Goal: Task Accomplishment & Management: Complete application form

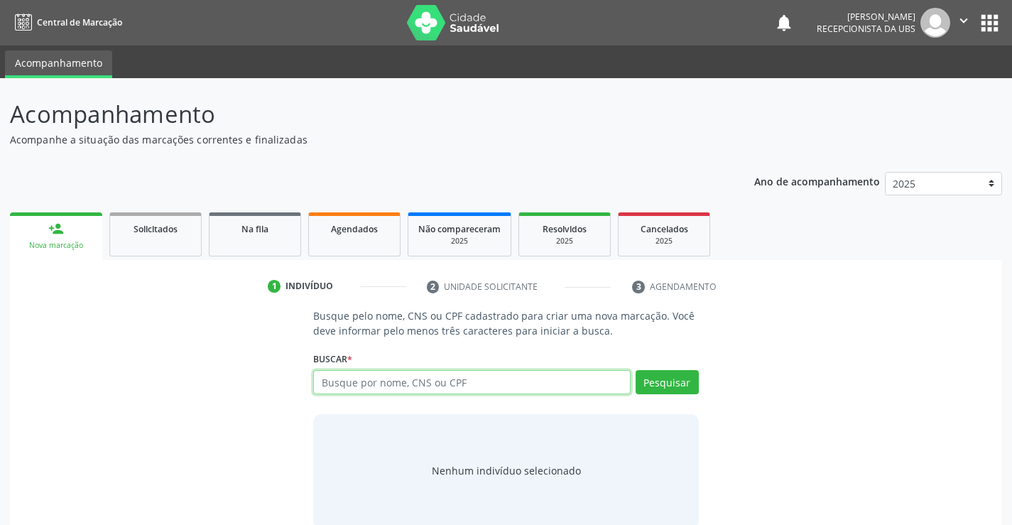
click at [520, 384] on input "text" at bounding box center [471, 382] width 317 height 24
type input "50929968468"
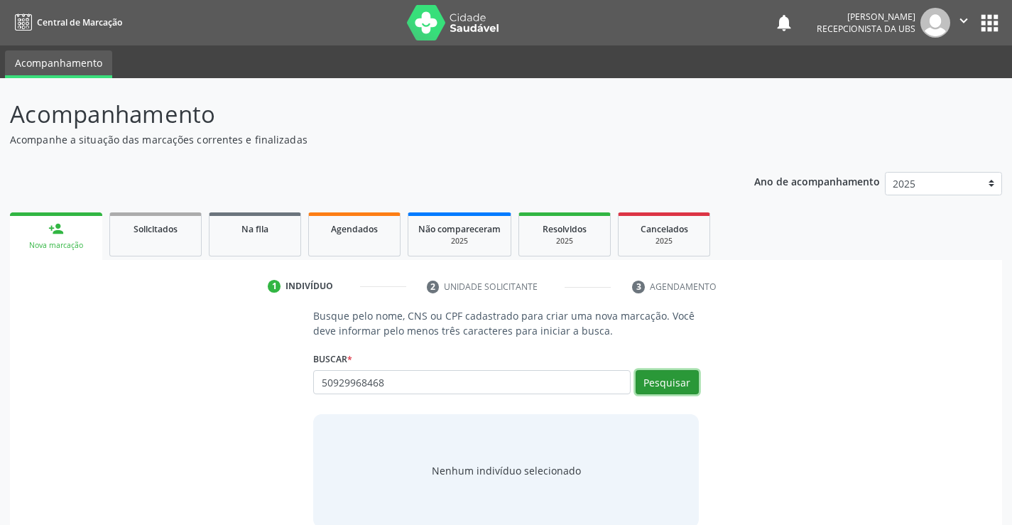
click at [672, 374] on button "Pesquisar" at bounding box center [666, 382] width 63 height 24
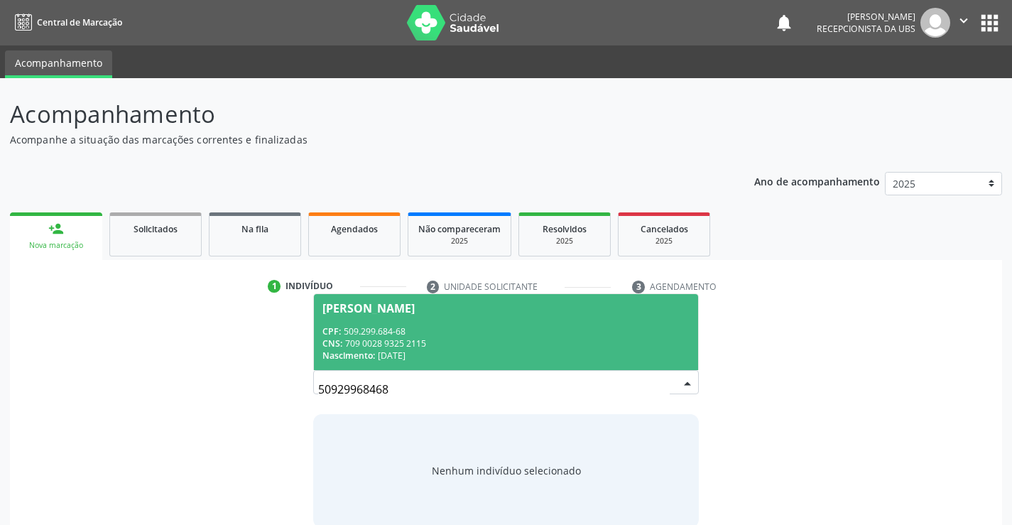
click at [376, 322] on span "Sonia Maria Alves de Medeiros CPF: 509.299.684-68 CNS: 709 0028 9325 2115 Nasci…" at bounding box center [505, 332] width 383 height 76
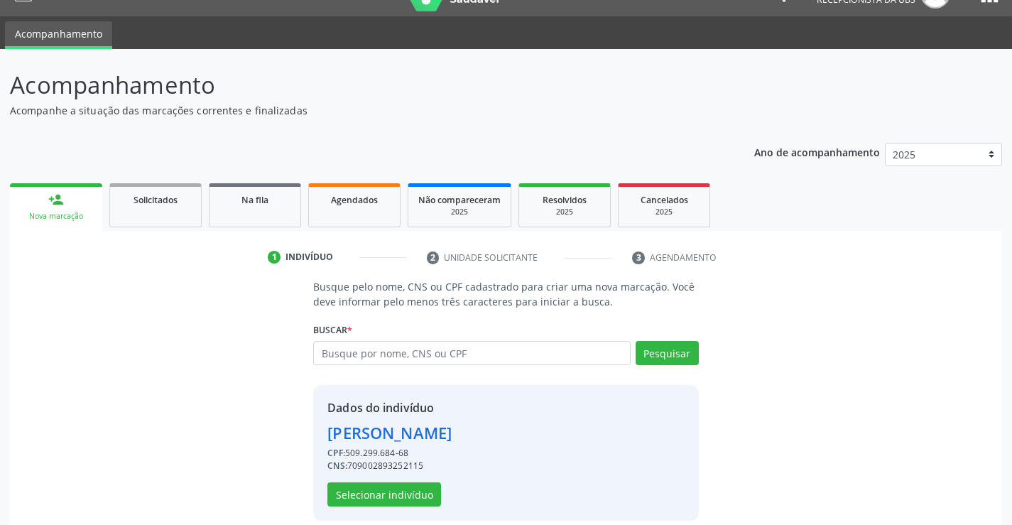
scroll to position [45, 0]
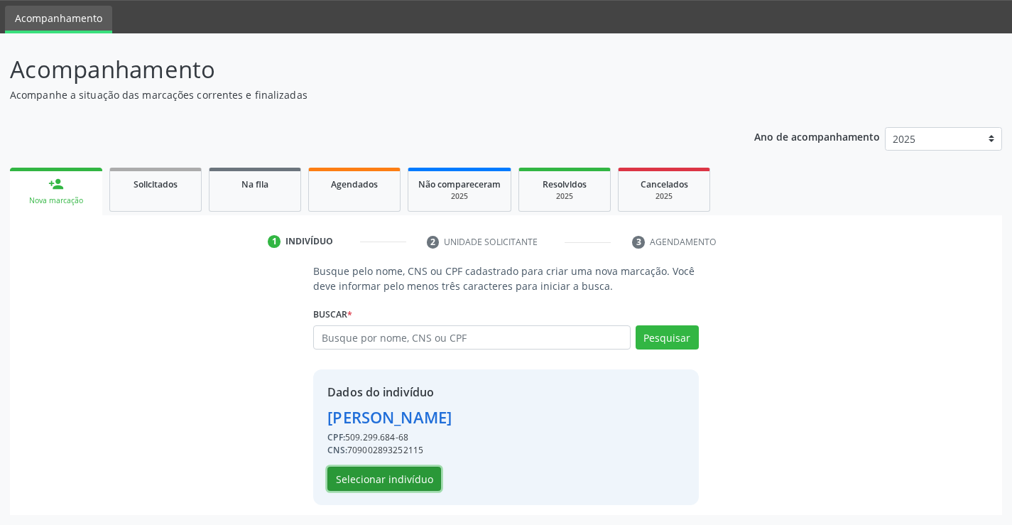
click at [410, 481] on button "Selecionar indivíduo" at bounding box center [384, 478] width 114 height 24
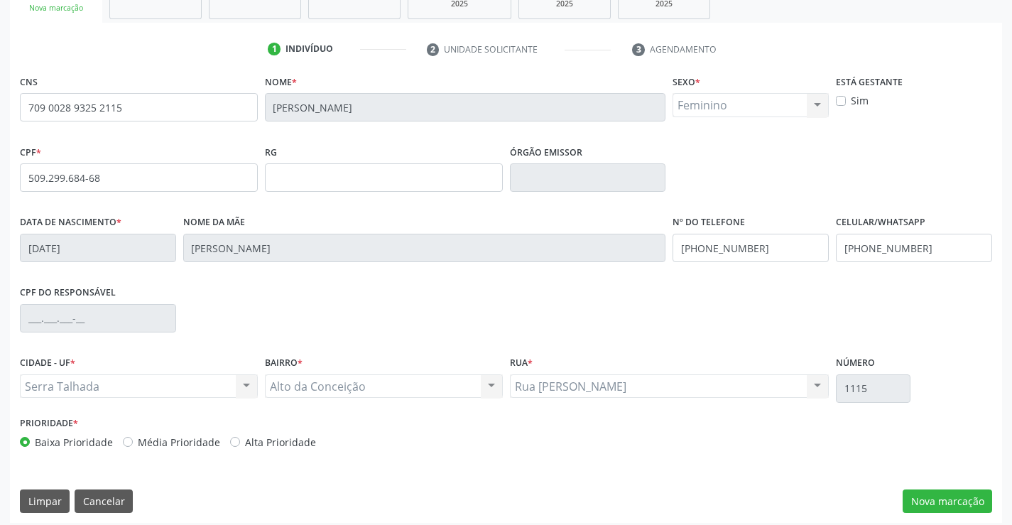
scroll to position [245, 0]
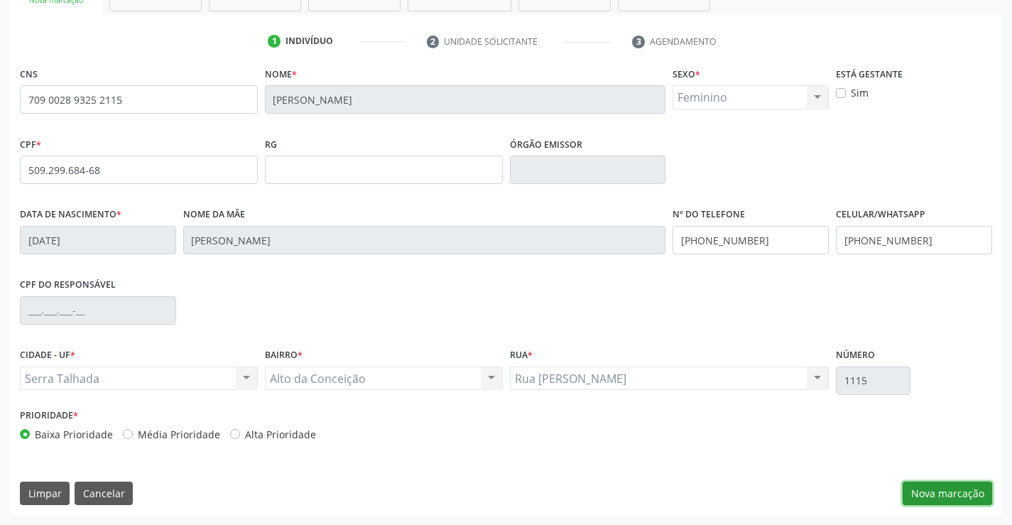
click at [953, 482] on button "Nova marcação" at bounding box center [946, 493] width 89 height 24
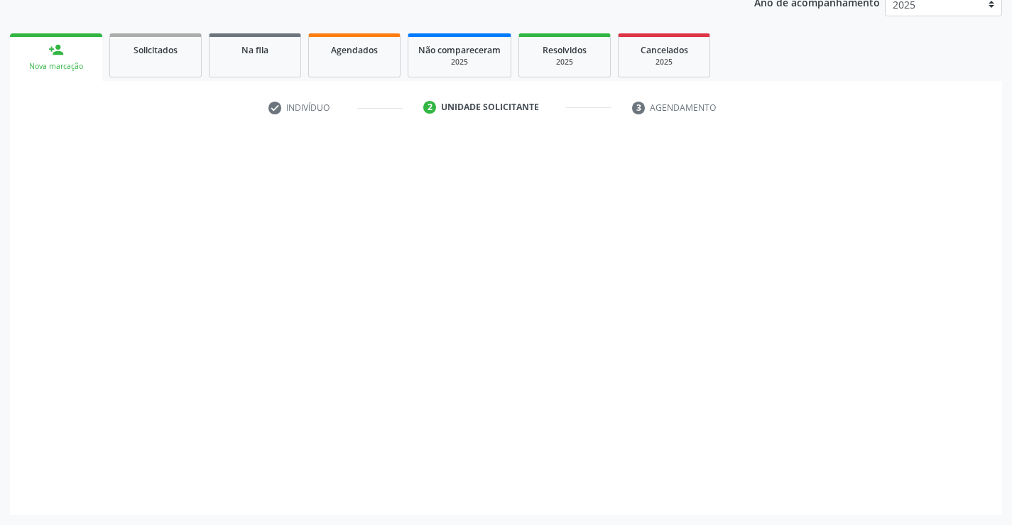
scroll to position [179, 0]
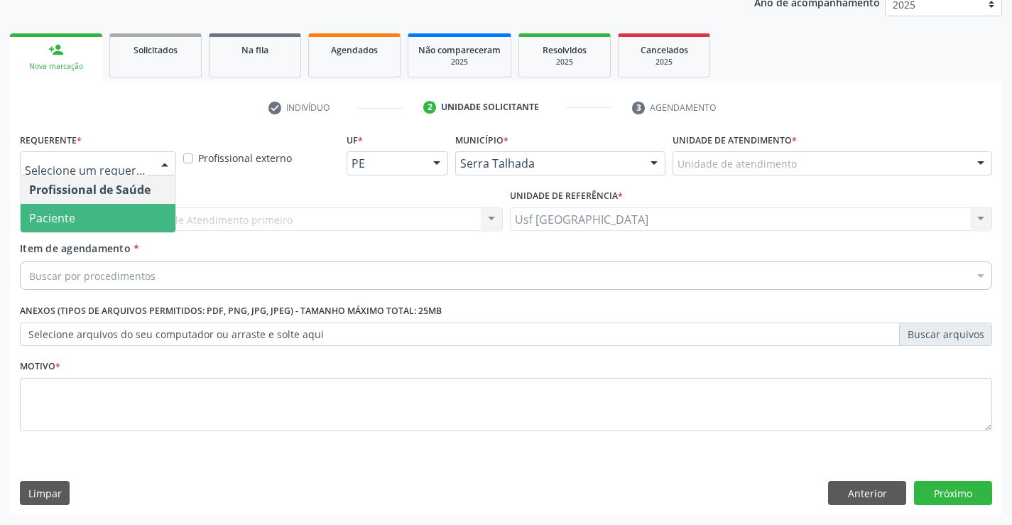
click at [71, 215] on span "Paciente" at bounding box center [52, 218] width 46 height 16
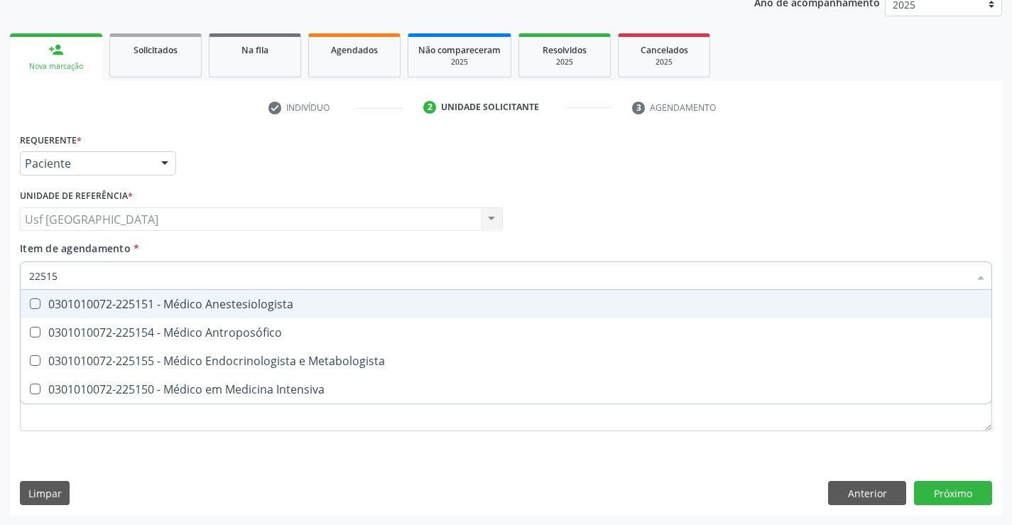
type input "225155"
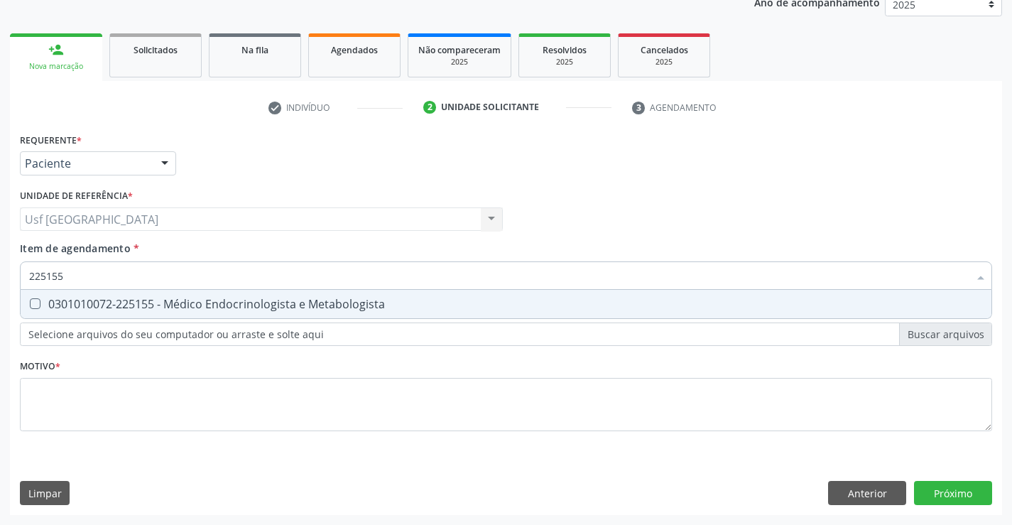
click at [71, 307] on div "0301010072-225155 - Médico Endocrinologista e Metabologista" at bounding box center [505, 303] width 953 height 11
checkbox Metabologista "true"
click at [124, 407] on div "Requerente * Paciente Profissional de Saúde Paciente Nenhum resultado encontrad…" at bounding box center [506, 290] width 972 height 322
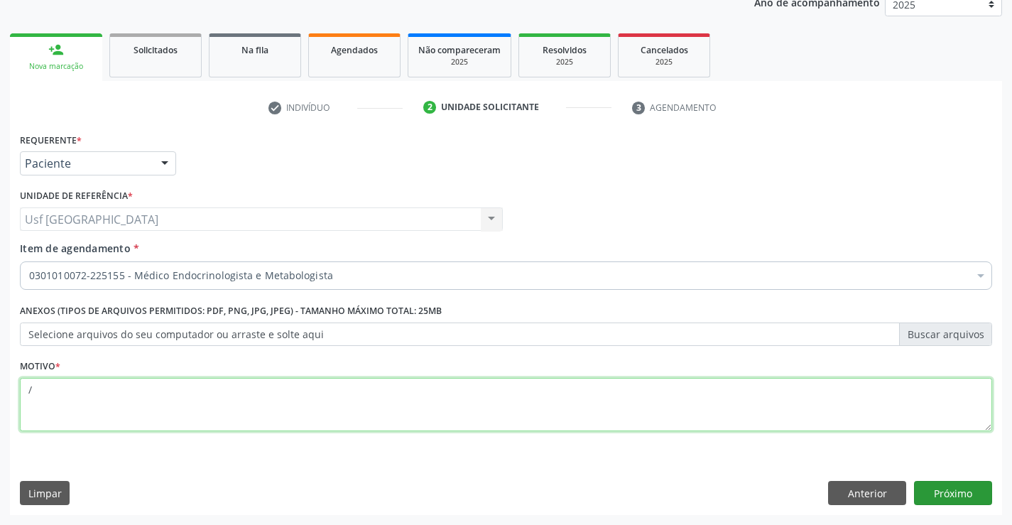
type textarea "/"
click at [923, 493] on button "Próximo" at bounding box center [953, 493] width 78 height 24
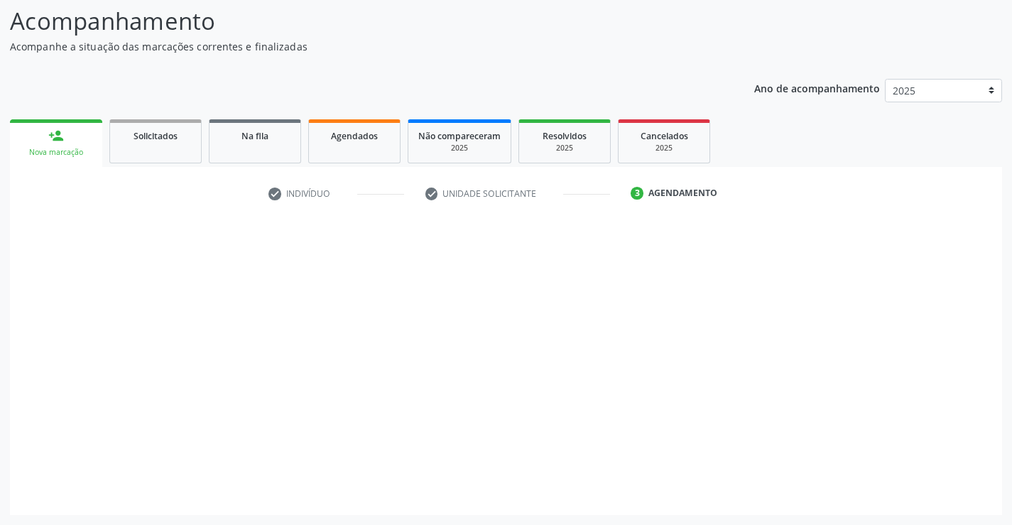
scroll to position [93, 0]
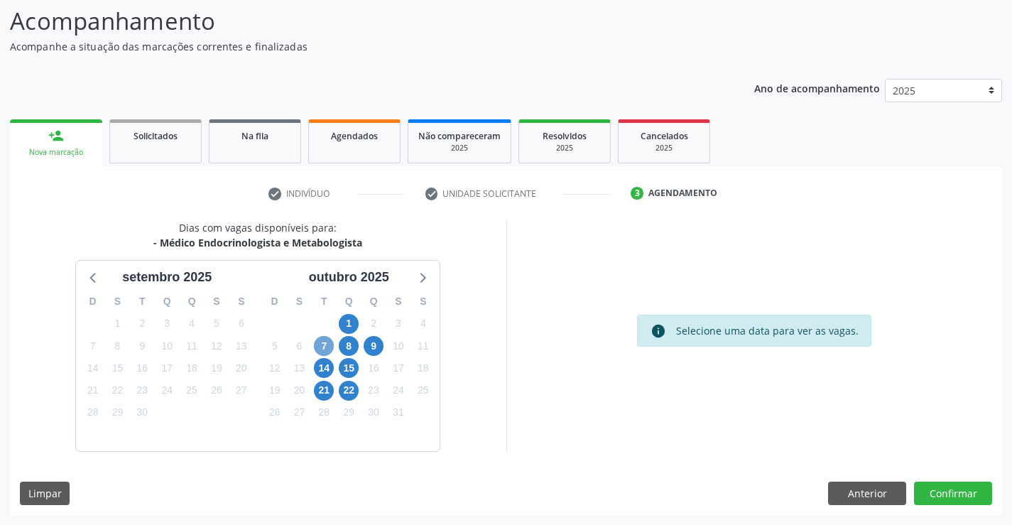
click at [324, 342] on span "7" at bounding box center [324, 346] width 20 height 20
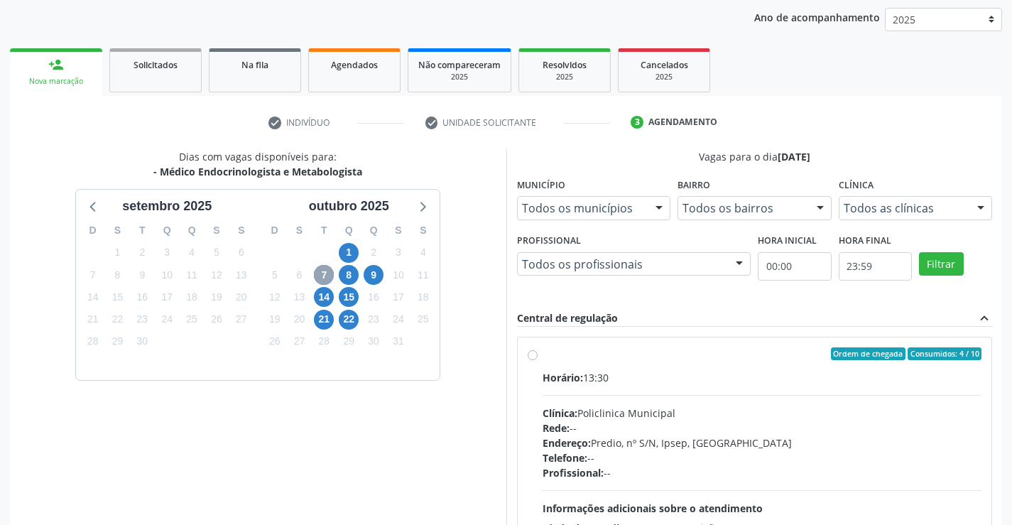
scroll to position [324, 0]
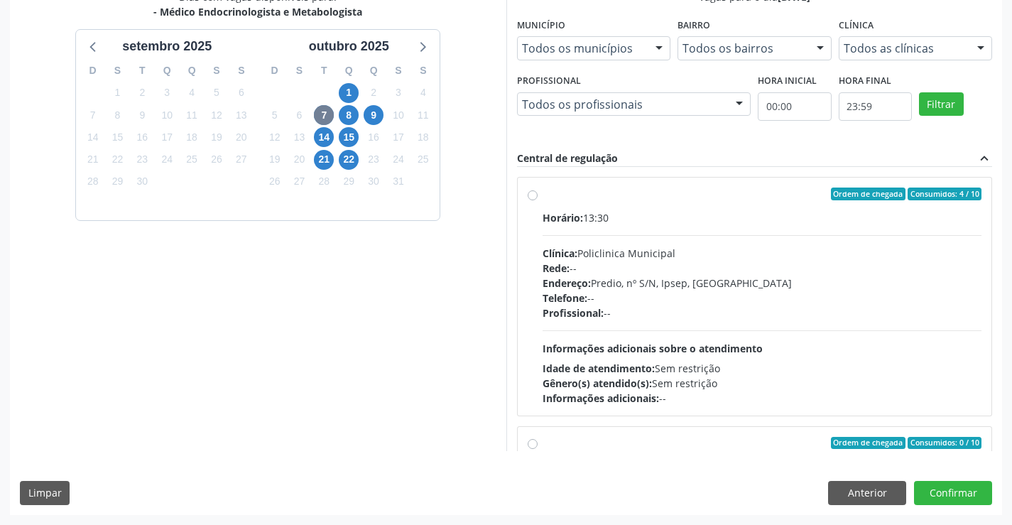
click at [542, 197] on label "Ordem de chegada Consumidos: 4 / 10 Horário: 13:30 Clínica: Policlinica Municip…" at bounding box center [761, 296] width 439 height 218
click at [532, 197] on input "Ordem de chegada Consumidos: 4 / 10 Horário: 13:30 Clínica: Policlinica Municip…" at bounding box center [532, 193] width 10 height 13
radio input "true"
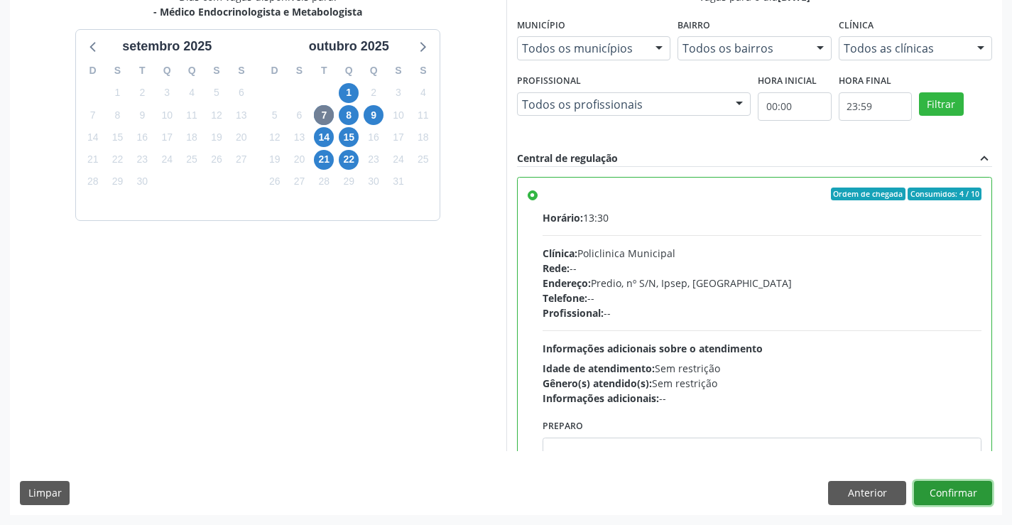
click at [948, 490] on button "Confirmar" at bounding box center [953, 493] width 78 height 24
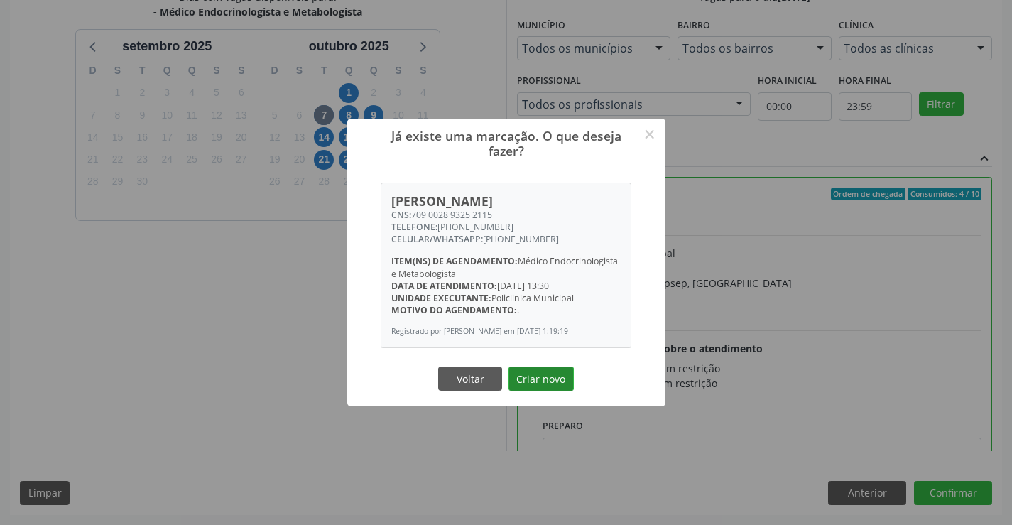
click at [533, 376] on button "Criar novo" at bounding box center [540, 378] width 65 height 24
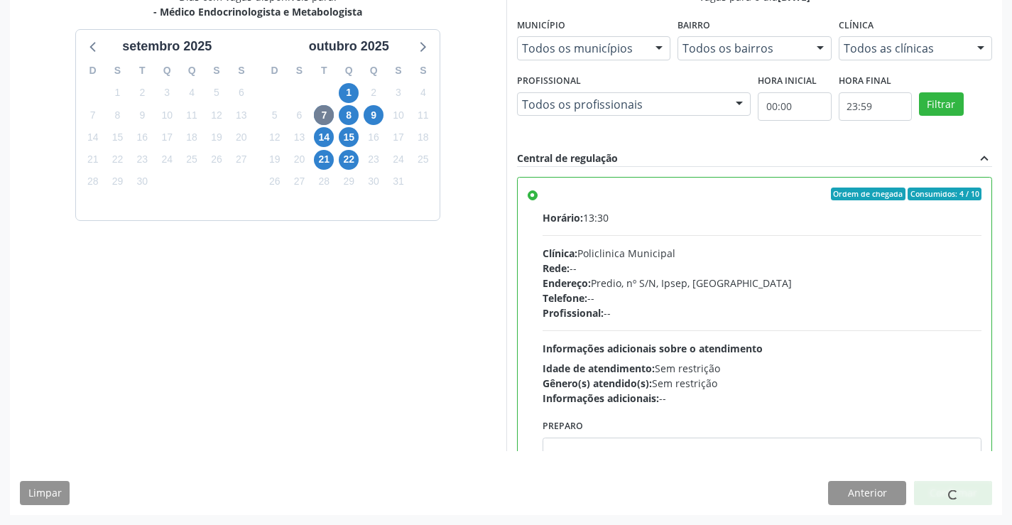
scroll to position [0, 0]
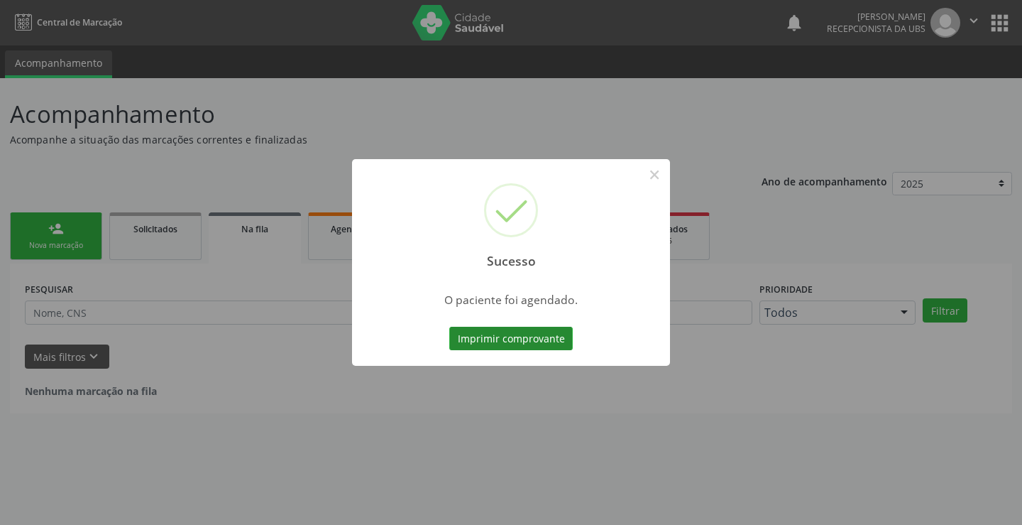
click at [488, 334] on button "Imprimir comprovante" at bounding box center [511, 339] width 124 height 24
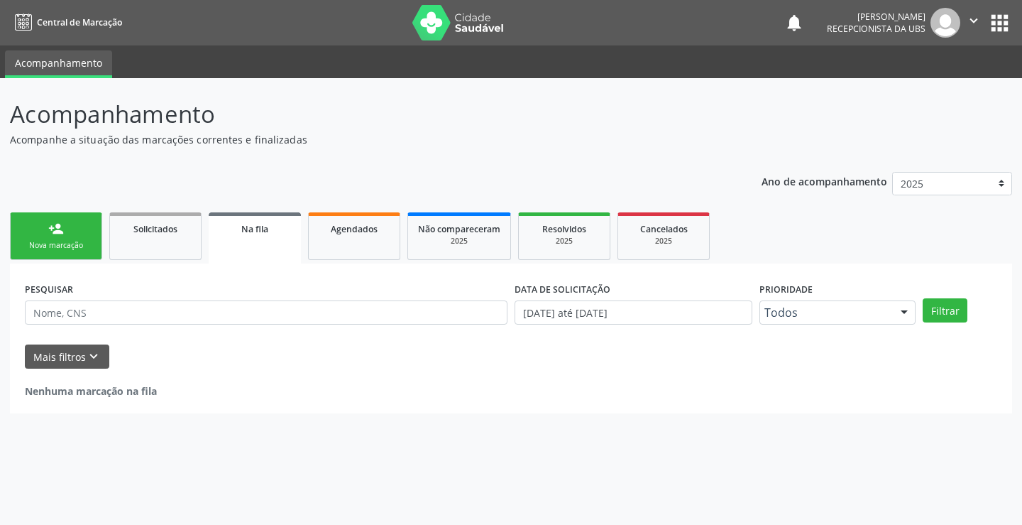
click at [40, 224] on link "person_add Nova marcação" at bounding box center [56, 236] width 92 height 48
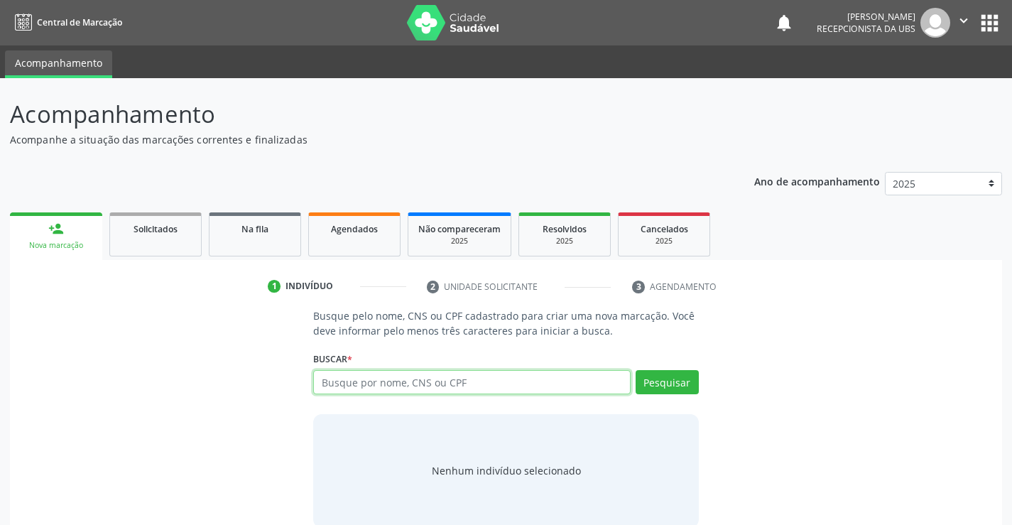
click at [594, 372] on input "text" at bounding box center [471, 382] width 317 height 24
type input "03206283424"
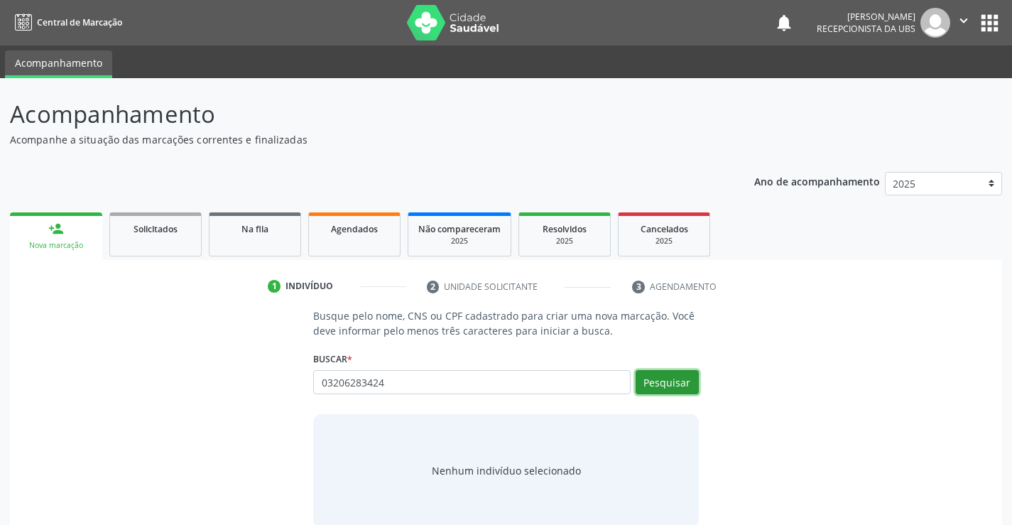
click at [684, 377] on button "Pesquisar" at bounding box center [666, 382] width 63 height 24
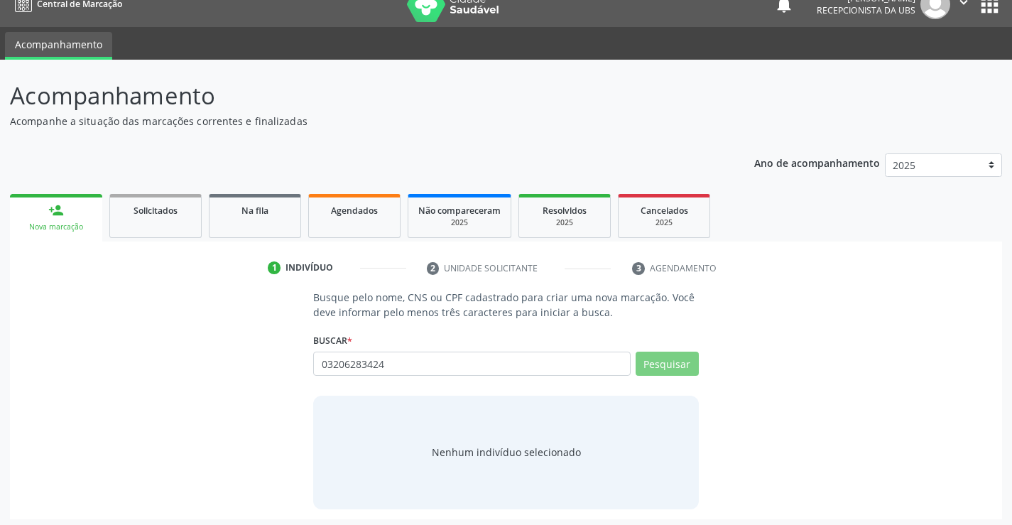
scroll to position [23, 0]
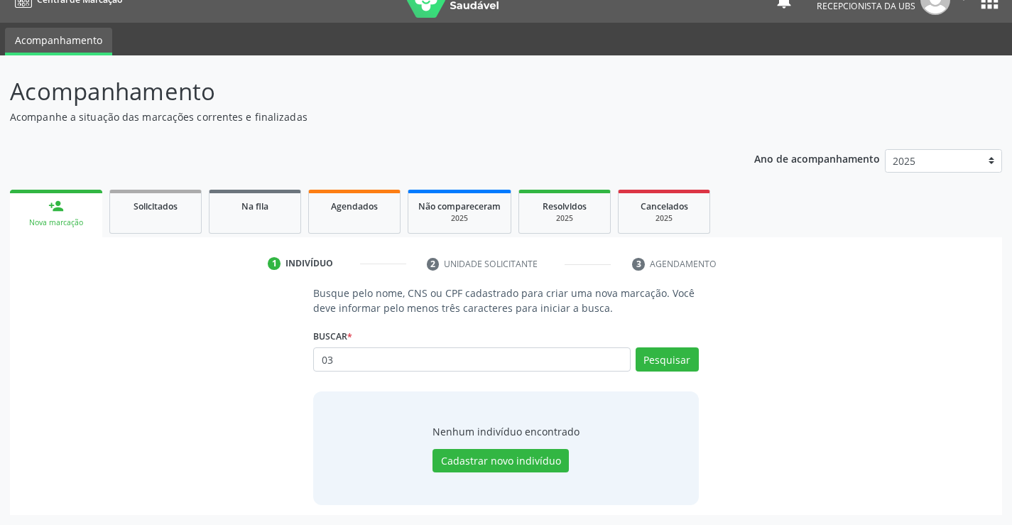
type input "0"
type input "03106283424"
click at [686, 363] on button "Pesquisar" at bounding box center [666, 359] width 63 height 24
type input "03106283424"
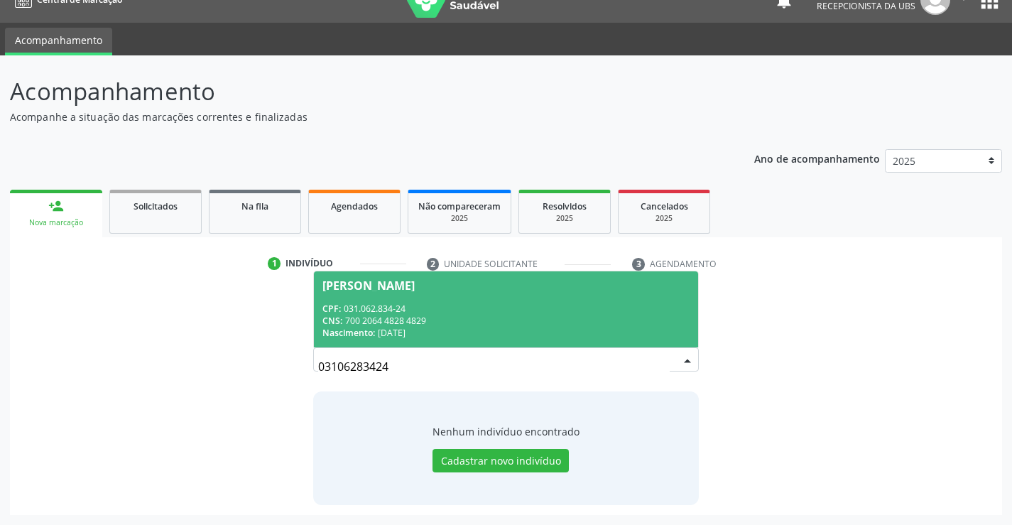
click at [453, 304] on div "CPF: 031.062.834-24" at bounding box center [505, 308] width 366 height 12
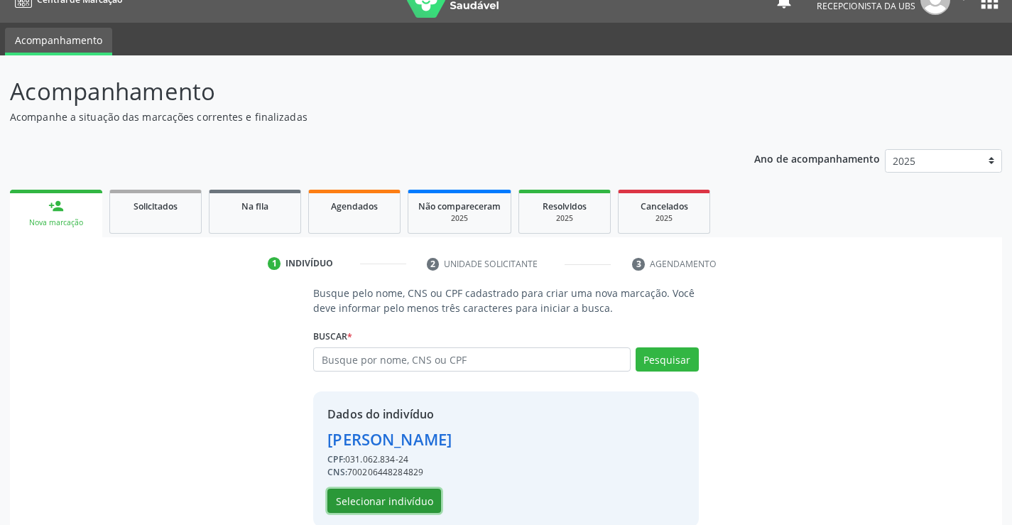
click at [352, 498] on button "Selecionar indivíduo" at bounding box center [384, 500] width 114 height 24
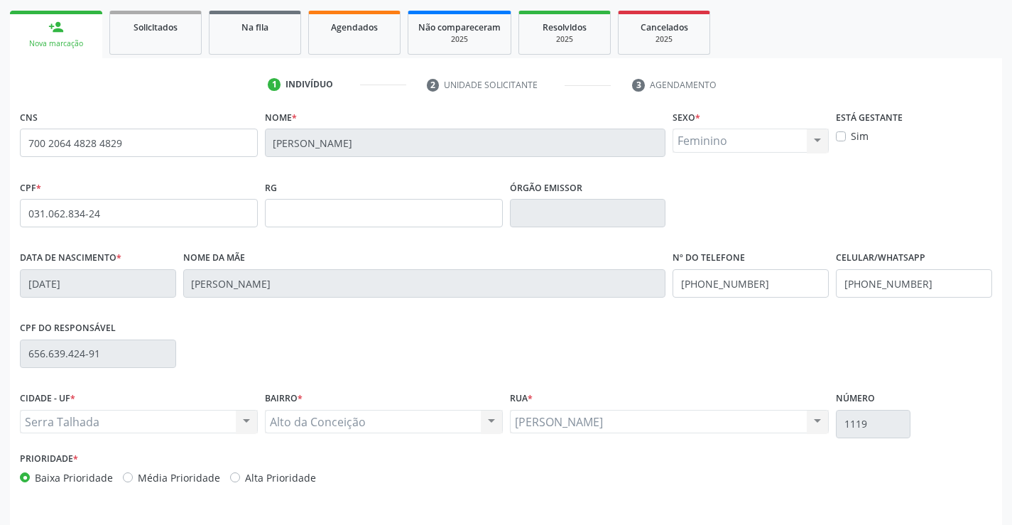
scroll to position [245, 0]
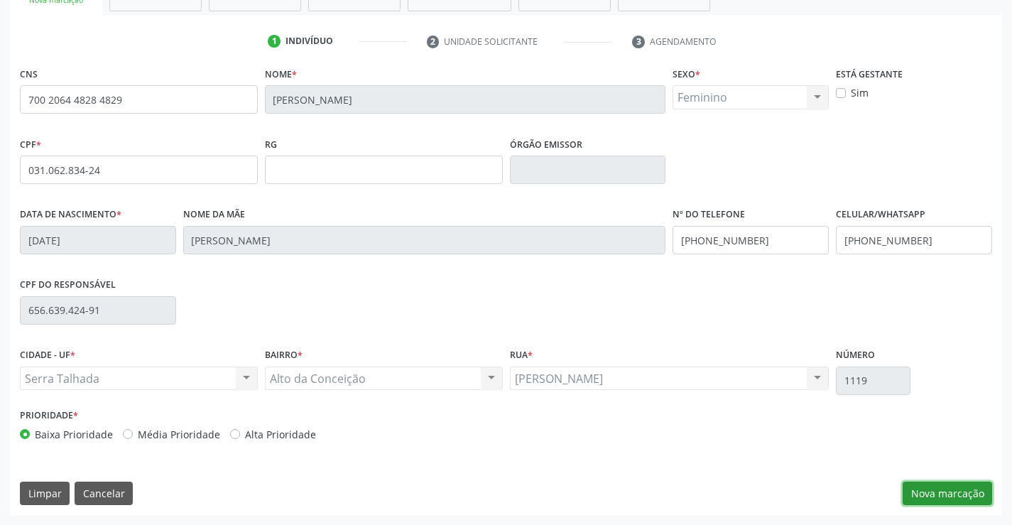
click at [961, 497] on button "Nova marcação" at bounding box center [946, 493] width 89 height 24
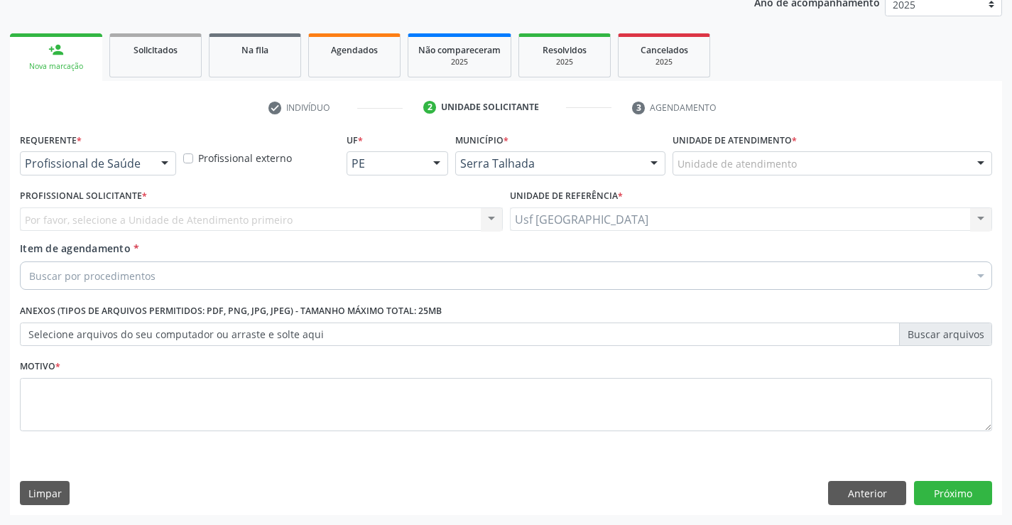
scroll to position [179, 0]
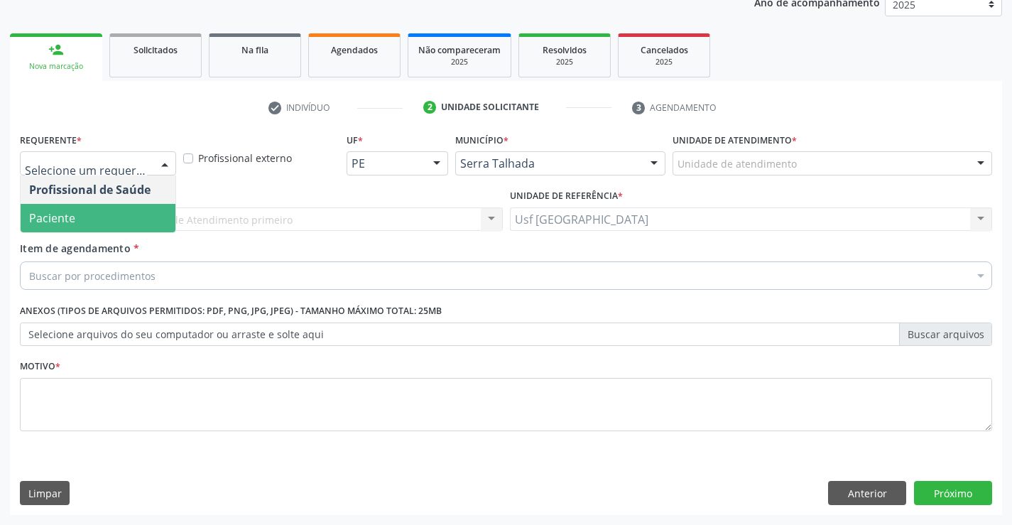
click at [96, 209] on span "Paciente" at bounding box center [98, 218] width 155 height 28
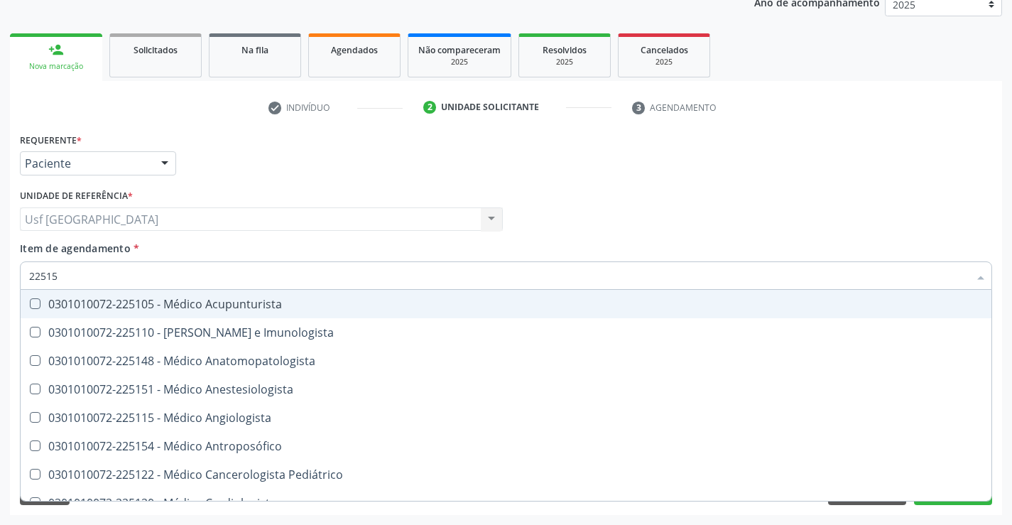
type input "225155"
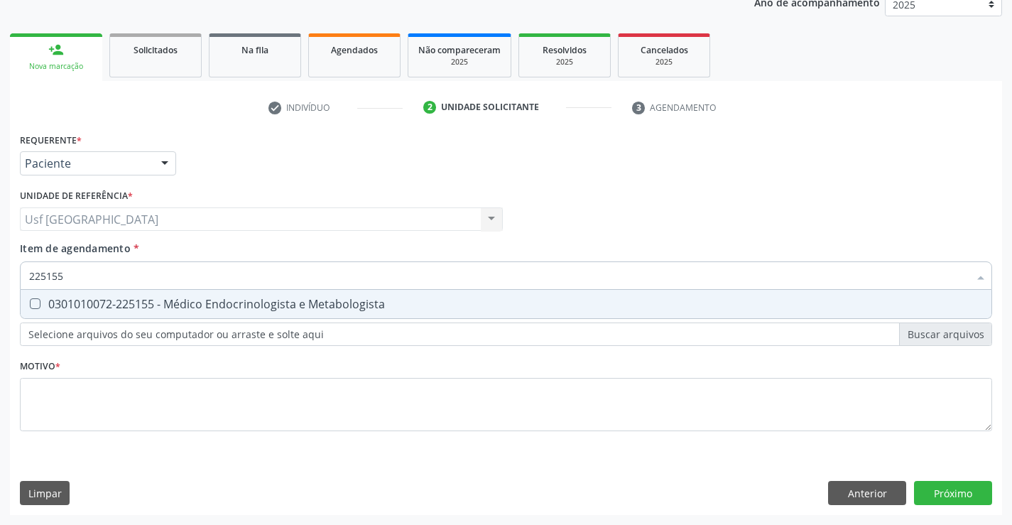
click at [53, 309] on div "0301010072-225155 - Médico Endocrinologista e Metabologista" at bounding box center [505, 303] width 953 height 11
checkbox Metabologista "true"
click at [68, 410] on div "Requerente * Paciente Profissional de Saúde Paciente Nenhum resultado encontrad…" at bounding box center [506, 290] width 972 height 322
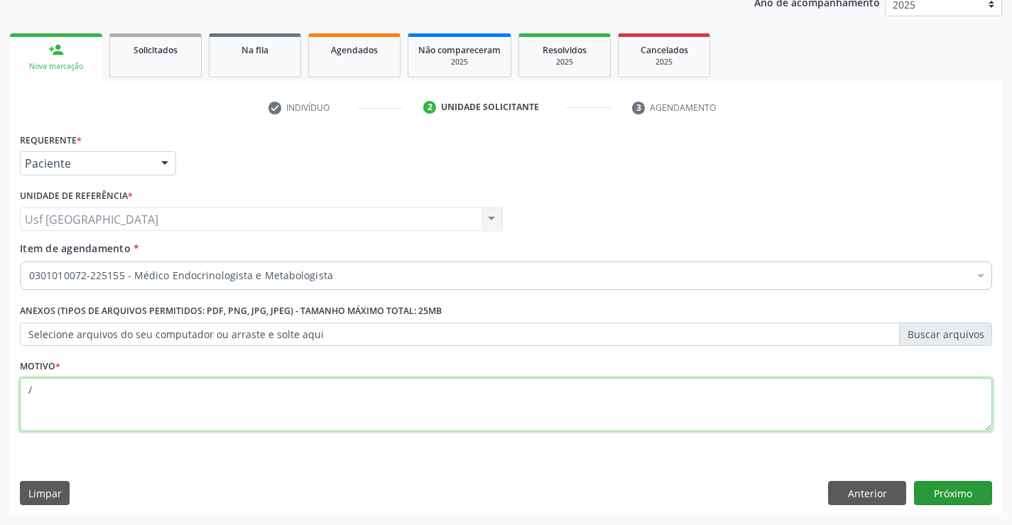
type textarea "/"
click at [953, 483] on button "Próximo" at bounding box center [953, 493] width 78 height 24
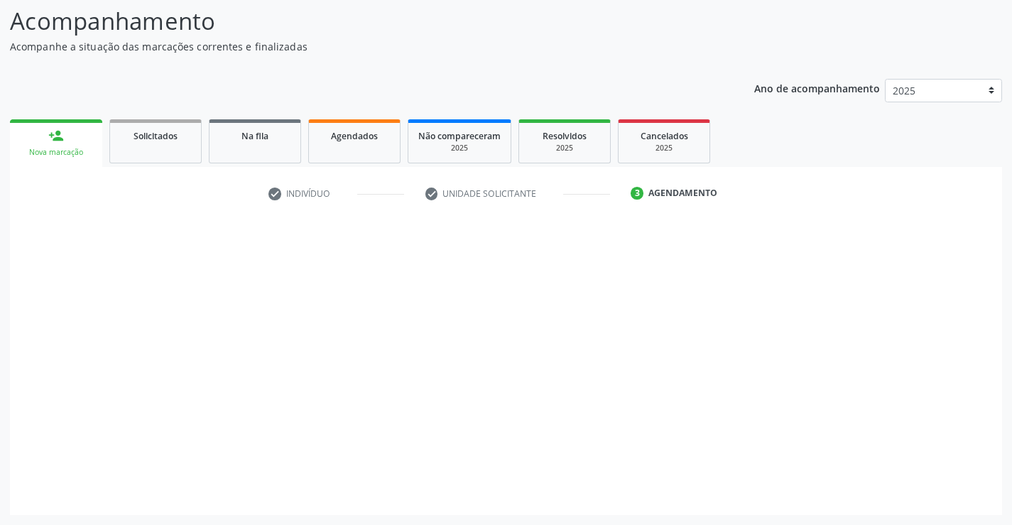
scroll to position [93, 0]
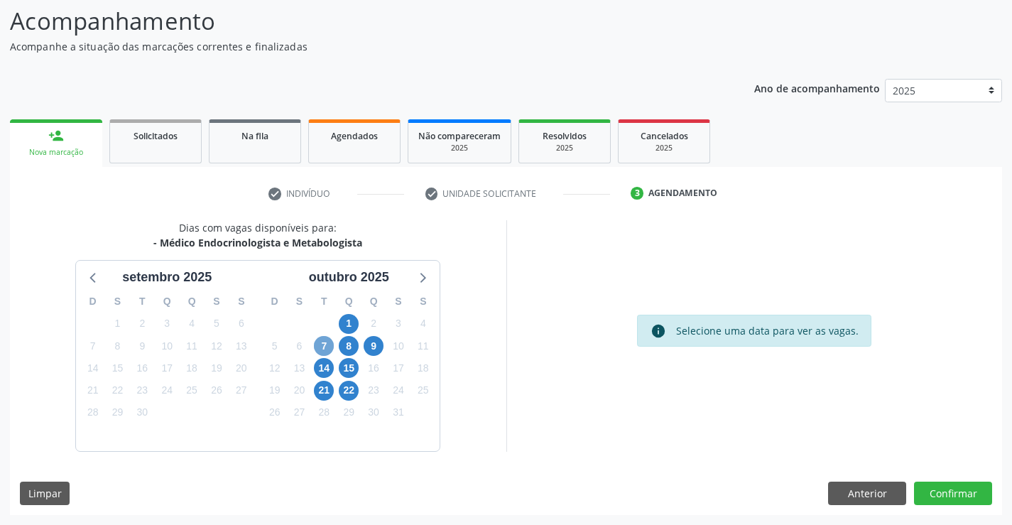
click at [322, 348] on span "7" at bounding box center [324, 346] width 20 height 20
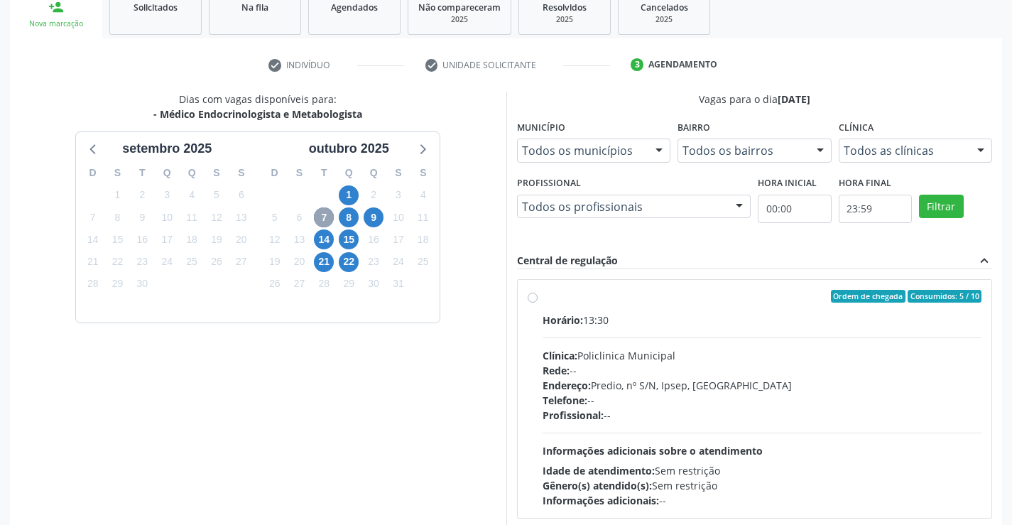
scroll to position [235, 0]
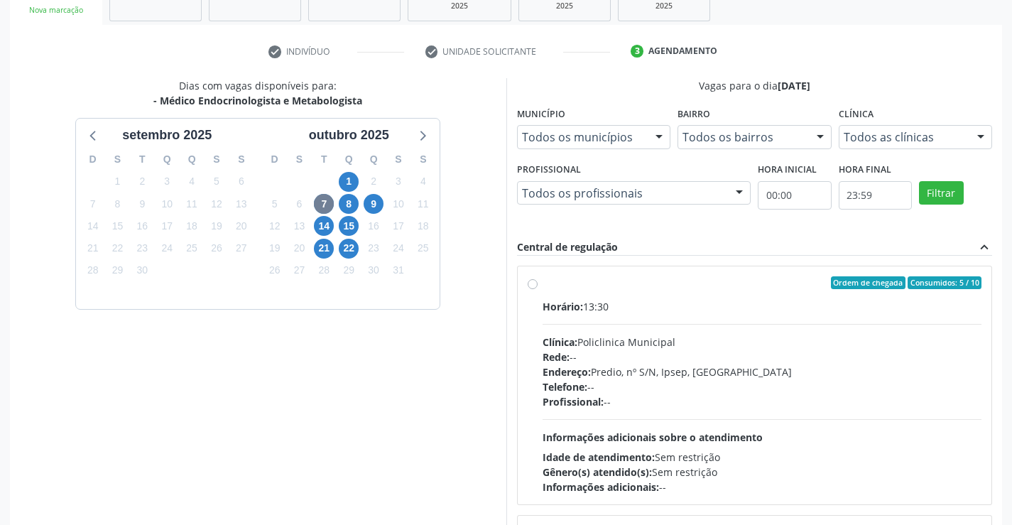
click at [542, 280] on label "Ordem de chegada Consumidos: 5 / 10 Horário: 13:30 Clínica: Policlinica Municip…" at bounding box center [761, 385] width 439 height 218
click at [533, 280] on input "Ordem de chegada Consumidos: 5 / 10 Horário: 13:30 Clínica: Policlinica Municip…" at bounding box center [532, 282] width 10 height 13
radio input "true"
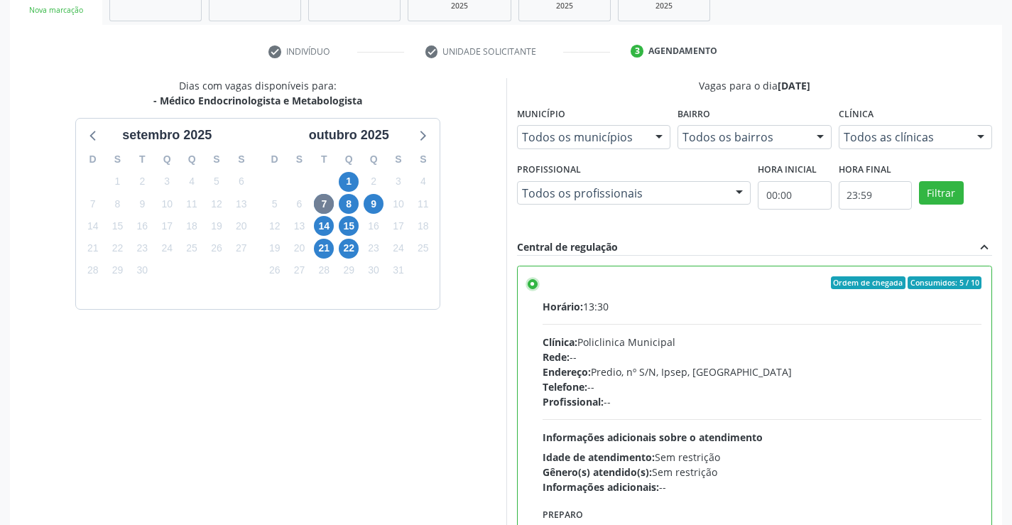
scroll to position [324, 0]
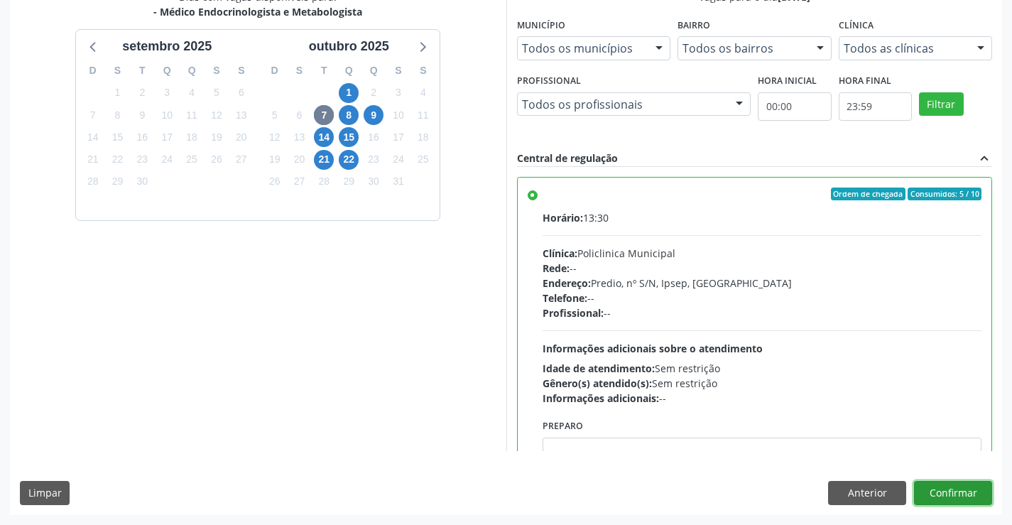
click at [946, 488] on button "Confirmar" at bounding box center [953, 493] width 78 height 24
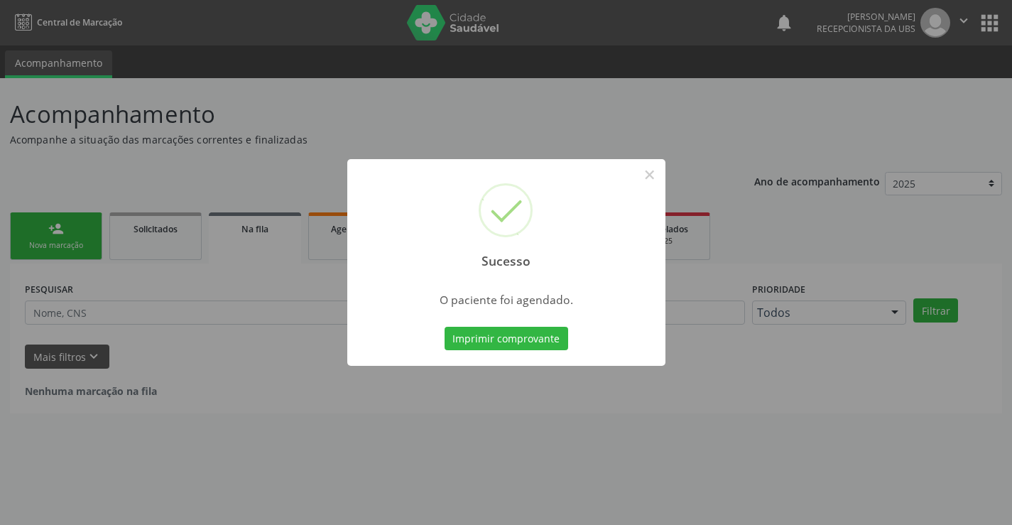
scroll to position [0, 0]
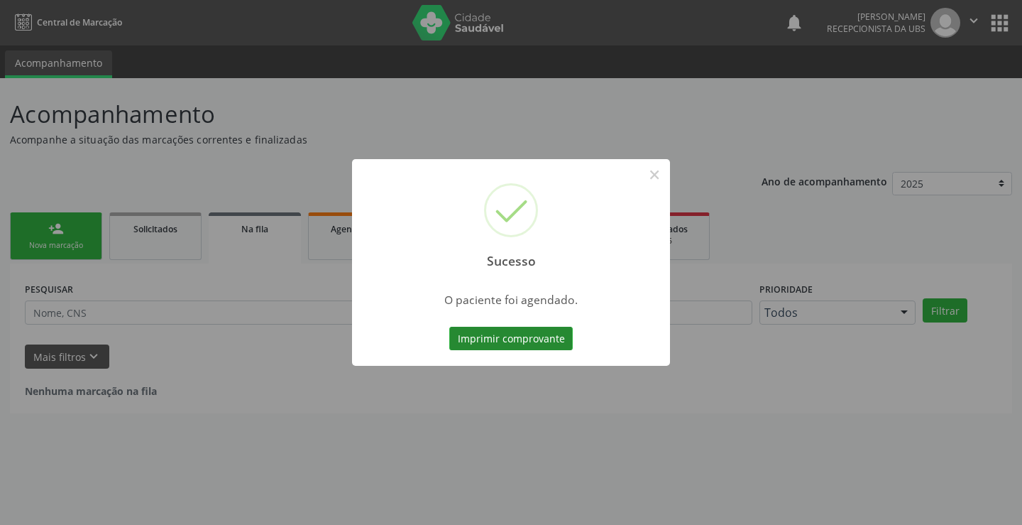
click at [527, 343] on button "Imprimir comprovante" at bounding box center [511, 339] width 124 height 24
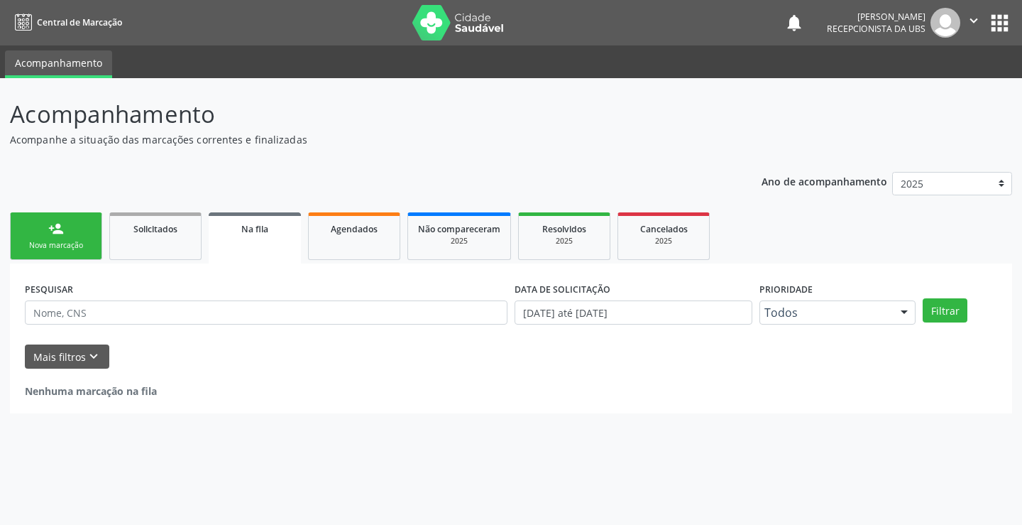
click at [84, 239] on link "person_add Nova marcação" at bounding box center [56, 236] width 92 height 48
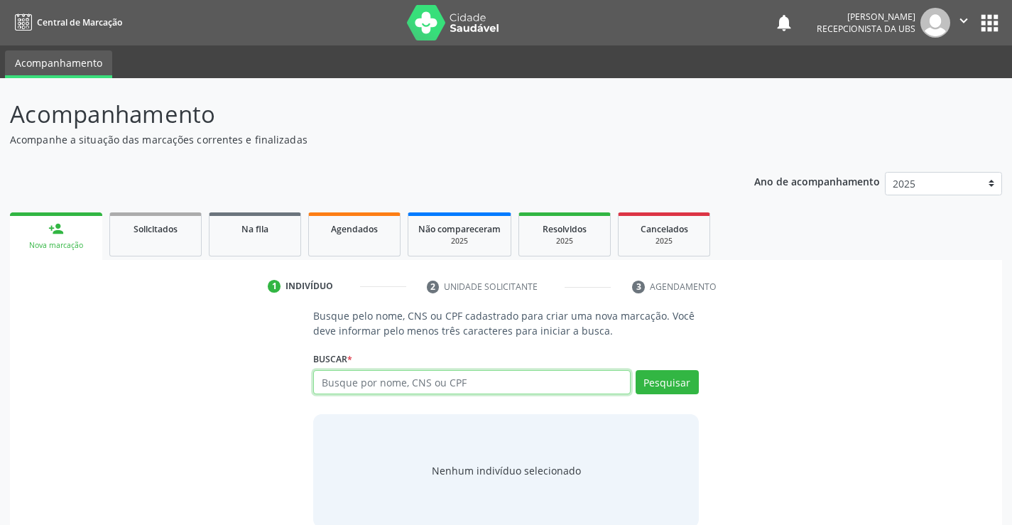
click at [574, 386] on input "text" at bounding box center [471, 382] width 317 height 24
type input "165533549100007"
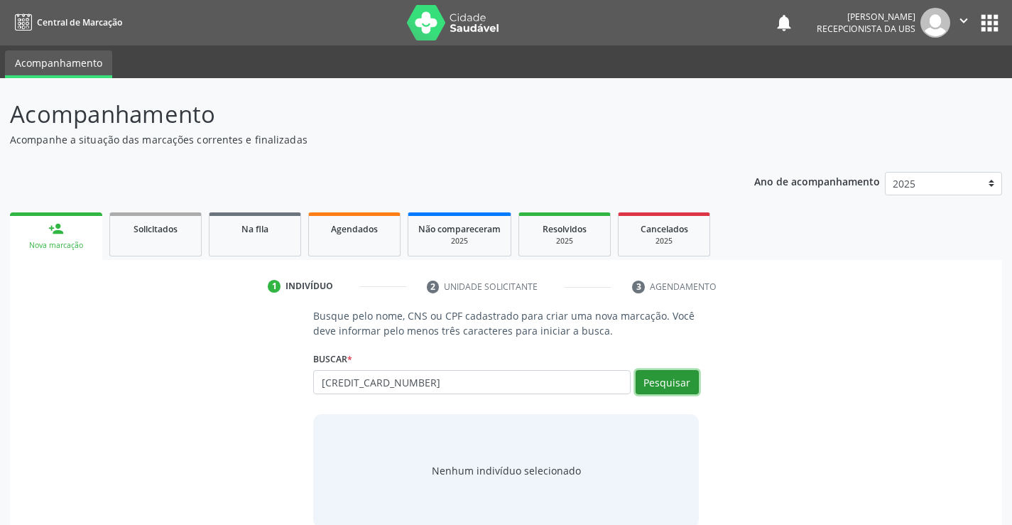
click at [675, 385] on button "Pesquisar" at bounding box center [666, 382] width 63 height 24
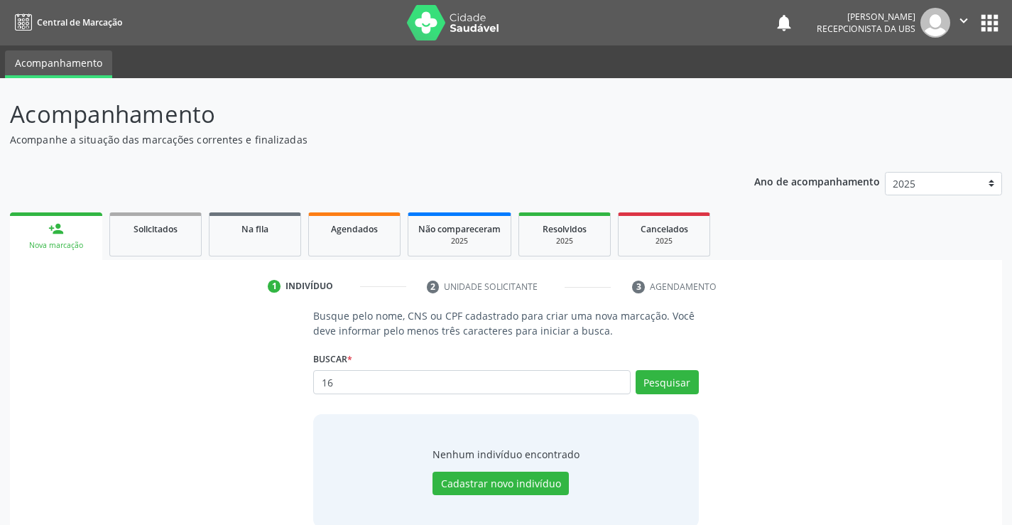
type input "1"
type input "zuleide aquino de souza"
click at [661, 383] on button "Pesquisar" at bounding box center [666, 382] width 63 height 24
type input "z"
type input "10499711408"
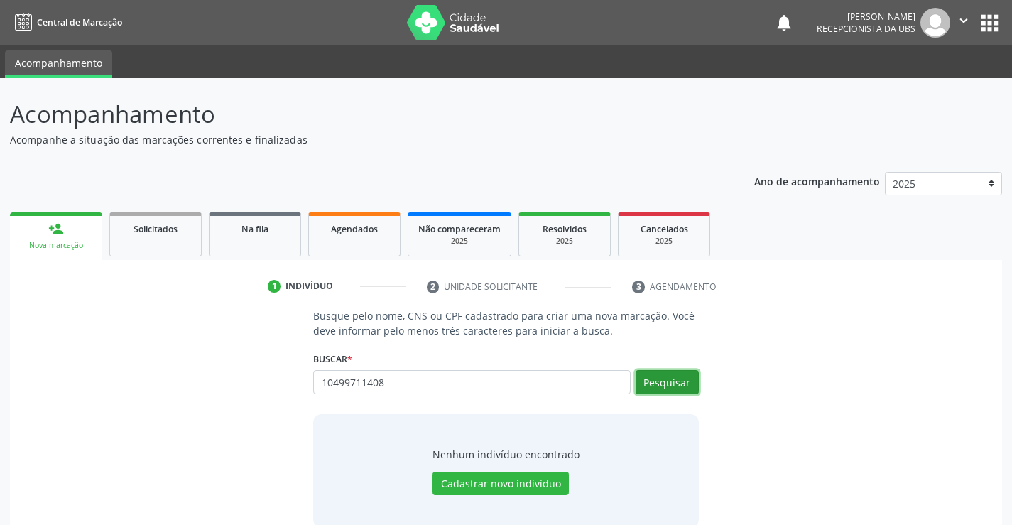
click at [679, 387] on button "Pesquisar" at bounding box center [666, 382] width 63 height 24
type input "10499711408"
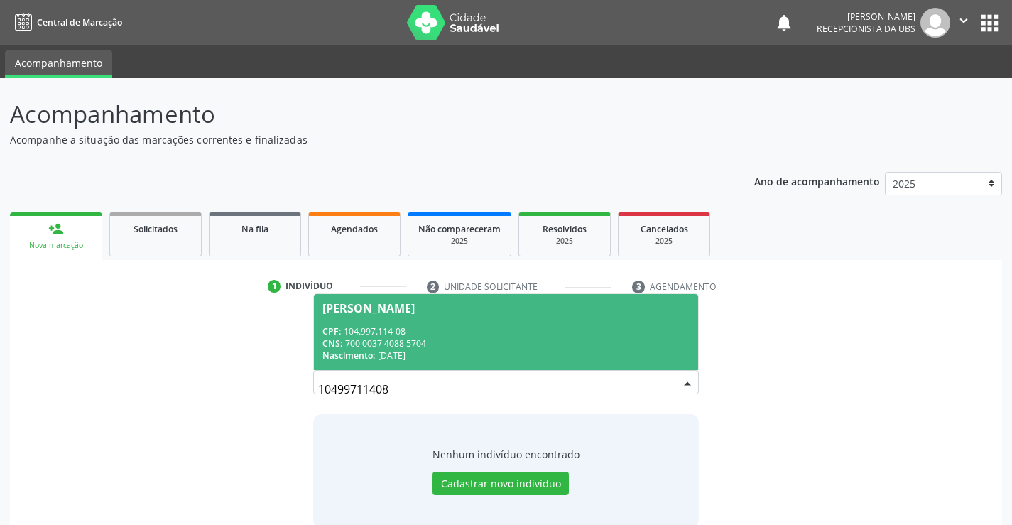
click at [376, 313] on div "Ana Cristina de Barros Leonel" at bounding box center [368, 307] width 92 height 11
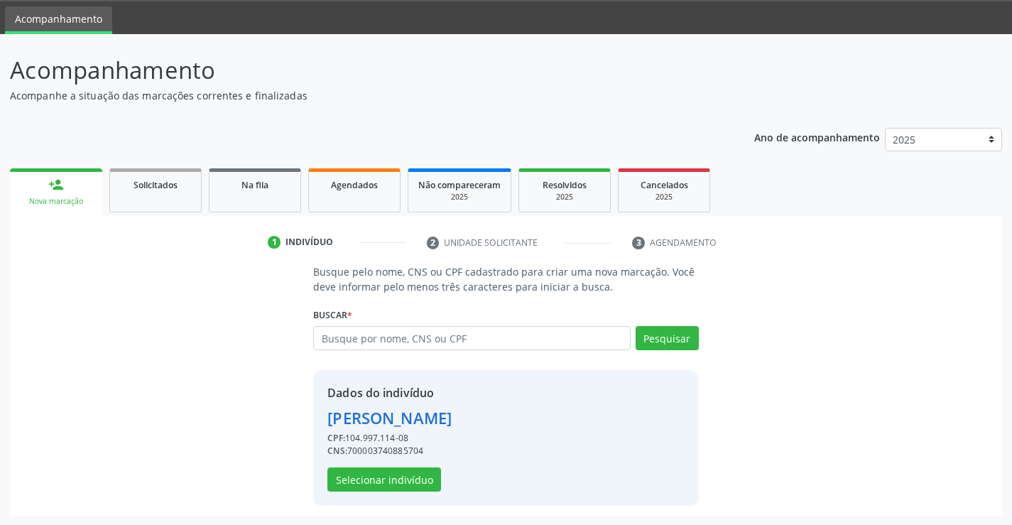
scroll to position [45, 0]
click at [379, 478] on button "Selecionar indivíduo" at bounding box center [384, 478] width 114 height 24
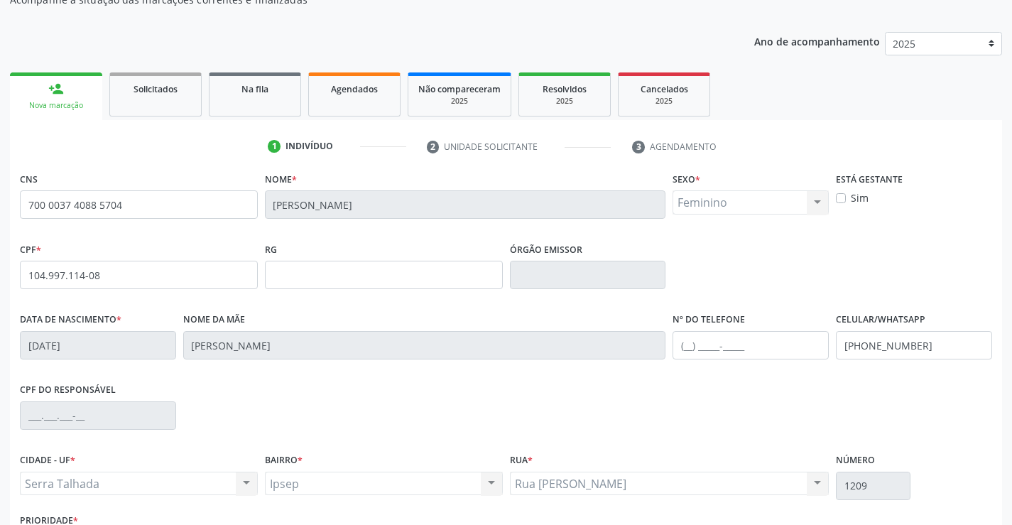
scroll to position [245, 0]
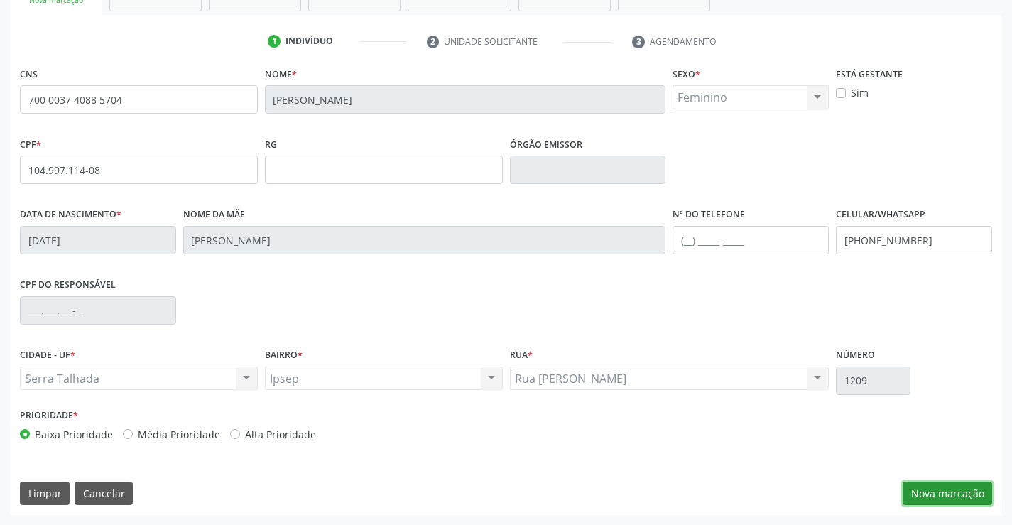
click at [957, 483] on button "Nova marcação" at bounding box center [946, 493] width 89 height 24
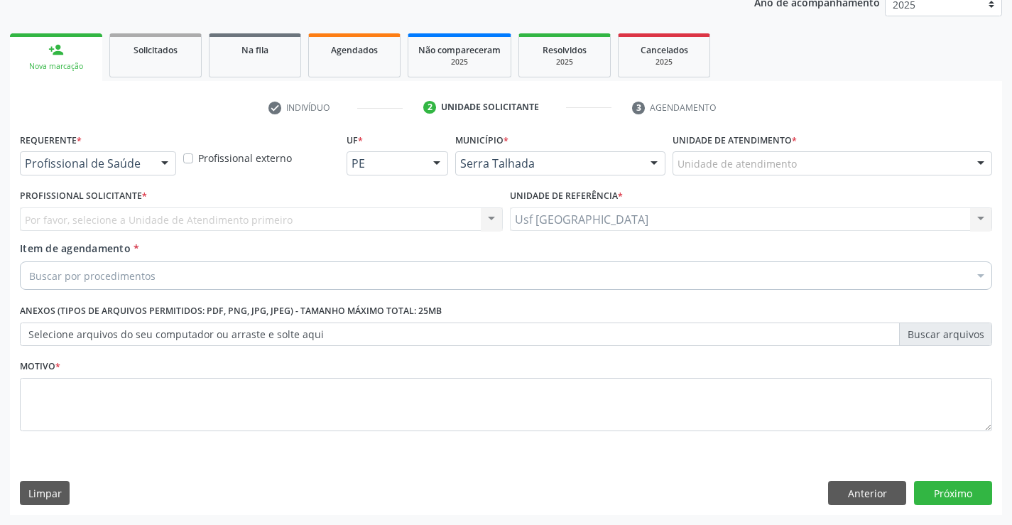
scroll to position [179, 0]
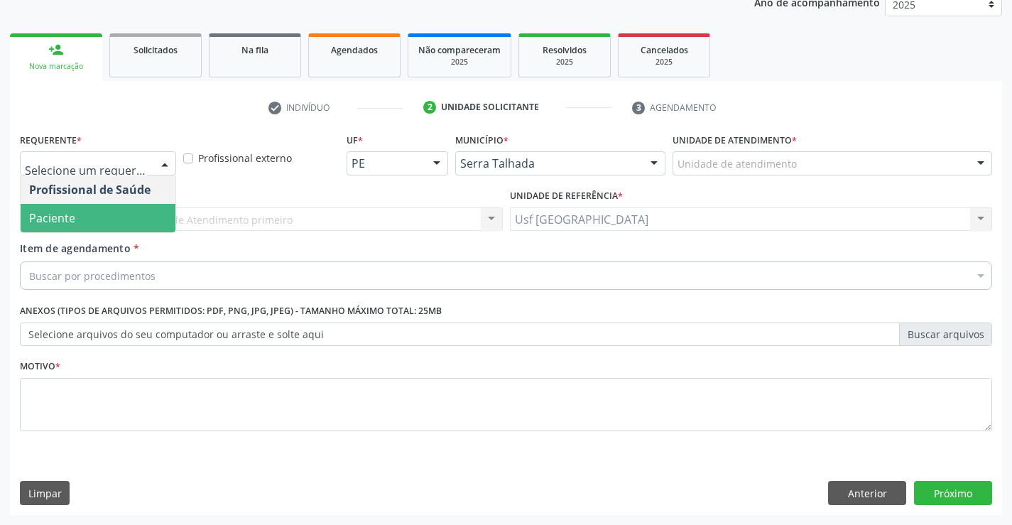
click at [113, 213] on span "Paciente" at bounding box center [98, 218] width 155 height 28
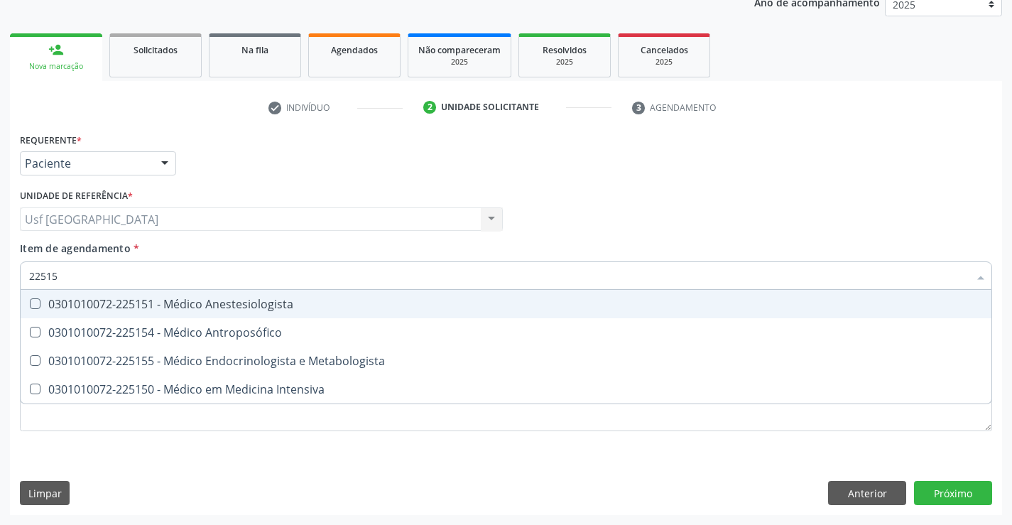
type input "225155"
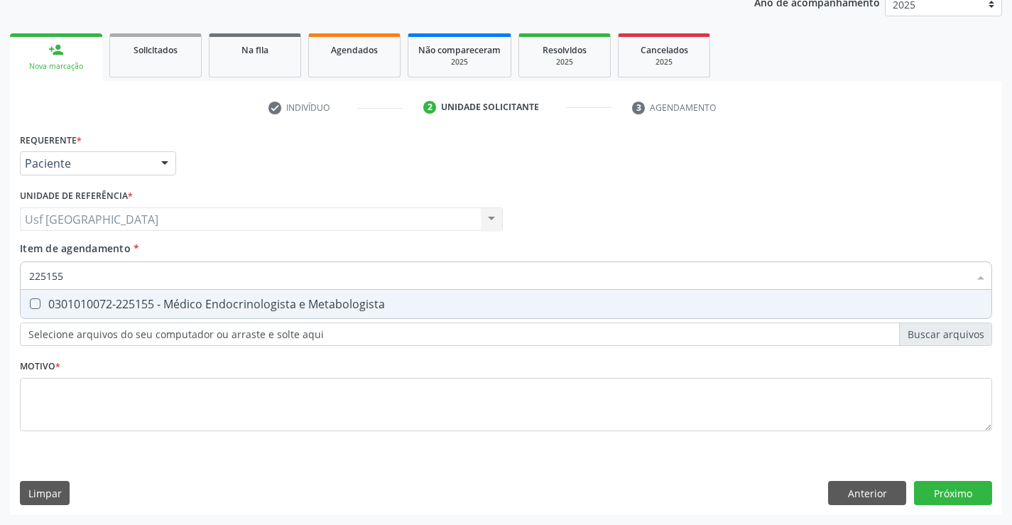
click at [126, 305] on div "0301010072-225155 - Médico Endocrinologista e Metabologista" at bounding box center [505, 303] width 953 height 11
checkbox Metabologista "true"
click at [122, 401] on div "Requerente * Paciente Profissional de Saúde Paciente Nenhum resultado encontrad…" at bounding box center [506, 290] width 972 height 322
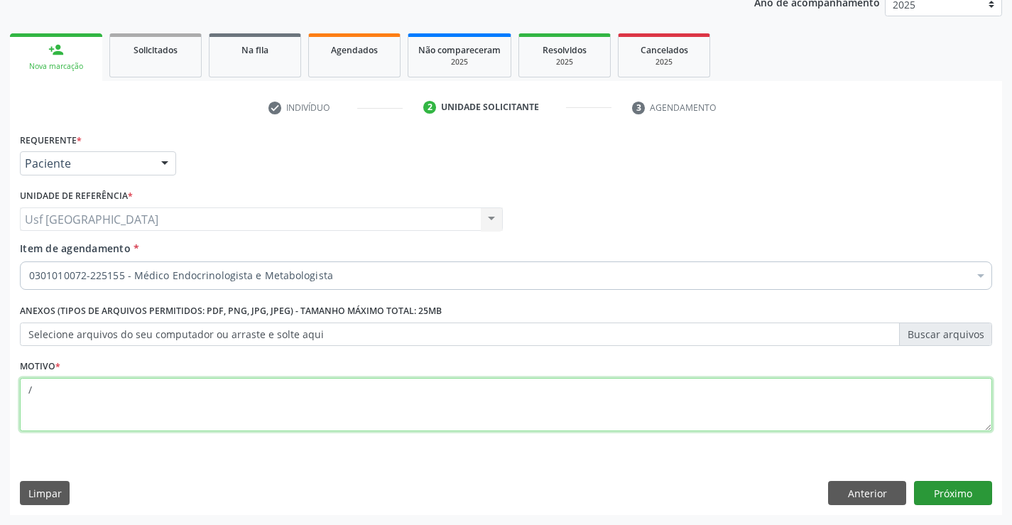
type textarea "/"
click at [954, 494] on button "Próximo" at bounding box center [953, 493] width 78 height 24
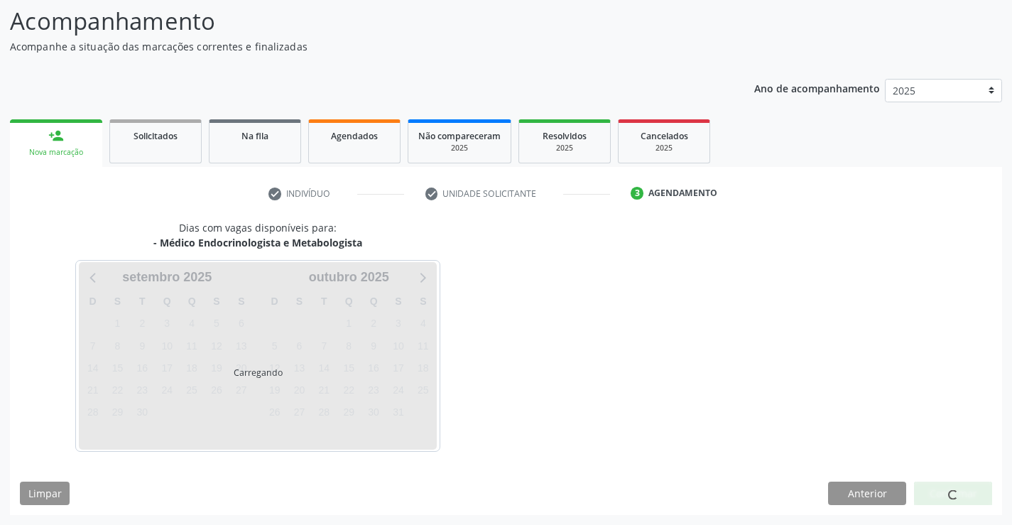
scroll to position [93, 0]
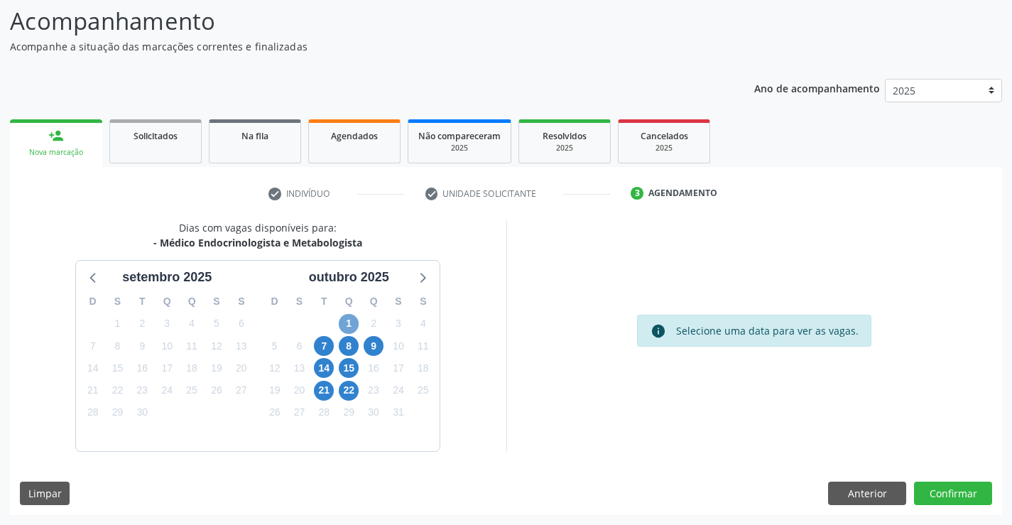
click at [352, 329] on span "1" at bounding box center [349, 324] width 20 height 20
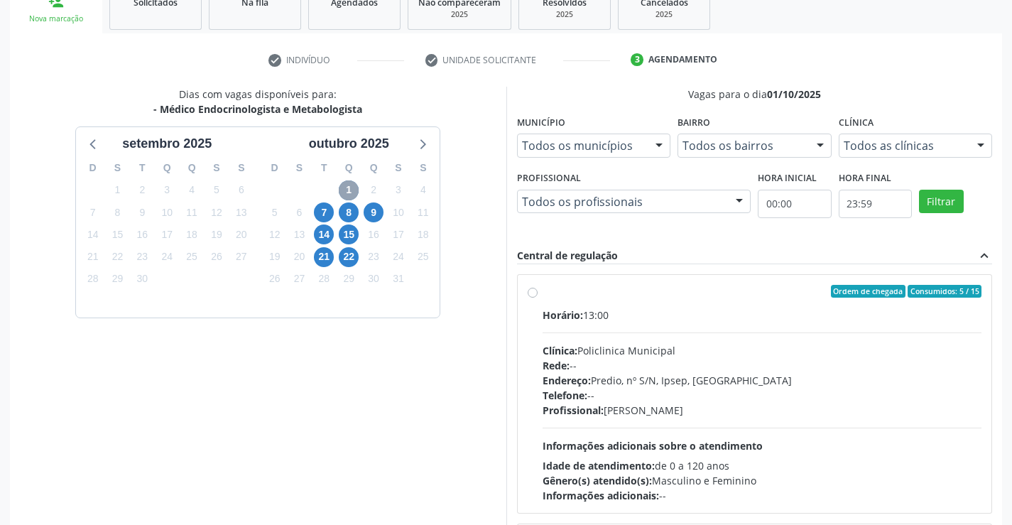
scroll to position [295, 0]
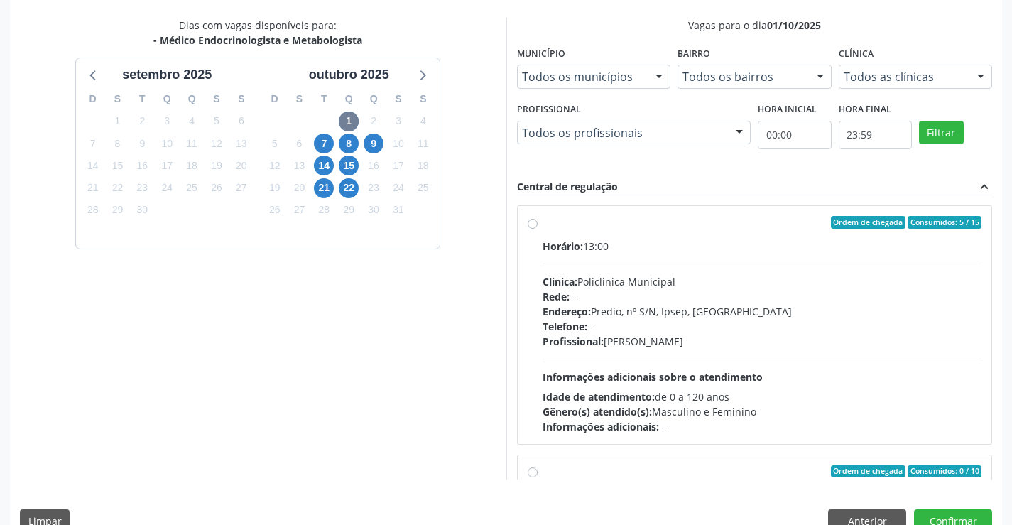
click at [542, 224] on label "Ordem de chegada Consumidos: 5 / 15 Horário: 13:00 Clínica: Policlinica Municip…" at bounding box center [761, 325] width 439 height 218
click at [527, 224] on input "Ordem de chegada Consumidos: 5 / 15 Horário: 13:00 Clínica: Policlinica Municip…" at bounding box center [532, 222] width 10 height 13
radio input "true"
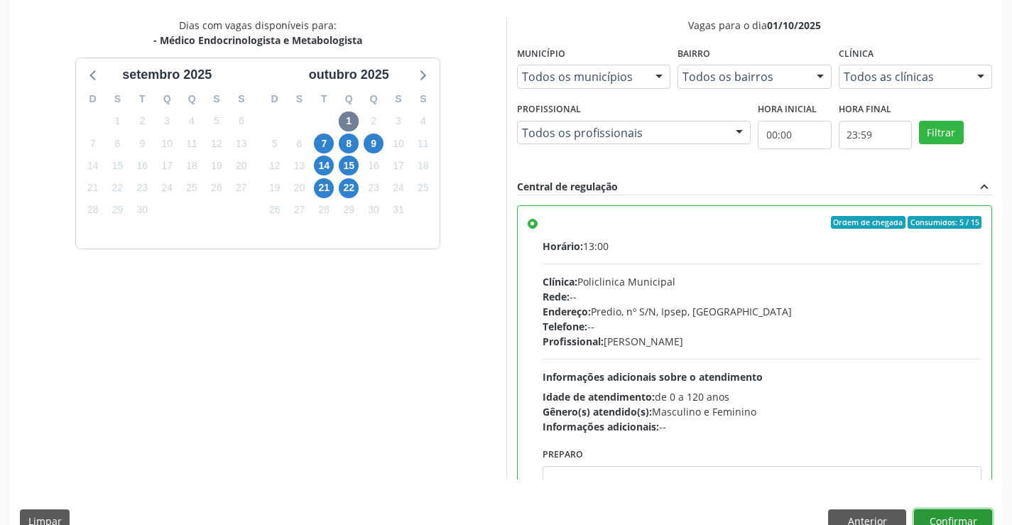
click at [932, 513] on button "Confirmar" at bounding box center [953, 521] width 78 height 24
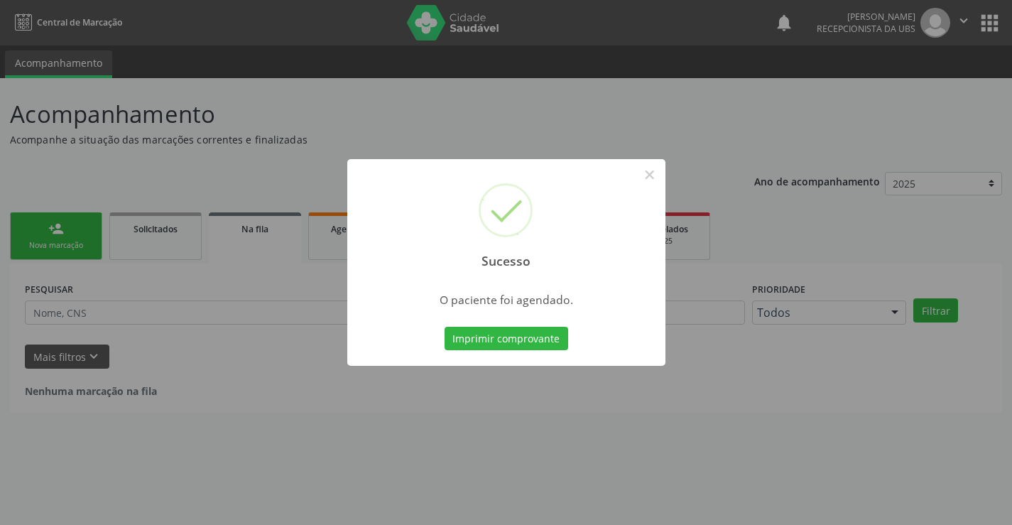
scroll to position [0, 0]
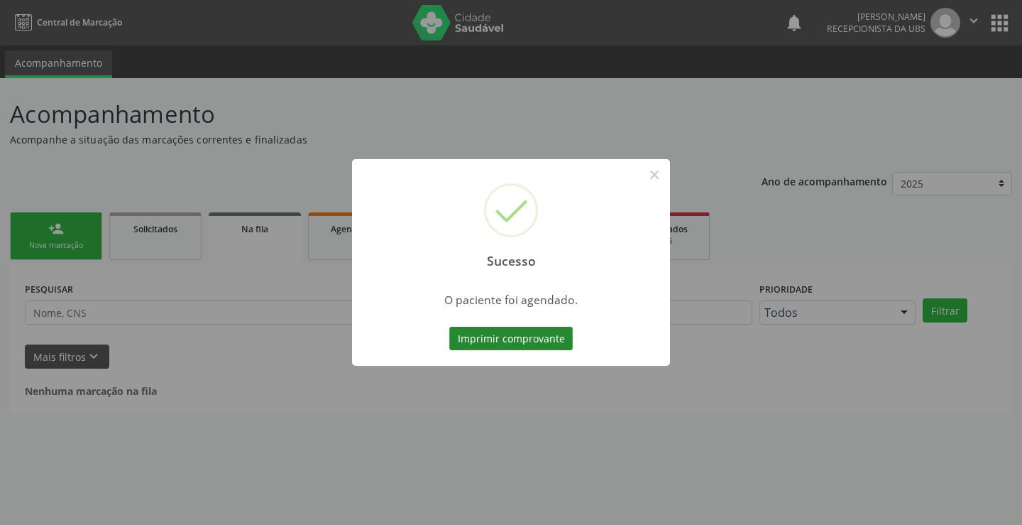
click at [532, 342] on button "Imprimir comprovante" at bounding box center [511, 339] width 124 height 24
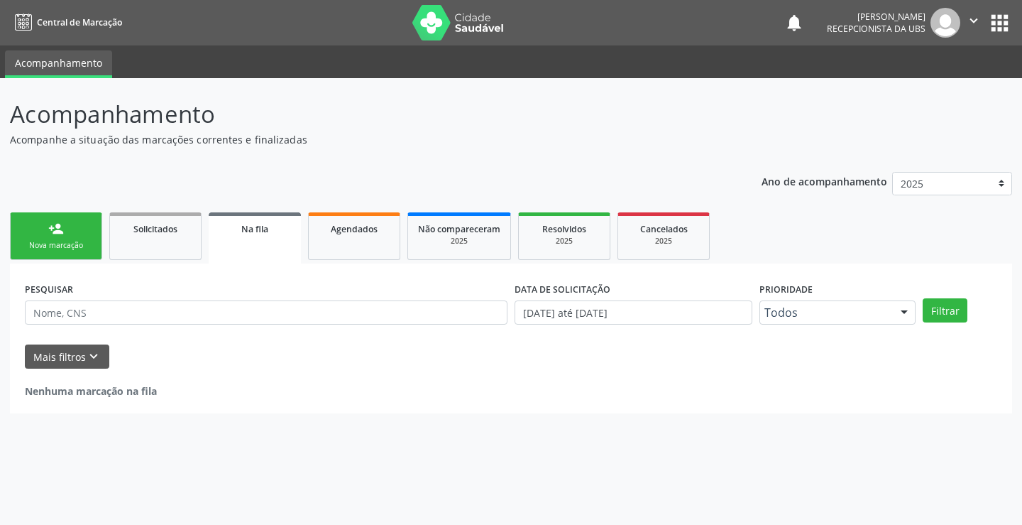
click at [92, 244] on link "person_add Nova marcação" at bounding box center [56, 236] width 92 height 48
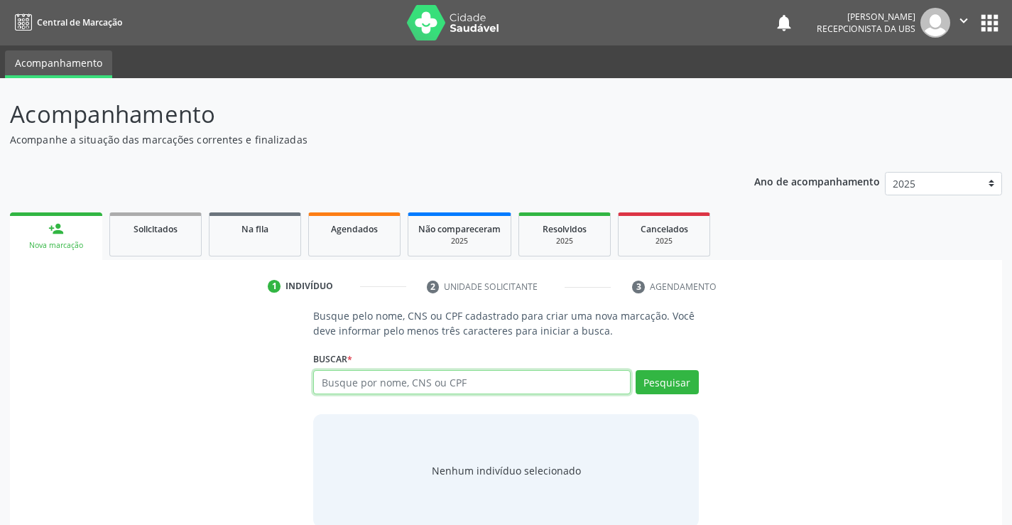
click at [478, 388] on input "text" at bounding box center [471, 382] width 317 height 24
type input "33383405400"
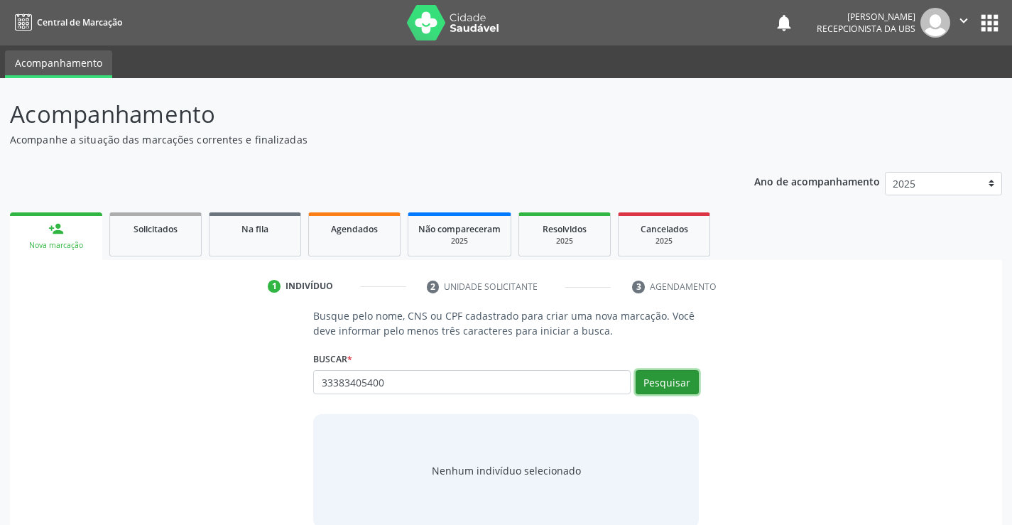
click at [680, 385] on button "Pesquisar" at bounding box center [666, 382] width 63 height 24
type input "33383405400"
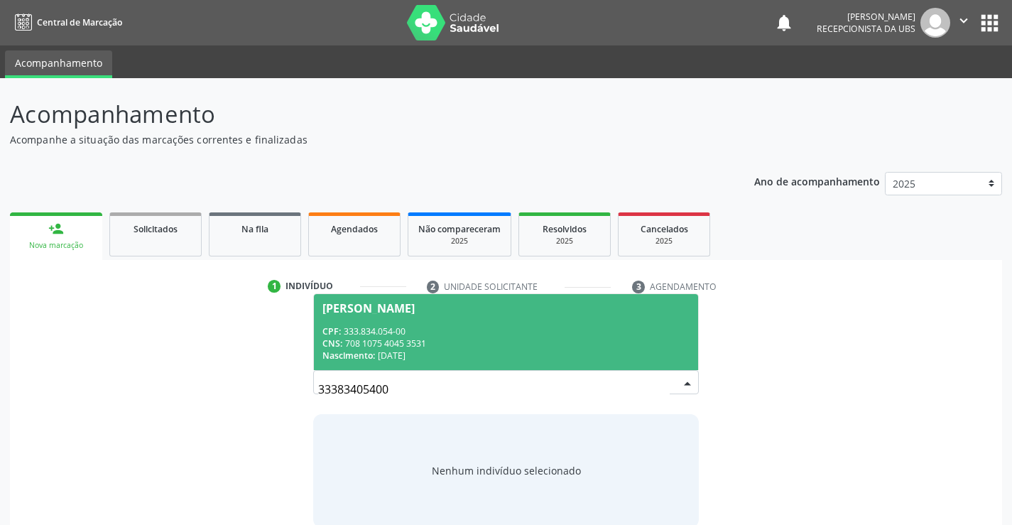
click at [367, 325] on div "CPF: 333.834.054-00" at bounding box center [505, 331] width 366 height 12
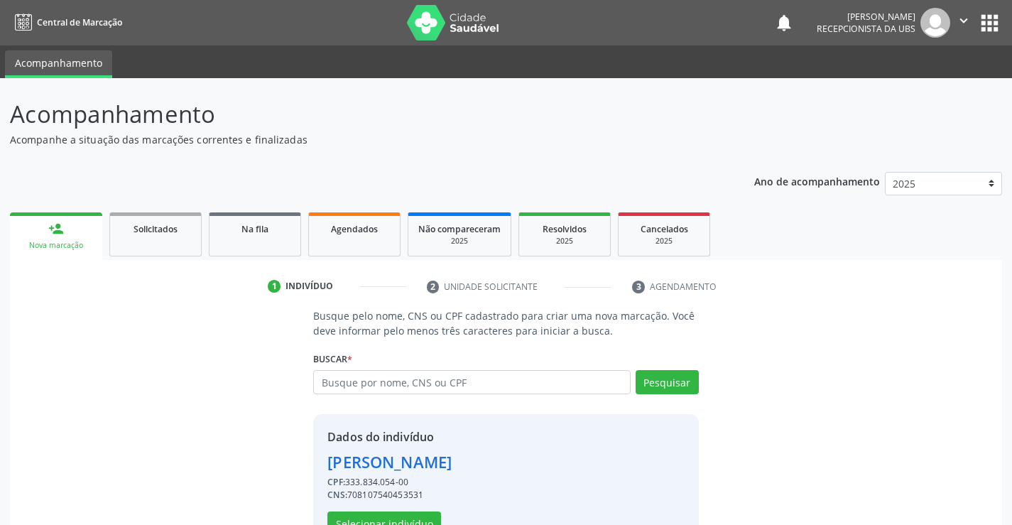
scroll to position [45, 0]
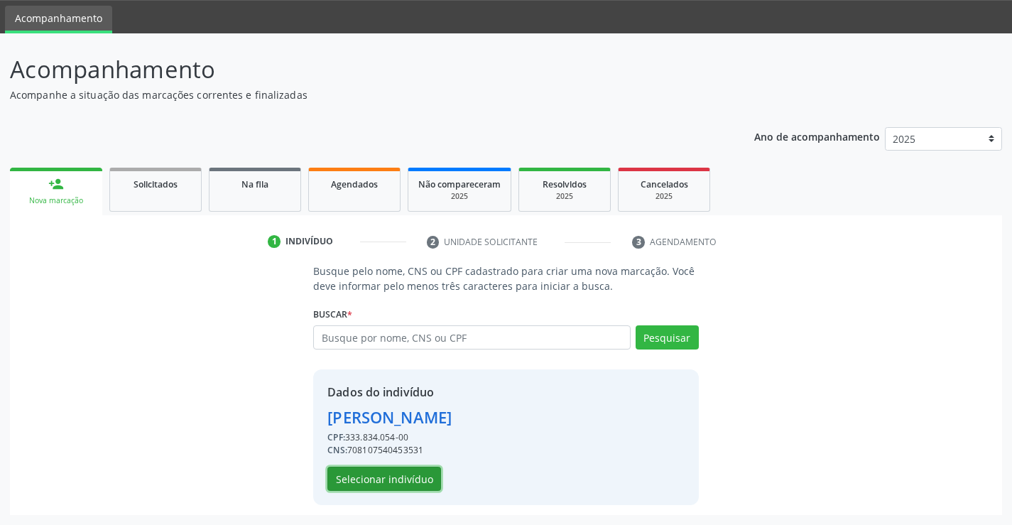
click at [387, 472] on button "Selecionar indivíduo" at bounding box center [384, 478] width 114 height 24
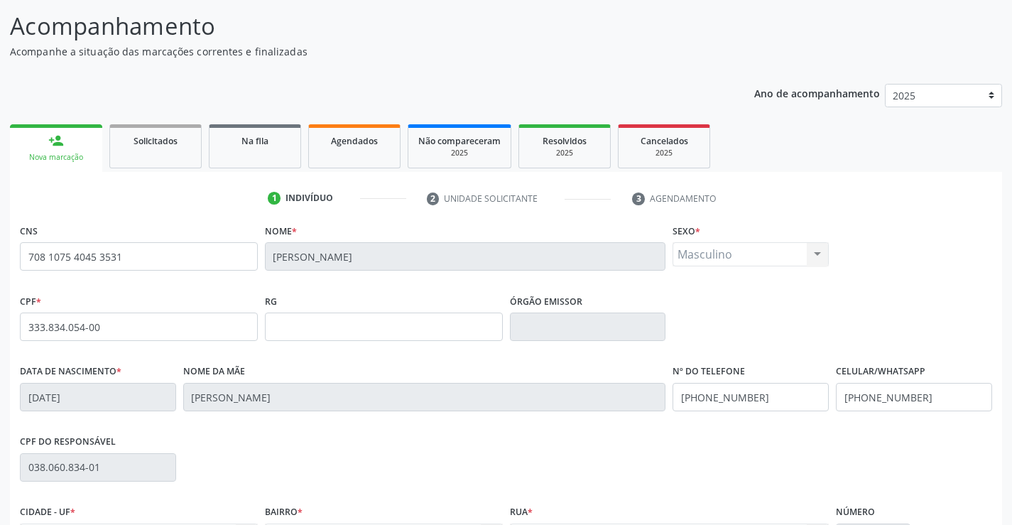
scroll to position [245, 0]
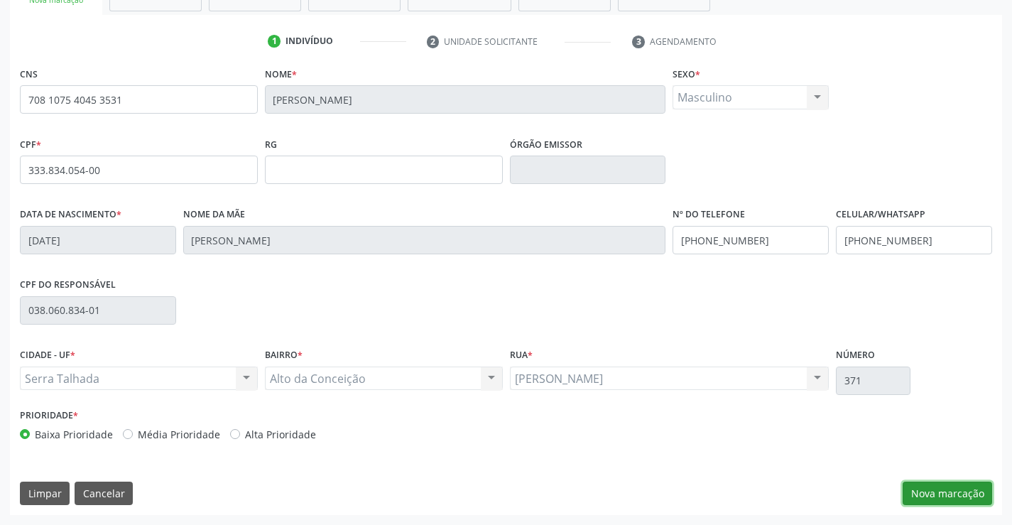
click at [956, 492] on button "Nova marcação" at bounding box center [946, 493] width 89 height 24
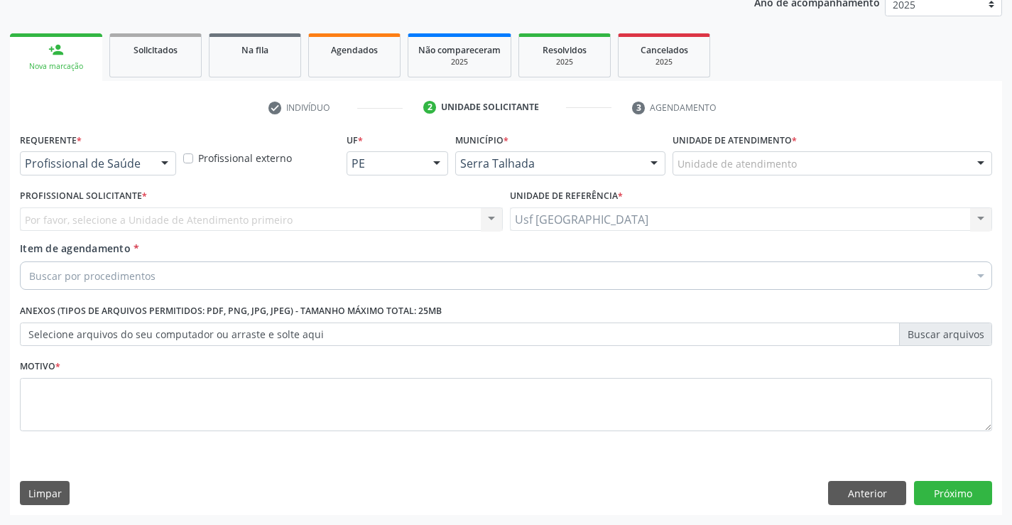
scroll to position [179, 0]
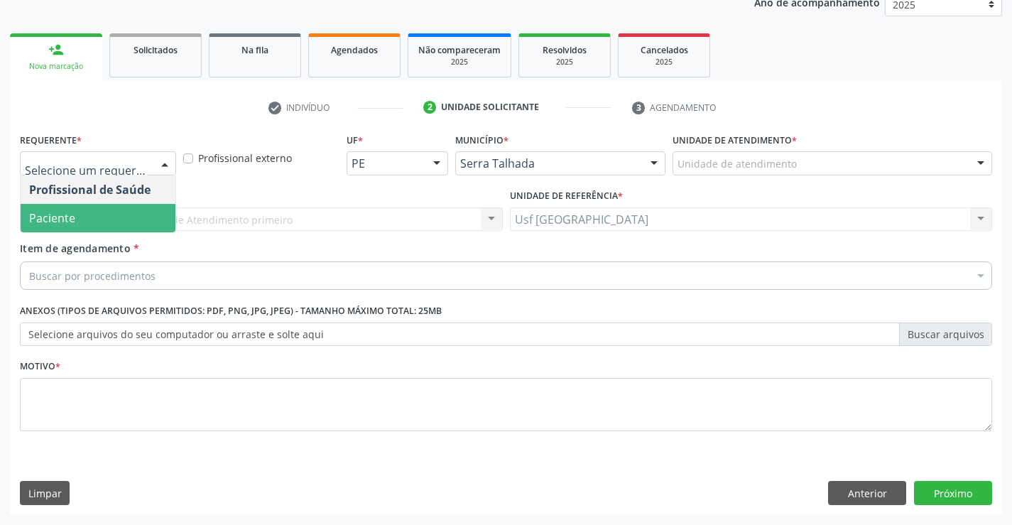
click at [65, 208] on span "Paciente" at bounding box center [98, 218] width 155 height 28
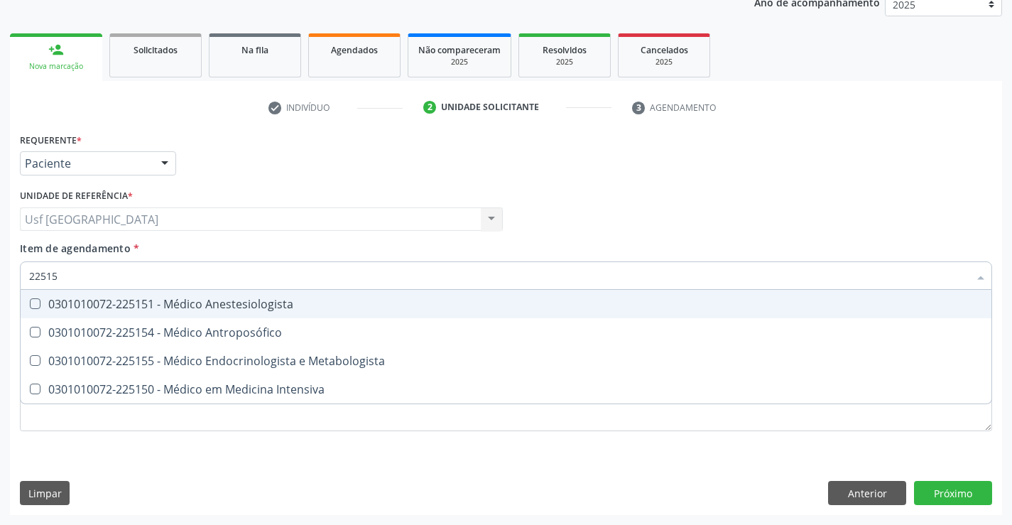
type input "225155"
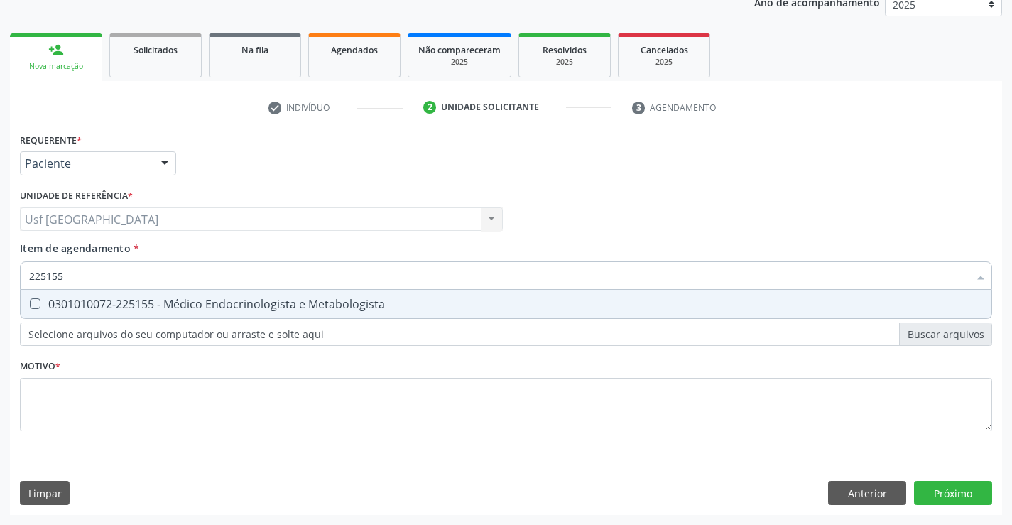
click at [60, 300] on div "0301010072-225155 - Médico Endocrinologista e Metabologista" at bounding box center [505, 303] width 953 height 11
checkbox Metabologista "true"
click at [62, 415] on div "Requerente * Paciente Profissional de Saúde Paciente Nenhum resultado encontrad…" at bounding box center [506, 290] width 972 height 322
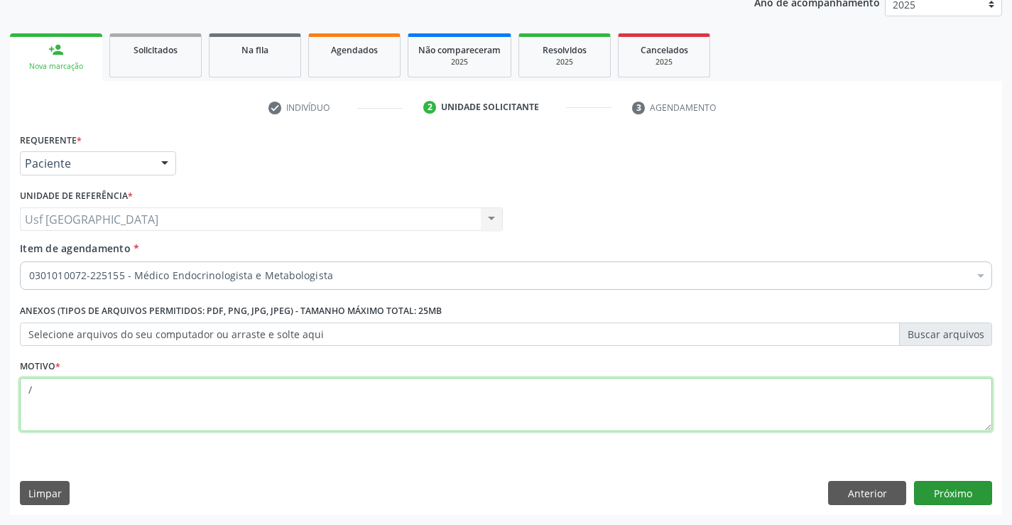
type textarea "/"
click at [966, 491] on button "Próximo" at bounding box center [953, 493] width 78 height 24
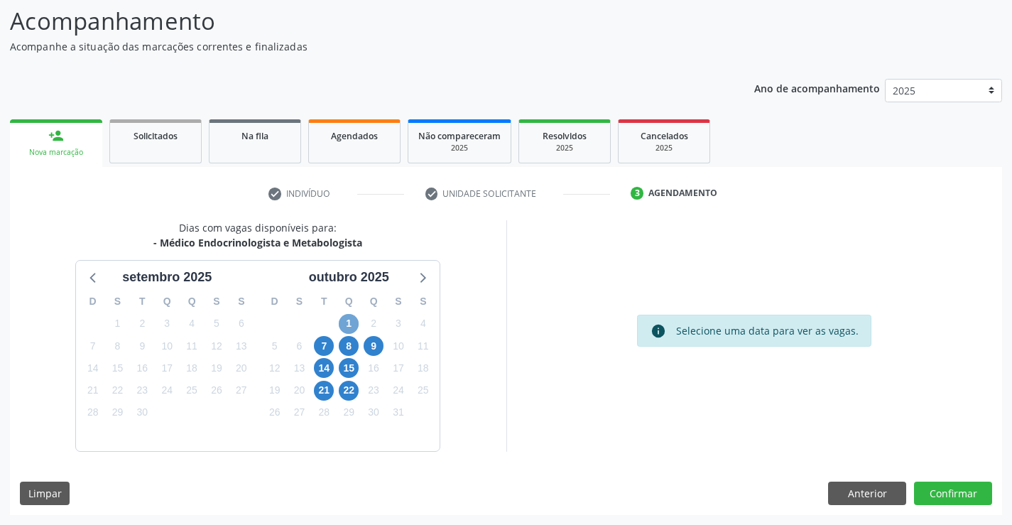
click at [357, 322] on span "1" at bounding box center [349, 324] width 20 height 20
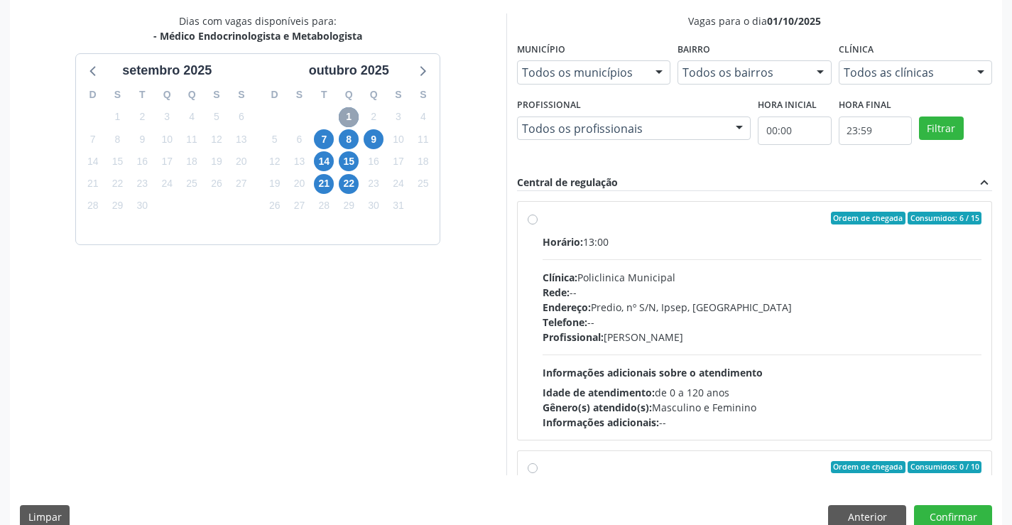
scroll to position [313, 0]
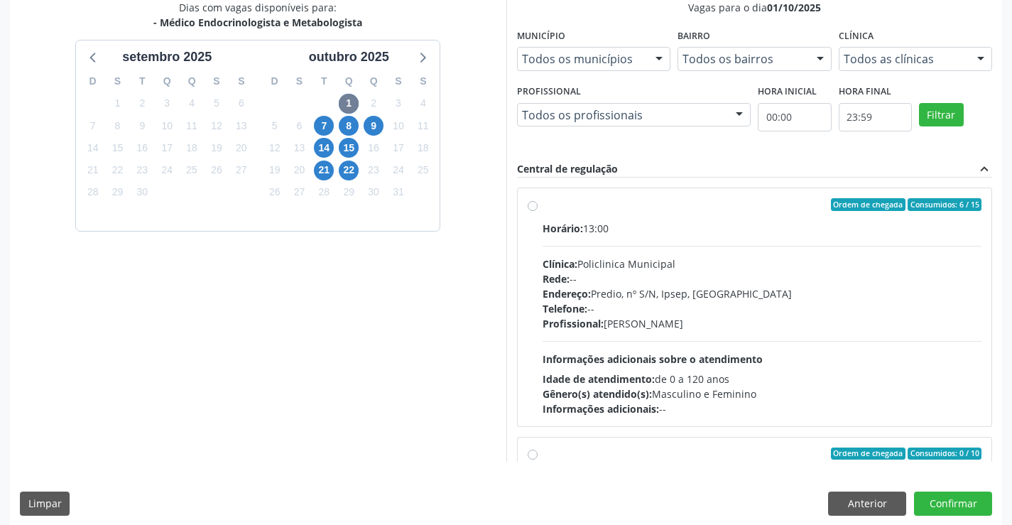
click at [537, 207] on div "Ordem de chegada Consumidos: 6 / 15 Horário: 13:00 Clínica: Policlinica Municip…" at bounding box center [754, 307] width 454 height 218
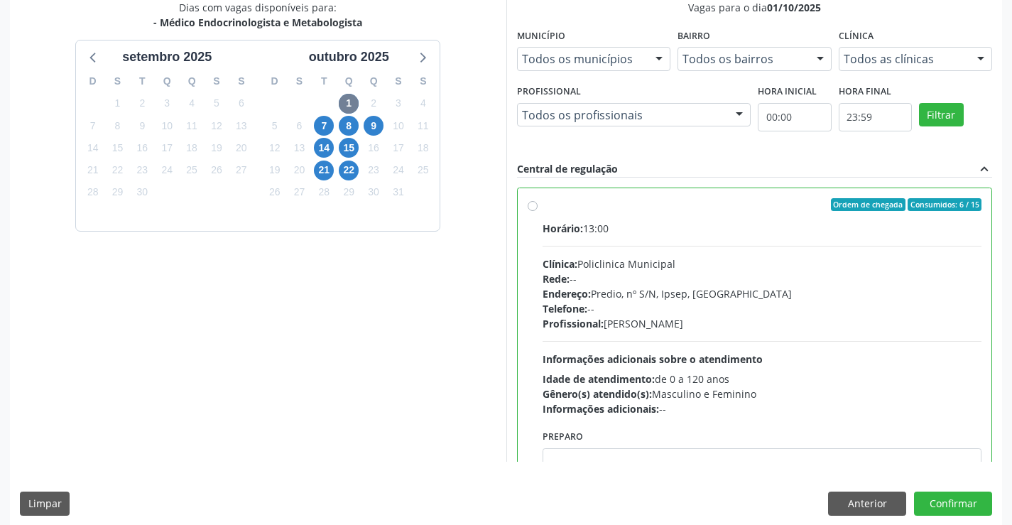
radio input "true"
click at [964, 506] on button "Confirmar" at bounding box center [953, 503] width 78 height 24
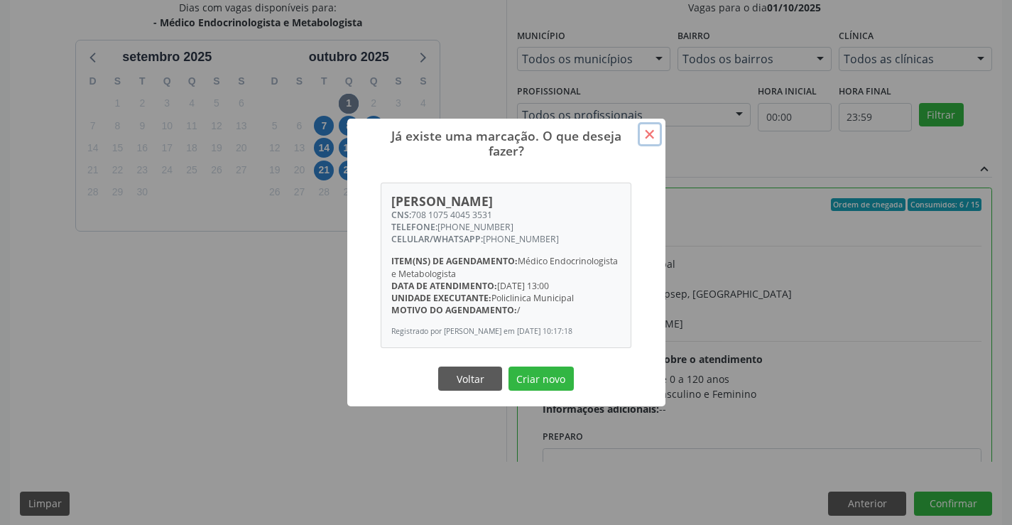
click at [648, 136] on button "×" at bounding box center [650, 134] width 24 height 24
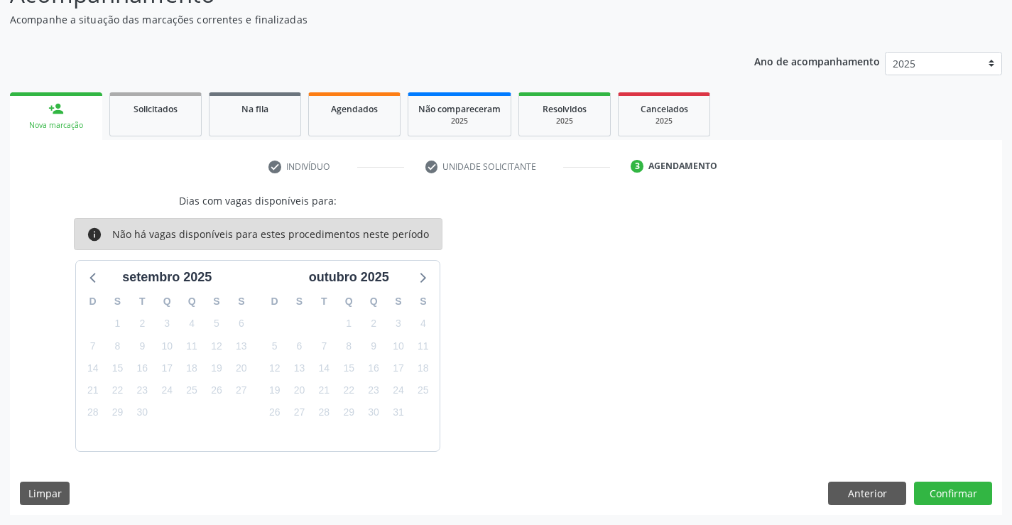
scroll to position [0, 0]
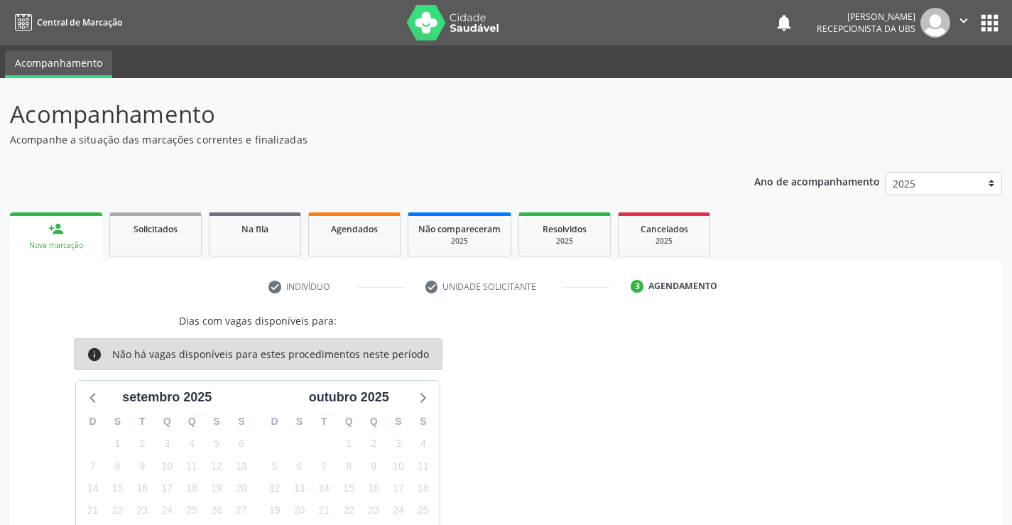
click at [80, 240] on div "Nova marcação" at bounding box center [56, 245] width 72 height 11
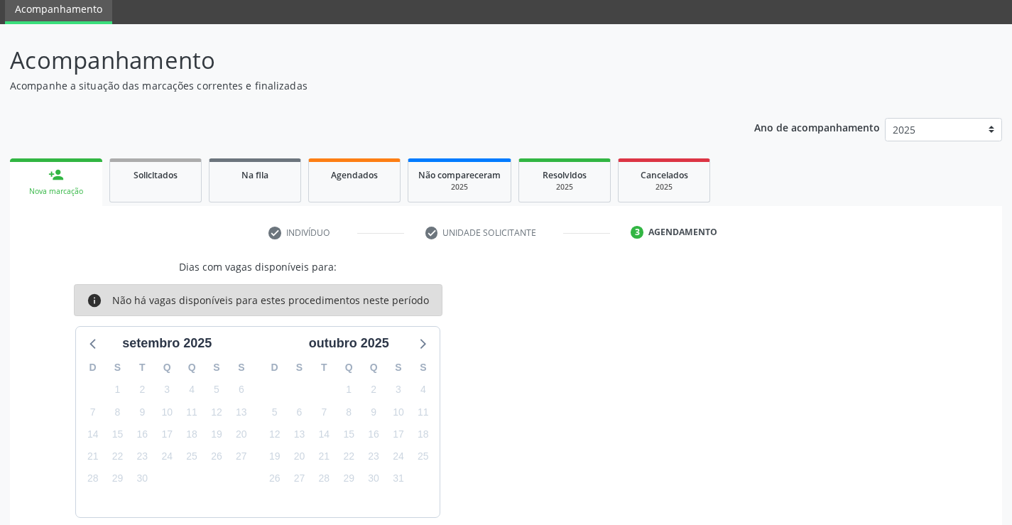
scroll to position [120, 0]
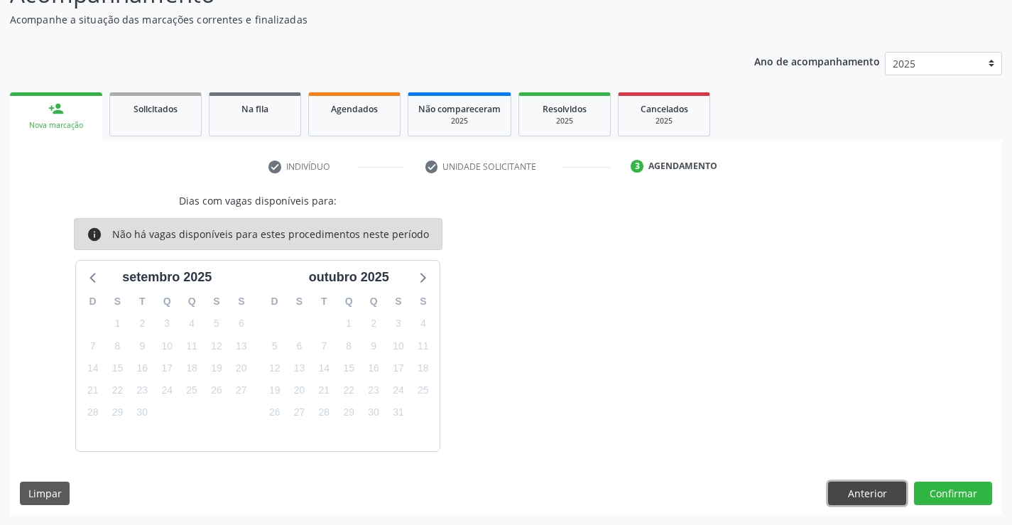
click at [880, 485] on button "Anterior" at bounding box center [867, 493] width 78 height 24
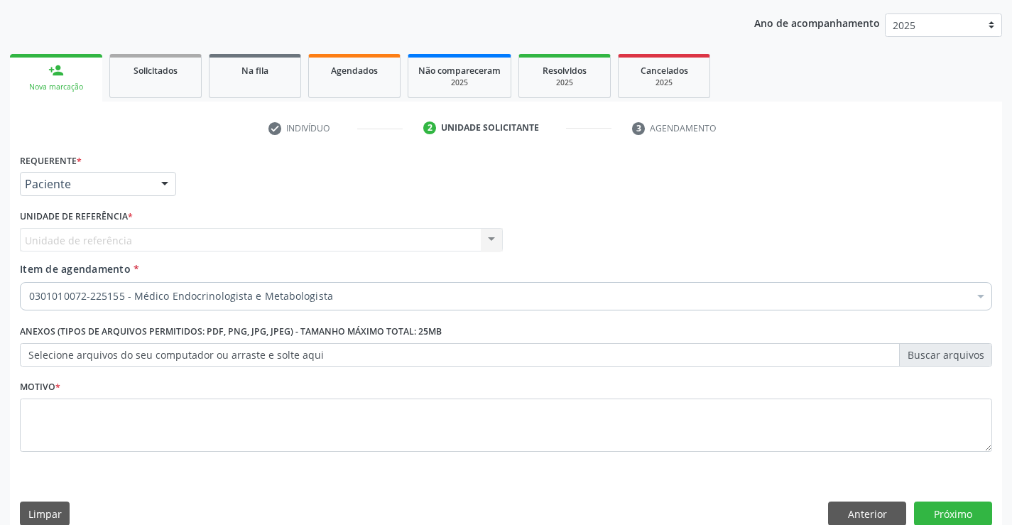
scroll to position [179, 0]
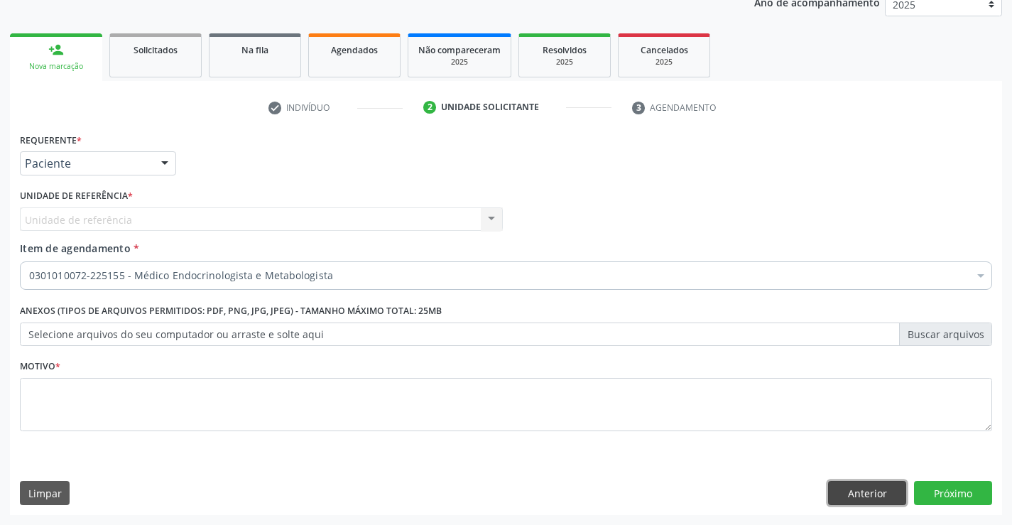
click at [881, 483] on button "Anterior" at bounding box center [867, 493] width 78 height 24
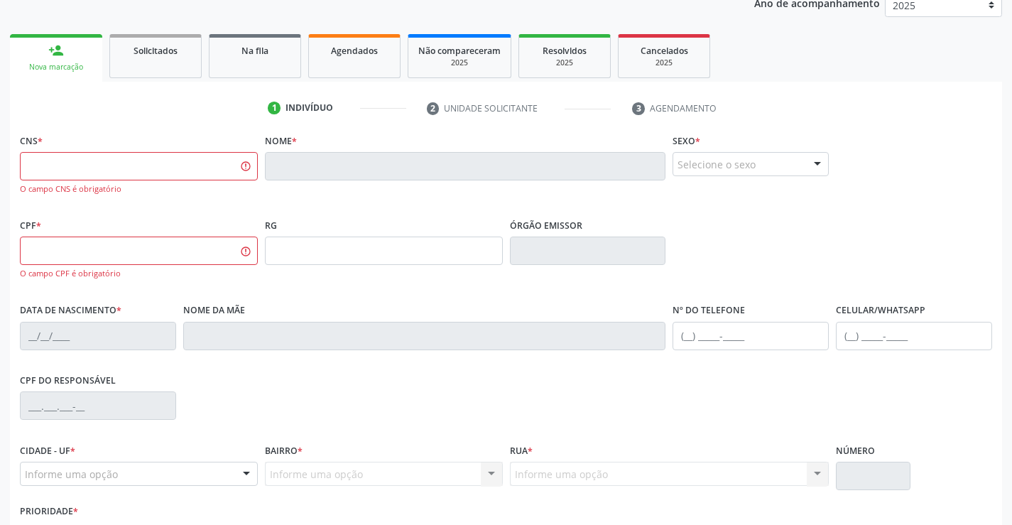
scroll to position [274, 0]
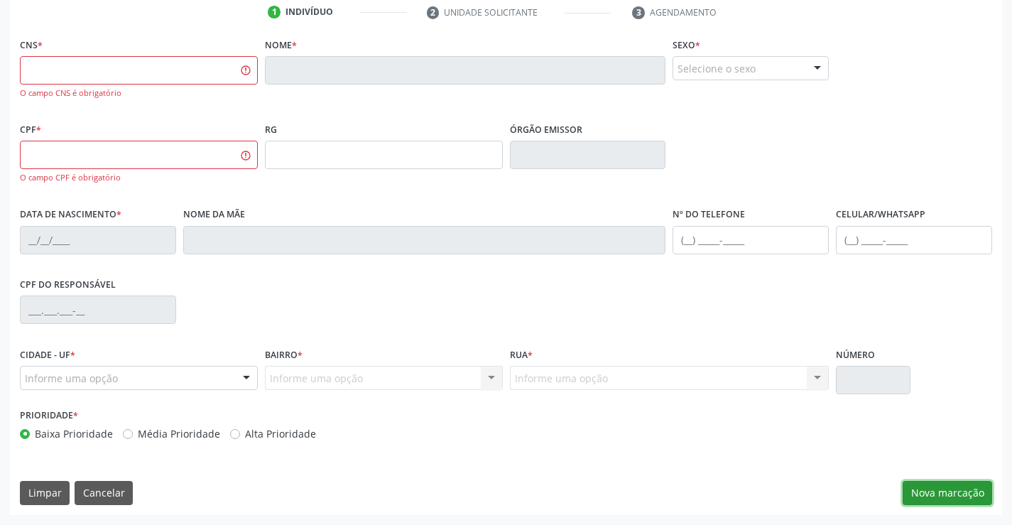
click at [943, 488] on button "Nova marcação" at bounding box center [946, 493] width 89 height 24
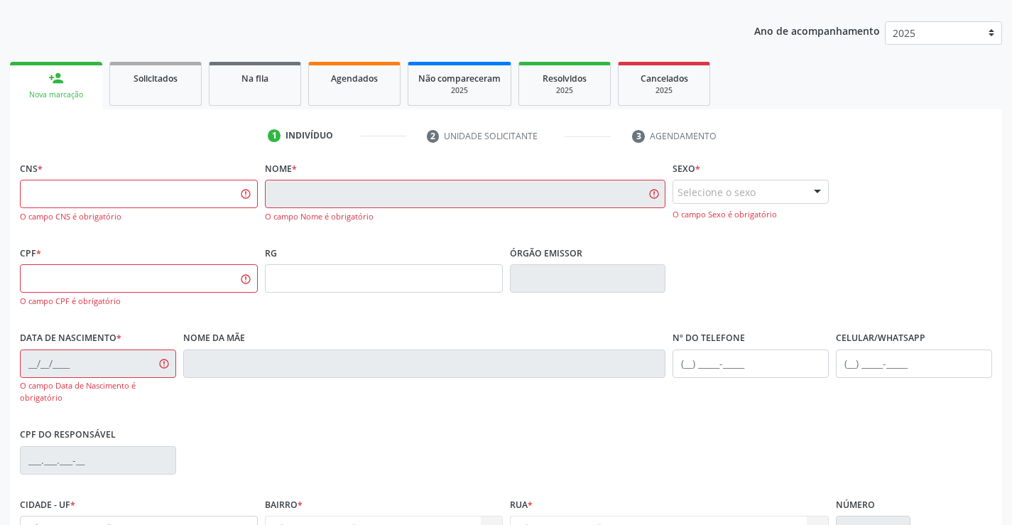
scroll to position [0, 0]
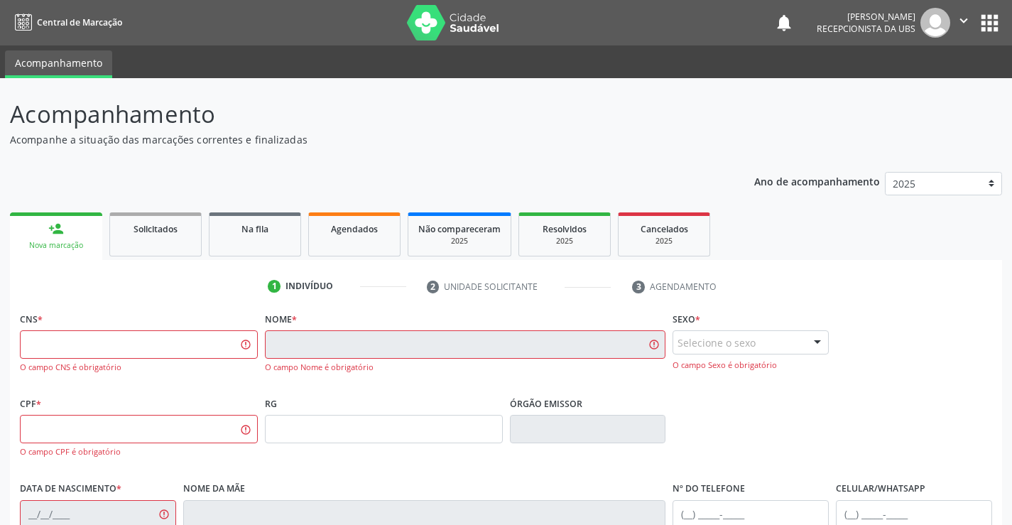
click at [54, 242] on div "Nova marcação" at bounding box center [56, 245] width 72 height 11
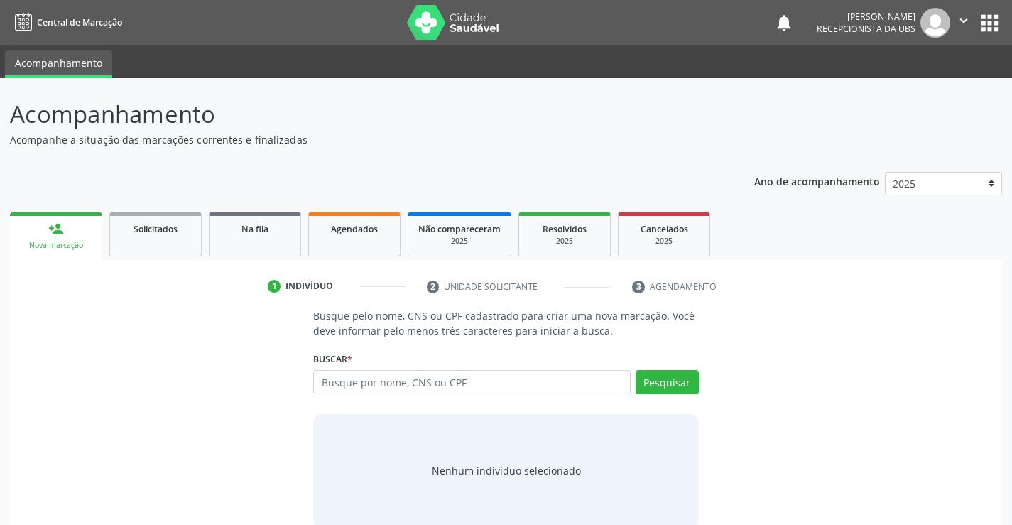
click at [478, 383] on input "text" at bounding box center [471, 382] width 317 height 24
type input "13263859331"
click at [679, 372] on button "Pesquisar" at bounding box center [666, 382] width 63 height 24
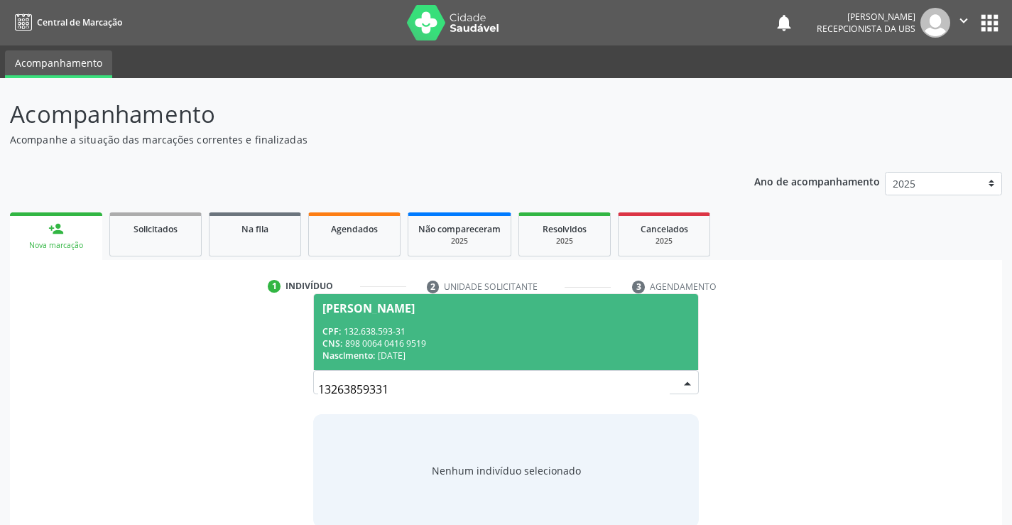
click at [371, 328] on div "CPF: 132.638.593-31" at bounding box center [505, 331] width 366 height 12
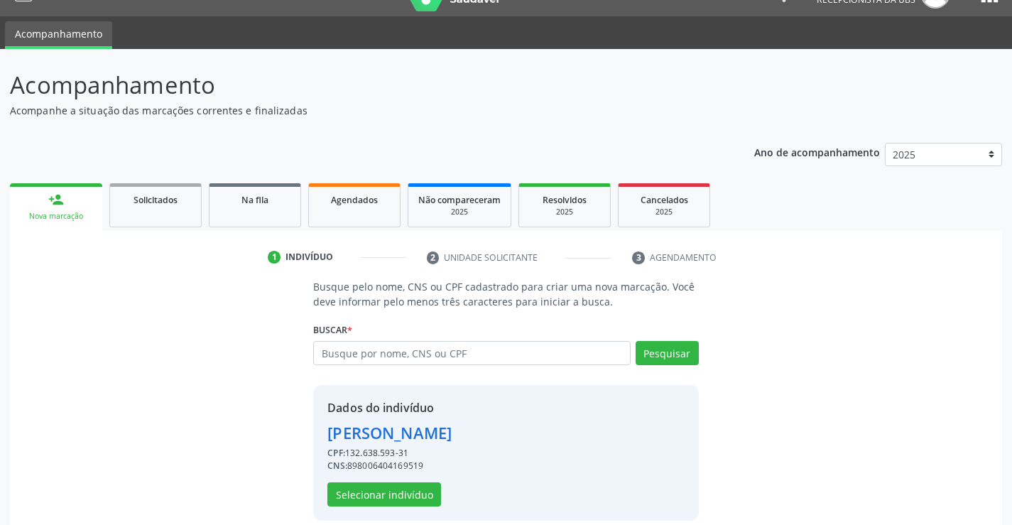
scroll to position [45, 0]
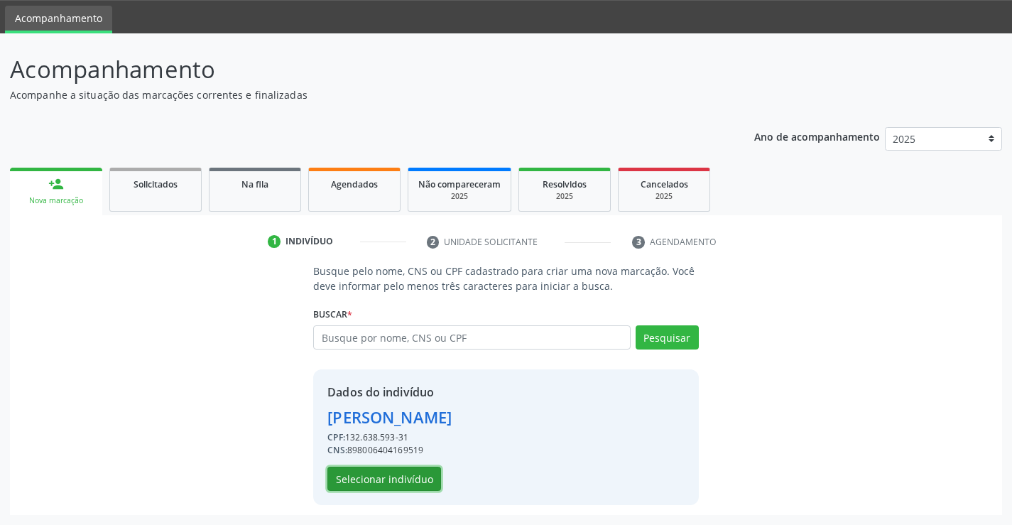
click at [425, 476] on button "Selecionar indivíduo" at bounding box center [384, 478] width 114 height 24
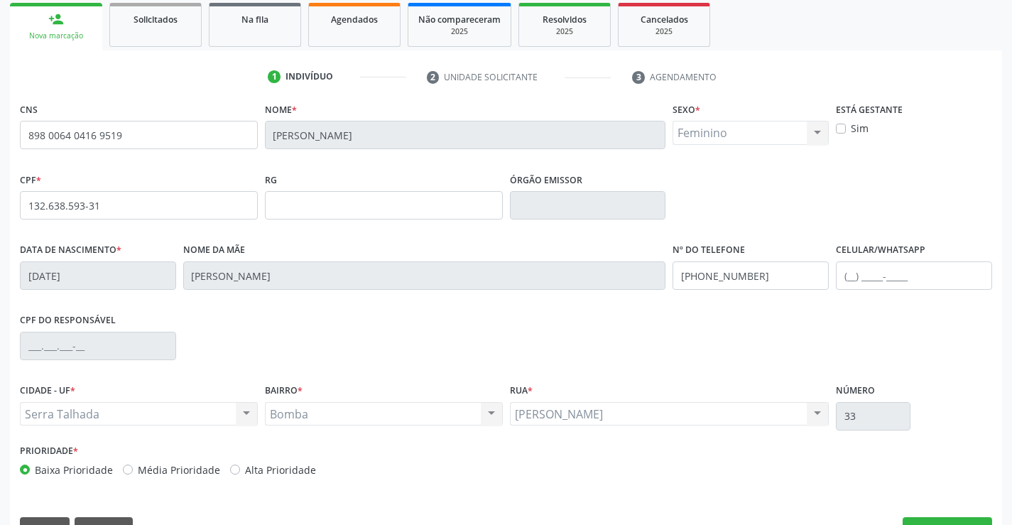
scroll to position [245, 0]
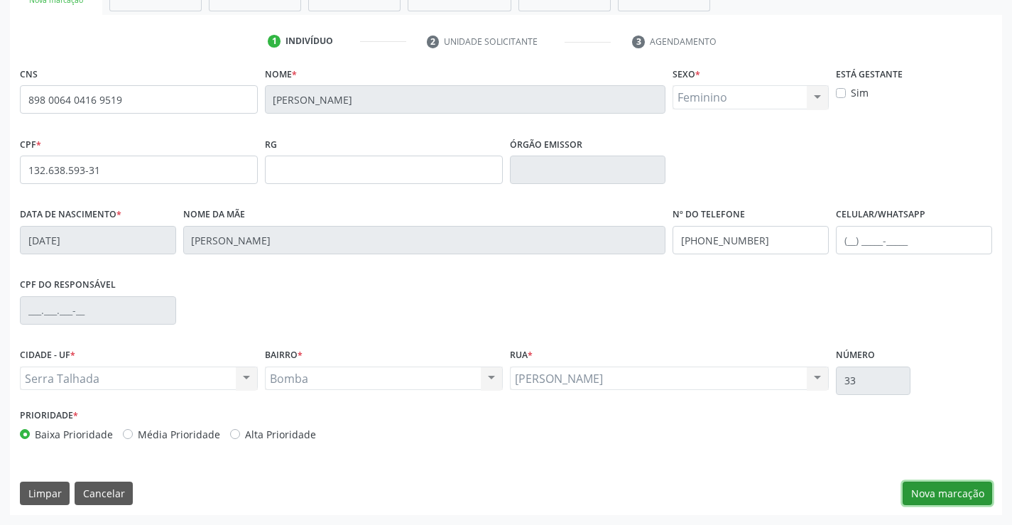
click at [951, 490] on button "Nova marcação" at bounding box center [946, 493] width 89 height 24
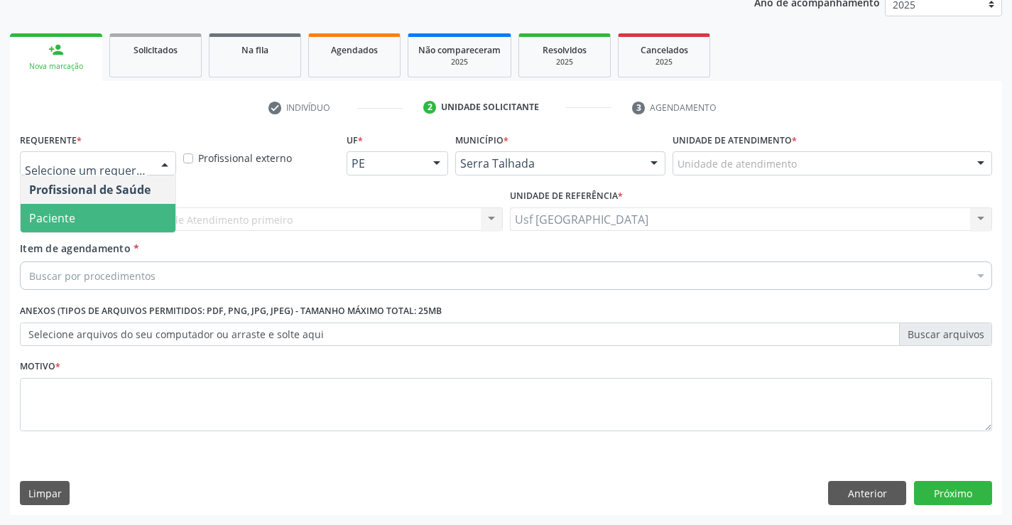
click at [97, 212] on span "Paciente" at bounding box center [98, 218] width 155 height 28
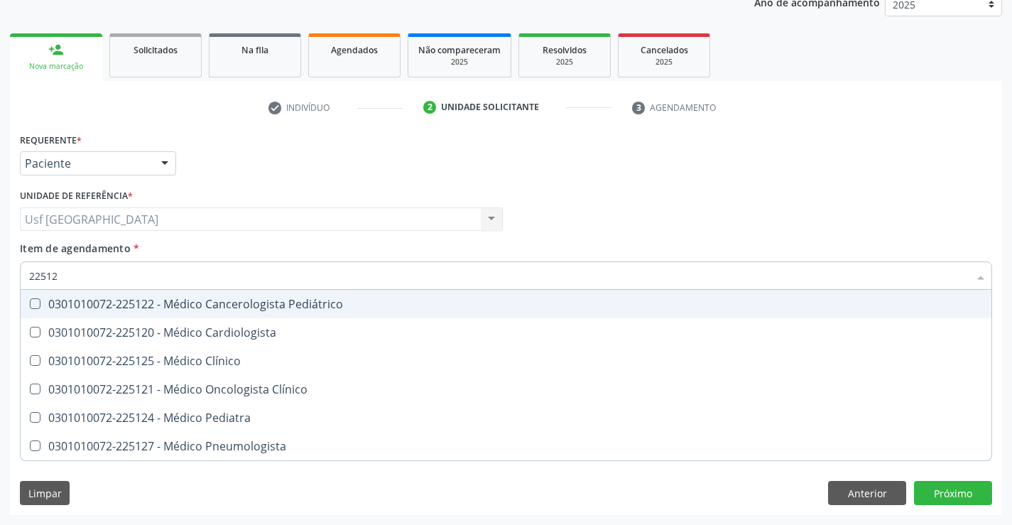
type input "225124"
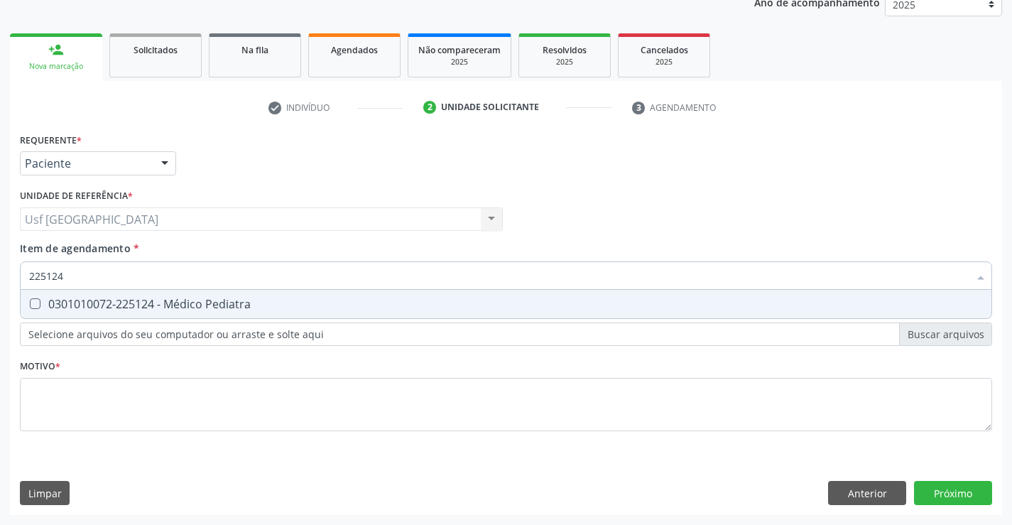
click at [86, 310] on div "0301010072-225124 - Médico Pediatra" at bounding box center [505, 303] width 953 height 11
checkbox Pediatra "true"
click at [98, 417] on div "Requerente * Paciente Profissional de Saúde Paciente Nenhum resultado encontrad…" at bounding box center [506, 290] width 972 height 322
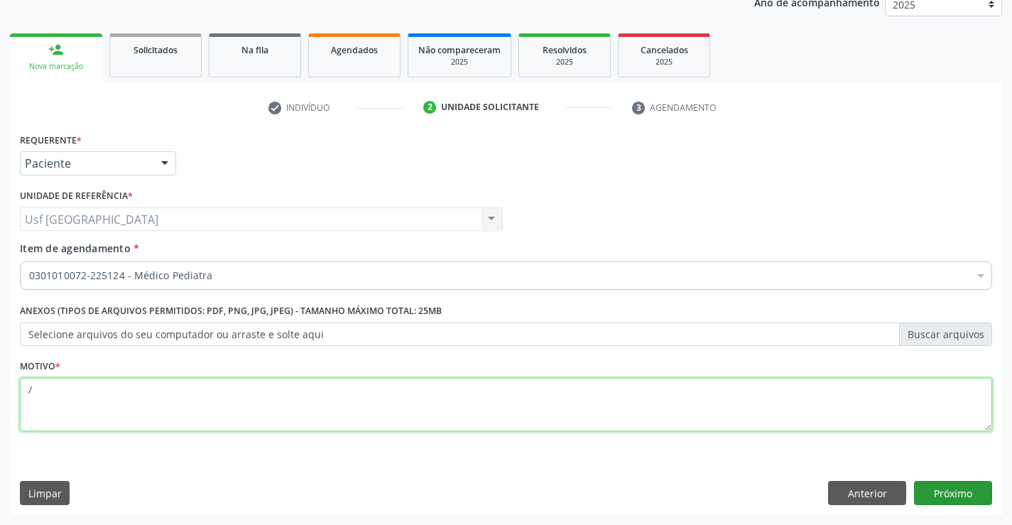
type textarea "/"
click at [939, 497] on button "Próximo" at bounding box center [953, 493] width 78 height 24
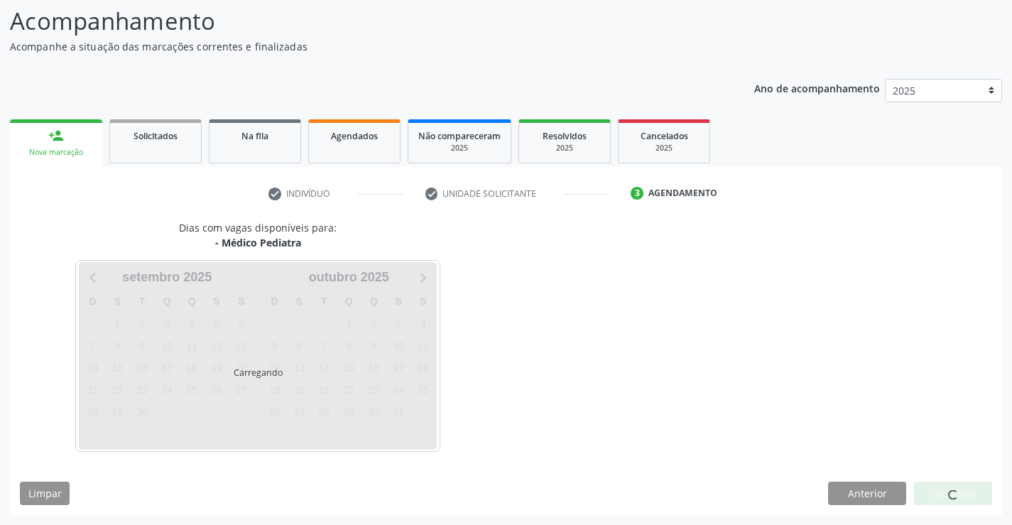
scroll to position [93, 0]
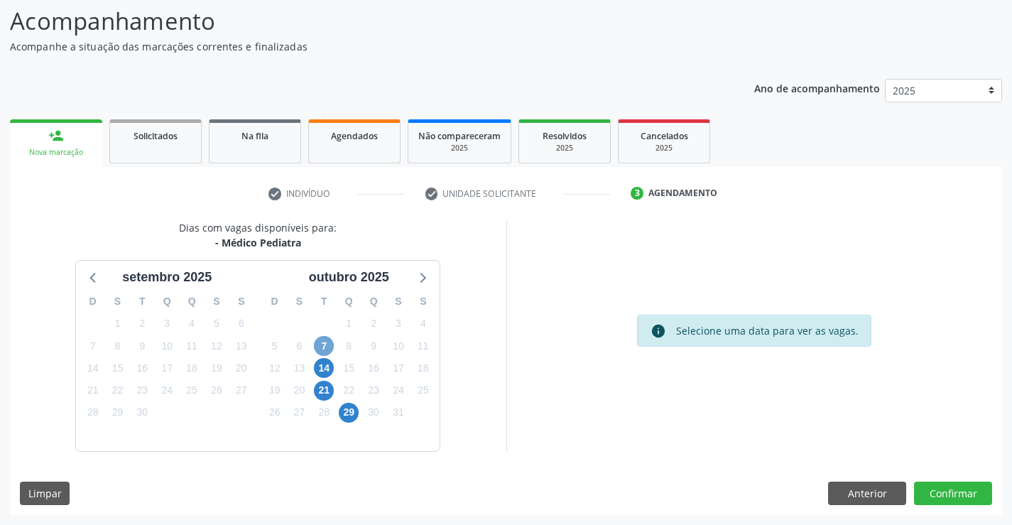
click at [328, 344] on span "7" at bounding box center [324, 346] width 20 height 20
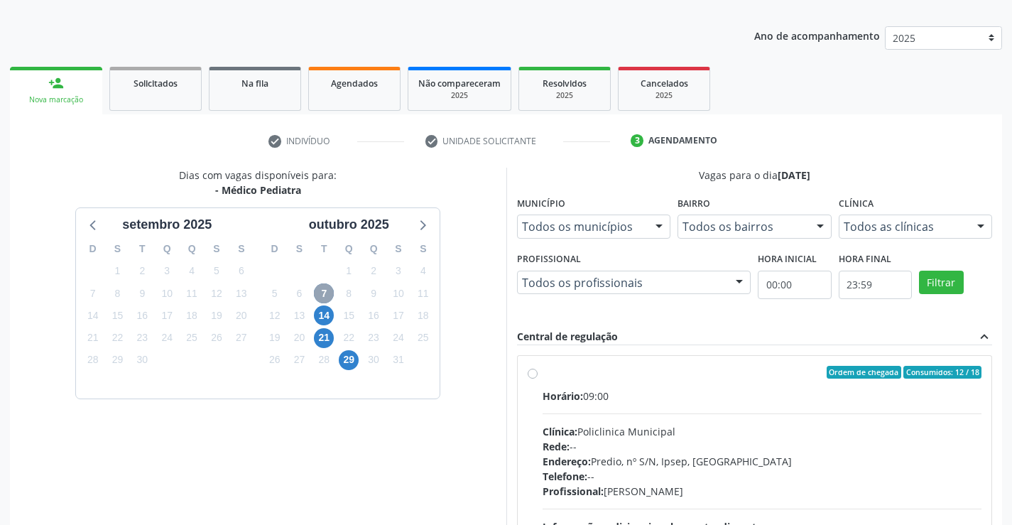
scroll to position [235, 0]
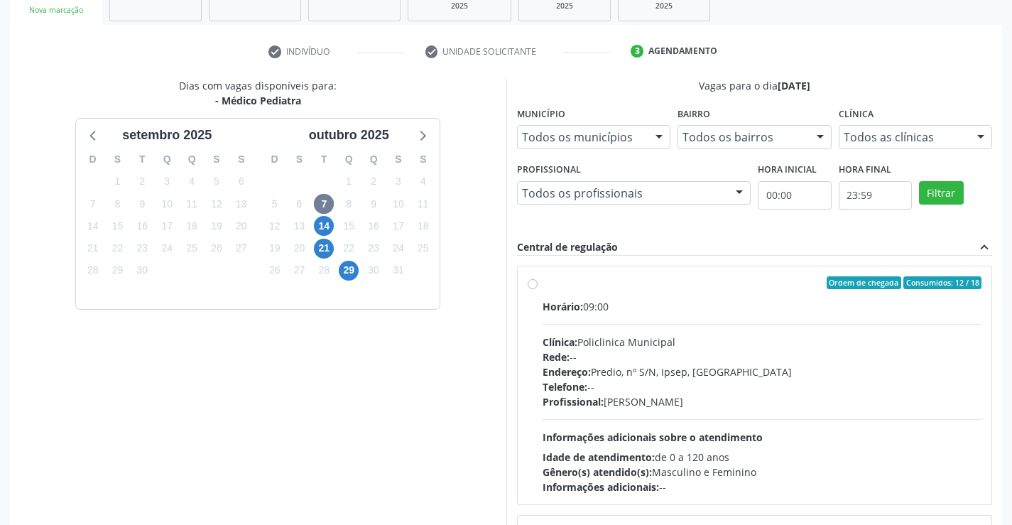
click at [542, 283] on label "Ordem de chegada Consumidos: 12 / 18 Horário: 09:00 Clínica: Policlinica Munici…" at bounding box center [761, 385] width 439 height 218
click at [535, 283] on input "Ordem de chegada Consumidos: 12 / 18 Horário: 09:00 Clínica: Policlinica Munici…" at bounding box center [532, 282] width 10 height 13
radio input "true"
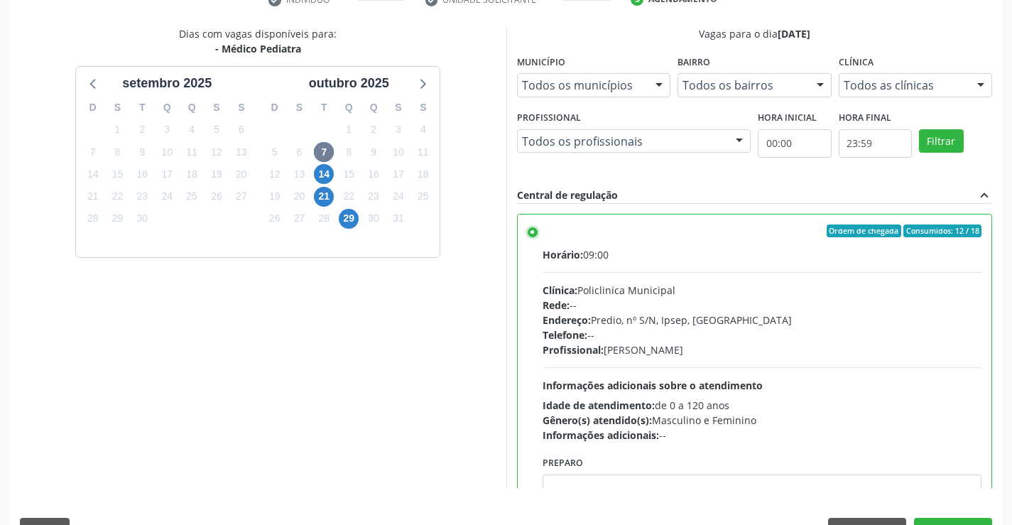
scroll to position [324, 0]
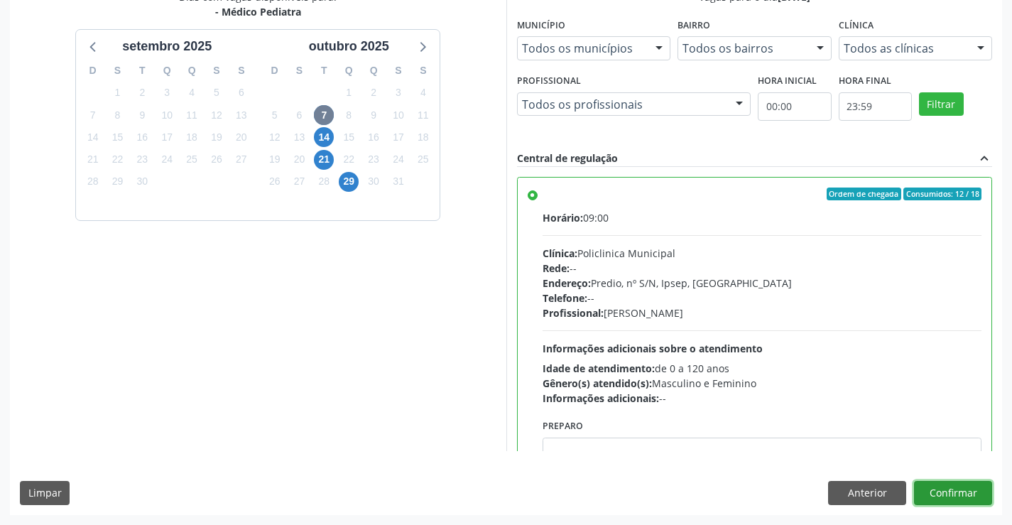
click at [933, 486] on button "Confirmar" at bounding box center [953, 493] width 78 height 24
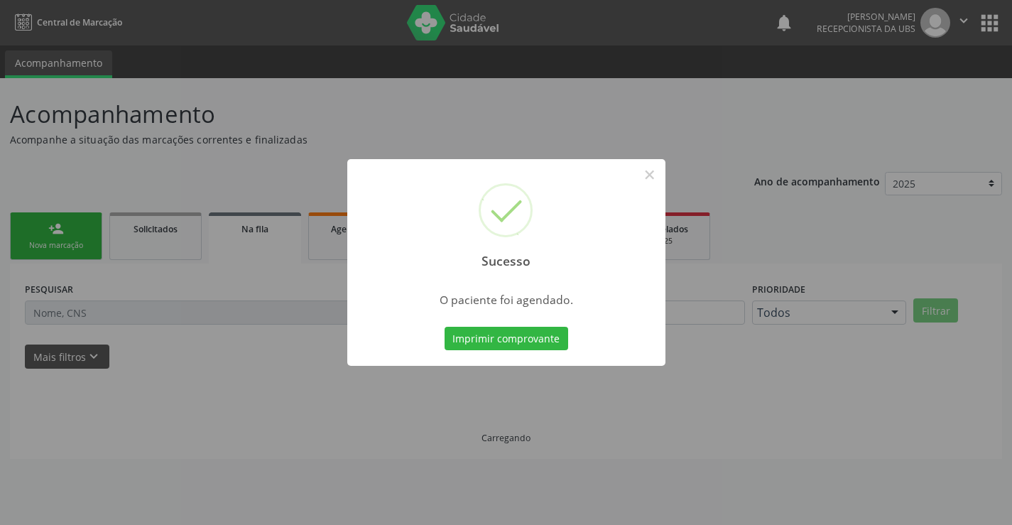
scroll to position [0, 0]
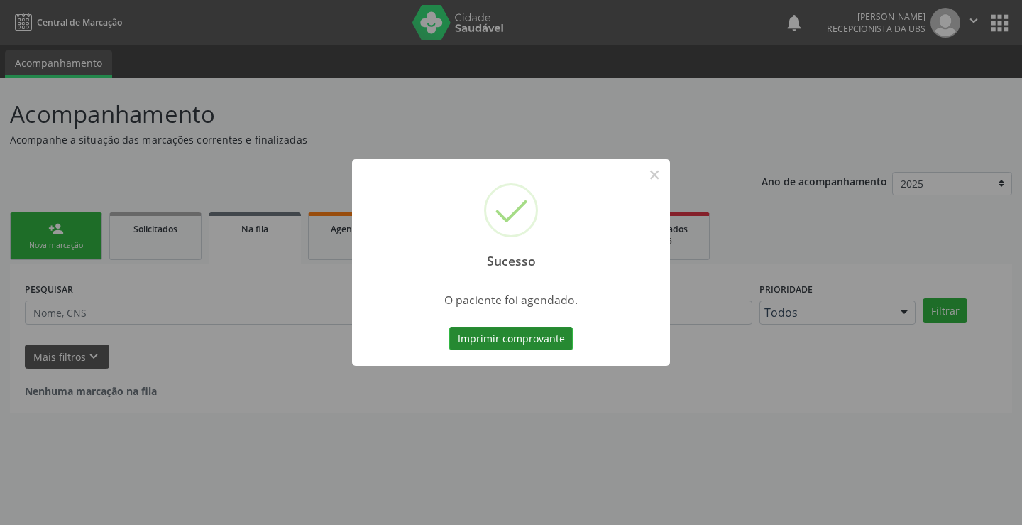
click at [537, 332] on button "Imprimir comprovante" at bounding box center [511, 339] width 124 height 24
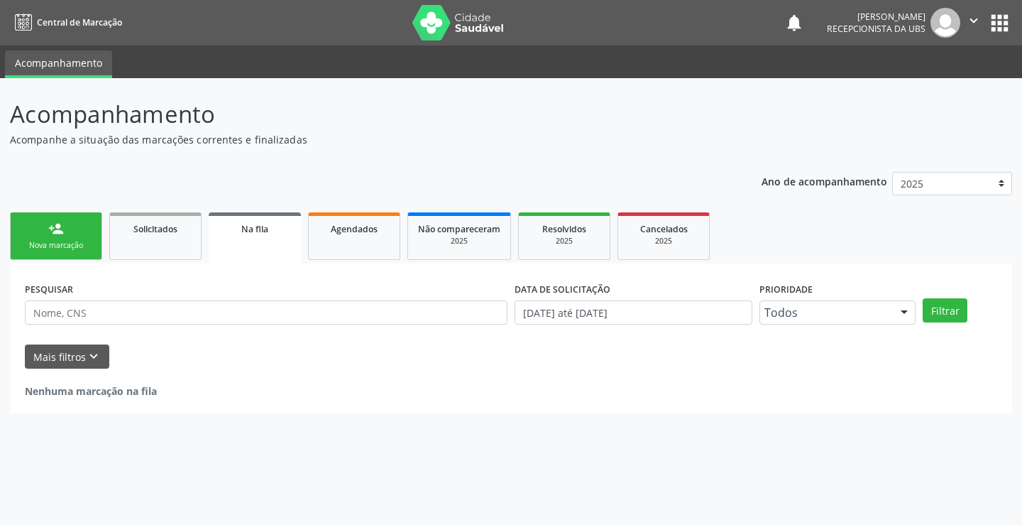
click at [87, 234] on link "person_add Nova marcação" at bounding box center [56, 236] width 92 height 48
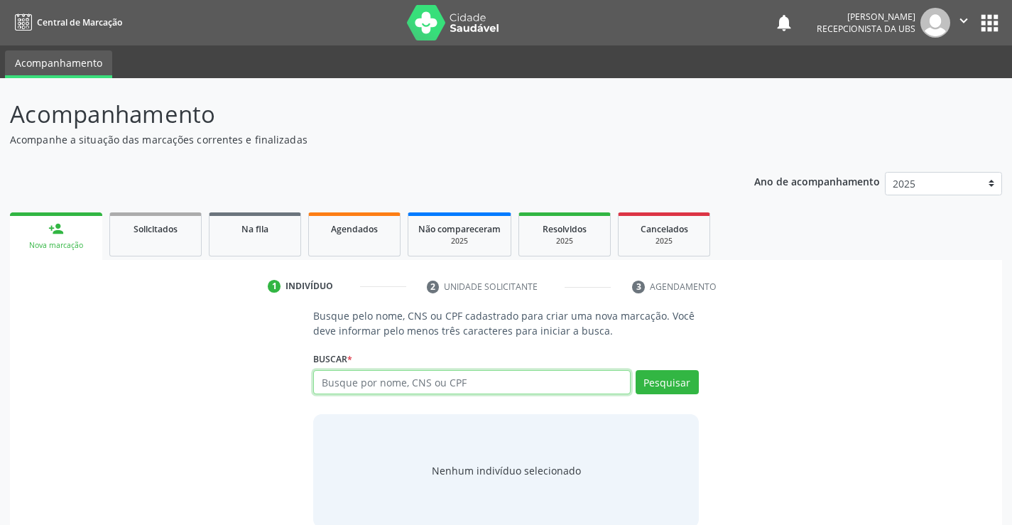
click at [435, 383] on input "text" at bounding box center [471, 382] width 317 height 24
type input "17533636406"
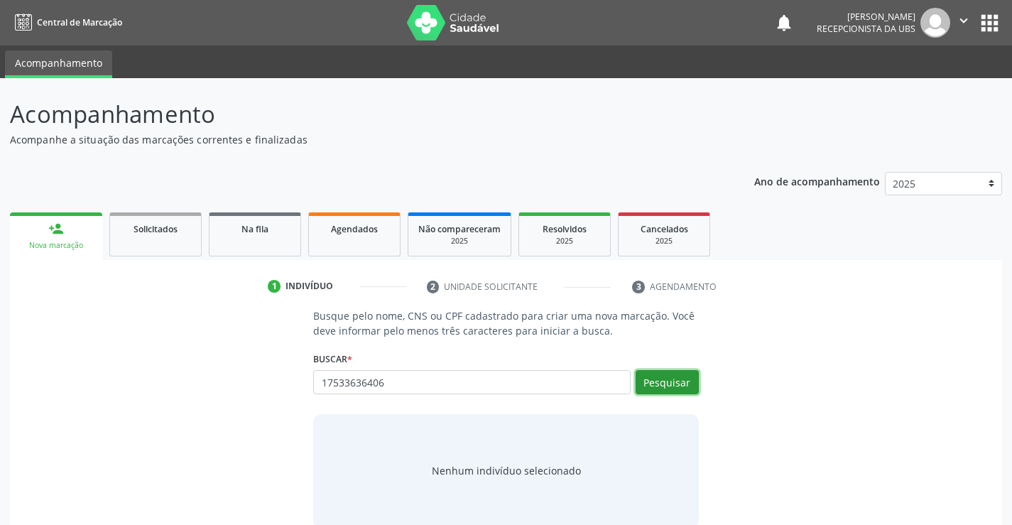
click at [665, 383] on button "Pesquisar" at bounding box center [666, 382] width 63 height 24
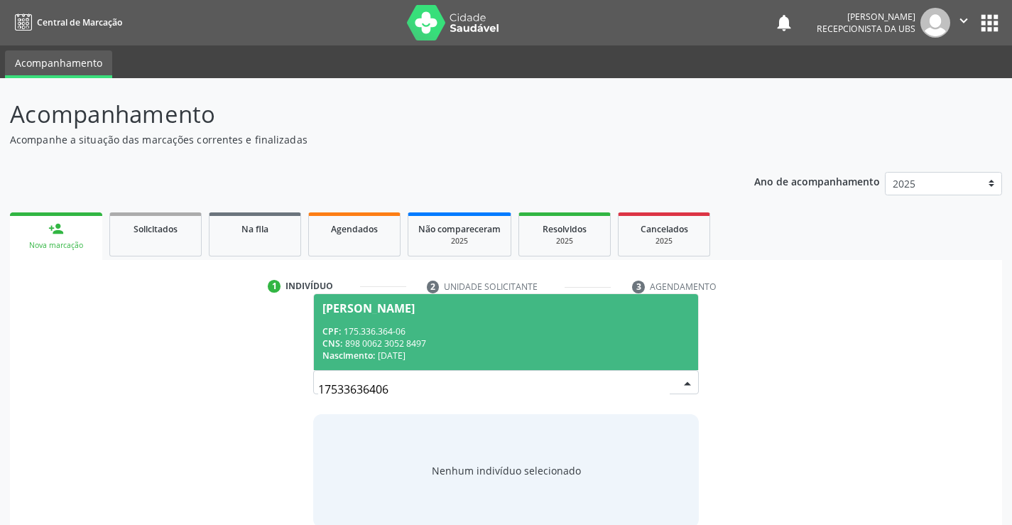
click at [376, 325] on div "CPF: 175.336.364-06" at bounding box center [505, 331] width 366 height 12
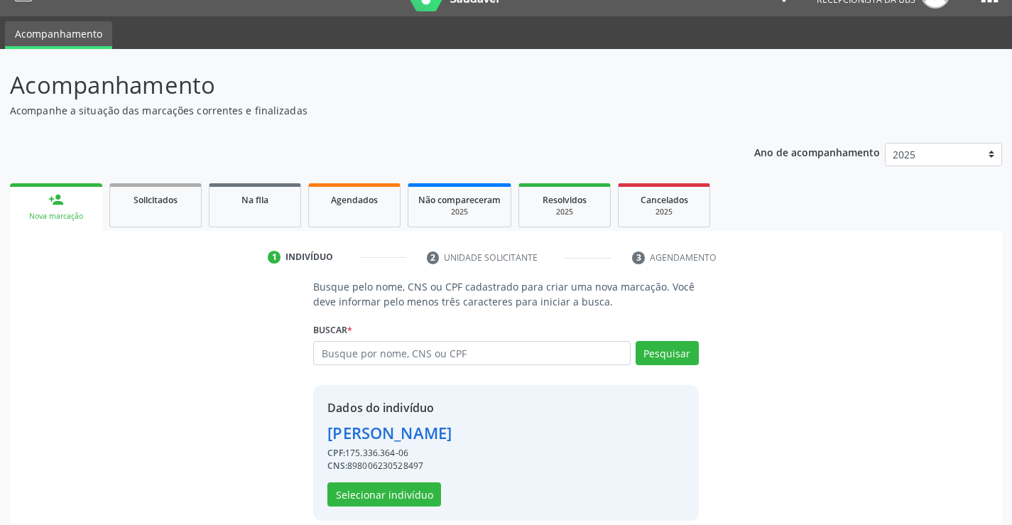
scroll to position [45, 0]
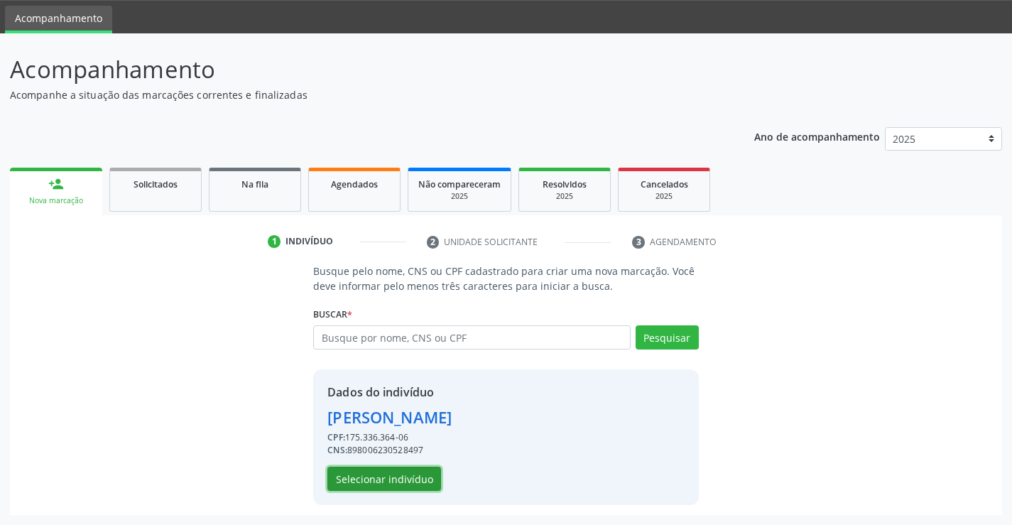
click at [413, 474] on button "Selecionar indivíduo" at bounding box center [384, 478] width 114 height 24
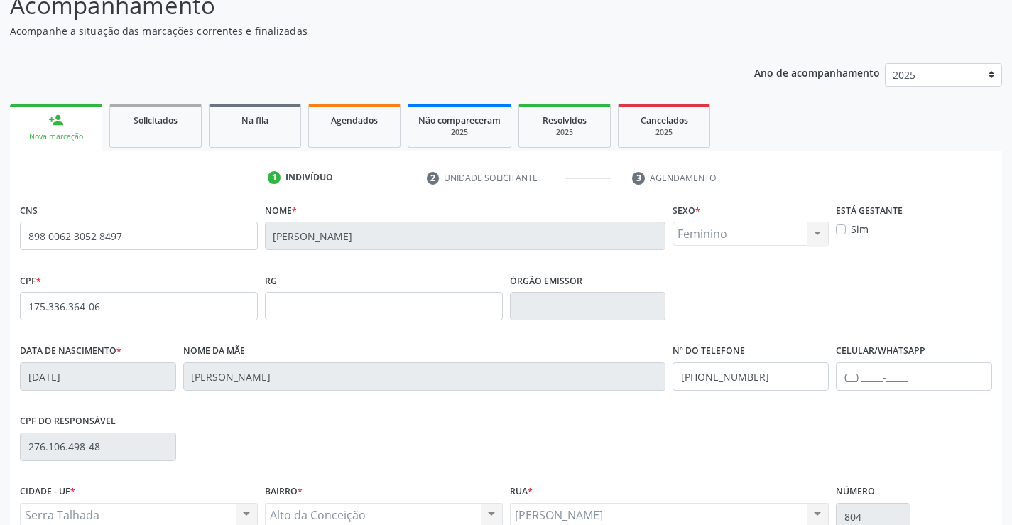
scroll to position [245, 0]
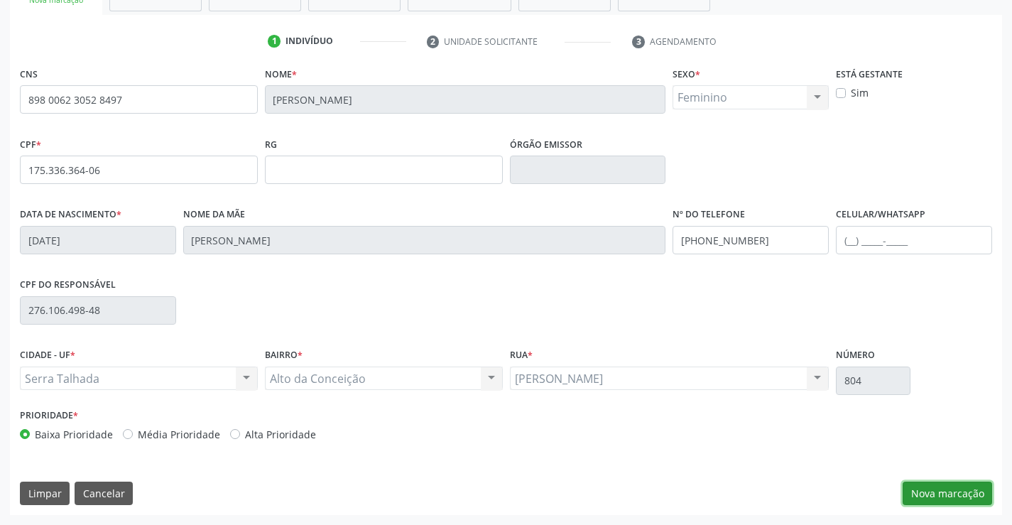
click at [946, 491] on button "Nova marcação" at bounding box center [946, 493] width 89 height 24
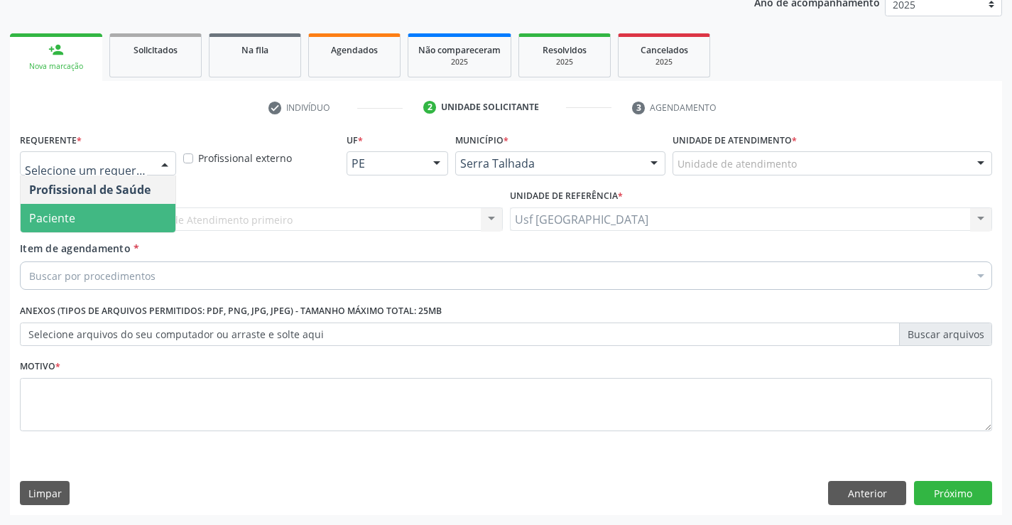
click at [67, 217] on span "Paciente" at bounding box center [52, 218] width 46 height 16
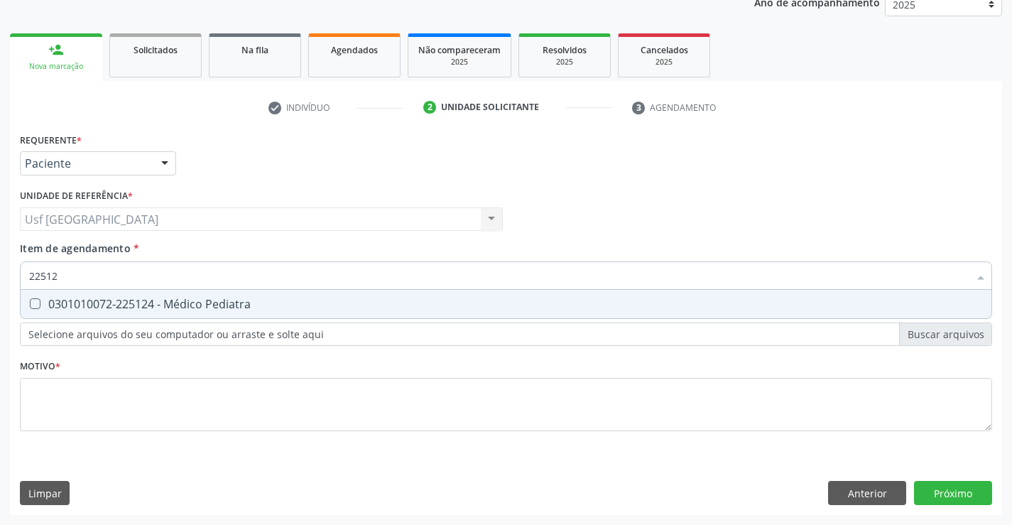
type input "225124"
click at [230, 307] on div "0301010072-225124 - Médico Pediatra" at bounding box center [505, 303] width 953 height 11
checkbox Pediatra "true"
click at [153, 390] on div "Requerente * Paciente Profissional de Saúde Paciente Nenhum resultado encontrad…" at bounding box center [506, 290] width 972 height 322
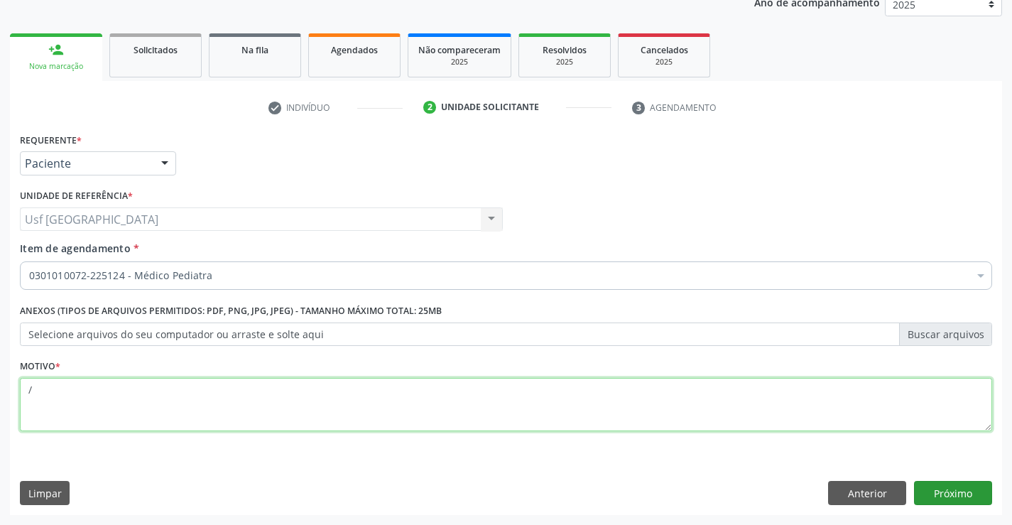
type textarea "/"
click at [936, 499] on button "Próximo" at bounding box center [953, 493] width 78 height 24
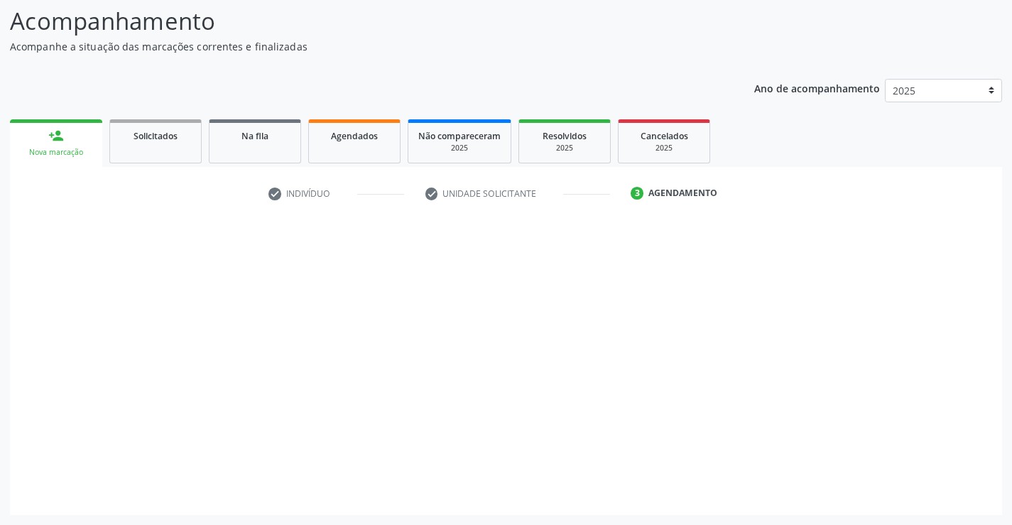
scroll to position [93, 0]
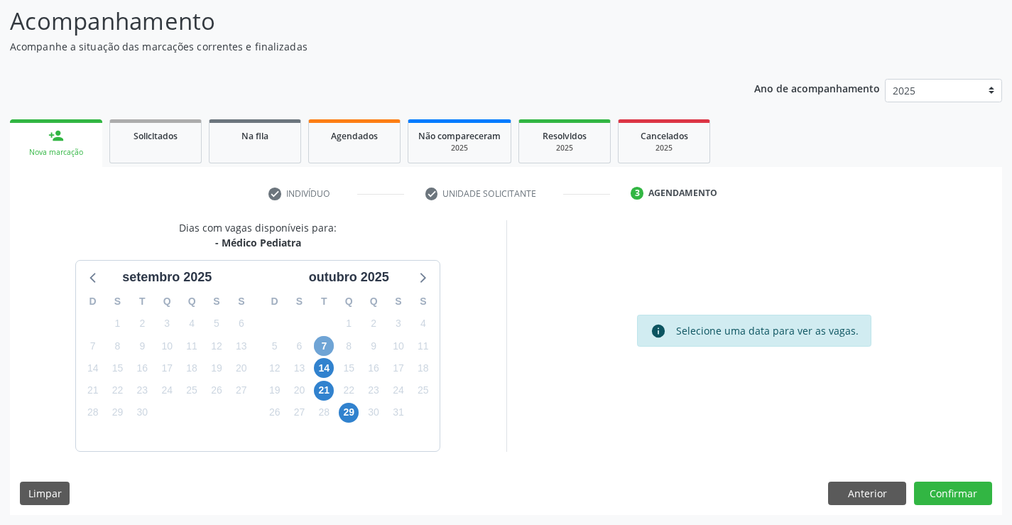
click at [321, 339] on span "7" at bounding box center [324, 346] width 20 height 20
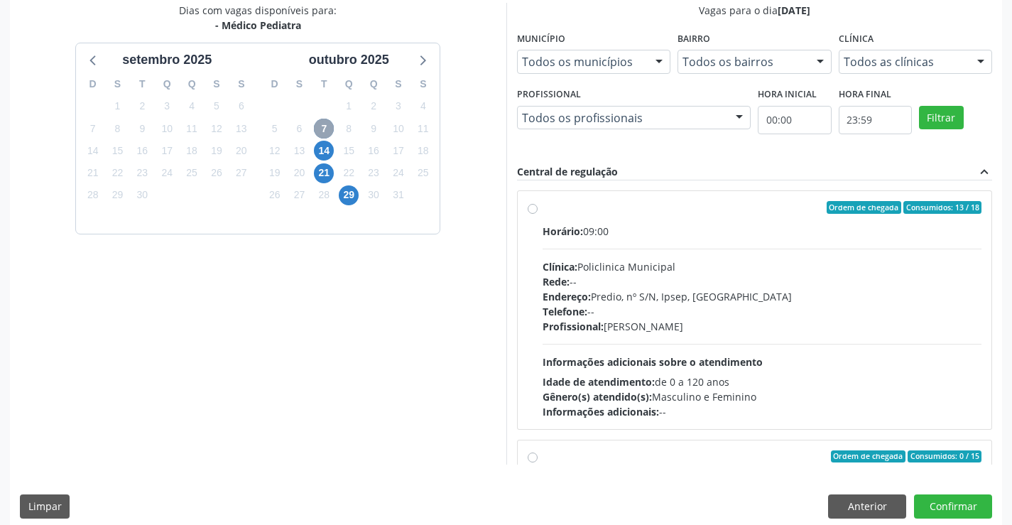
scroll to position [324, 0]
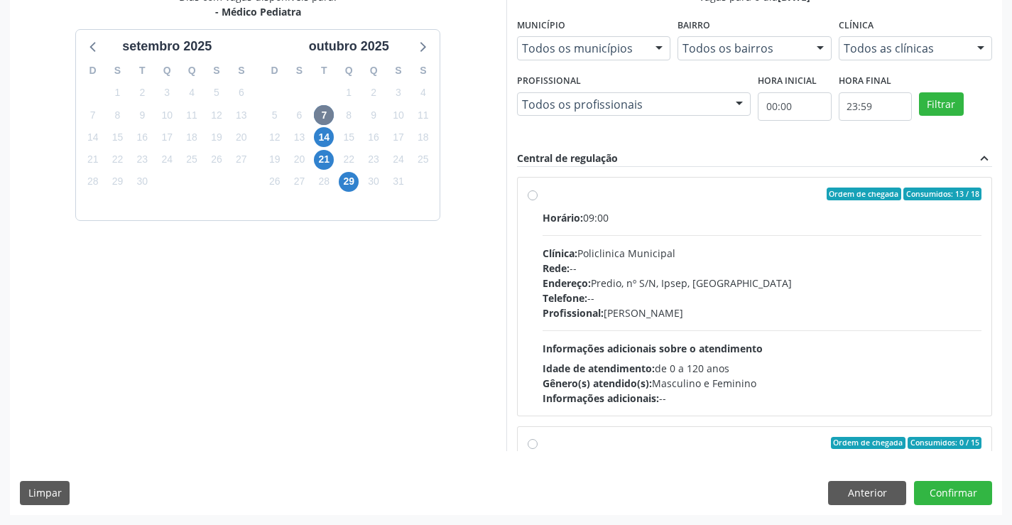
click at [542, 197] on label "Ordem de chegada Consumidos: 13 / 18 Horário: 09:00 Clínica: Policlinica Munici…" at bounding box center [761, 296] width 439 height 218
click at [530, 197] on input "Ordem de chegada Consumidos: 13 / 18 Horário: 09:00 Clínica: Policlinica Munici…" at bounding box center [532, 193] width 10 height 13
radio input "true"
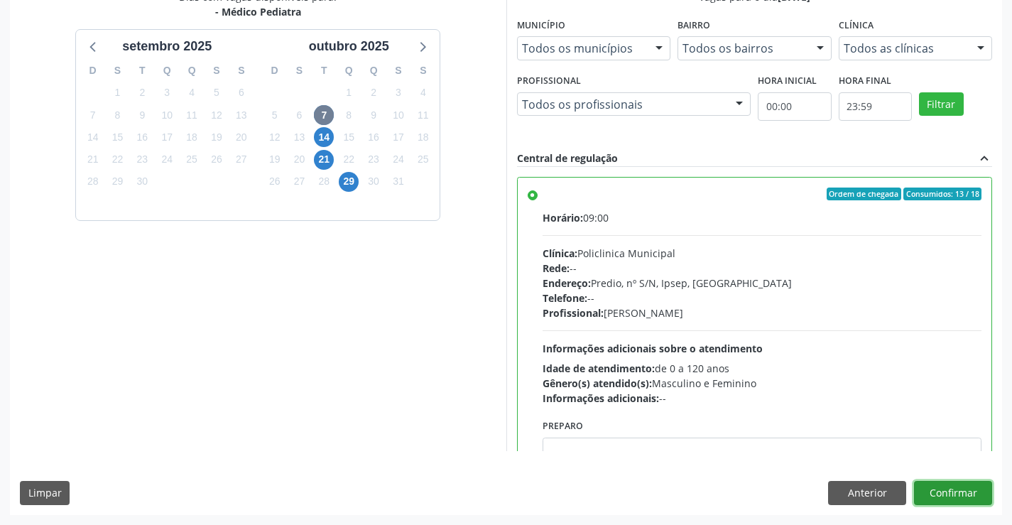
click at [946, 494] on button "Confirmar" at bounding box center [953, 493] width 78 height 24
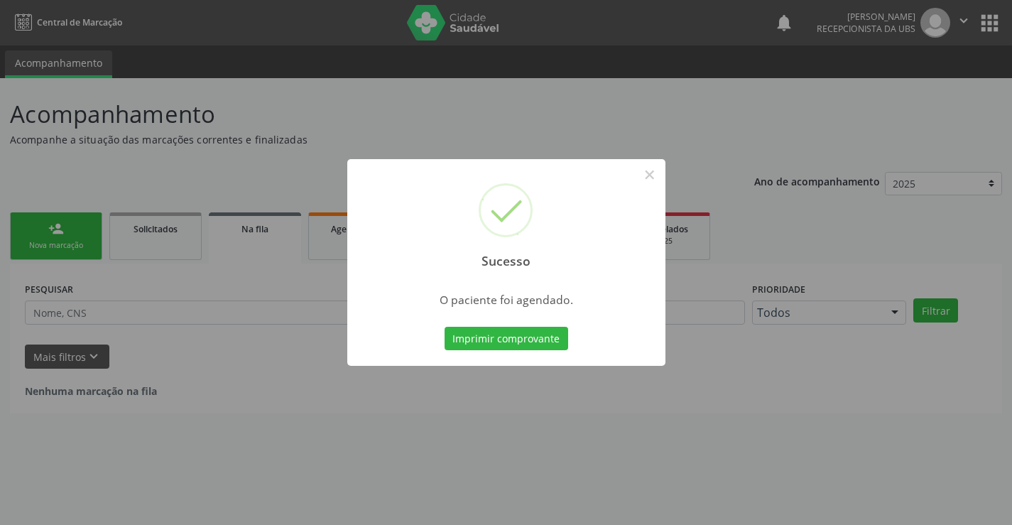
scroll to position [0, 0]
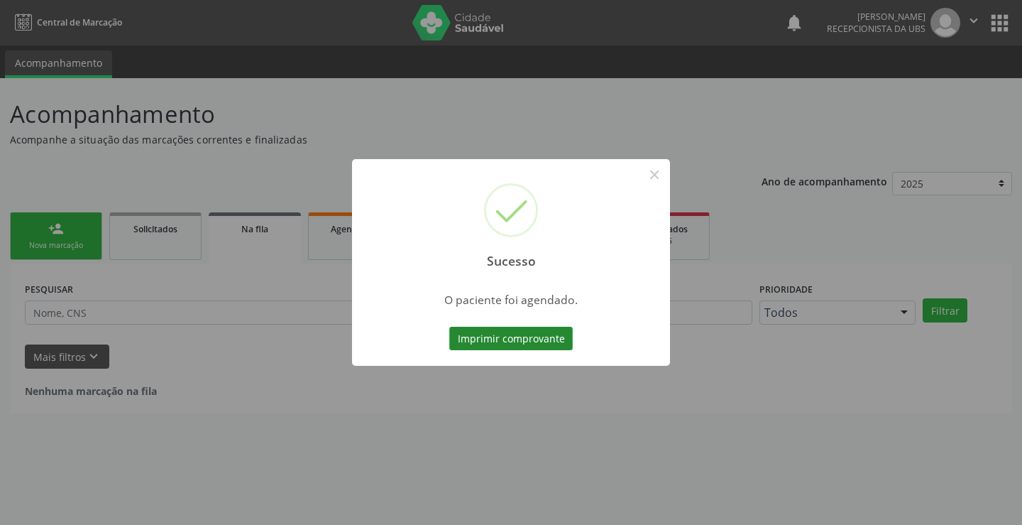
click at [499, 339] on button "Imprimir comprovante" at bounding box center [511, 339] width 124 height 24
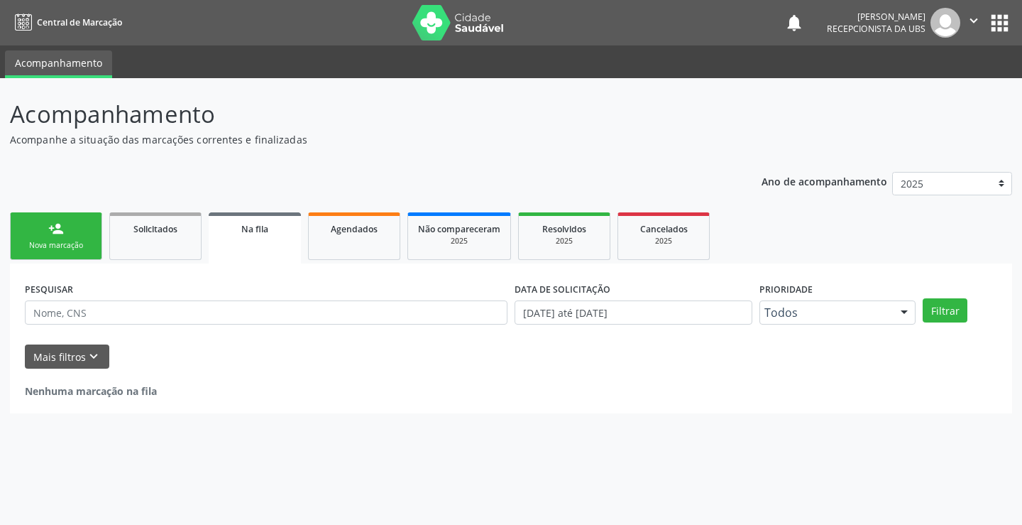
click at [67, 242] on div "Nova marcação" at bounding box center [56, 245] width 71 height 11
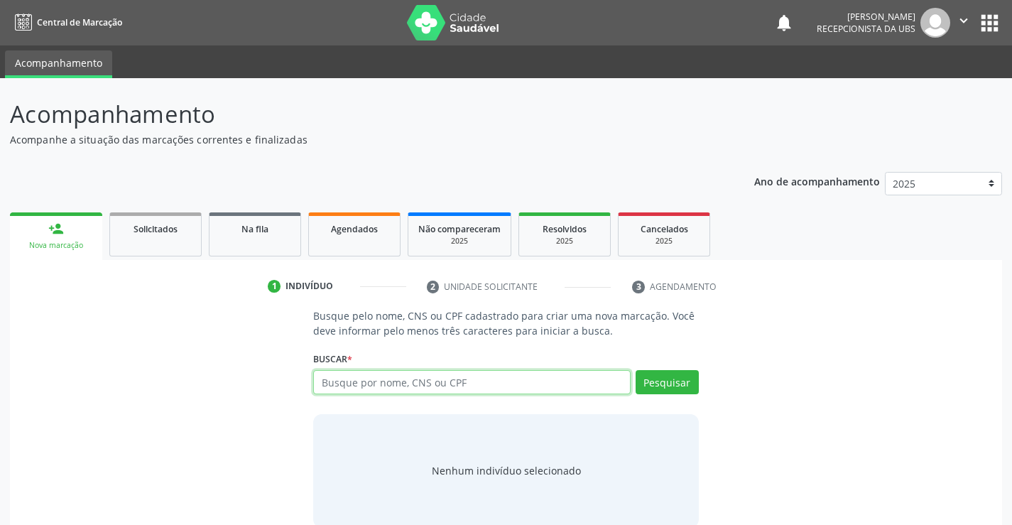
click at [559, 386] on input "text" at bounding box center [471, 382] width 317 height 24
type input "00361652470"
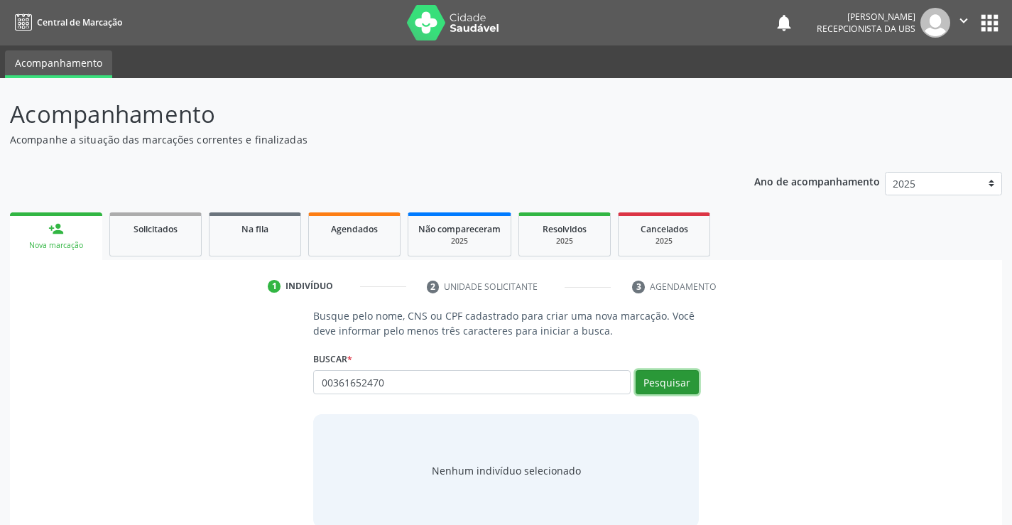
click at [694, 378] on button "Pesquisar" at bounding box center [666, 382] width 63 height 24
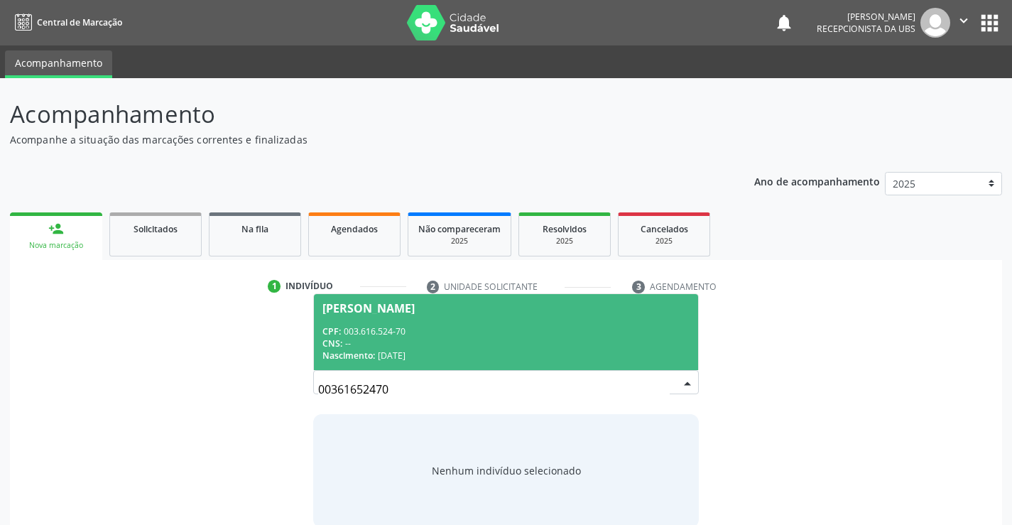
click at [379, 334] on div "CPF: 003.616.524-70" at bounding box center [505, 331] width 366 height 12
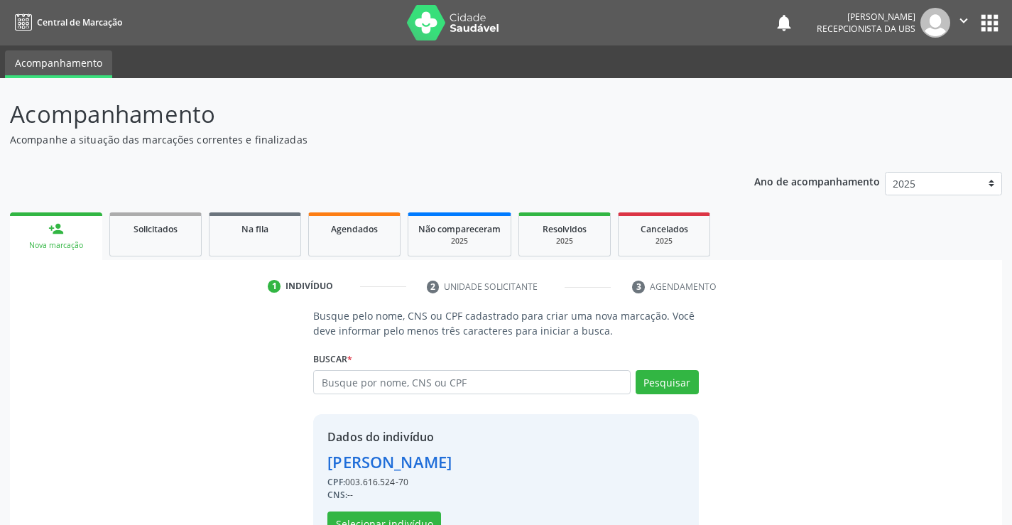
scroll to position [45, 0]
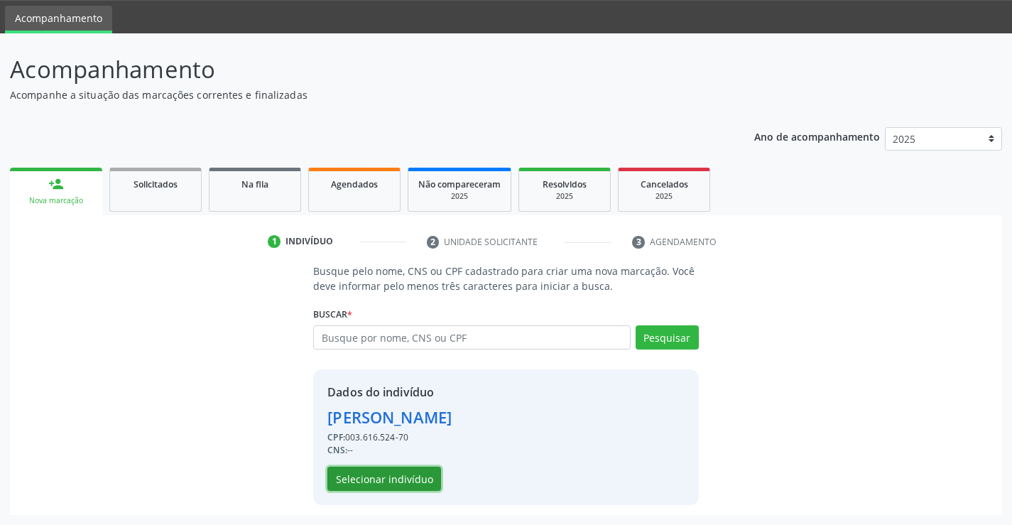
click at [374, 483] on button "Selecionar indivíduo" at bounding box center [384, 478] width 114 height 24
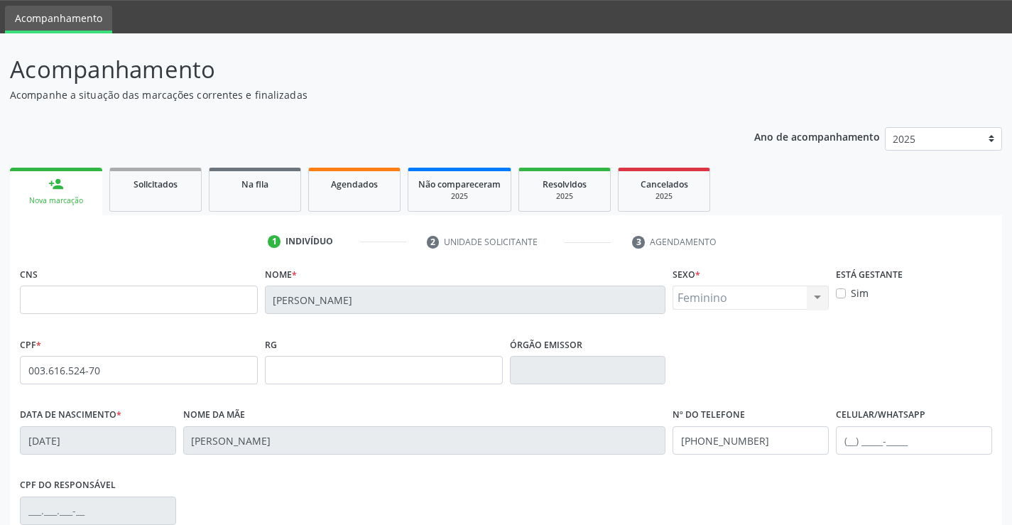
scroll to position [245, 0]
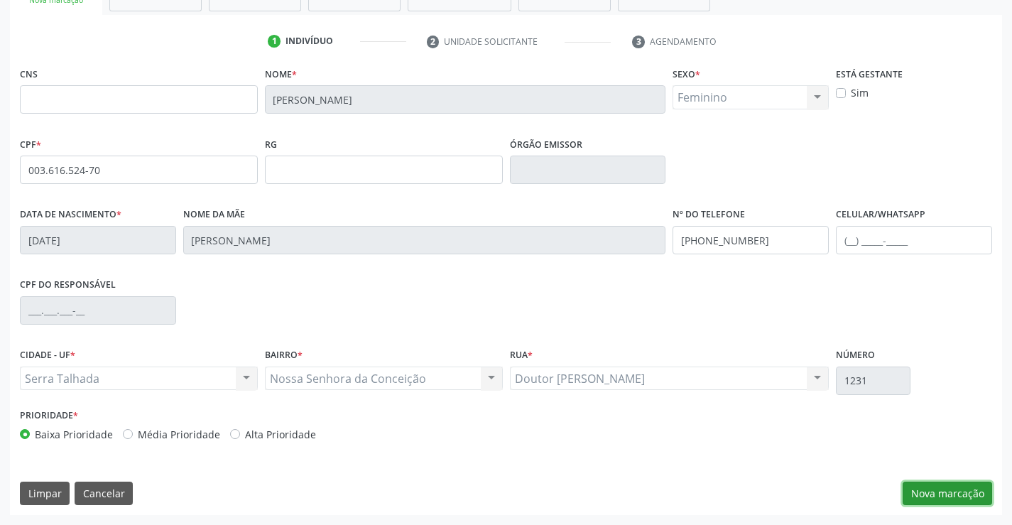
click at [945, 492] on button "Nova marcação" at bounding box center [946, 493] width 89 height 24
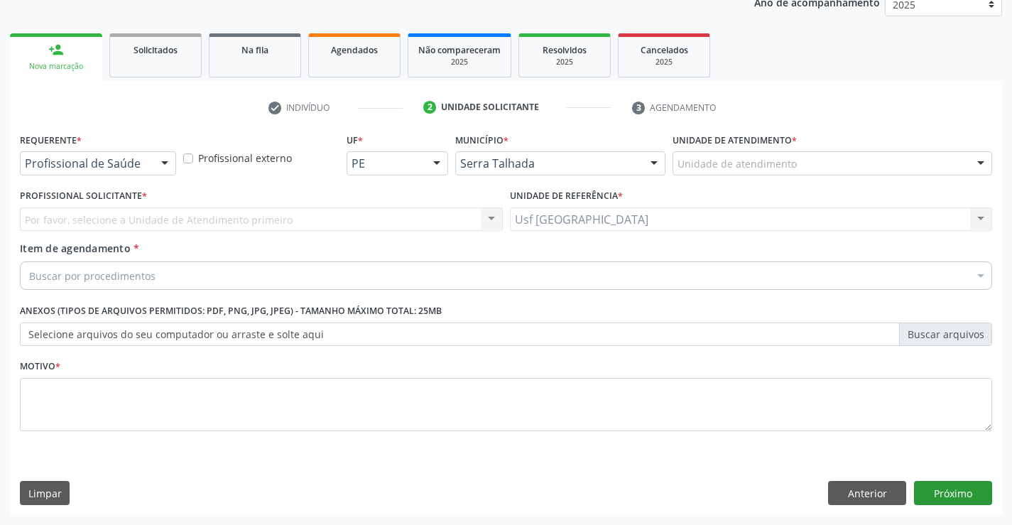
scroll to position [179, 0]
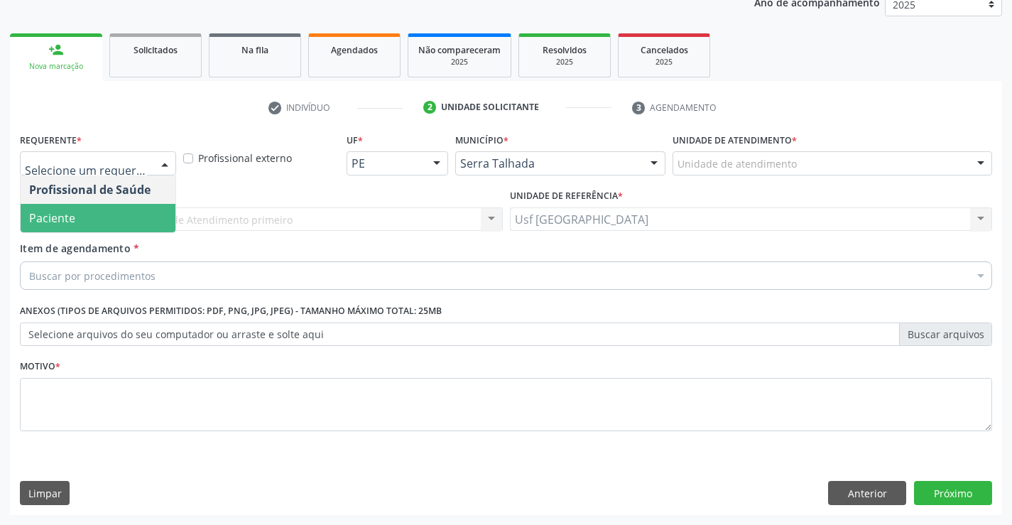
click at [65, 222] on span "Paciente" at bounding box center [52, 218] width 46 height 16
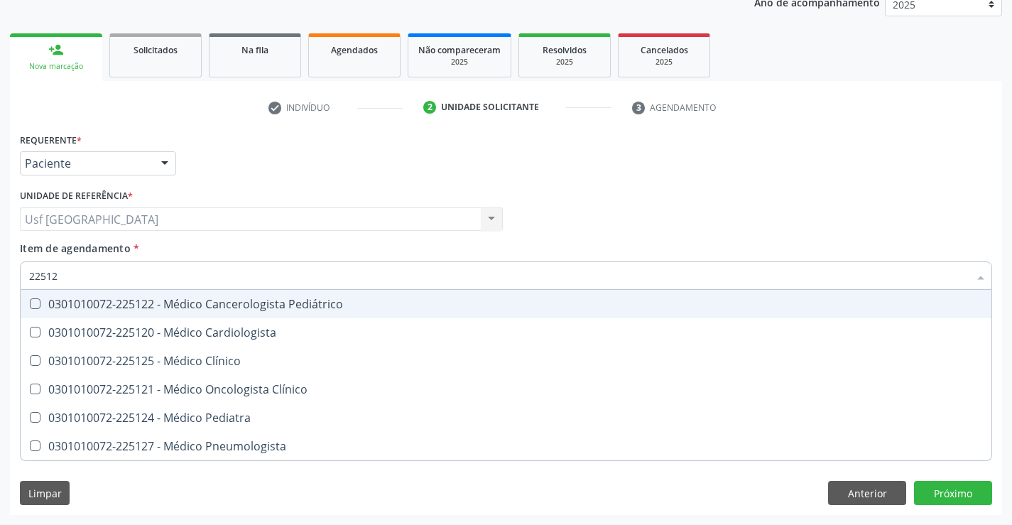
type input "225124"
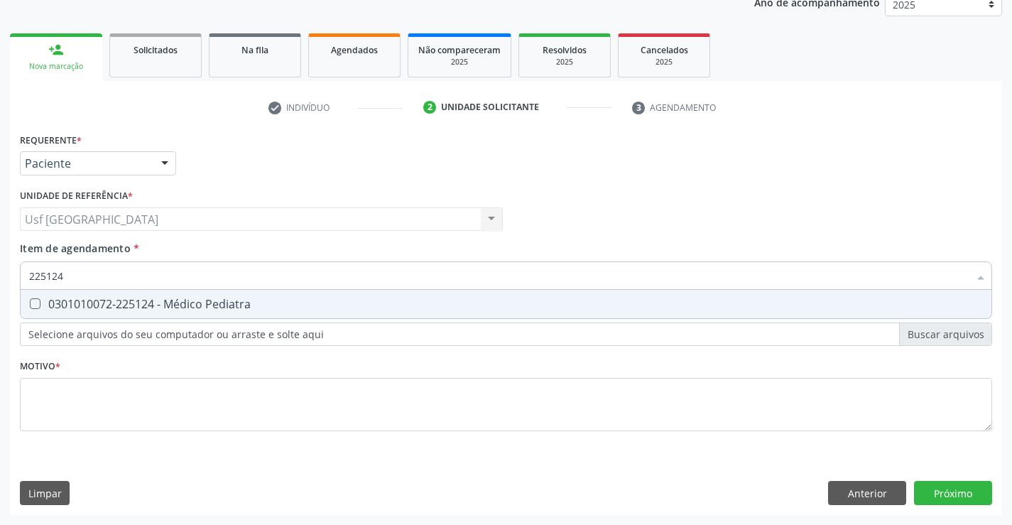
click at [204, 314] on span "0301010072-225124 - Médico Pediatra" at bounding box center [506, 304] width 970 height 28
checkbox Pediatra "true"
click at [171, 403] on div "Requerente * Paciente Profissional de Saúde Paciente Nenhum resultado encontrad…" at bounding box center [506, 290] width 972 height 322
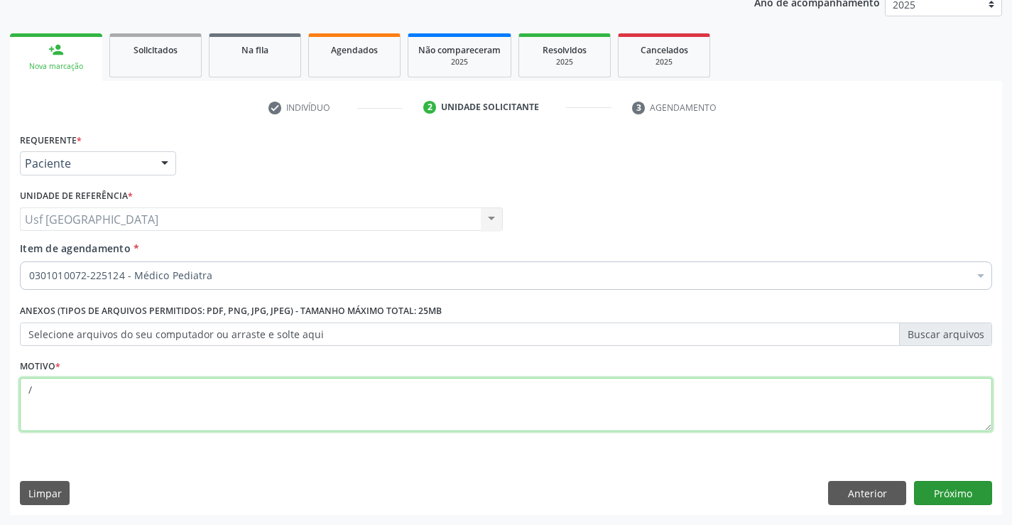
type textarea "/"
click at [961, 498] on button "Próximo" at bounding box center [953, 493] width 78 height 24
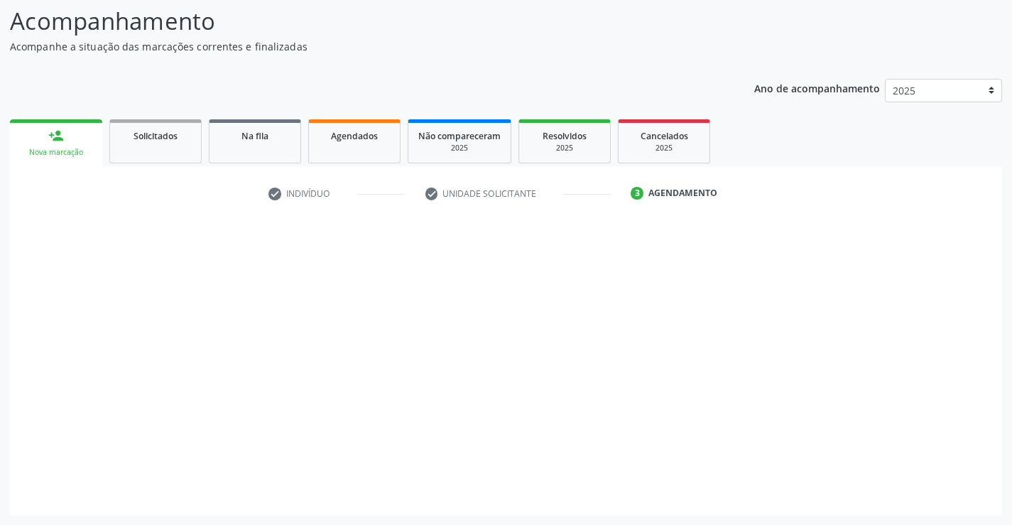
scroll to position [93, 0]
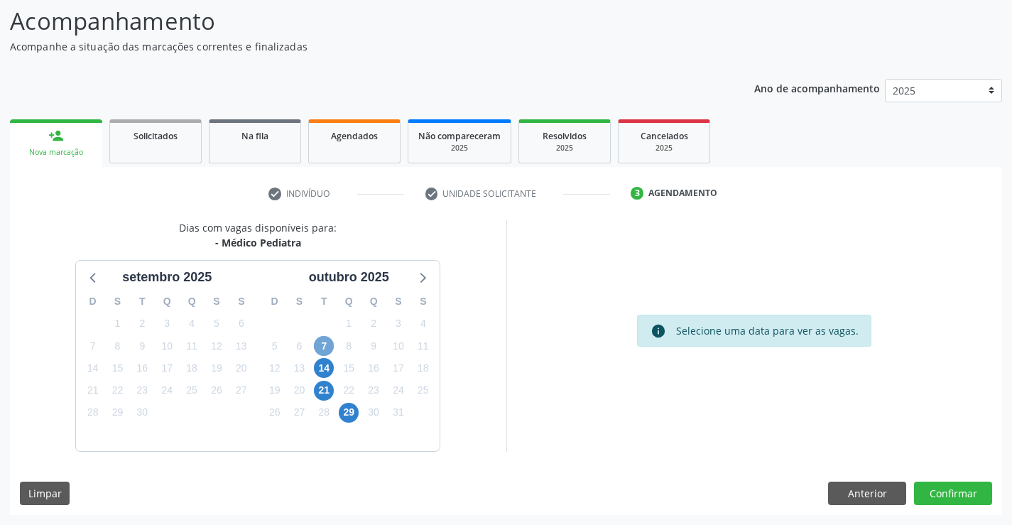
click at [320, 348] on span "7" at bounding box center [324, 346] width 20 height 20
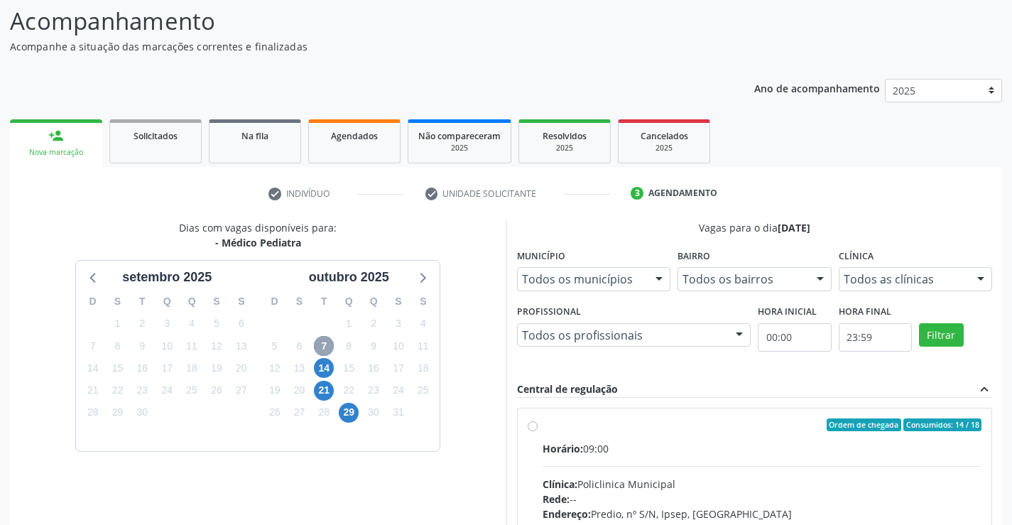
scroll to position [324, 0]
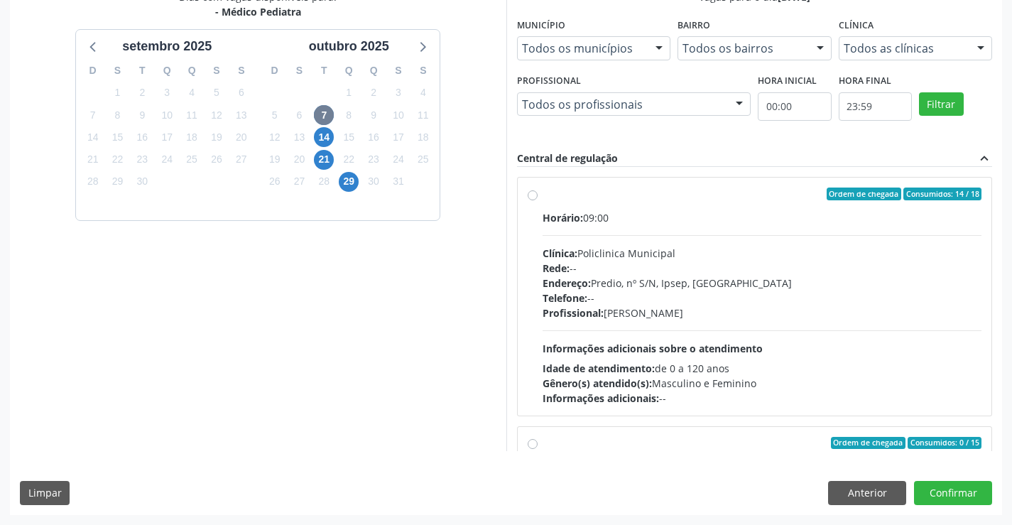
click at [542, 196] on label "Ordem de chegada Consumidos: 14 / 18 Horário: 09:00 Clínica: Policlinica Munici…" at bounding box center [761, 296] width 439 height 218
click at [535, 196] on input "Ordem de chegada Consumidos: 14 / 18 Horário: 09:00 Clínica: Policlinica Munici…" at bounding box center [532, 193] width 10 height 13
radio input "true"
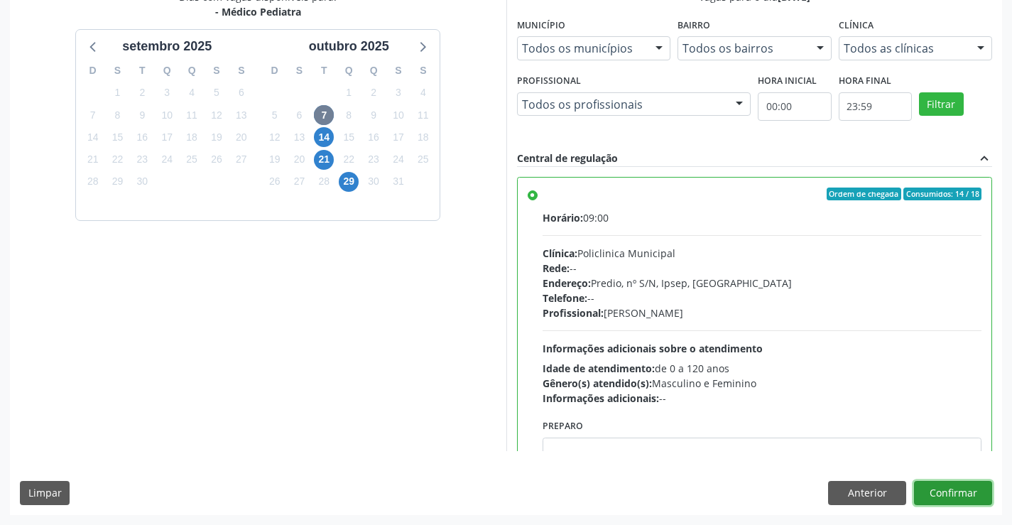
click at [960, 492] on button "Confirmar" at bounding box center [953, 493] width 78 height 24
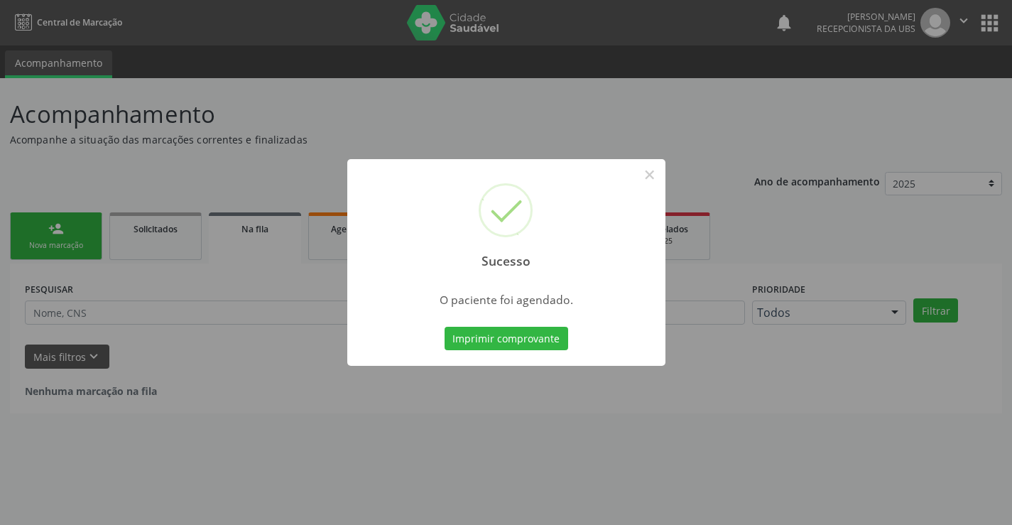
scroll to position [0, 0]
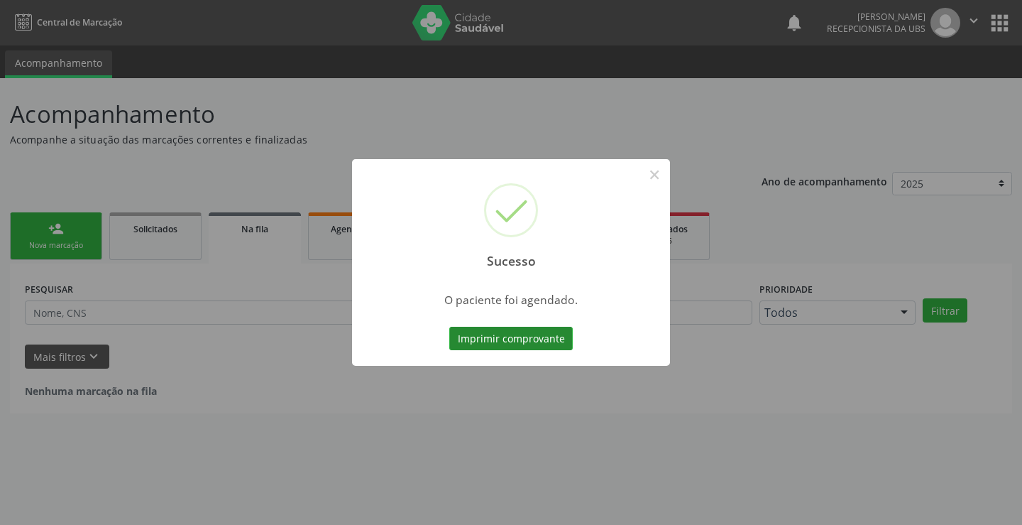
click at [539, 334] on button "Imprimir comprovante" at bounding box center [511, 339] width 124 height 24
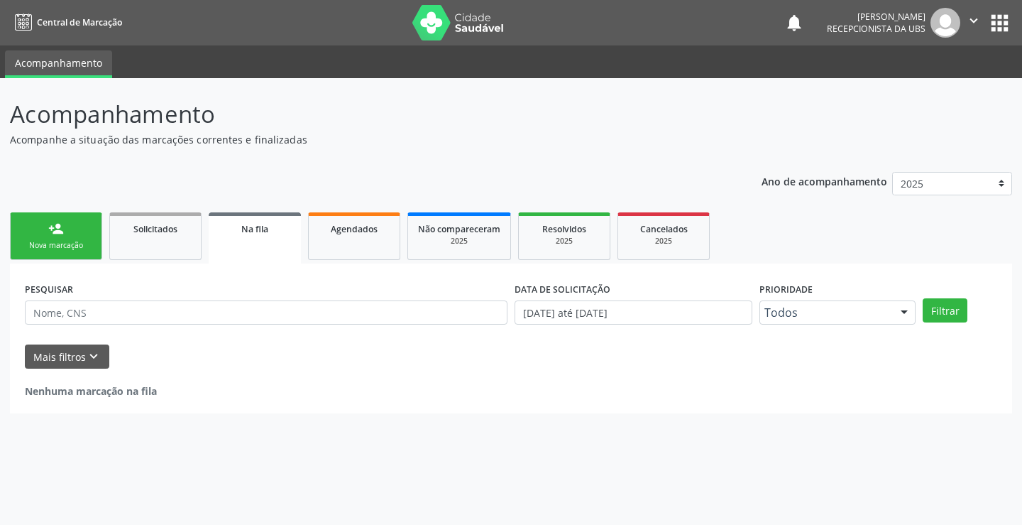
click at [45, 224] on link "person_add Nova marcação" at bounding box center [56, 236] width 92 height 48
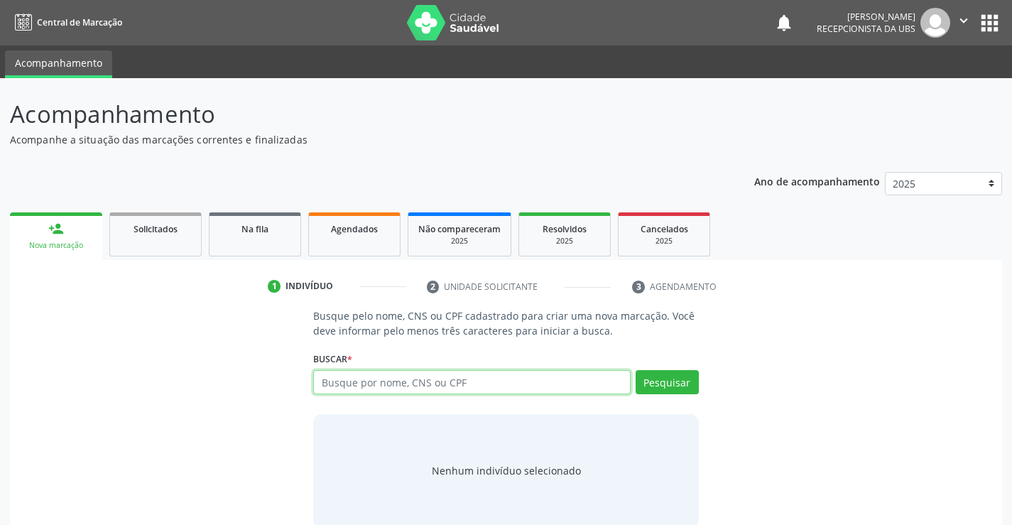
click at [537, 384] on input "text" at bounding box center [471, 382] width 317 height 24
type input "17489381428"
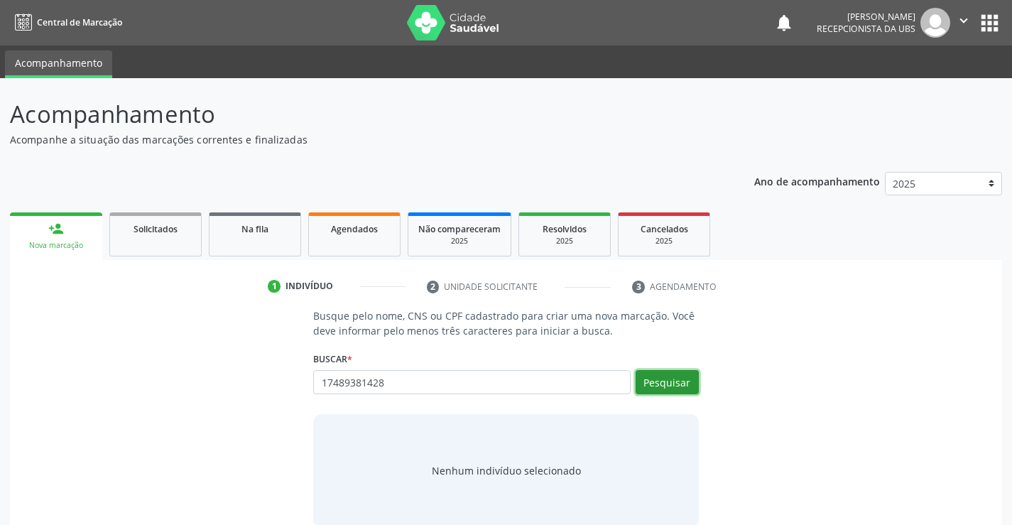
click at [667, 385] on button "Pesquisar" at bounding box center [666, 382] width 63 height 24
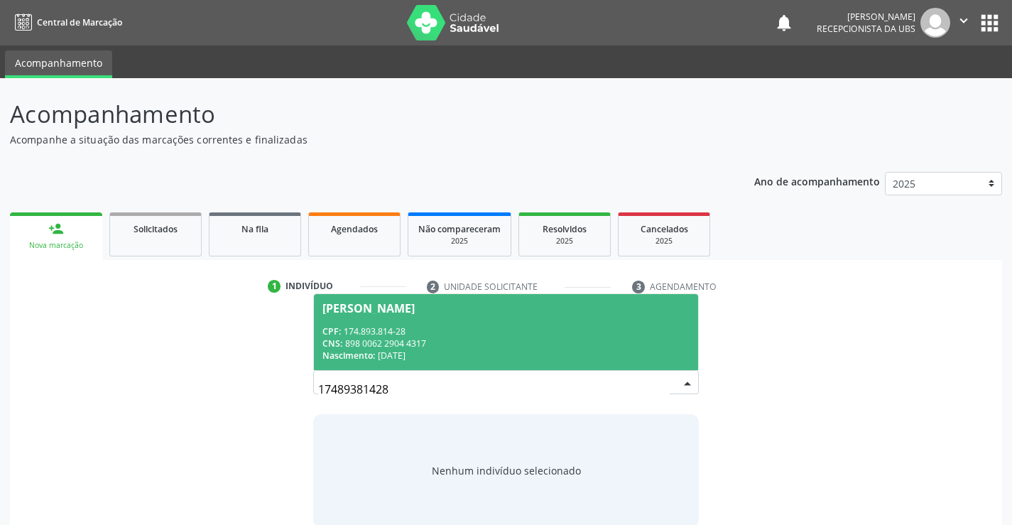
click at [387, 344] on div "CNS: 898 0062 2904 4317" at bounding box center [505, 343] width 366 height 12
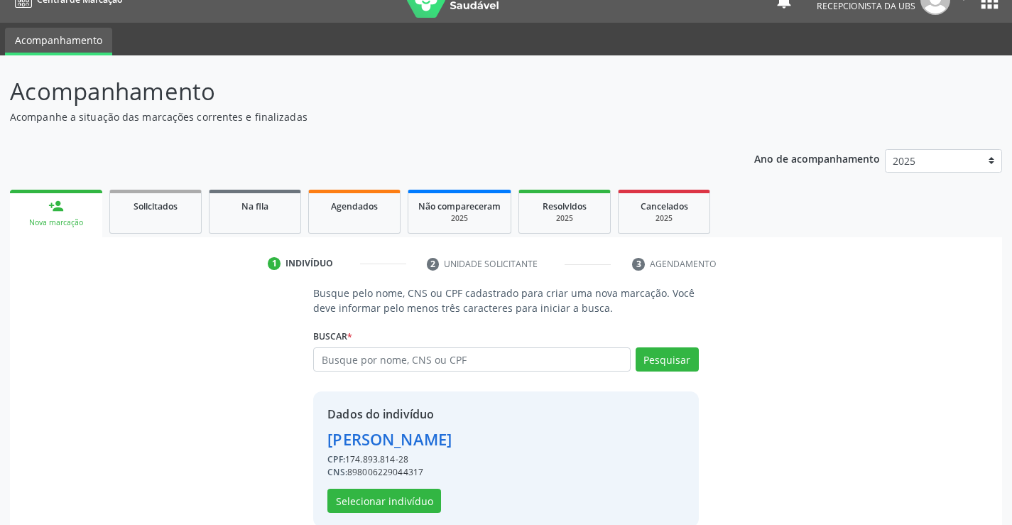
scroll to position [45, 0]
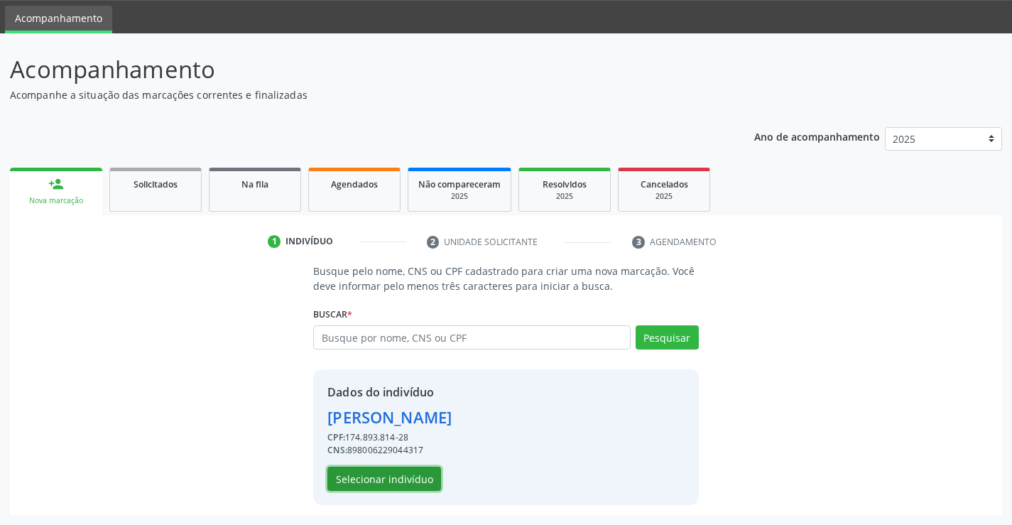
click at [409, 479] on button "Selecionar indivíduo" at bounding box center [384, 478] width 114 height 24
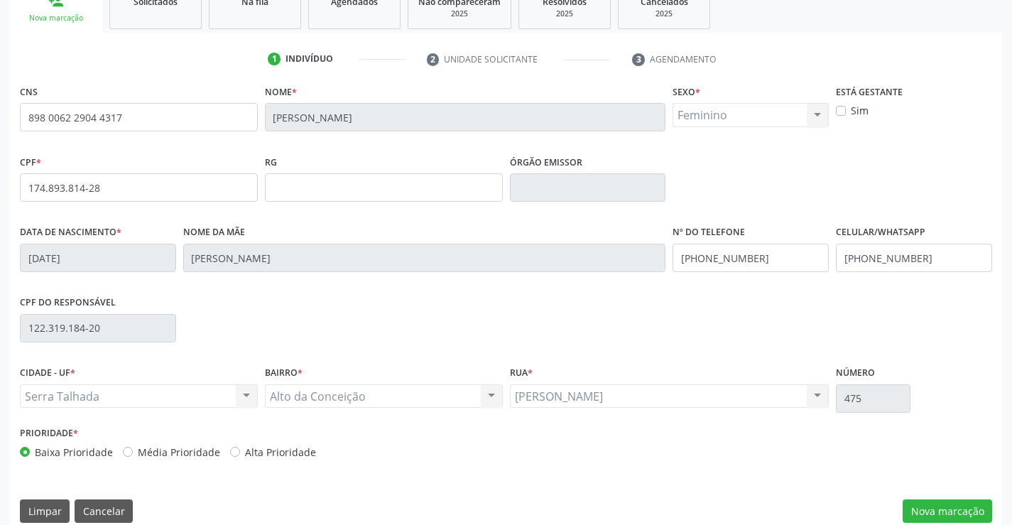
scroll to position [245, 0]
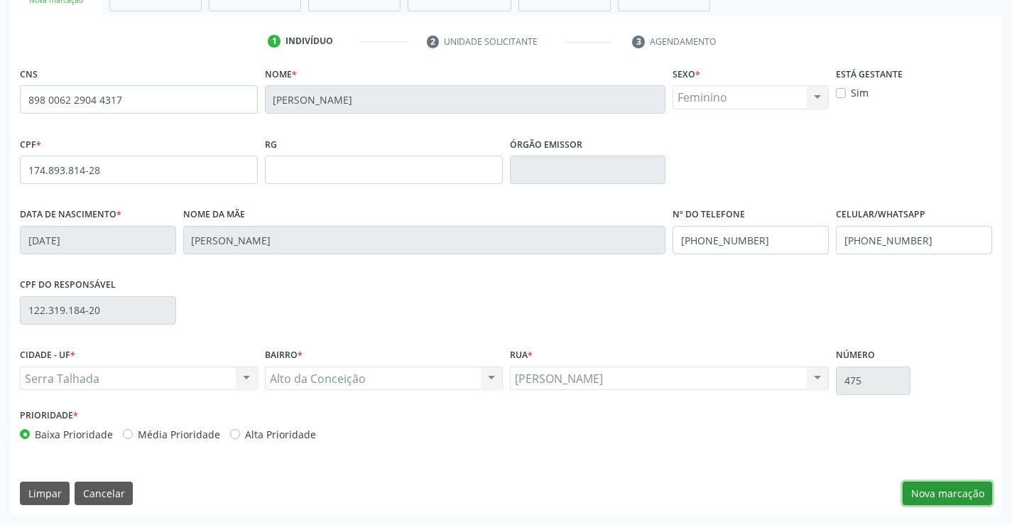
click at [941, 483] on button "Nova marcação" at bounding box center [946, 493] width 89 height 24
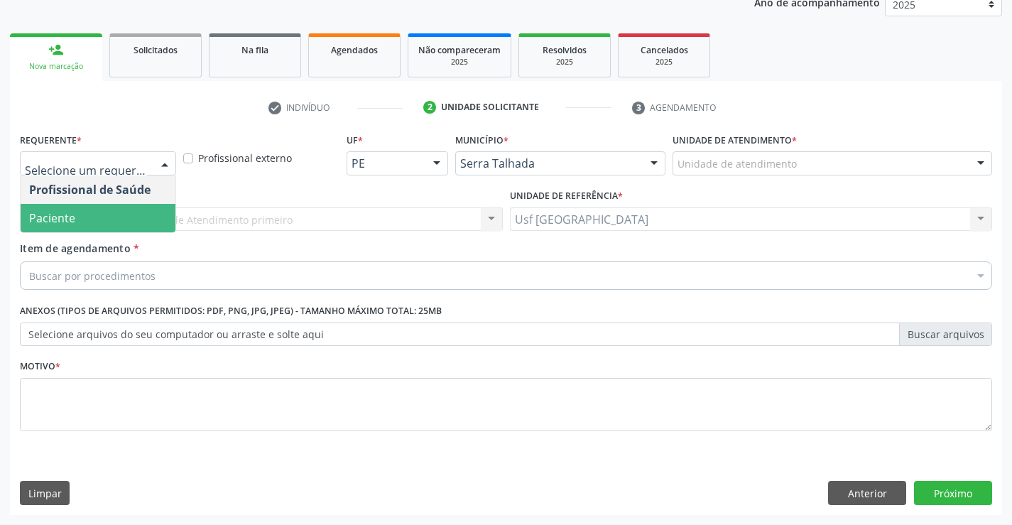
click at [99, 217] on span "Paciente" at bounding box center [98, 218] width 155 height 28
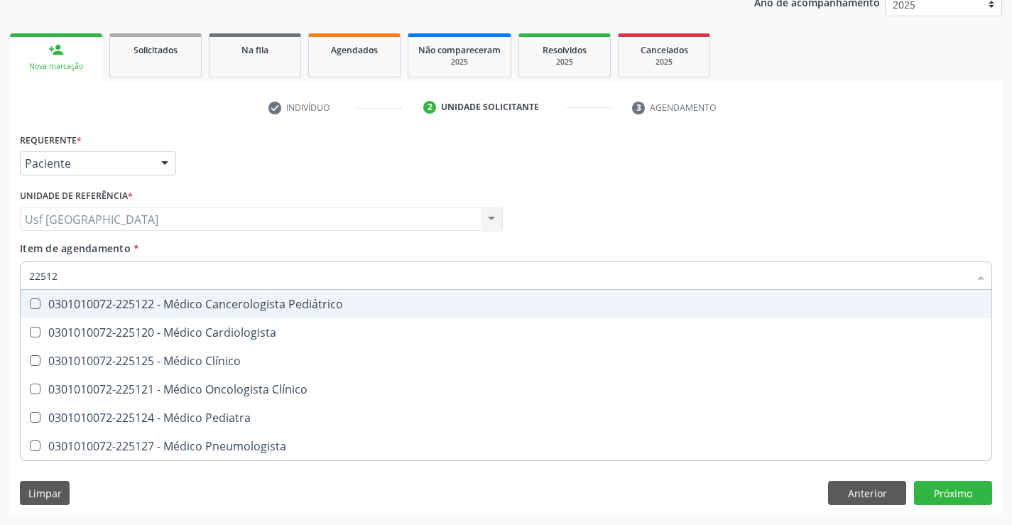
type input "225124"
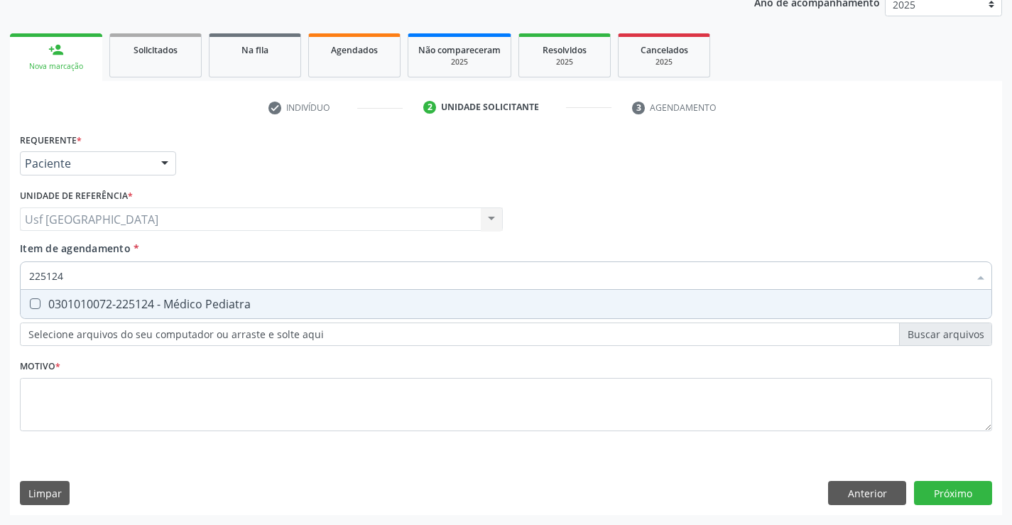
click at [197, 303] on div "0301010072-225124 - Médico Pediatra" at bounding box center [505, 303] width 953 height 11
checkbox Pediatra "true"
click at [148, 405] on div "Requerente * Paciente Profissional de Saúde Paciente Nenhum resultado encontrad…" at bounding box center [506, 290] width 972 height 322
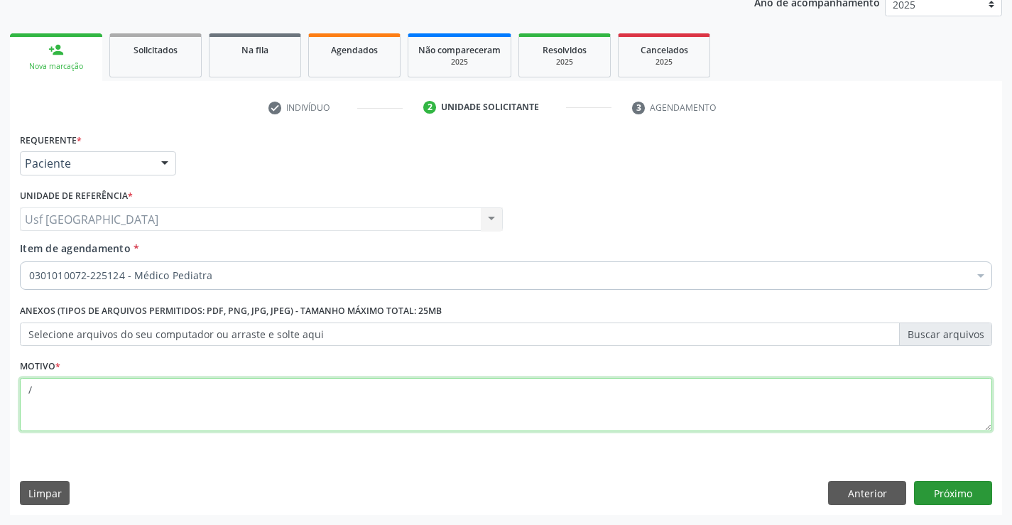
type textarea "/"
click at [963, 494] on button "Próximo" at bounding box center [953, 493] width 78 height 24
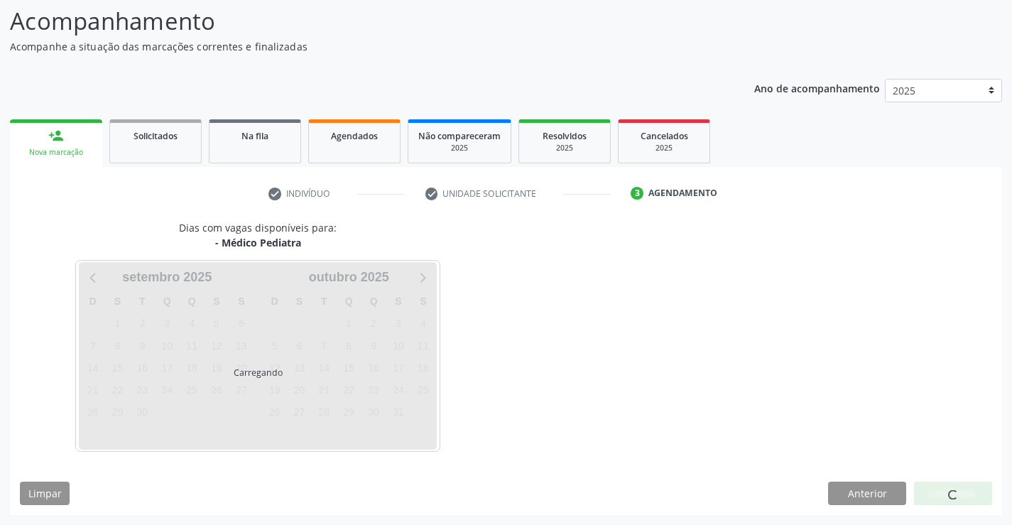
scroll to position [93, 0]
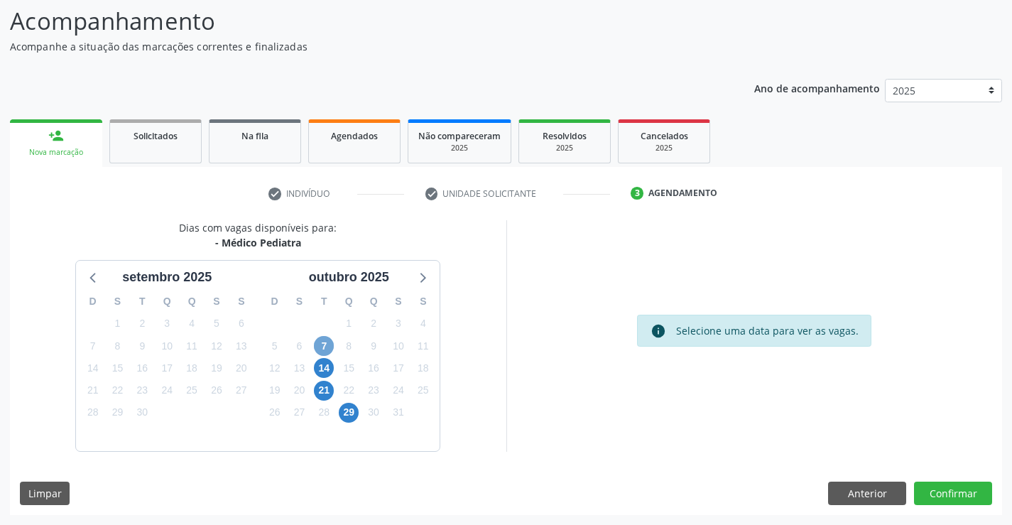
click at [324, 349] on span "7" at bounding box center [324, 346] width 20 height 20
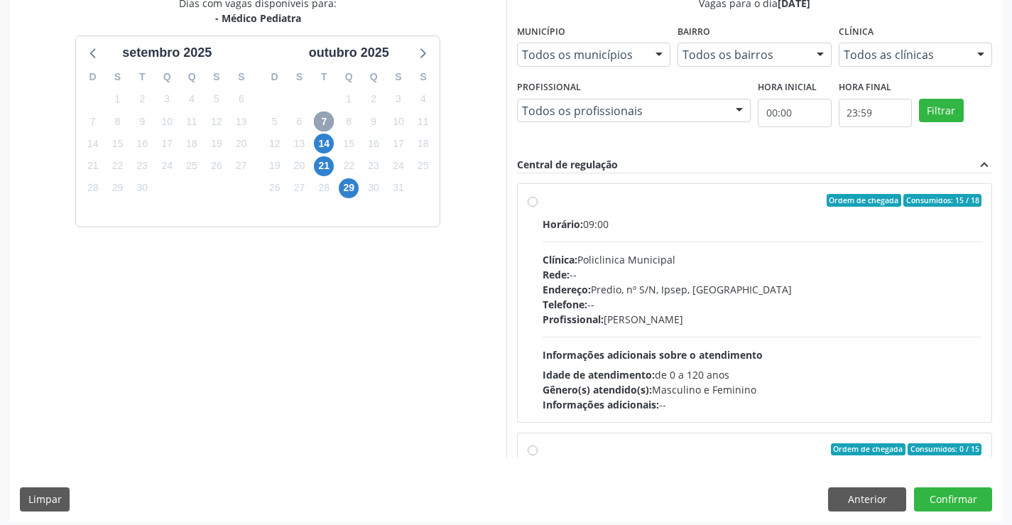
scroll to position [324, 0]
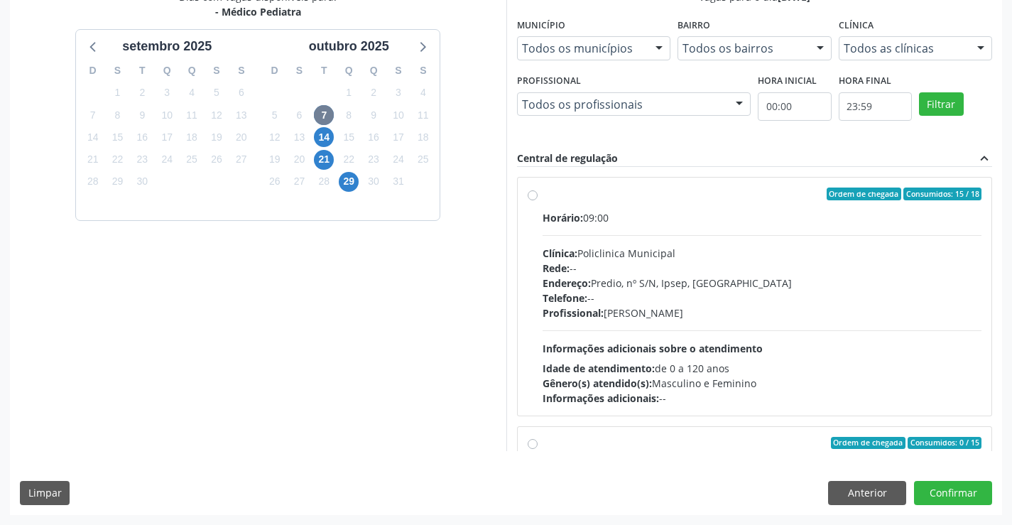
click at [542, 199] on label "Ordem de chegada Consumidos: 15 / 18 Horário: 09:00 Clínica: Policlinica Munici…" at bounding box center [761, 296] width 439 height 218
click at [533, 199] on input "Ordem de chegada Consumidos: 15 / 18 Horário: 09:00 Clínica: Policlinica Munici…" at bounding box center [532, 193] width 10 height 13
radio input "true"
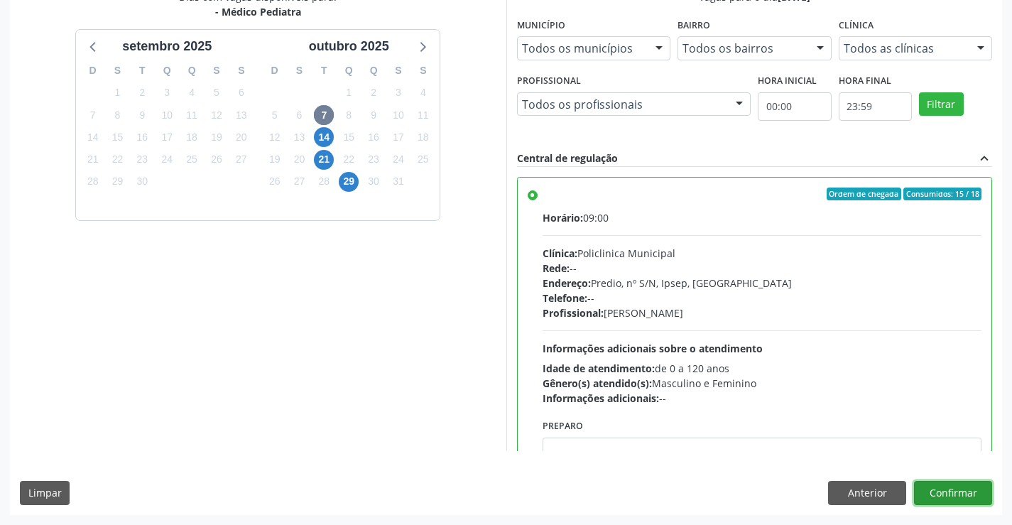
click at [952, 492] on button "Confirmar" at bounding box center [953, 493] width 78 height 24
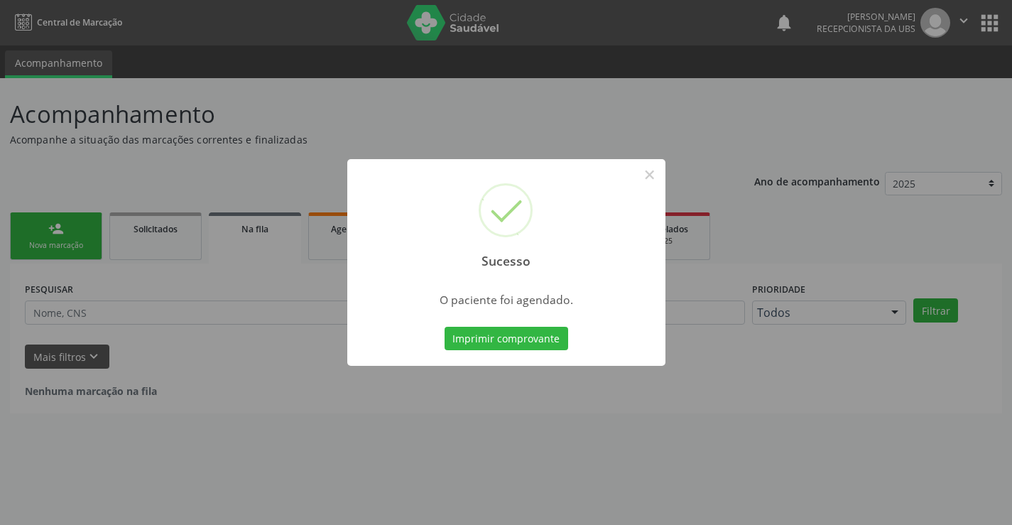
scroll to position [0, 0]
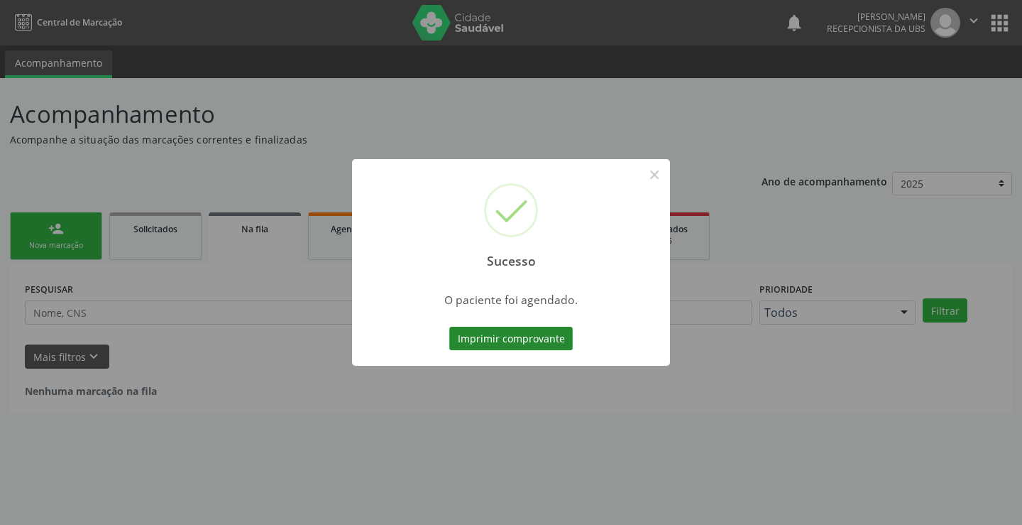
click at [475, 334] on button "Imprimir comprovante" at bounding box center [511, 339] width 124 height 24
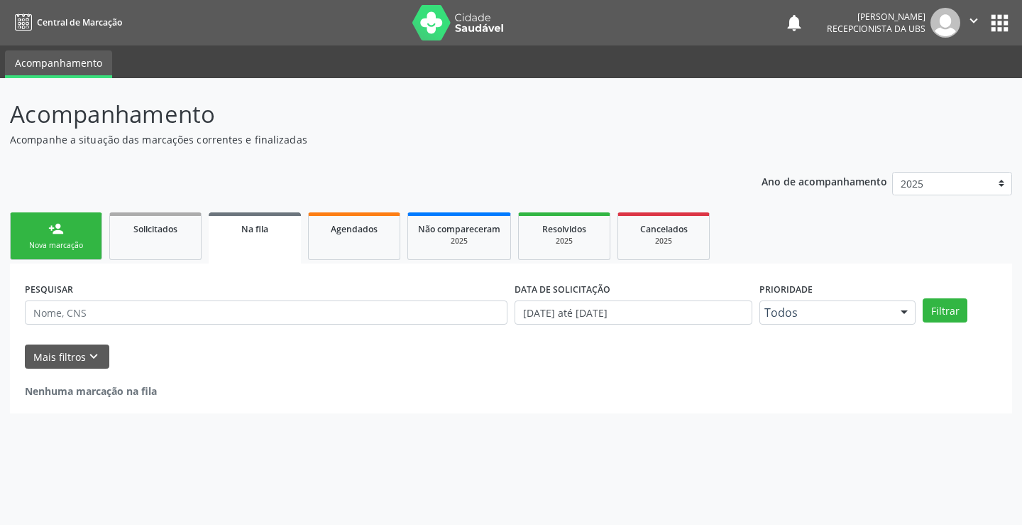
click at [76, 234] on link "person_add Nova marcação" at bounding box center [56, 236] width 92 height 48
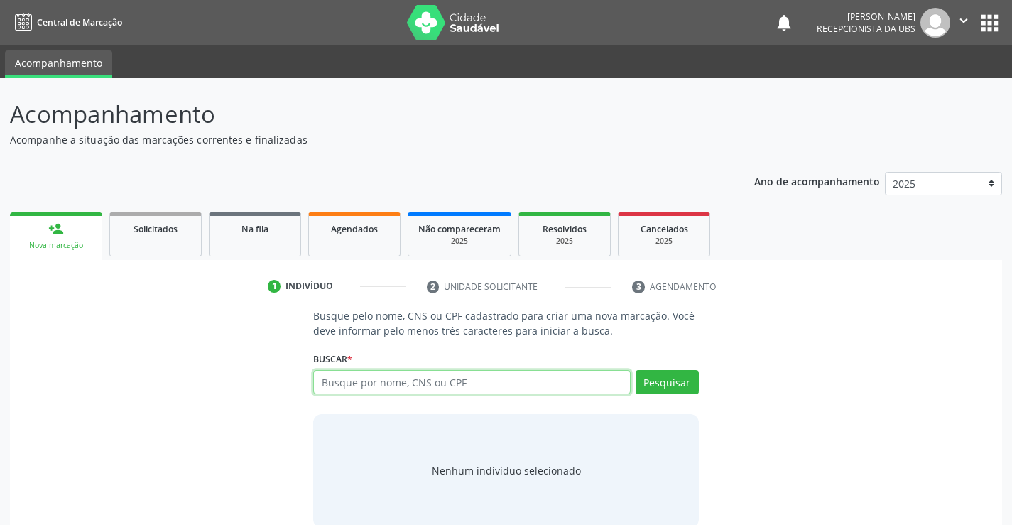
click at [537, 389] on input "text" at bounding box center [471, 382] width 317 height 24
type input "00600622401"
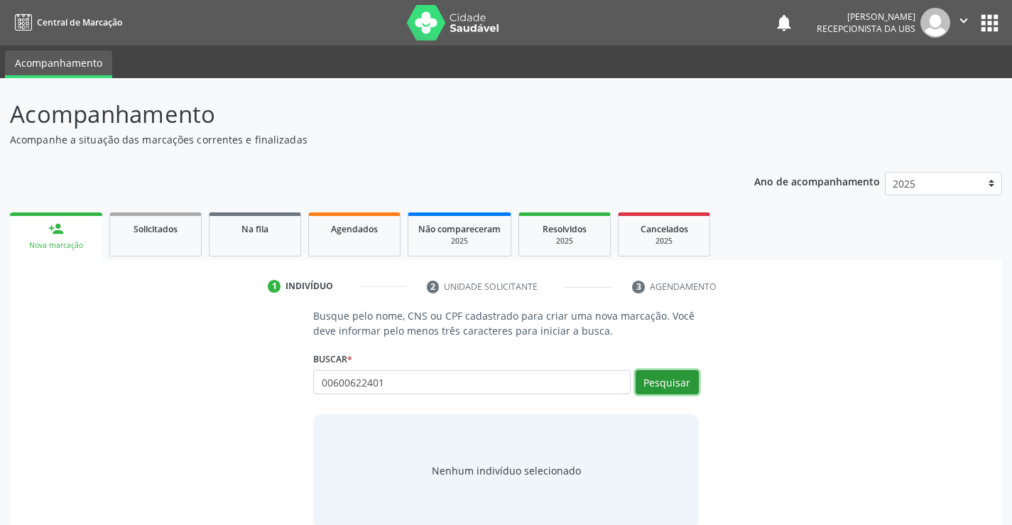
click at [660, 385] on button "Pesquisar" at bounding box center [666, 382] width 63 height 24
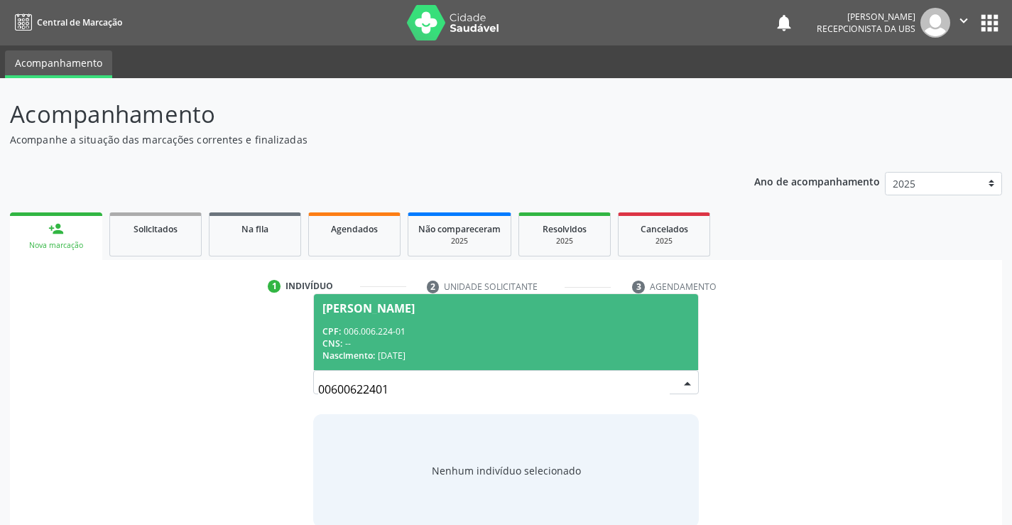
click at [358, 312] on div "Maite Pereira da Silva" at bounding box center [368, 307] width 92 height 11
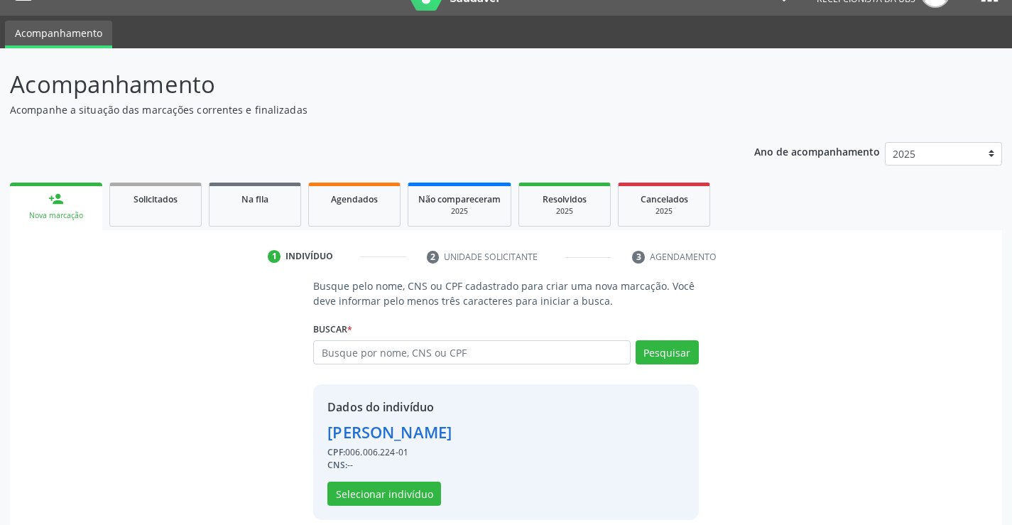
scroll to position [45, 0]
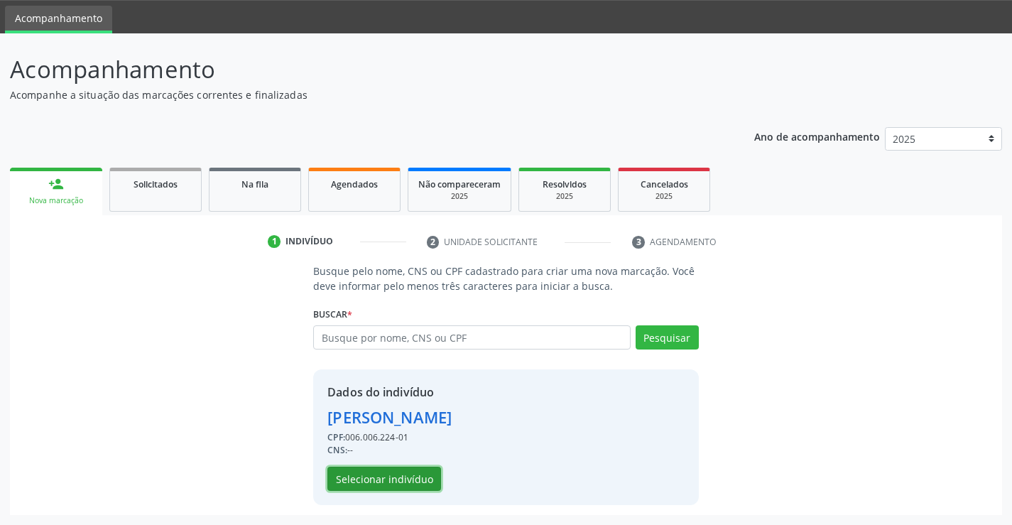
click at [403, 478] on button "Selecionar indivíduo" at bounding box center [384, 478] width 114 height 24
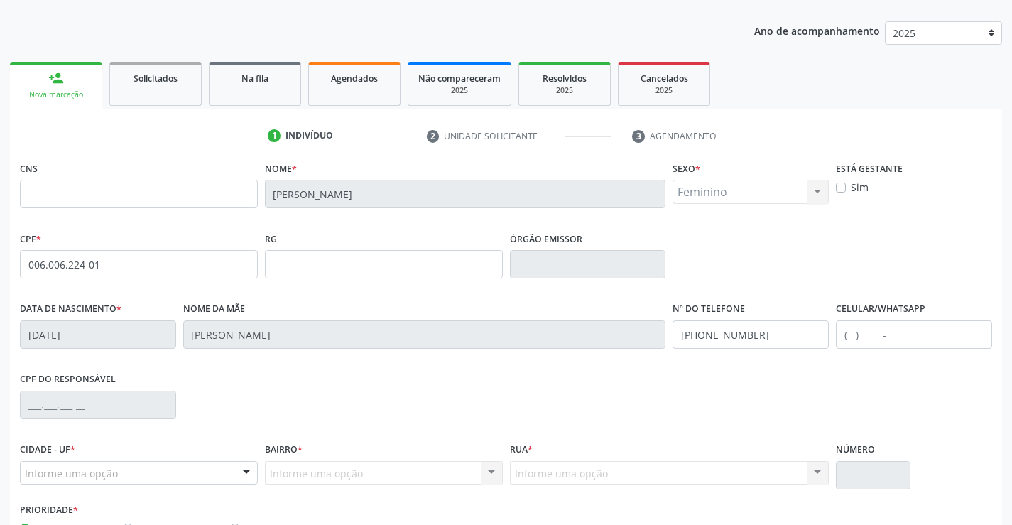
scroll to position [245, 0]
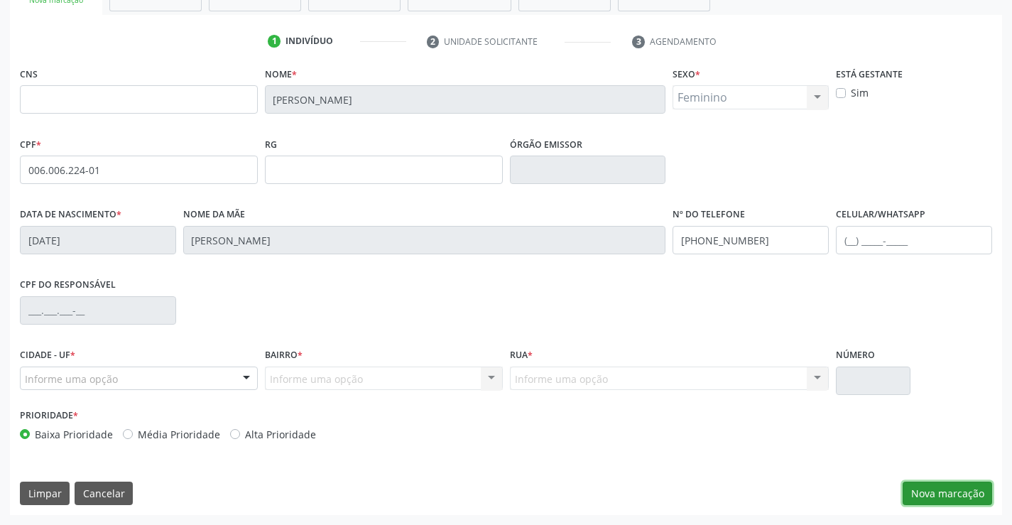
click at [946, 497] on button "Nova marcação" at bounding box center [946, 493] width 89 height 24
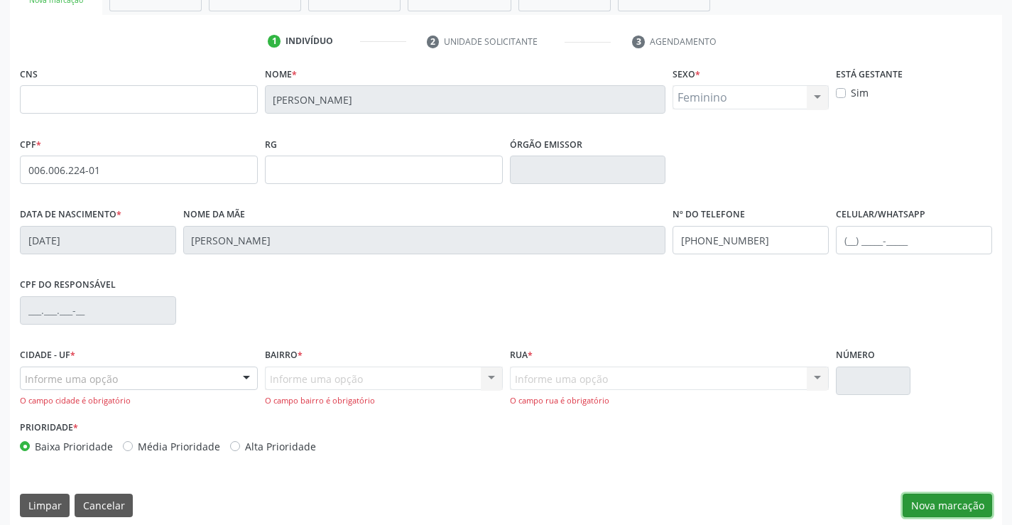
click at [941, 498] on button "Nova marcação" at bounding box center [946, 505] width 89 height 24
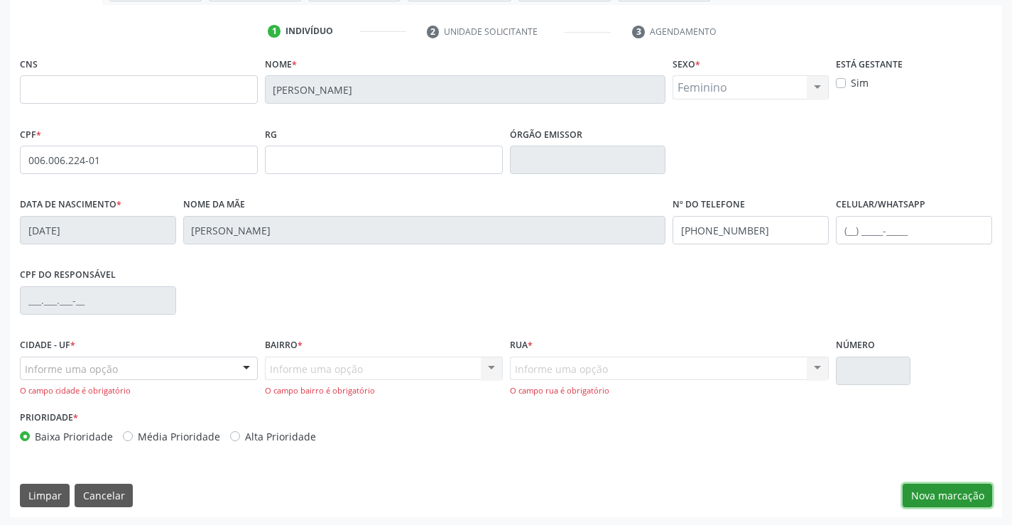
scroll to position [257, 0]
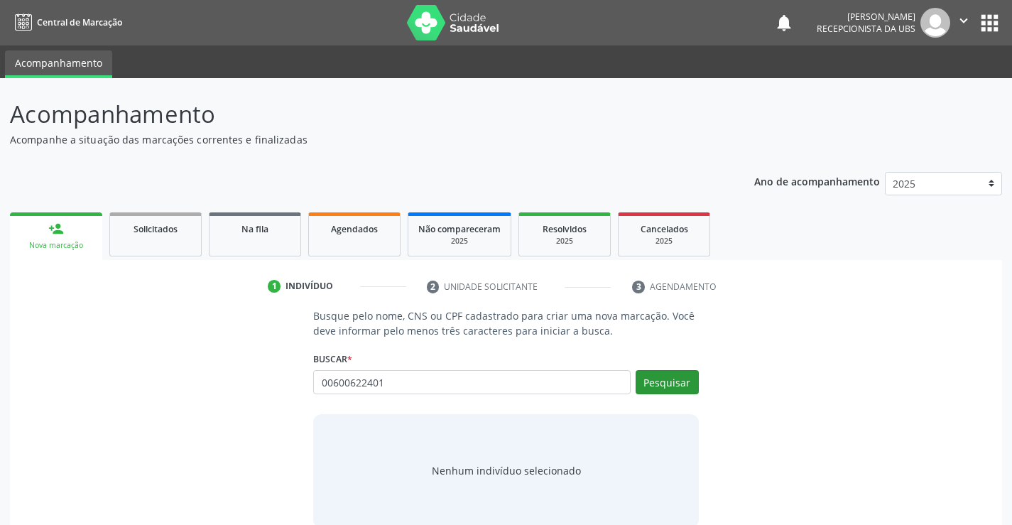
type input "00600622401"
click at [686, 383] on button "Pesquisar" at bounding box center [666, 382] width 63 height 24
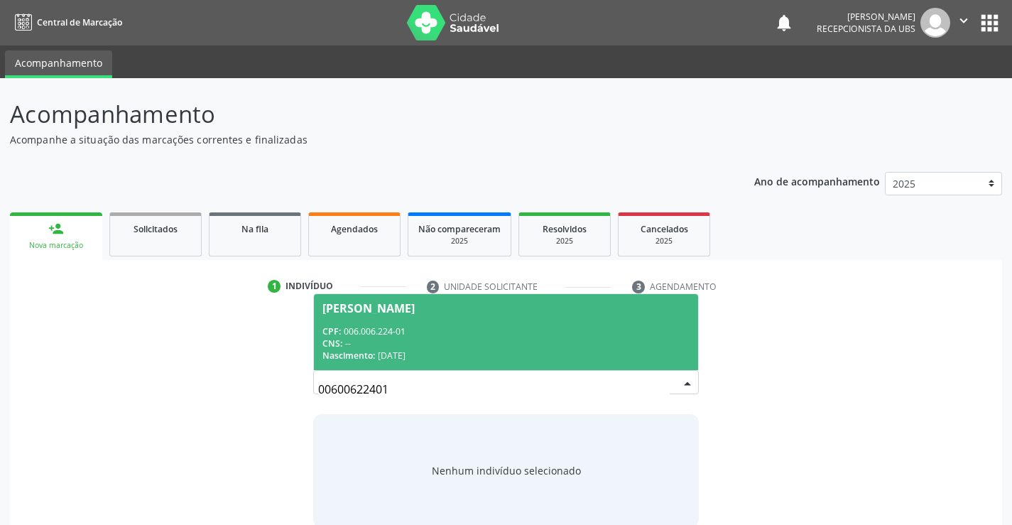
click at [486, 320] on span "[PERSON_NAME] CPF: 006.006.224-01 CNS: -- Nascimento: [DATE]" at bounding box center [505, 332] width 383 height 76
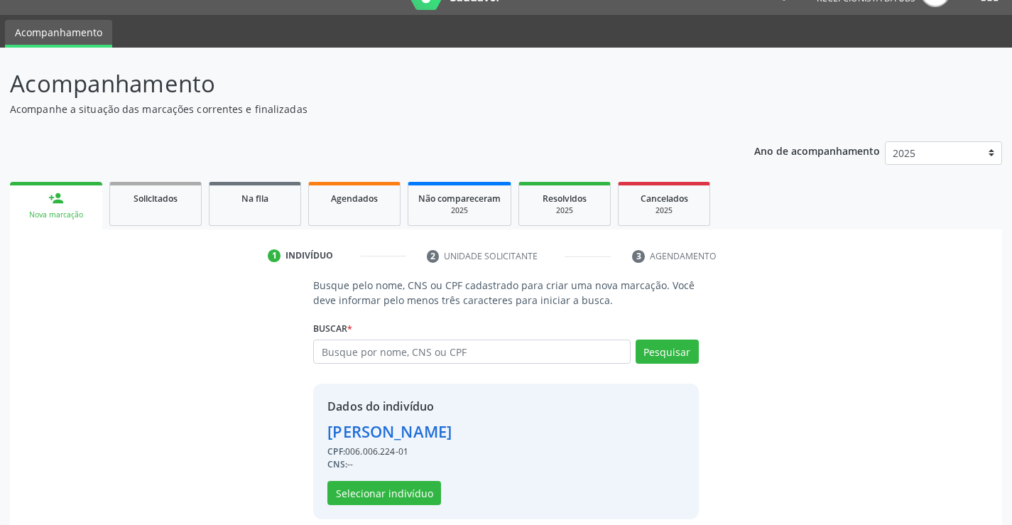
scroll to position [45, 0]
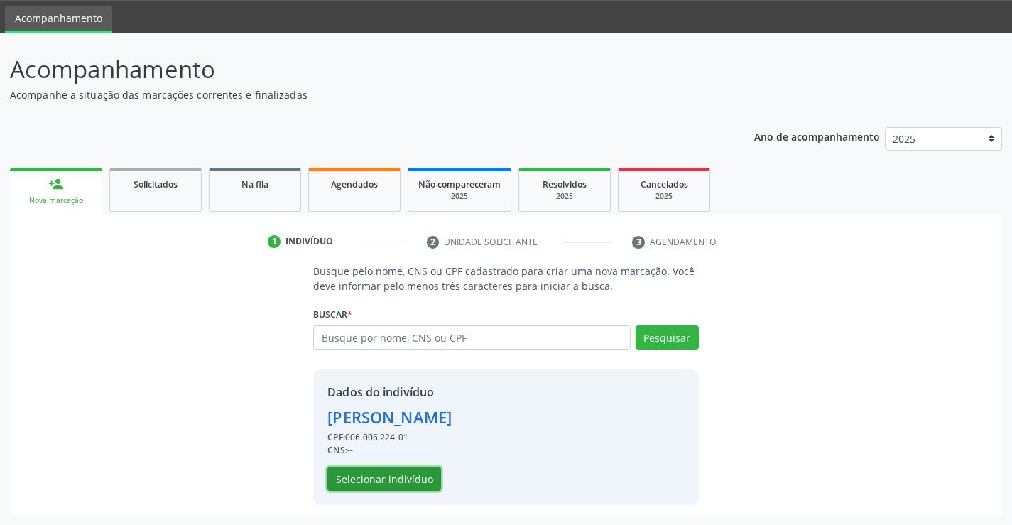
click at [395, 472] on button "Selecionar indivíduo" at bounding box center [384, 478] width 114 height 24
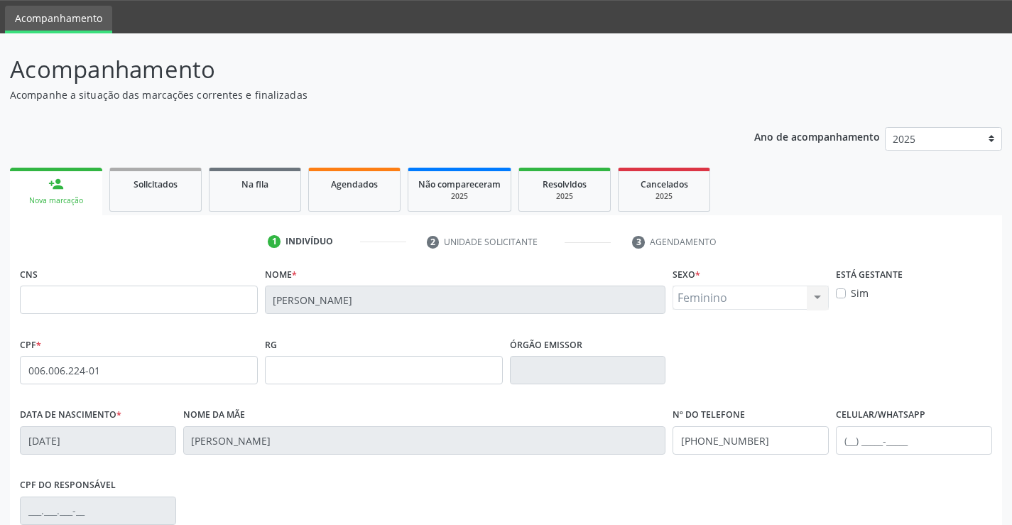
scroll to position [245, 0]
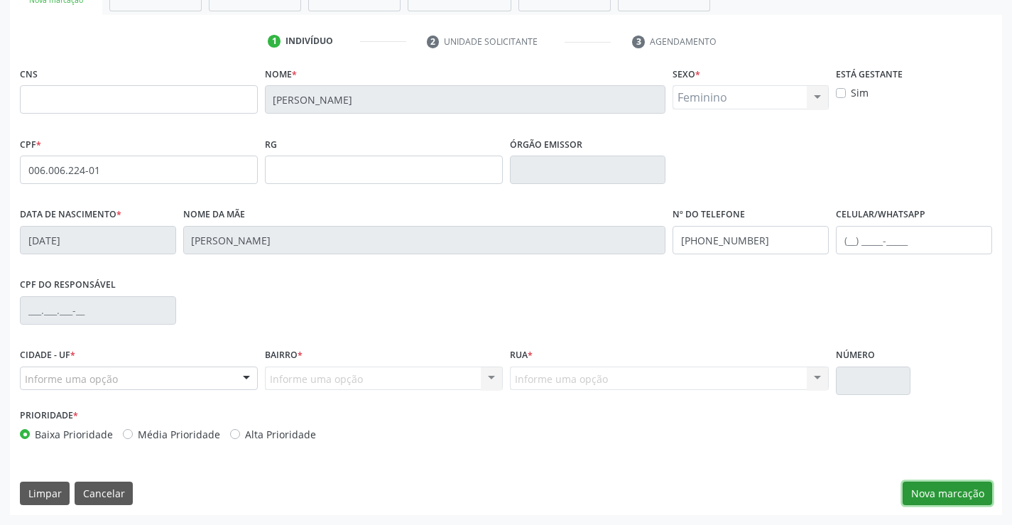
click at [920, 491] on button "Nova marcação" at bounding box center [946, 493] width 89 height 24
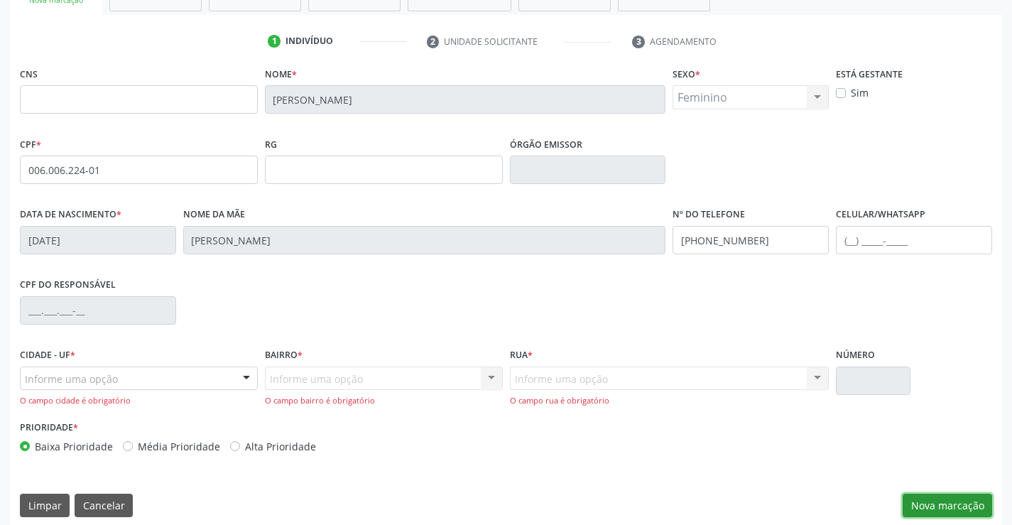
click at [954, 503] on button "Nova marcação" at bounding box center [946, 505] width 89 height 24
click at [93, 508] on button "Cancelar" at bounding box center [104, 505] width 58 height 24
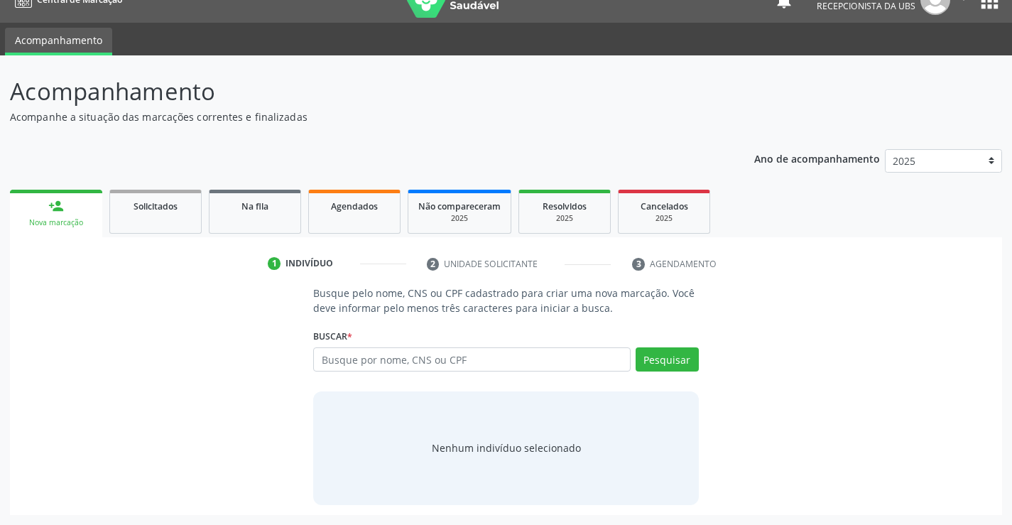
scroll to position [23, 0]
click at [468, 363] on input "text" at bounding box center [471, 359] width 317 height 24
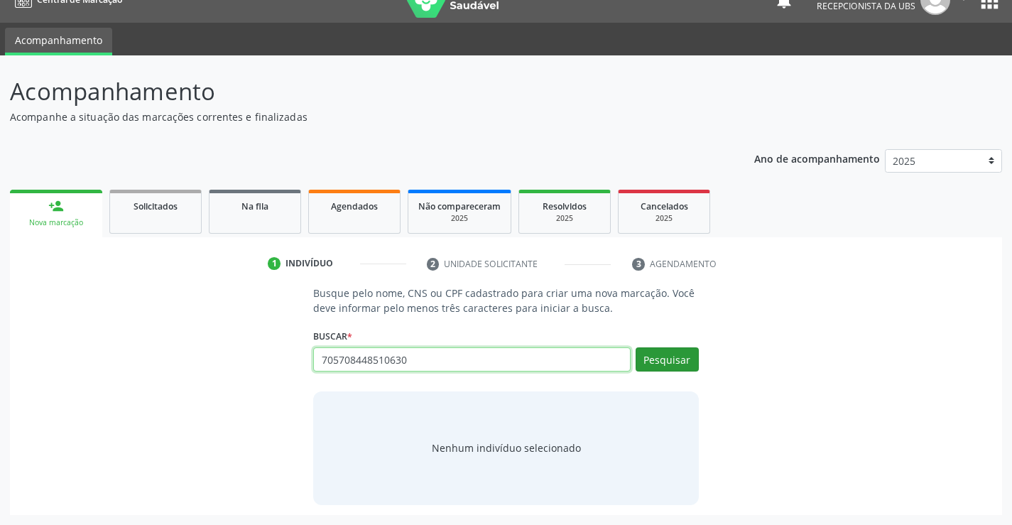
type input "705708448510630"
click at [666, 366] on button "Pesquisar" at bounding box center [666, 359] width 63 height 24
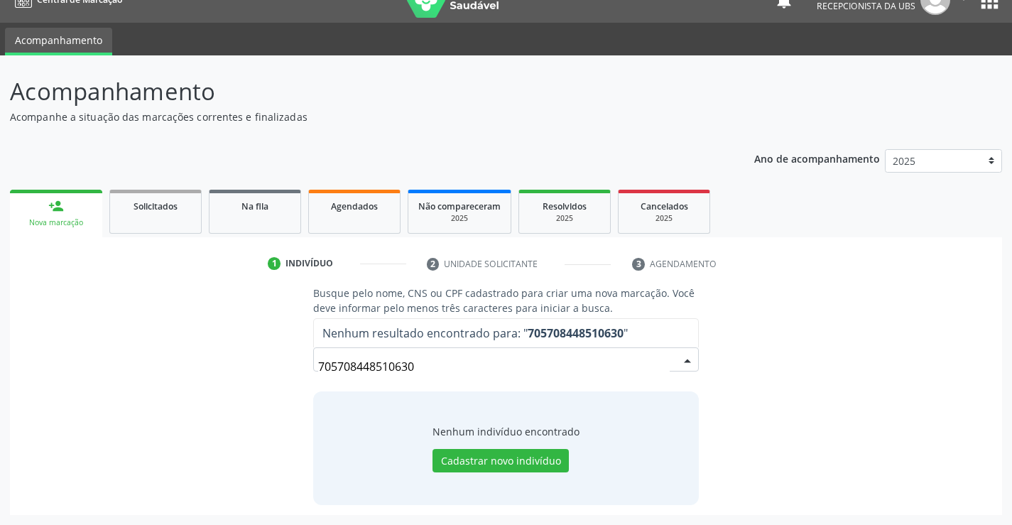
click at [441, 356] on input "705708448510630" at bounding box center [493, 366] width 351 height 28
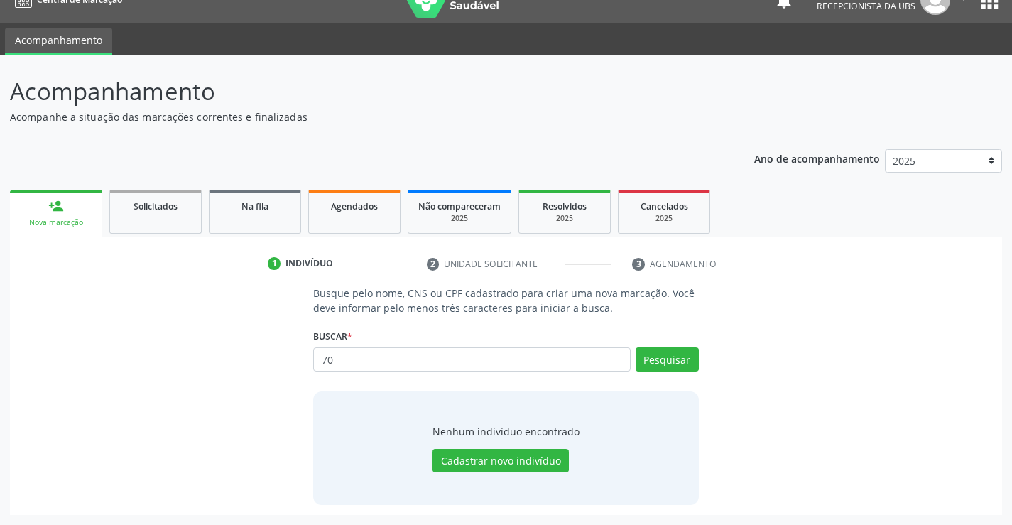
type input "7"
type input "00600622401"
click at [662, 365] on button "Pesquisar" at bounding box center [666, 359] width 63 height 24
type input "00600622401"
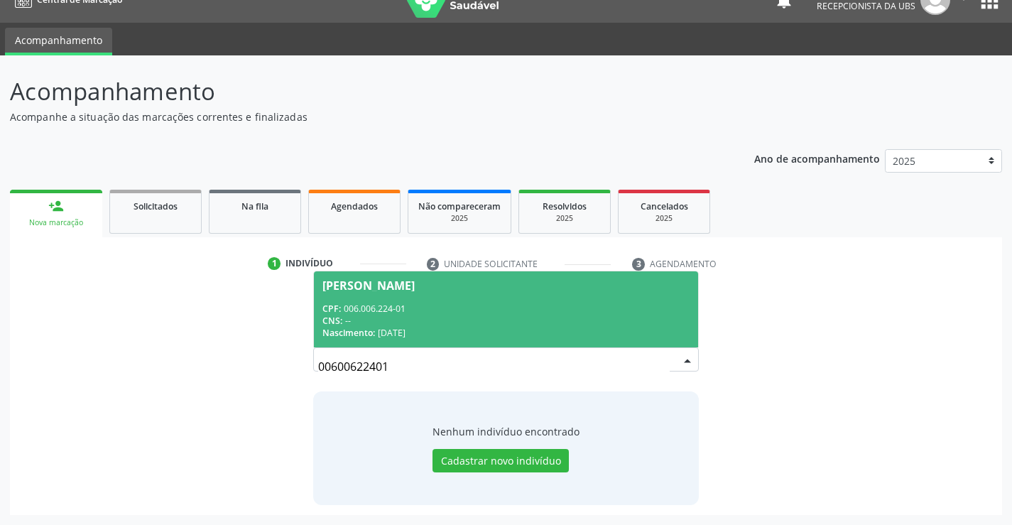
click at [371, 293] on span "[PERSON_NAME] CPF: 006.006.224-01 CNS: -- Nascimento: [DATE]" at bounding box center [505, 309] width 383 height 76
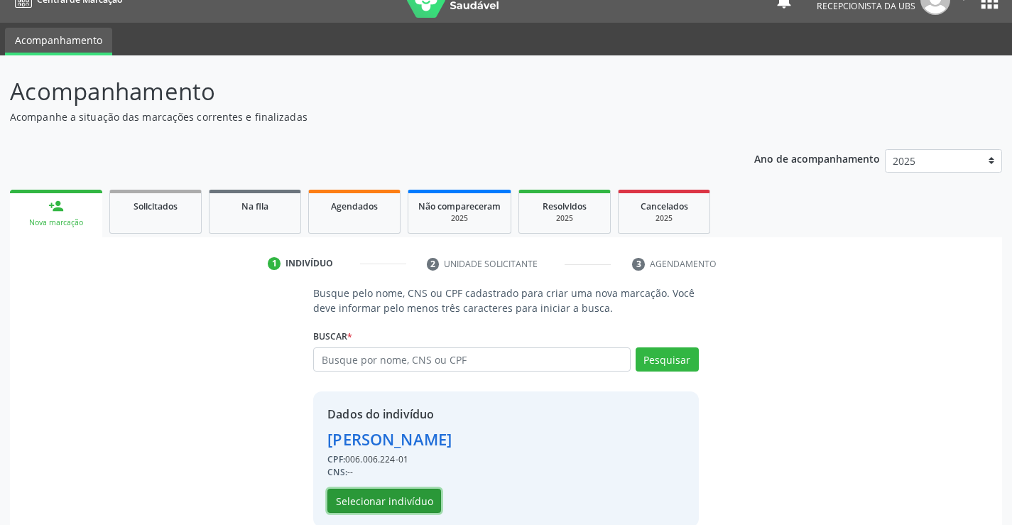
click at [400, 503] on button "Selecionar indivíduo" at bounding box center [384, 500] width 114 height 24
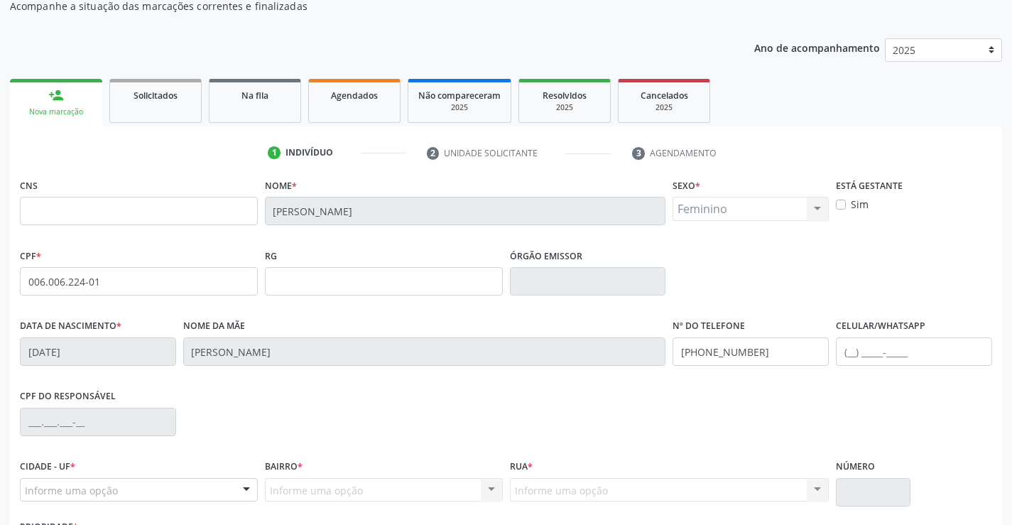
scroll to position [245, 0]
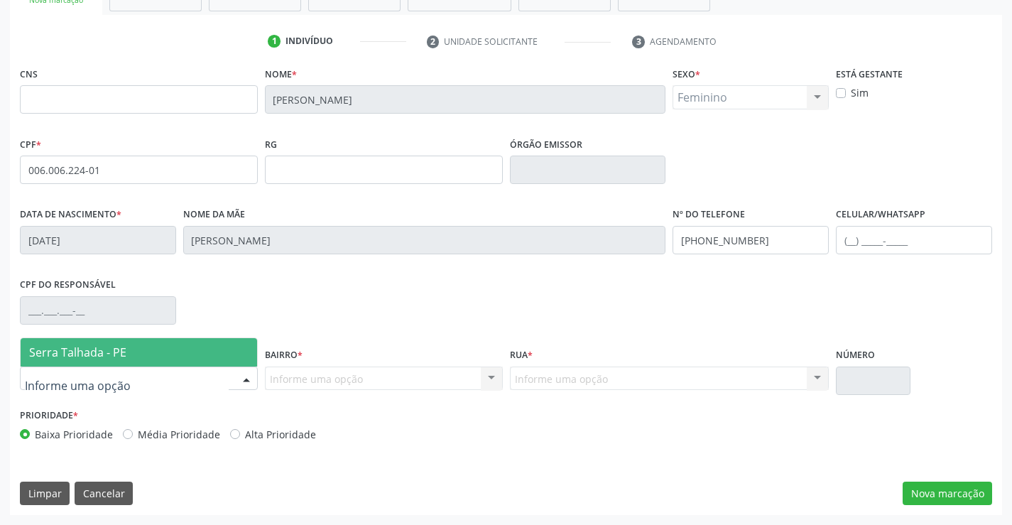
click at [92, 355] on span "Serra Talhada - PE" at bounding box center [77, 352] width 97 height 16
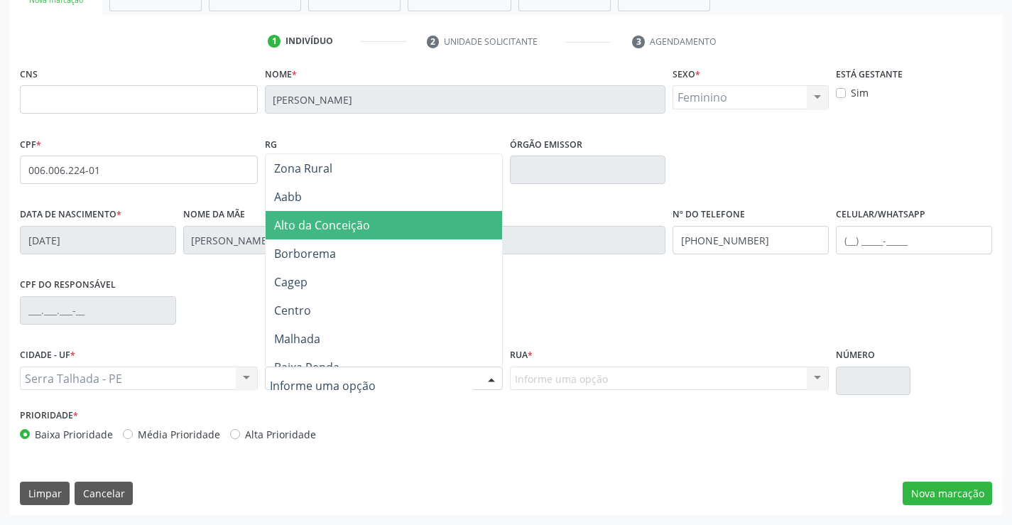
click at [275, 224] on span "Alto da Conceição" at bounding box center [322, 225] width 96 height 16
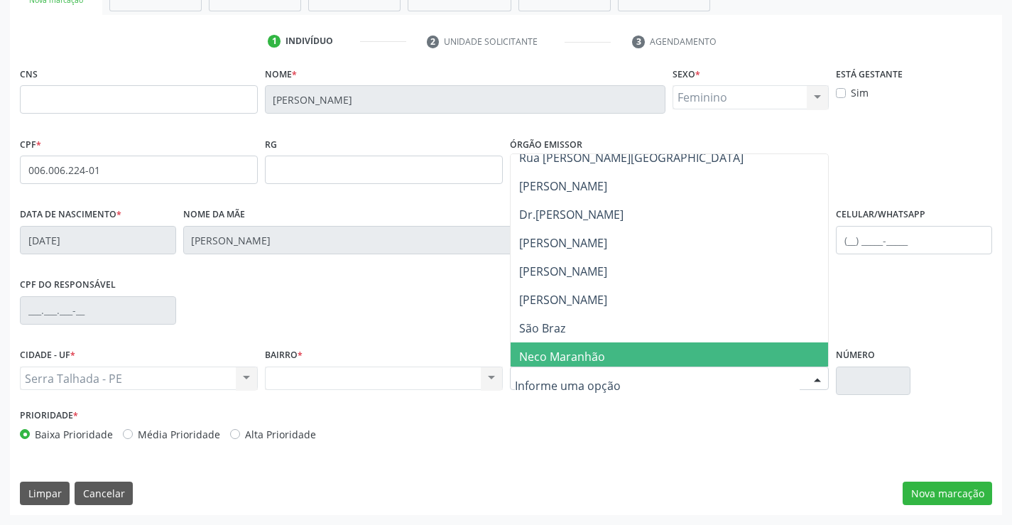
scroll to position [213, 0]
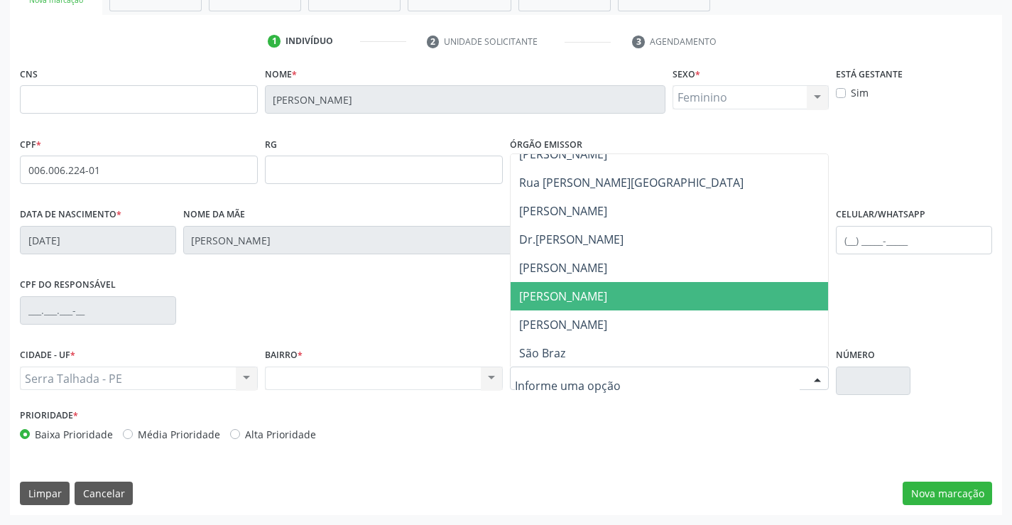
click at [549, 302] on span "[PERSON_NAME]" at bounding box center [563, 296] width 88 height 16
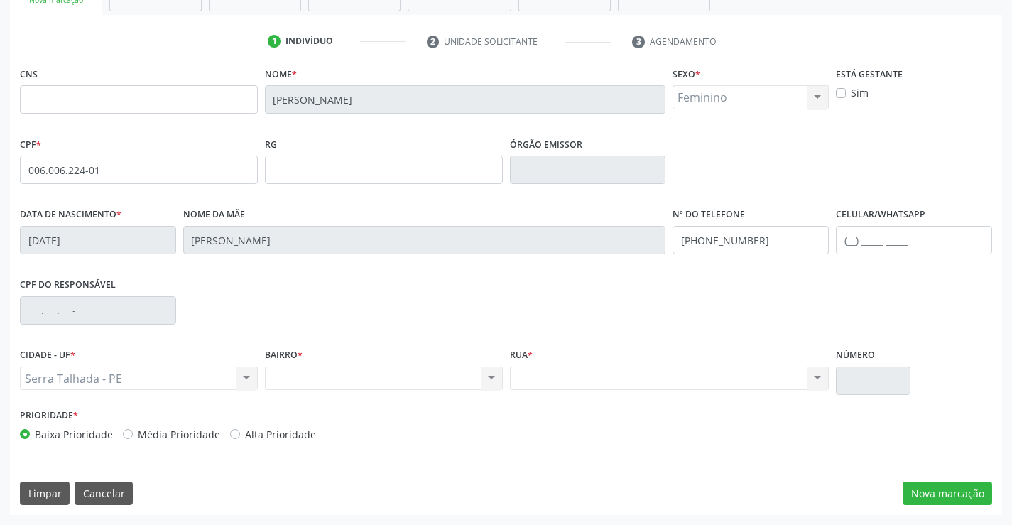
click at [133, 376] on div "Serra Talhada - PE Serra Talhada - PE Nenhum resultado encontrado para: " " Não…" at bounding box center [139, 378] width 238 height 24
click at [419, 386] on div "Nenhum resultado encontrado para: " " Não há nenhuma opção para ser exibida." at bounding box center [384, 378] width 238 height 24
click at [493, 376] on div "Nenhum resultado encontrado para: " " Não há nenhuma opção para ser exibida." at bounding box center [384, 378] width 238 height 24
click at [973, 497] on button "Nova marcação" at bounding box center [946, 493] width 89 height 24
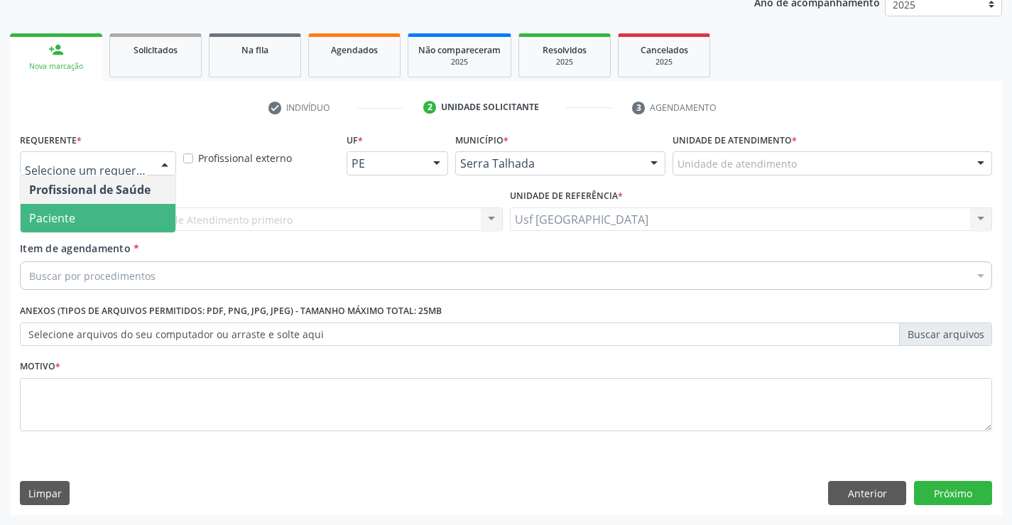
click at [60, 212] on span "Paciente" at bounding box center [52, 218] width 46 height 16
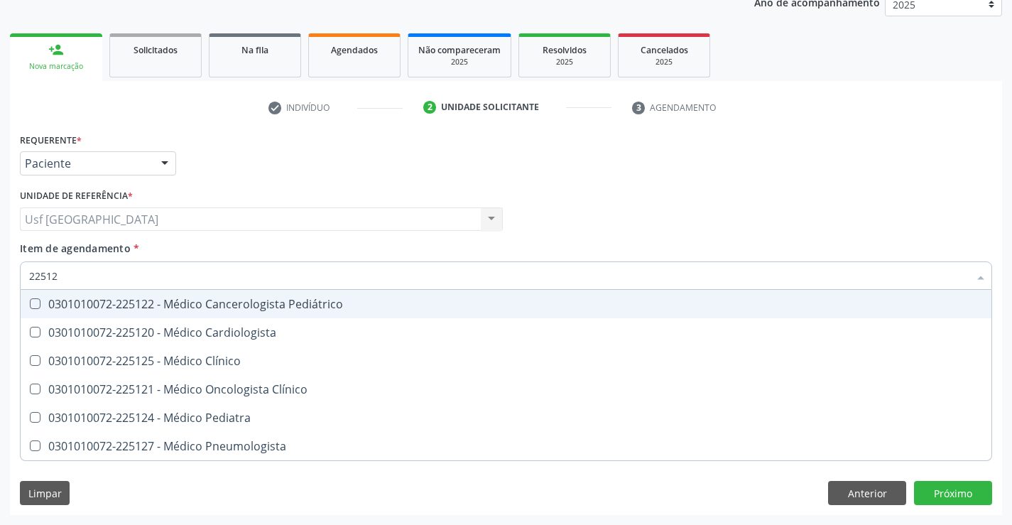
type input "225124"
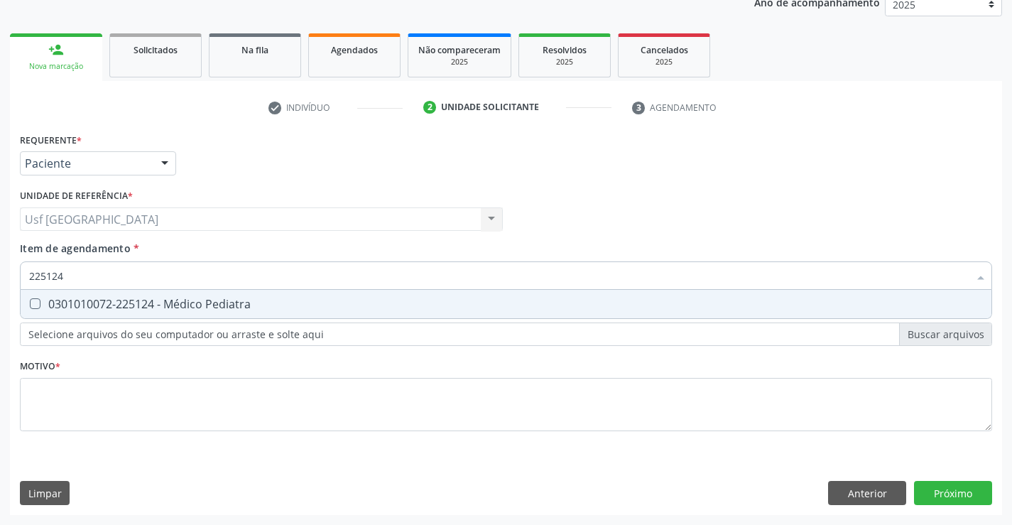
click at [190, 308] on div "0301010072-225124 - Médico Pediatra" at bounding box center [505, 303] width 953 height 11
checkbox Pediatra "true"
click at [955, 498] on div "Requerente * Paciente Profissional de Saúde Paciente Nenhum resultado encontrad…" at bounding box center [506, 322] width 992 height 386
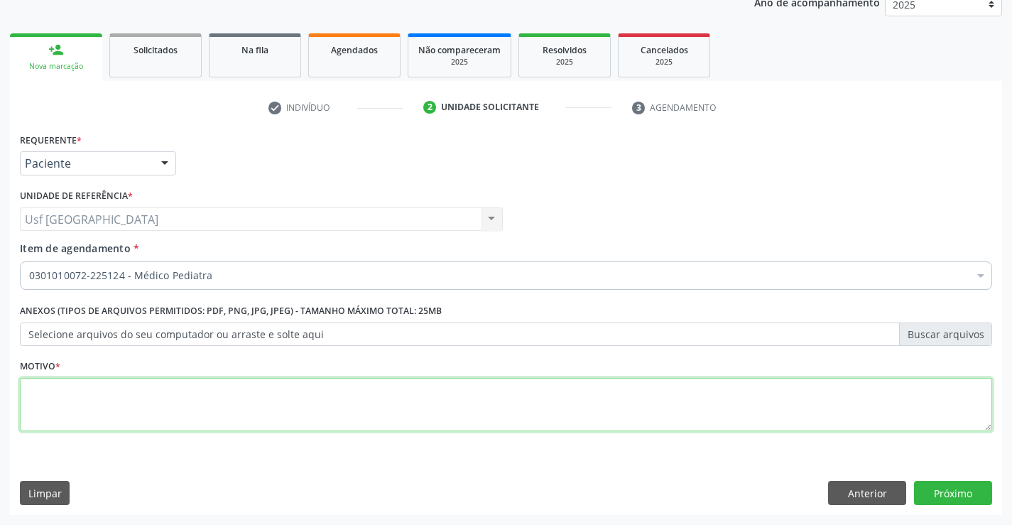
click at [177, 404] on textarea at bounding box center [506, 405] width 972 height 54
type textarea "/"
click at [954, 491] on button "Próximo" at bounding box center [953, 493] width 78 height 24
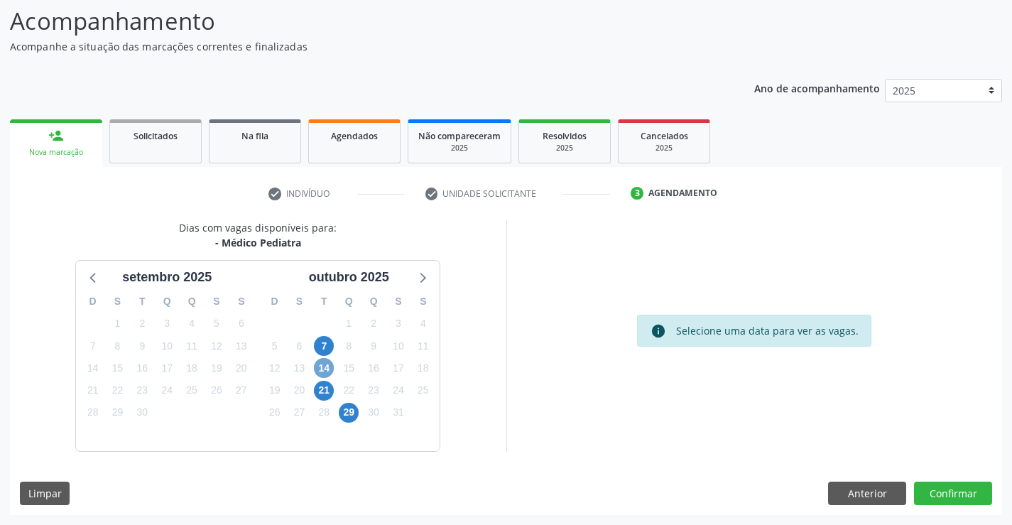
click at [327, 363] on span "14" at bounding box center [324, 368] width 20 height 20
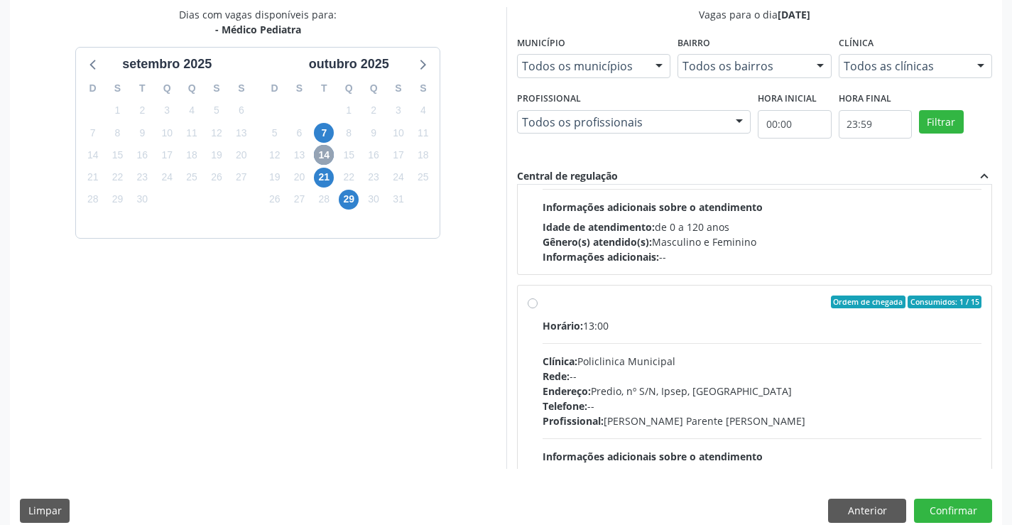
scroll to position [426, 0]
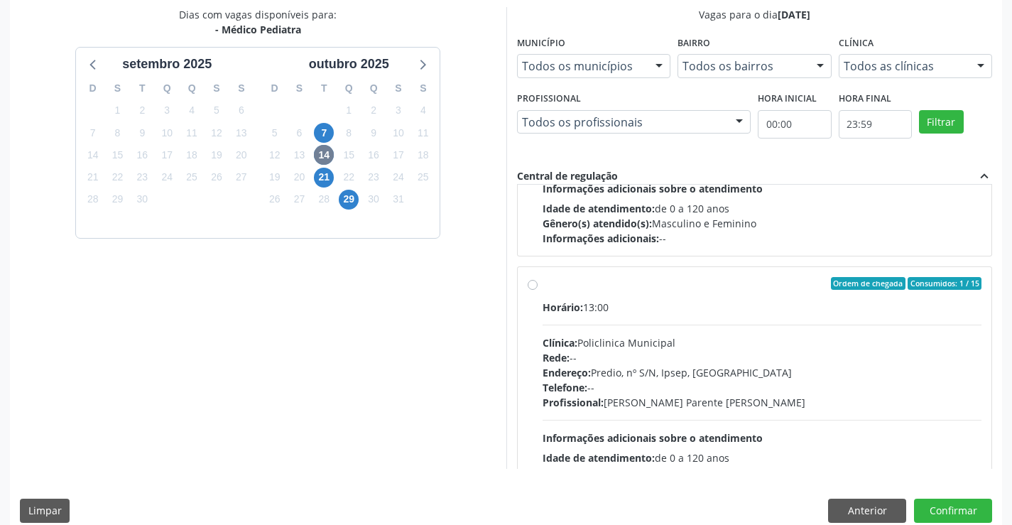
click at [531, 290] on div "Ordem de chegada Consumidos: 1 / 15 Horário: 13:00 Clínica: Policlinica Municip…" at bounding box center [754, 386] width 454 height 218
radio input "true"
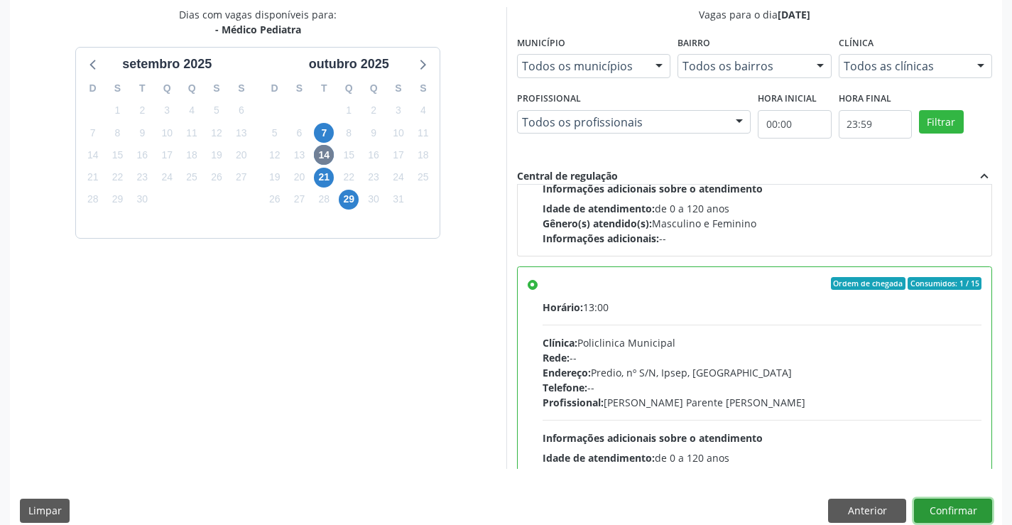
click at [968, 511] on button "Confirmar" at bounding box center [953, 510] width 78 height 24
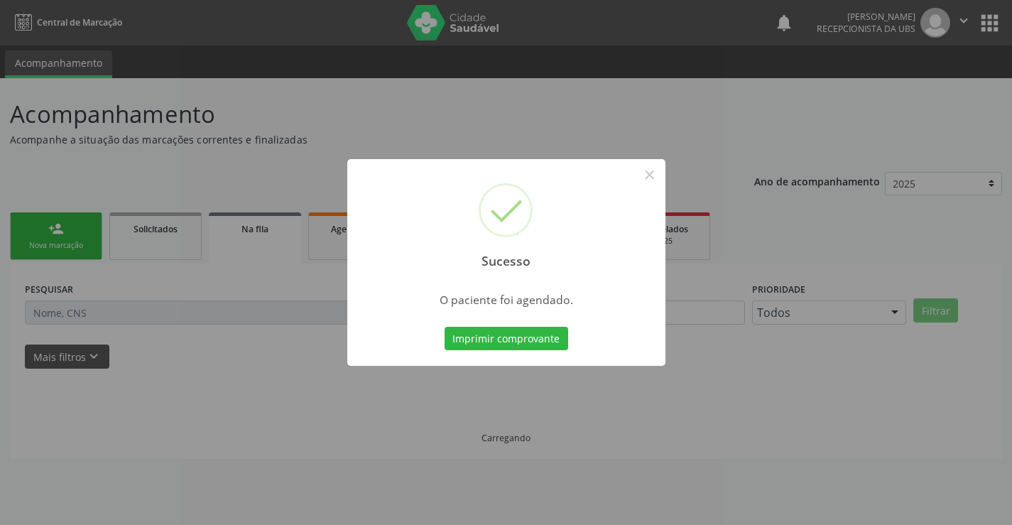
scroll to position [0, 0]
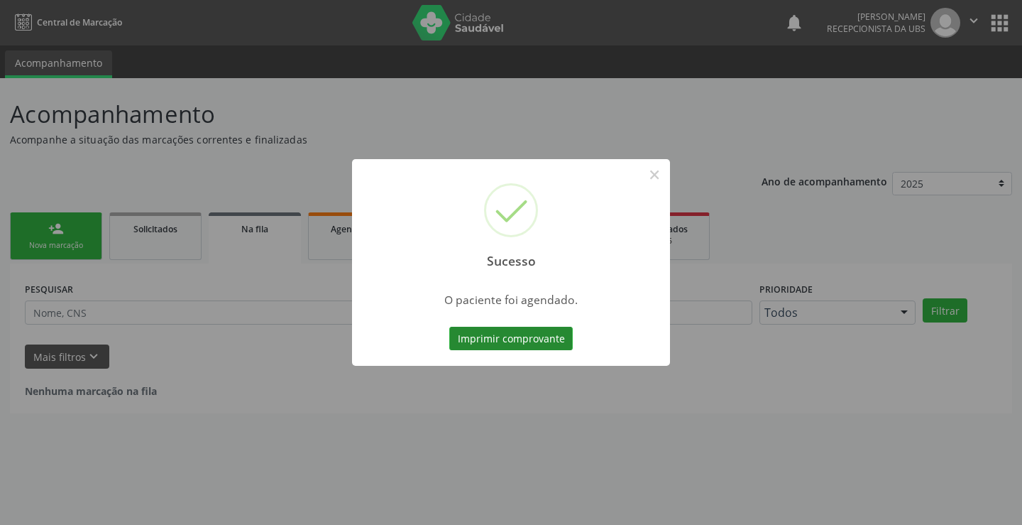
click at [513, 338] on button "Imprimir comprovante" at bounding box center [511, 339] width 124 height 24
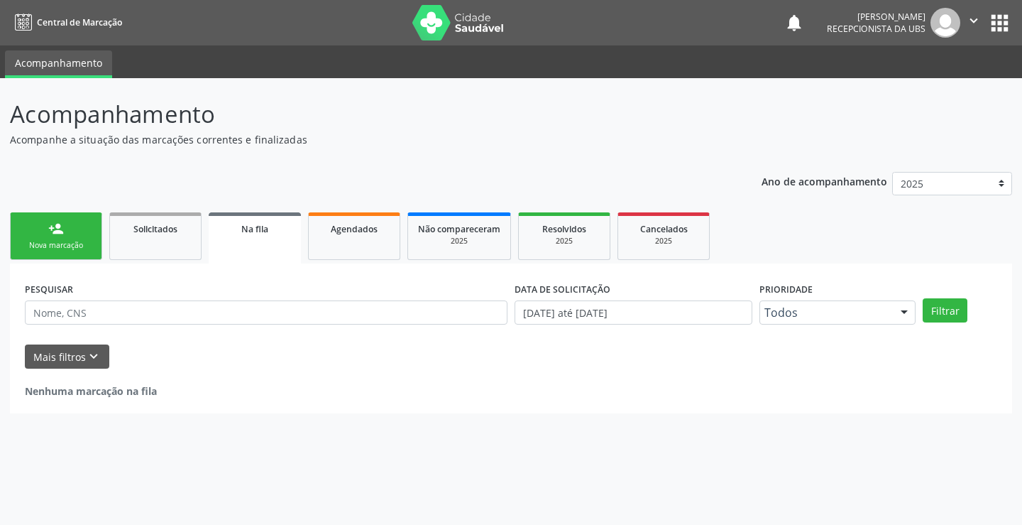
click at [60, 227] on div "person_add" at bounding box center [56, 229] width 16 height 16
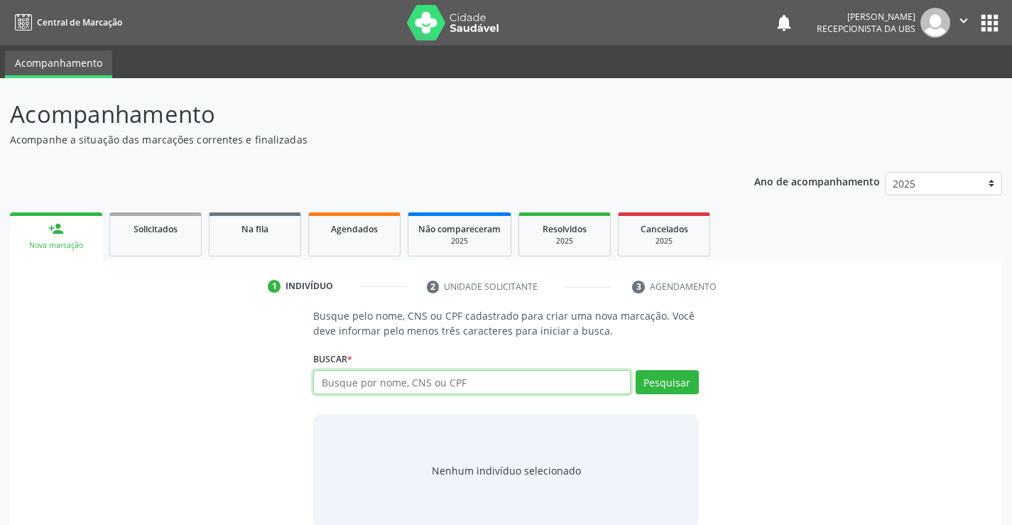
click at [484, 379] on input "text" at bounding box center [471, 382] width 317 height 24
type input "00361652470"
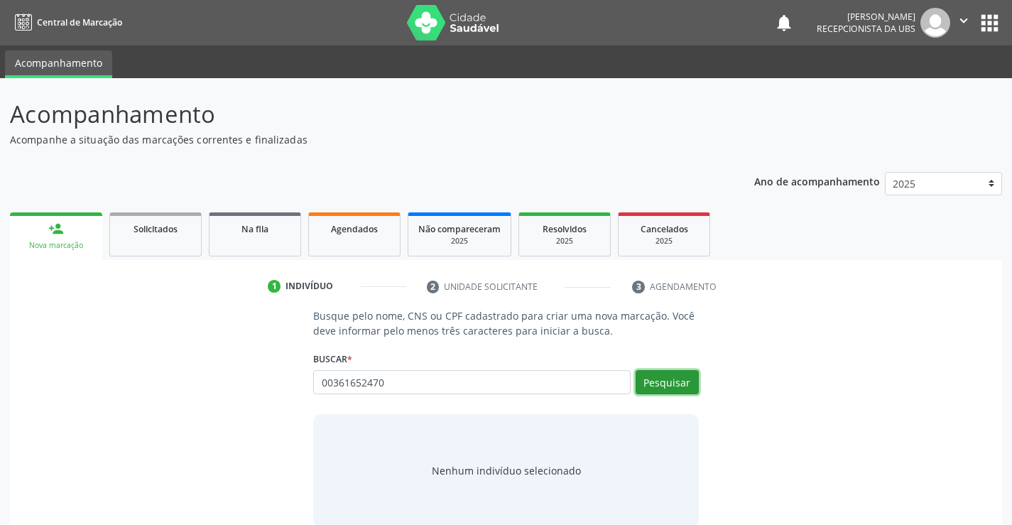
click at [677, 390] on button "Pesquisar" at bounding box center [666, 382] width 63 height 24
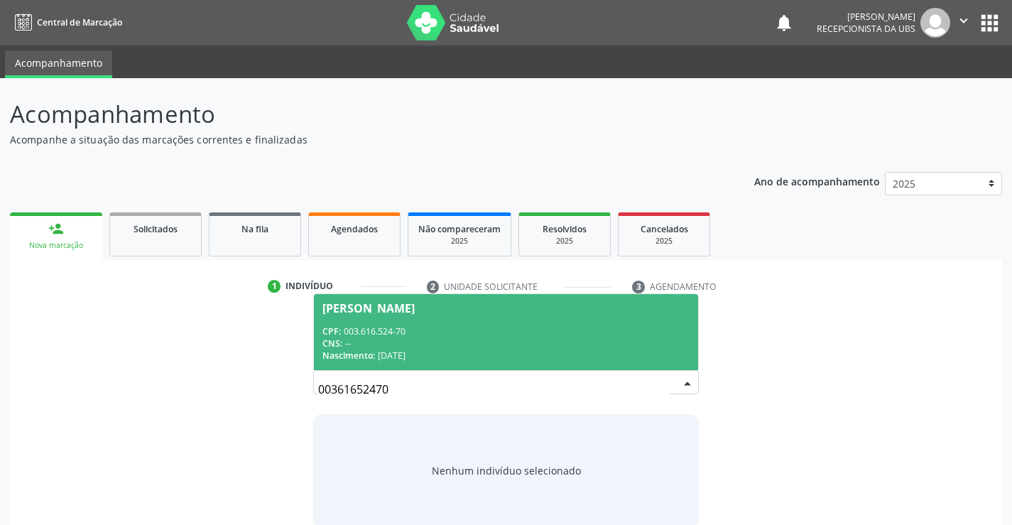
click at [438, 326] on div "CPF: 003.616.524-70" at bounding box center [505, 331] width 366 height 12
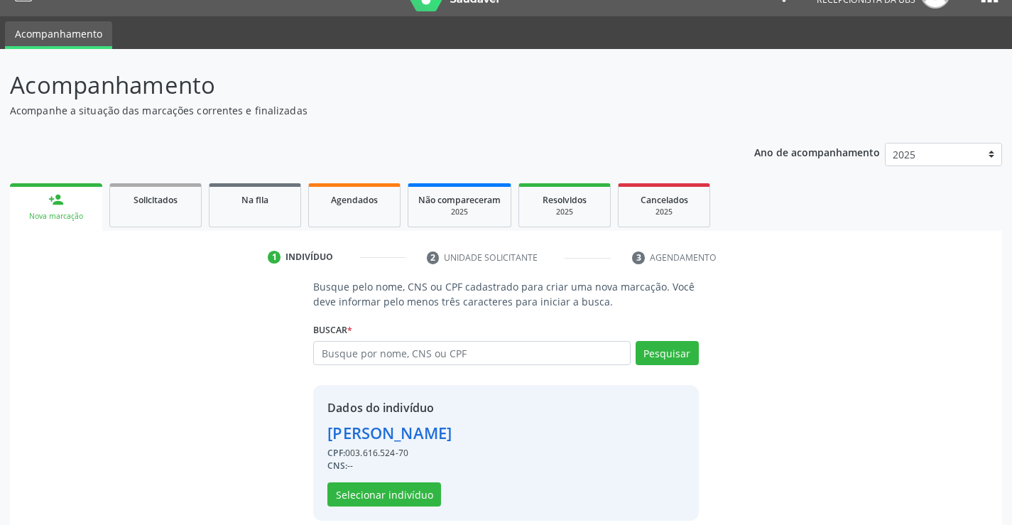
scroll to position [45, 0]
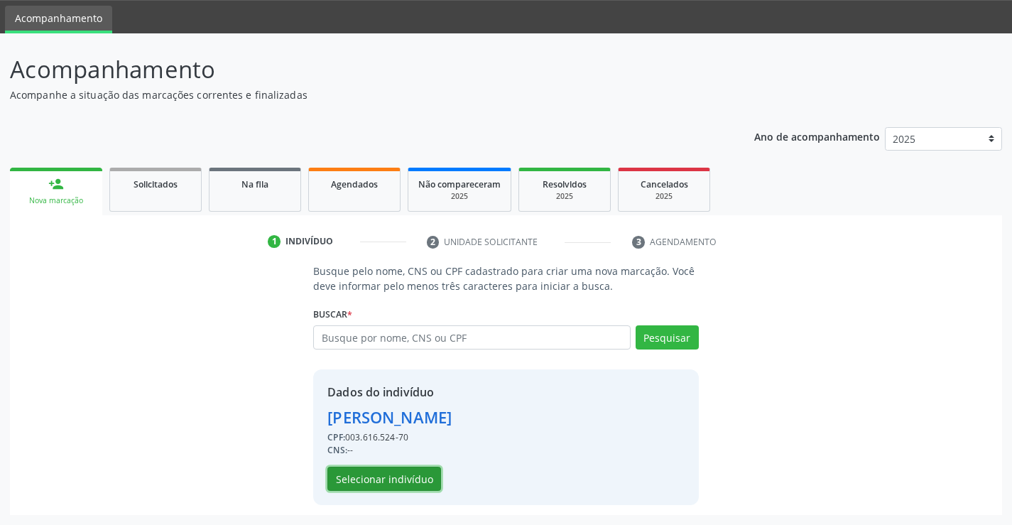
click at [410, 475] on button "Selecionar indivíduo" at bounding box center [384, 478] width 114 height 24
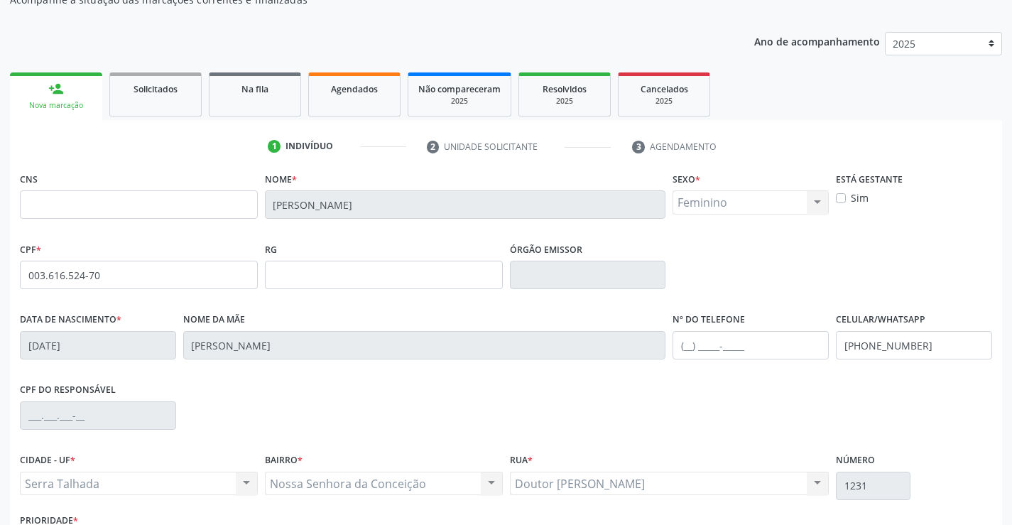
scroll to position [245, 0]
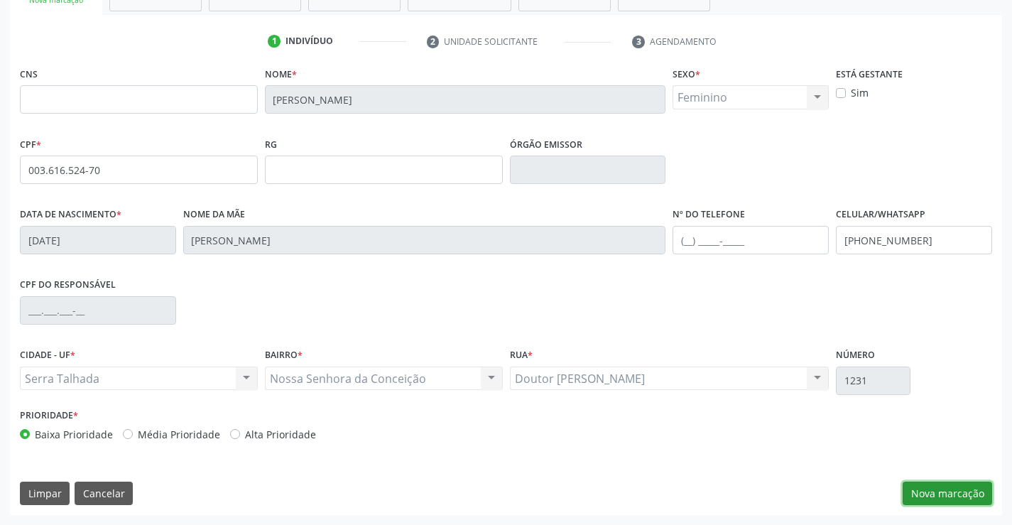
click at [946, 496] on button "Nova marcação" at bounding box center [946, 493] width 89 height 24
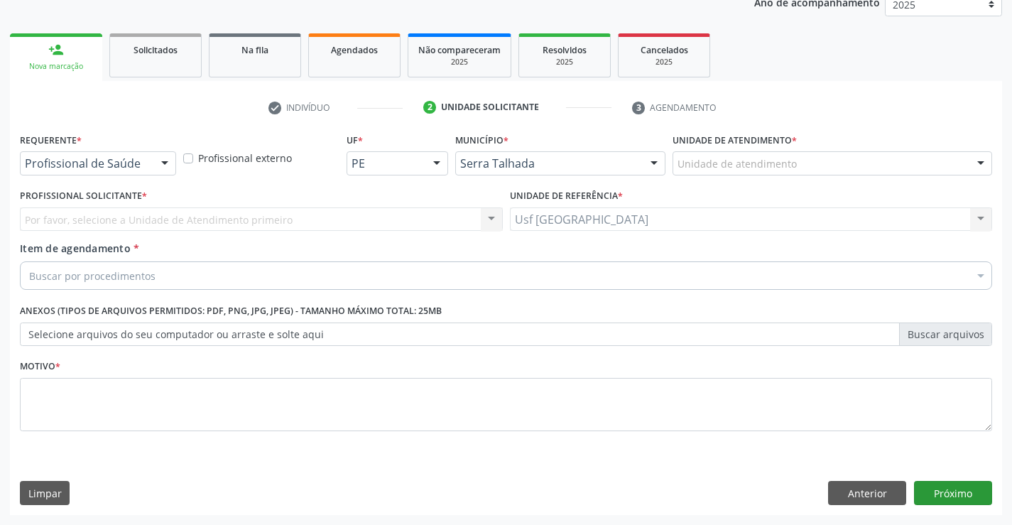
scroll to position [179, 0]
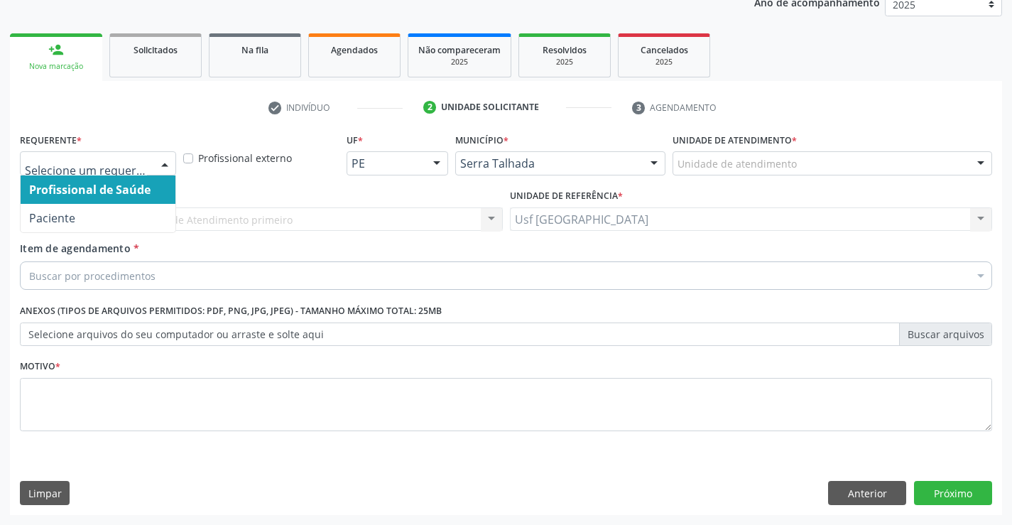
click at [160, 158] on div at bounding box center [164, 164] width 21 height 24
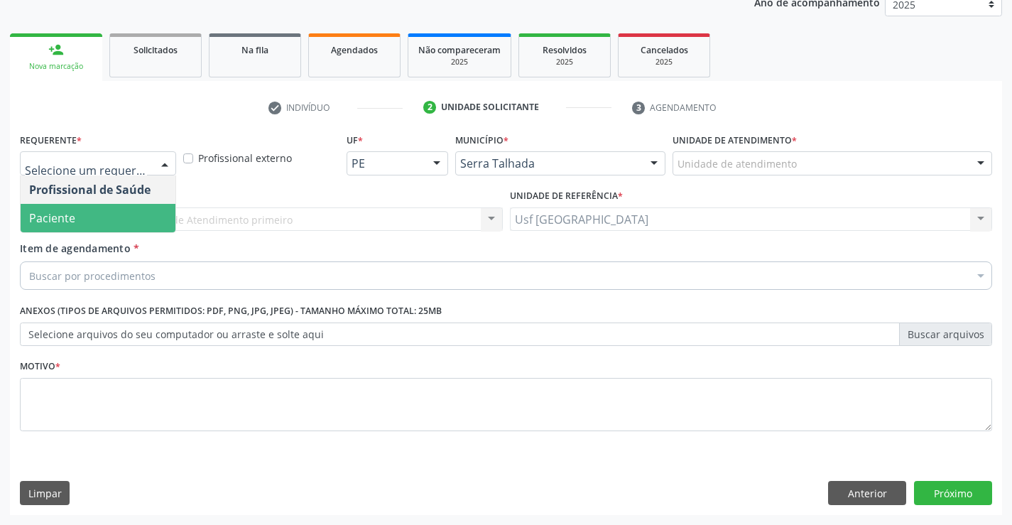
click at [44, 214] on span "Paciente" at bounding box center [52, 218] width 46 height 16
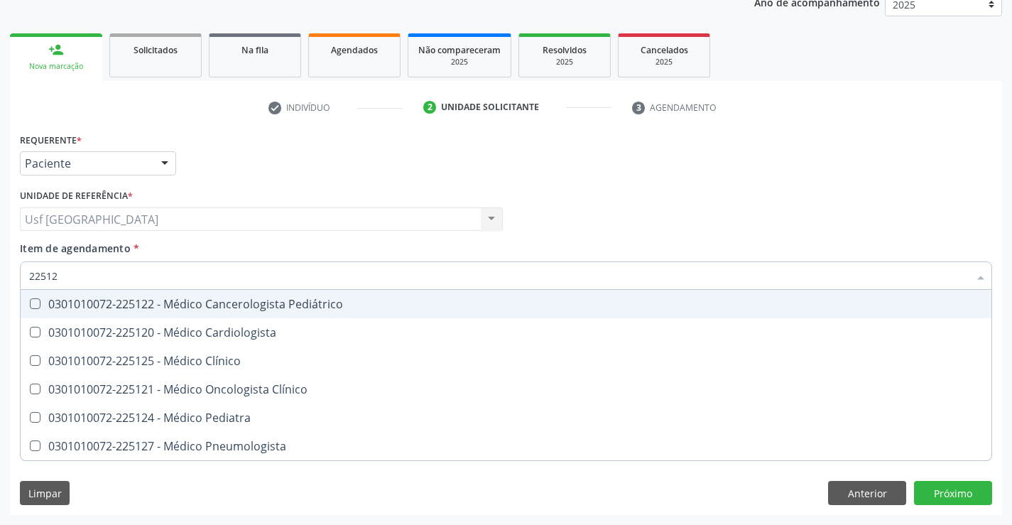
type input "225124"
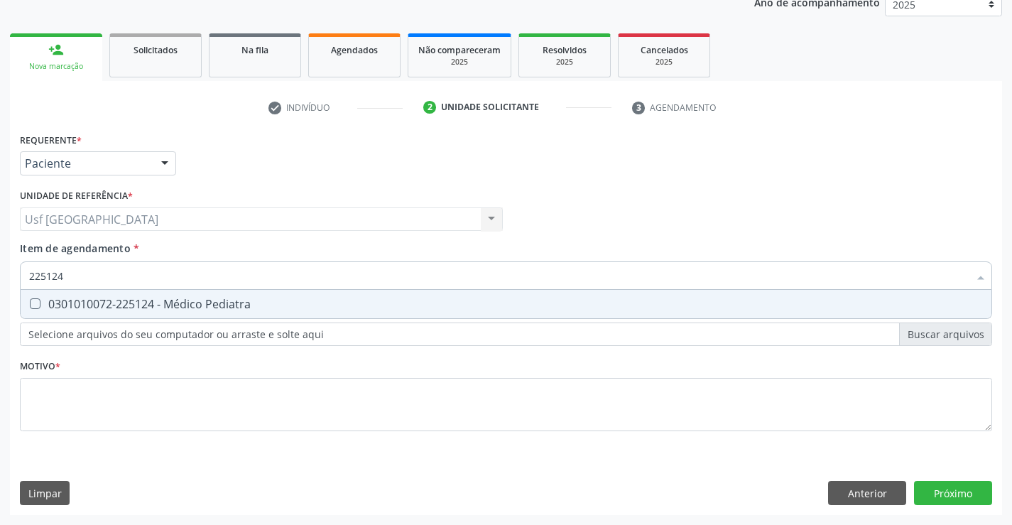
drag, startPoint x: 219, startPoint y: 304, endPoint x: 183, endPoint y: 322, distance: 40.3
click at [217, 306] on div "0301010072-225124 - Médico Pediatra" at bounding box center [505, 303] width 953 height 11
checkbox Pediatra "true"
click at [138, 395] on div "Requerente * Paciente Profissional de Saúde Paciente Nenhum resultado encontrad…" at bounding box center [506, 290] width 972 height 322
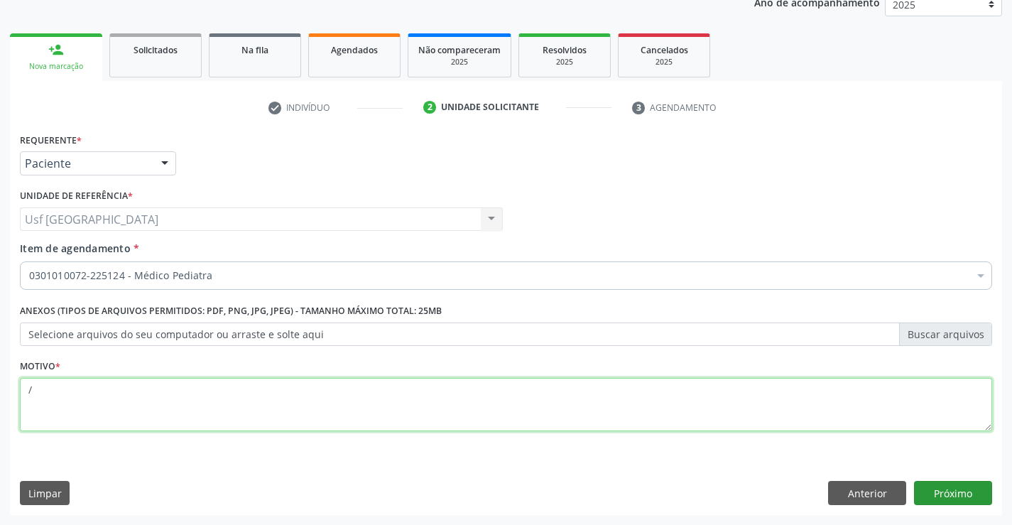
type textarea "/"
click at [947, 490] on button "Próximo" at bounding box center [953, 493] width 78 height 24
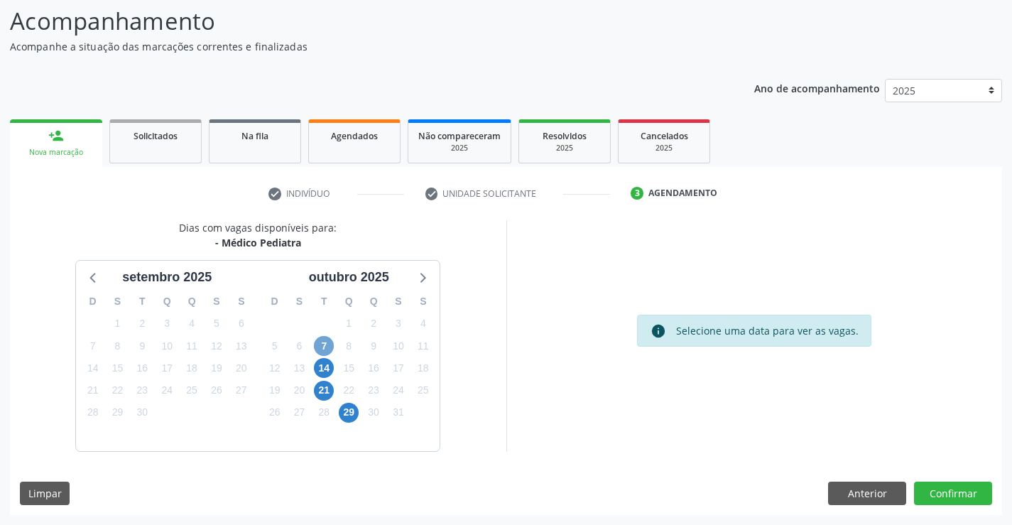
click at [324, 348] on span "7" at bounding box center [324, 346] width 20 height 20
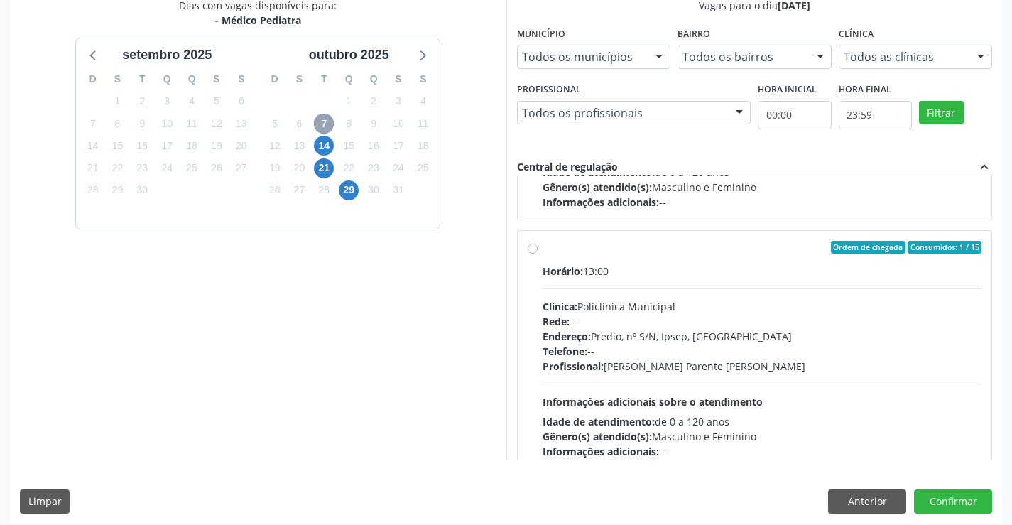
scroll to position [426, 0]
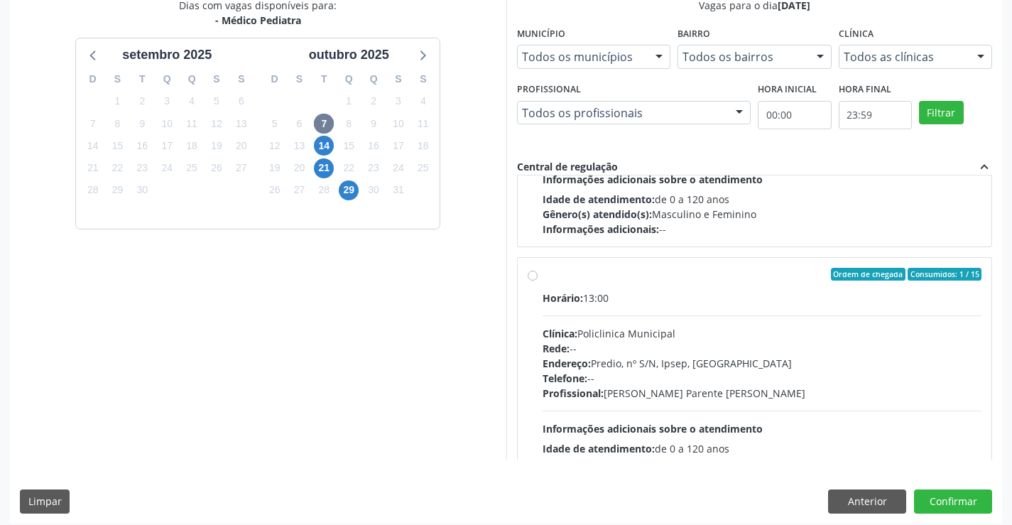
click at [542, 273] on label "Ordem de chegada Consumidos: 1 / 15 Horário: 13:00 Clínica: Policlinica Municip…" at bounding box center [761, 377] width 439 height 218
click at [534, 273] on input "Ordem de chegada Consumidos: 1 / 15 Horário: 13:00 Clínica: Policlinica Municip…" at bounding box center [532, 274] width 10 height 13
radio input "true"
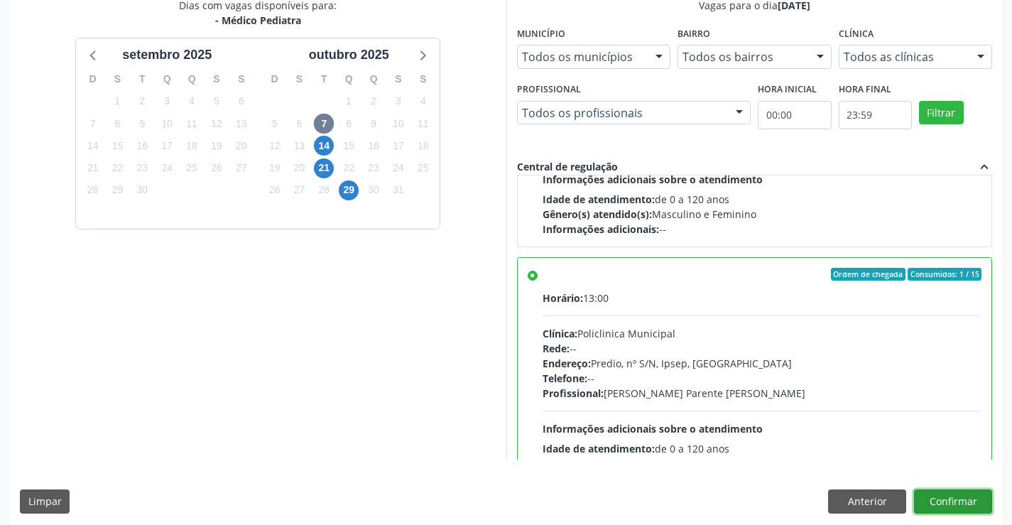
click at [952, 501] on button "Confirmar" at bounding box center [953, 501] width 78 height 24
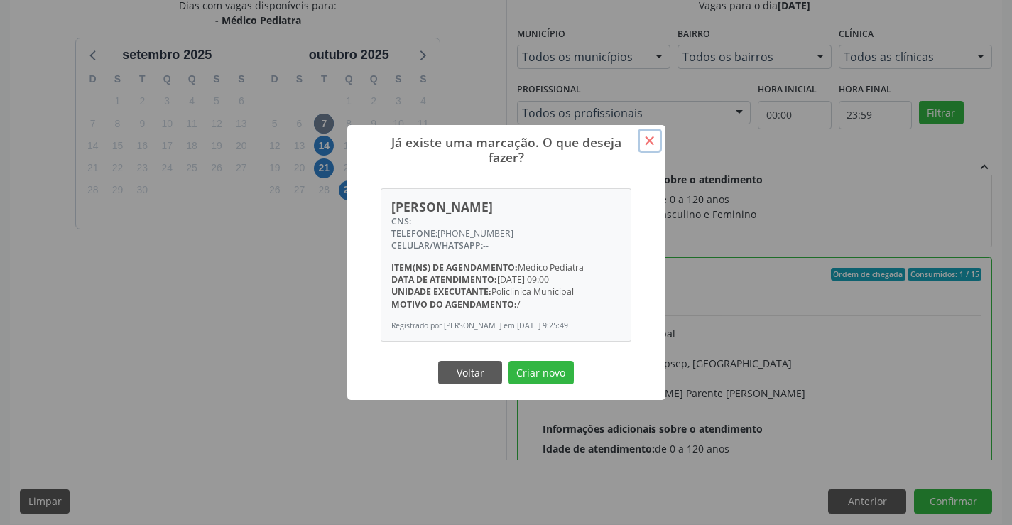
click at [650, 136] on button "×" at bounding box center [650, 141] width 24 height 24
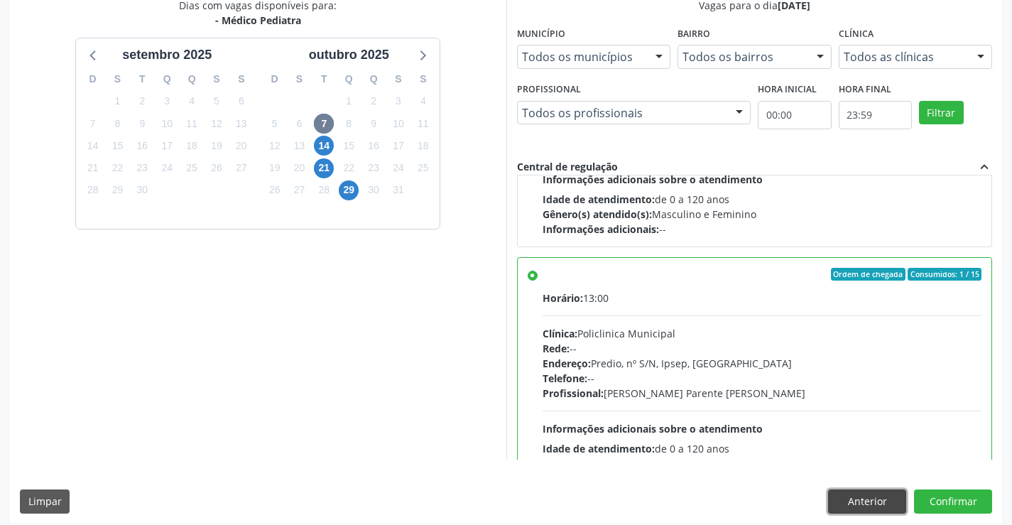
click at [853, 504] on button "Anterior" at bounding box center [867, 501] width 78 height 24
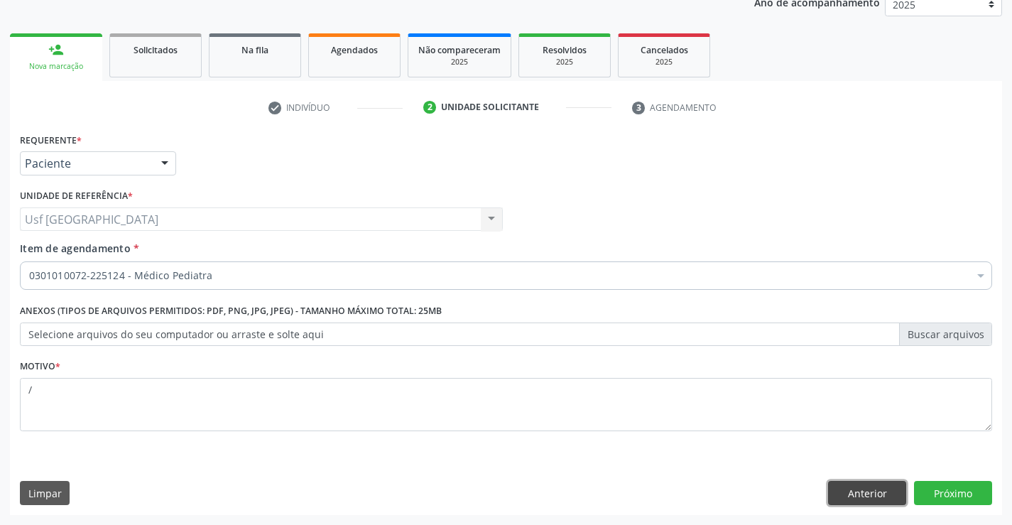
click at [853, 490] on button "Anterior" at bounding box center [867, 493] width 78 height 24
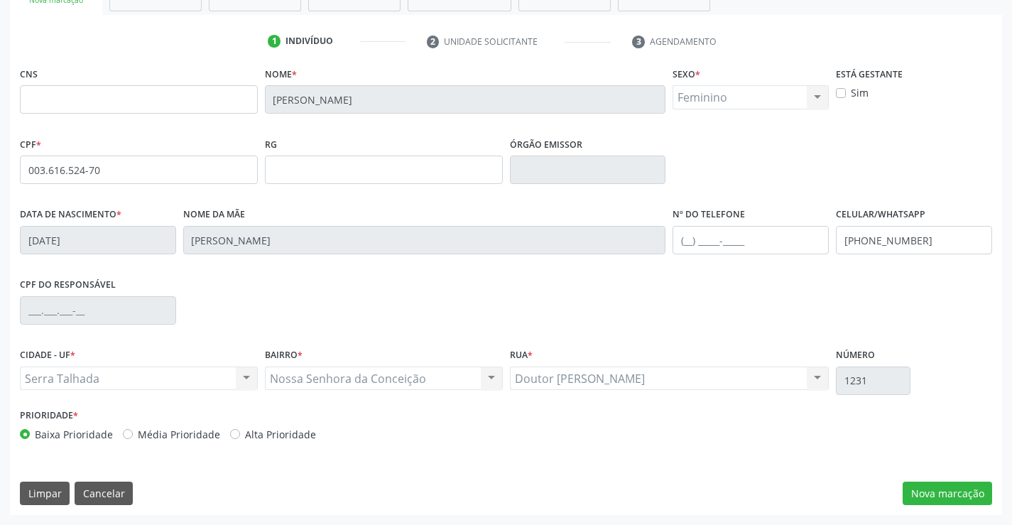
scroll to position [0, 0]
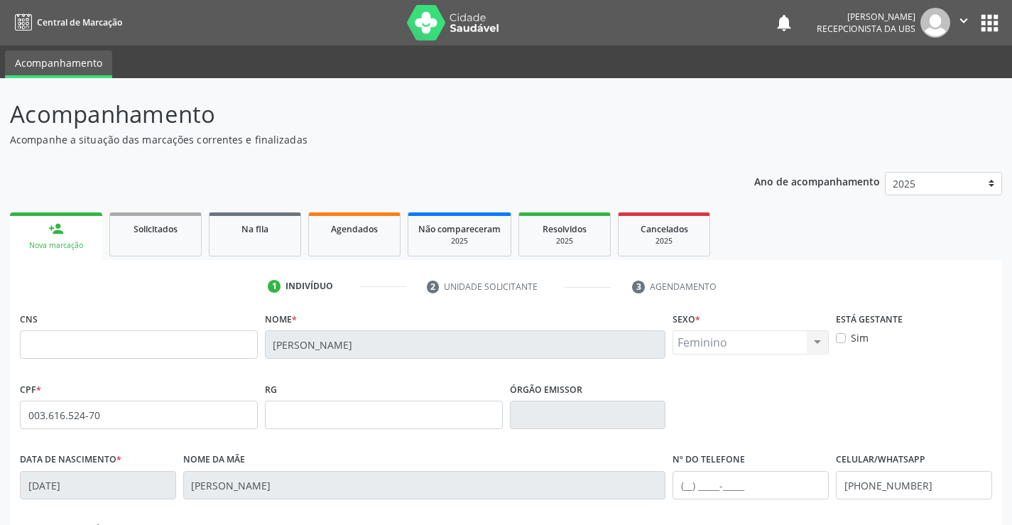
click at [38, 236] on link "person_add Nova marcação" at bounding box center [56, 236] width 92 height 48
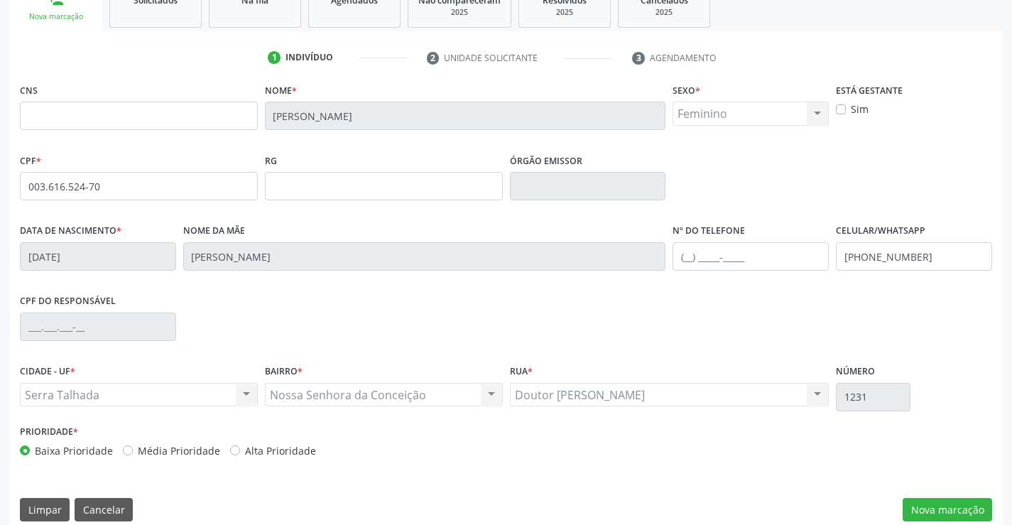
scroll to position [245, 0]
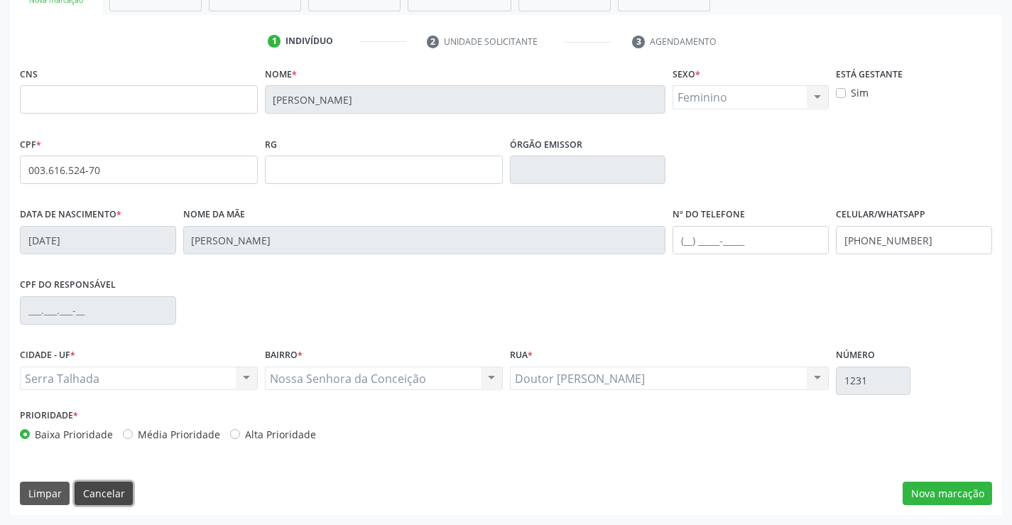
click at [91, 486] on button "Cancelar" at bounding box center [104, 493] width 58 height 24
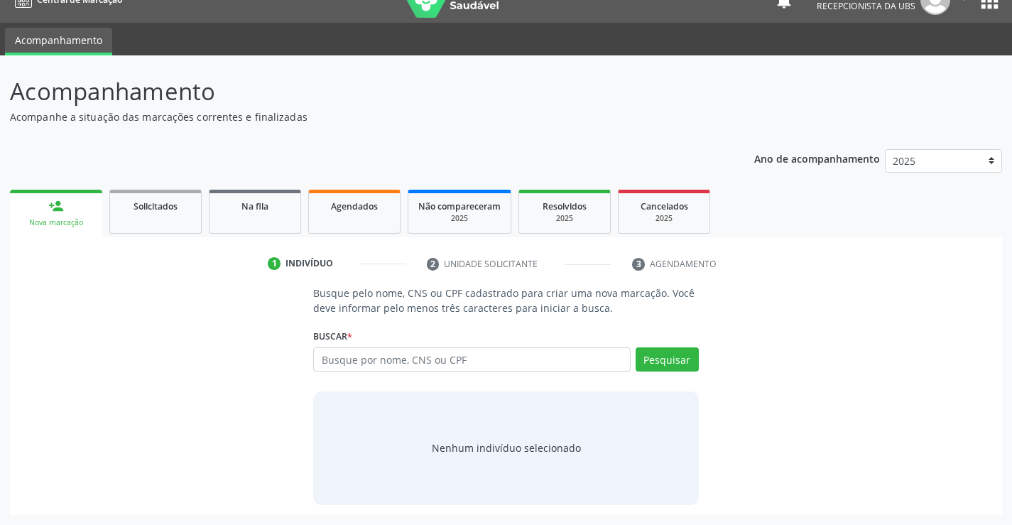
scroll to position [23, 0]
click at [591, 363] on input "text" at bounding box center [471, 359] width 317 height 24
click at [549, 370] on input "text" at bounding box center [471, 359] width 317 height 24
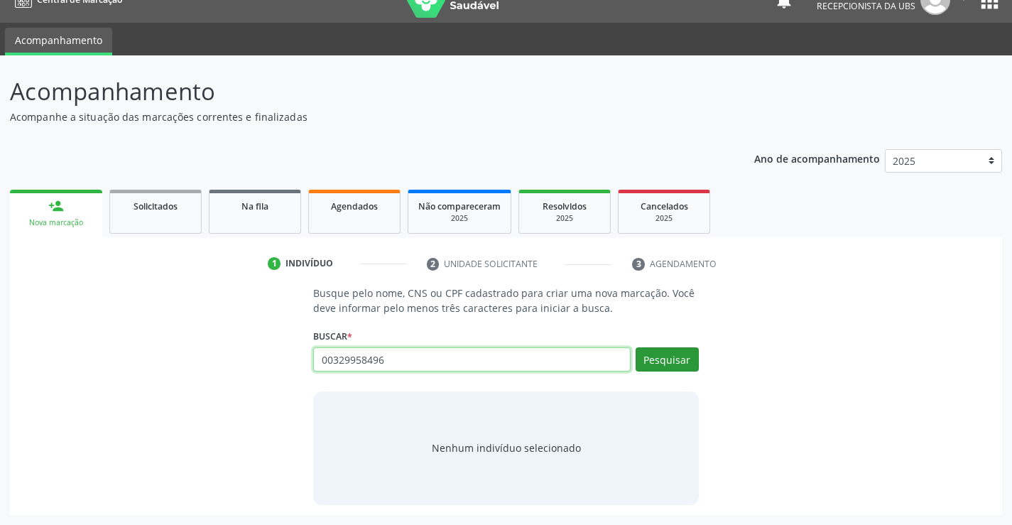
type input "00329958496"
click at [657, 356] on button "Pesquisar" at bounding box center [666, 359] width 63 height 24
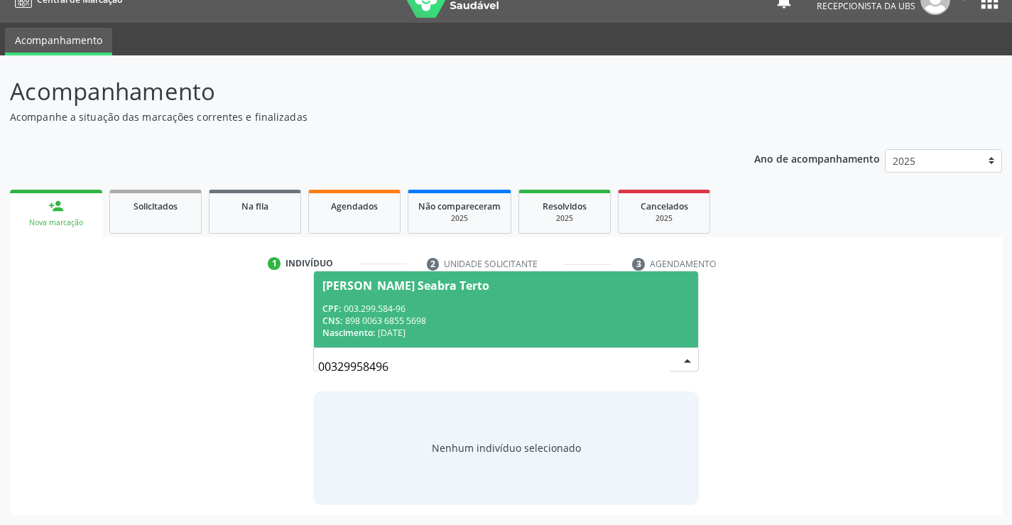
click at [368, 288] on div "Maria Allyce Seabra Terto" at bounding box center [405, 285] width 167 height 11
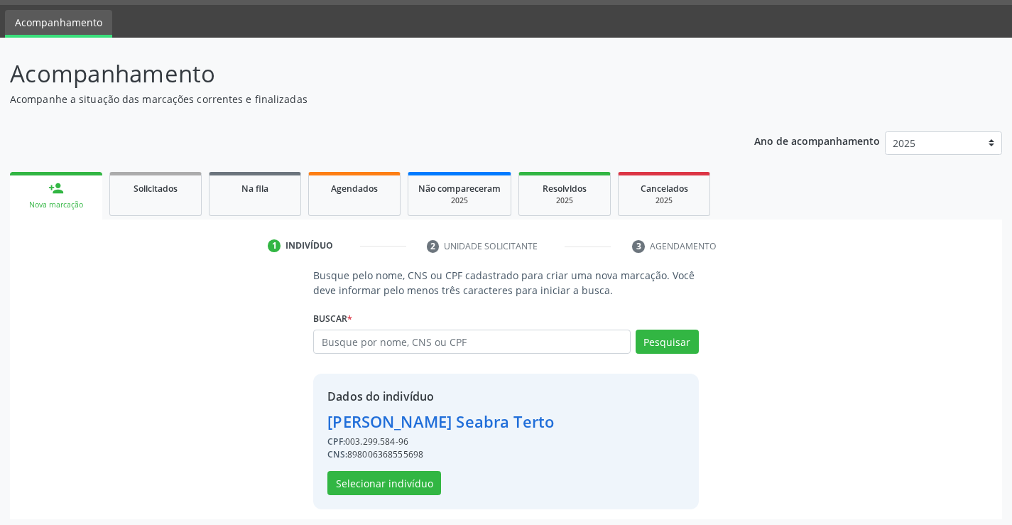
scroll to position [45, 0]
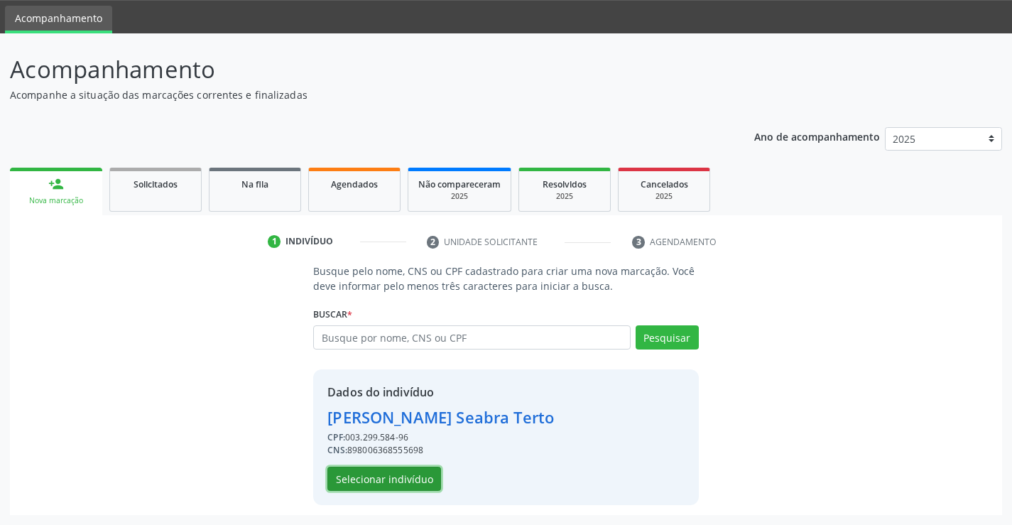
click at [423, 471] on button "Selecionar indivíduo" at bounding box center [384, 478] width 114 height 24
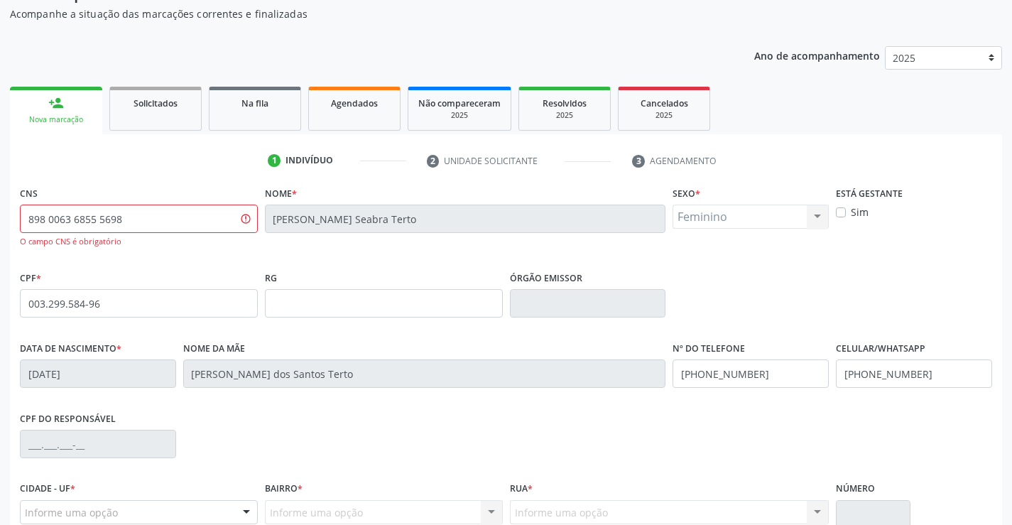
scroll to position [259, 0]
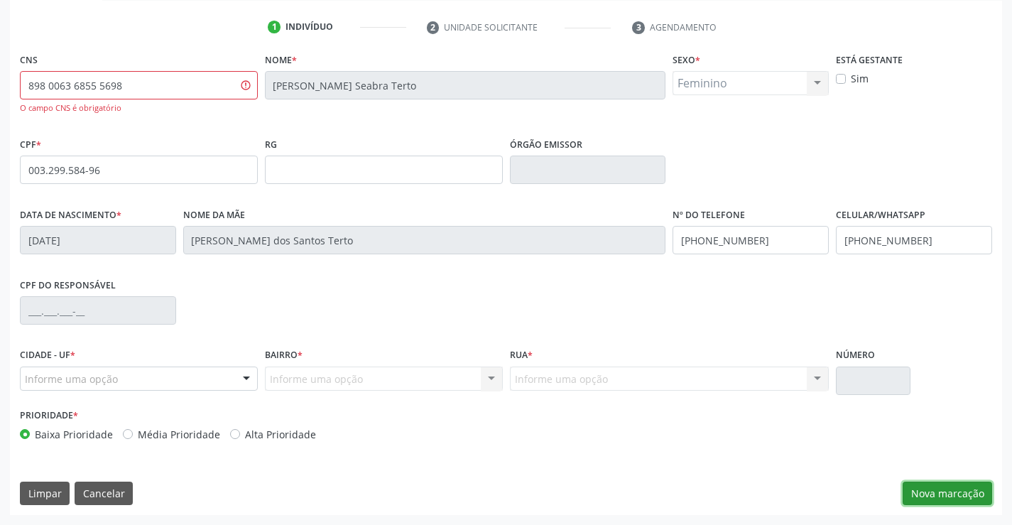
click at [941, 491] on button "Nova marcação" at bounding box center [946, 493] width 89 height 24
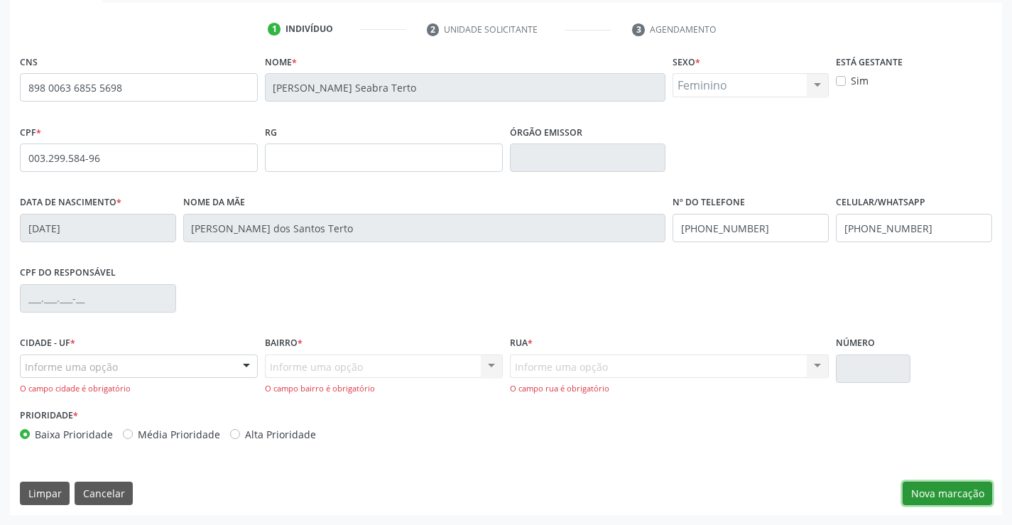
scroll to position [257, 0]
click at [139, 371] on div "Informe uma opção" at bounding box center [139, 366] width 238 height 24
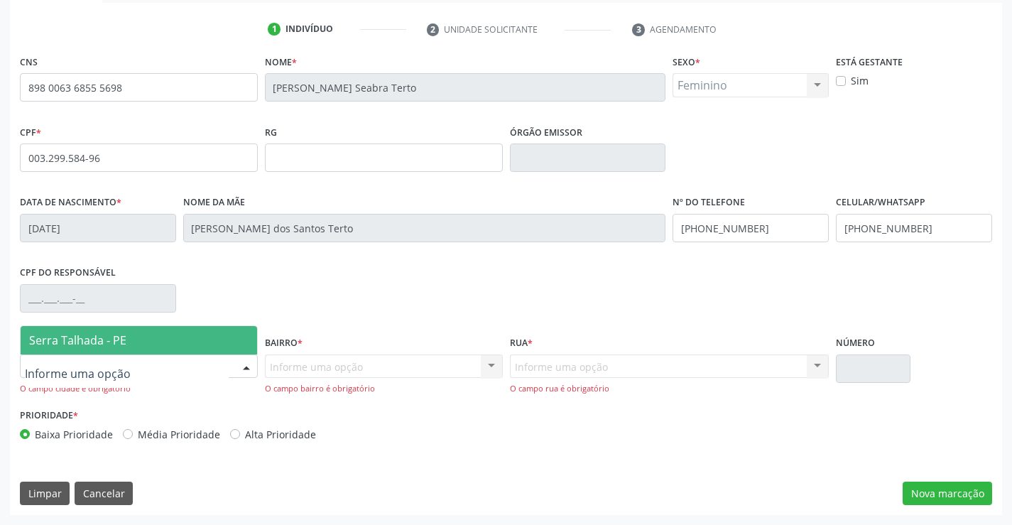
click at [141, 330] on span "Serra Talhada - PE" at bounding box center [139, 340] width 236 height 28
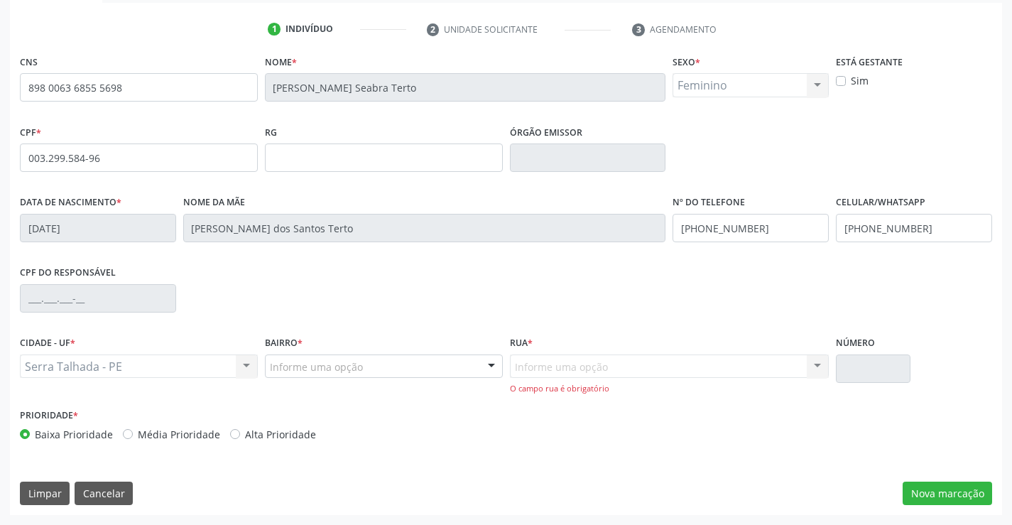
click at [667, 370] on div "Informe uma opção Nenhum resultado encontrado para: " " Nenhuma opção encontrad…" at bounding box center [669, 374] width 319 height 40
click at [948, 491] on button "Nova marcação" at bounding box center [946, 493] width 89 height 24
click at [479, 361] on div "Informe uma opção Zona Rural Aabb Alto da Conceição Borborema Cagep Centro Malh…" at bounding box center [384, 366] width 238 height 24
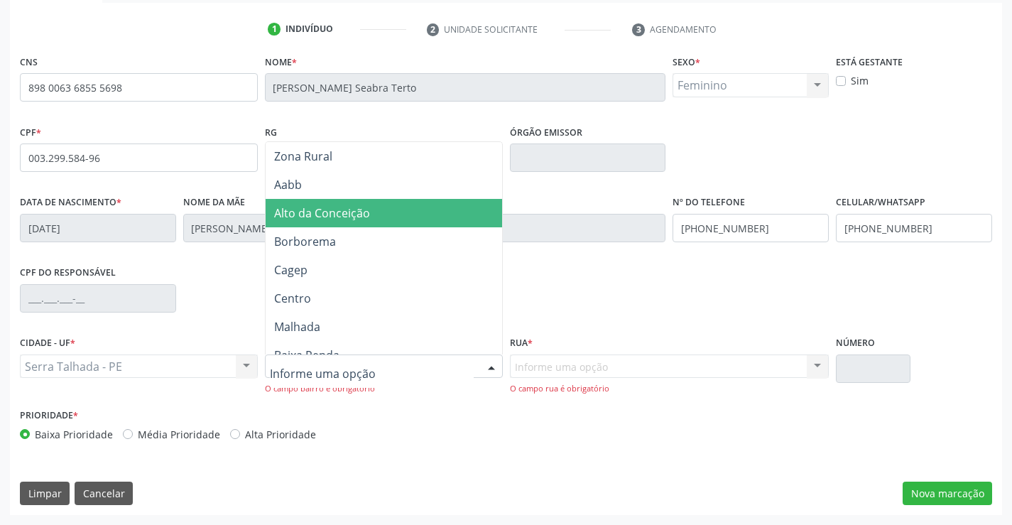
click at [366, 219] on span "Alto da Conceição" at bounding box center [322, 213] width 96 height 16
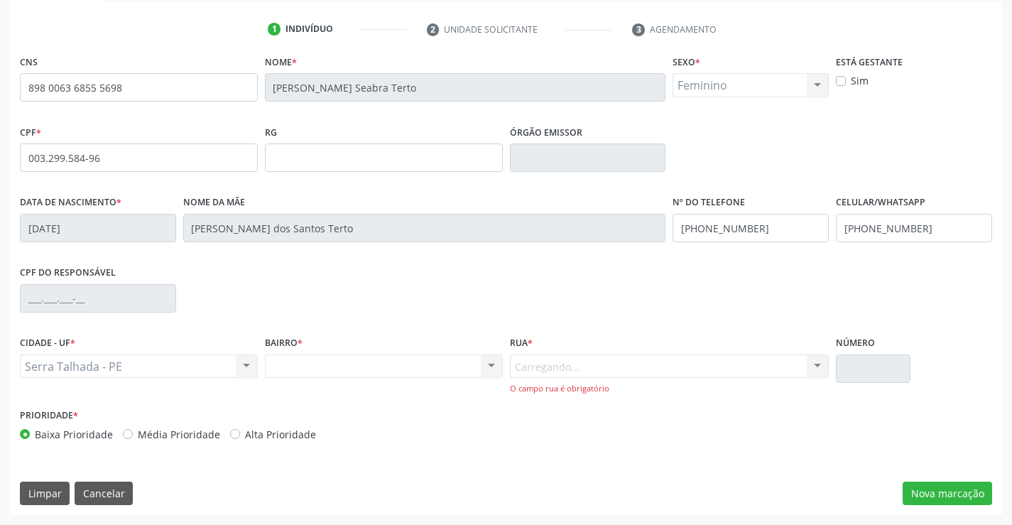
scroll to position [245, 0]
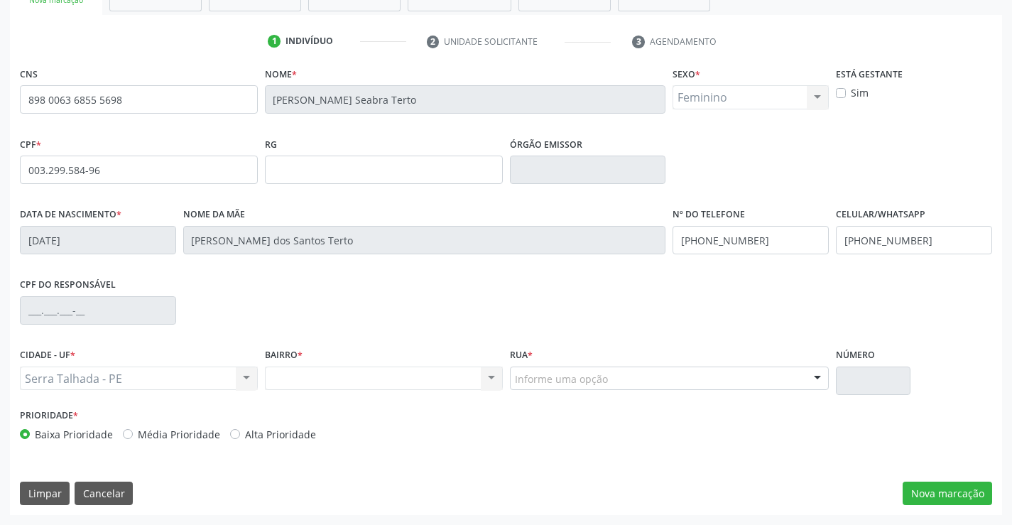
click at [621, 378] on div "Informe uma opção" at bounding box center [669, 378] width 319 height 24
click at [922, 500] on button "Nova marcação" at bounding box center [946, 493] width 89 height 24
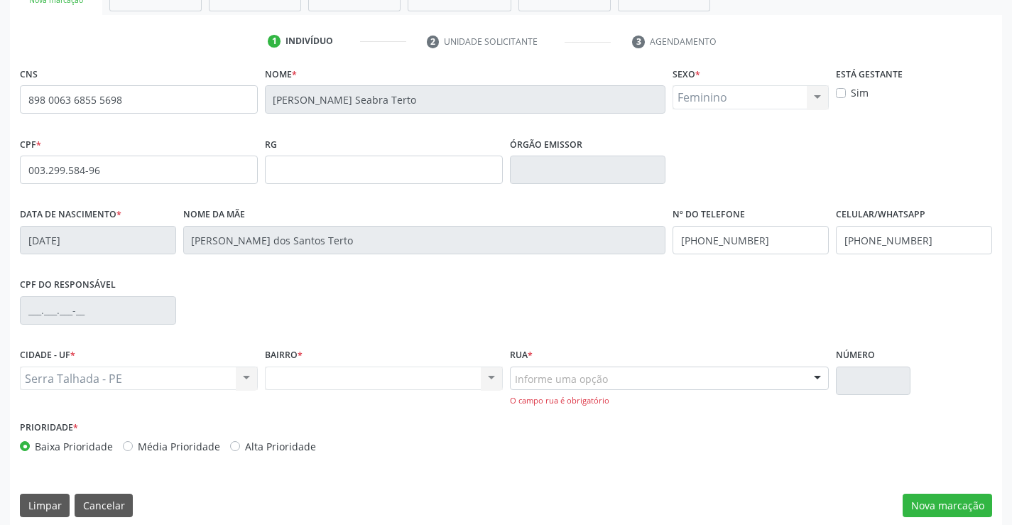
click at [613, 381] on div "Informe uma opção" at bounding box center [669, 378] width 319 height 24
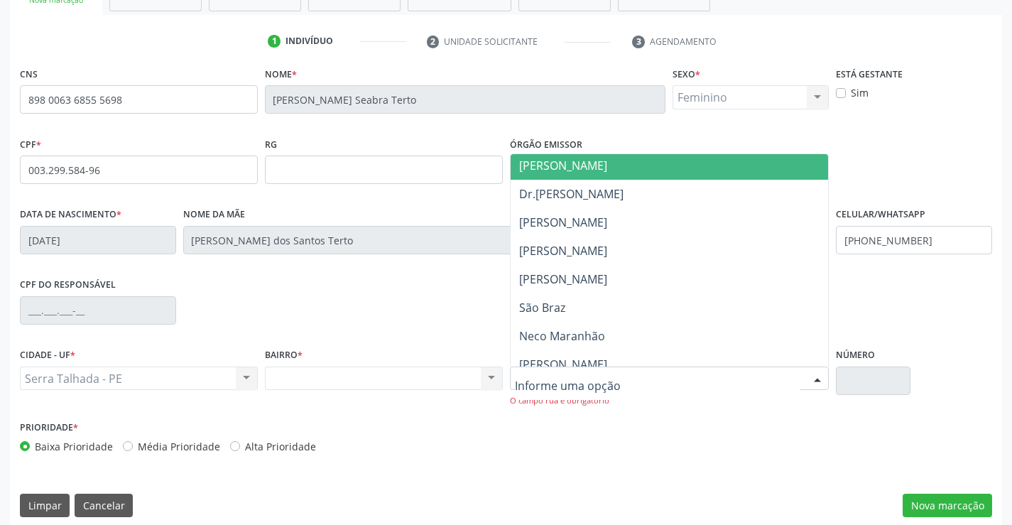
scroll to position [284, 0]
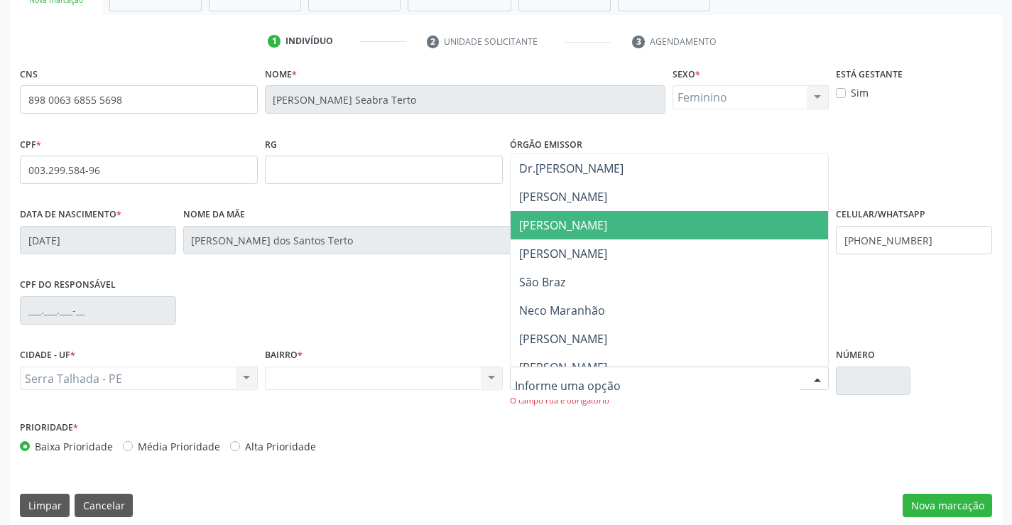
click at [552, 233] on span "[PERSON_NAME]" at bounding box center [669, 225] width 318 height 28
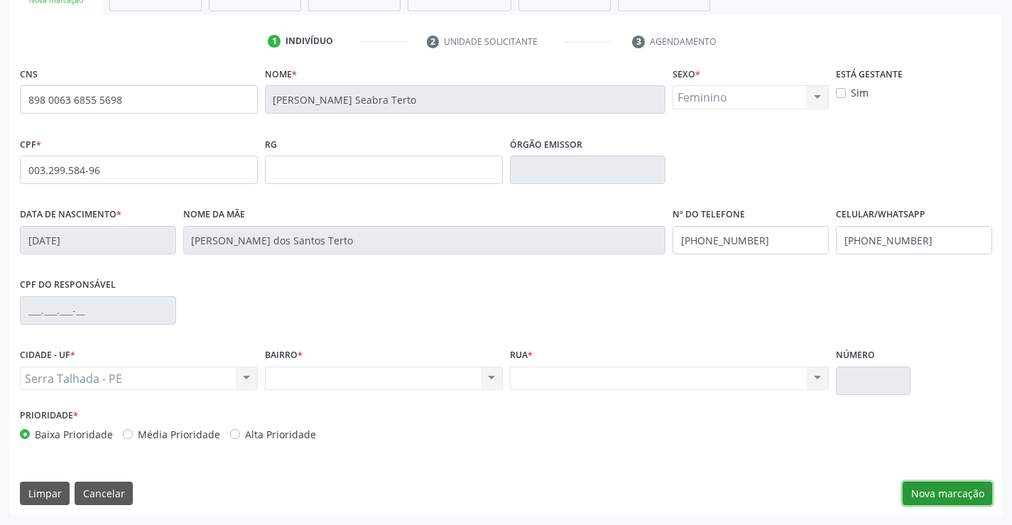
click at [967, 488] on button "Nova marcação" at bounding box center [946, 493] width 89 height 24
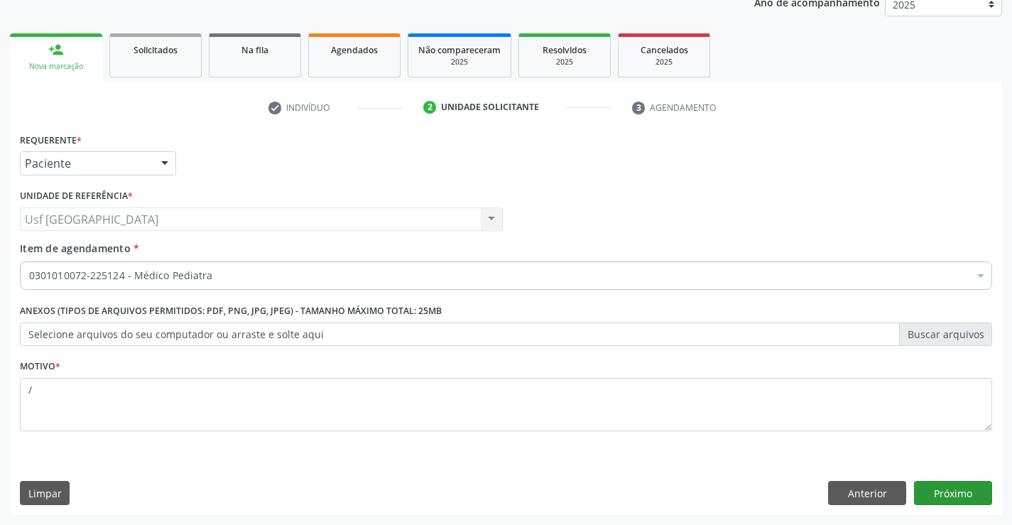
scroll to position [179, 0]
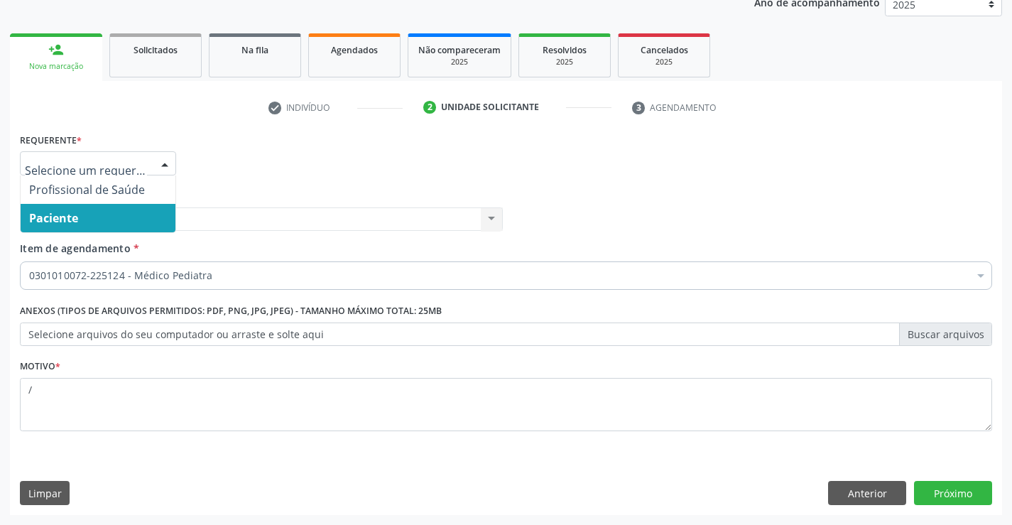
click at [106, 170] on input "text" at bounding box center [86, 170] width 122 height 28
click at [973, 492] on button "Próximo" at bounding box center [953, 493] width 78 height 24
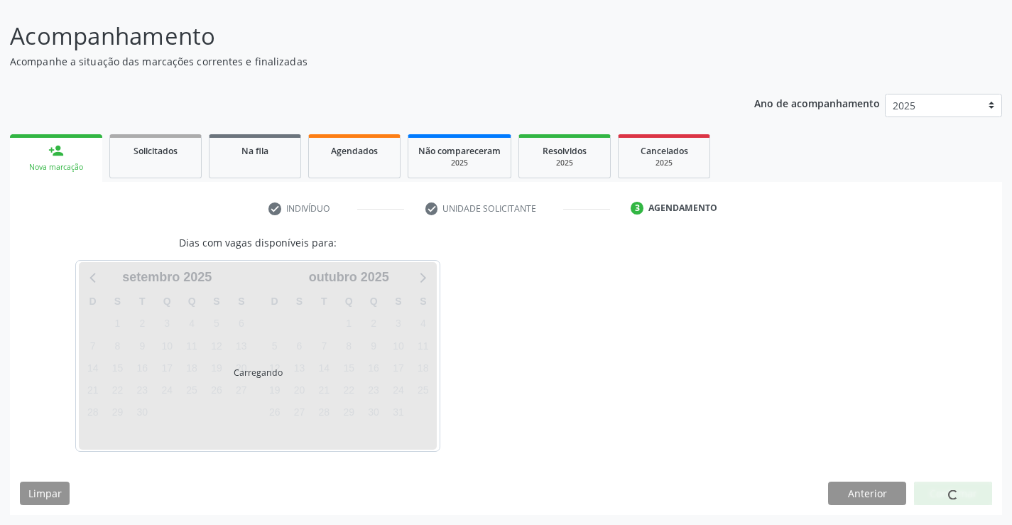
scroll to position [78, 0]
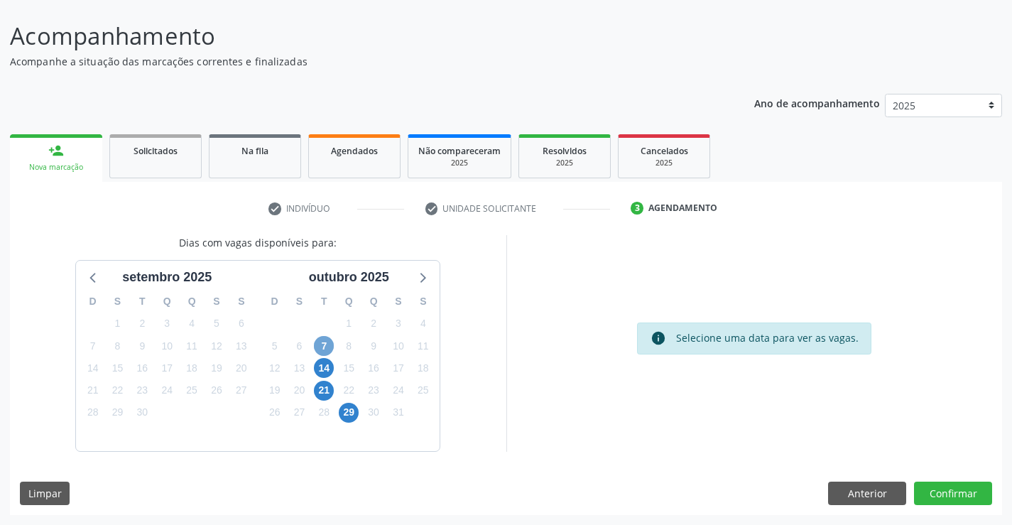
click at [326, 348] on span "7" at bounding box center [324, 346] width 20 height 20
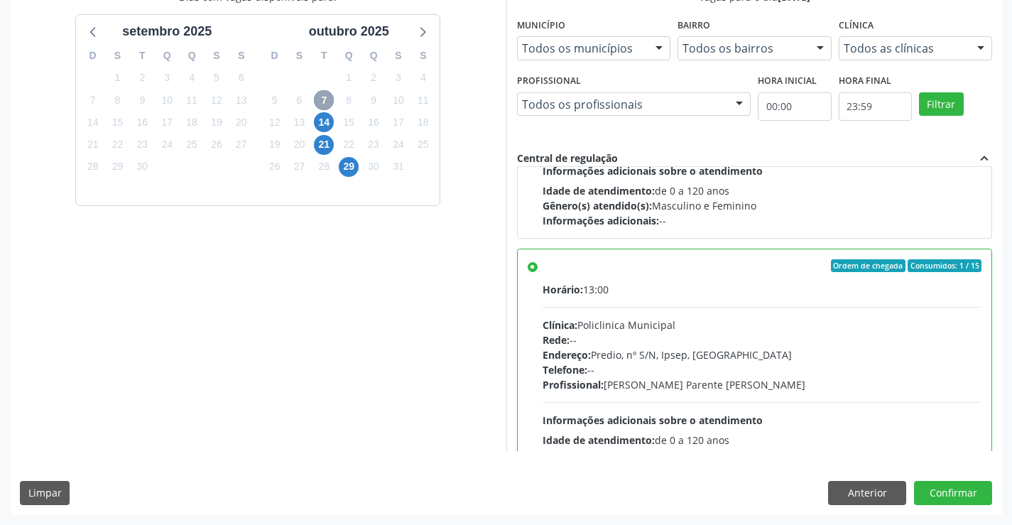
scroll to position [497, 0]
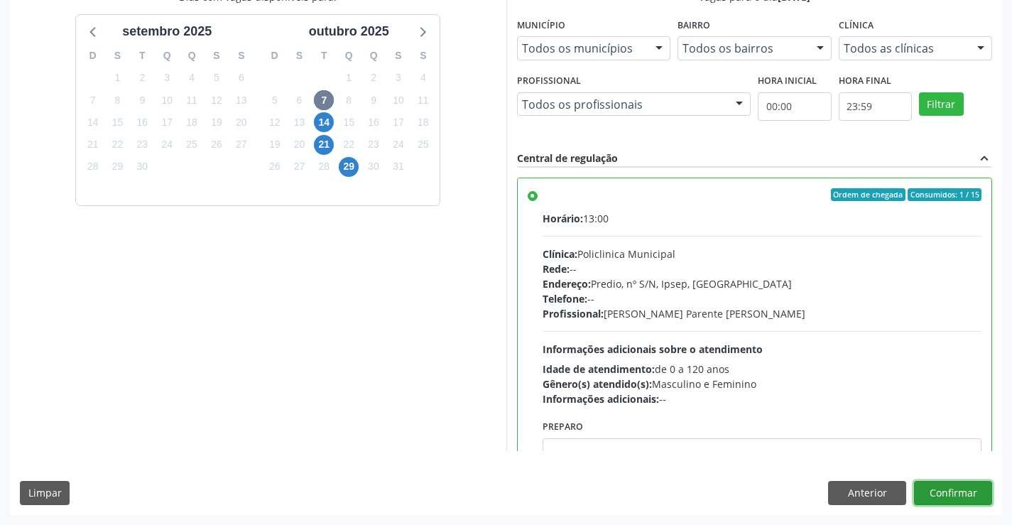
click at [956, 497] on button "Confirmar" at bounding box center [953, 493] width 78 height 24
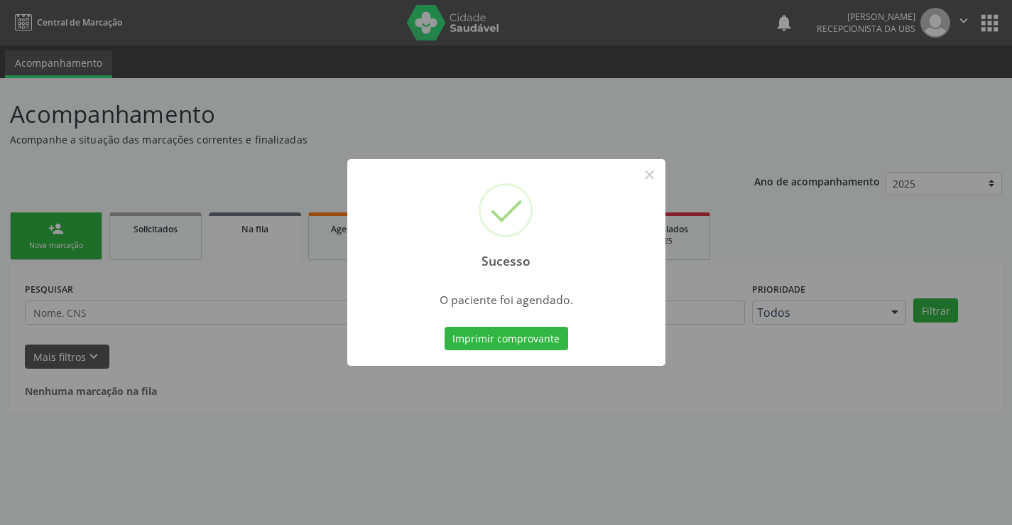
scroll to position [0, 0]
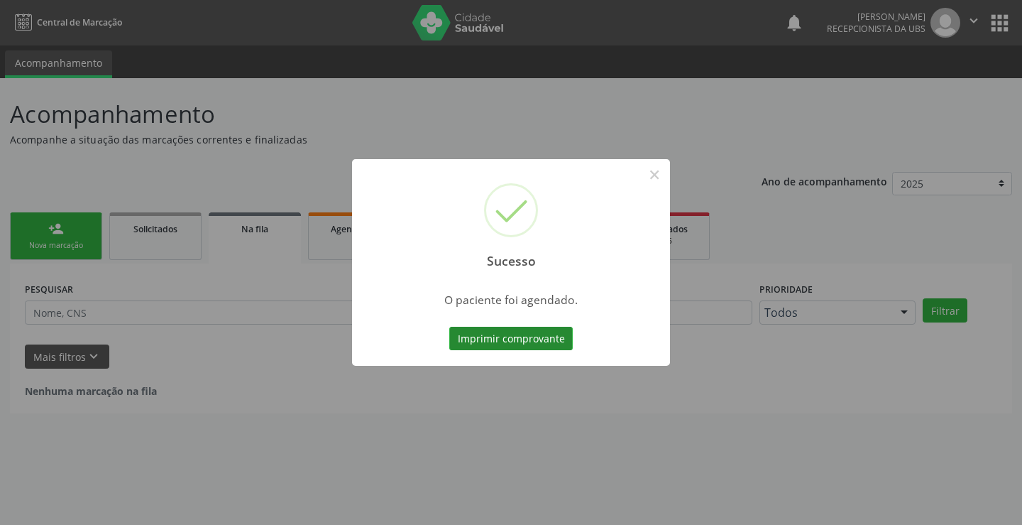
click at [545, 333] on button "Imprimir comprovante" at bounding box center [511, 339] width 124 height 24
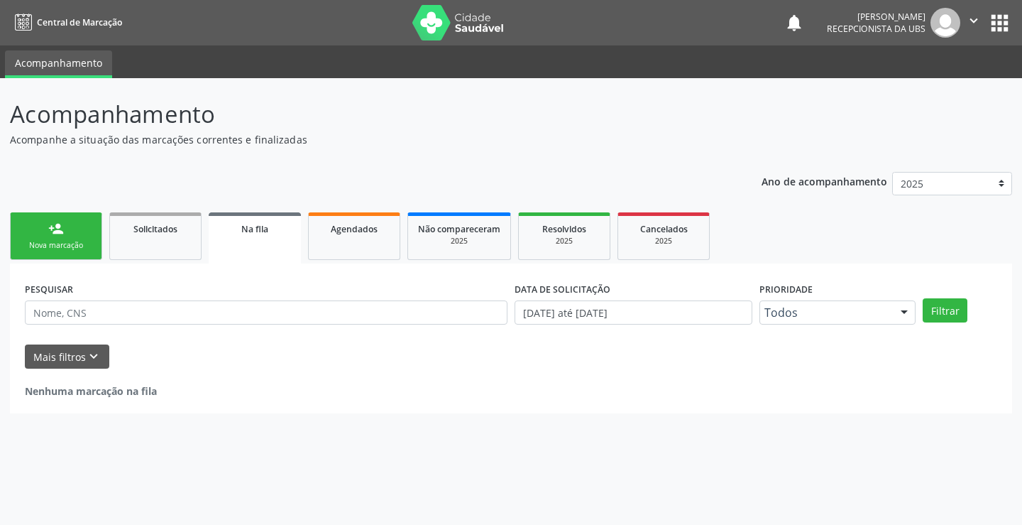
click at [78, 222] on link "person_add Nova marcação" at bounding box center [56, 236] width 92 height 48
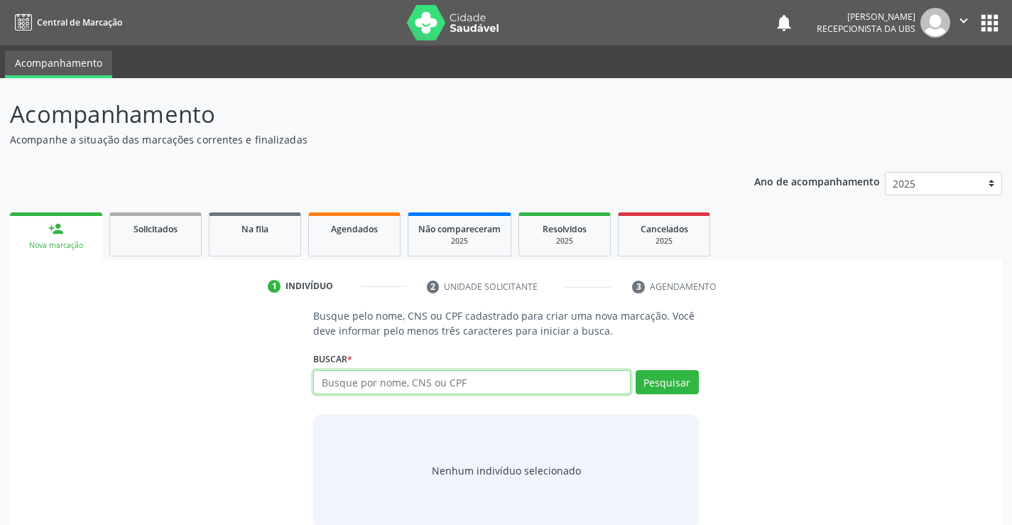
click at [566, 389] on input "text" at bounding box center [471, 382] width 317 height 24
type input "00335279465"
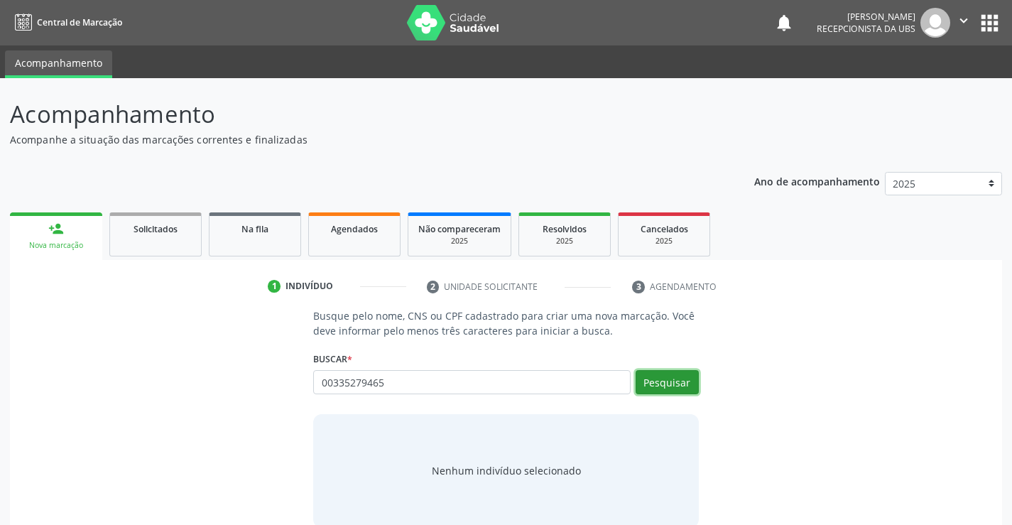
click at [689, 384] on button "Pesquisar" at bounding box center [666, 382] width 63 height 24
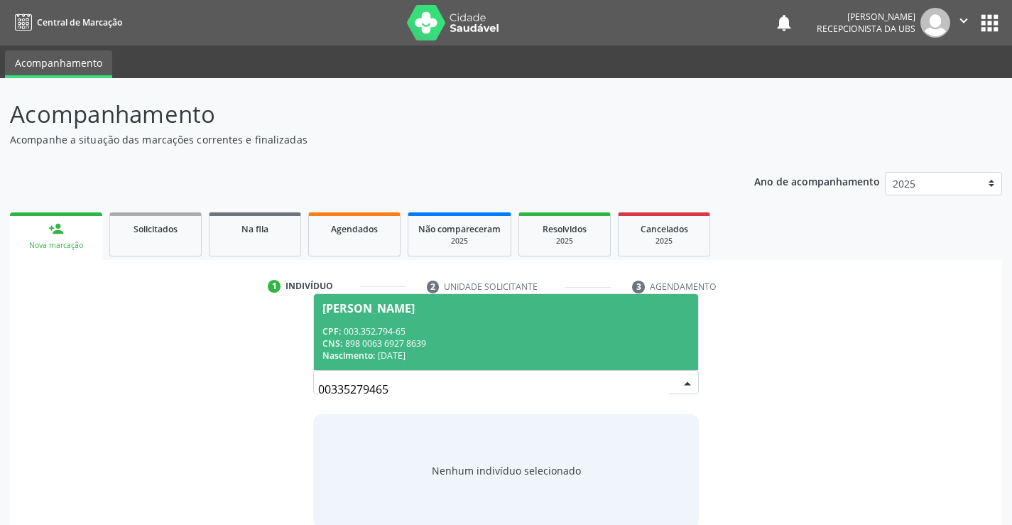
click at [341, 342] on span "CNS:" at bounding box center [332, 343] width 20 height 12
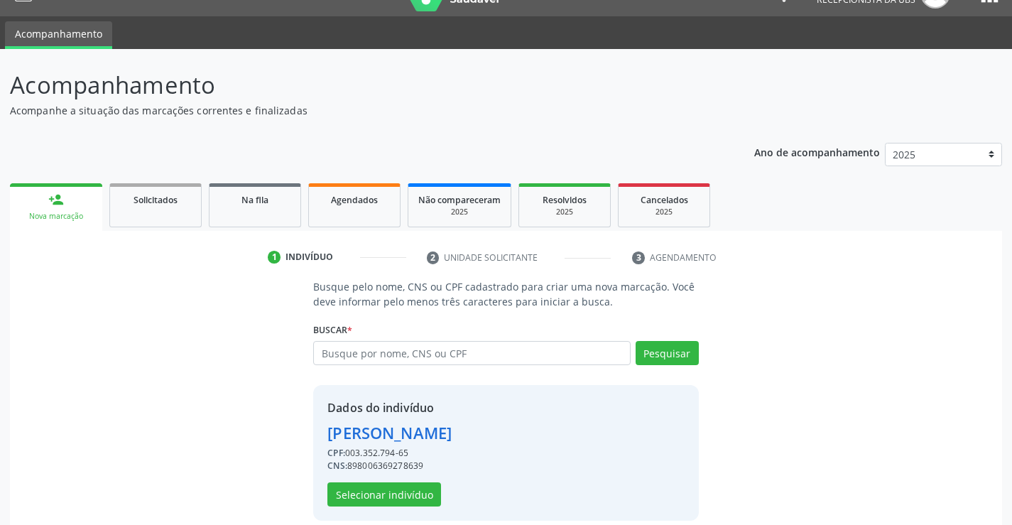
scroll to position [45, 0]
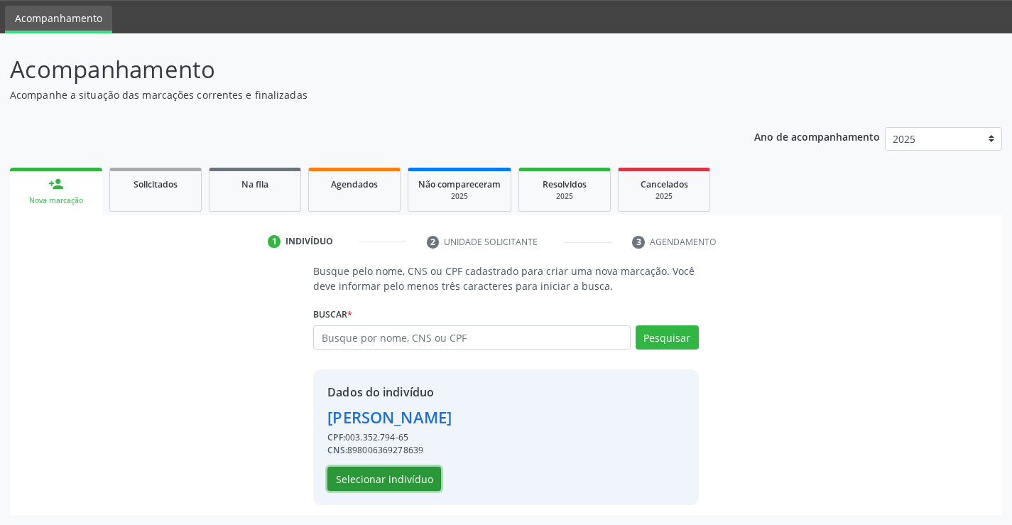
click at [400, 477] on button "Selecionar indivíduo" at bounding box center [384, 478] width 114 height 24
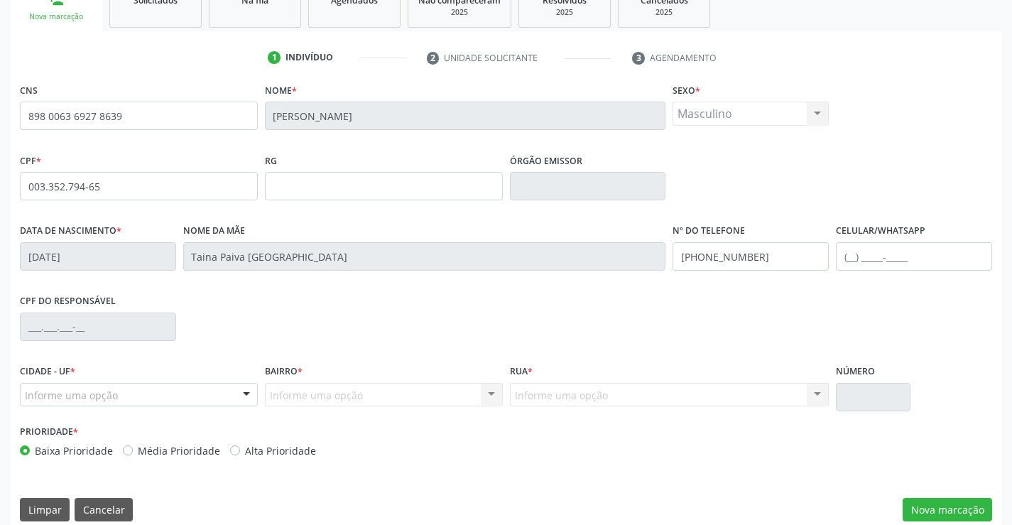
scroll to position [245, 0]
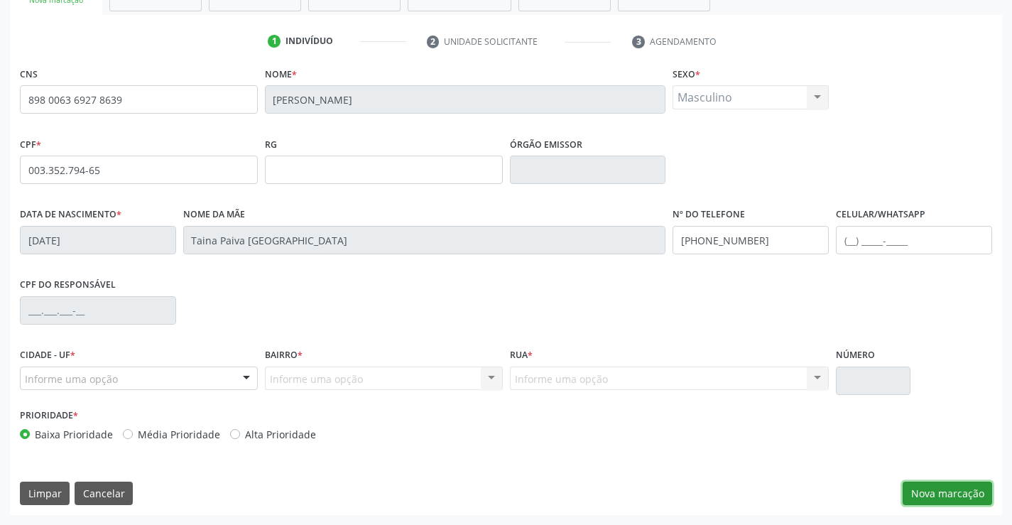
click at [936, 493] on button "Nova marcação" at bounding box center [946, 493] width 89 height 24
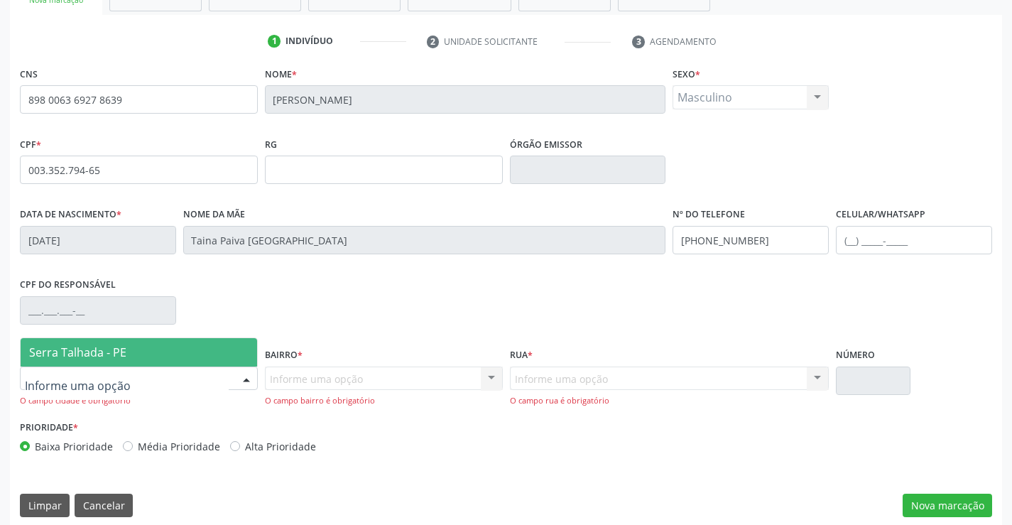
click at [143, 376] on div at bounding box center [139, 378] width 238 height 24
click at [134, 351] on span "Serra Talhada - PE" at bounding box center [139, 352] width 236 height 28
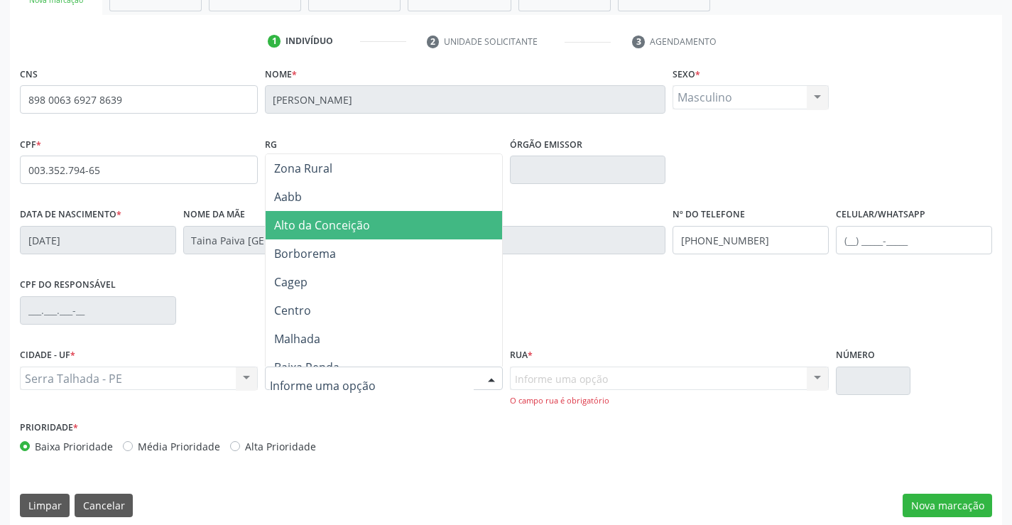
click at [383, 214] on span "Alto da Conceição" at bounding box center [384, 225] width 236 height 28
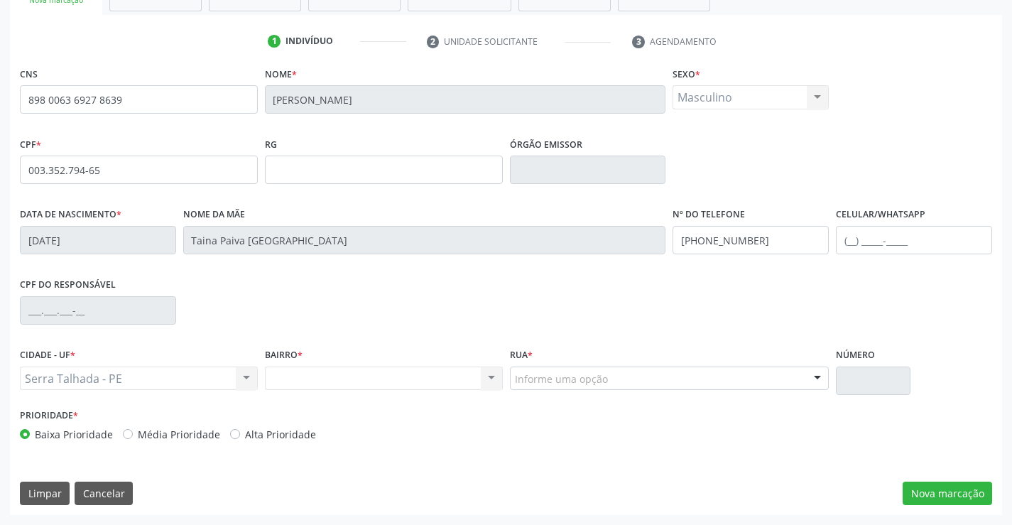
click at [437, 373] on div "Nenhum resultado encontrado para: " " Não há nenhuma opção para ser exibida." at bounding box center [384, 378] width 238 height 24
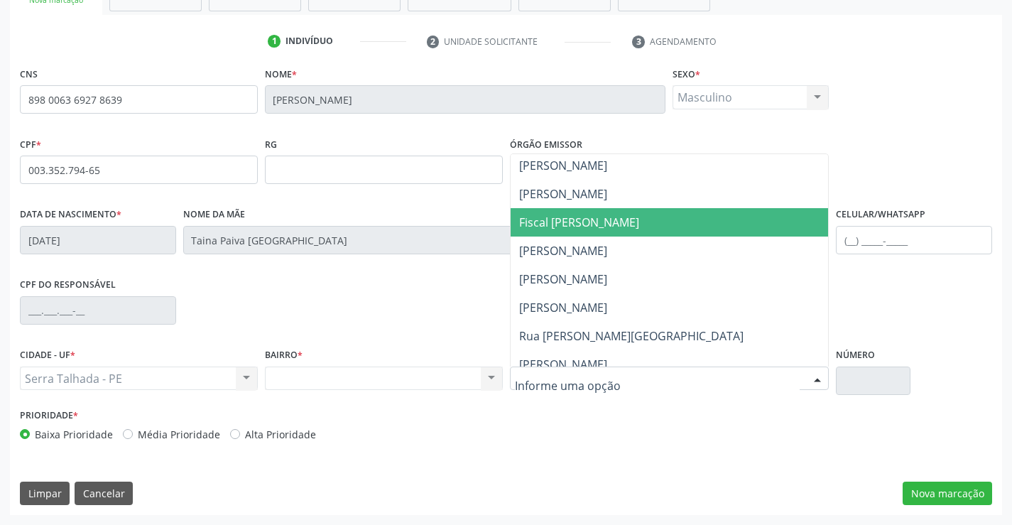
scroll to position [142, 0]
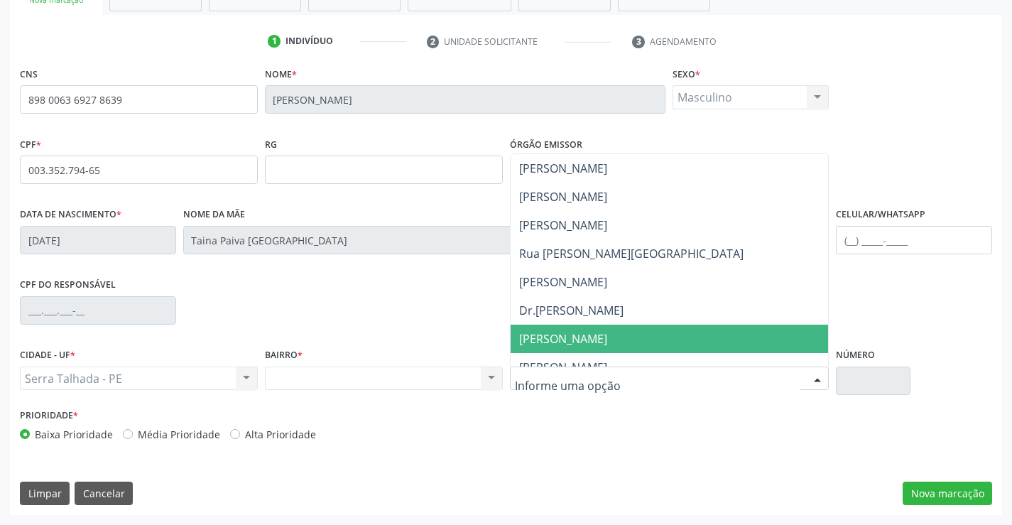
click at [542, 333] on span "[PERSON_NAME]" at bounding box center [563, 339] width 88 height 16
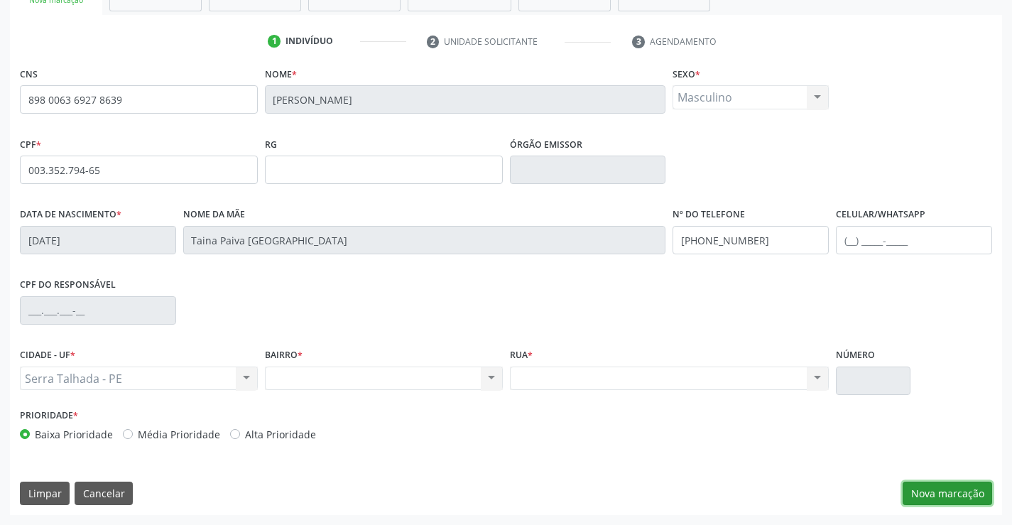
click at [954, 494] on button "Nova marcação" at bounding box center [946, 493] width 89 height 24
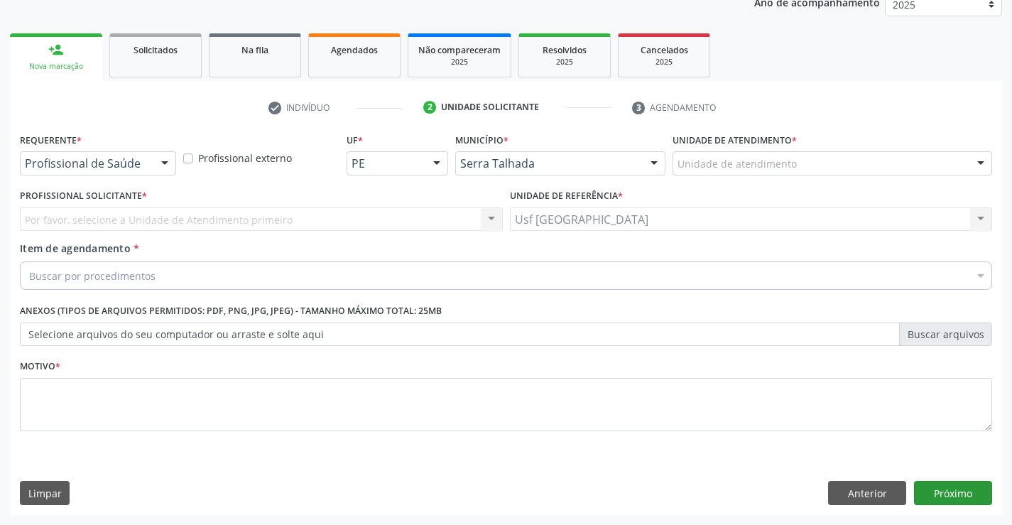
scroll to position [179, 0]
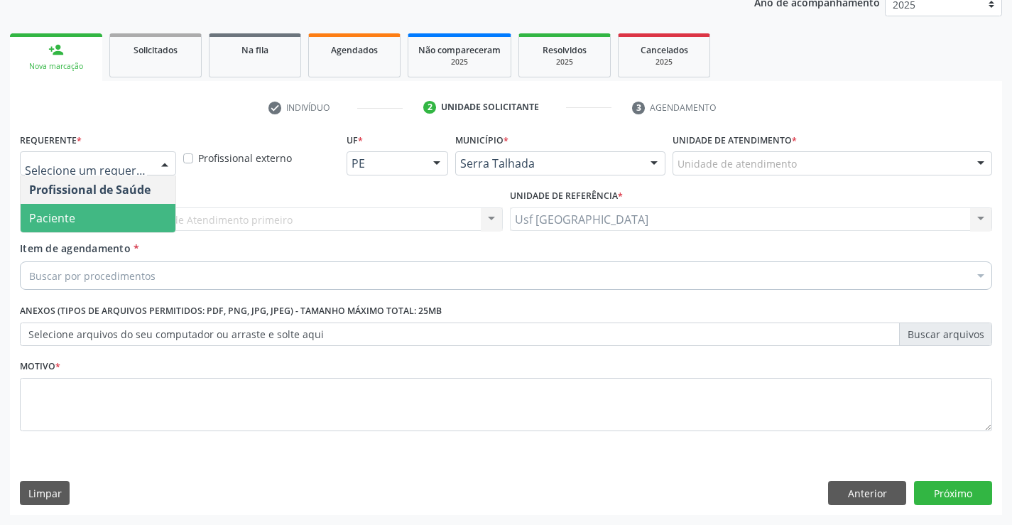
click at [106, 219] on span "Paciente" at bounding box center [98, 218] width 155 height 28
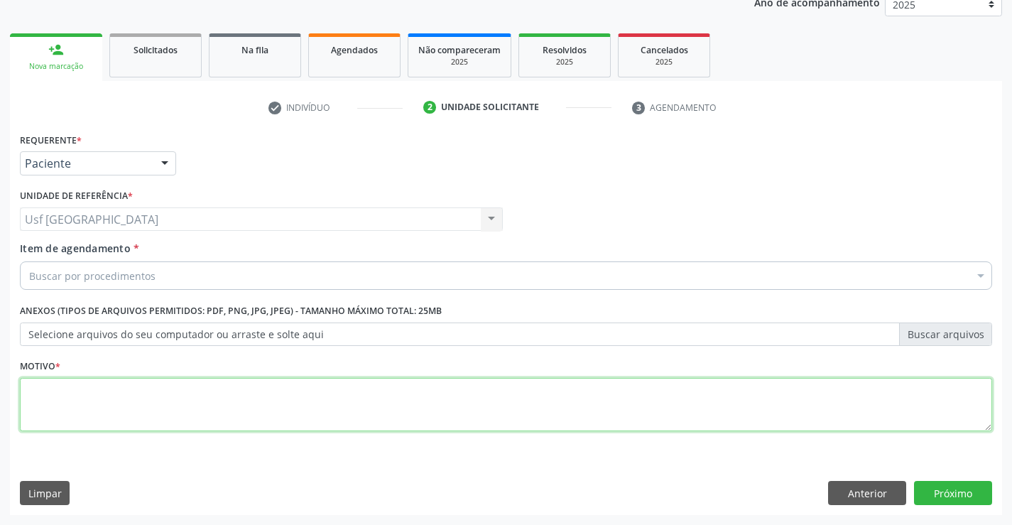
click at [66, 399] on textarea at bounding box center [506, 405] width 972 height 54
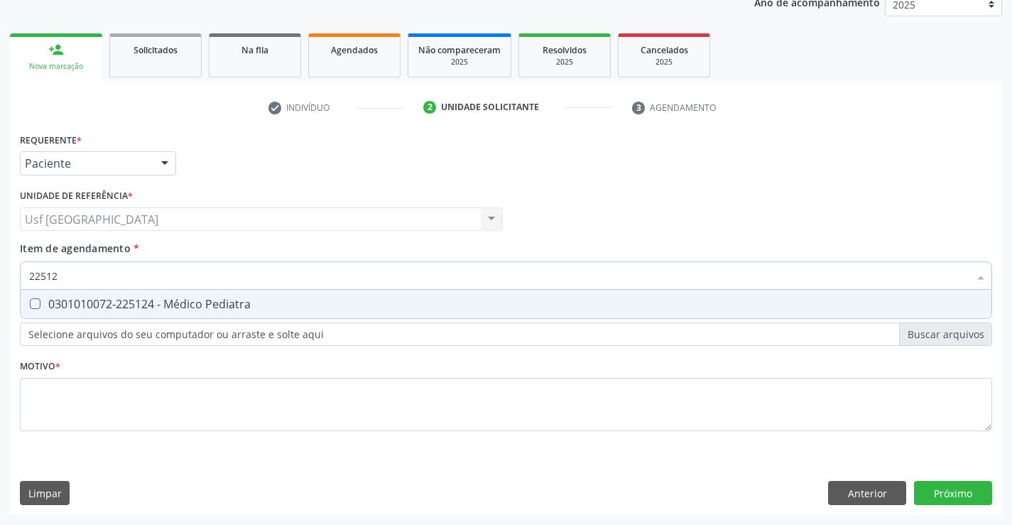
type input "225124"
click at [60, 300] on div "0301010072-225124 - Médico Pediatra" at bounding box center [505, 303] width 953 height 11
checkbox Pediatra "true"
click at [72, 418] on div "Requerente * Paciente Profissional de Saúde Paciente Nenhum resultado encontrad…" at bounding box center [506, 290] width 972 height 322
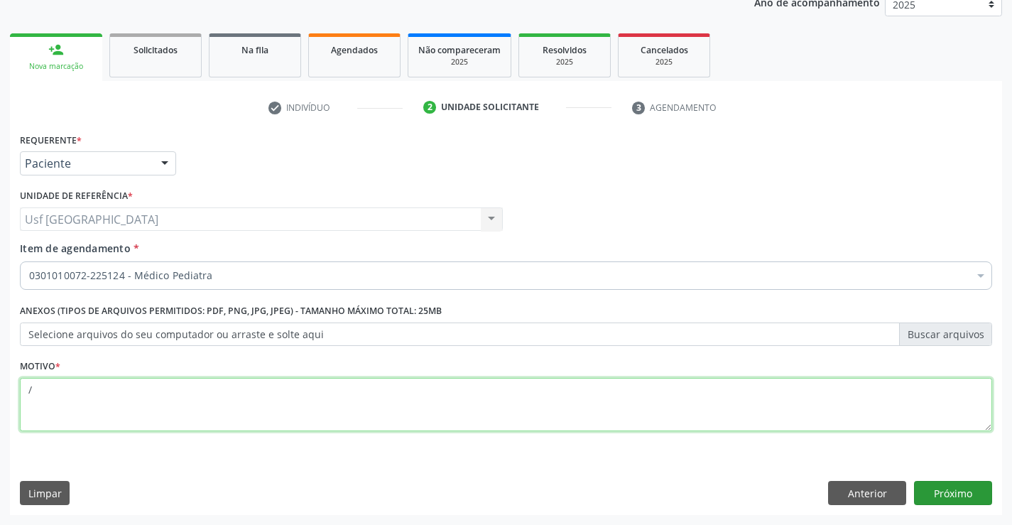
type textarea "/"
click at [983, 493] on button "Próximo" at bounding box center [953, 493] width 78 height 24
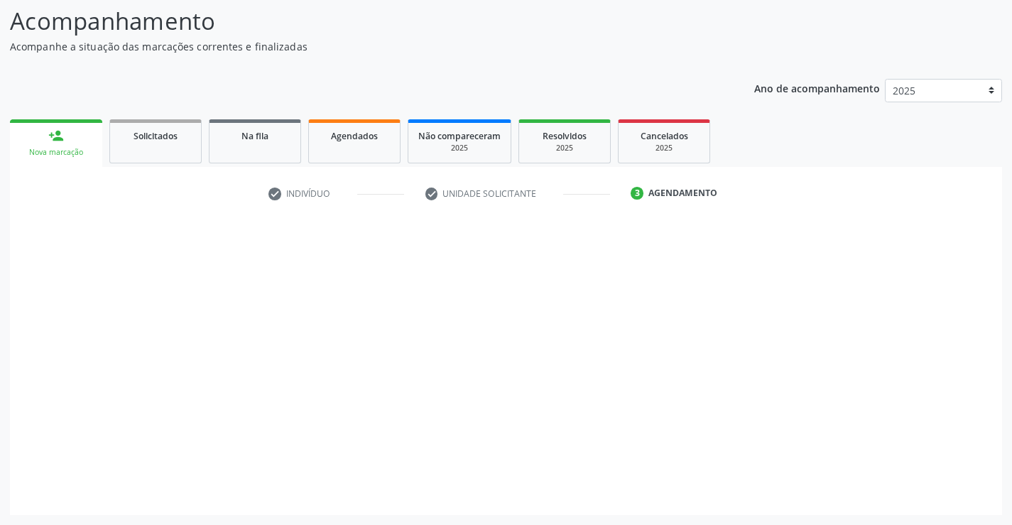
scroll to position [93, 0]
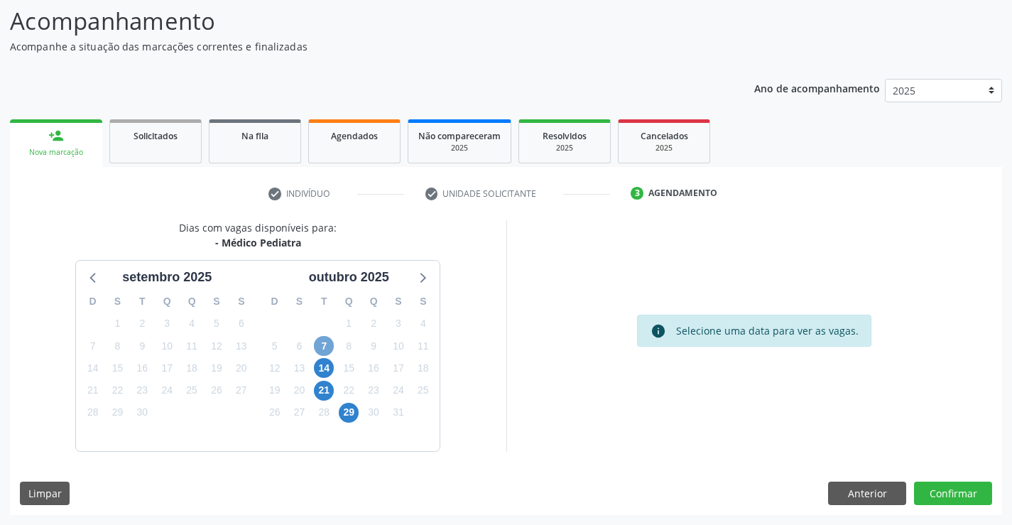
click at [324, 344] on span "7" at bounding box center [324, 346] width 20 height 20
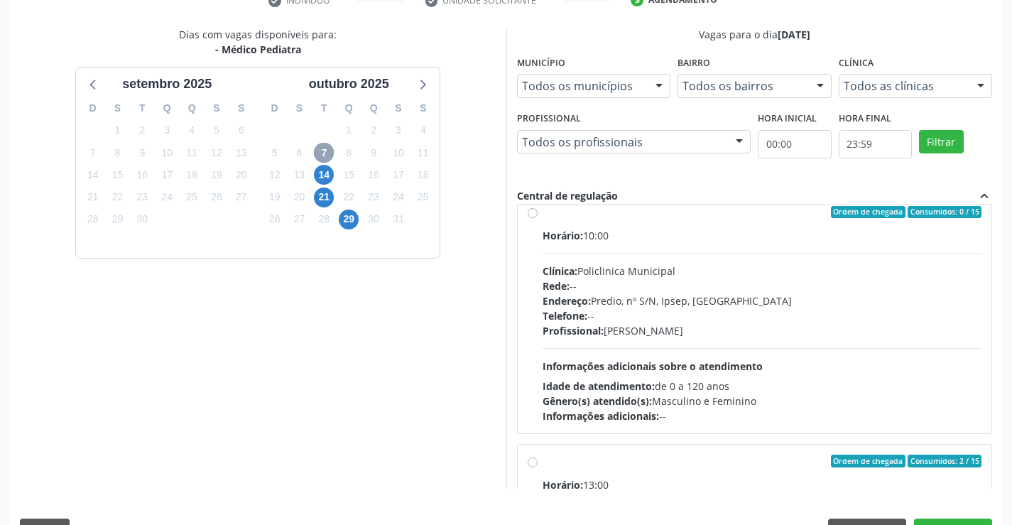
scroll to position [426, 0]
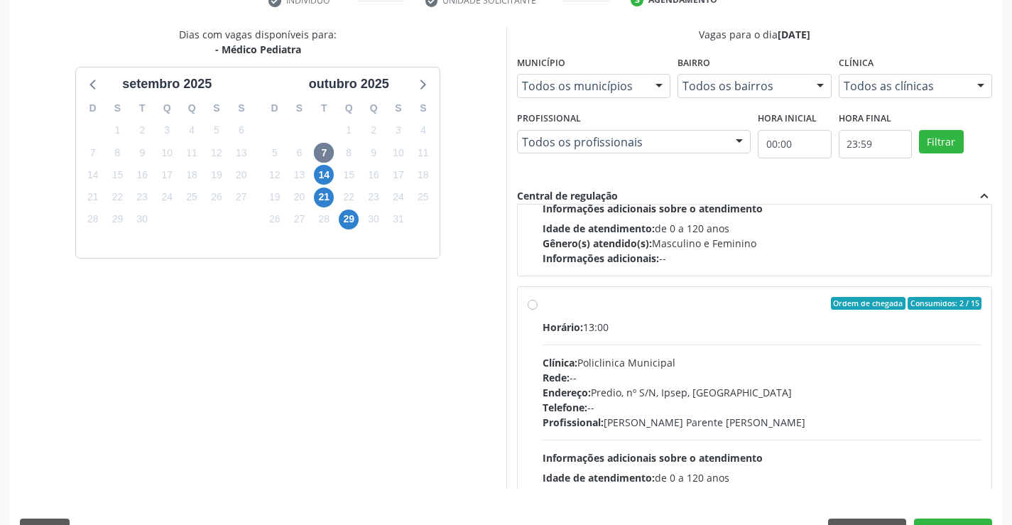
click at [542, 308] on label "Ordem de chegada Consumidos: 2 / 15 Horário: 13:00 Clínica: Policlinica Municip…" at bounding box center [761, 406] width 439 height 218
click at [535, 308] on input "Ordem de chegada Consumidos: 2 / 15 Horário: 13:00 Clínica: Policlinica Municip…" at bounding box center [532, 303] width 10 height 13
radio input "true"
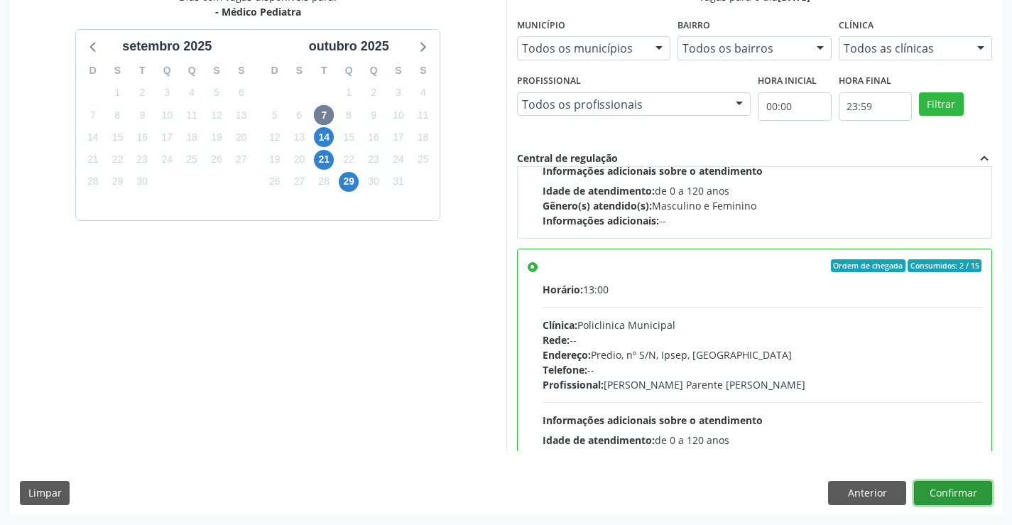
click at [975, 487] on button "Confirmar" at bounding box center [953, 493] width 78 height 24
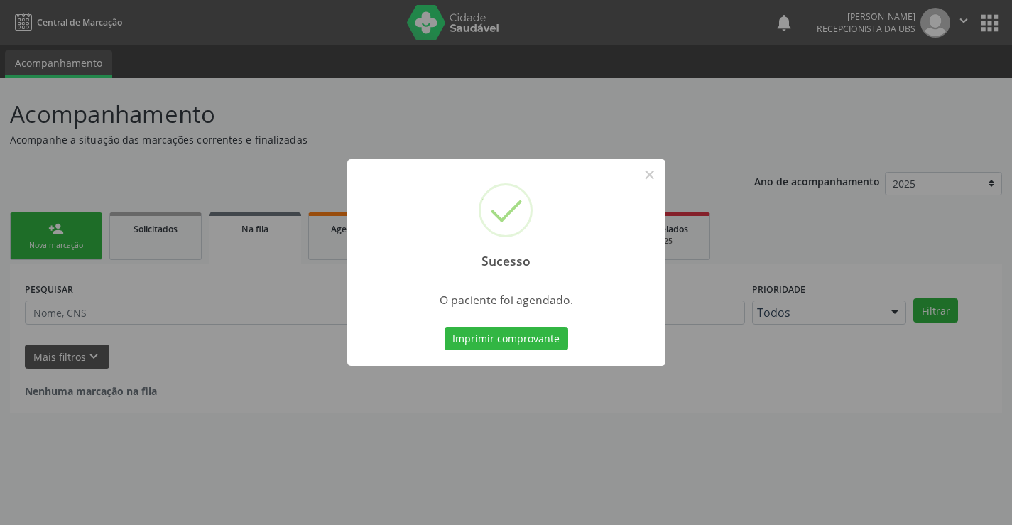
scroll to position [0, 0]
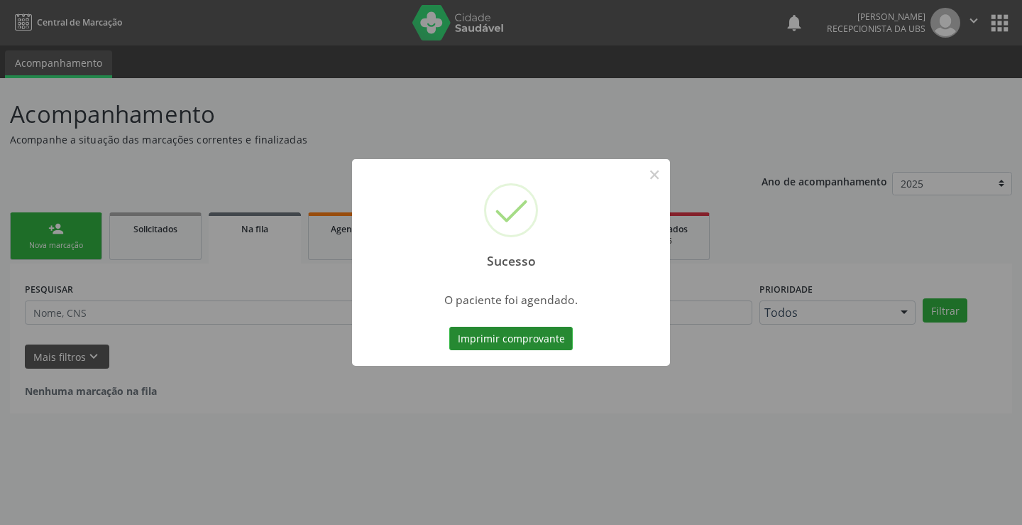
click at [518, 331] on button "Imprimir comprovante" at bounding box center [511, 339] width 124 height 24
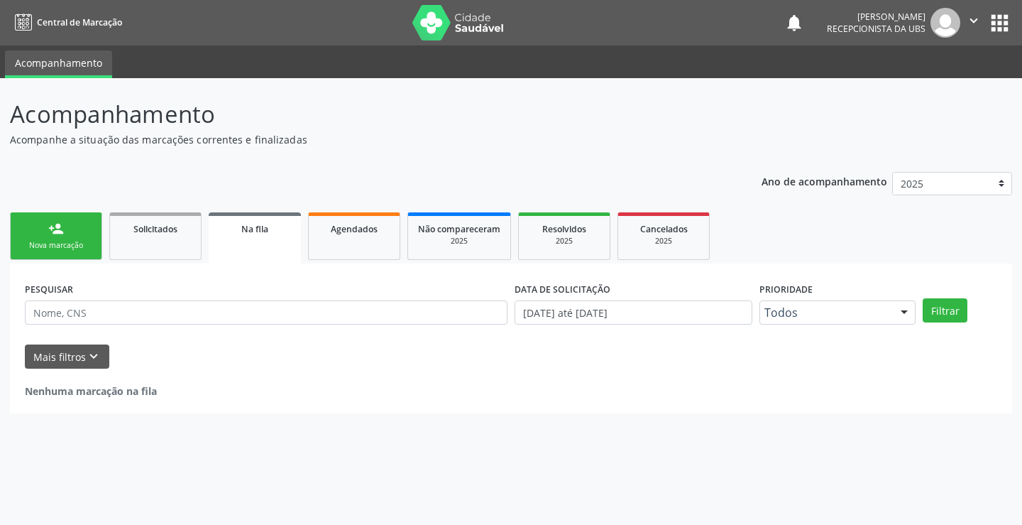
click at [68, 229] on link "person_add Nova marcação" at bounding box center [56, 236] width 92 height 48
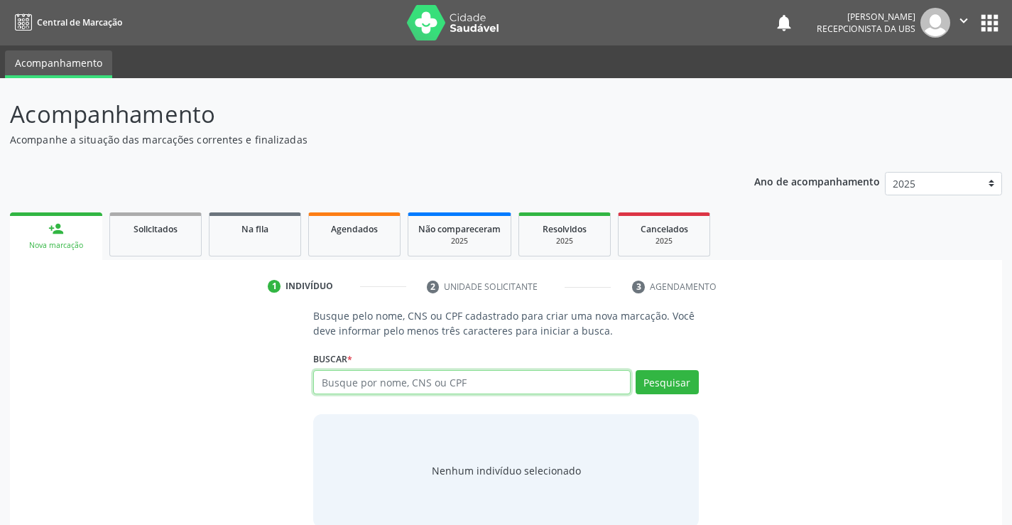
click at [408, 382] on input "text" at bounding box center [471, 382] width 317 height 24
type input "56257686415"
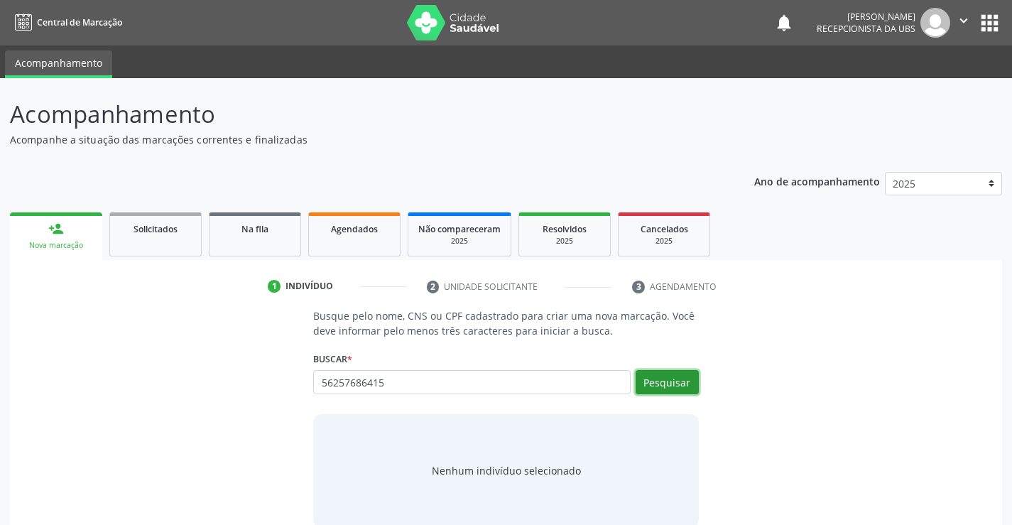
click at [664, 388] on button "Pesquisar" at bounding box center [666, 382] width 63 height 24
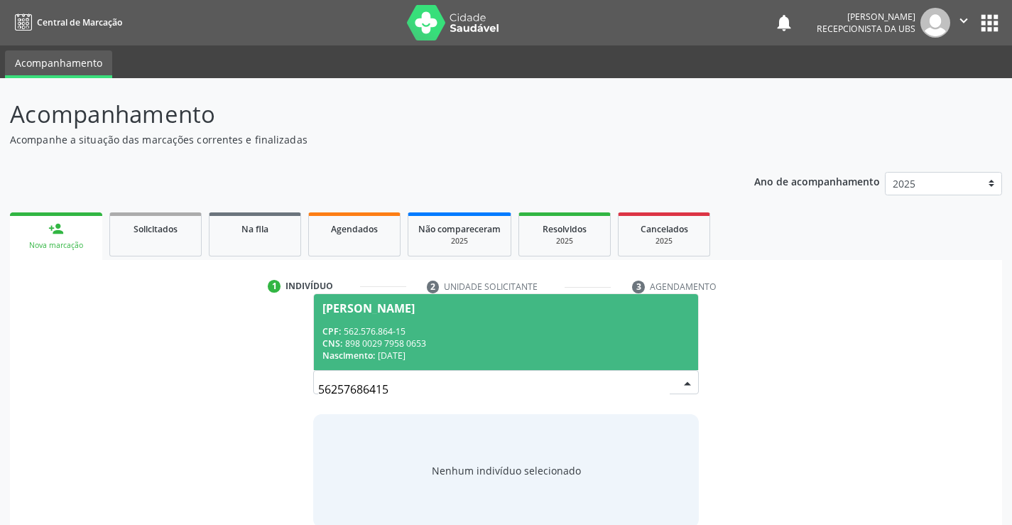
click at [354, 346] on div "CNS: 898 0029 7958 0653" at bounding box center [505, 343] width 366 height 12
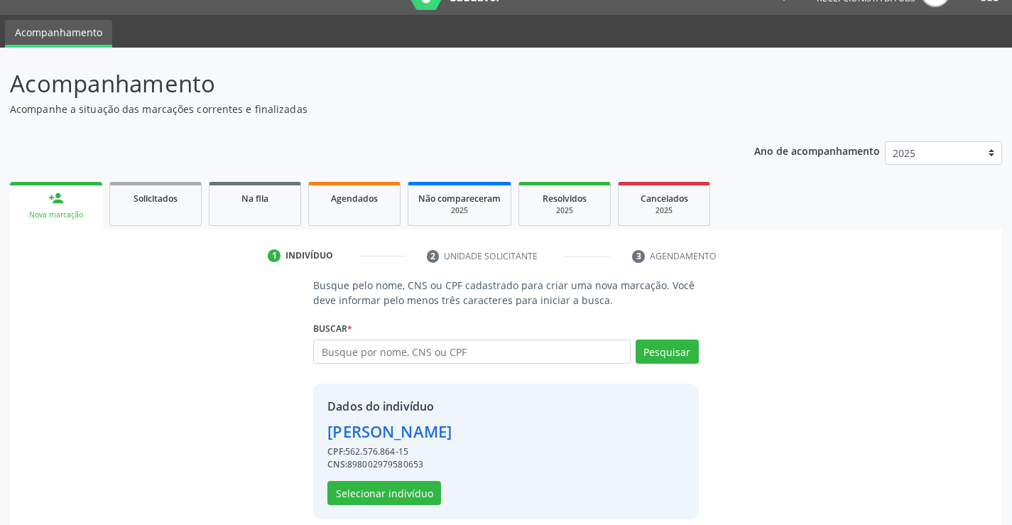
scroll to position [45, 0]
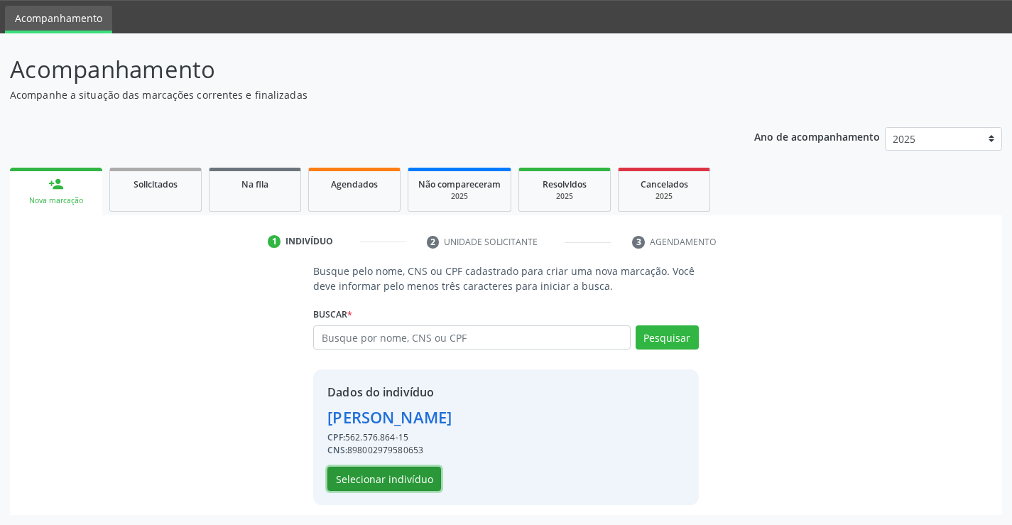
click at [400, 483] on button "Selecionar indivíduo" at bounding box center [384, 478] width 114 height 24
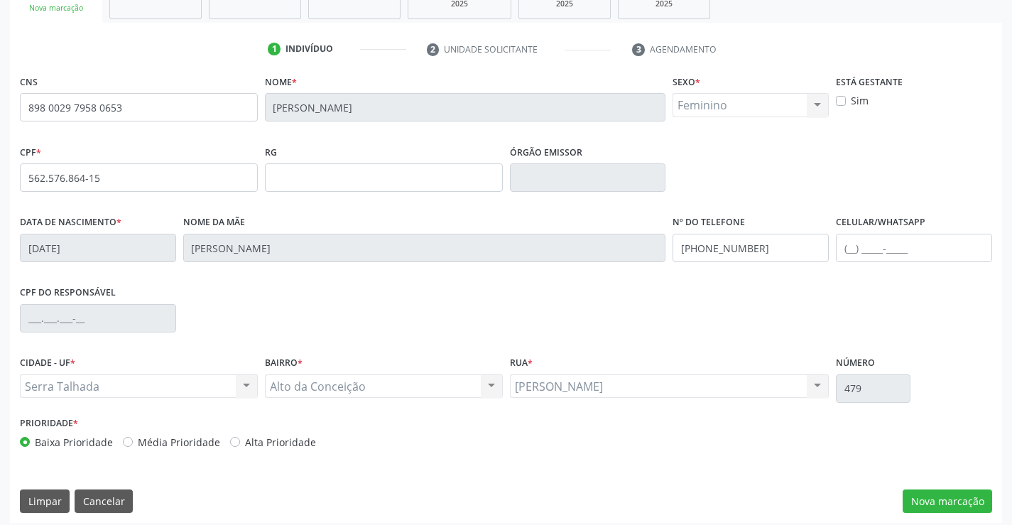
scroll to position [245, 0]
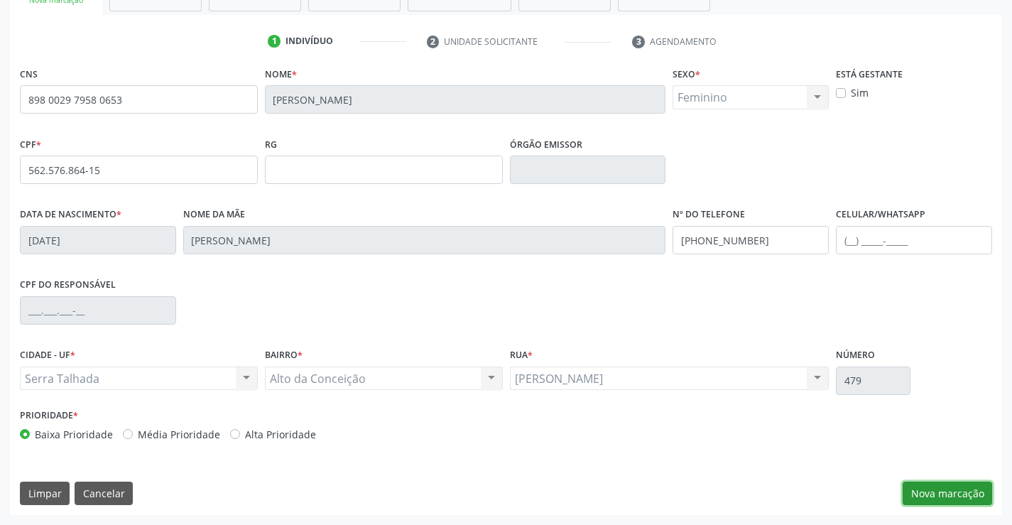
click at [979, 491] on button "Nova marcação" at bounding box center [946, 493] width 89 height 24
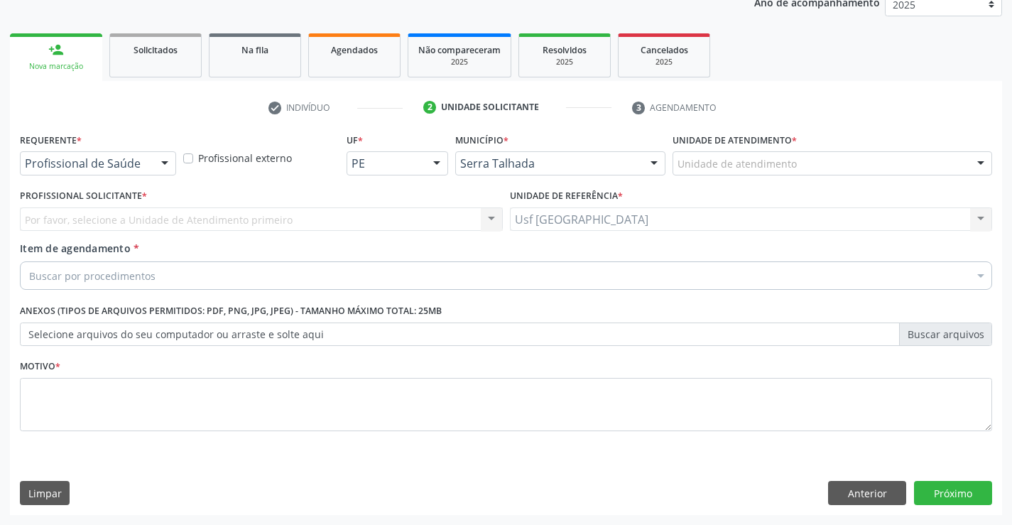
scroll to position [179, 0]
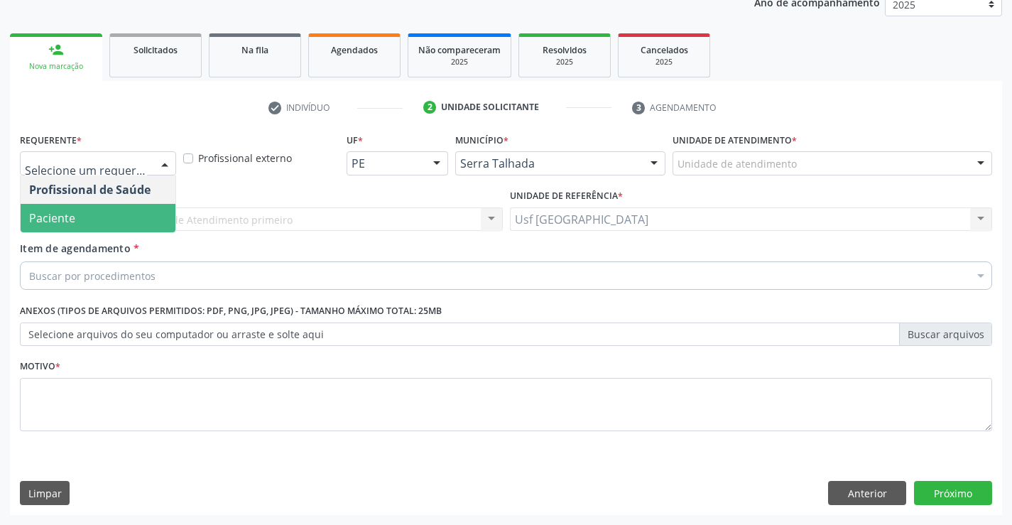
click at [90, 205] on span "Paciente" at bounding box center [98, 218] width 155 height 28
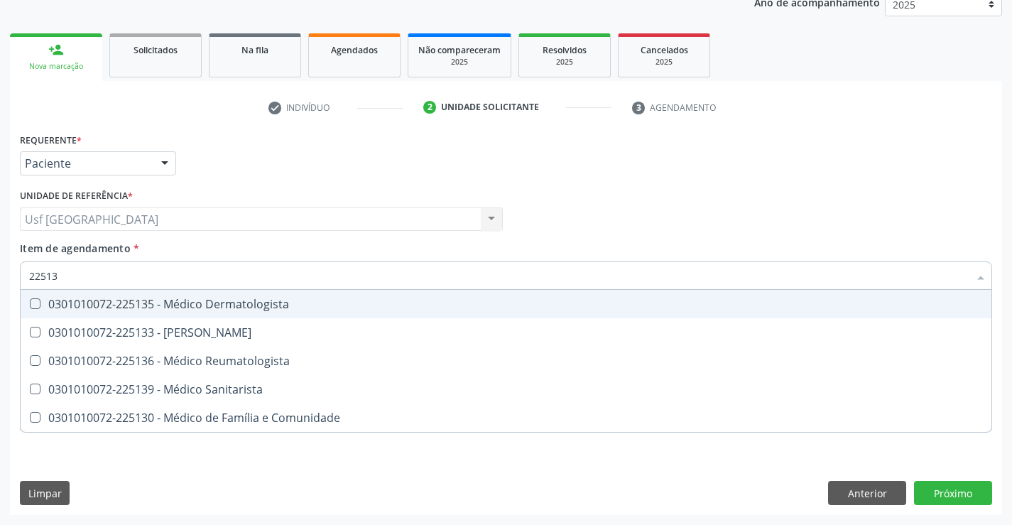
type input "225136"
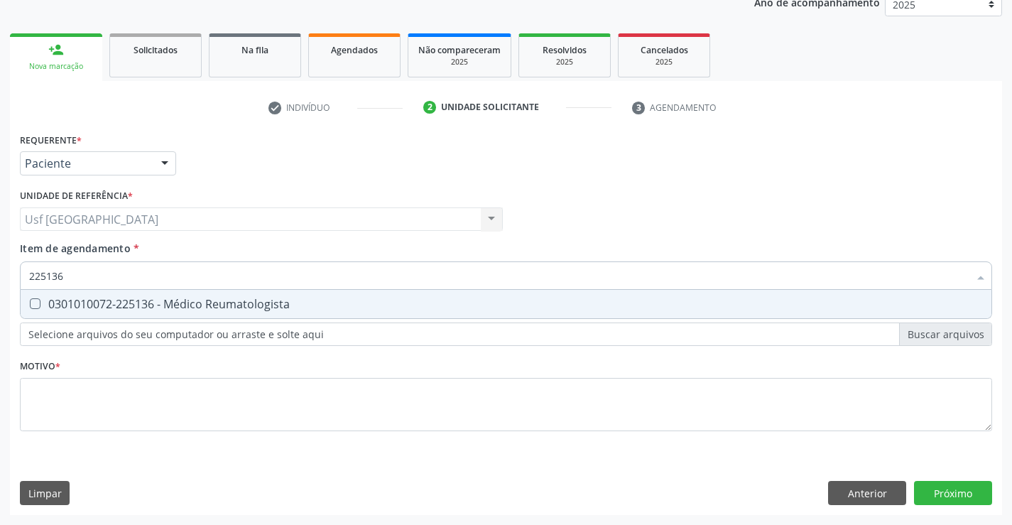
click at [77, 298] on div "0301010072-225136 - Médico Reumatologista" at bounding box center [505, 303] width 953 height 11
checkbox Reumatologista "true"
click at [80, 417] on div "Requerente * Paciente Profissional de Saúde Paciente Nenhum resultado encontrad…" at bounding box center [506, 290] width 972 height 322
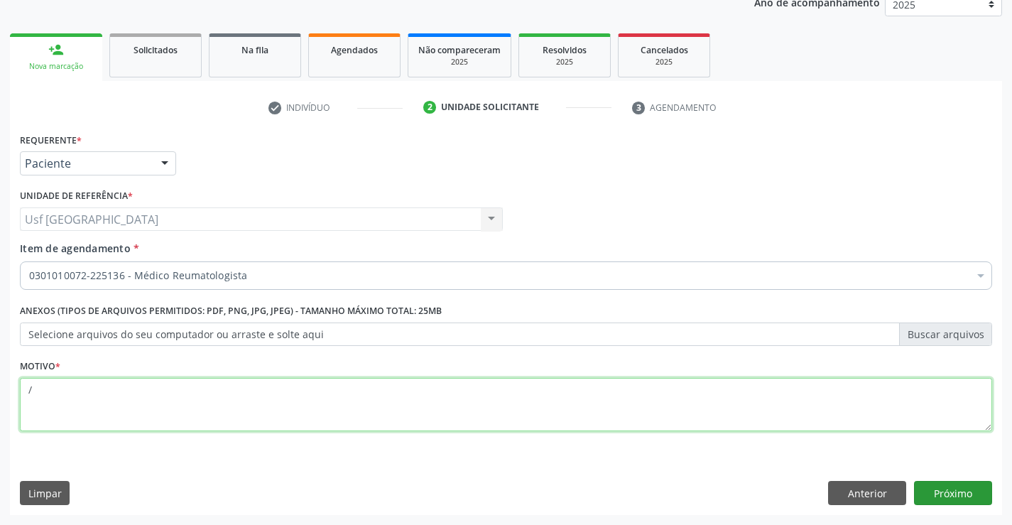
type textarea "/"
click at [973, 496] on button "Próximo" at bounding box center [953, 493] width 78 height 24
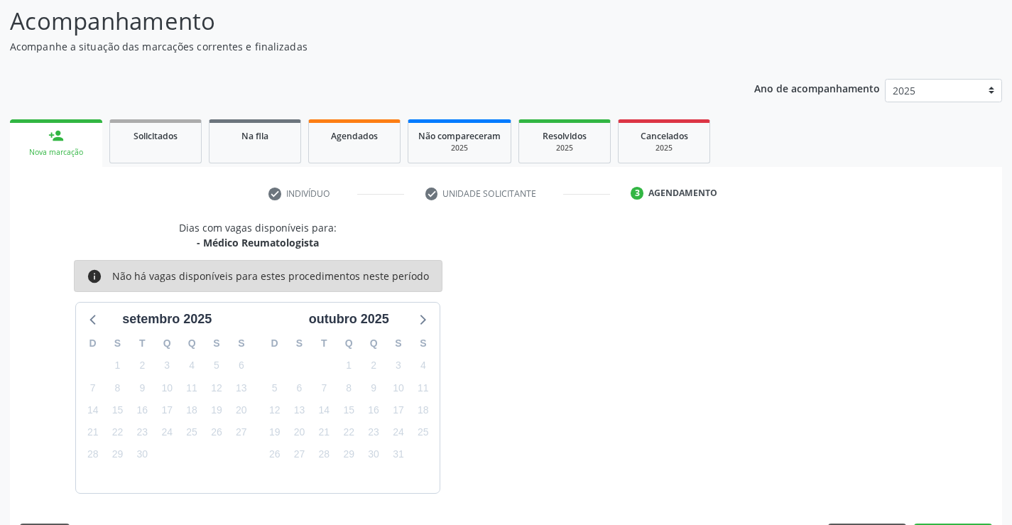
scroll to position [135, 0]
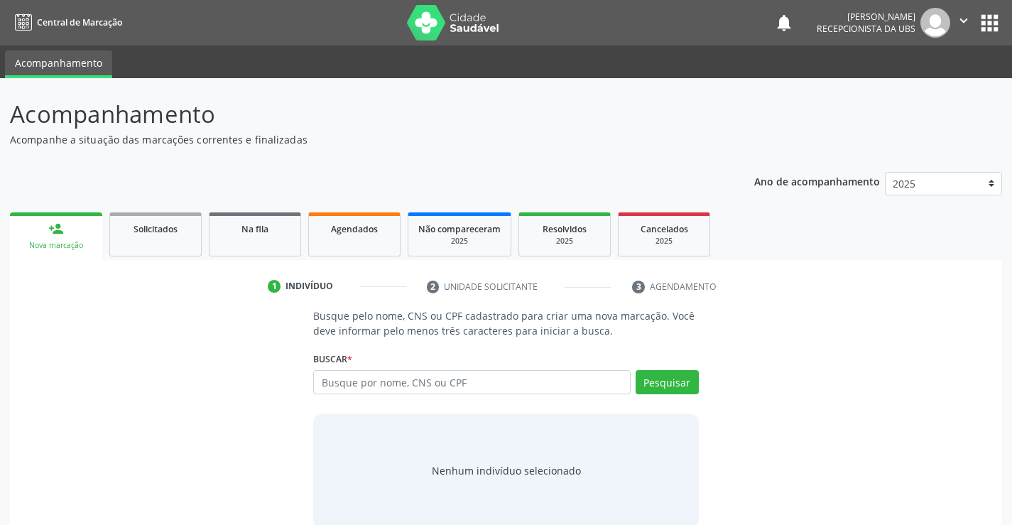
click at [507, 388] on input "text" at bounding box center [471, 382] width 317 height 24
type input "18265216408"
click at [682, 379] on button "Pesquisar" at bounding box center [666, 382] width 63 height 24
type input "18265216408"
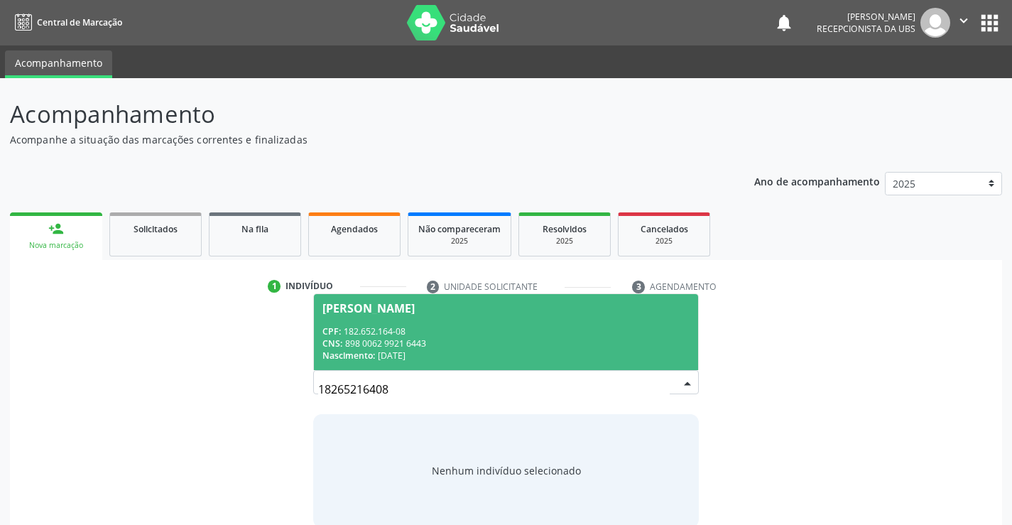
click at [419, 337] on div "CNS: 898 0062 9921 6443" at bounding box center [505, 343] width 366 height 12
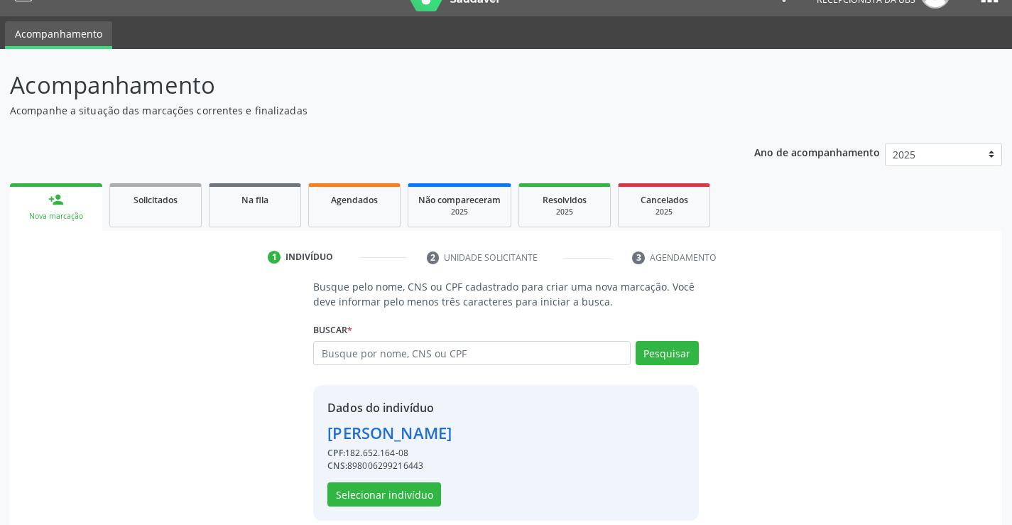
scroll to position [45, 0]
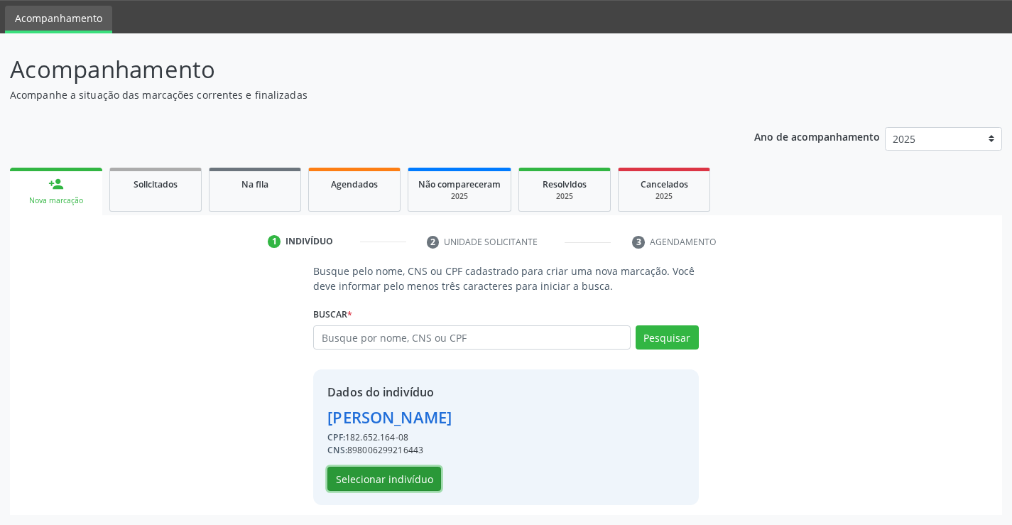
click at [426, 474] on button "Selecionar indivíduo" at bounding box center [384, 478] width 114 height 24
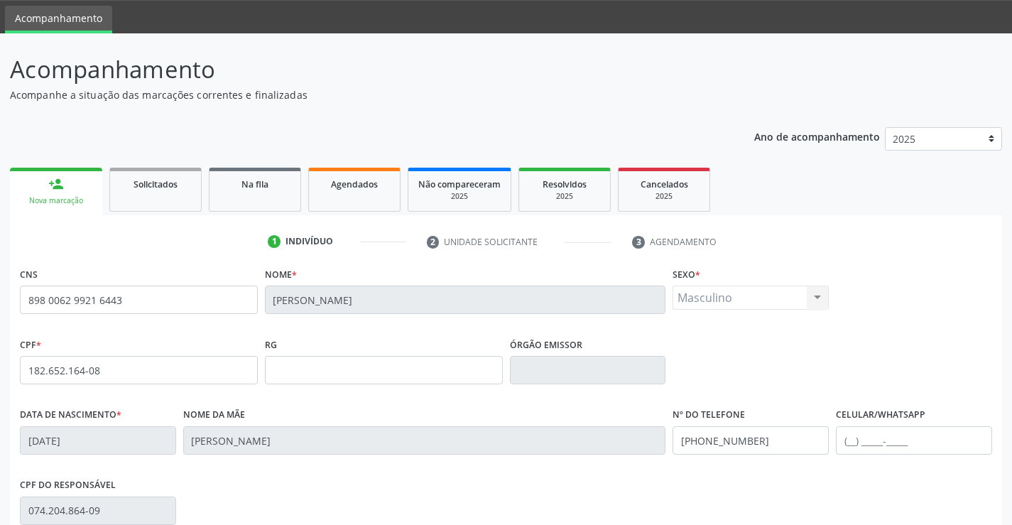
scroll to position [245, 0]
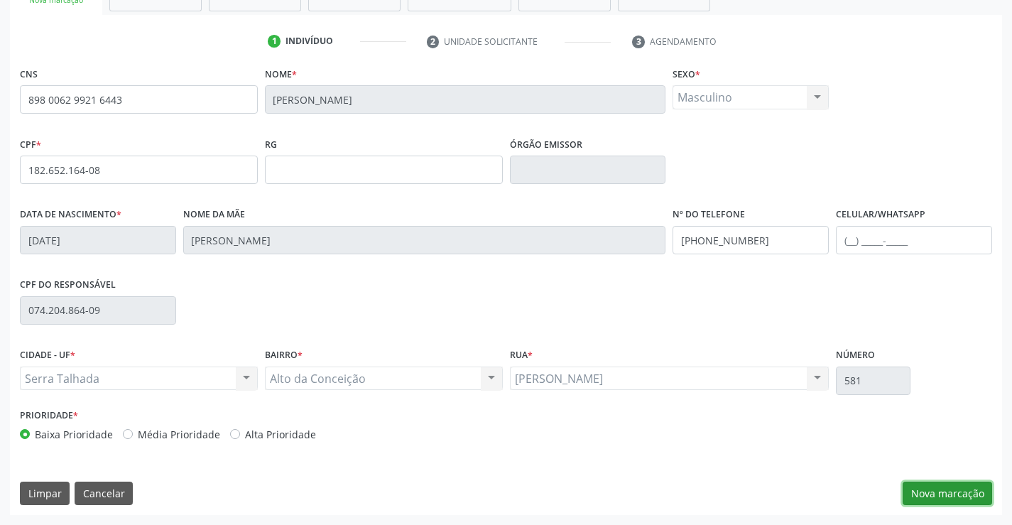
click at [946, 491] on button "Nova marcação" at bounding box center [946, 493] width 89 height 24
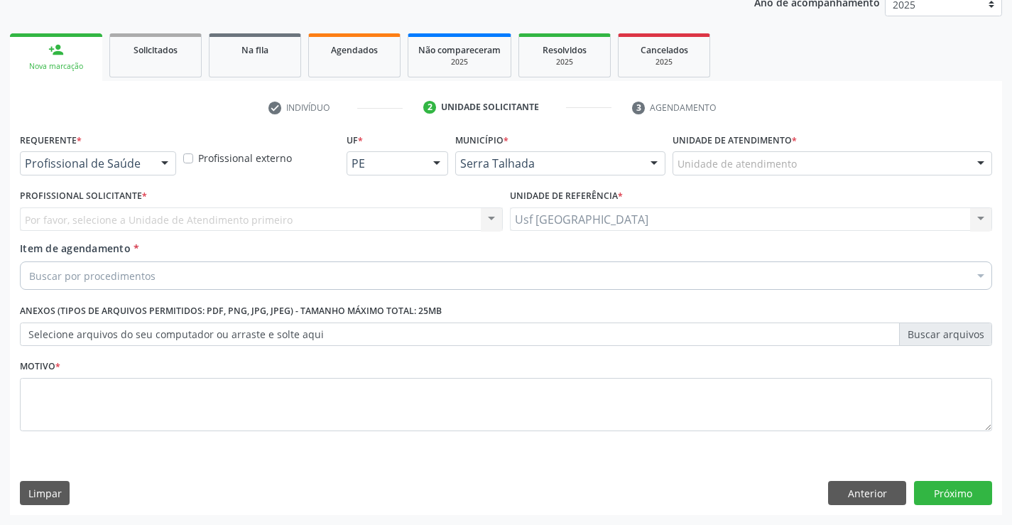
scroll to position [179, 0]
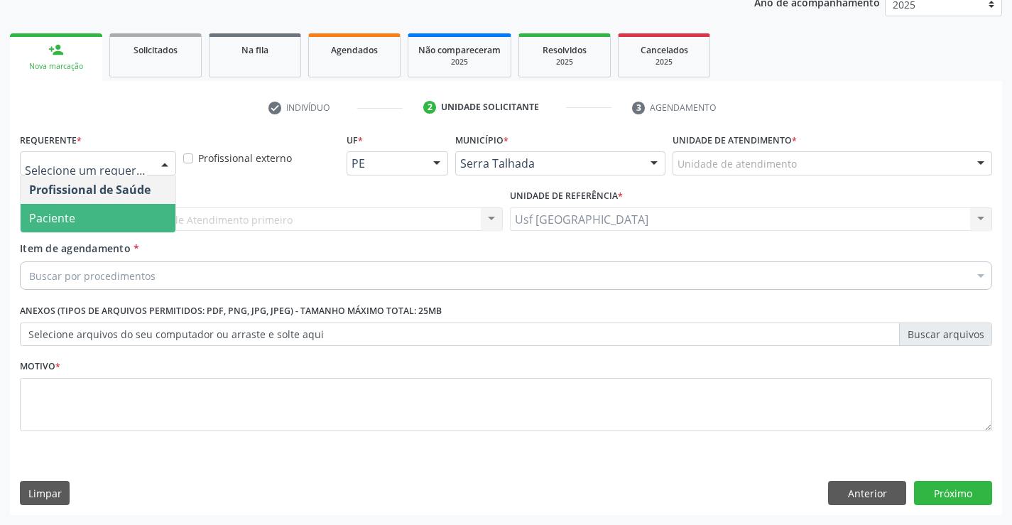
click at [89, 212] on span "Paciente" at bounding box center [98, 218] width 155 height 28
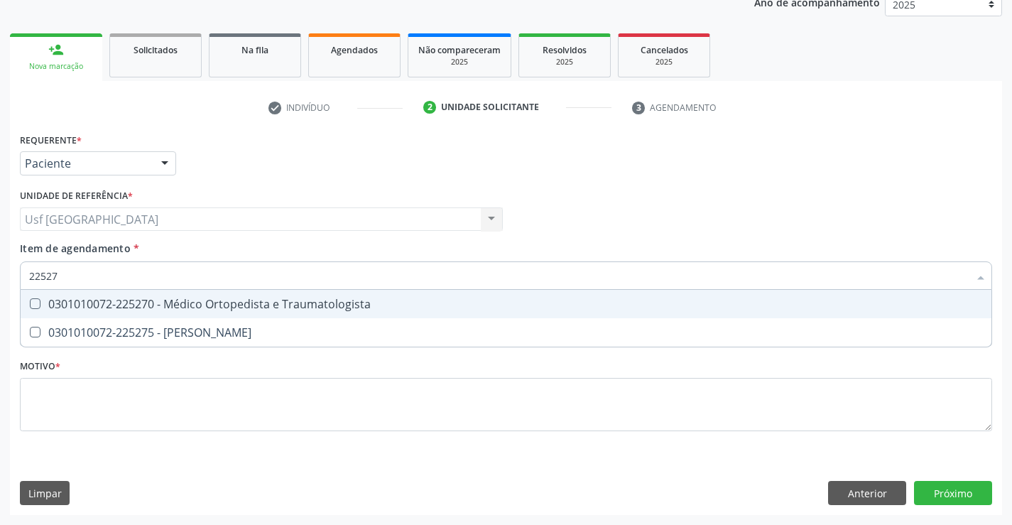
type input "225270"
click at [153, 300] on div "0301010072-225270 - Médico Ortopedista e Traumatologista" at bounding box center [505, 303] width 953 height 11
checkbox Traumatologista "true"
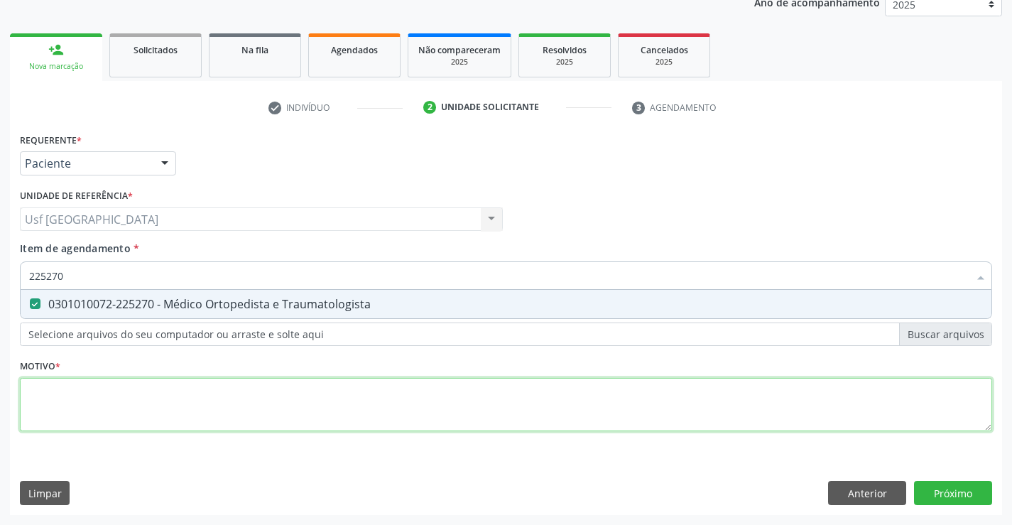
click at [73, 402] on div "Requerente * Paciente Profissional de Saúde Paciente Nenhum resultado encontrad…" at bounding box center [506, 290] width 972 height 322
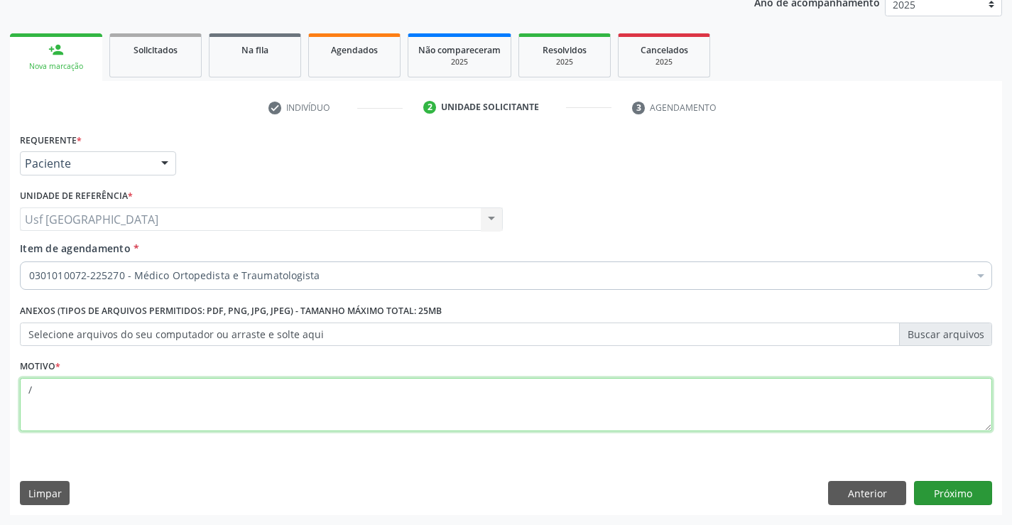
type textarea "/"
click at [970, 492] on button "Próximo" at bounding box center [953, 493] width 78 height 24
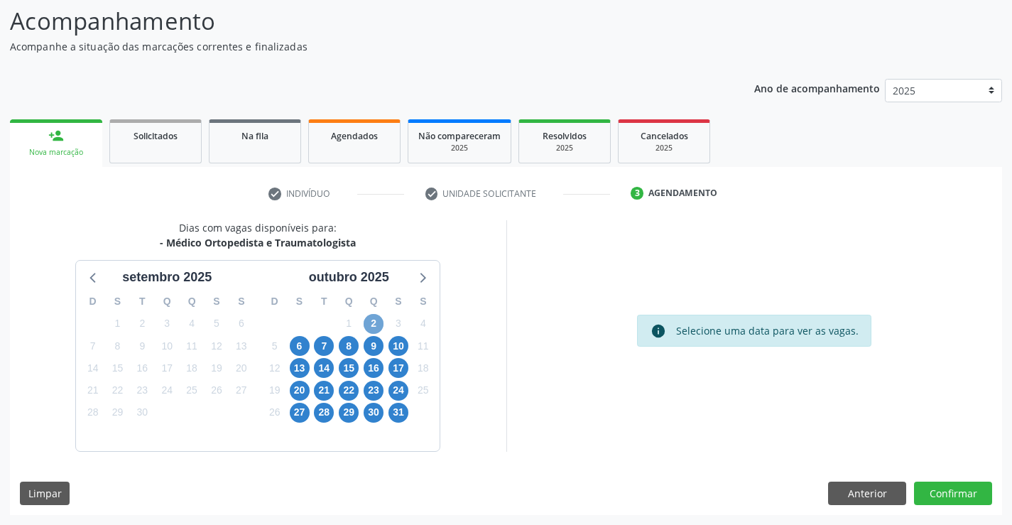
click at [381, 319] on span "2" at bounding box center [373, 324] width 20 height 20
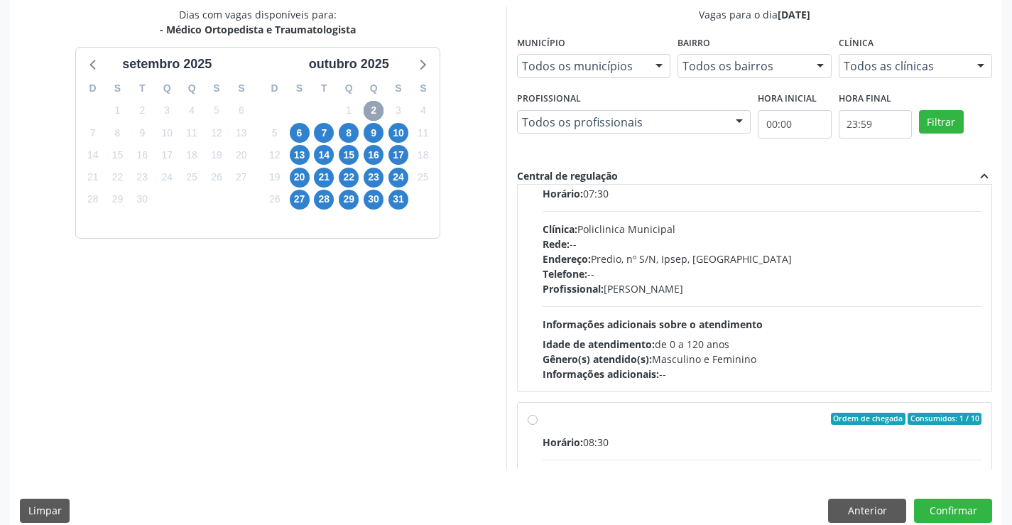
scroll to position [0, 0]
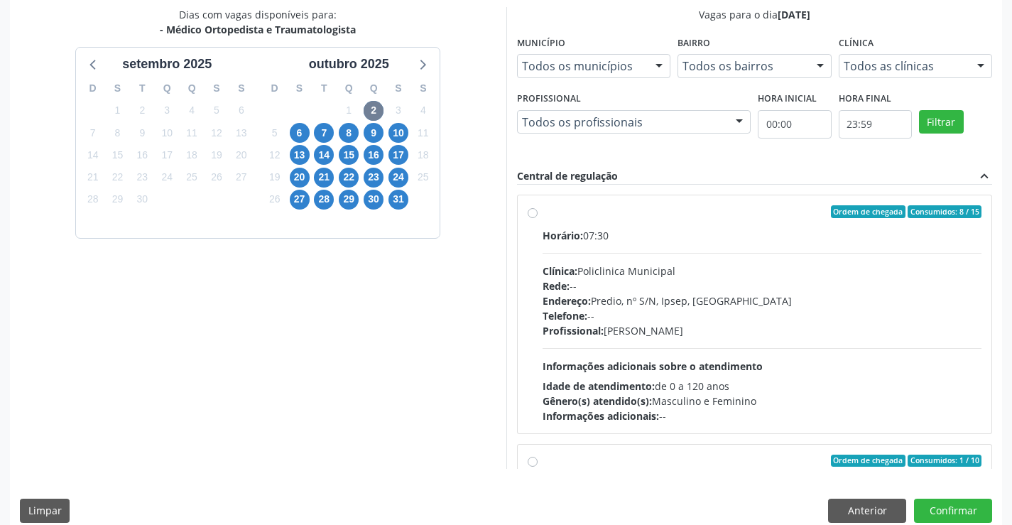
click at [542, 208] on label "Ordem de chegada Consumidos: 8 / 15 Horário: 07:30 Clínica: Policlinica Municip…" at bounding box center [761, 314] width 439 height 218
click at [530, 208] on input "Ordem de chegada Consumidos: 8 / 15 Horário: 07:30 Clínica: Policlinica Municip…" at bounding box center [532, 211] width 10 height 13
radio input "true"
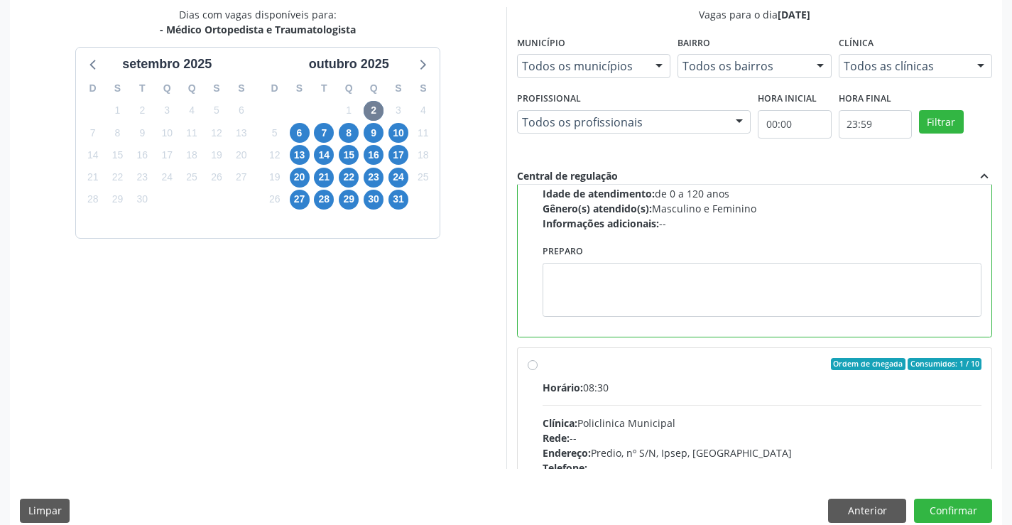
scroll to position [213, 0]
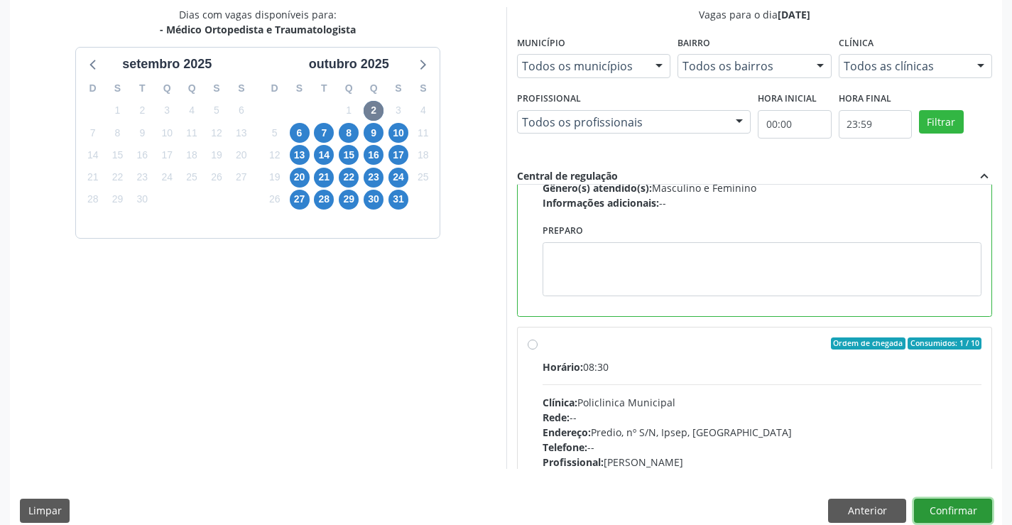
click at [939, 505] on button "Confirmar" at bounding box center [953, 510] width 78 height 24
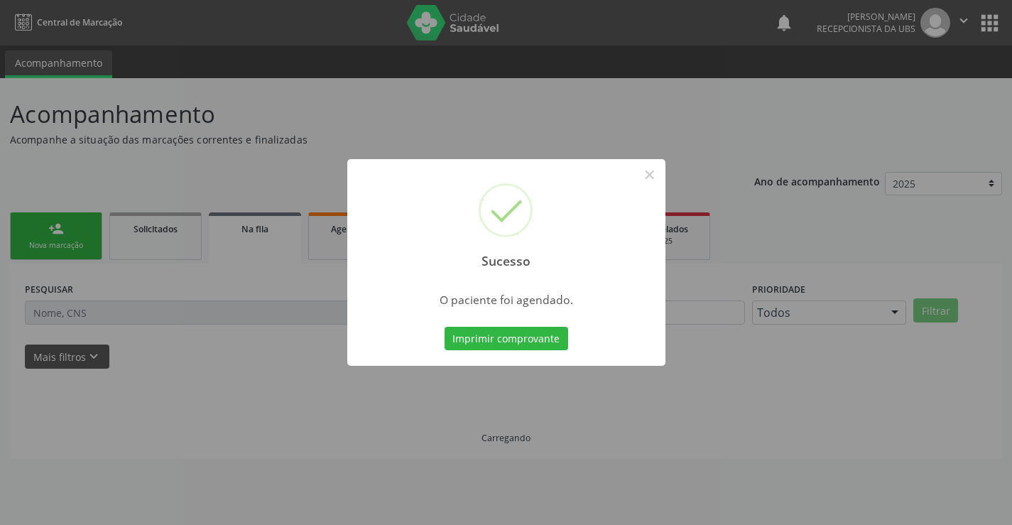
scroll to position [0, 0]
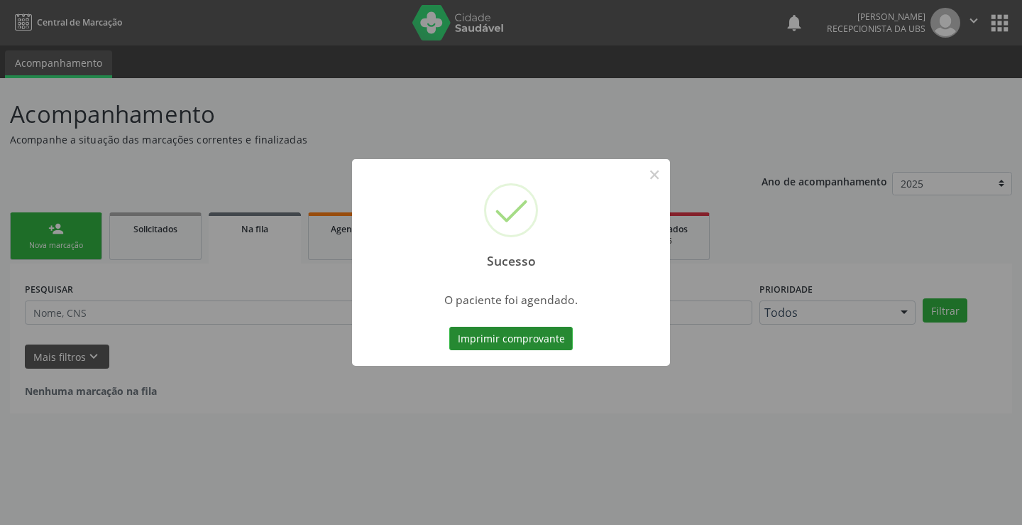
click at [527, 332] on button "Imprimir comprovante" at bounding box center [511, 339] width 124 height 24
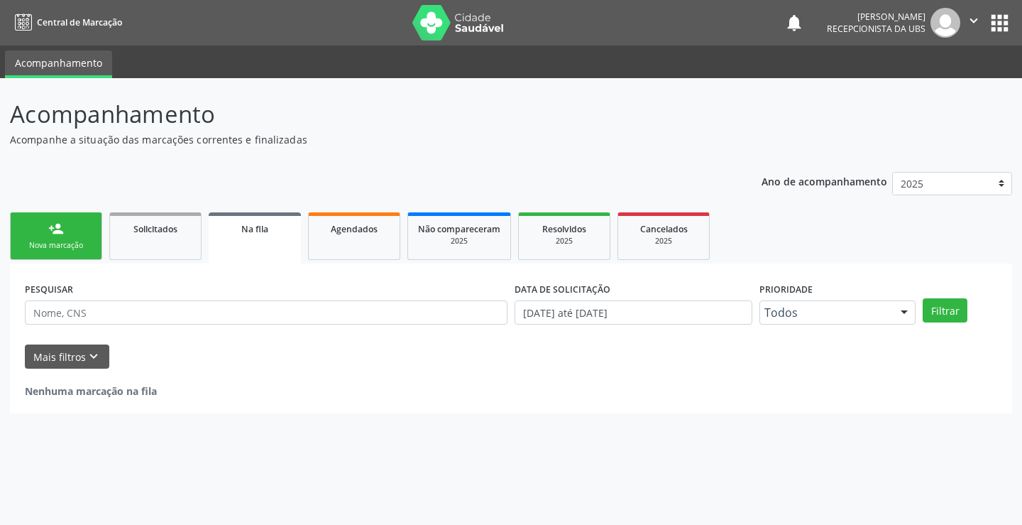
click at [80, 225] on link "person_add Nova marcação" at bounding box center [56, 236] width 92 height 48
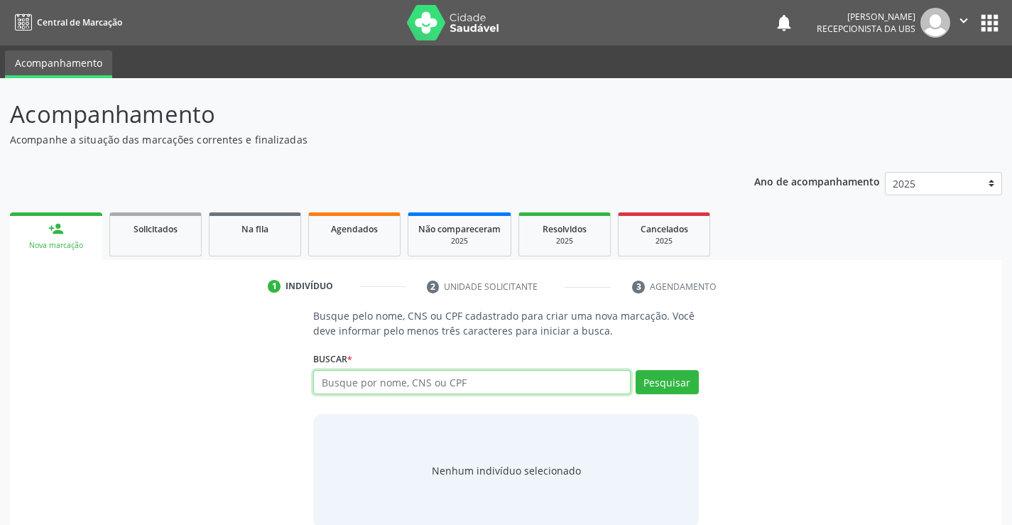
click at [405, 388] on input "text" at bounding box center [471, 382] width 317 height 24
type input "allyson felipe de lima silva"
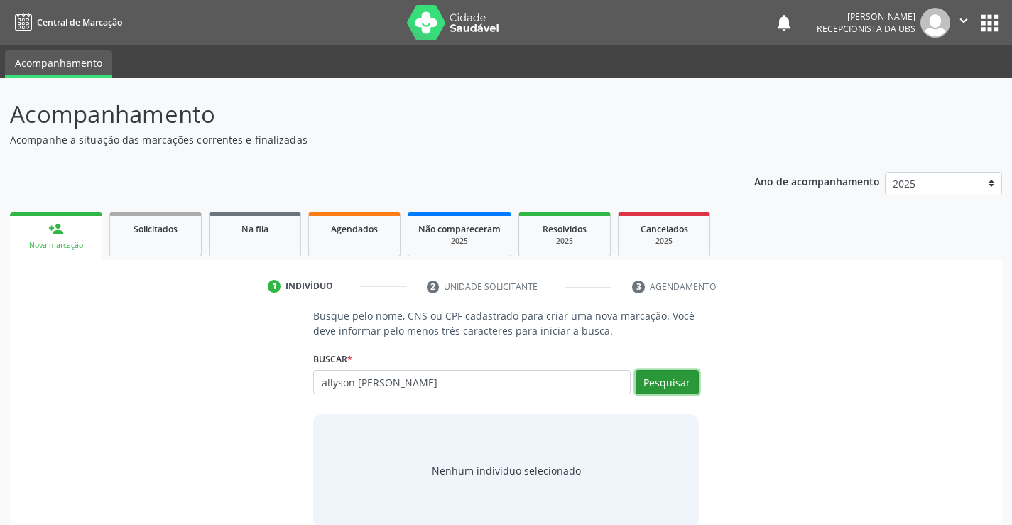
click at [652, 383] on button "Pesquisar" at bounding box center [666, 382] width 63 height 24
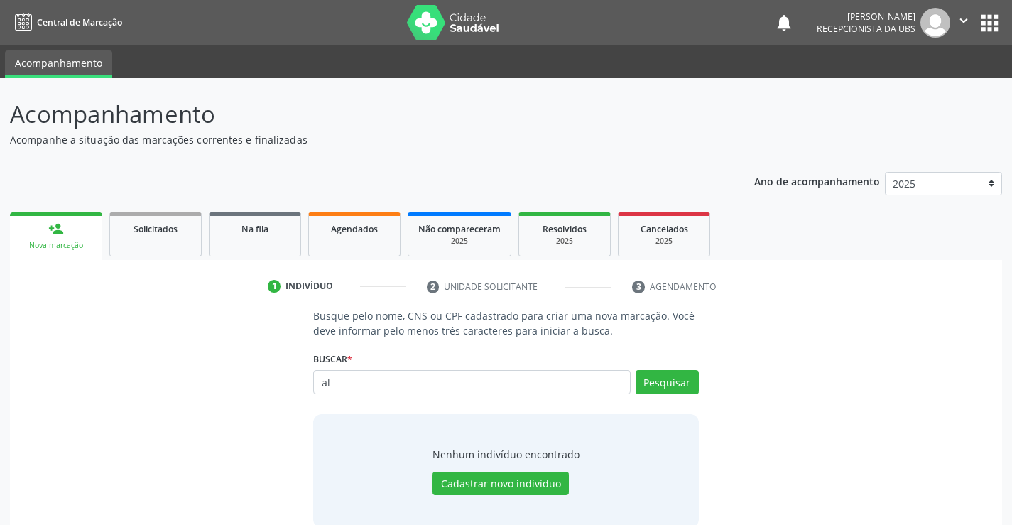
type input "a"
type input "02884974490"
click at [649, 377] on button "Pesquisar" at bounding box center [666, 382] width 63 height 24
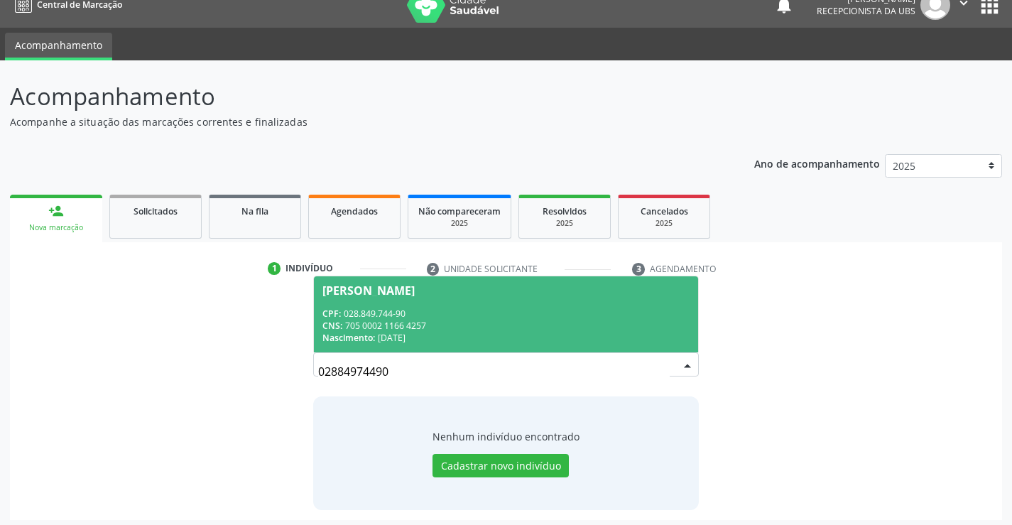
scroll to position [23, 0]
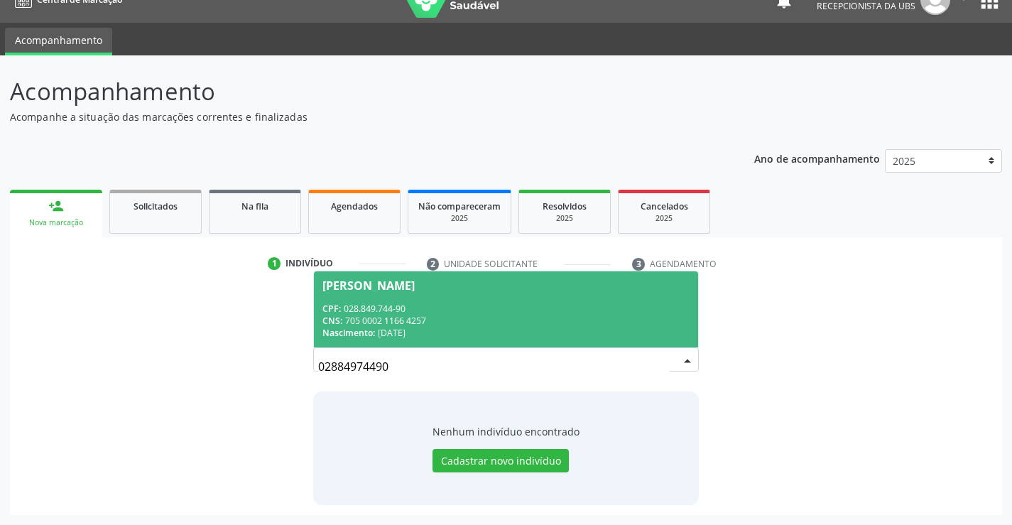
click at [371, 315] on div "CNS: 705 0002 1166 4257" at bounding box center [505, 321] width 366 height 12
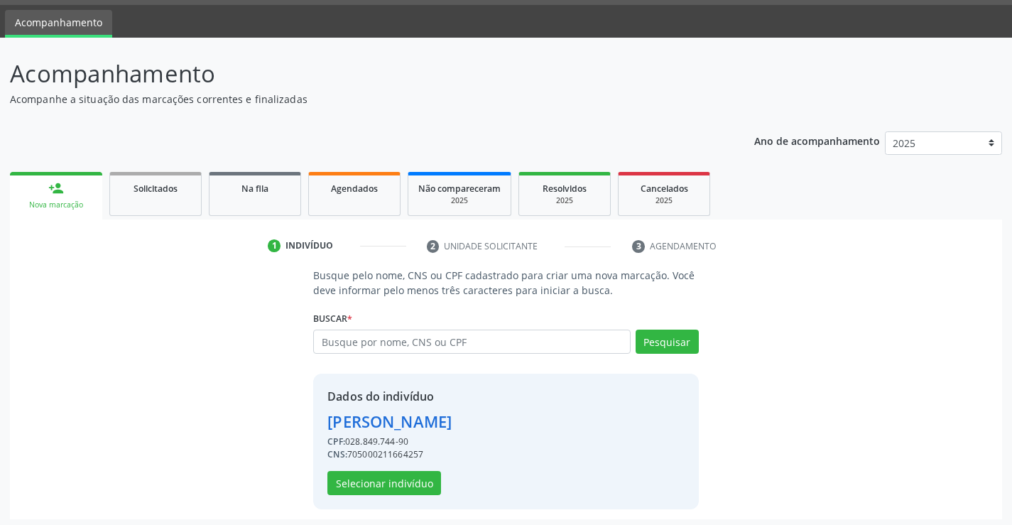
scroll to position [45, 0]
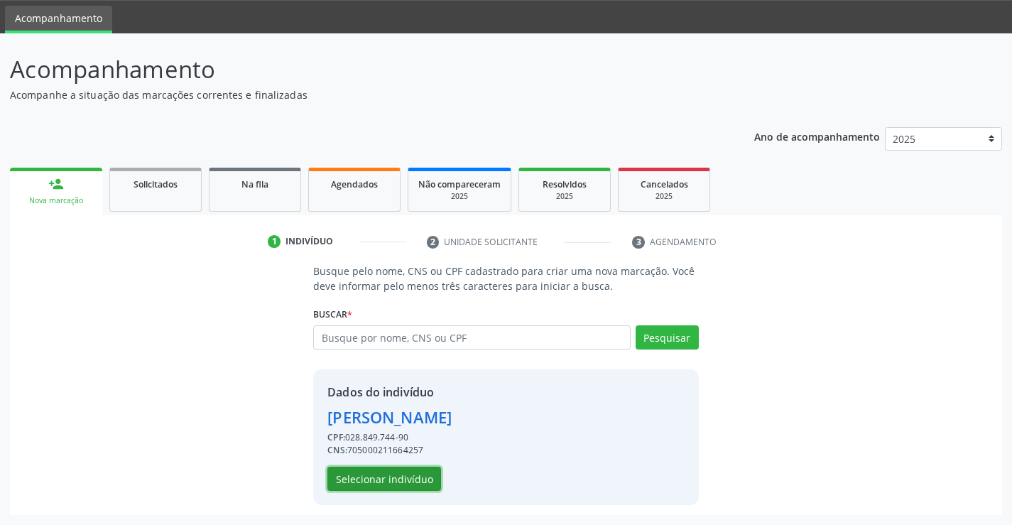
click at [393, 470] on button "Selecionar indivíduo" at bounding box center [384, 478] width 114 height 24
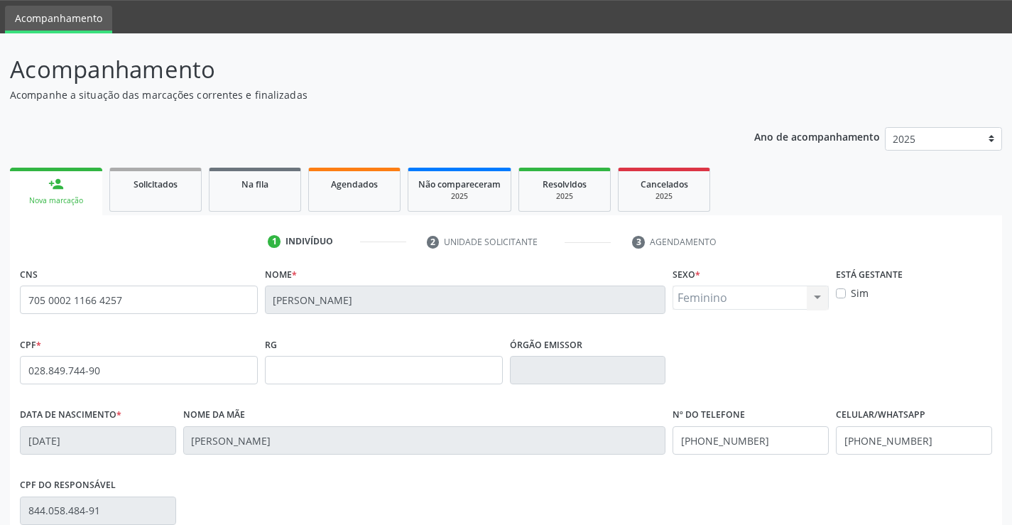
scroll to position [245, 0]
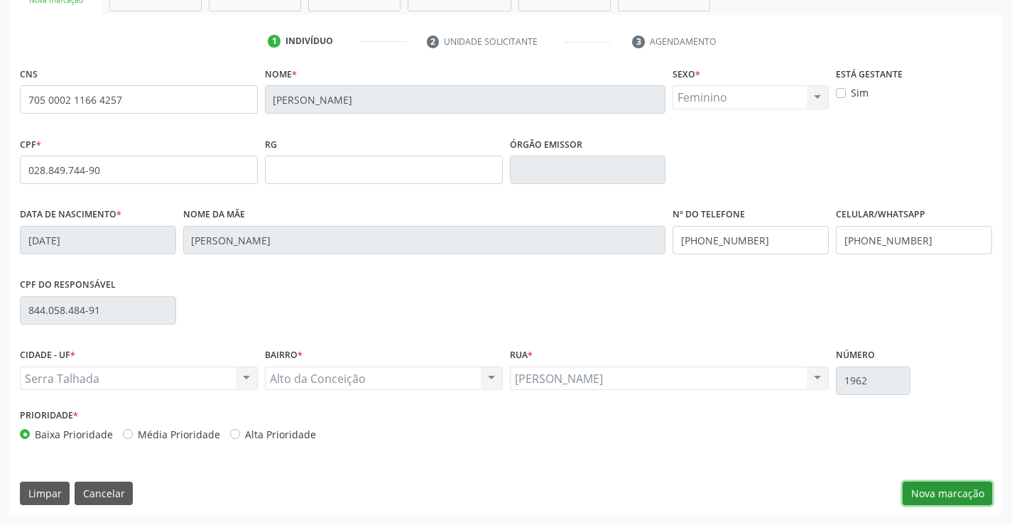
click at [930, 485] on button "Nova marcação" at bounding box center [946, 493] width 89 height 24
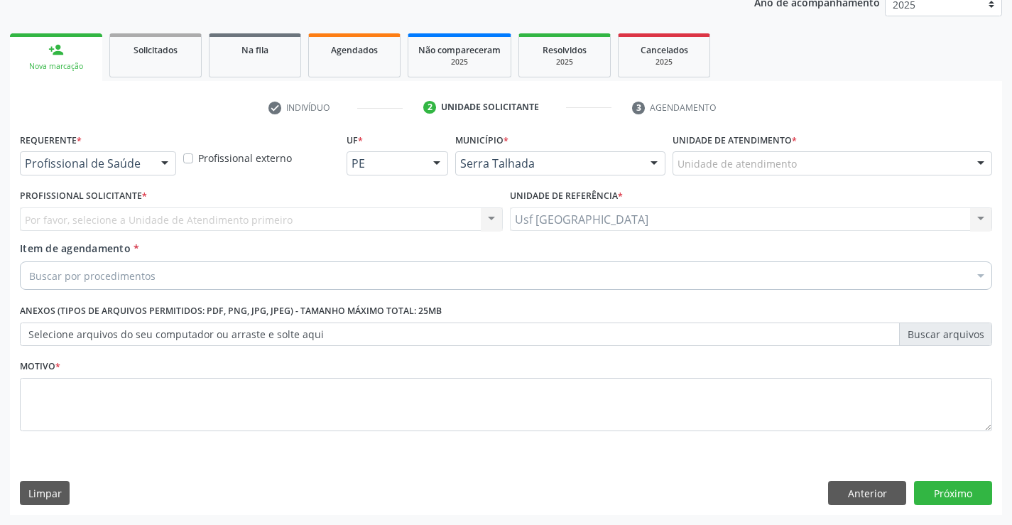
scroll to position [179, 0]
click at [151, 163] on div "Profissional de Saúde" at bounding box center [98, 163] width 156 height 24
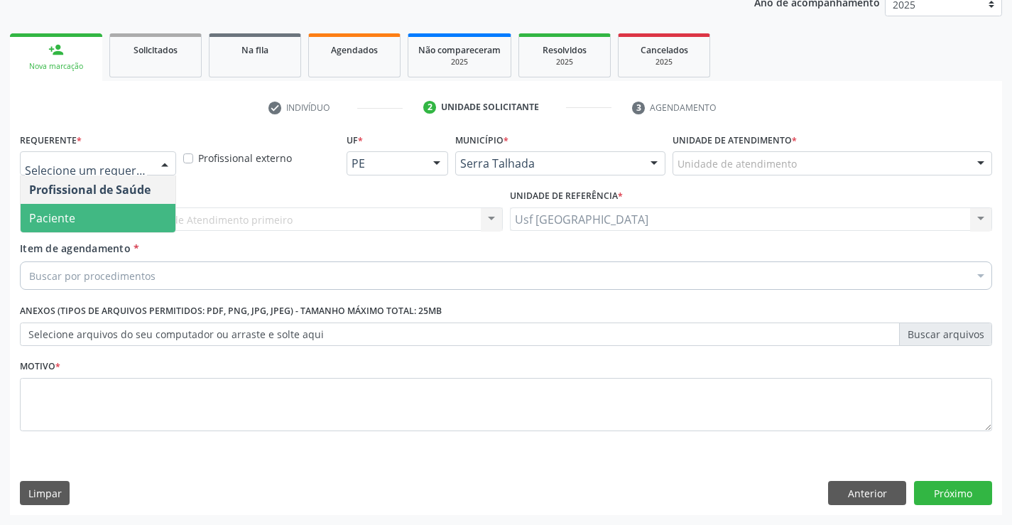
click at [73, 213] on span "Paciente" at bounding box center [52, 218] width 46 height 16
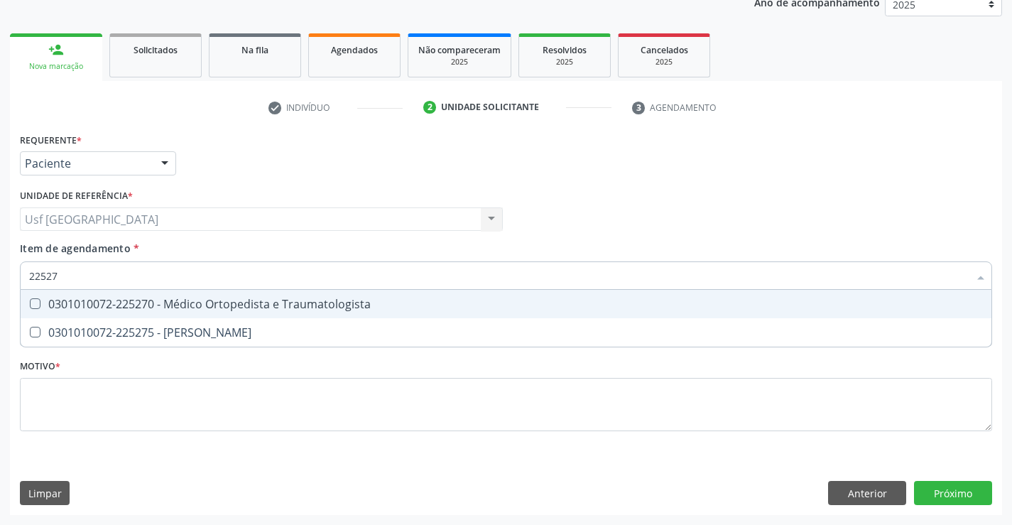
type input "225270"
click at [143, 301] on div "0301010072-225270 - Médico Ortopedista e Traumatologista" at bounding box center [505, 303] width 953 height 11
checkbox Traumatologista "true"
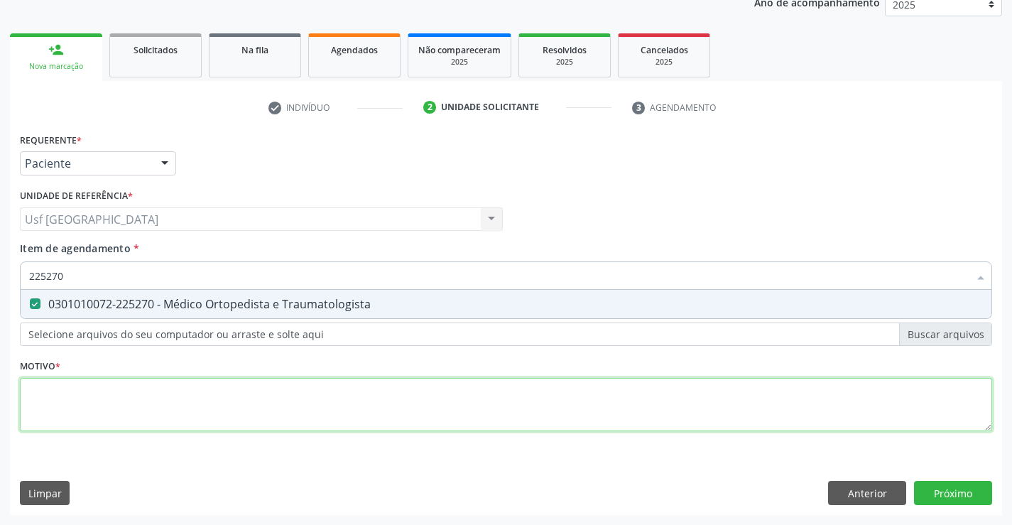
click at [111, 409] on div "Requerente * Paciente Profissional de Saúde Paciente Nenhum resultado encontrad…" at bounding box center [506, 290] width 972 height 322
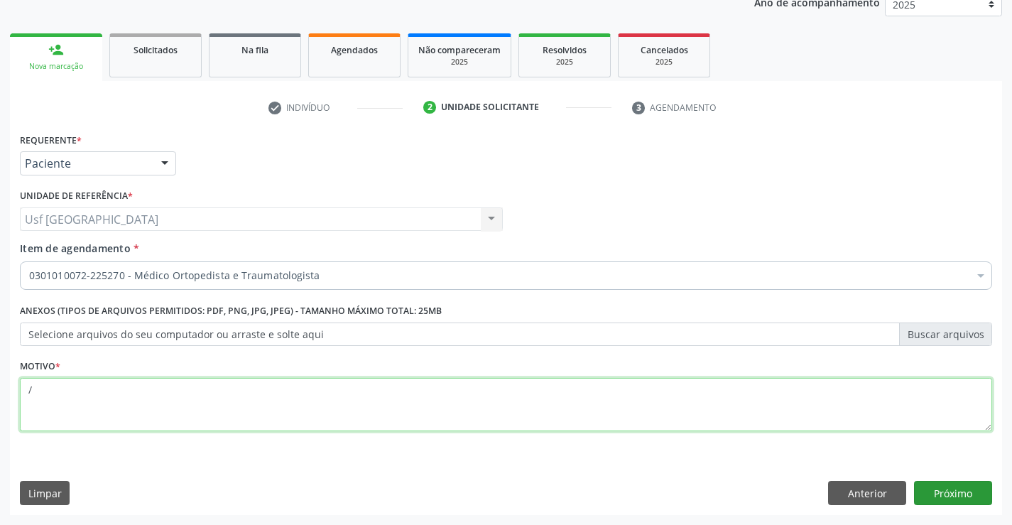
type textarea "/"
click at [974, 498] on button "Próximo" at bounding box center [953, 493] width 78 height 24
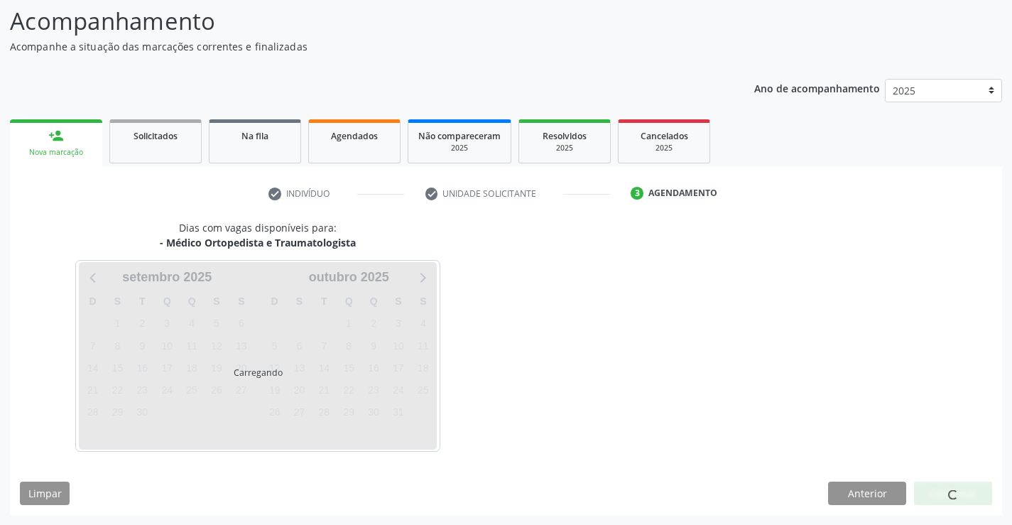
scroll to position [93, 0]
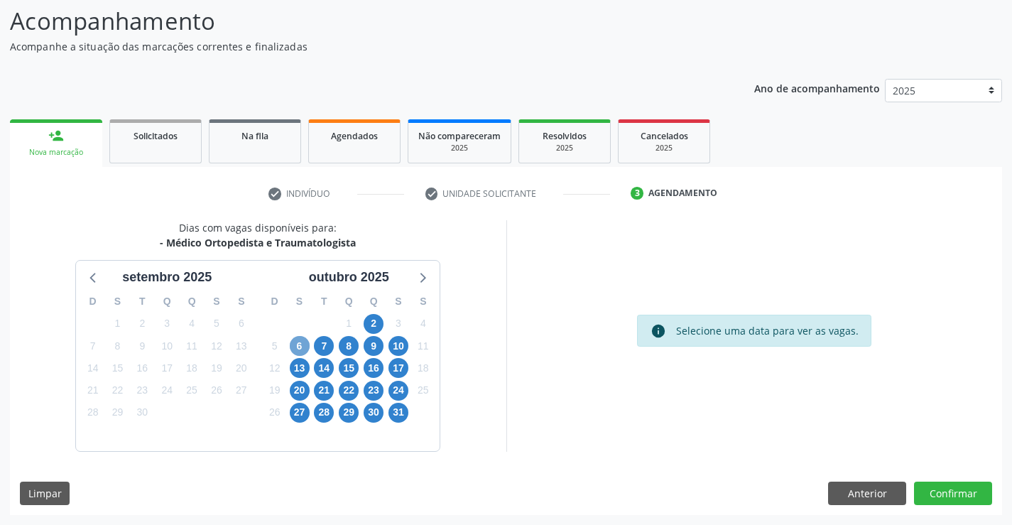
click at [292, 340] on span "6" at bounding box center [300, 346] width 20 height 20
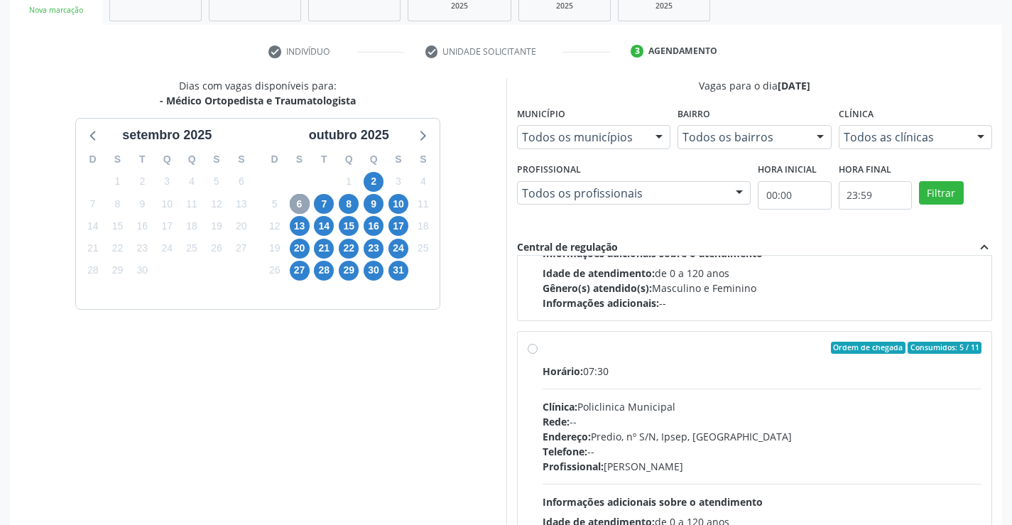
scroll to position [213, 0]
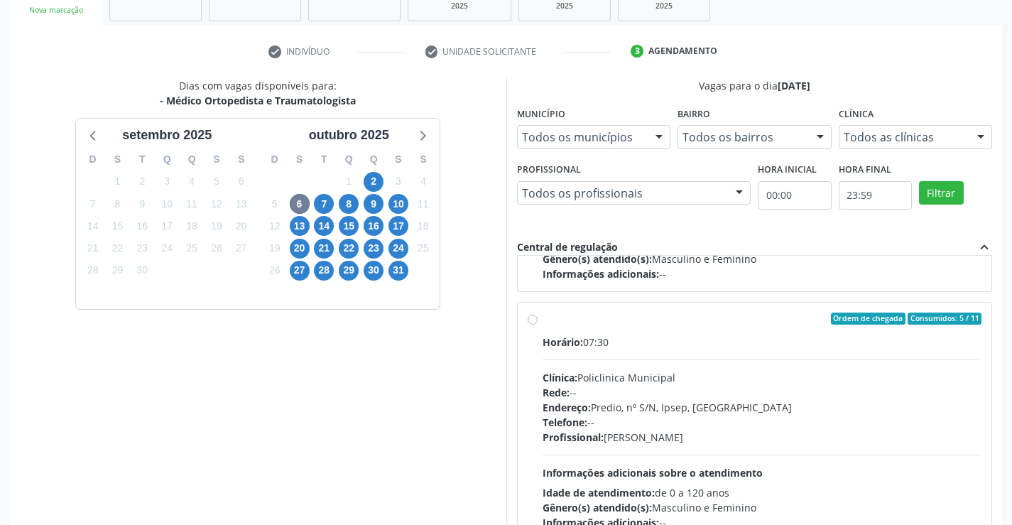
click at [537, 325] on div "Ordem de chegada Consumidos: 5 / 11 Horário: 07:30 Clínica: Policlinica Municip…" at bounding box center [754, 421] width 454 height 218
radio input "true"
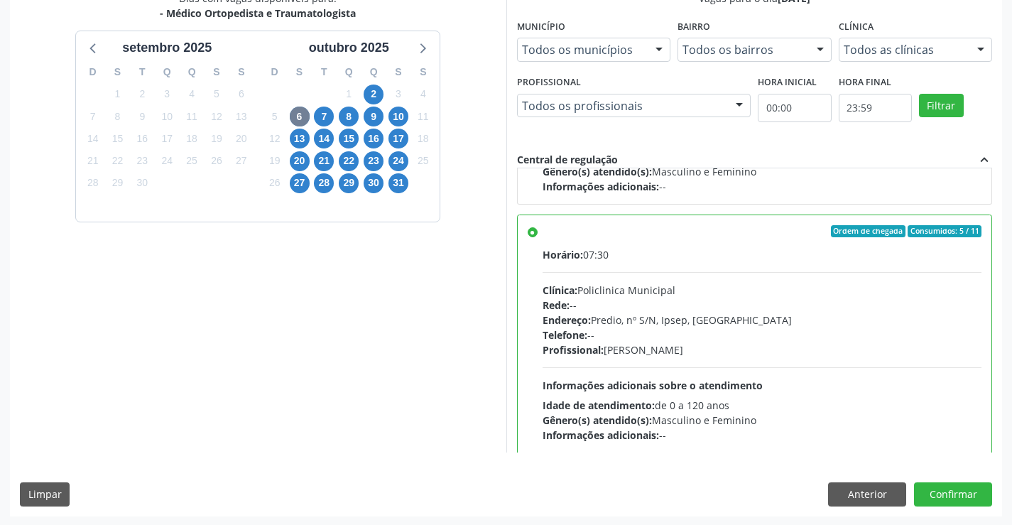
scroll to position [324, 0]
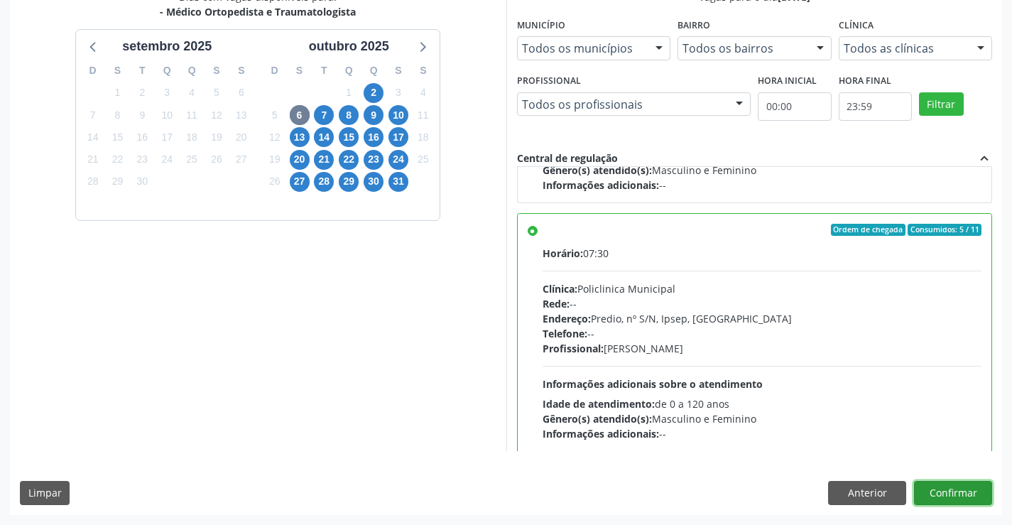
click at [943, 486] on button "Confirmar" at bounding box center [953, 493] width 78 height 24
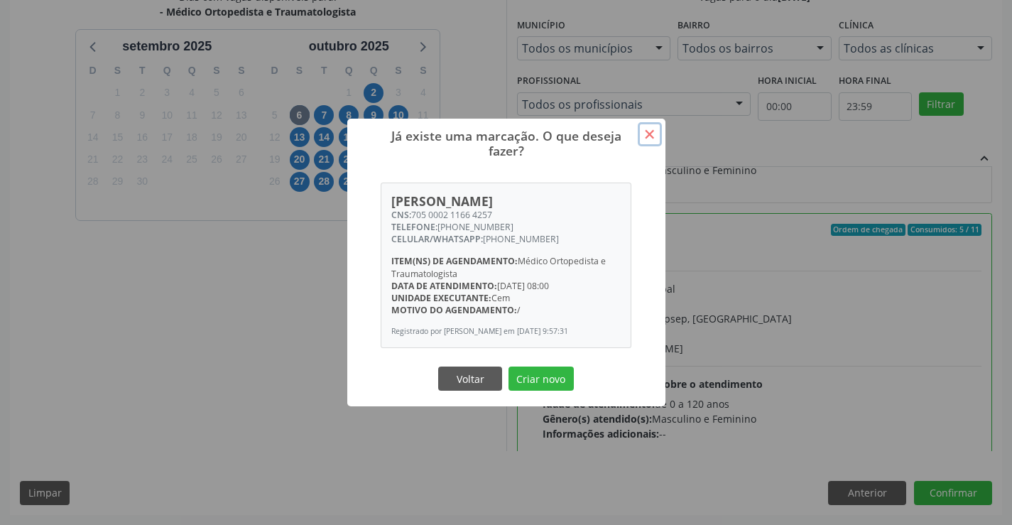
click at [646, 131] on button "×" at bounding box center [650, 134] width 24 height 24
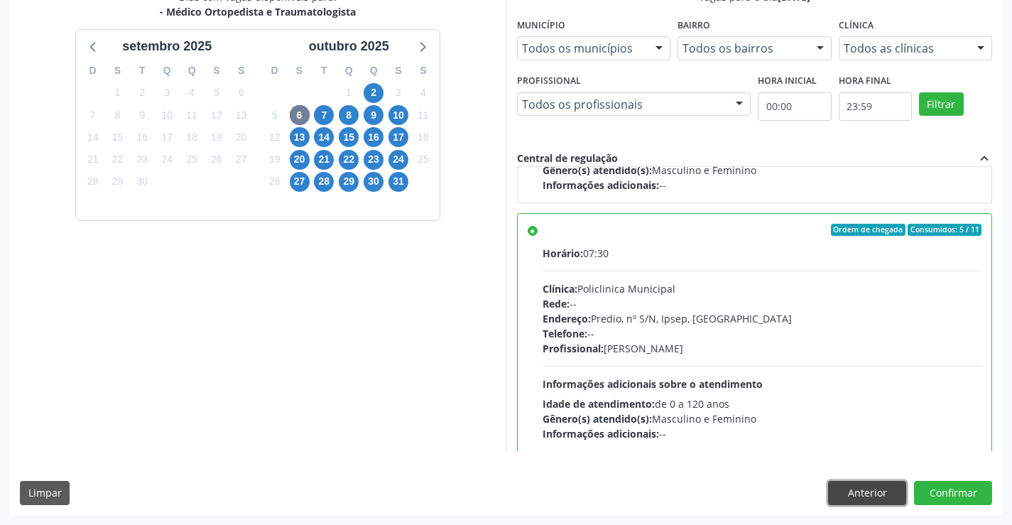
click at [850, 494] on button "Anterior" at bounding box center [867, 493] width 78 height 24
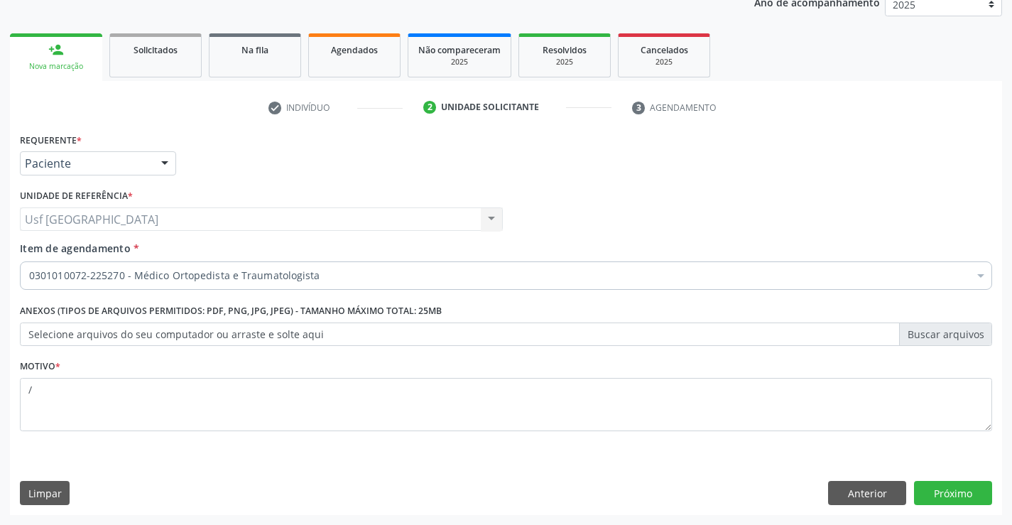
scroll to position [179, 0]
click at [63, 55] on div "person_add" at bounding box center [56, 50] width 16 height 16
click at [841, 496] on button "Anterior" at bounding box center [867, 493] width 78 height 24
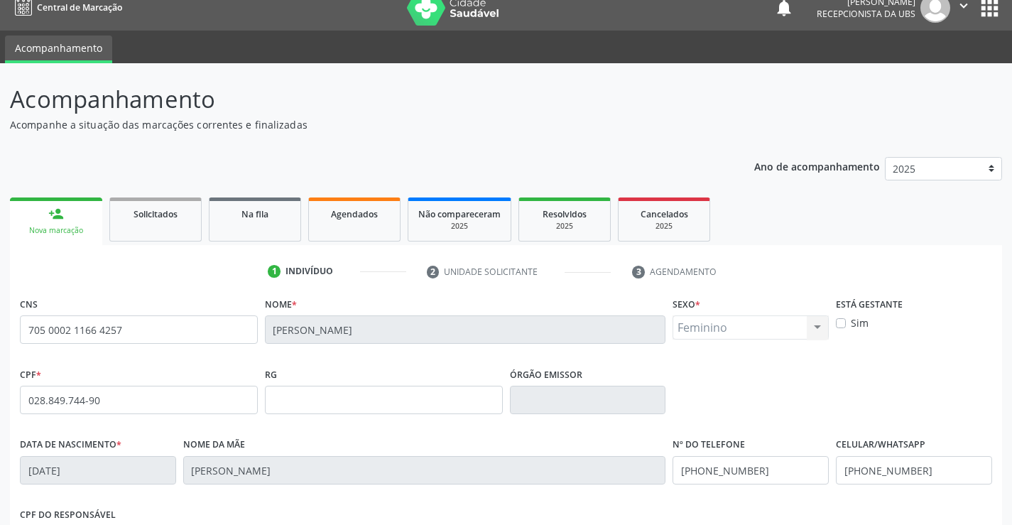
scroll to position [0, 0]
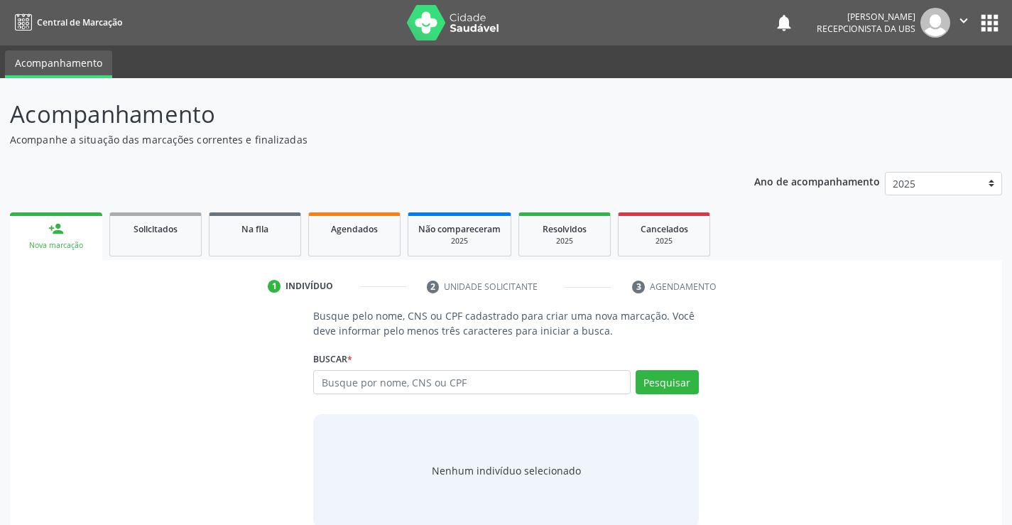
drag, startPoint x: 464, startPoint y: 380, endPoint x: 468, endPoint y: 337, distance: 43.5
click at [464, 379] on input "text" at bounding box center [471, 382] width 317 height 24
type input "72889063453"
click at [669, 393] on button "Pesquisar" at bounding box center [666, 382] width 63 height 24
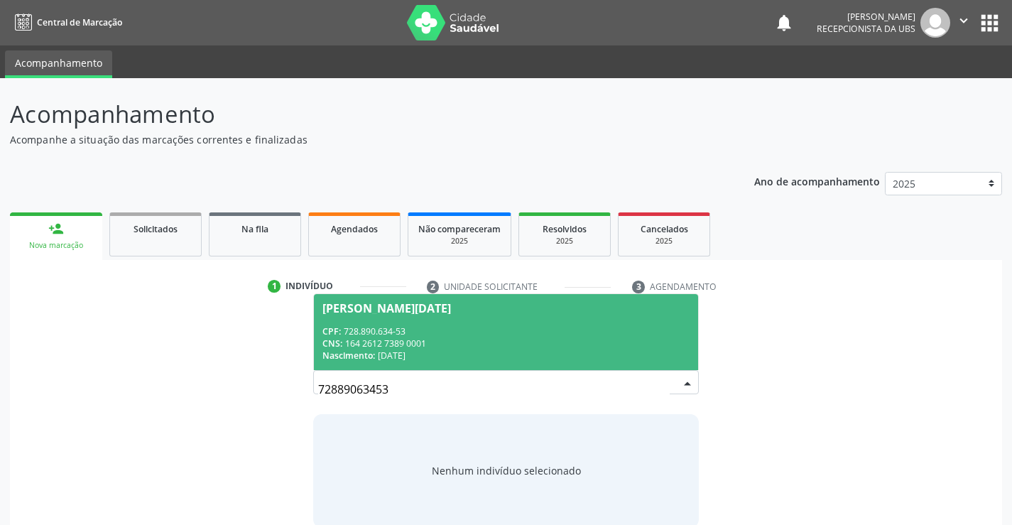
click at [387, 343] on div "CNS: 164 2612 7389 0001" at bounding box center [505, 343] width 366 height 12
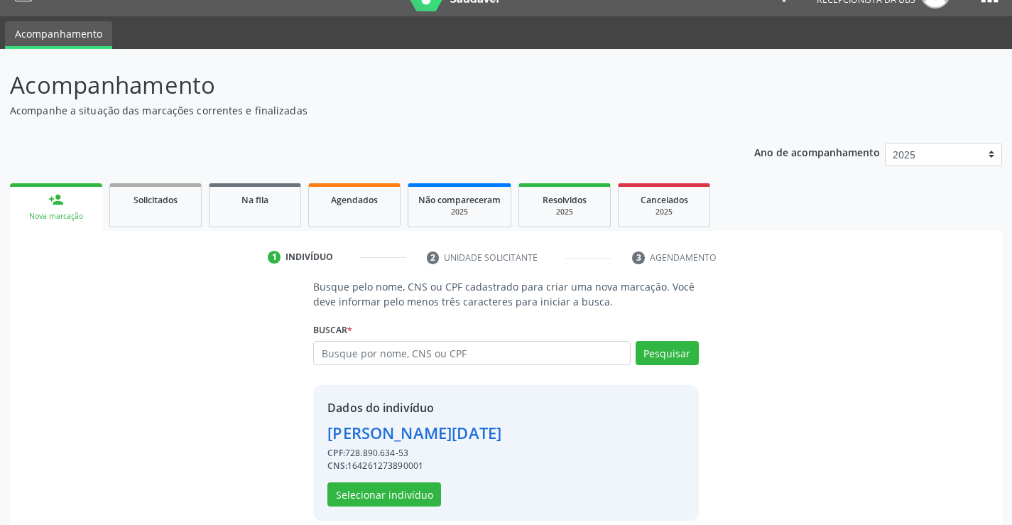
scroll to position [45, 0]
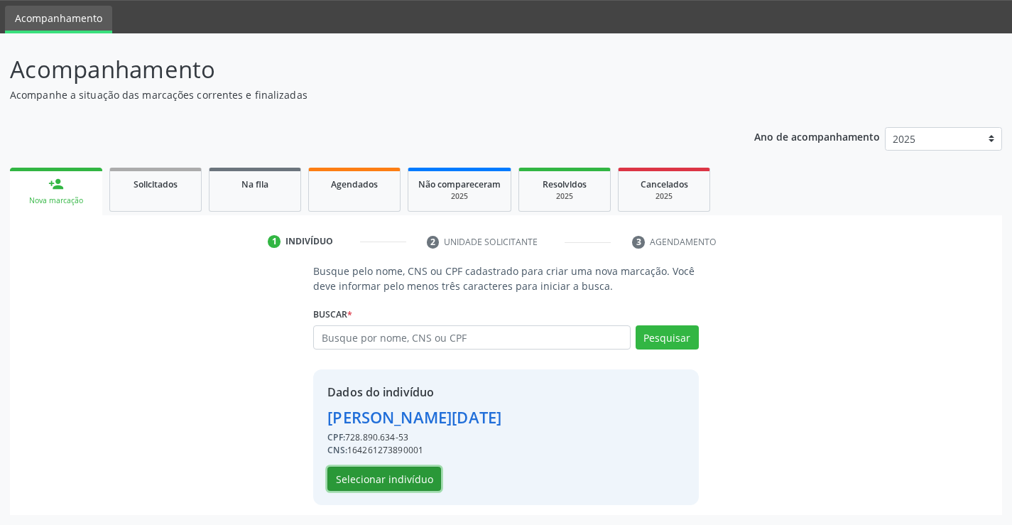
click at [398, 481] on button "Selecionar indivíduo" at bounding box center [384, 478] width 114 height 24
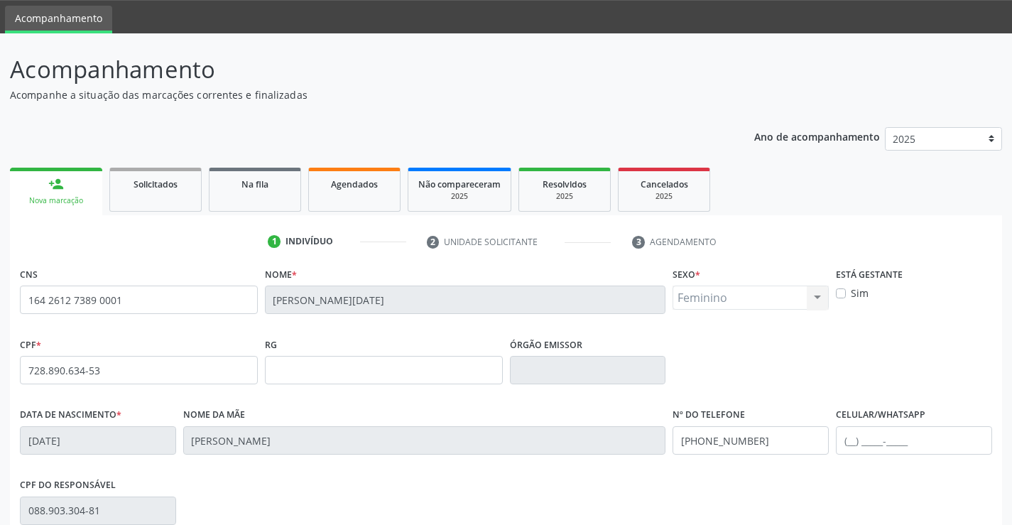
scroll to position [245, 0]
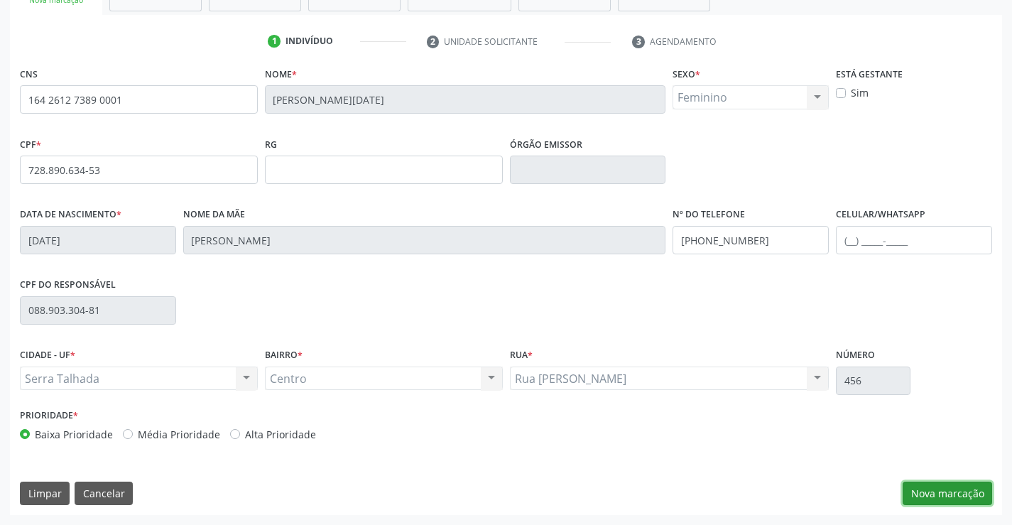
click at [953, 486] on button "Nova marcação" at bounding box center [946, 493] width 89 height 24
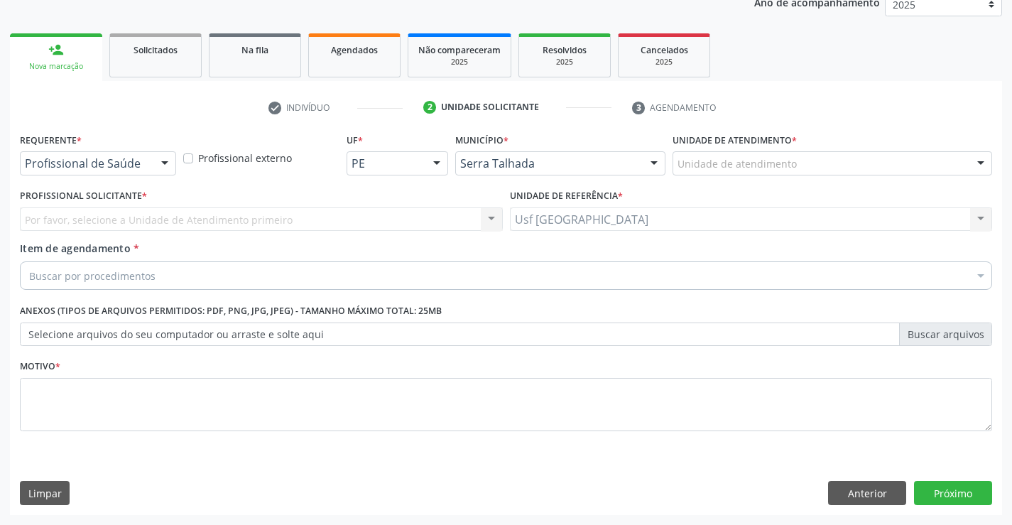
scroll to position [179, 0]
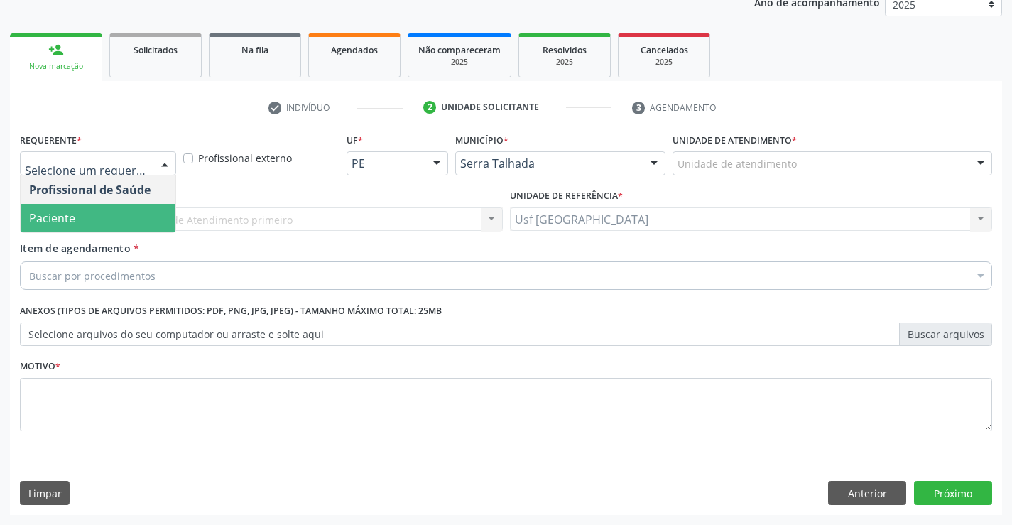
click at [109, 218] on span "Paciente" at bounding box center [98, 218] width 155 height 28
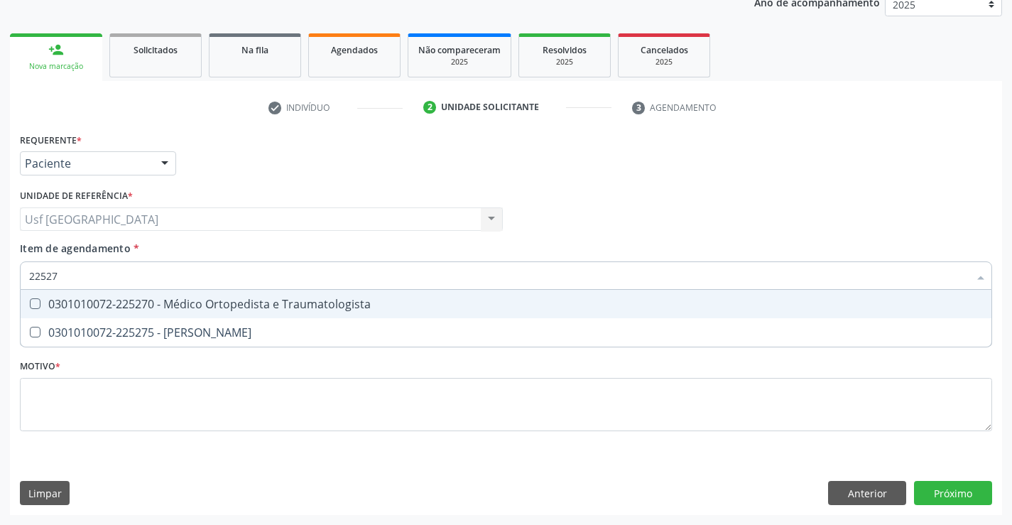
type input "225270"
click at [193, 304] on div "0301010072-225270 - Médico Ortopedista e Traumatologista" at bounding box center [505, 303] width 953 height 11
checkbox Traumatologista "true"
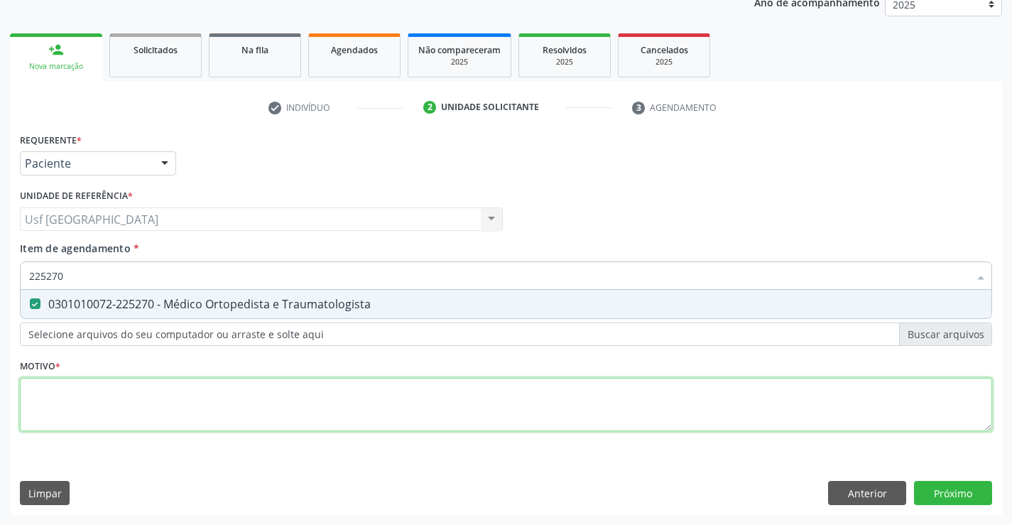
click at [133, 410] on div "Requerente * Paciente Profissional de Saúde Paciente Nenhum resultado encontrad…" at bounding box center [506, 290] width 972 height 322
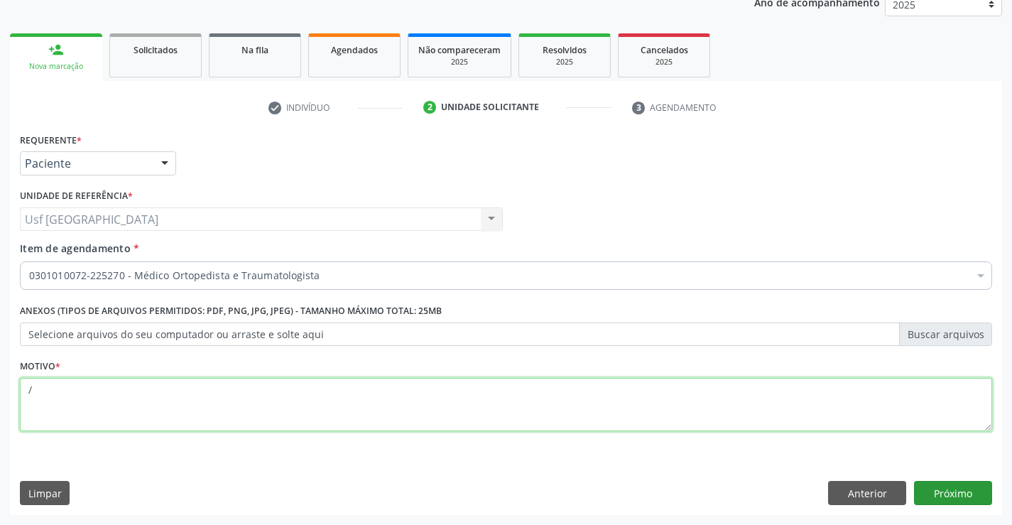
type textarea "/"
click at [964, 496] on button "Próximo" at bounding box center [953, 493] width 78 height 24
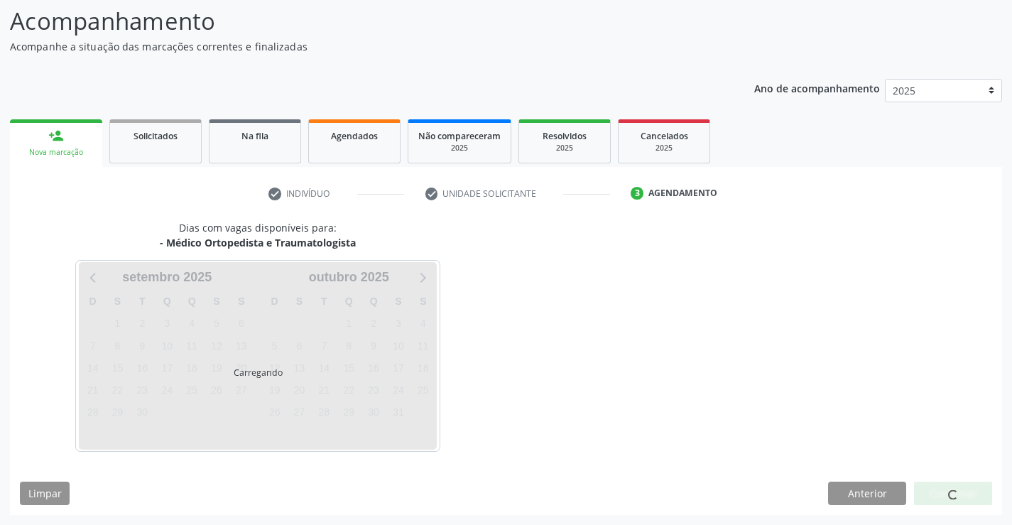
scroll to position [93, 0]
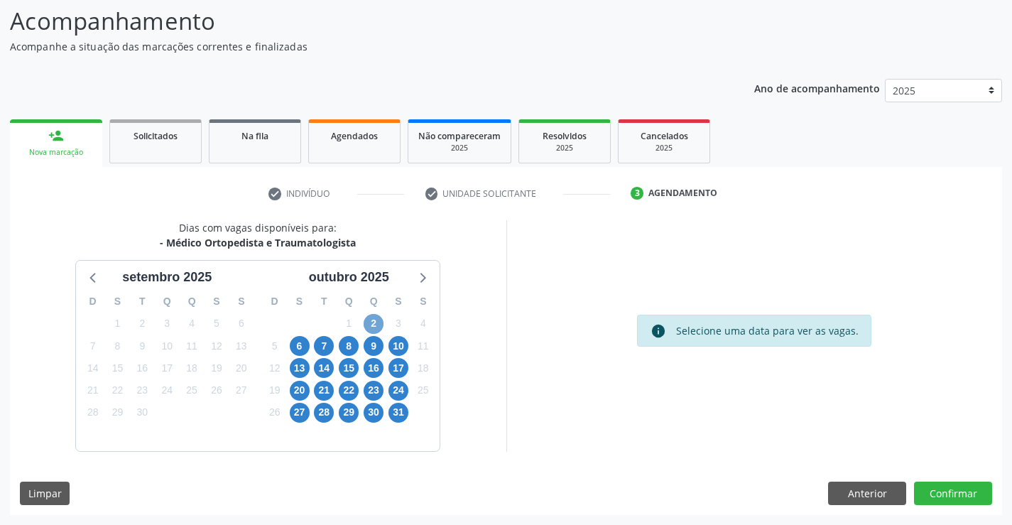
click at [374, 326] on span "2" at bounding box center [373, 324] width 20 height 20
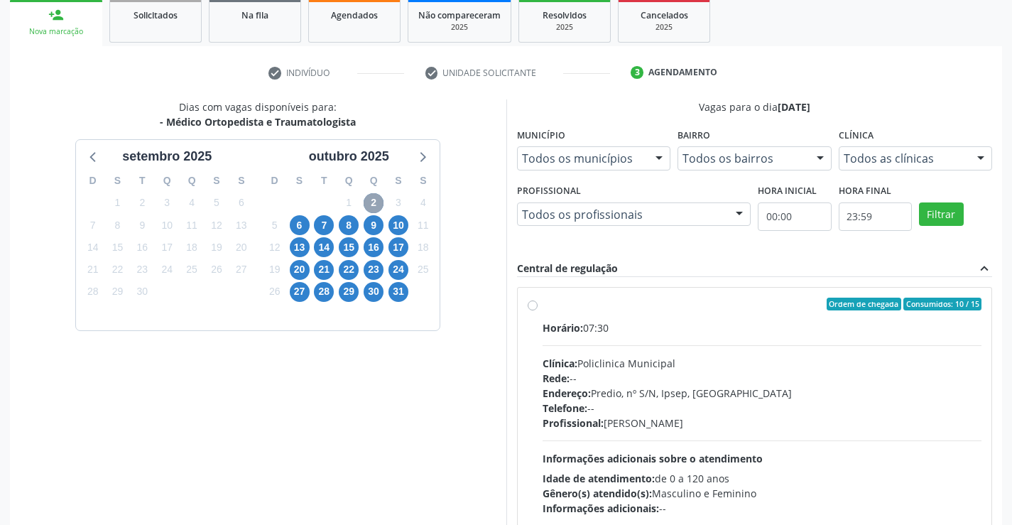
scroll to position [235, 0]
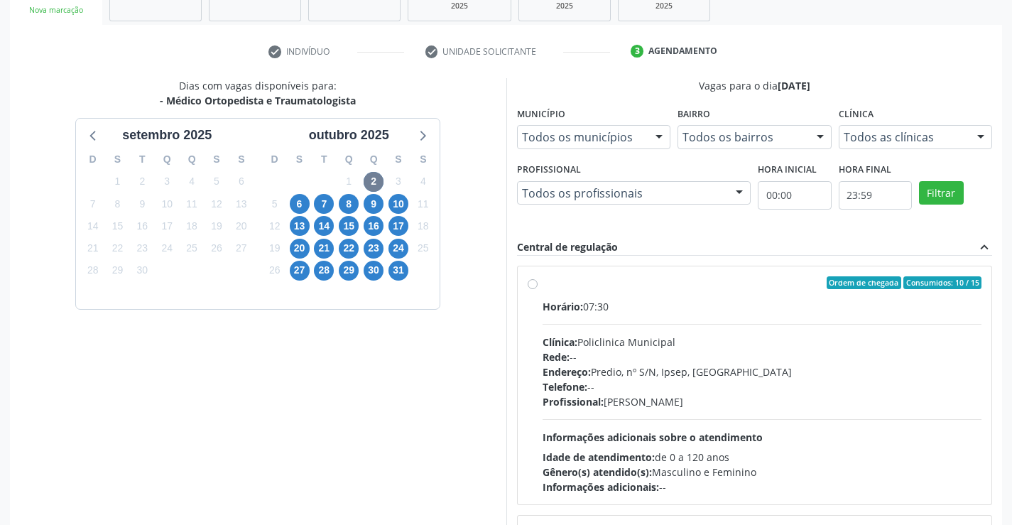
click at [542, 285] on label "Ordem de chegada Consumidos: 10 / 15 Horário: 07:30 Clínica: Policlinica Munici…" at bounding box center [761, 385] width 439 height 218
click at [529, 285] on input "Ordem de chegada Consumidos: 10 / 15 Horário: 07:30 Clínica: Policlinica Munici…" at bounding box center [532, 282] width 10 height 13
radio input "true"
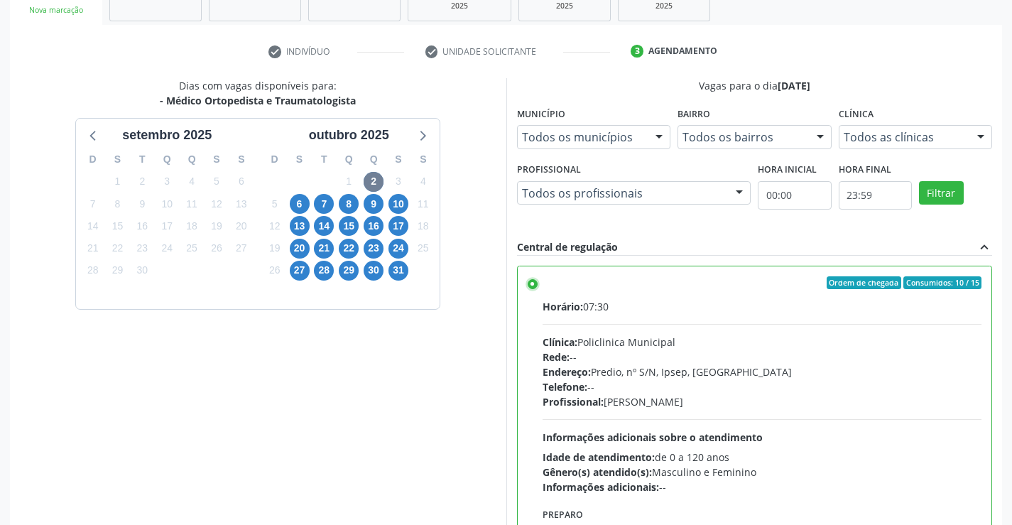
scroll to position [324, 0]
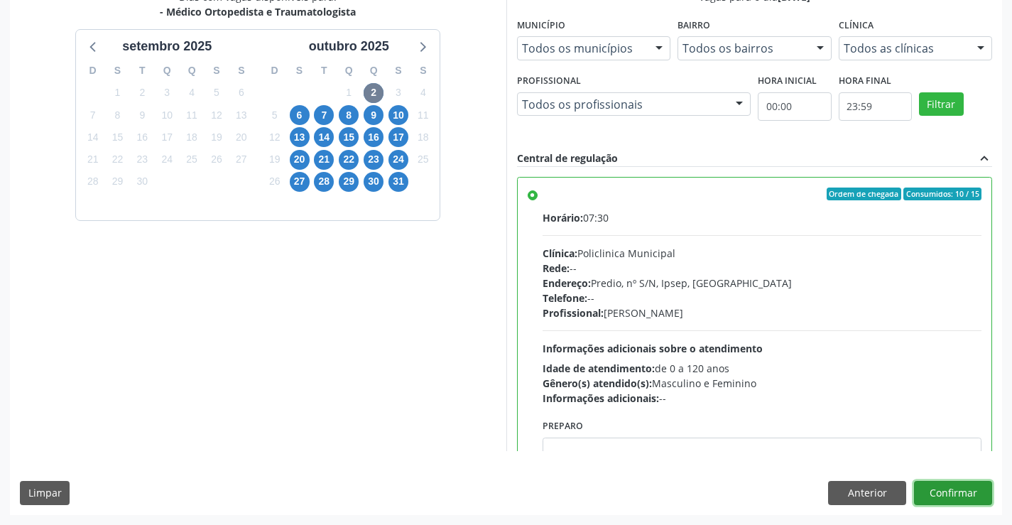
click at [962, 492] on button "Confirmar" at bounding box center [953, 493] width 78 height 24
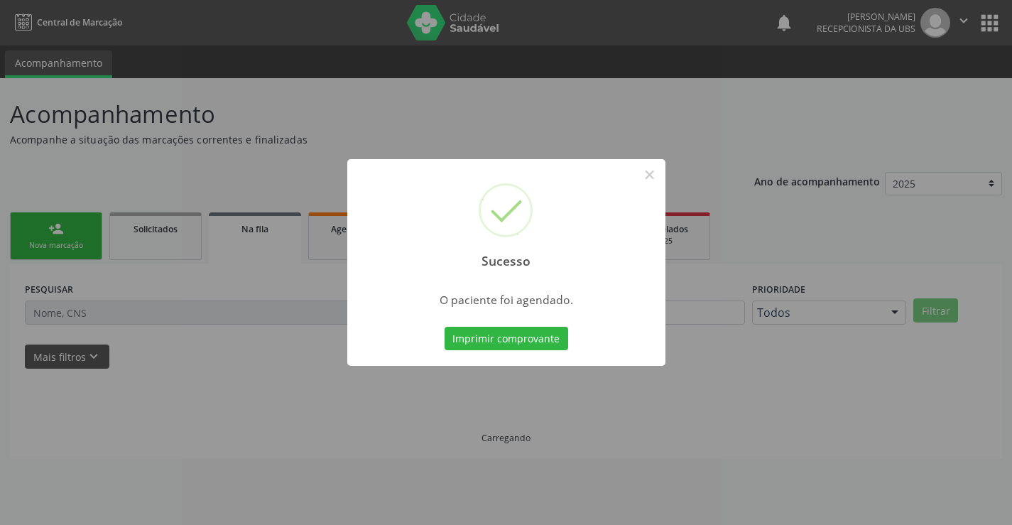
scroll to position [0, 0]
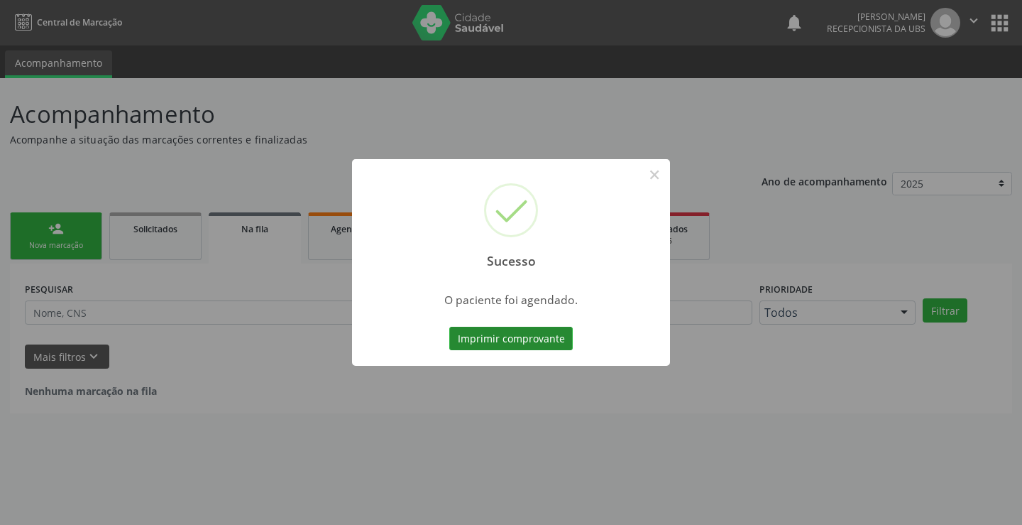
click at [539, 338] on button "Imprimir comprovante" at bounding box center [511, 339] width 124 height 24
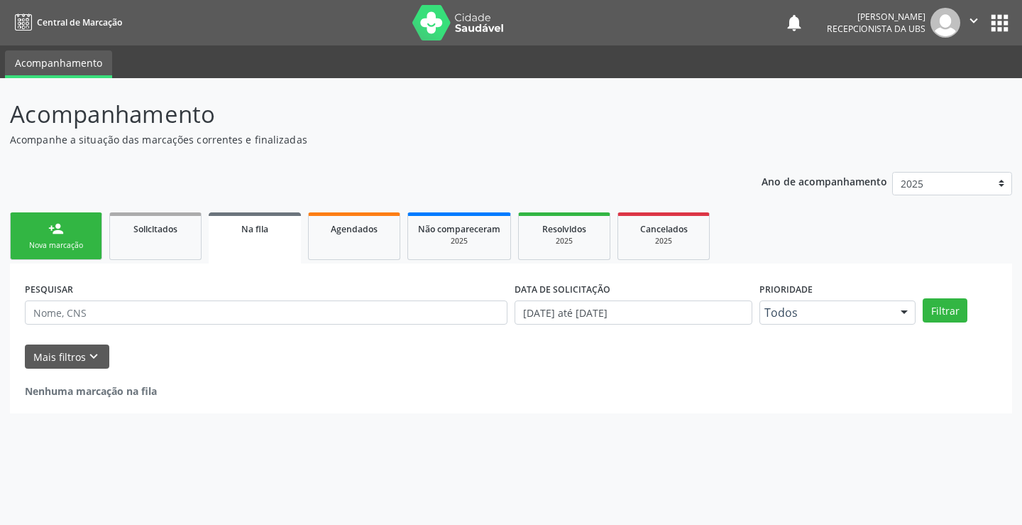
click at [67, 241] on div "Nova marcação" at bounding box center [56, 245] width 71 height 11
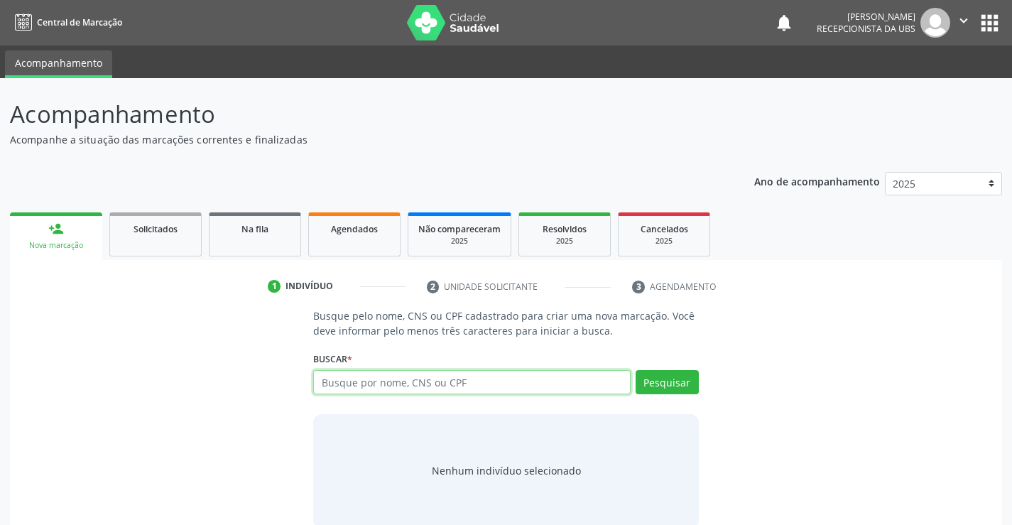
click at [452, 386] on input "text" at bounding box center [471, 382] width 317 height 24
type input "10196860490"
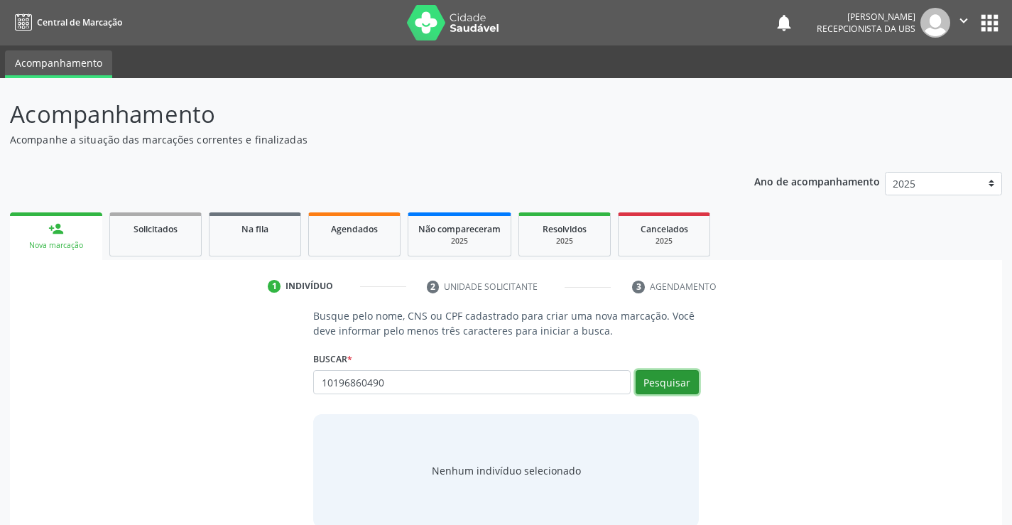
click at [657, 387] on button "Pesquisar" at bounding box center [666, 382] width 63 height 24
type input "10196860490"
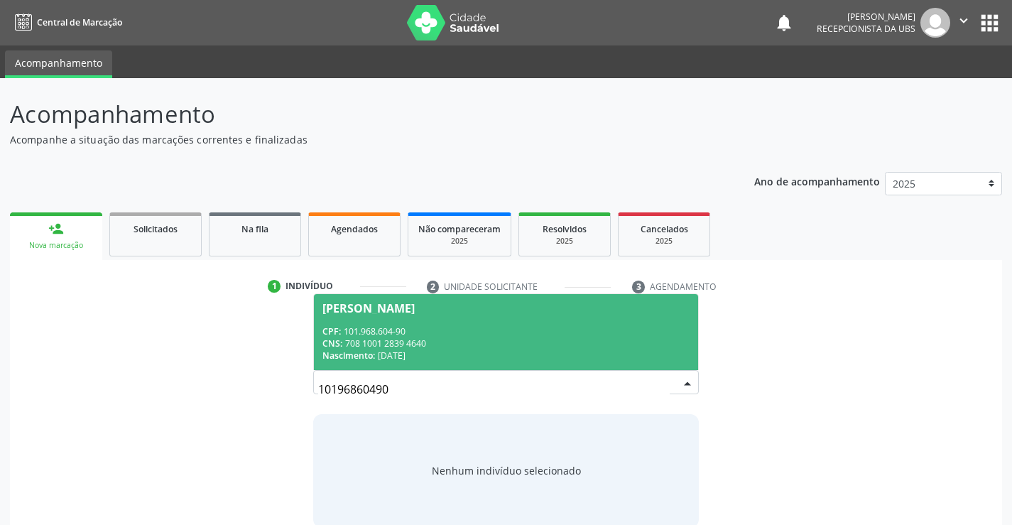
click at [342, 341] on span "CNS:" at bounding box center [332, 343] width 20 height 12
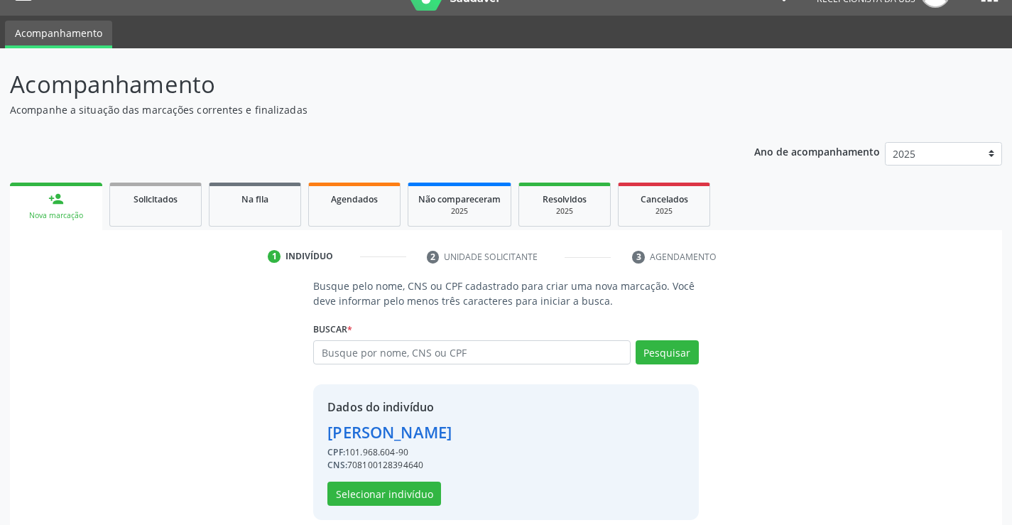
scroll to position [45, 0]
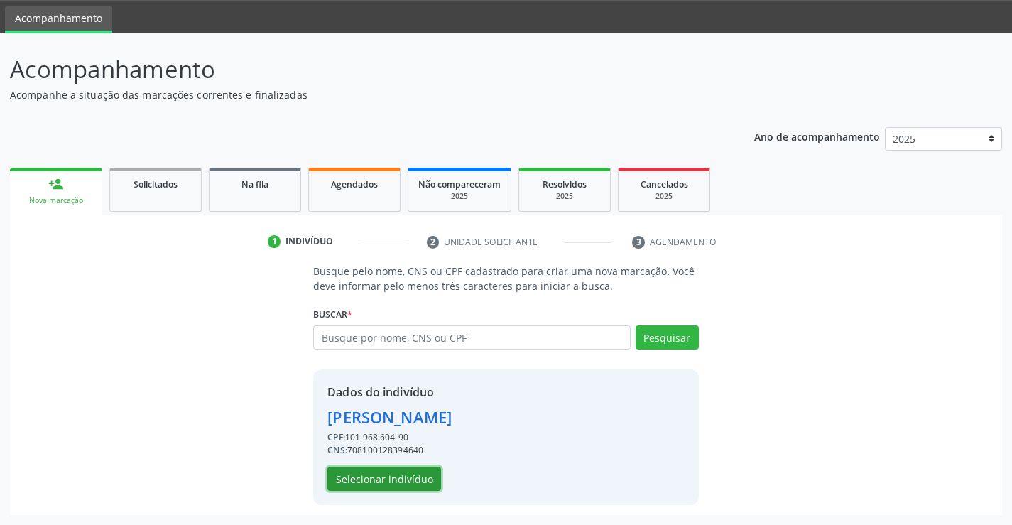
click at [417, 473] on button "Selecionar indivíduo" at bounding box center [384, 478] width 114 height 24
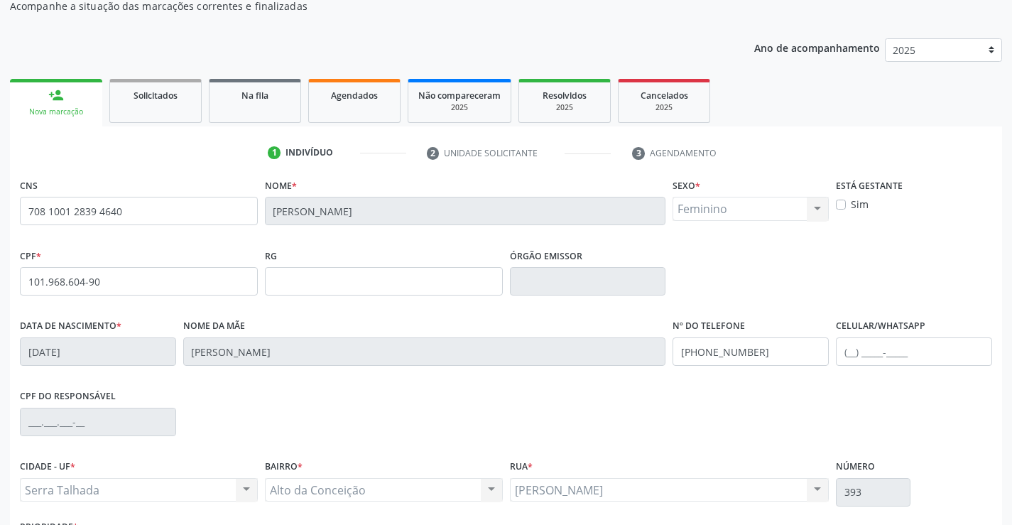
scroll to position [245, 0]
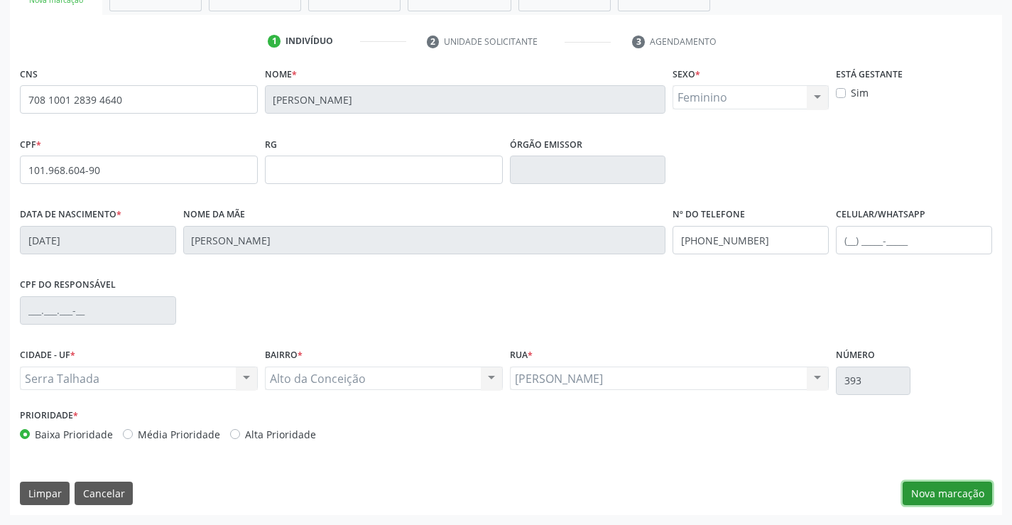
click at [934, 495] on button "Nova marcação" at bounding box center [946, 493] width 89 height 24
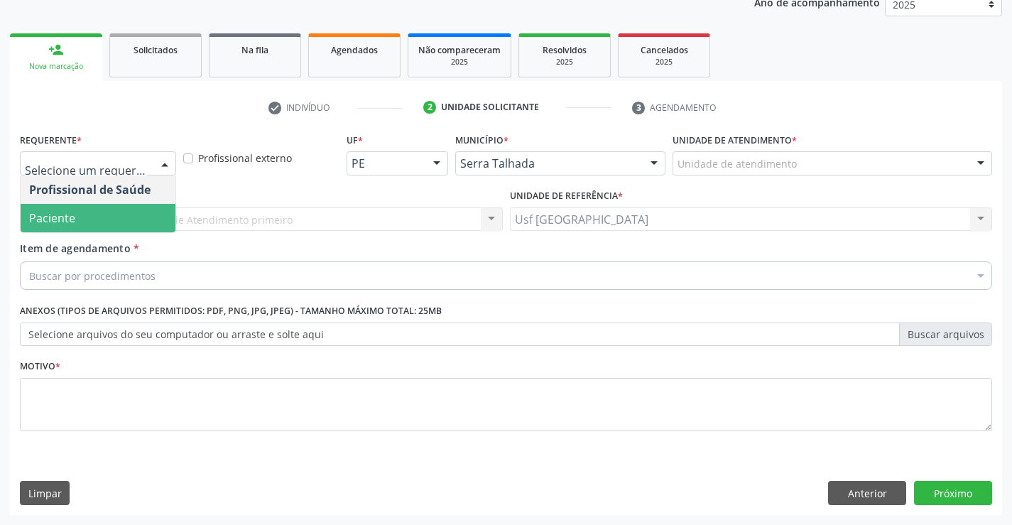
click at [84, 214] on span "Paciente" at bounding box center [98, 218] width 155 height 28
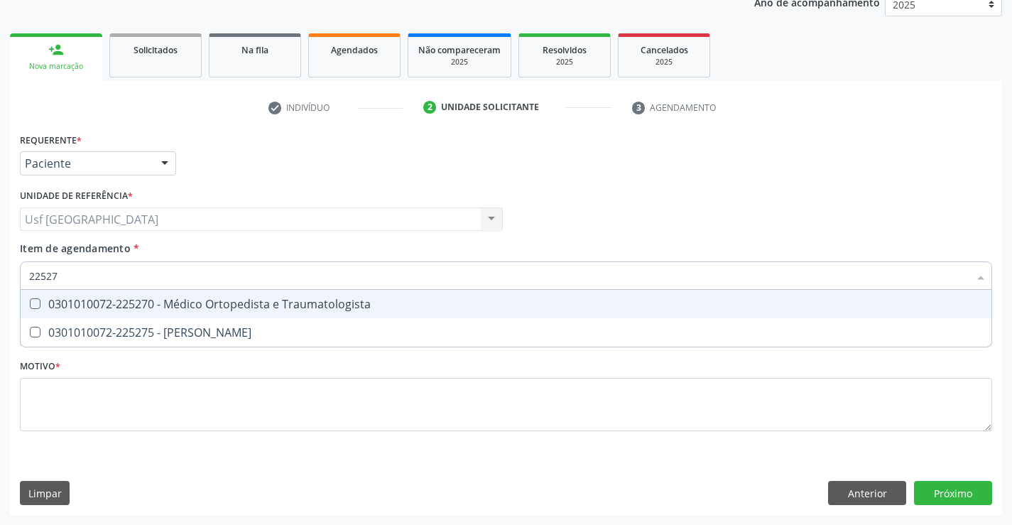
type input "225270"
click at [497, 422] on div "Requerente * Paciente Profissional de Saúde Paciente Nenhum resultado encontrad…" at bounding box center [506, 290] width 972 height 322
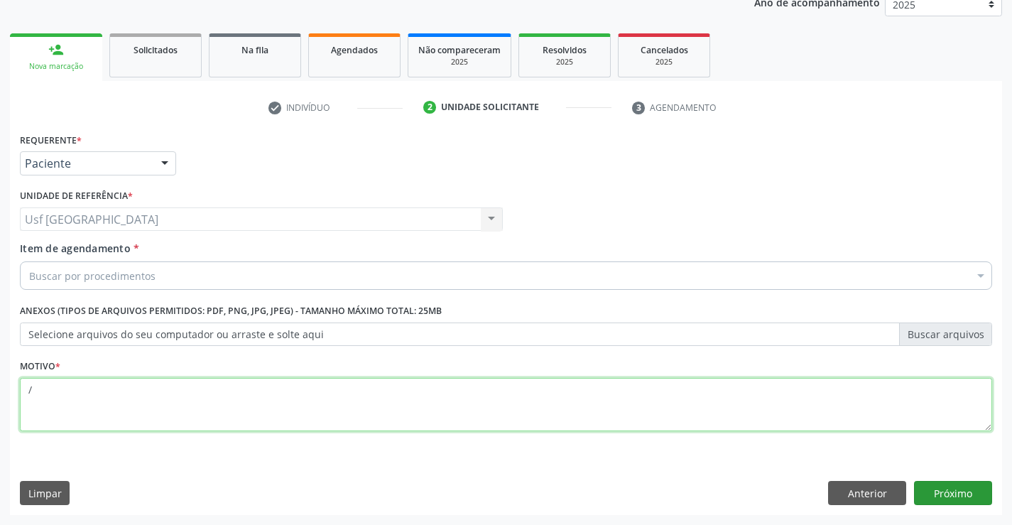
type textarea "/"
click at [948, 492] on button "Próximo" at bounding box center [953, 493] width 78 height 24
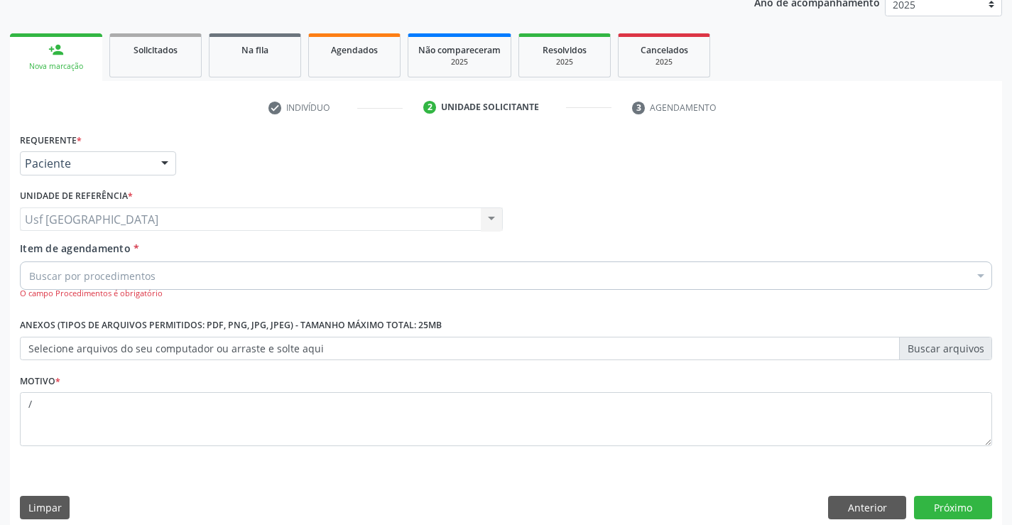
click at [160, 275] on div "Buscar por procedimentos" at bounding box center [506, 275] width 972 height 28
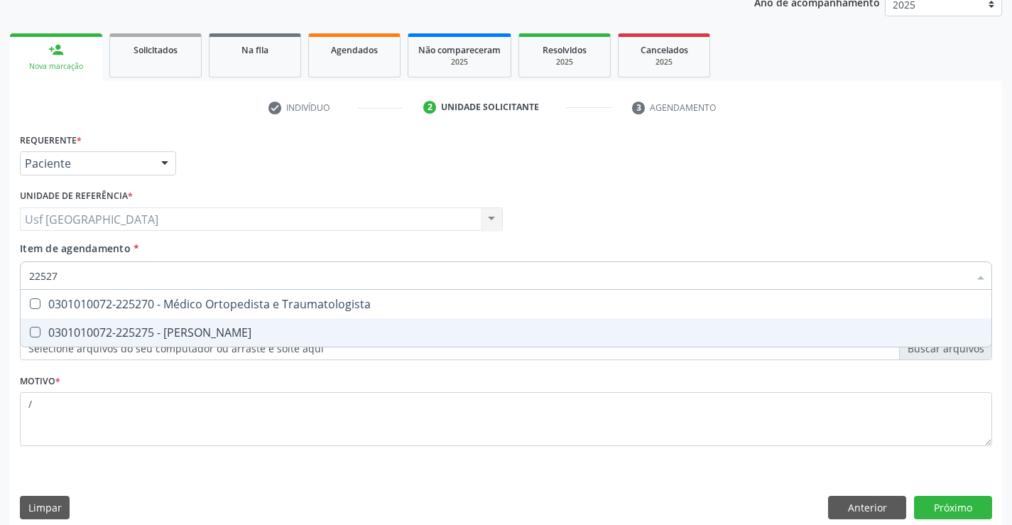
type input "225270"
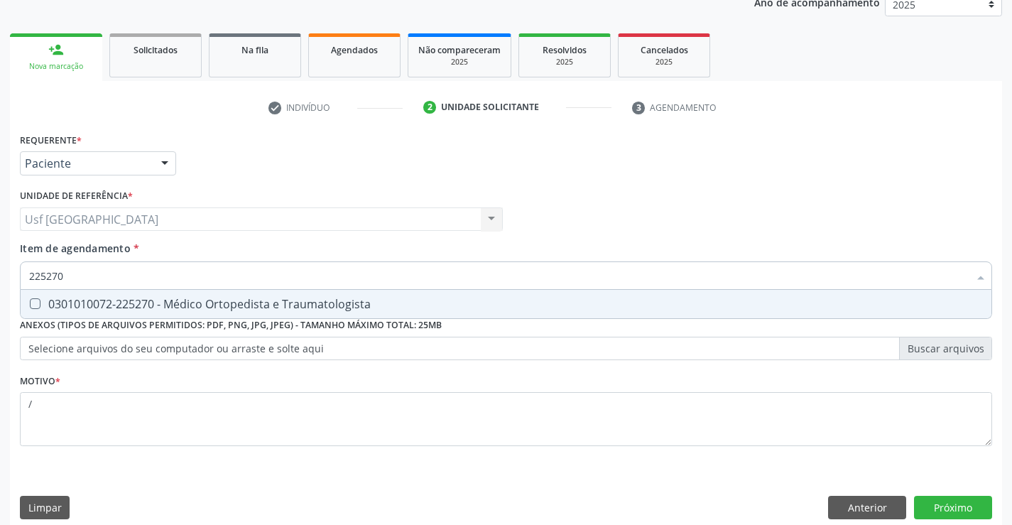
click at [177, 307] on div "0301010072-225270 - Médico Ortopedista e Traumatologista" at bounding box center [505, 303] width 953 height 11
checkbox Traumatologista "true"
click at [928, 515] on button "Próximo" at bounding box center [953, 508] width 78 height 24
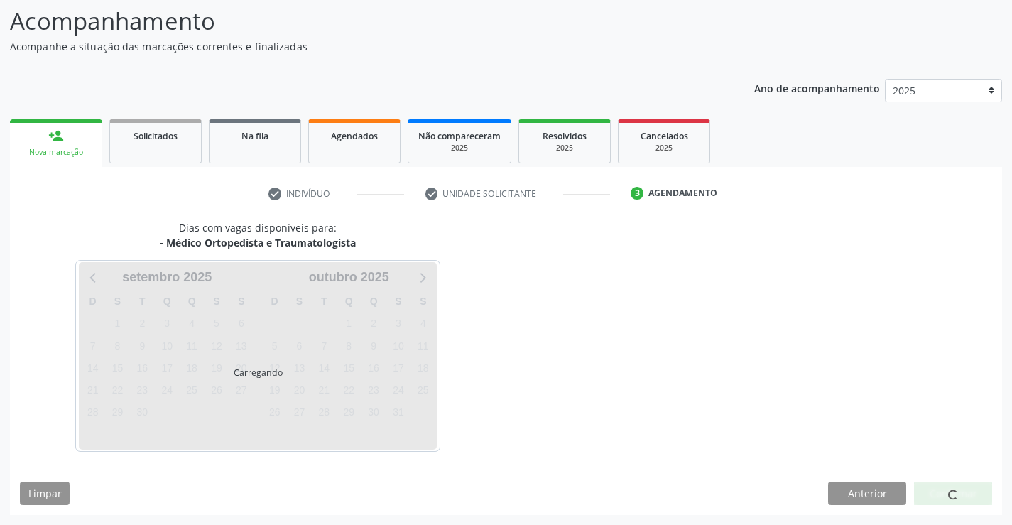
scroll to position [93, 0]
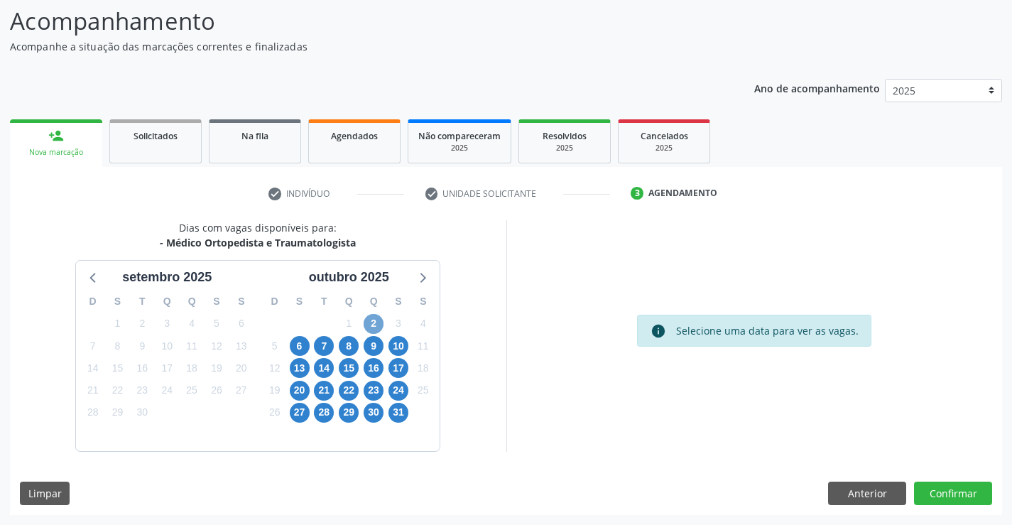
click at [377, 324] on span "2" at bounding box center [373, 324] width 20 height 20
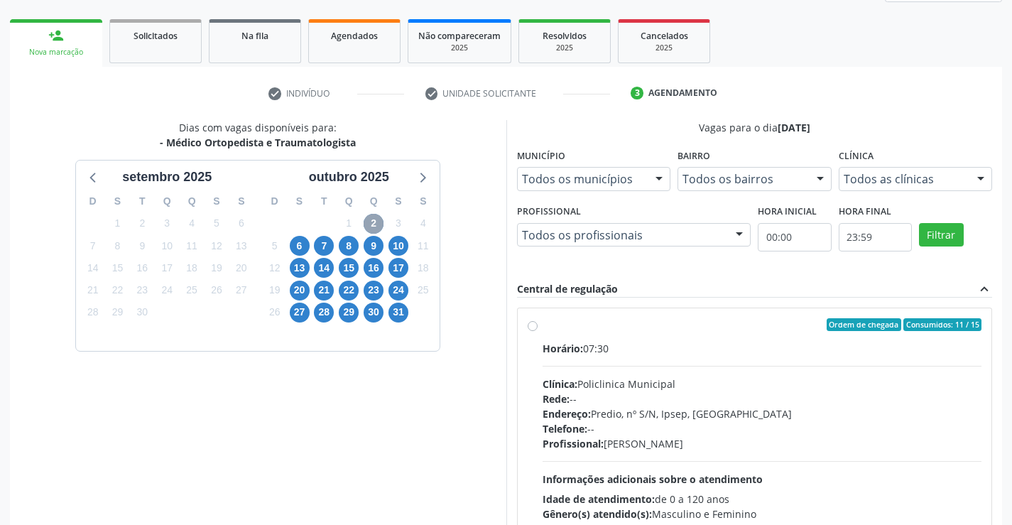
scroll to position [324, 0]
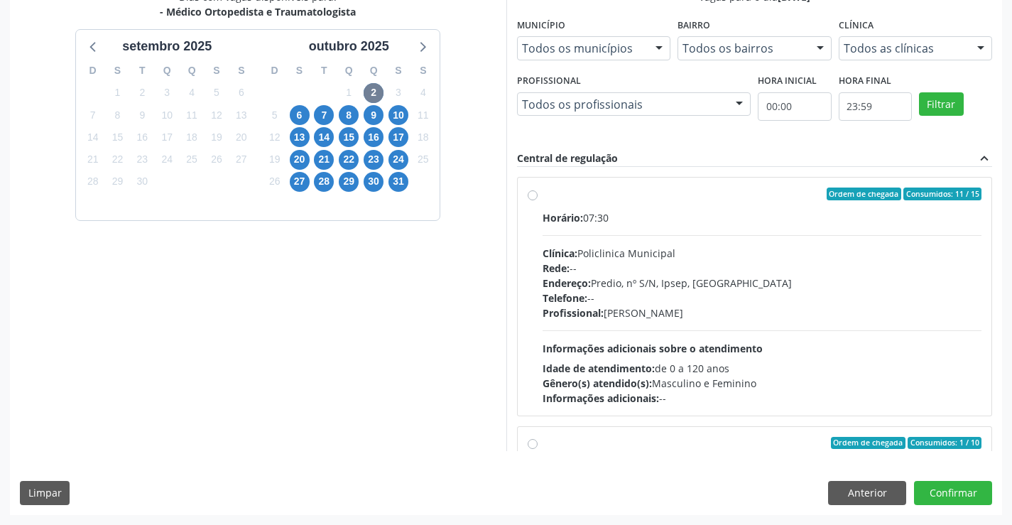
click at [542, 197] on label "Ordem de chegada Consumidos: 11 / 15 Horário: 07:30 Clínica: Policlinica Munici…" at bounding box center [761, 296] width 439 height 218
click at [530, 197] on input "Ordem de chegada Consumidos: 11 / 15 Horário: 07:30 Clínica: Policlinica Munici…" at bounding box center [532, 193] width 10 height 13
radio input "true"
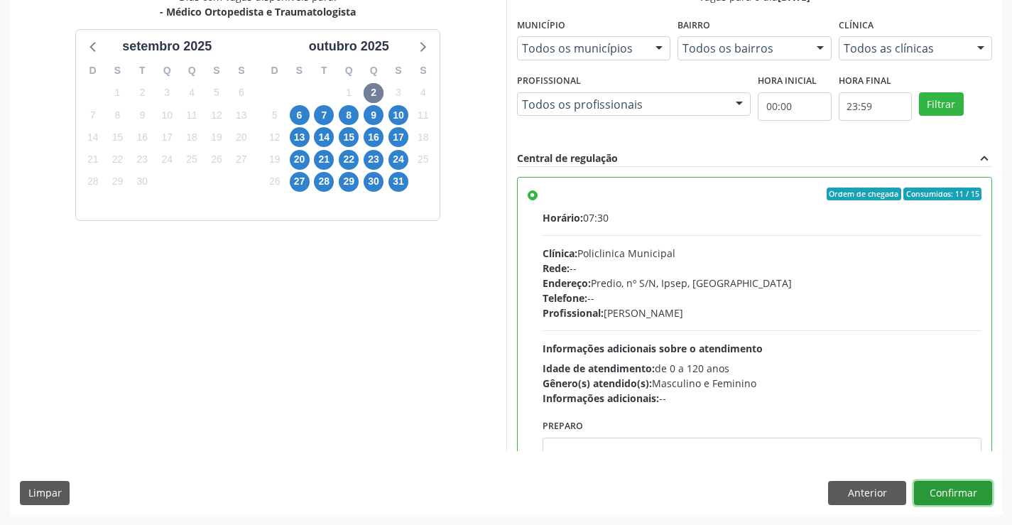
click at [952, 496] on button "Confirmar" at bounding box center [953, 493] width 78 height 24
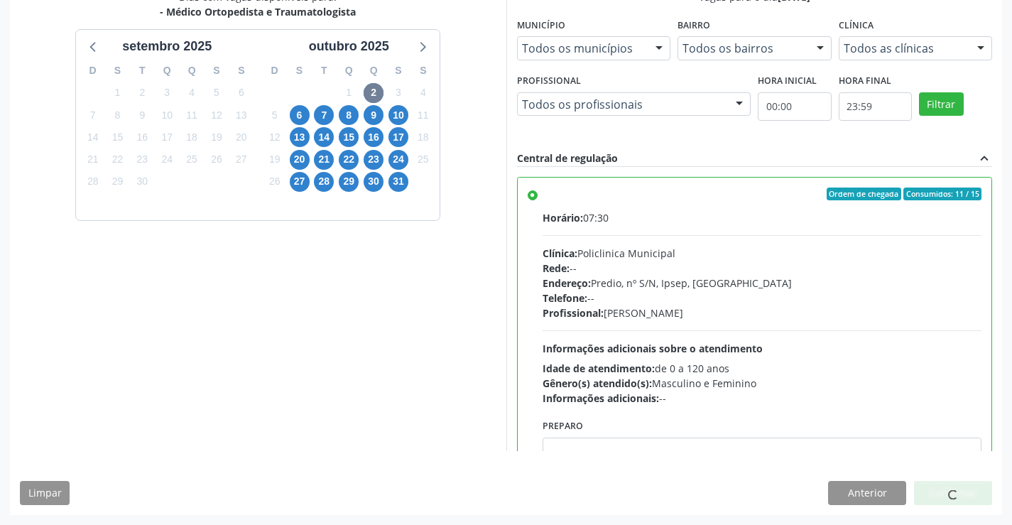
scroll to position [0, 0]
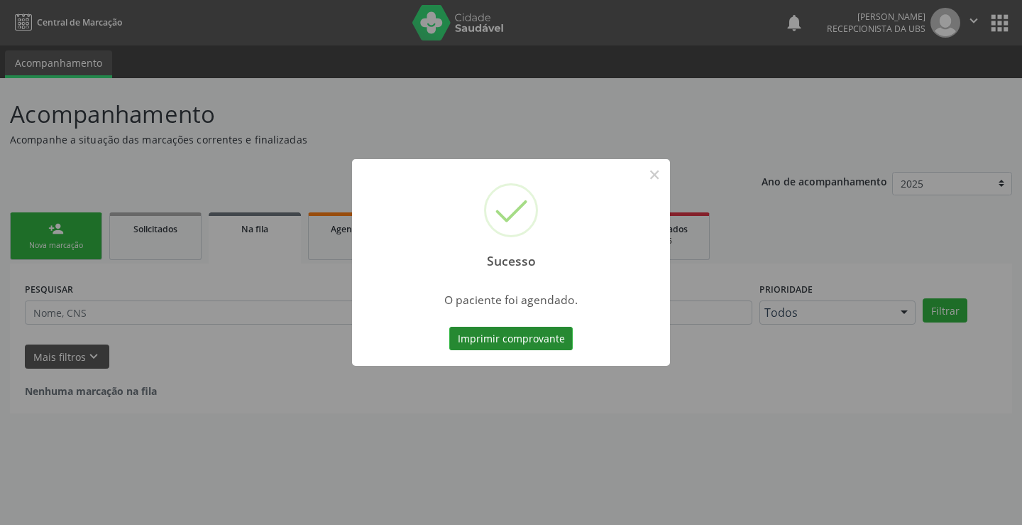
click at [511, 341] on button "Imprimir comprovante" at bounding box center [511, 339] width 124 height 24
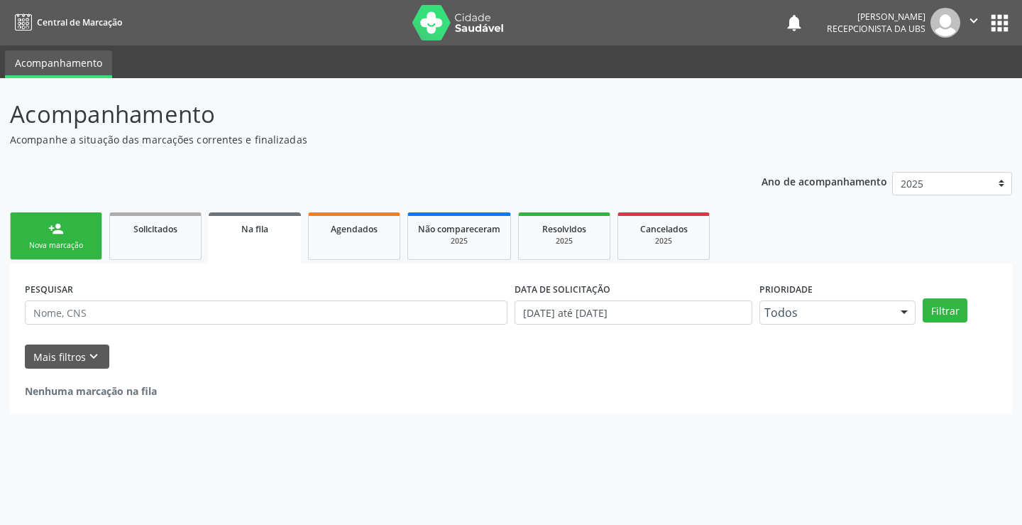
click at [69, 241] on div "Nova marcação" at bounding box center [56, 245] width 71 height 11
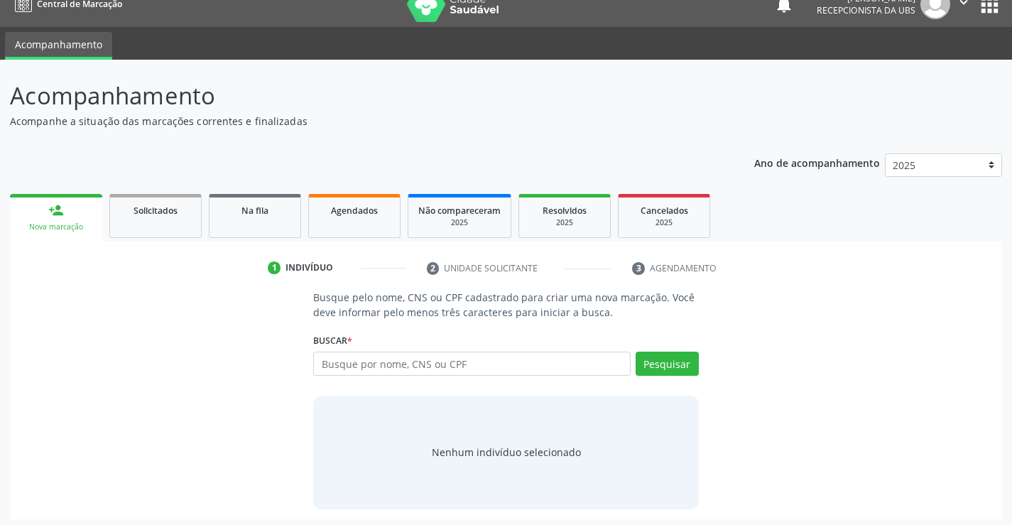
scroll to position [23, 0]
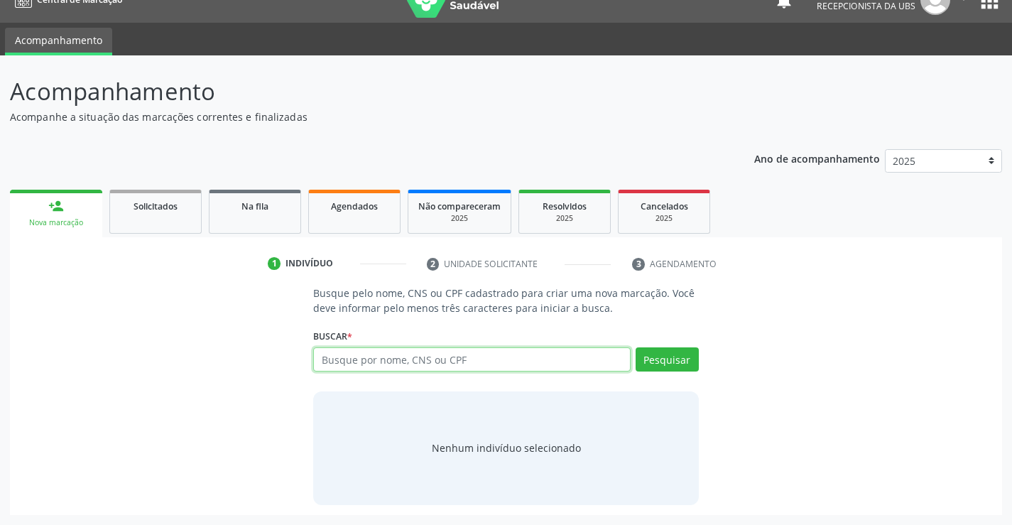
click at [527, 352] on input "text" at bounding box center [471, 359] width 317 height 24
type input "21046654500"
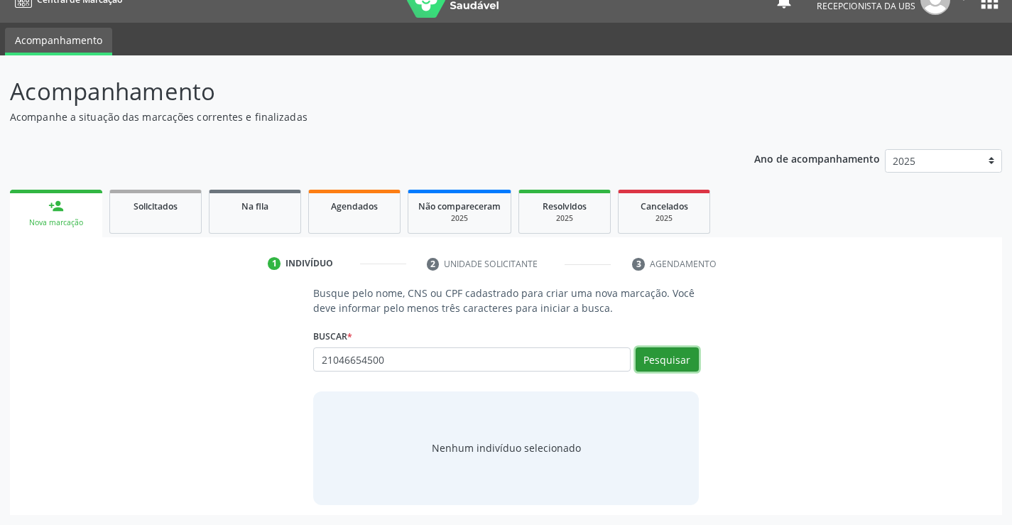
click at [656, 367] on button "Pesquisar" at bounding box center [666, 359] width 63 height 24
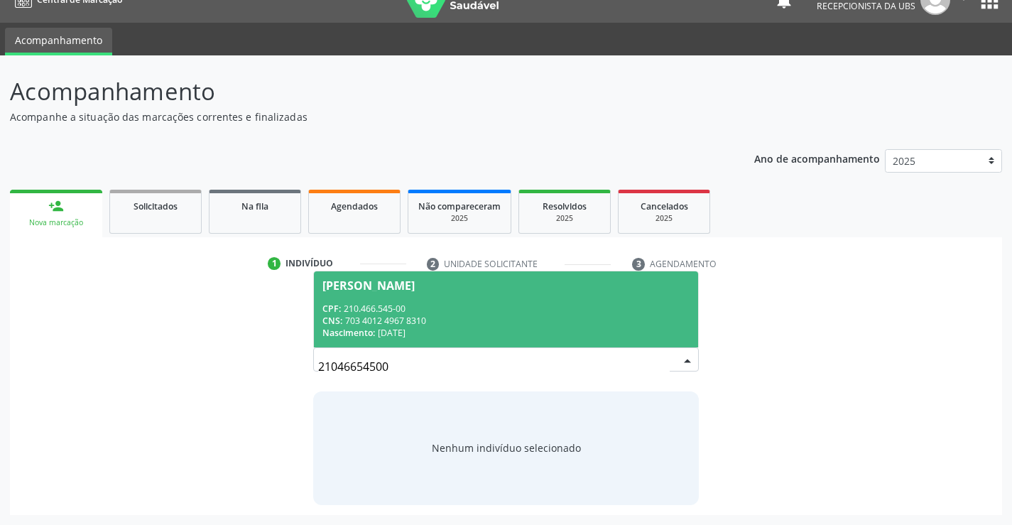
click at [386, 306] on div "CPF: 210.466.545-00" at bounding box center [505, 308] width 366 height 12
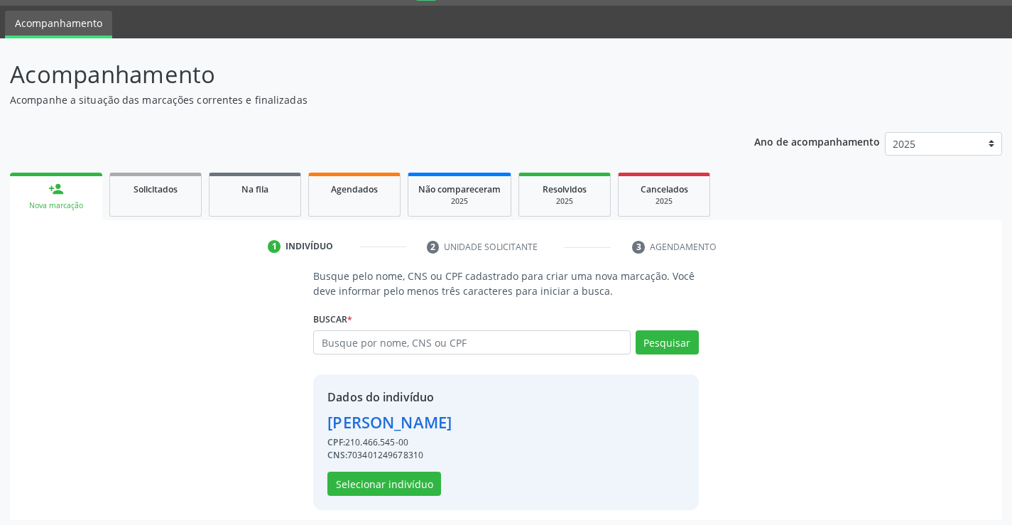
scroll to position [45, 0]
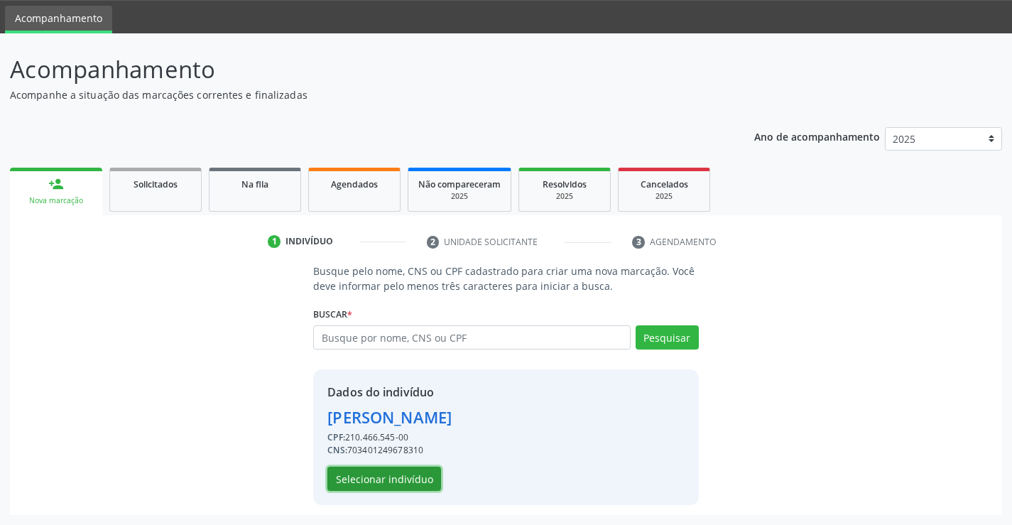
click at [413, 476] on button "Selecionar indivíduo" at bounding box center [384, 478] width 114 height 24
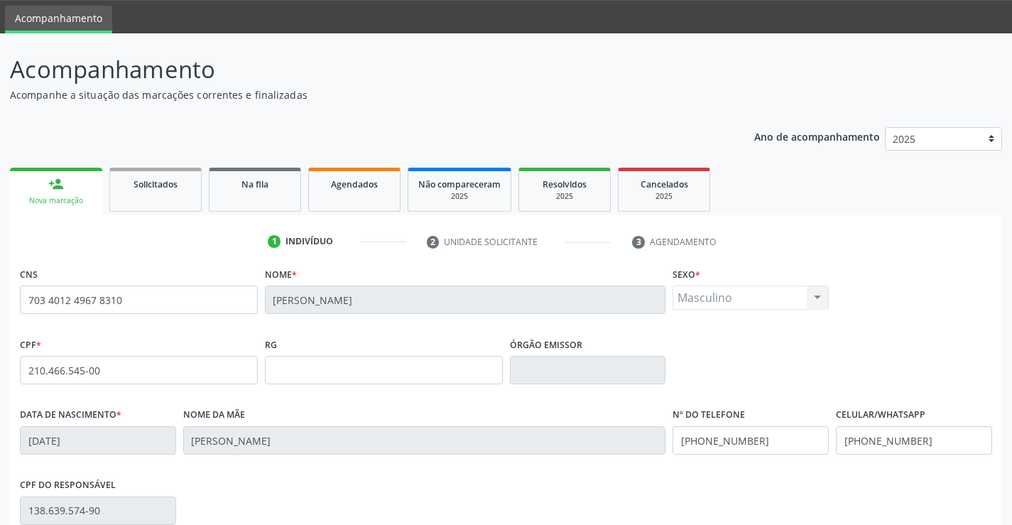
scroll to position [245, 0]
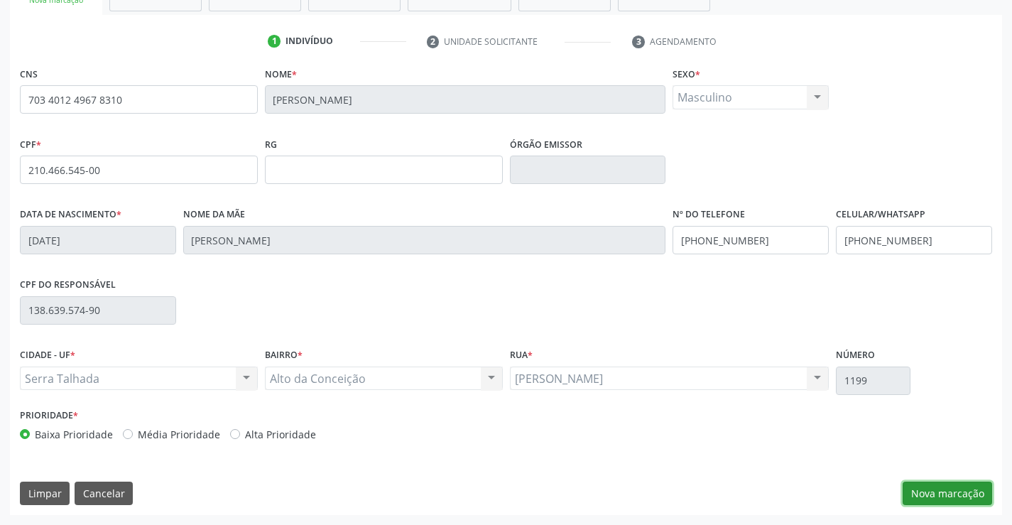
click at [966, 491] on button "Nova marcação" at bounding box center [946, 493] width 89 height 24
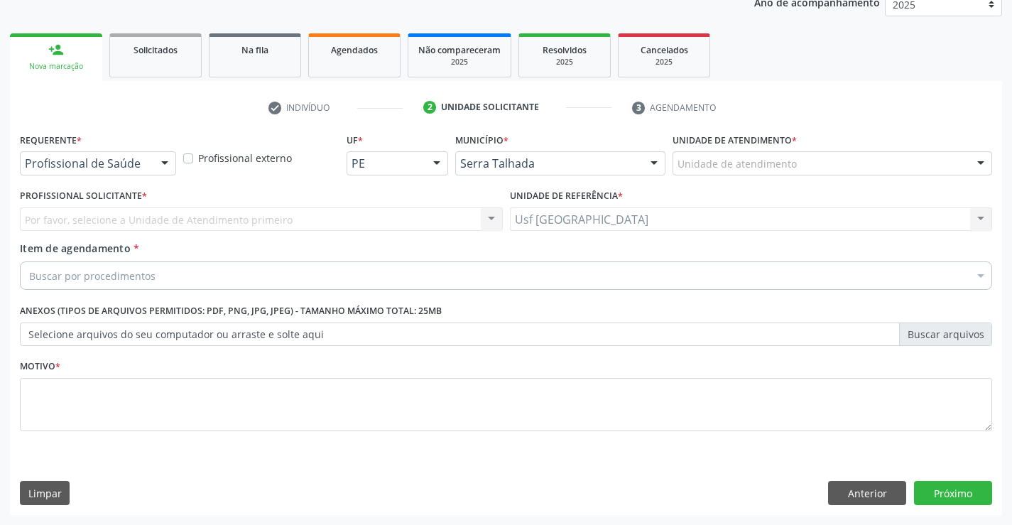
scroll to position [179, 0]
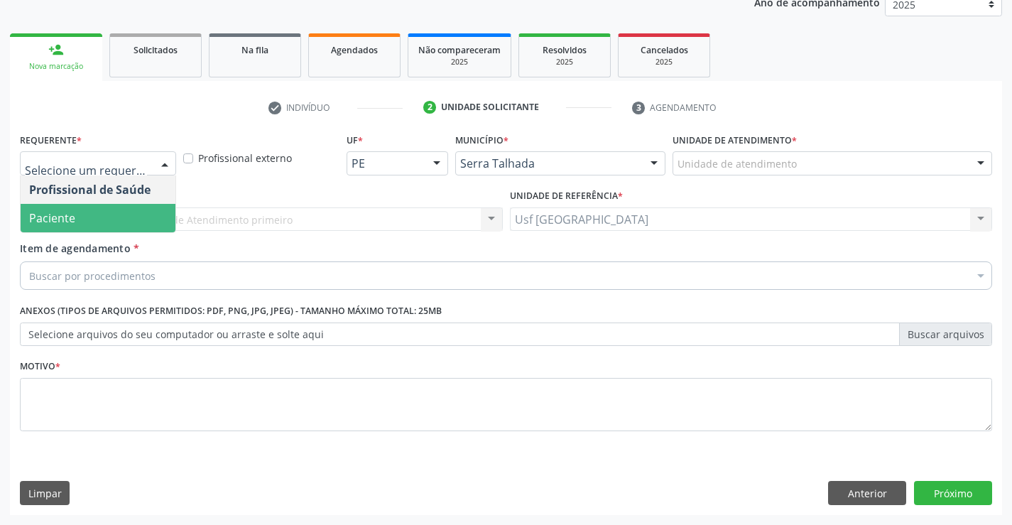
click at [89, 215] on span "Paciente" at bounding box center [98, 218] width 155 height 28
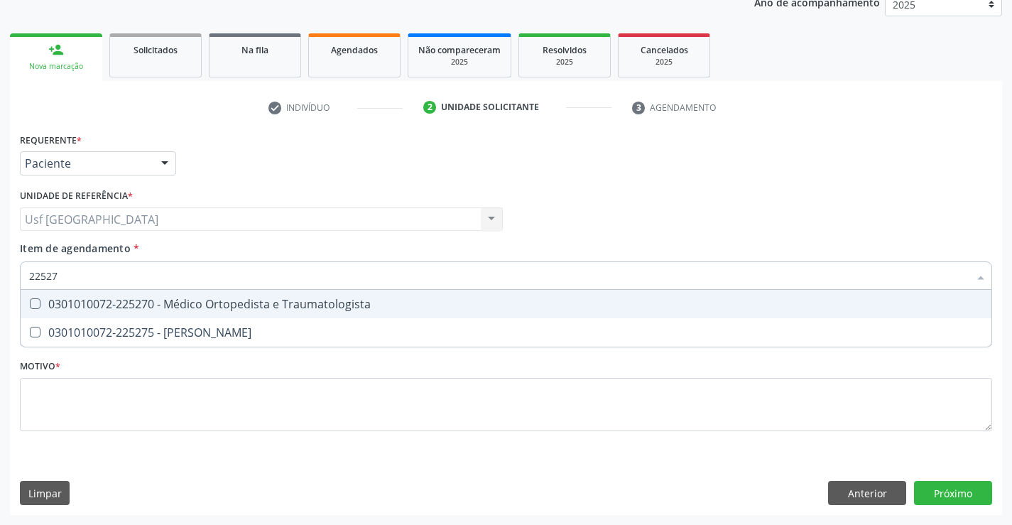
type input "225270"
click at [184, 293] on span "0301010072-225270 - Médico Ortopedista e Traumatologista" at bounding box center [506, 304] width 970 height 28
checkbox Traumatologista "true"
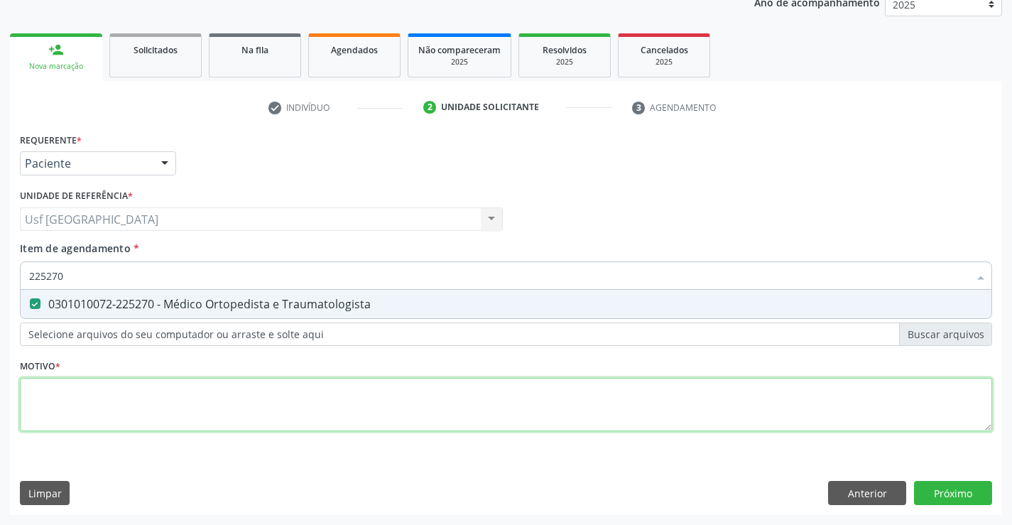
click at [132, 395] on div "Requerente * Paciente Profissional de Saúde Paciente Nenhum resultado encontrad…" at bounding box center [506, 290] width 972 height 322
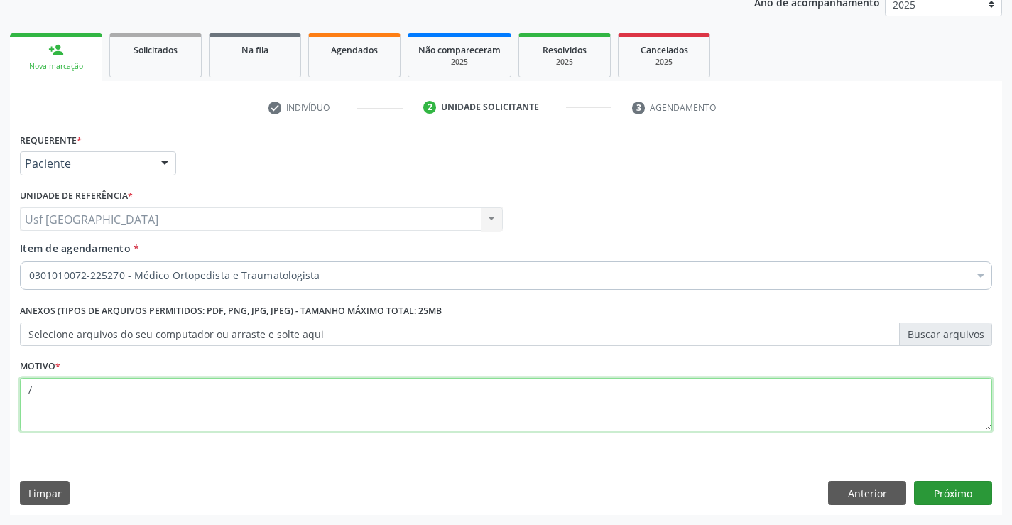
type textarea "/"
click at [956, 493] on button "Próximo" at bounding box center [953, 493] width 78 height 24
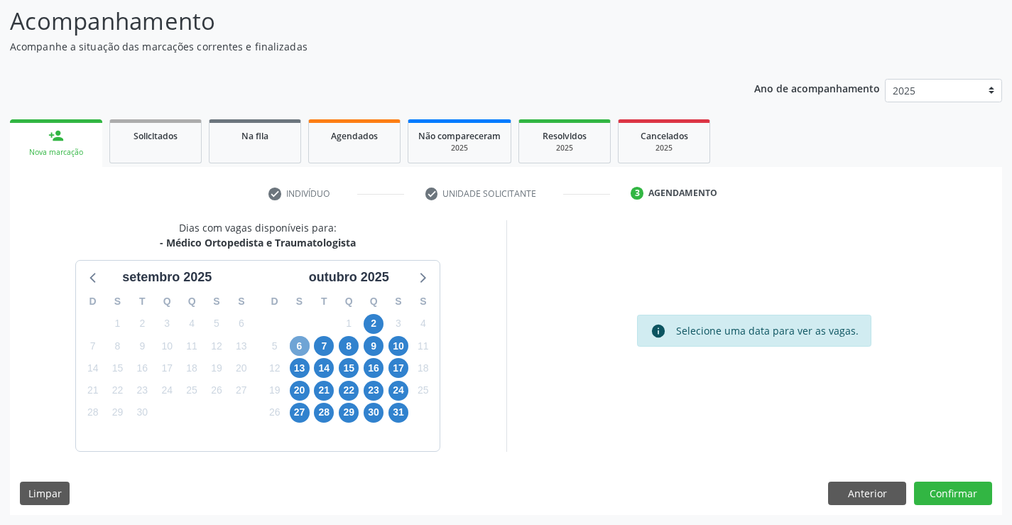
click at [303, 346] on span "6" at bounding box center [300, 346] width 20 height 20
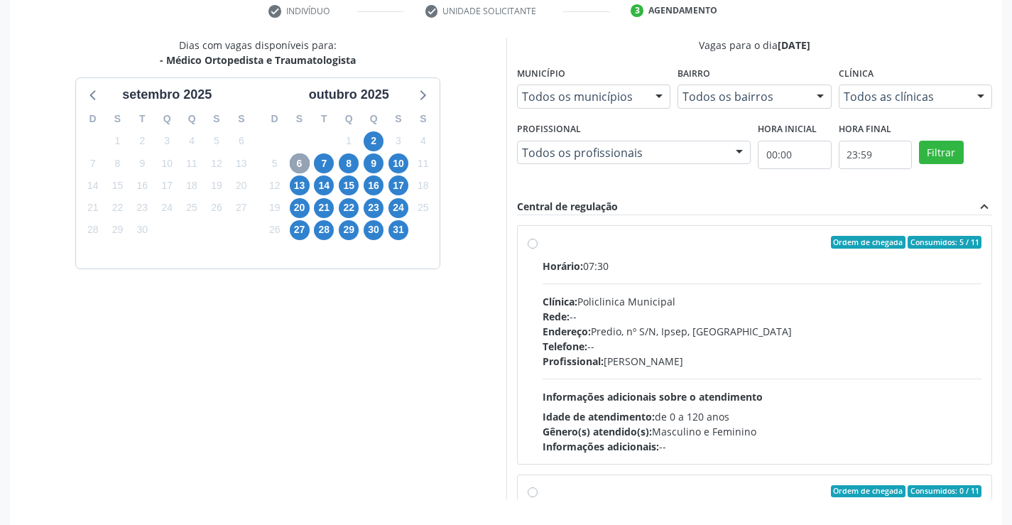
scroll to position [281, 0]
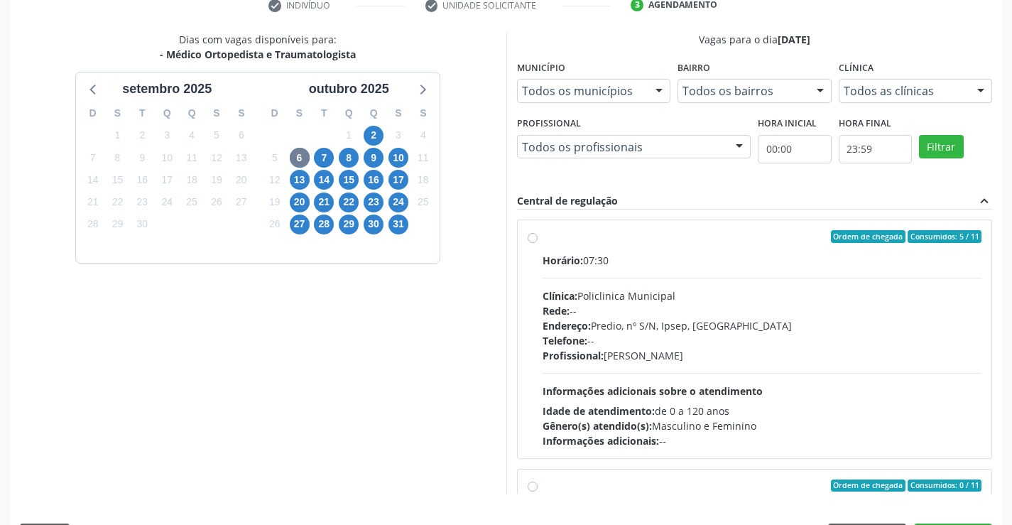
click at [542, 238] on label "Ordem de chegada Consumidos: 5 / 11 Horário: 07:30 Clínica: Policlinica Municip…" at bounding box center [761, 339] width 439 height 218
click at [535, 238] on input "Ordem de chegada Consumidos: 5 / 11 Horário: 07:30 Clínica: Policlinica Municip…" at bounding box center [532, 236] width 10 height 13
radio input "true"
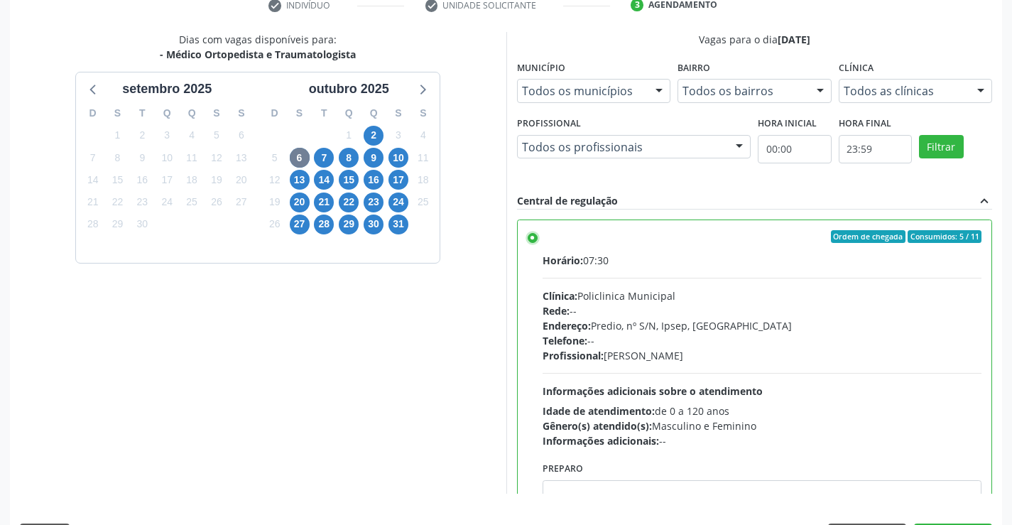
scroll to position [324, 0]
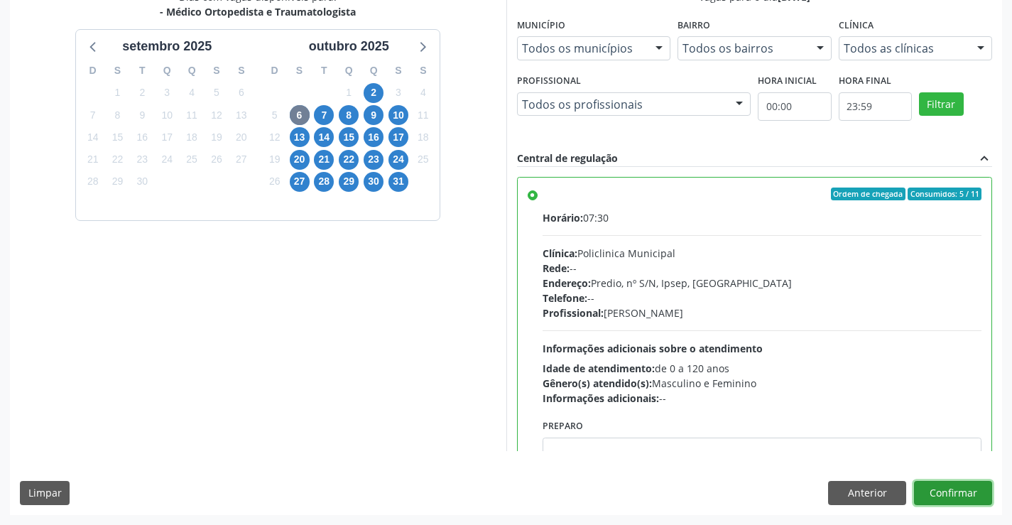
click at [961, 484] on button "Confirmar" at bounding box center [953, 493] width 78 height 24
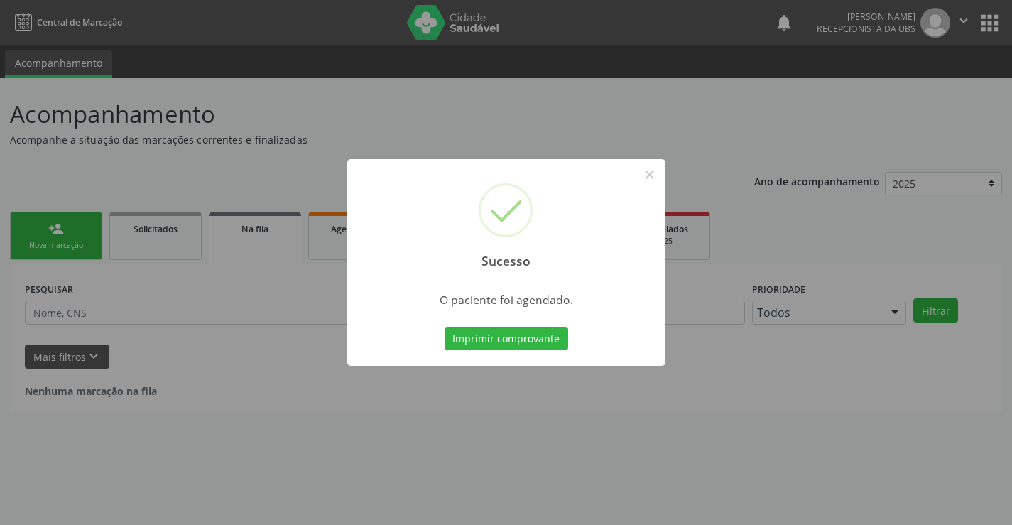
scroll to position [0, 0]
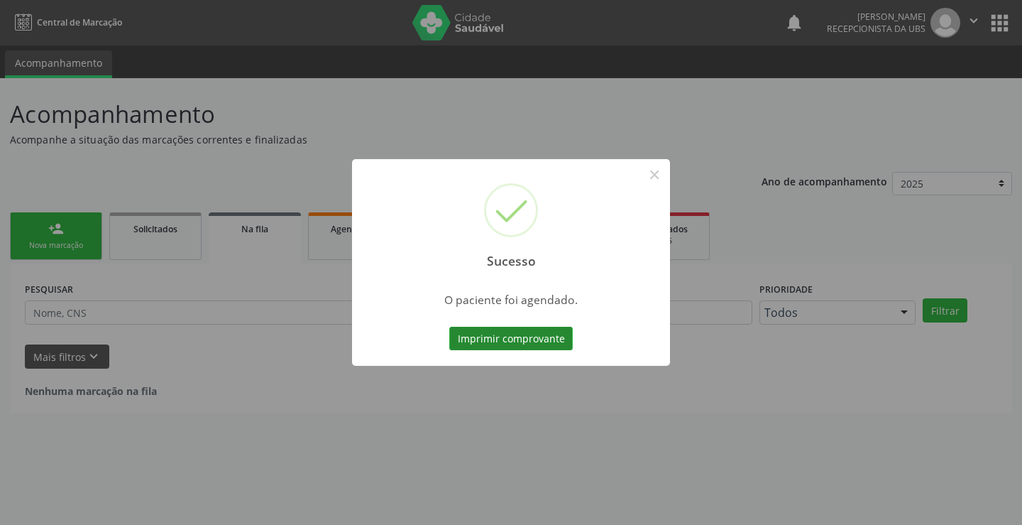
click at [545, 329] on button "Imprimir comprovante" at bounding box center [511, 339] width 124 height 24
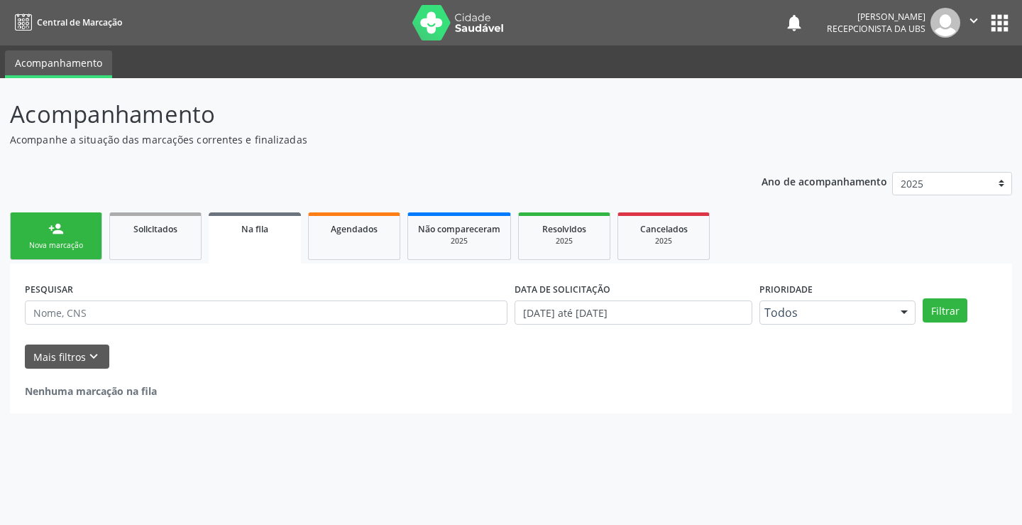
click at [52, 236] on div "person_add" at bounding box center [56, 229] width 16 height 16
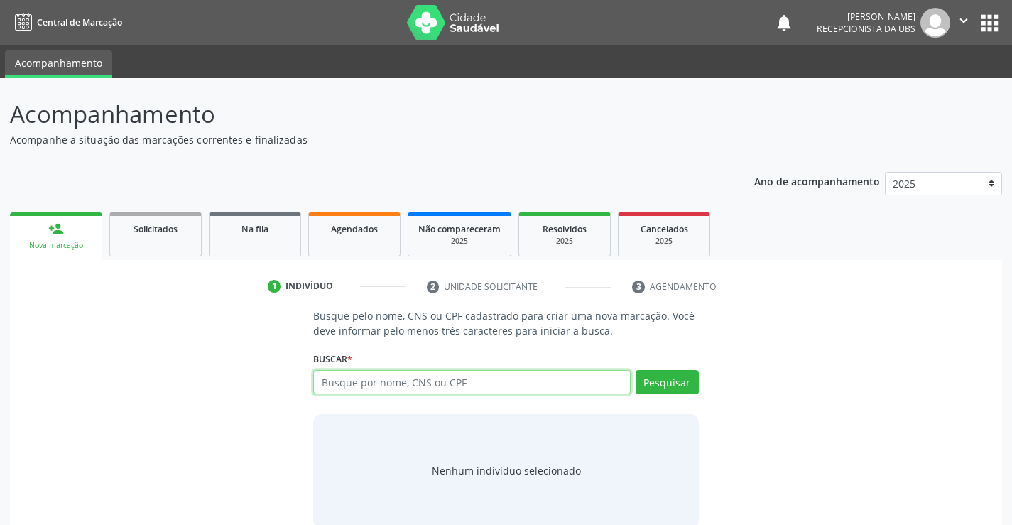
click at [399, 386] on input "text" at bounding box center [471, 382] width 317 height 24
type input "05380909442"
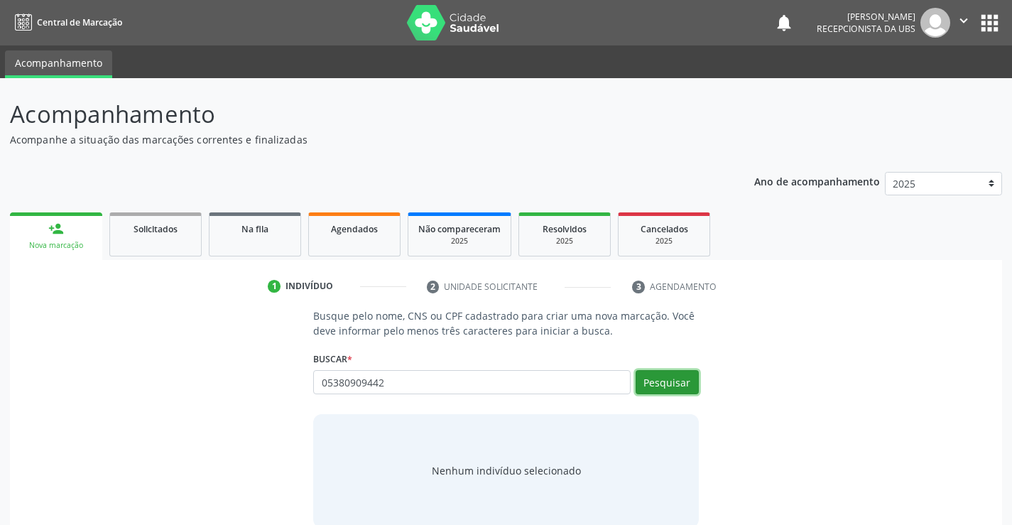
click at [680, 382] on button "Pesquisar" at bounding box center [666, 382] width 63 height 24
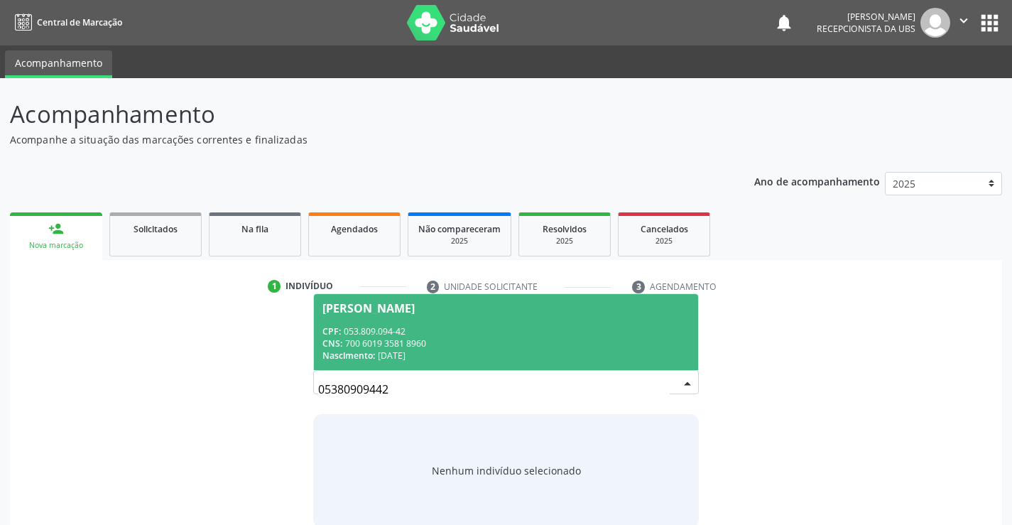
click at [353, 315] on span "Damiana Monteiro Leite Santana CPF: 053.809.094-42 CNS: 700 6019 3581 8960 Nasc…" at bounding box center [505, 332] width 383 height 76
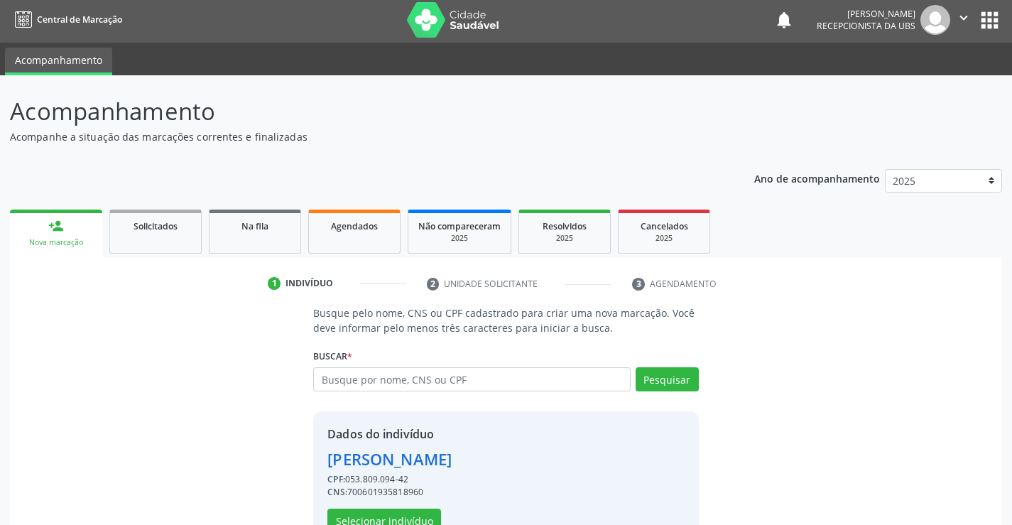
scroll to position [45, 0]
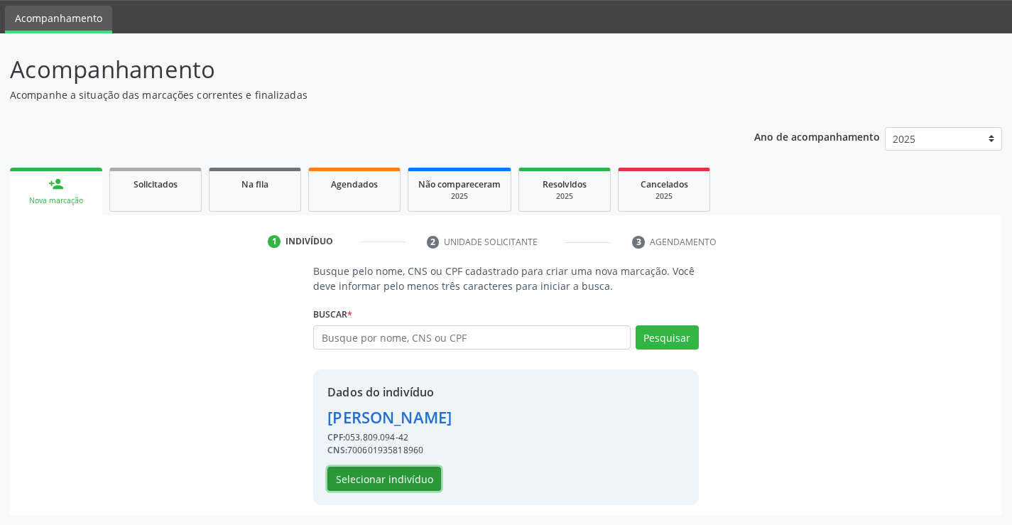
click at [405, 477] on button "Selecionar indivíduo" at bounding box center [384, 478] width 114 height 24
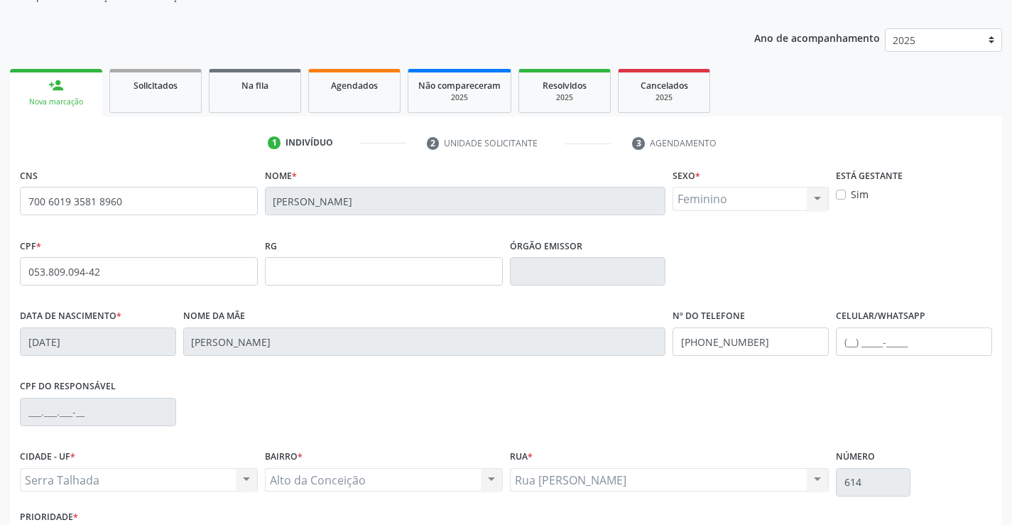
scroll to position [245, 0]
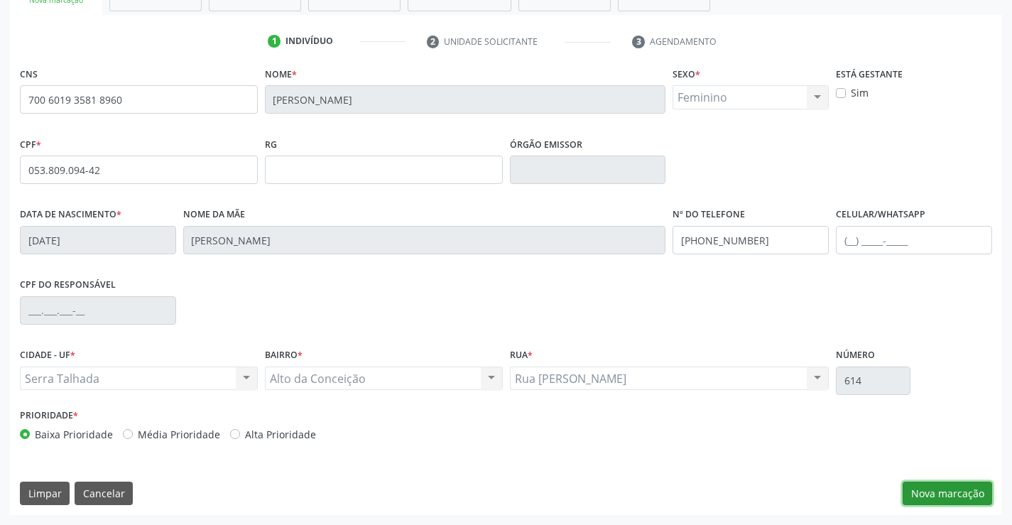
click at [956, 491] on button "Nova marcação" at bounding box center [946, 493] width 89 height 24
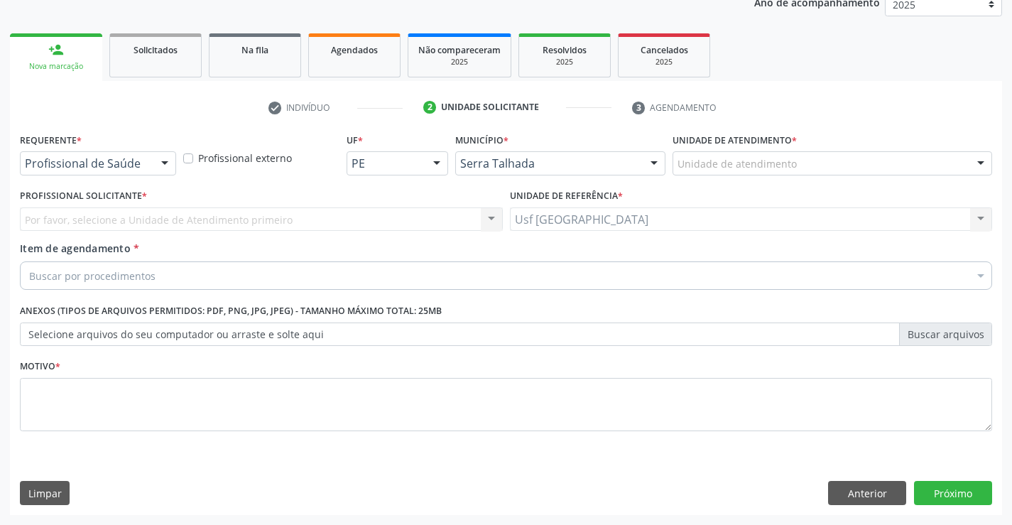
scroll to position [179, 0]
click at [176, 280] on div "Buscar por procedimentos" at bounding box center [506, 275] width 972 height 28
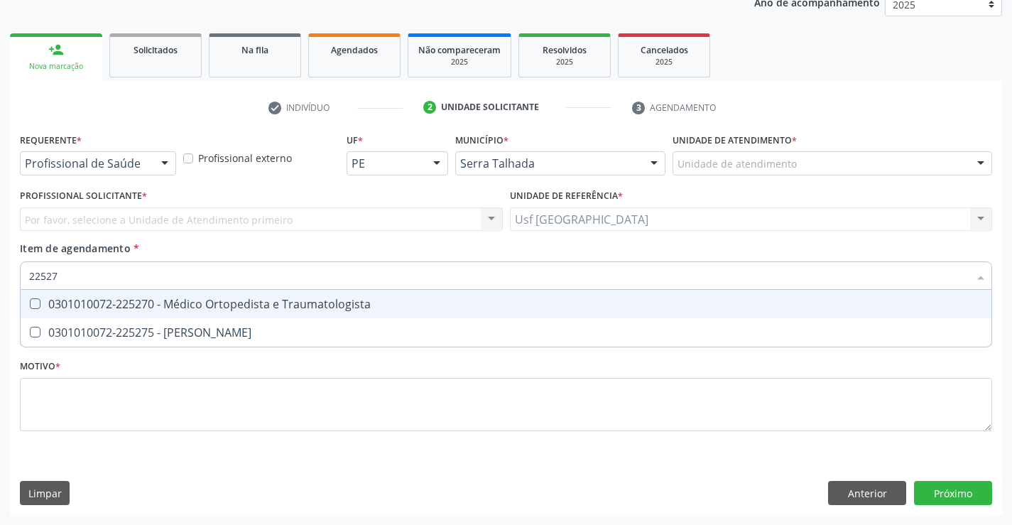
type input "225270"
click at [176, 307] on div "0301010072-225270 - Médico Ortopedista e Traumatologista" at bounding box center [505, 303] width 953 height 11
checkbox Traumatologista "true"
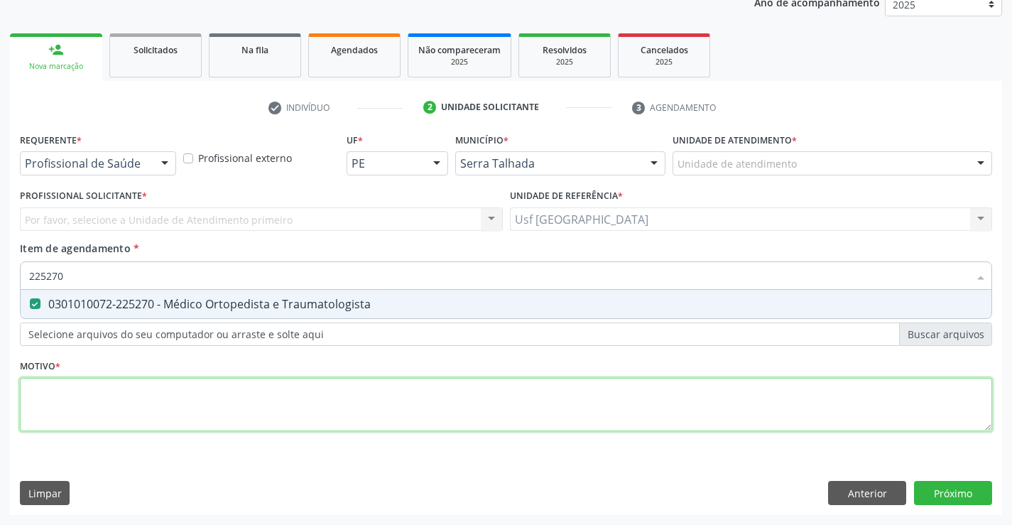
click at [131, 399] on div "Requerente * Profissional de Saúde Profissional de Saúde Paciente Nenhum result…" at bounding box center [506, 290] width 972 height 322
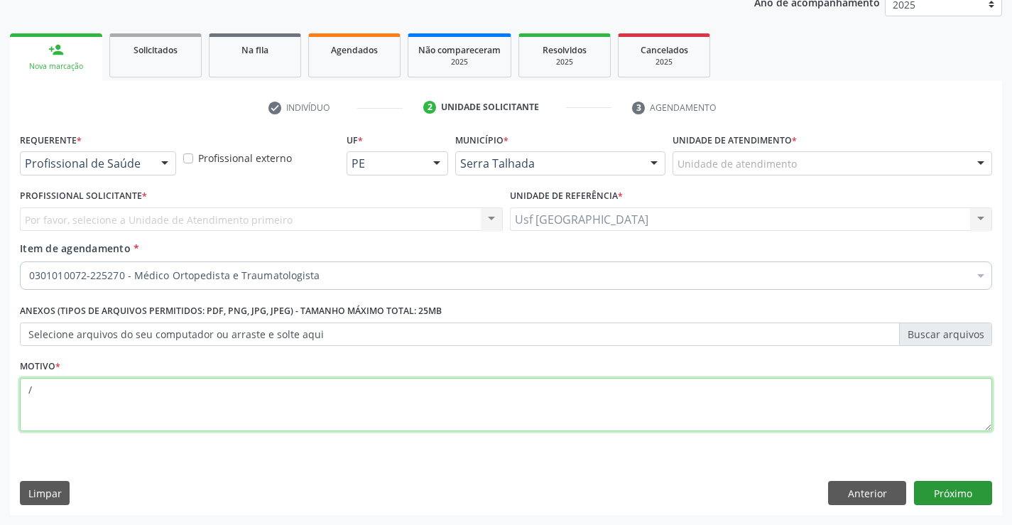
type textarea "/"
click at [980, 496] on button "Próximo" at bounding box center [953, 493] width 78 height 24
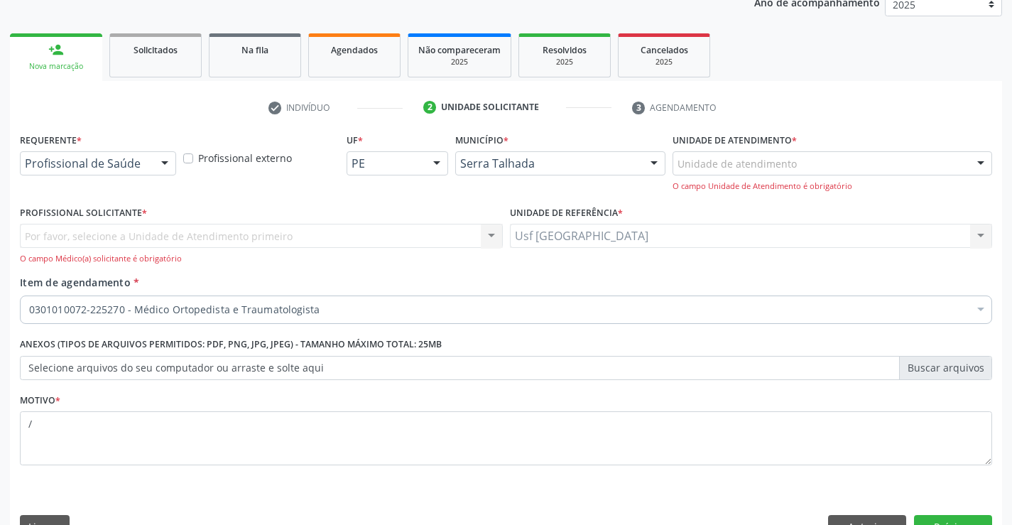
click at [107, 237] on div "Por favor, selecione a Unidade de Atendimento primeiro Nenhum resultado encontr…" at bounding box center [261, 244] width 483 height 40
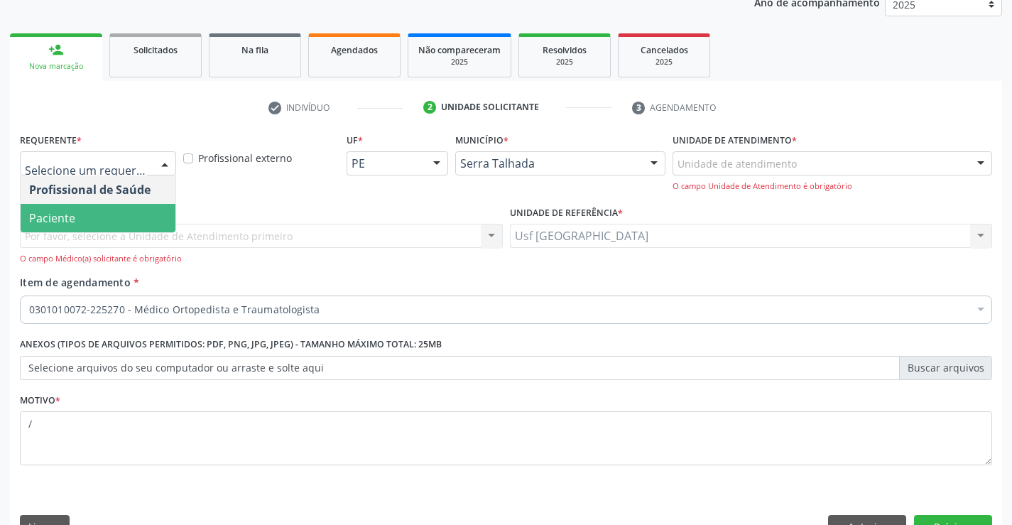
click at [104, 207] on span "Paciente" at bounding box center [98, 218] width 155 height 28
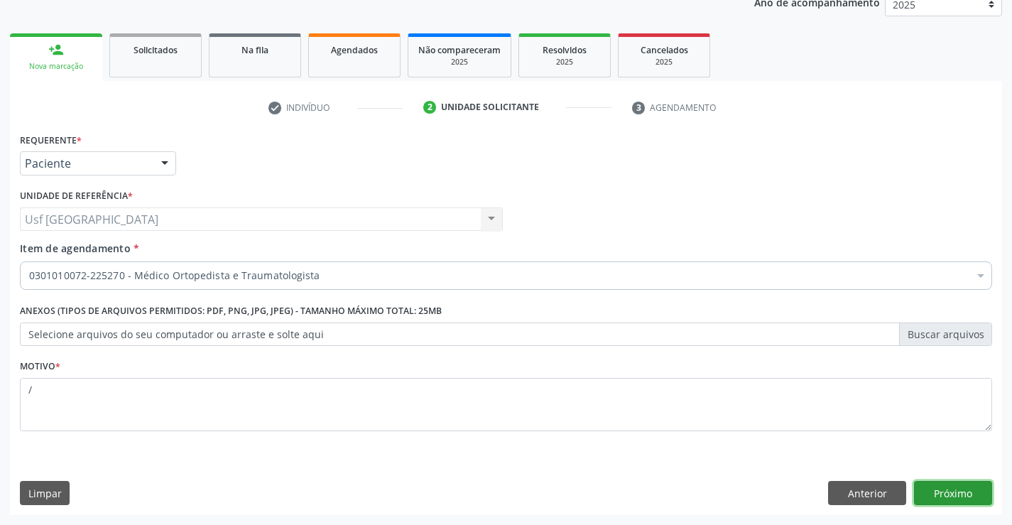
click at [948, 493] on button "Próximo" at bounding box center [953, 493] width 78 height 24
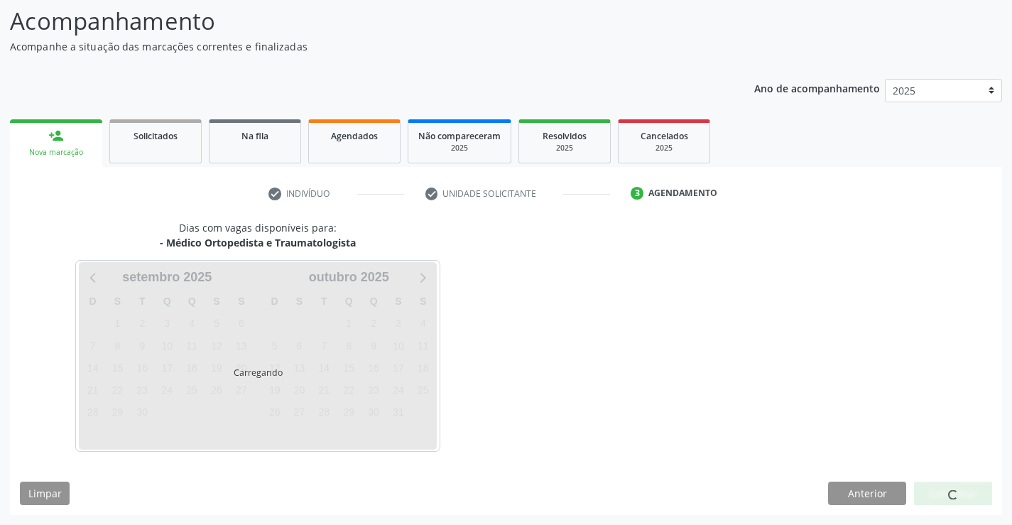
scroll to position [93, 0]
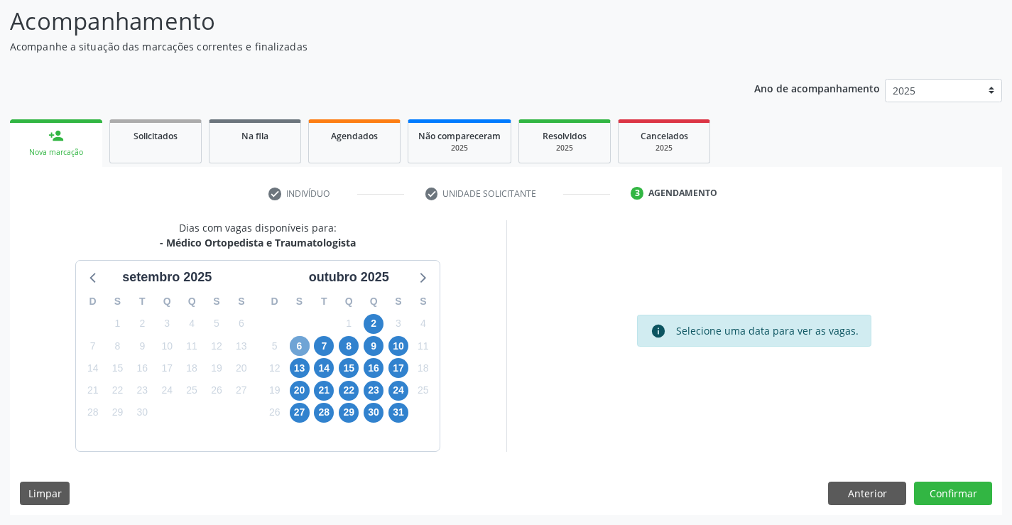
click at [305, 346] on span "6" at bounding box center [300, 346] width 20 height 20
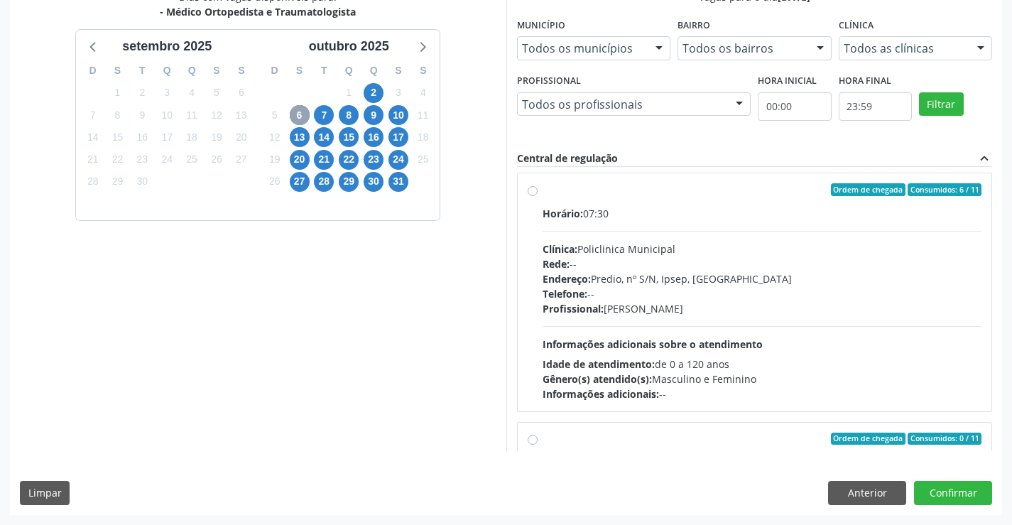
scroll to position [0, 0]
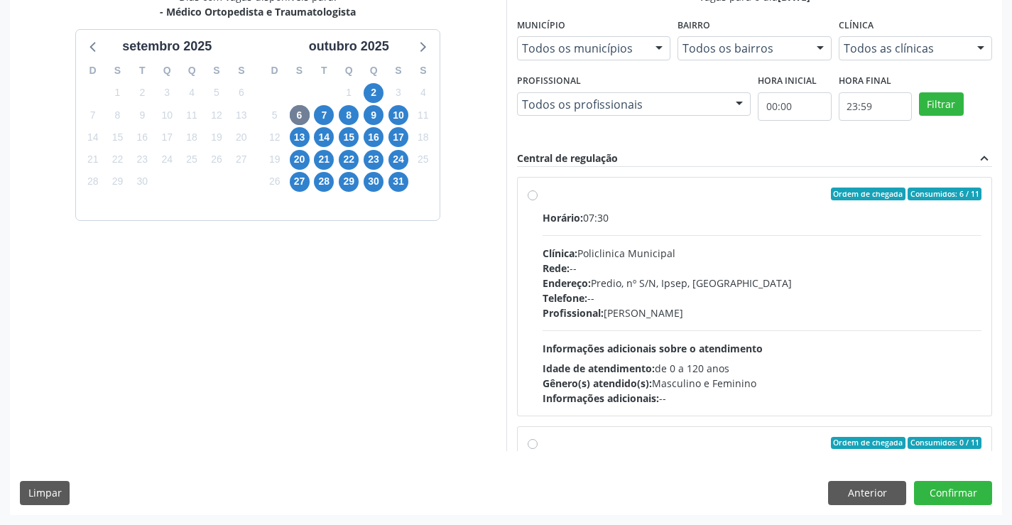
click at [542, 197] on label "Ordem de chegada Consumidos: 6 / 11 Horário: 07:30 Clínica: Policlinica Municip…" at bounding box center [761, 296] width 439 height 218
click at [530, 197] on input "Ordem de chegada Consumidos: 6 / 11 Horário: 07:30 Clínica: Policlinica Municip…" at bounding box center [532, 193] width 10 height 13
radio input "true"
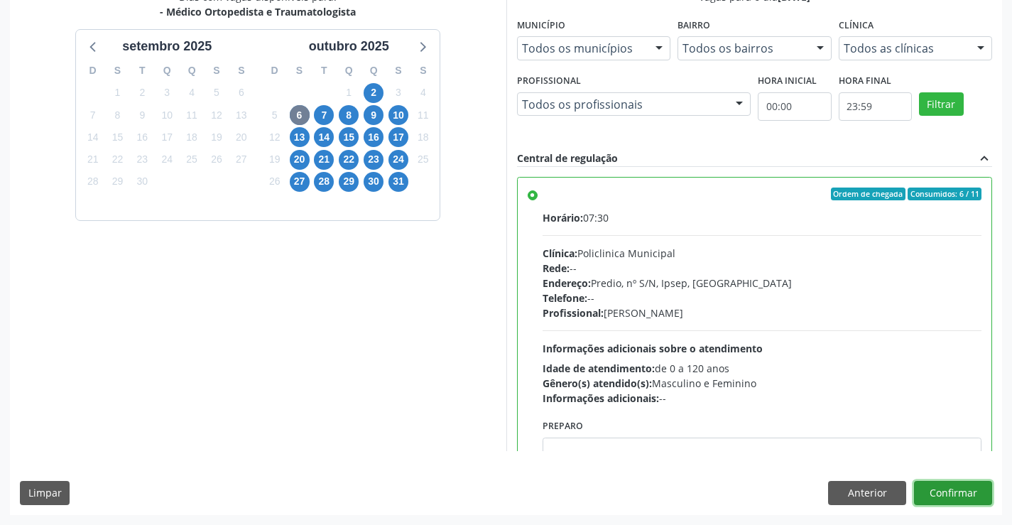
click at [941, 497] on button "Confirmar" at bounding box center [953, 493] width 78 height 24
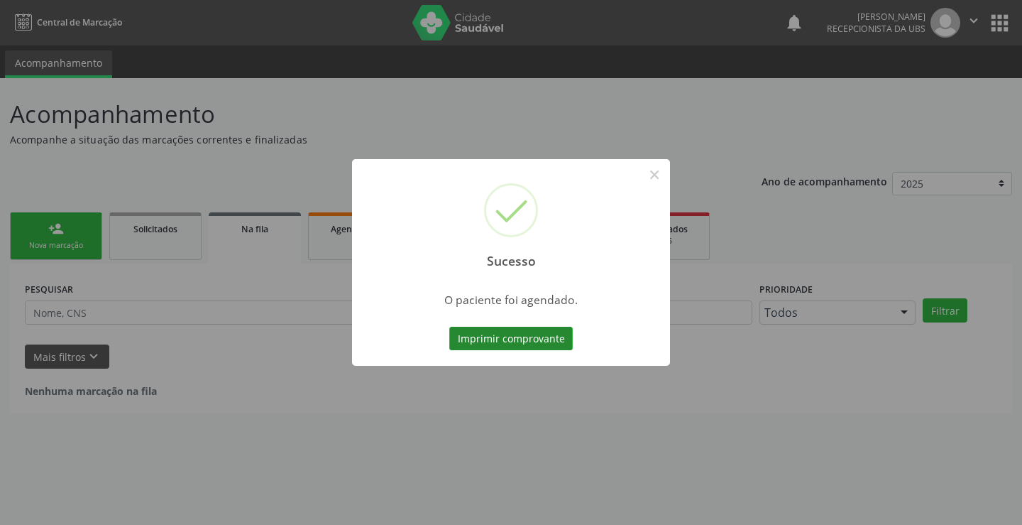
click at [539, 330] on button "Imprimir comprovante" at bounding box center [511, 339] width 124 height 24
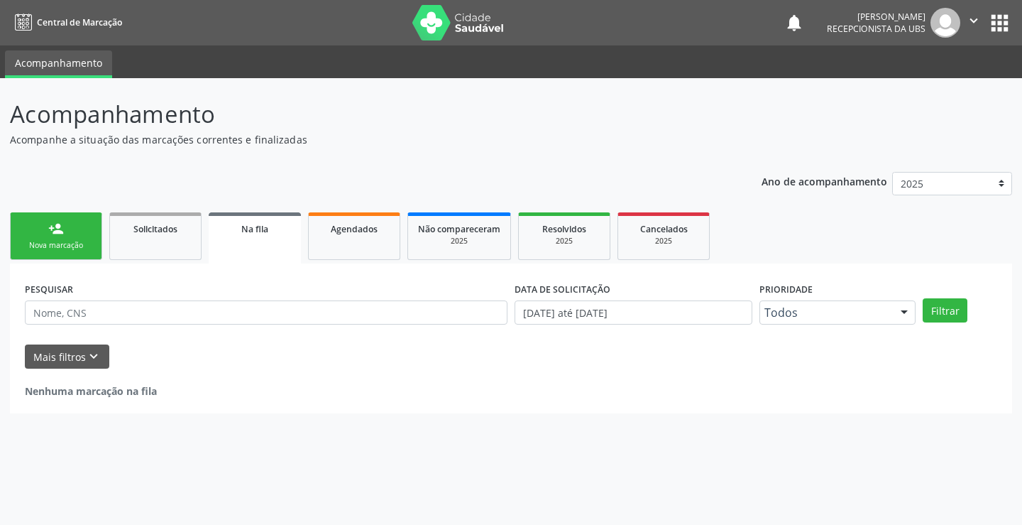
click at [67, 236] on link "person_add Nova marcação" at bounding box center [56, 236] width 92 height 48
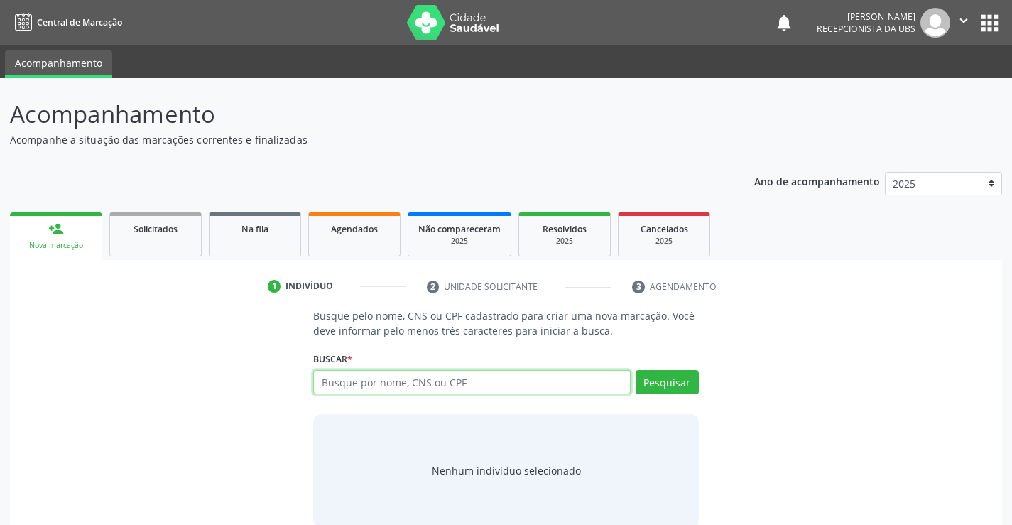
click at [391, 387] on input "text" at bounding box center [471, 382] width 317 height 24
type input "11964362407"
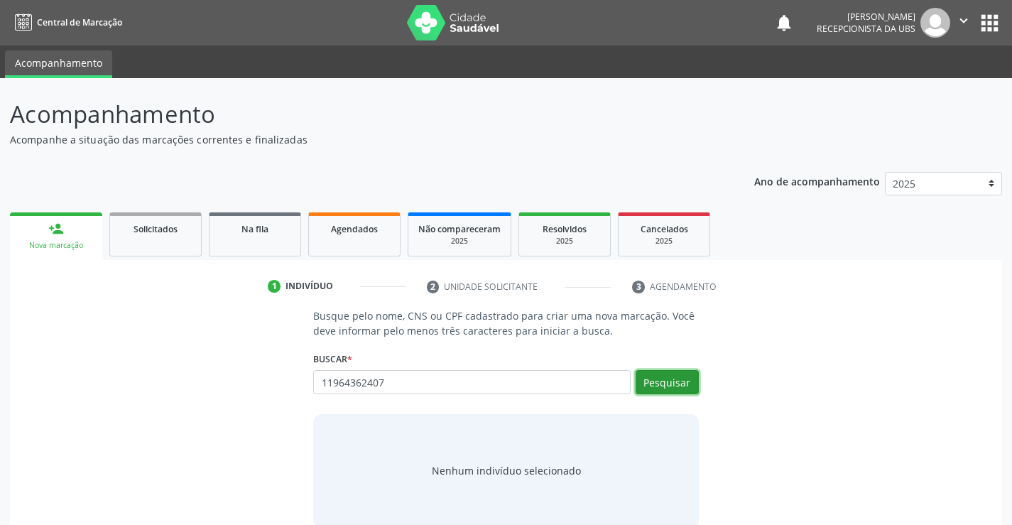
click at [667, 380] on button "Pesquisar" at bounding box center [666, 382] width 63 height 24
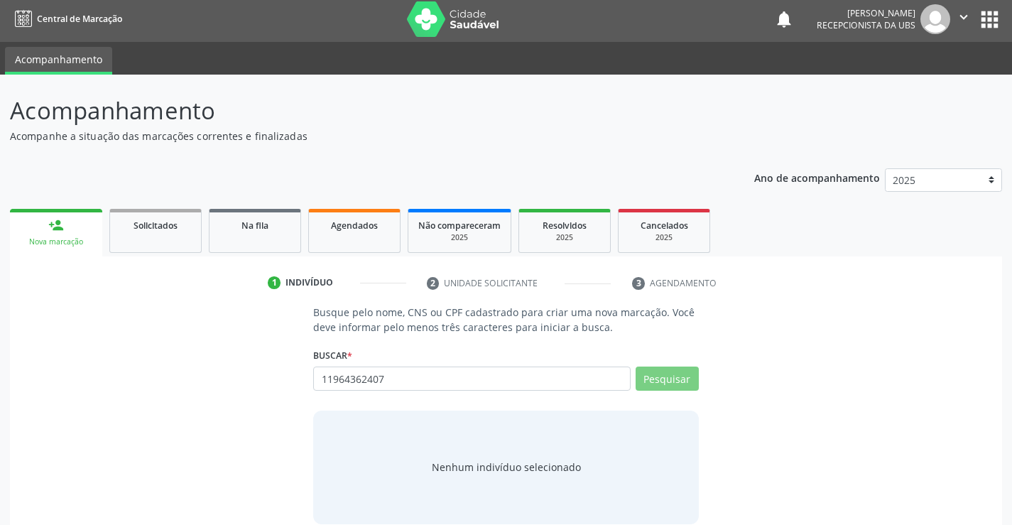
scroll to position [23, 0]
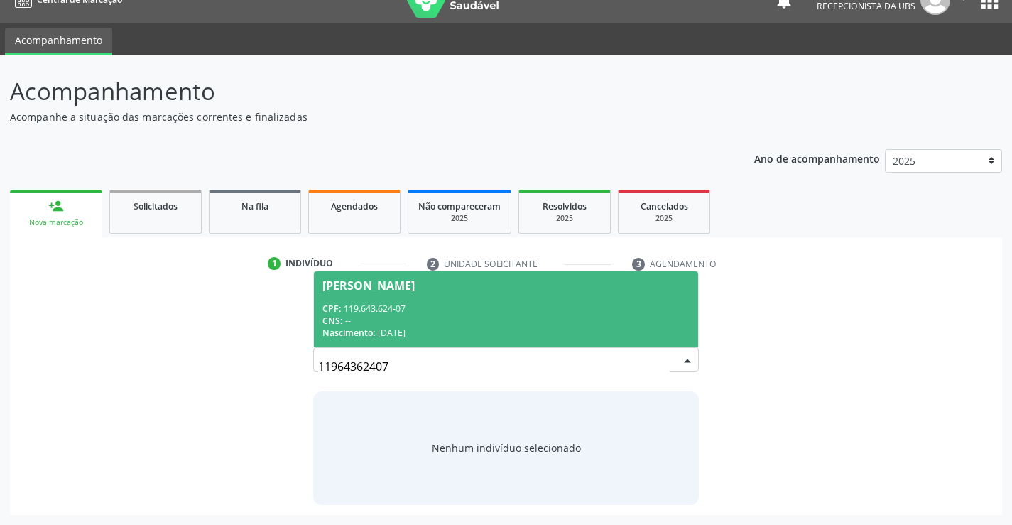
click at [365, 297] on span "Jena Monaliza Silva do Nascimento CPF: 119.643.624-07 CNS: -- Nascimento: 15/01…" at bounding box center [505, 309] width 383 height 76
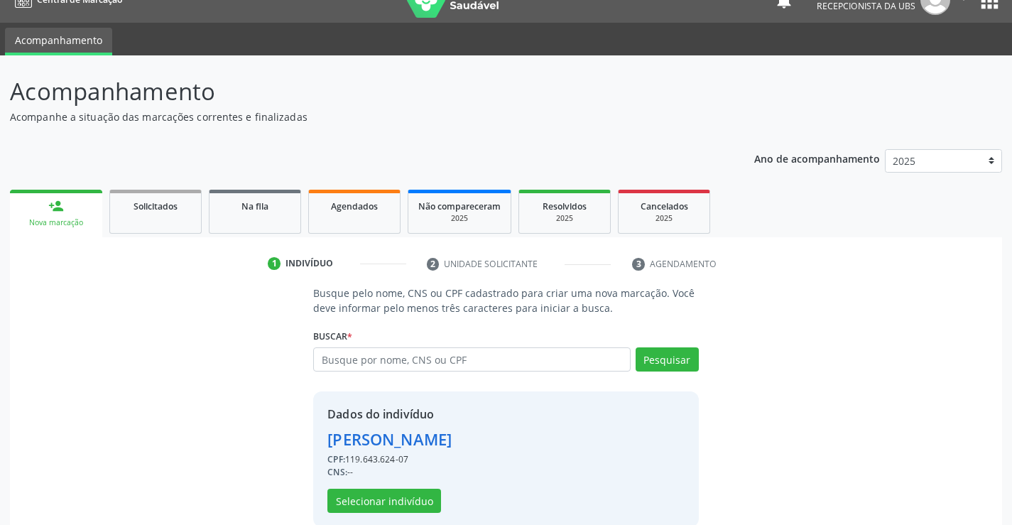
scroll to position [45, 0]
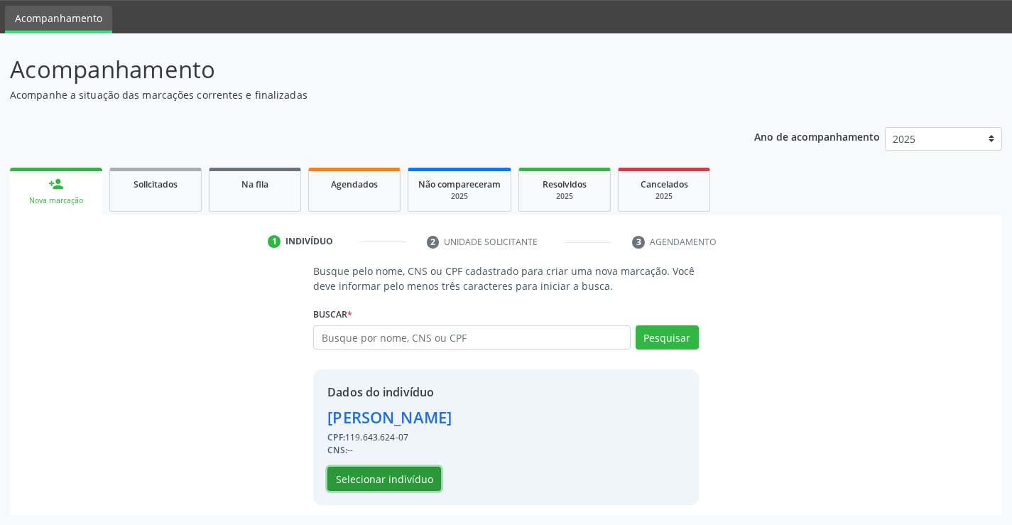
click at [393, 478] on button "Selecionar indivíduo" at bounding box center [384, 478] width 114 height 24
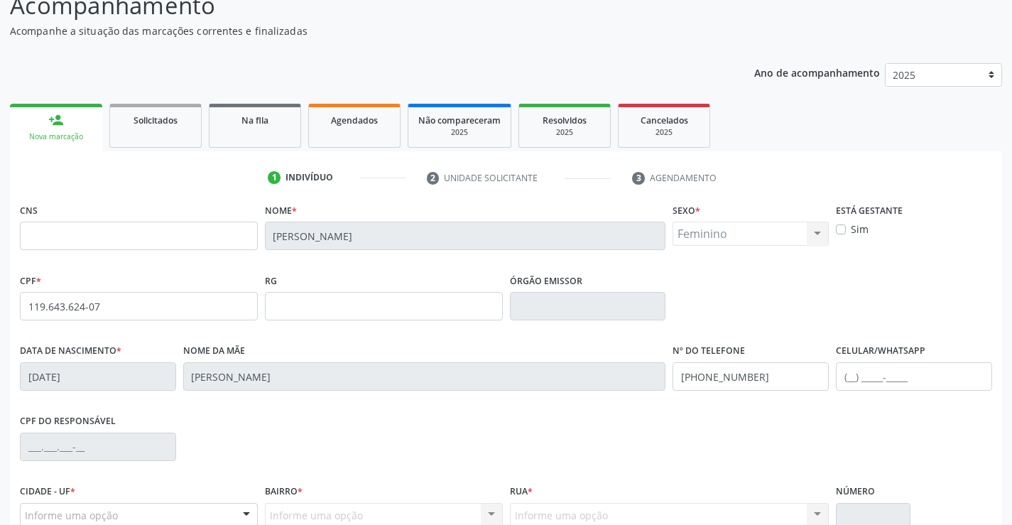
scroll to position [245, 0]
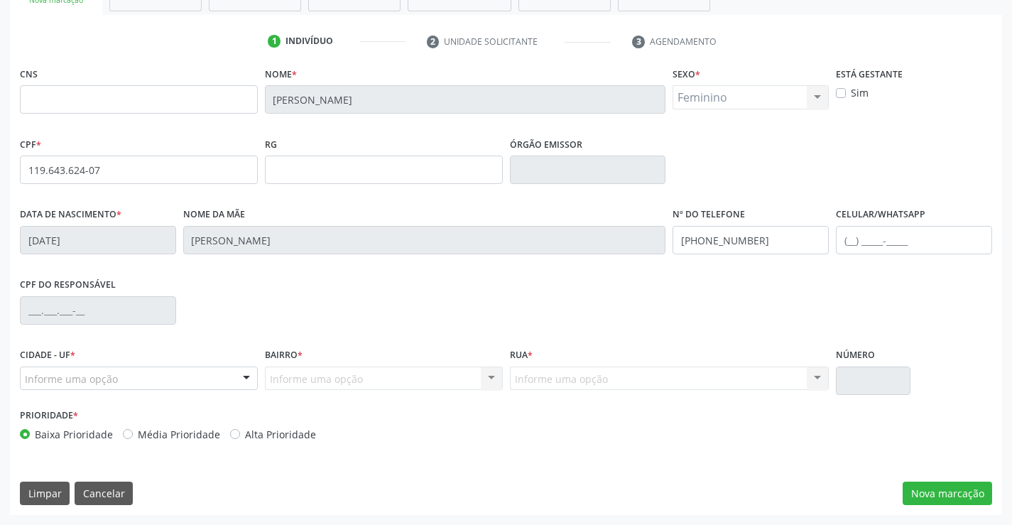
click at [228, 373] on div "Informe uma opção" at bounding box center [139, 378] width 238 height 24
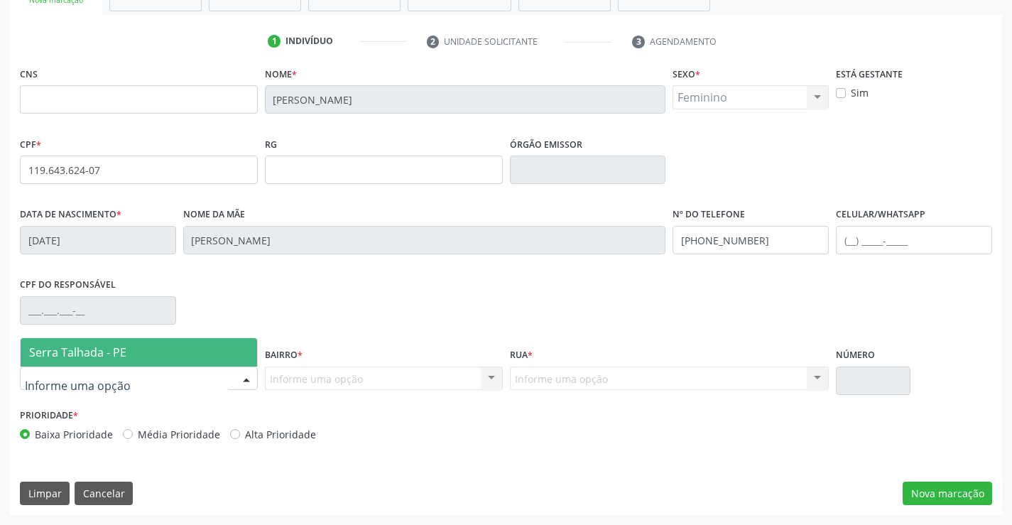
click at [192, 351] on span "Serra Talhada - PE" at bounding box center [139, 352] width 236 height 28
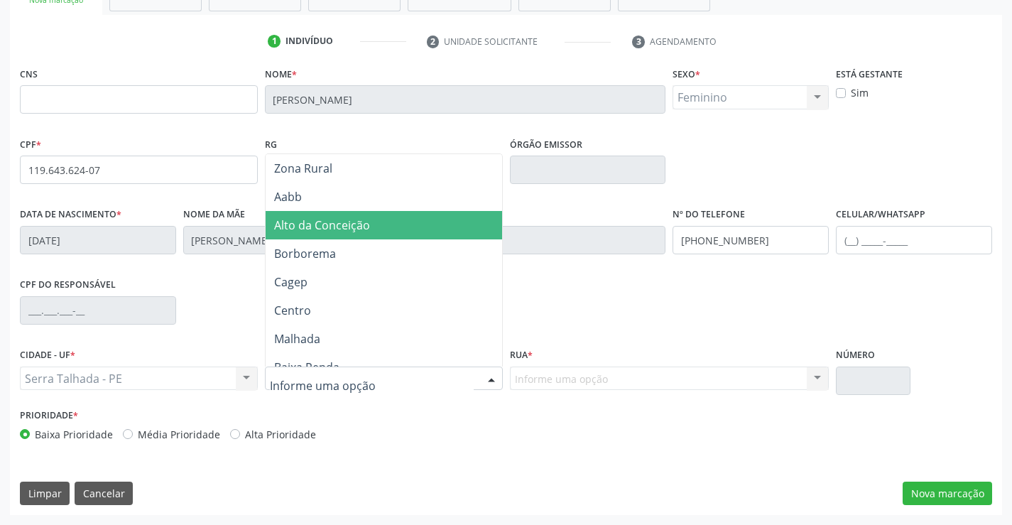
click at [350, 231] on span "Alto da Conceição" at bounding box center [322, 225] width 96 height 16
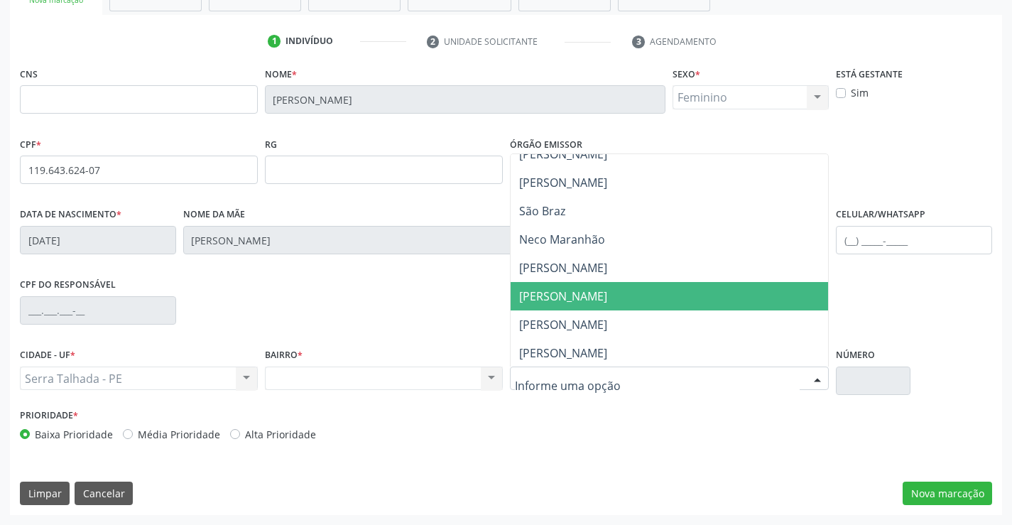
scroll to position [426, 0]
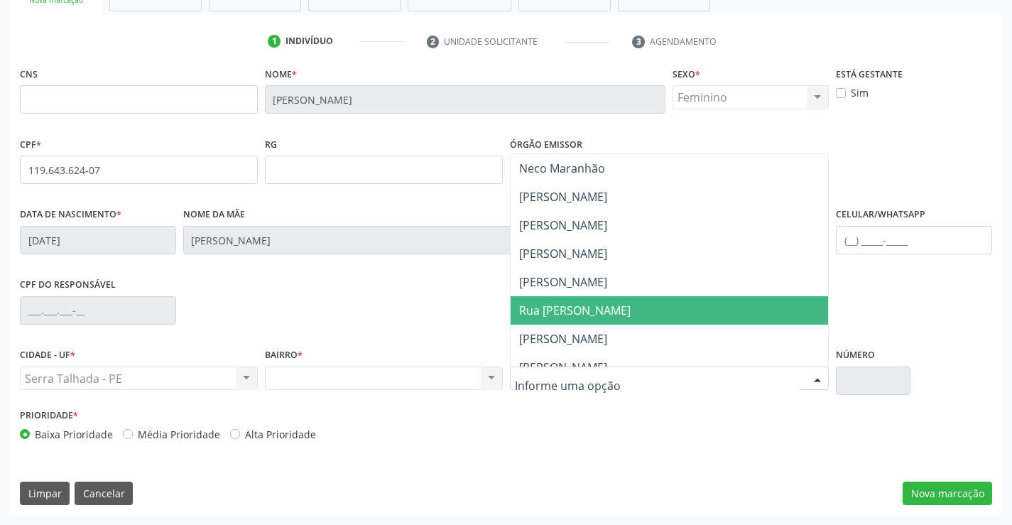
click at [572, 302] on span "Rua Lindinalva Nunes" at bounding box center [574, 310] width 111 height 16
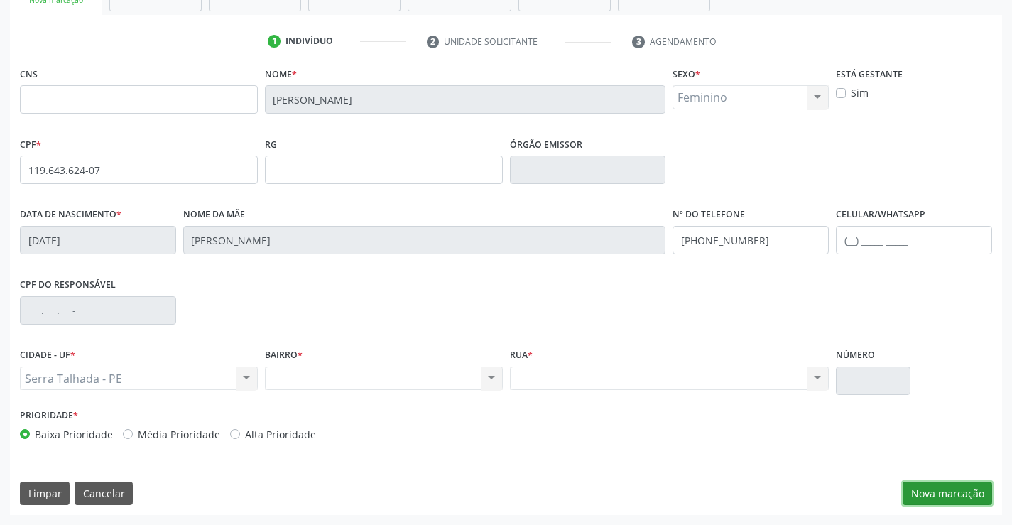
click at [941, 486] on button "Nova marcação" at bounding box center [946, 493] width 89 height 24
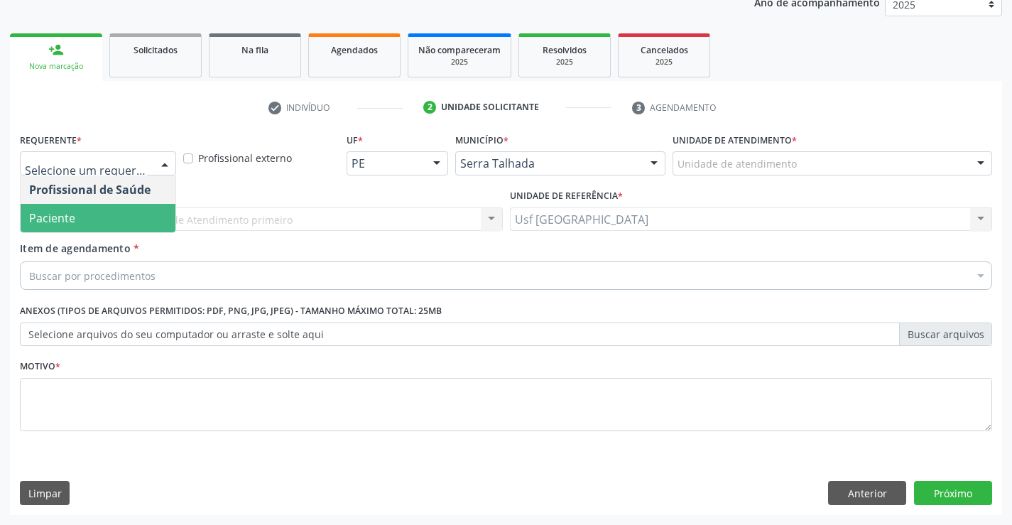
click at [65, 213] on span "Paciente" at bounding box center [52, 218] width 46 height 16
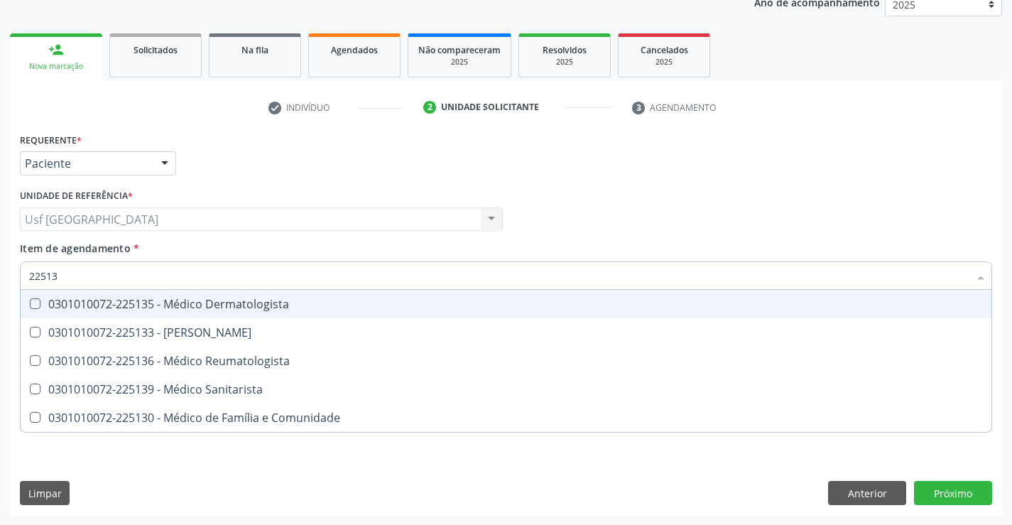
type input "225133"
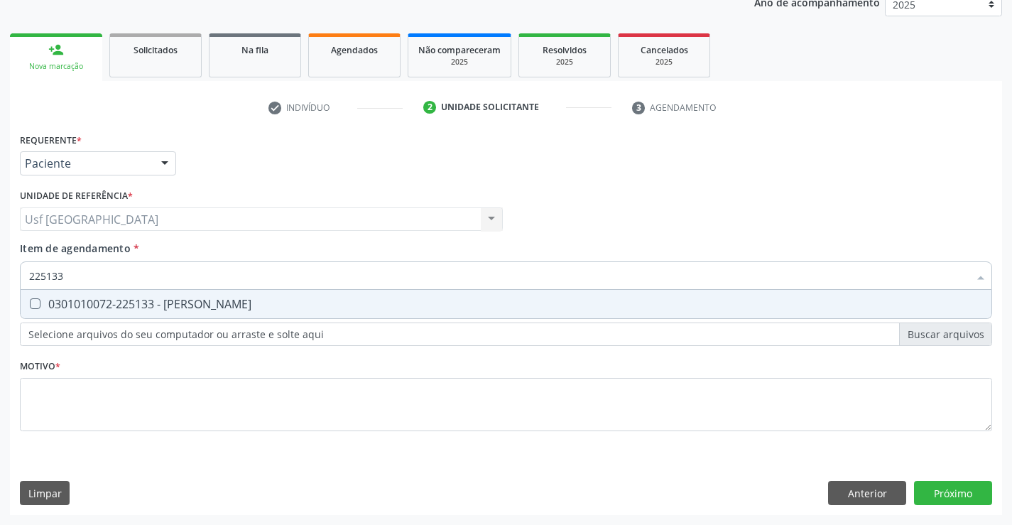
click at [129, 302] on div "0301010072-225133 - Médico Psiquiatra" at bounding box center [505, 303] width 953 height 11
checkbox Psiquiatra "true"
click at [83, 422] on div "Requerente * Paciente Profissional de Saúde Paciente Nenhum resultado encontrad…" at bounding box center [506, 290] width 972 height 322
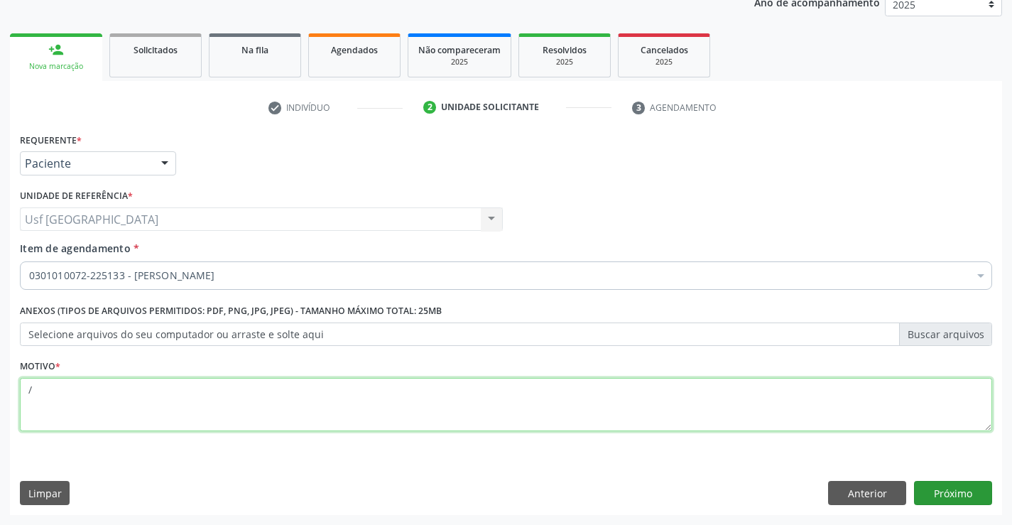
type textarea "/"
click at [978, 491] on button "Próximo" at bounding box center [953, 493] width 78 height 24
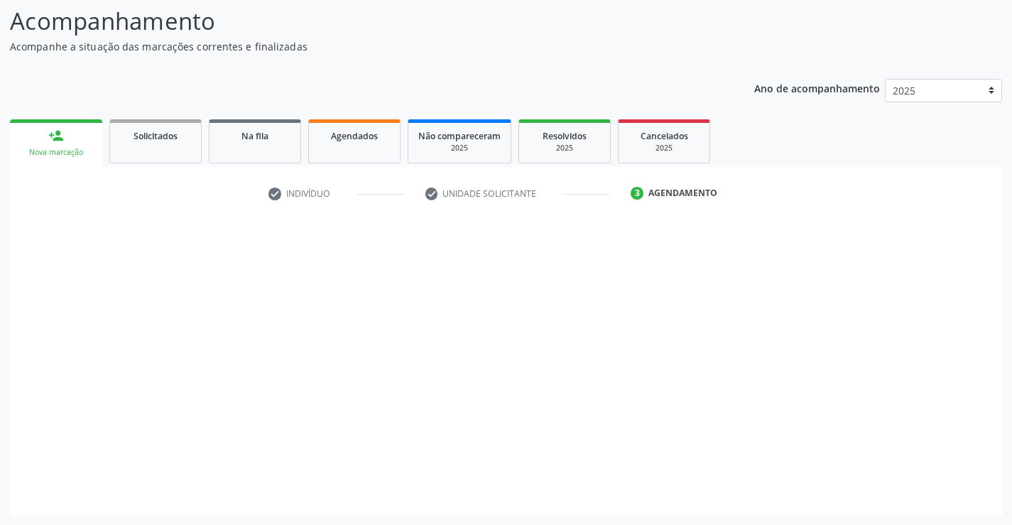
scroll to position [93, 0]
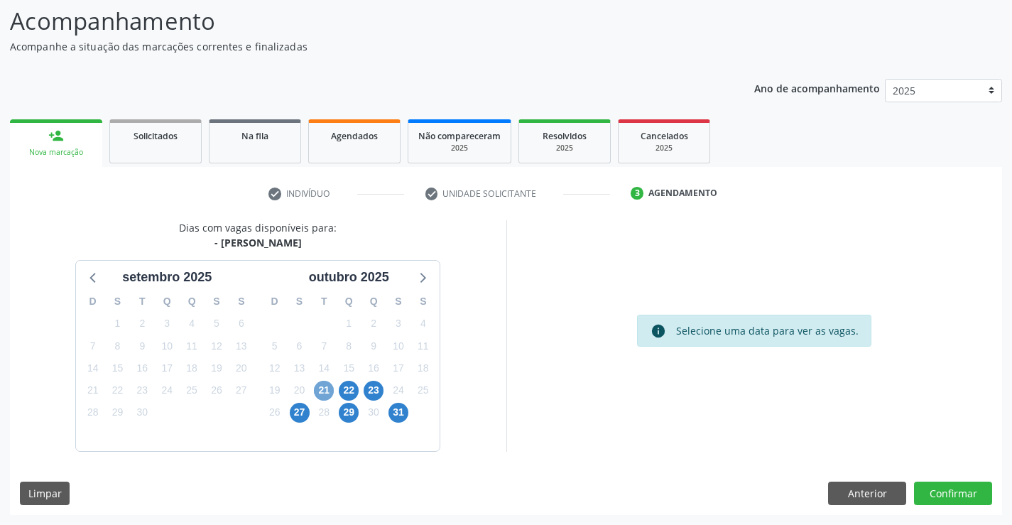
click at [325, 390] on span "21" at bounding box center [324, 391] width 20 height 20
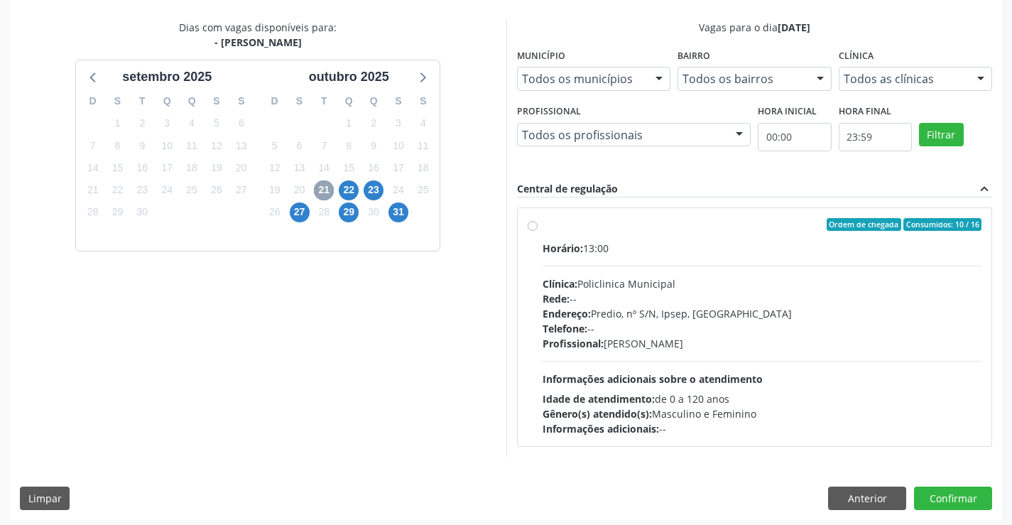
scroll to position [298, 0]
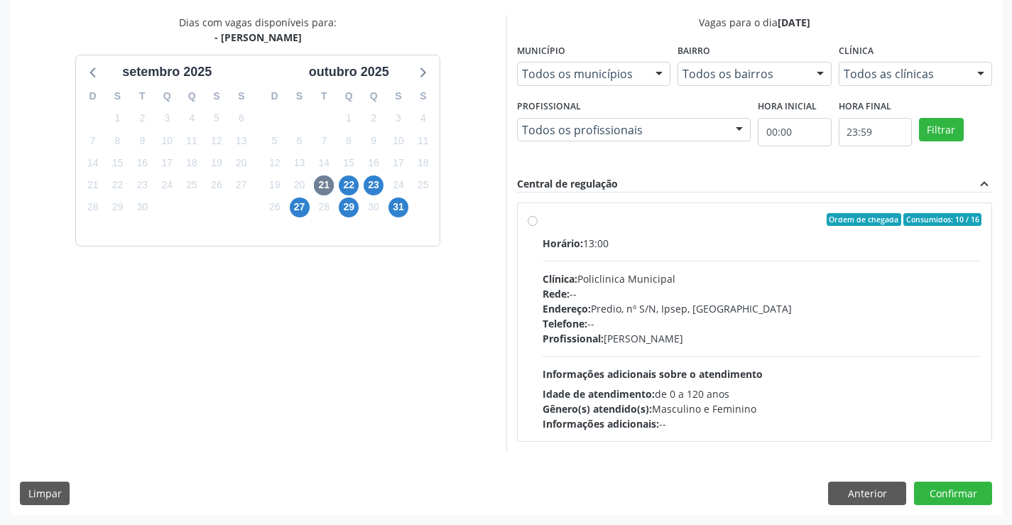
click at [542, 219] on label "Ordem de chegada Consumidos: 10 / 16 Horário: 13:00 Clínica: Policlinica Munici…" at bounding box center [761, 322] width 439 height 218
click at [532, 219] on input "Ordem de chegada Consumidos: 10 / 16 Horário: 13:00 Clínica: Policlinica Munici…" at bounding box center [532, 219] width 10 height 13
radio input "true"
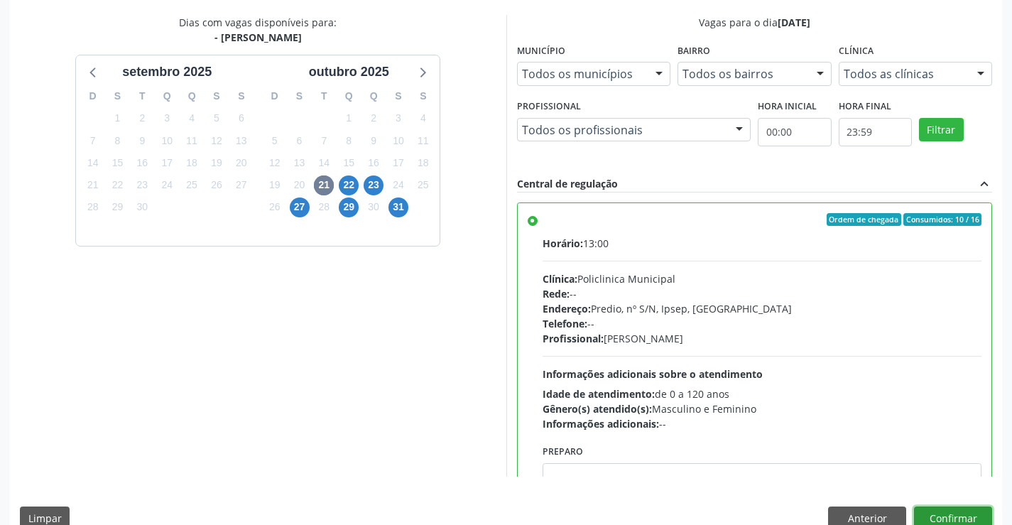
click at [956, 513] on button "Confirmar" at bounding box center [953, 518] width 78 height 24
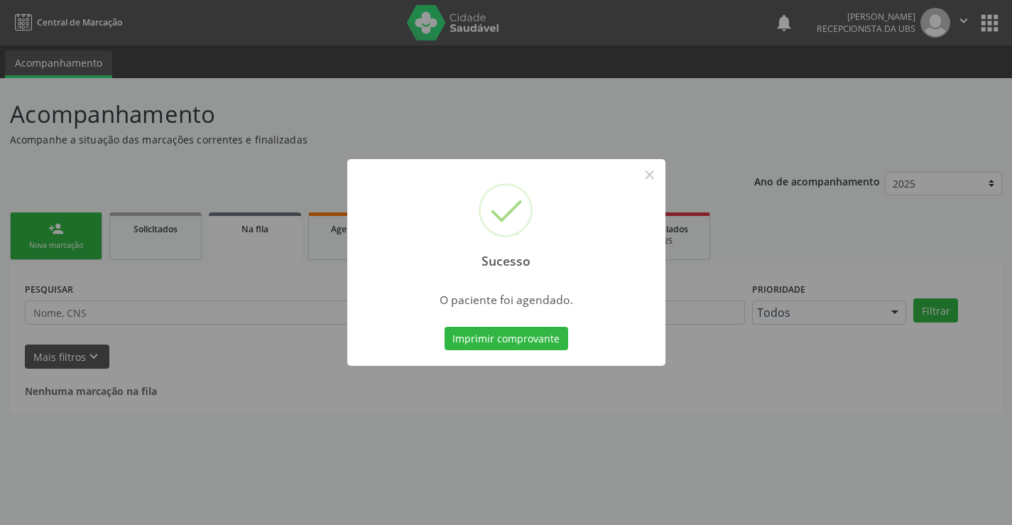
scroll to position [0, 0]
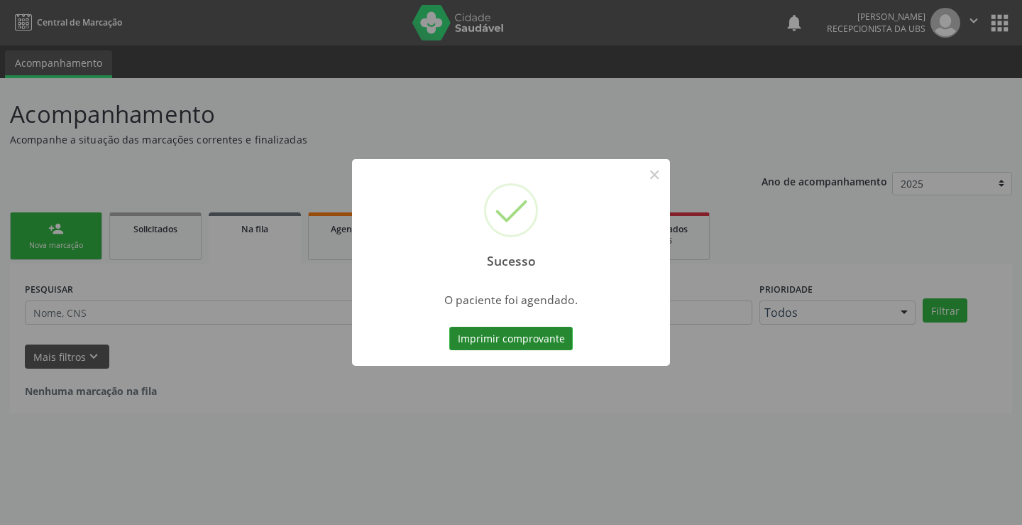
click at [521, 341] on button "Imprimir comprovante" at bounding box center [511, 339] width 124 height 24
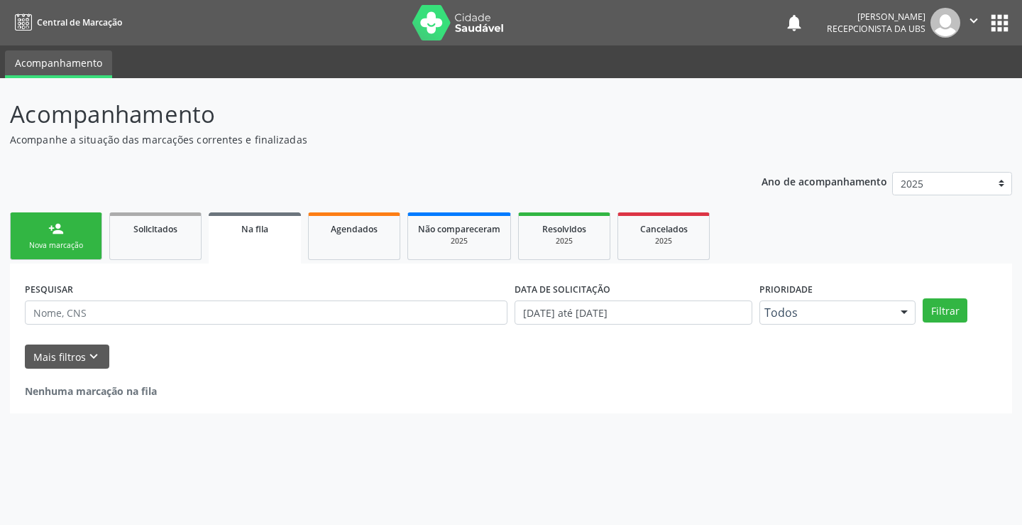
click at [87, 230] on link "person_add Nova marcação" at bounding box center [56, 236] width 92 height 48
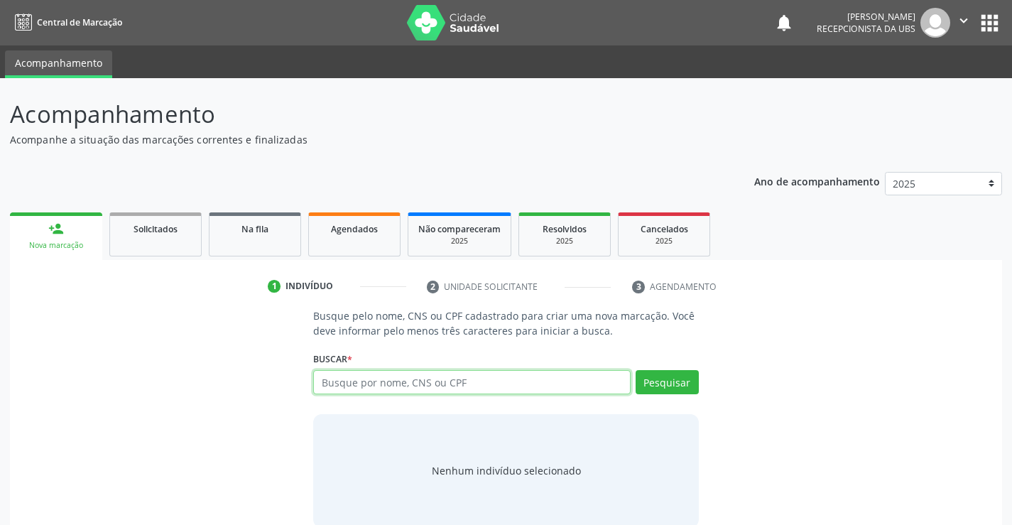
click at [377, 380] on input "text" at bounding box center [471, 382] width 317 height 24
type input "13222973474"
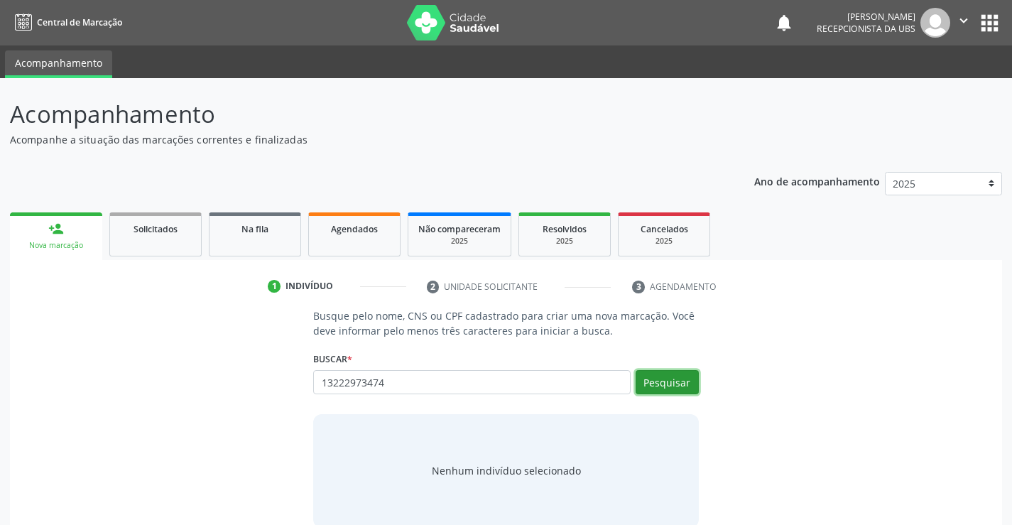
click at [678, 381] on button "Pesquisar" at bounding box center [666, 382] width 63 height 24
type input "13222973474"
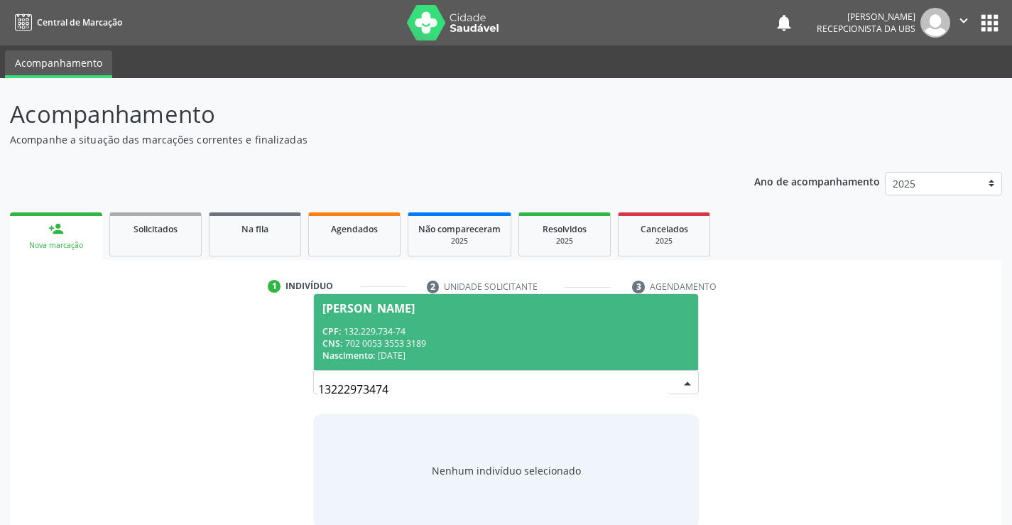
click at [383, 325] on div "CPF: 132.229.734-74" at bounding box center [505, 331] width 366 height 12
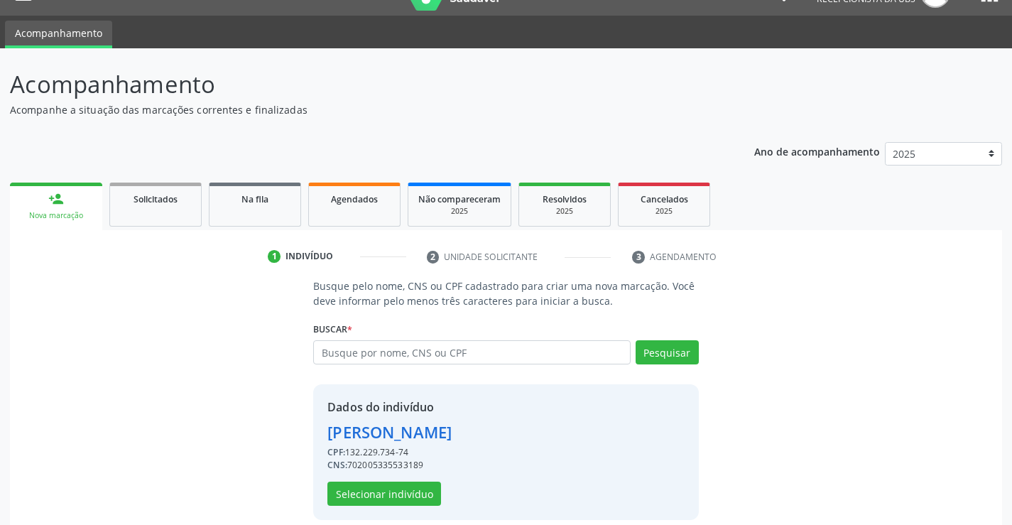
scroll to position [45, 0]
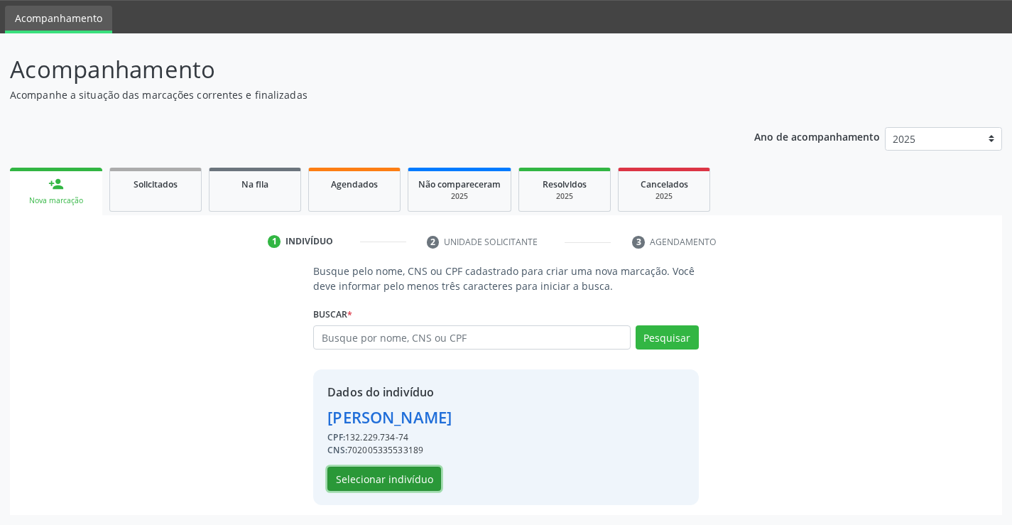
click at [405, 473] on button "Selecionar indivíduo" at bounding box center [384, 478] width 114 height 24
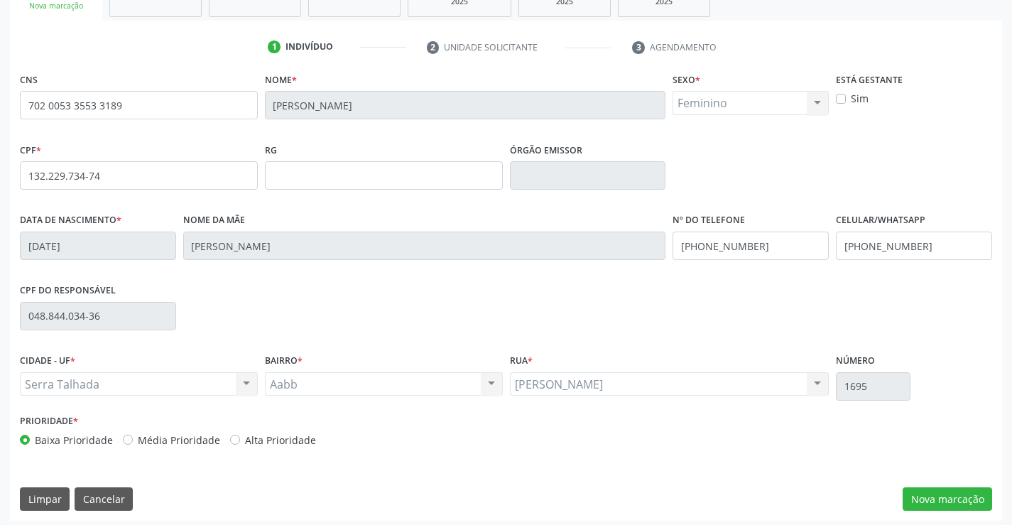
scroll to position [245, 0]
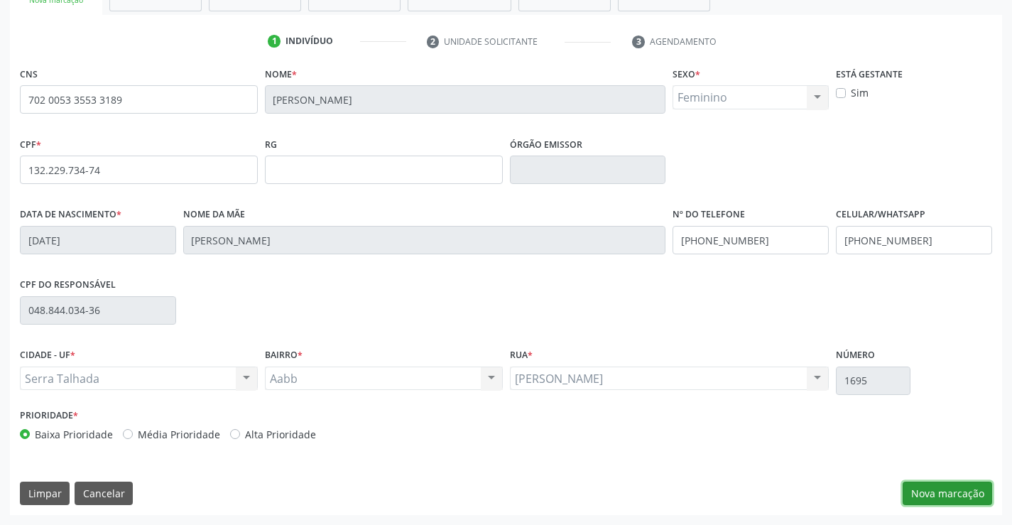
click at [925, 486] on button "Nova marcação" at bounding box center [946, 493] width 89 height 24
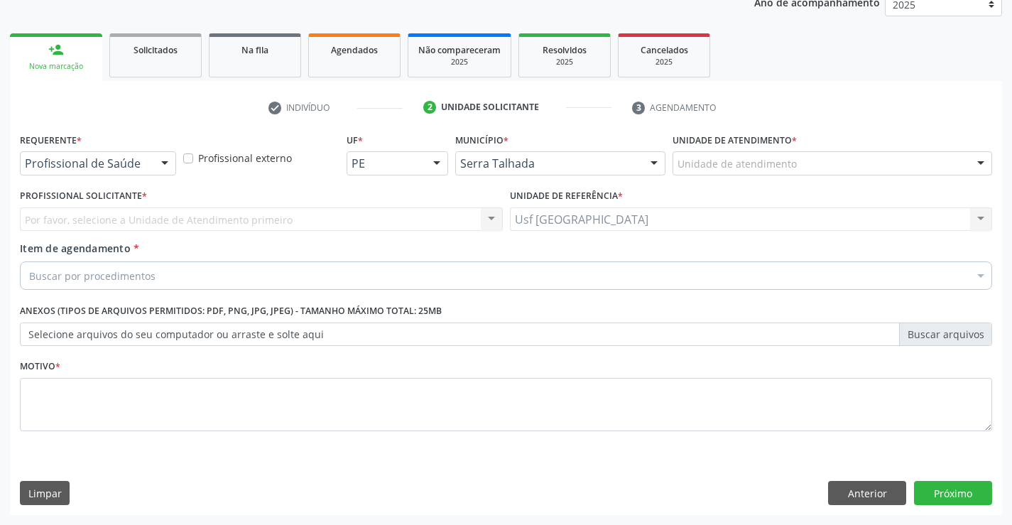
scroll to position [179, 0]
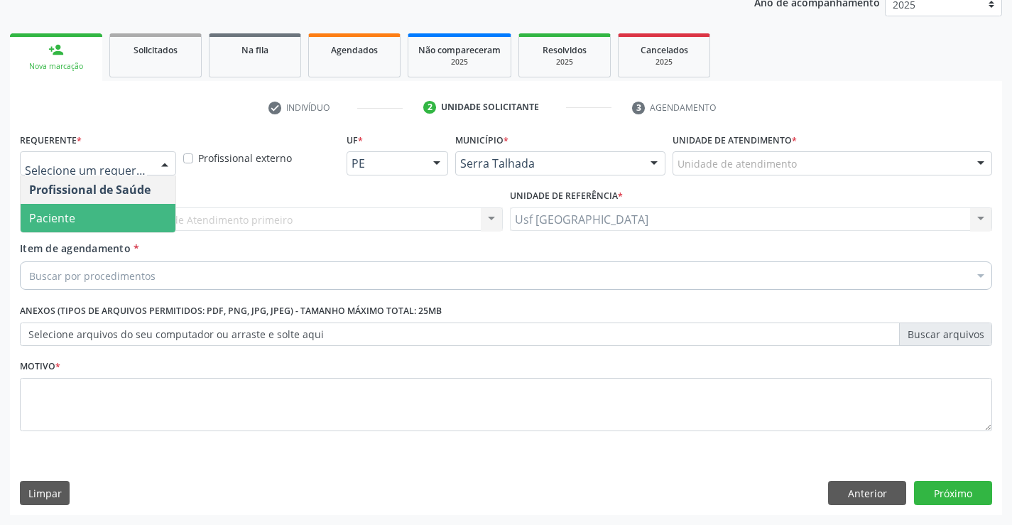
click at [102, 215] on span "Paciente" at bounding box center [98, 218] width 155 height 28
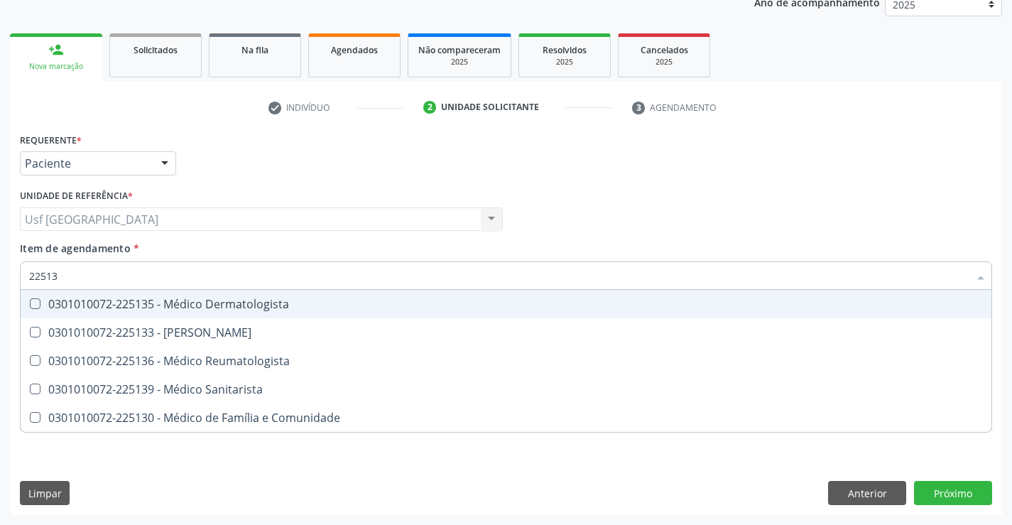
type input "225133"
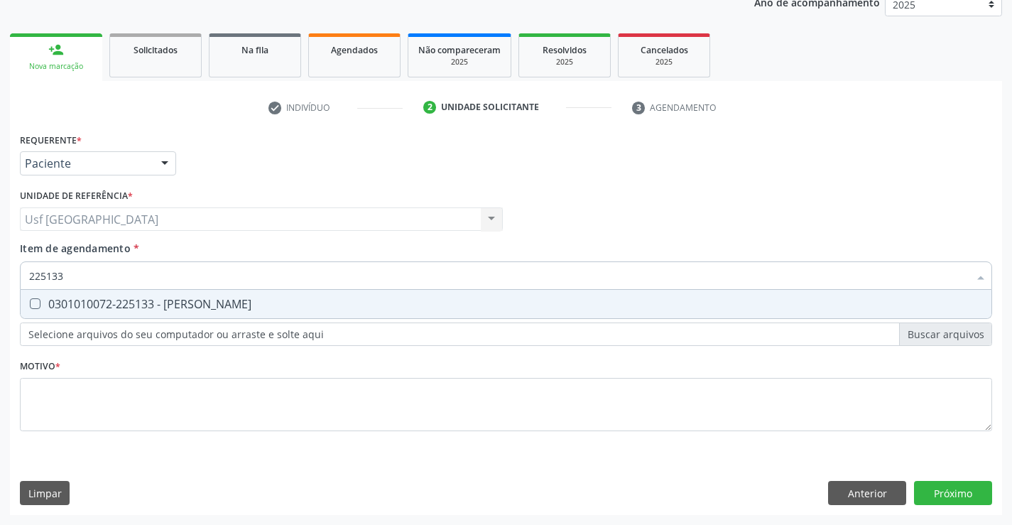
click at [275, 297] on span "0301010072-225133 - Médico Psiquiatra" at bounding box center [506, 304] width 970 height 28
checkbox Psiquiatra "true"
click at [245, 395] on div "Requerente * Paciente Profissional de Saúde Paciente Nenhum resultado encontrad…" at bounding box center [506, 290] width 972 height 322
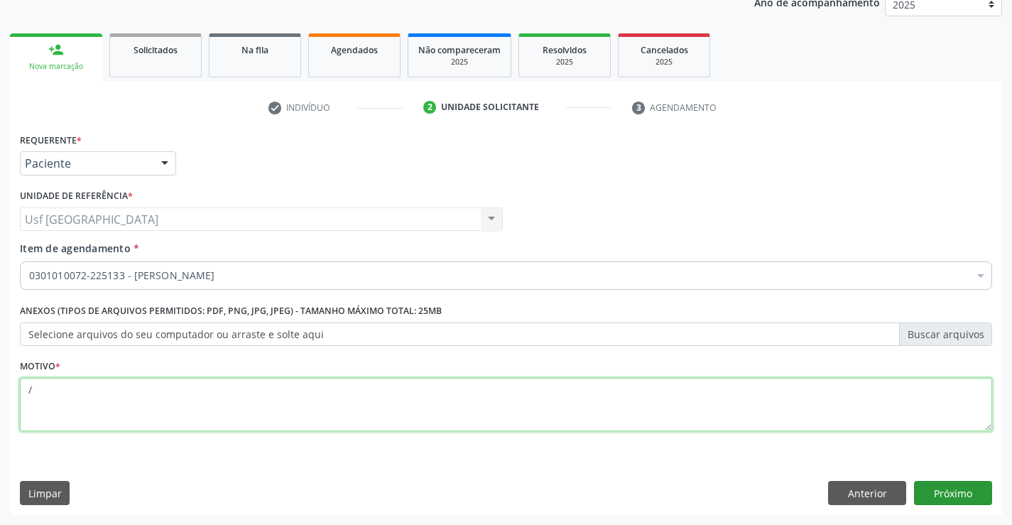
type textarea "/"
click at [939, 493] on button "Próximo" at bounding box center [953, 493] width 78 height 24
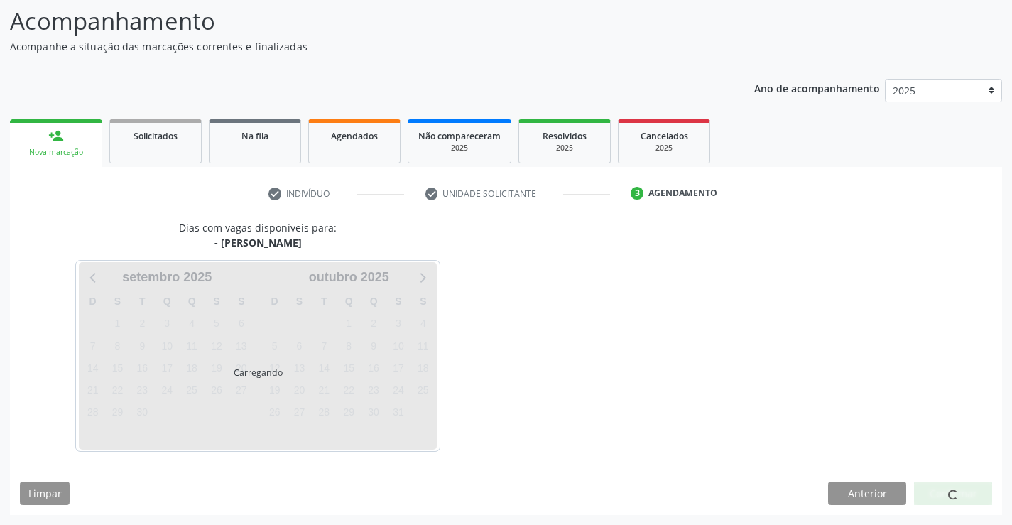
scroll to position [93, 0]
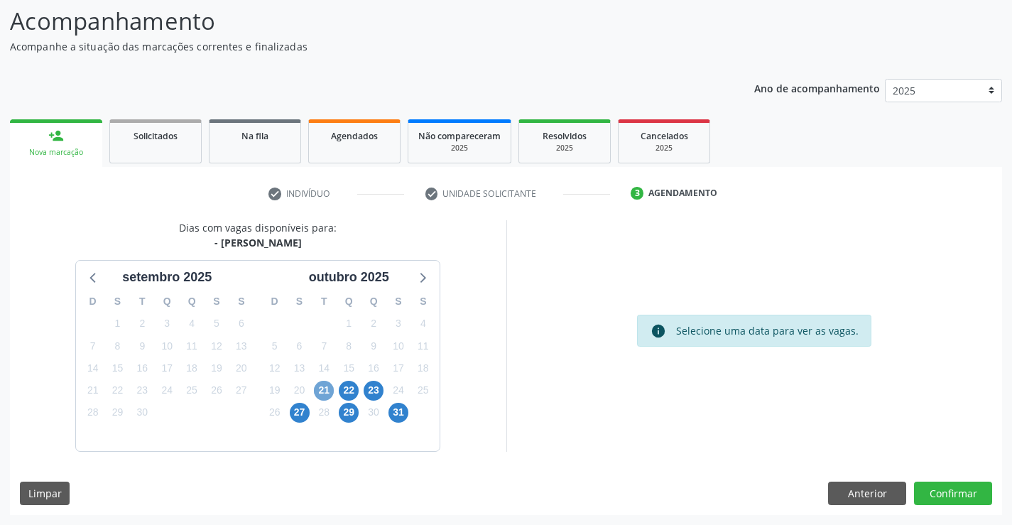
click at [319, 386] on span "21" at bounding box center [324, 391] width 20 height 20
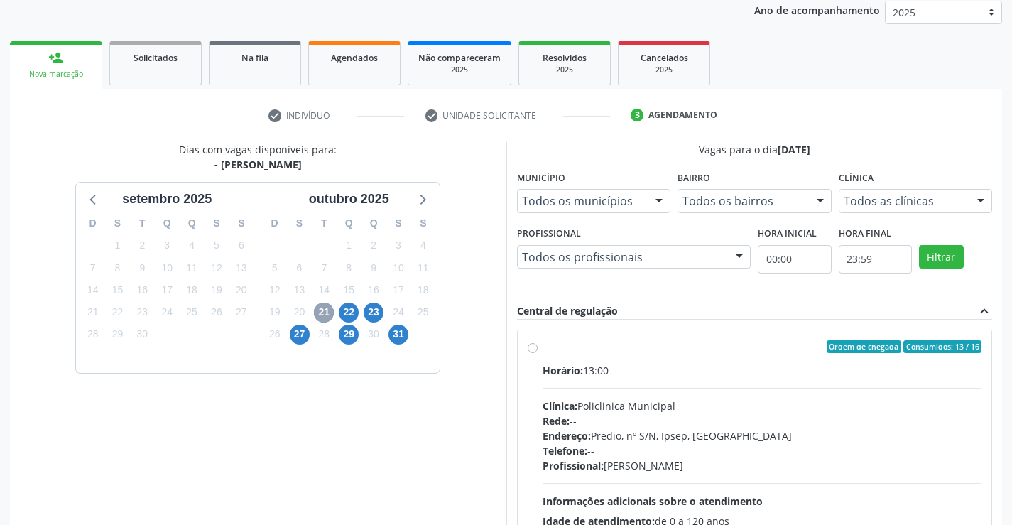
scroll to position [298, 0]
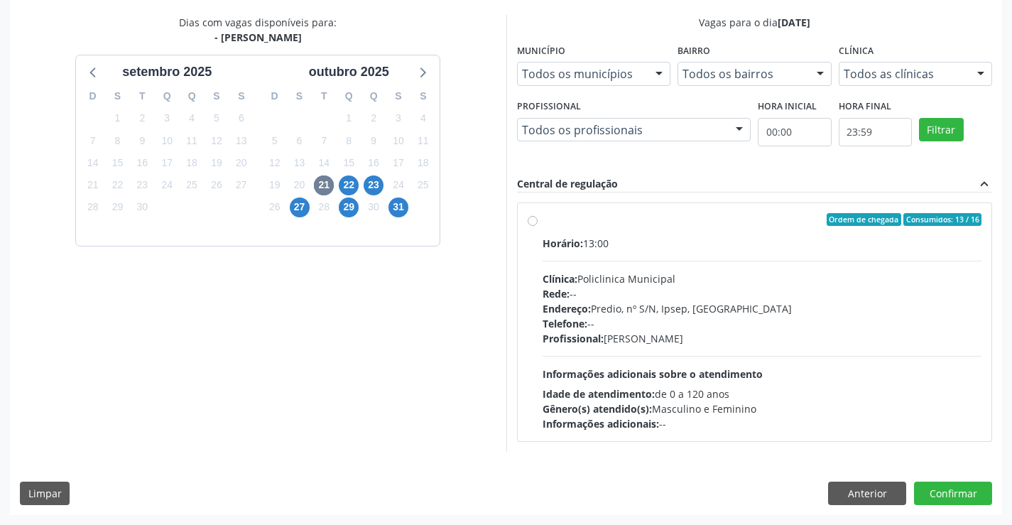
click at [542, 223] on label "Ordem de chegada Consumidos: 13 / 16 Horário: 13:00 Clínica: Policlinica Munici…" at bounding box center [761, 322] width 439 height 218
click at [531, 223] on input "Ordem de chegada Consumidos: 13 / 16 Horário: 13:00 Clínica: Policlinica Munici…" at bounding box center [532, 219] width 10 height 13
radio input "true"
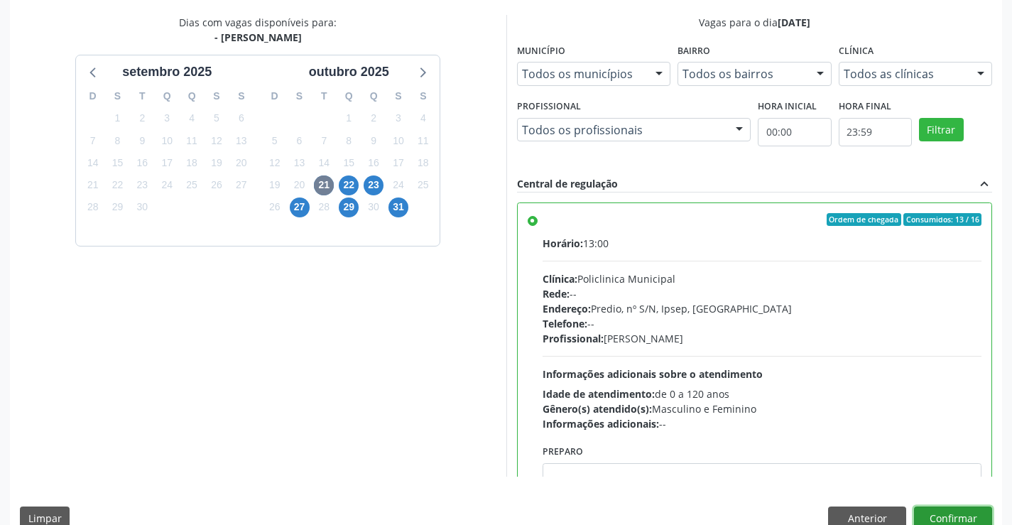
click at [957, 509] on button "Confirmar" at bounding box center [953, 518] width 78 height 24
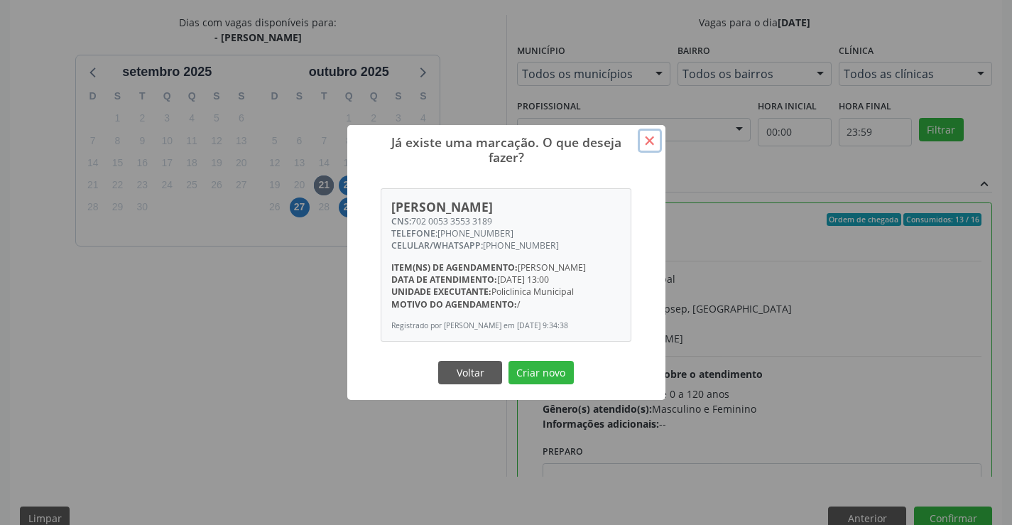
click at [644, 137] on button "×" at bounding box center [650, 141] width 24 height 24
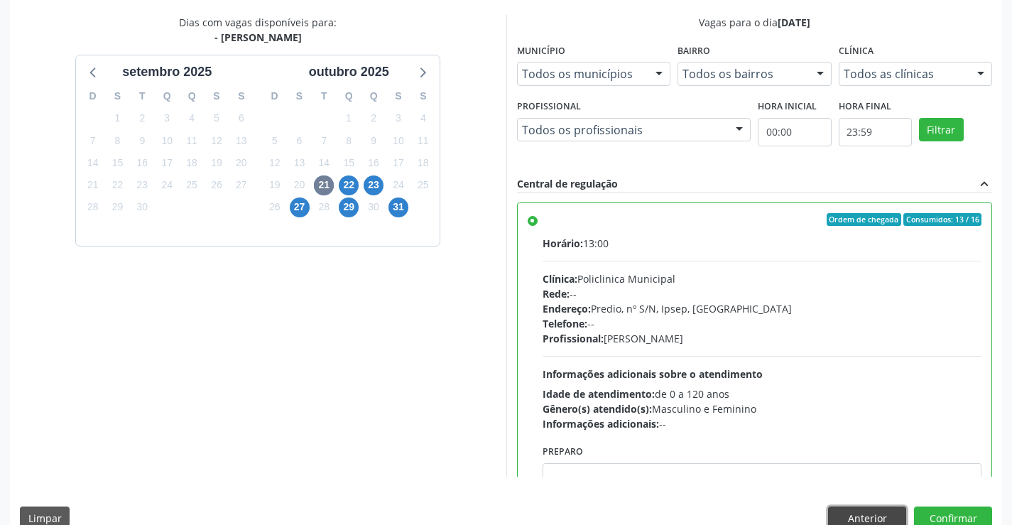
click at [868, 516] on button "Anterior" at bounding box center [867, 518] width 78 height 24
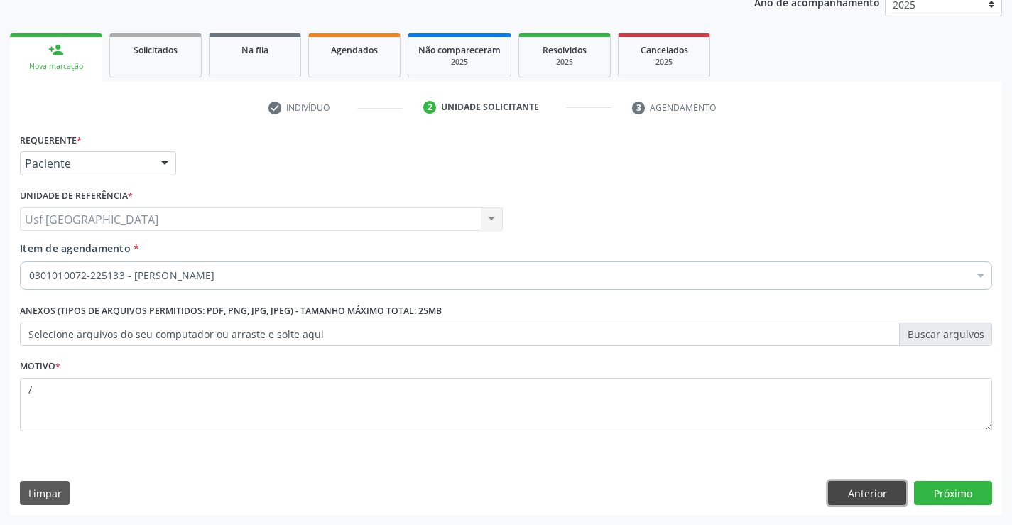
click at [863, 494] on button "Anterior" at bounding box center [867, 493] width 78 height 24
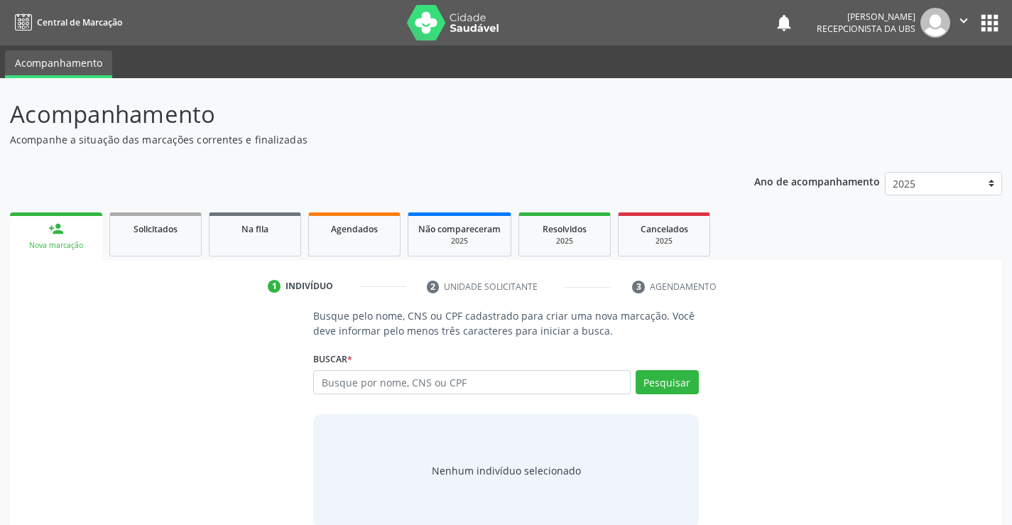
click at [232, 412] on div "Busque pelo nome, CNS ou CPF cadastrado para criar uma nova marcação. Você deve…" at bounding box center [506, 417] width 972 height 219
click at [503, 388] on input "text" at bounding box center [471, 382] width 317 height 24
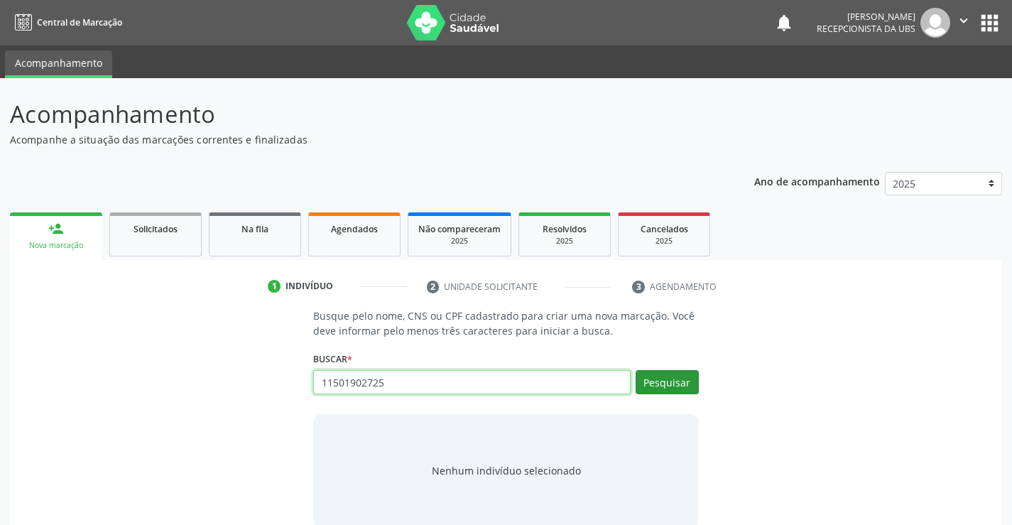
type input "11501902725"
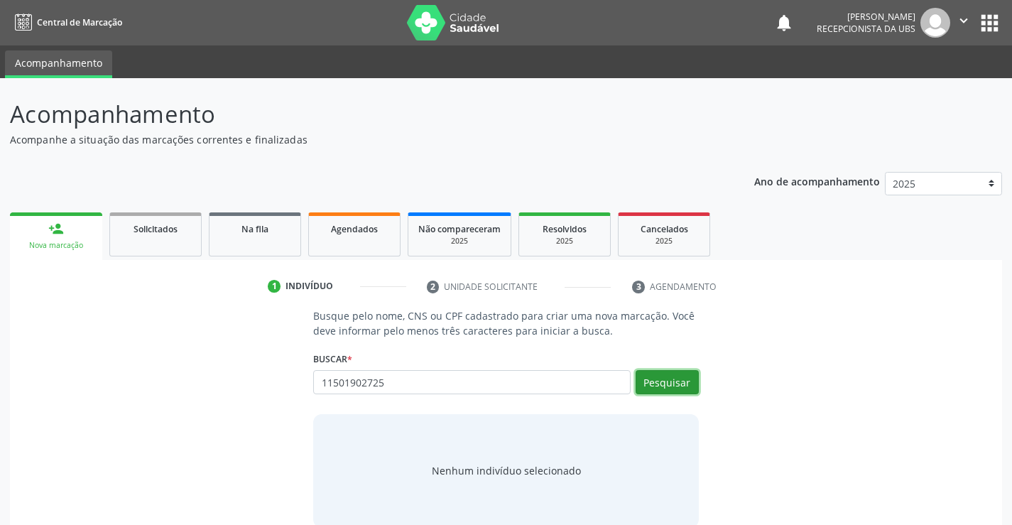
click at [658, 390] on button "Pesquisar" at bounding box center [666, 382] width 63 height 24
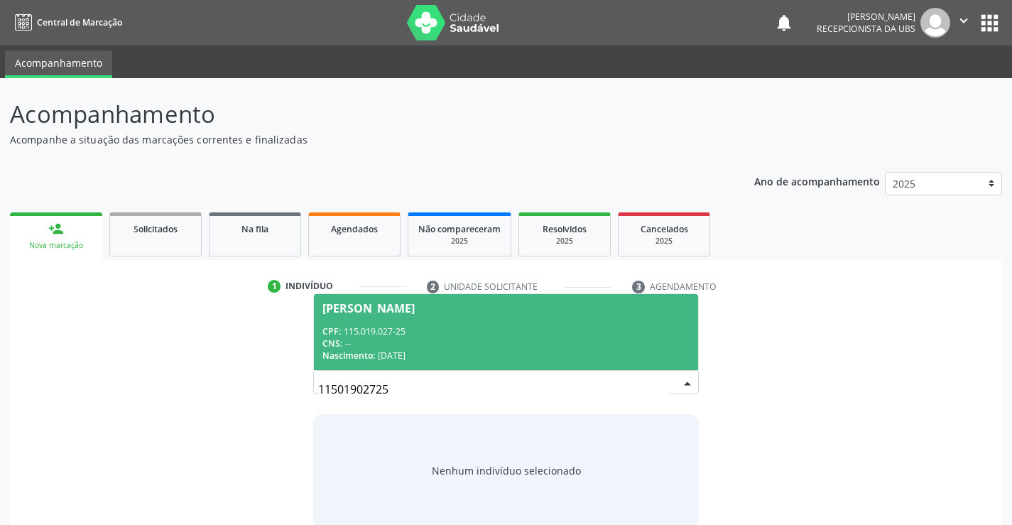
click at [352, 337] on div "CNS: --" at bounding box center [505, 343] width 366 height 12
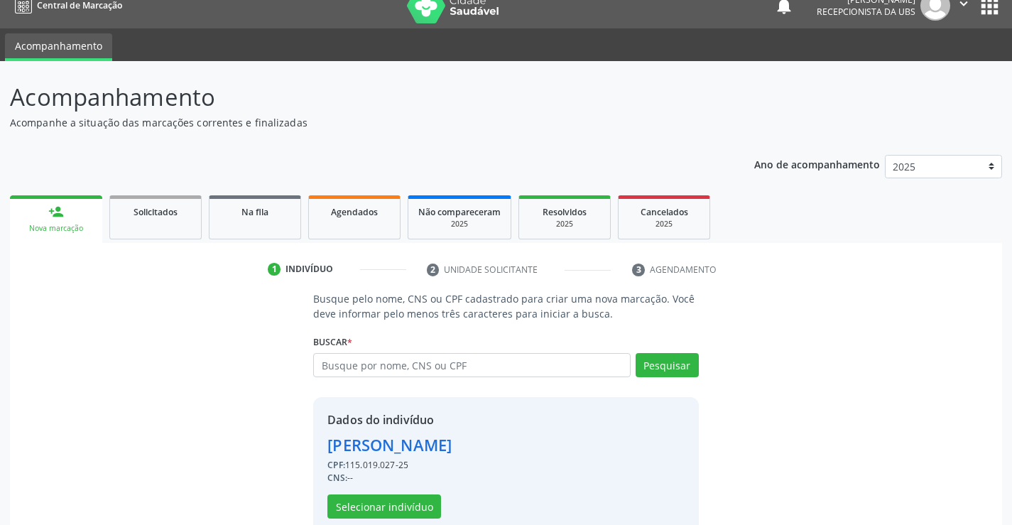
scroll to position [45, 0]
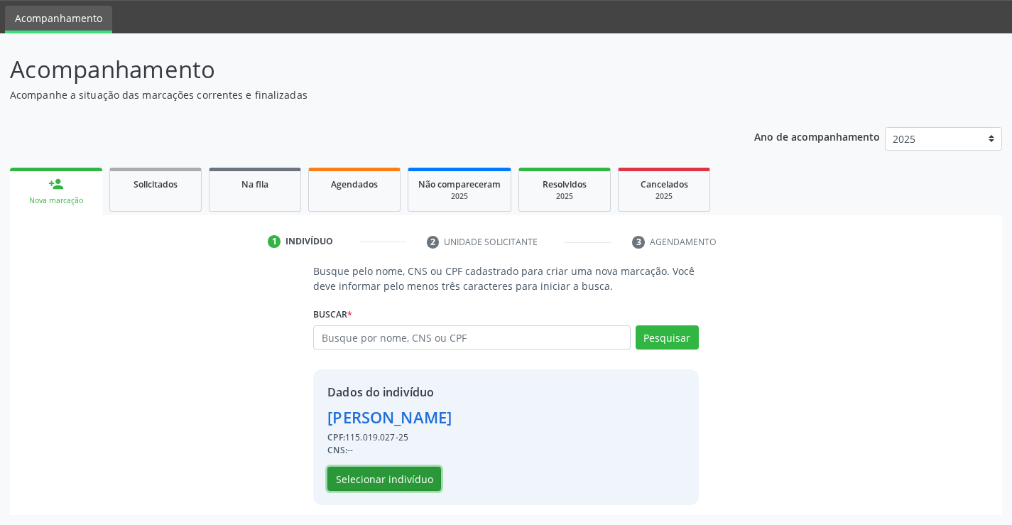
click at [403, 477] on button "Selecionar indivíduo" at bounding box center [384, 478] width 114 height 24
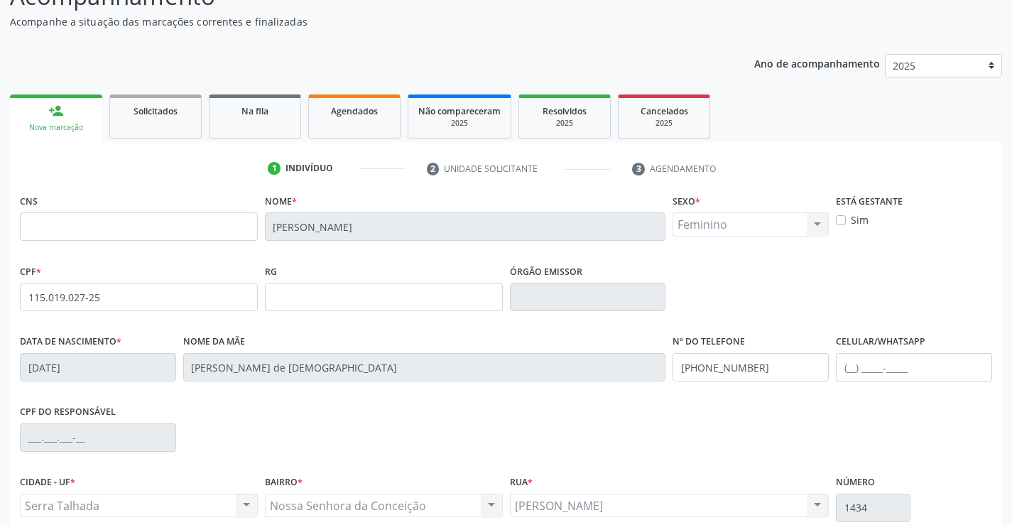
scroll to position [245, 0]
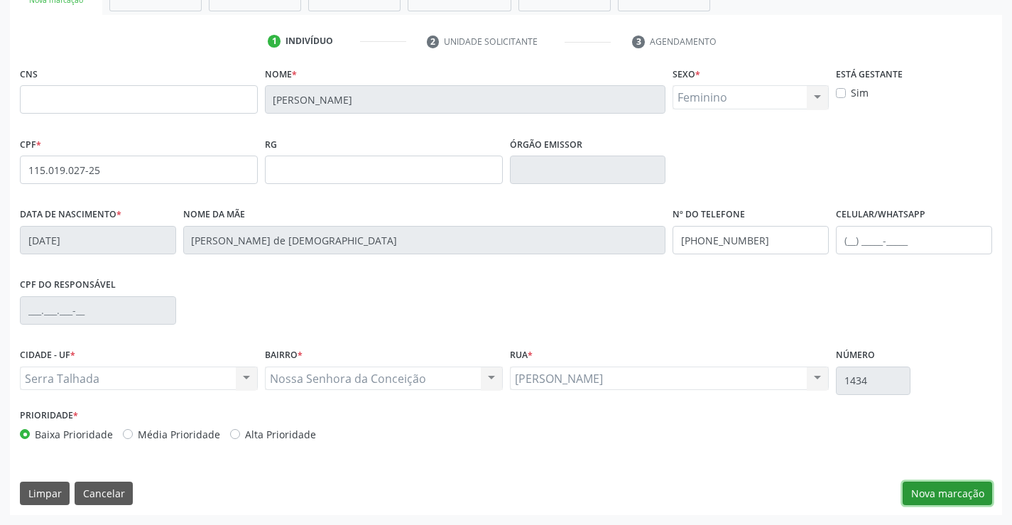
click at [959, 485] on button "Nova marcação" at bounding box center [946, 493] width 89 height 24
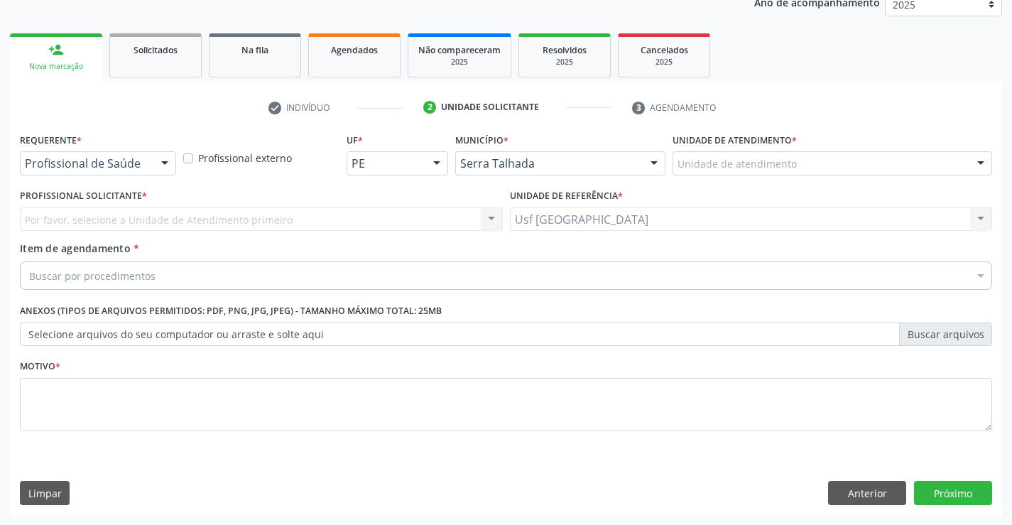
scroll to position [179, 0]
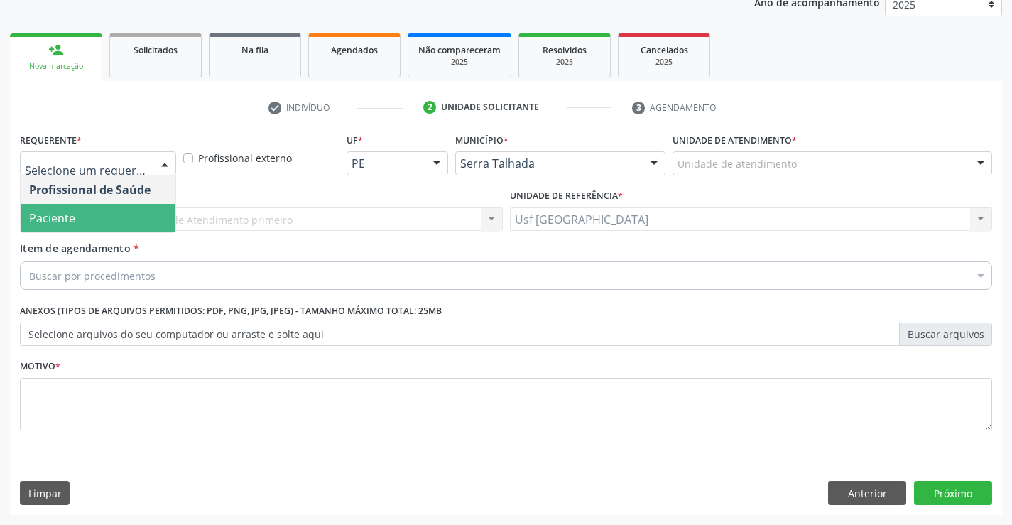
click at [44, 212] on span "Paciente" at bounding box center [52, 218] width 46 height 16
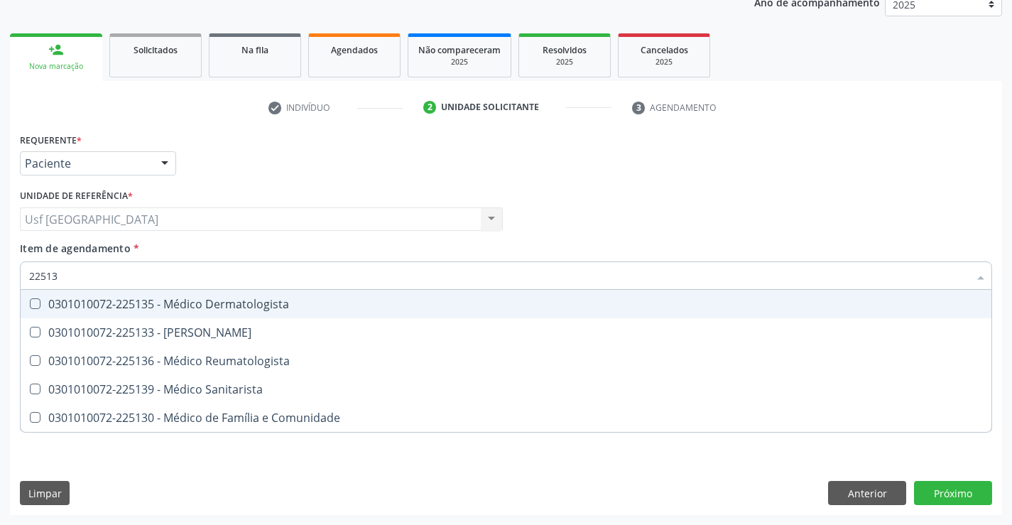
type input "225133"
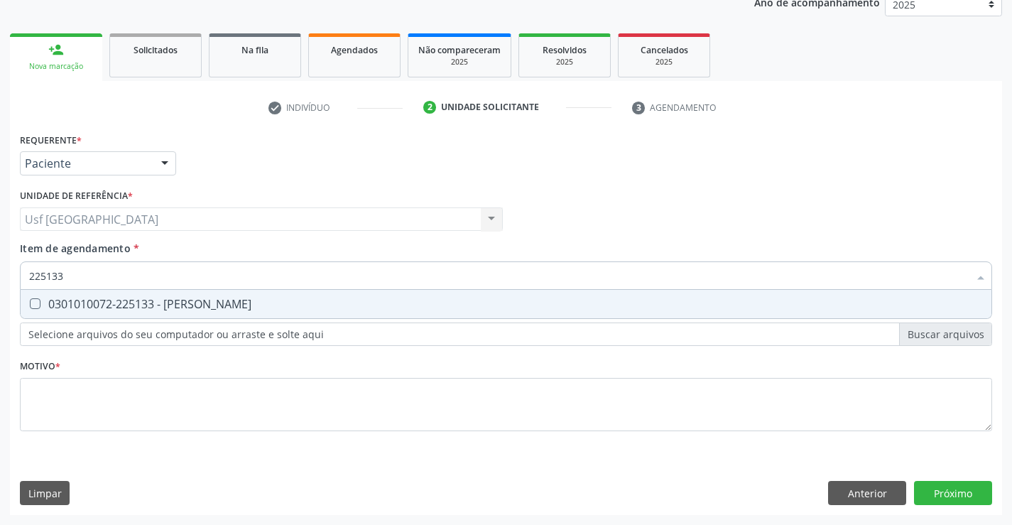
click at [142, 304] on div "0301010072-225133 - [PERSON_NAME]" at bounding box center [505, 303] width 953 height 11
checkbox Psiquiatra "true"
click at [135, 410] on div "Requerente * Paciente Profissional de Saúde Paciente Nenhum resultado encontrad…" at bounding box center [506, 290] width 972 height 322
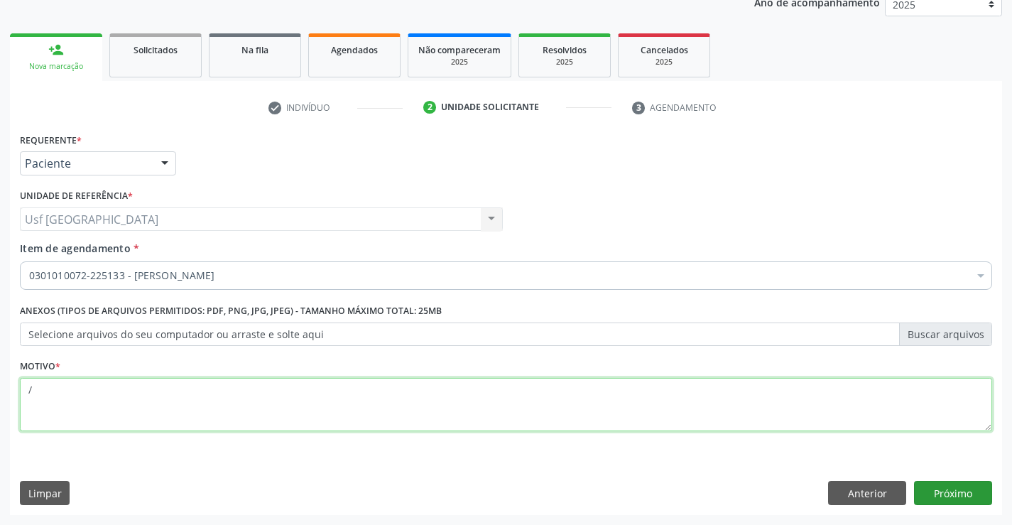
type textarea "/"
click at [964, 496] on button "Próximo" at bounding box center [953, 493] width 78 height 24
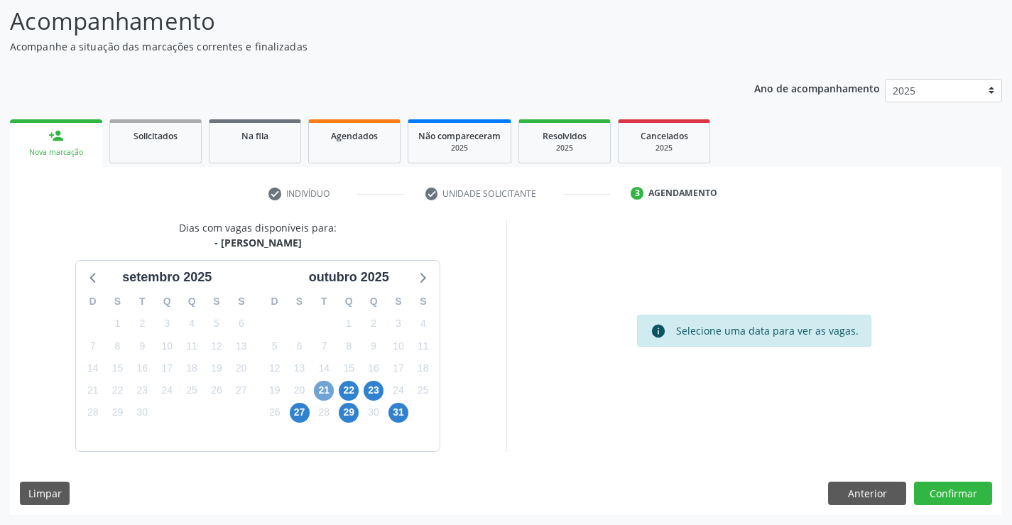
click at [324, 387] on span "21" at bounding box center [324, 391] width 20 height 20
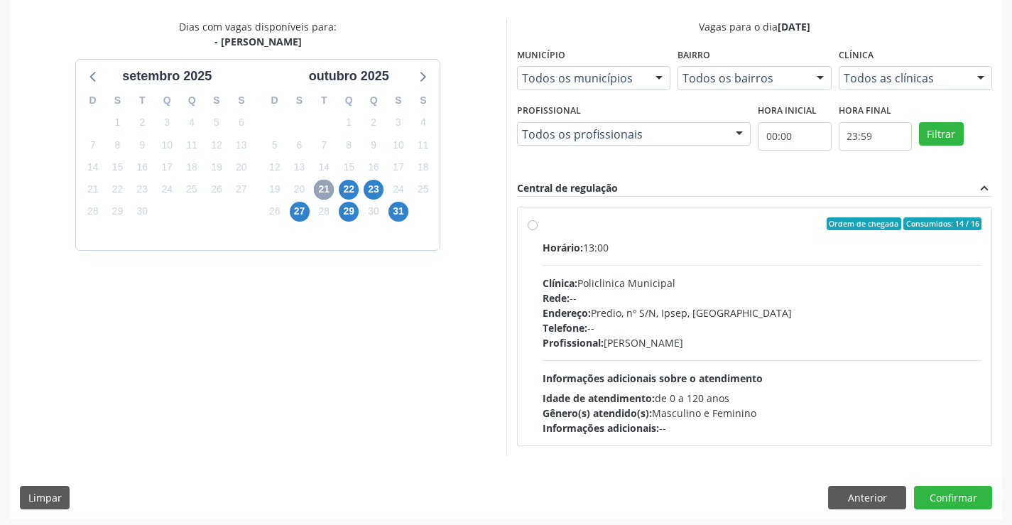
scroll to position [295, 0]
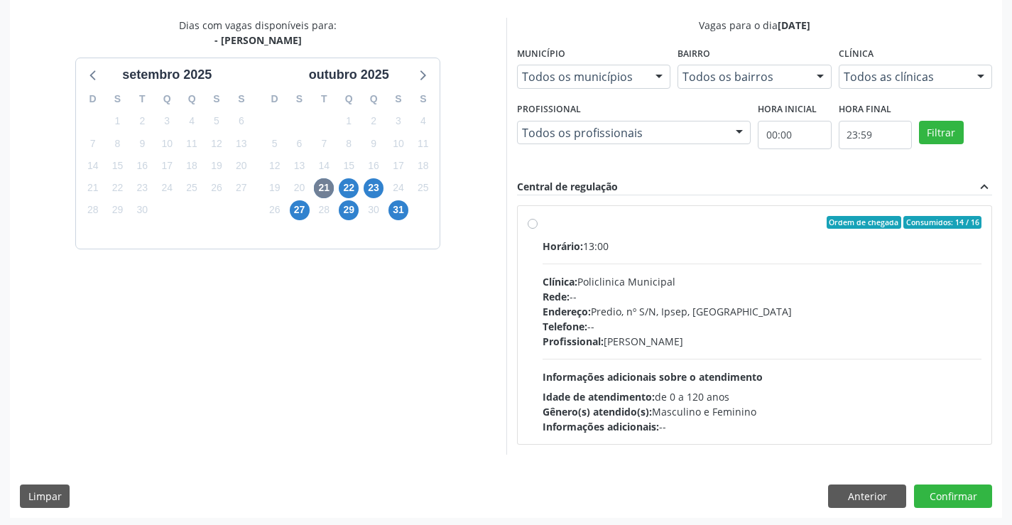
click at [525, 221] on div "Ordem de chegada Consumidos: 14 / 16 Horário: 13:00 Clínica: Policlinica Munici…" at bounding box center [755, 325] width 474 height 238
radio input "true"
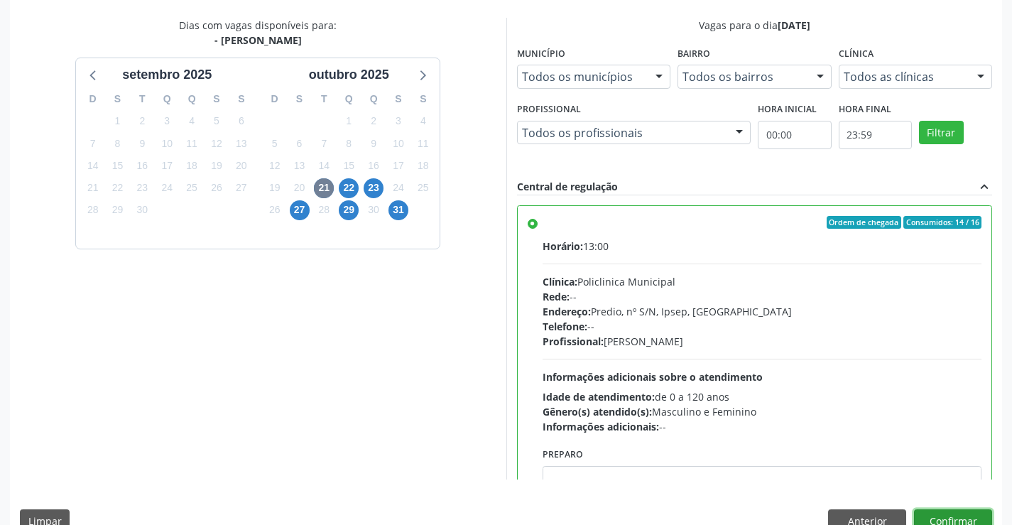
click at [952, 520] on button "Confirmar" at bounding box center [953, 521] width 78 height 24
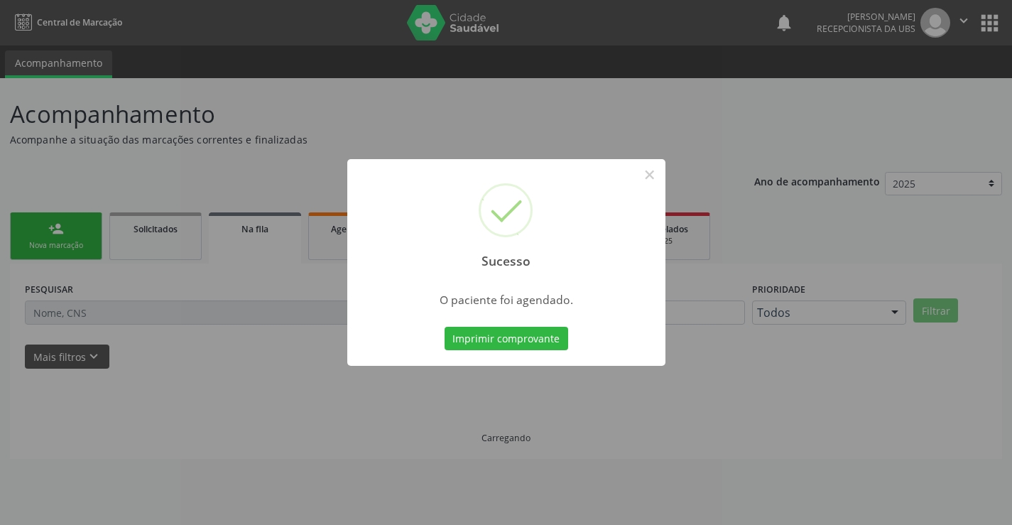
scroll to position [0, 0]
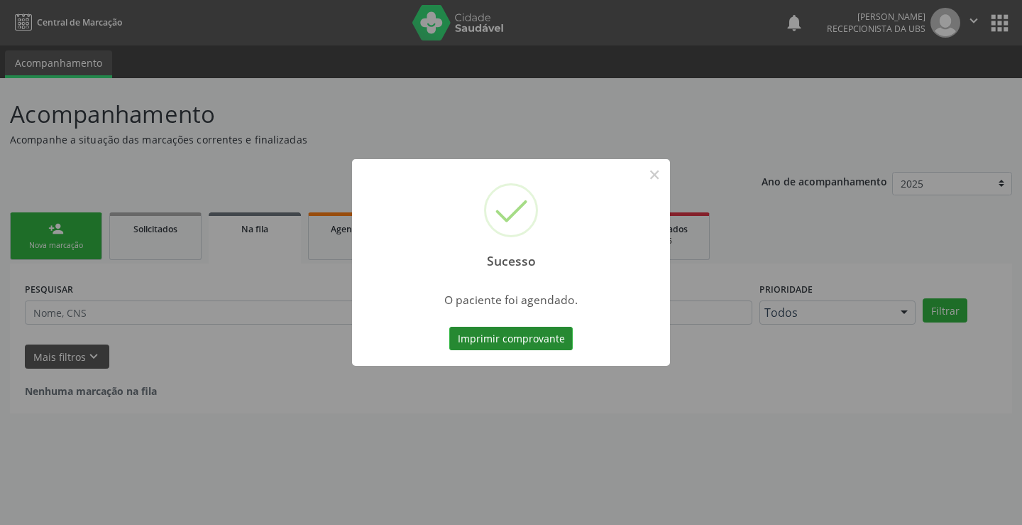
click at [529, 337] on button "Imprimir comprovante" at bounding box center [511, 339] width 124 height 24
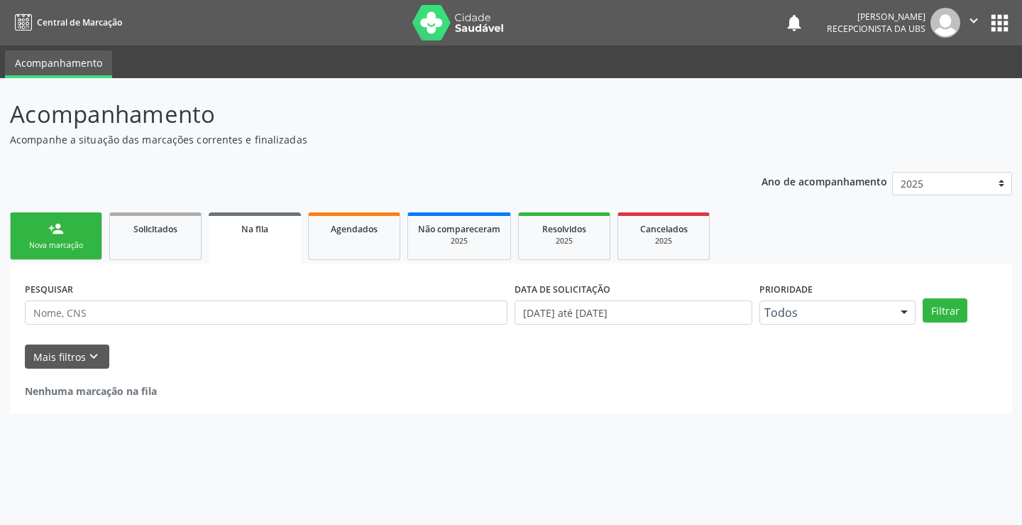
click at [87, 236] on link "person_add Nova marcação" at bounding box center [56, 236] width 92 height 48
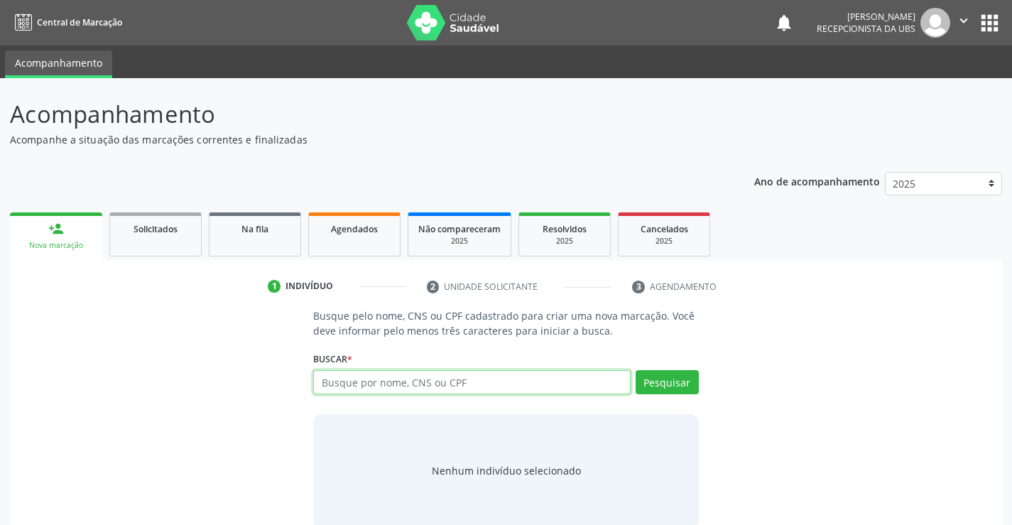
click at [491, 378] on input "text" at bounding box center [471, 382] width 317 height 24
type input "16766589477"
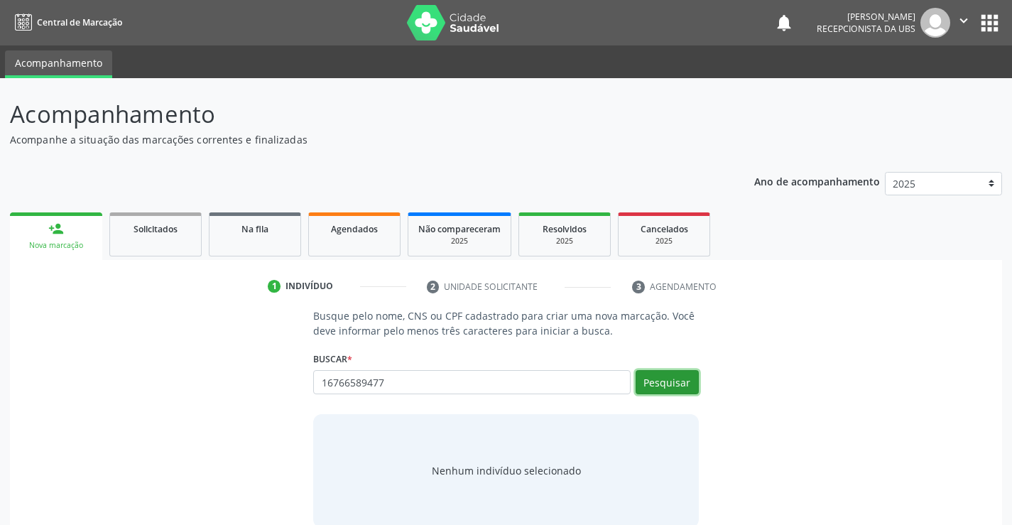
click at [669, 388] on button "Pesquisar" at bounding box center [666, 382] width 63 height 24
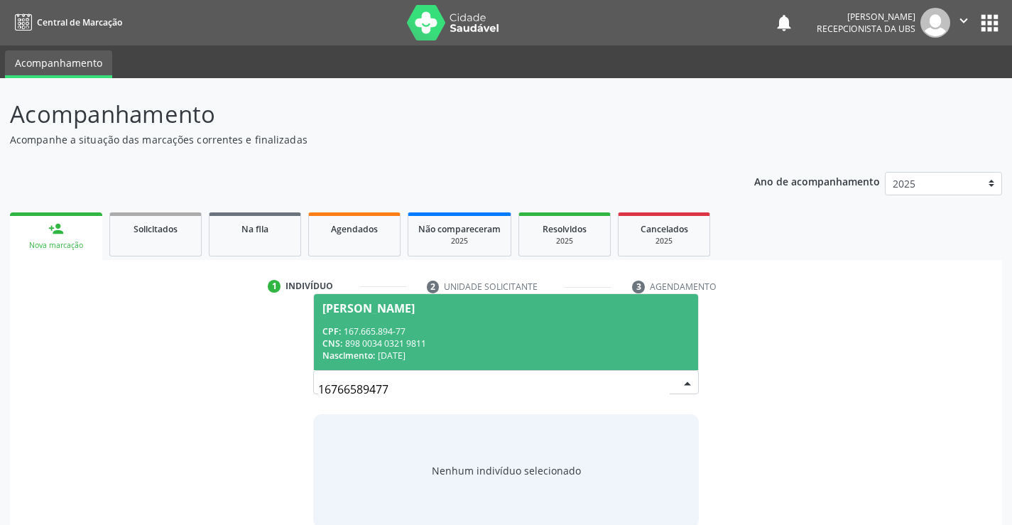
click at [341, 308] on div "Samuel Lucas de Lima Silva" at bounding box center [368, 307] width 92 height 11
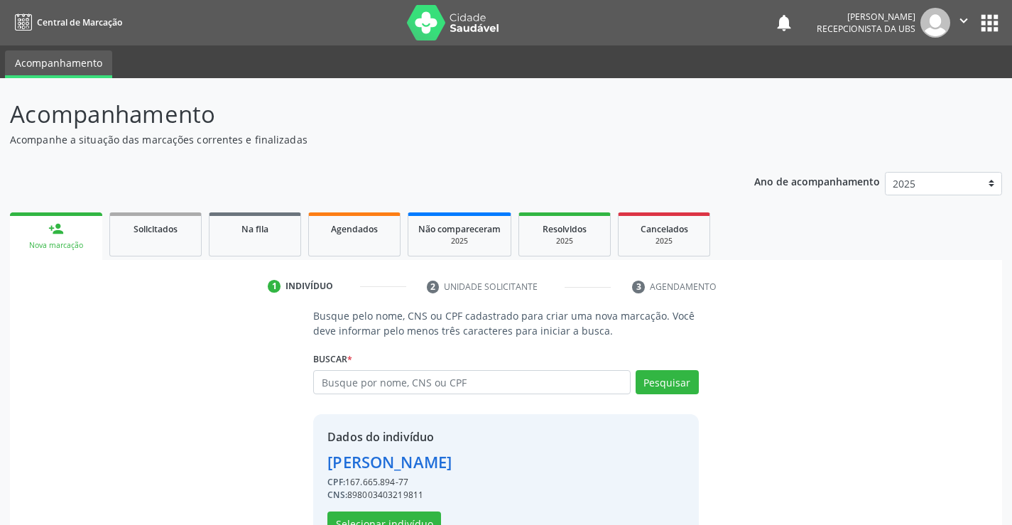
scroll to position [45, 0]
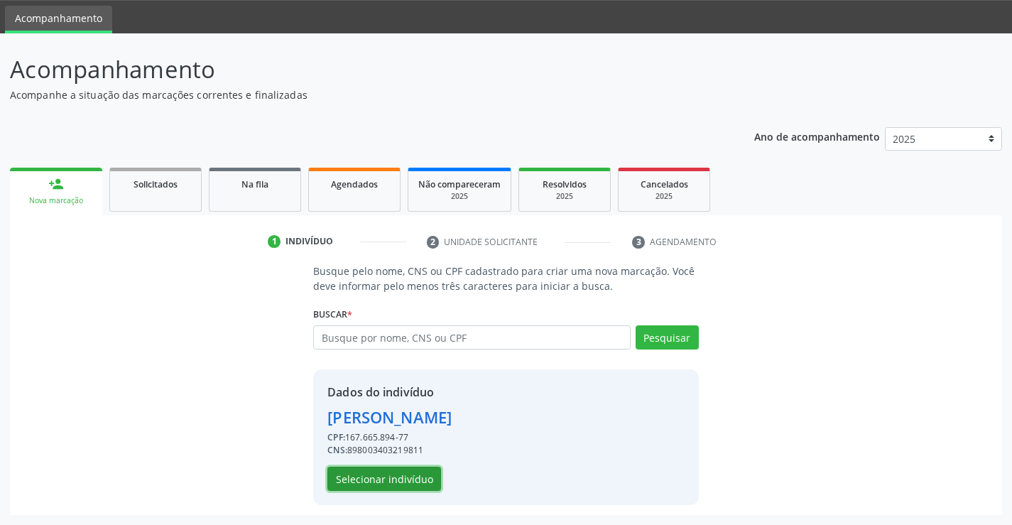
click at [394, 473] on button "Selecionar indivíduo" at bounding box center [384, 478] width 114 height 24
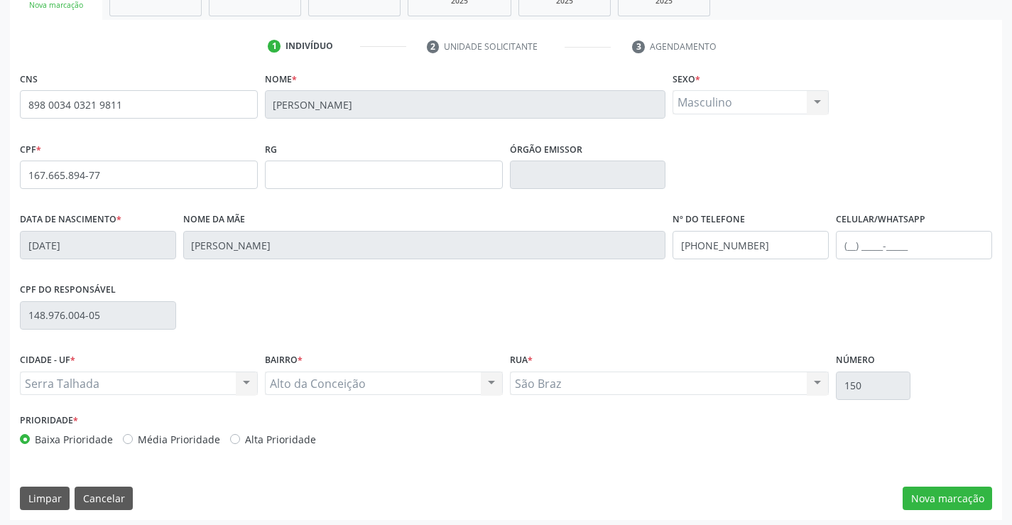
scroll to position [245, 0]
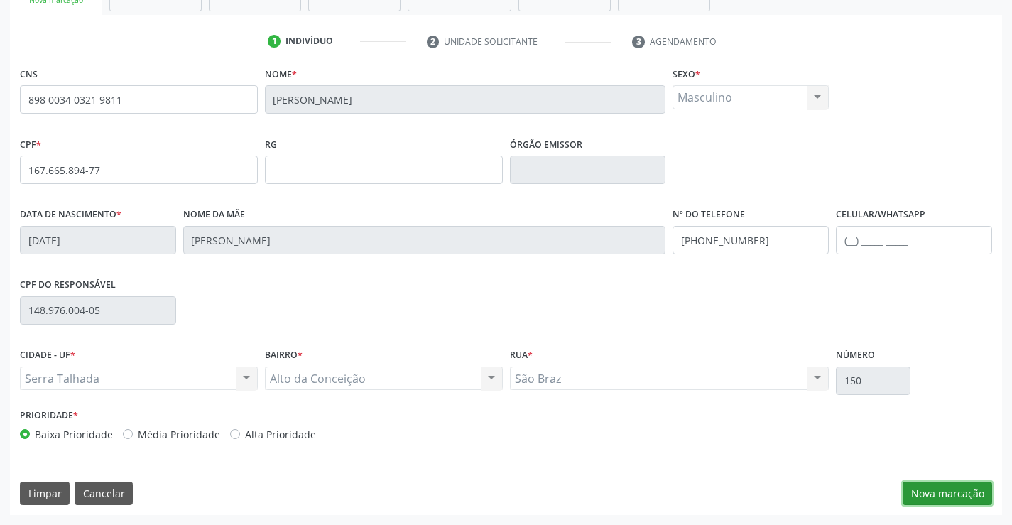
click at [976, 499] on button "Nova marcação" at bounding box center [946, 493] width 89 height 24
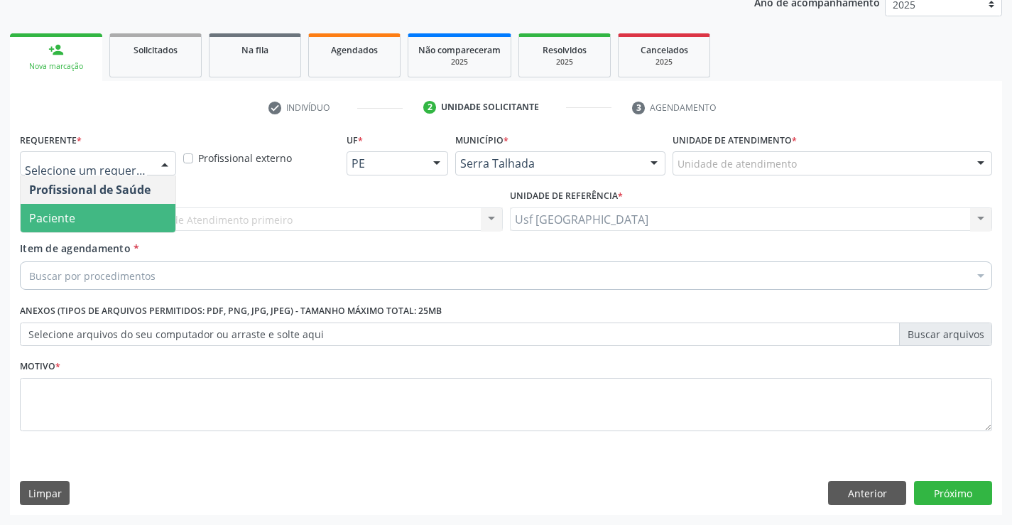
click at [104, 224] on span "Paciente" at bounding box center [98, 218] width 155 height 28
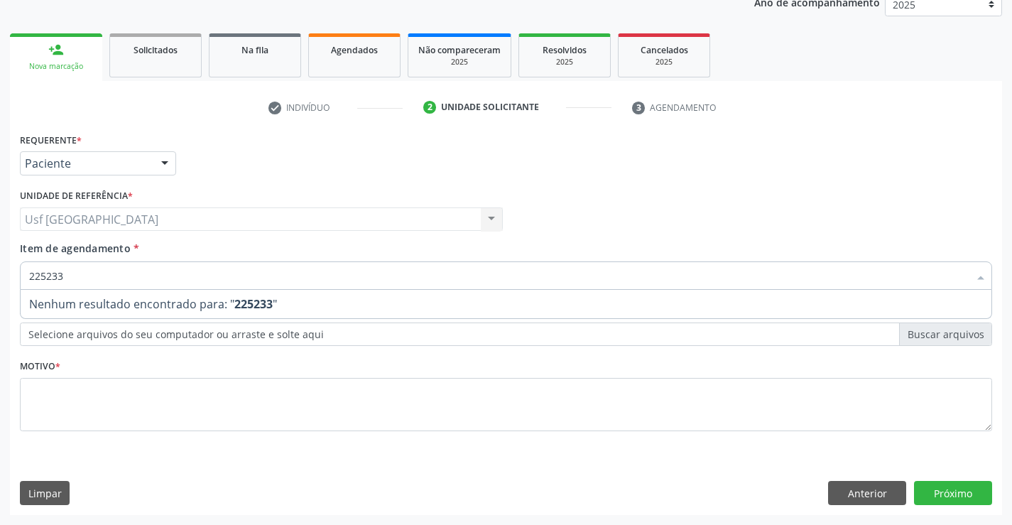
click at [48, 270] on input "225233" at bounding box center [498, 275] width 939 height 28
click at [48, 273] on input "225233" at bounding box center [498, 275] width 939 height 28
click at [52, 276] on input "225233" at bounding box center [498, 275] width 939 height 28
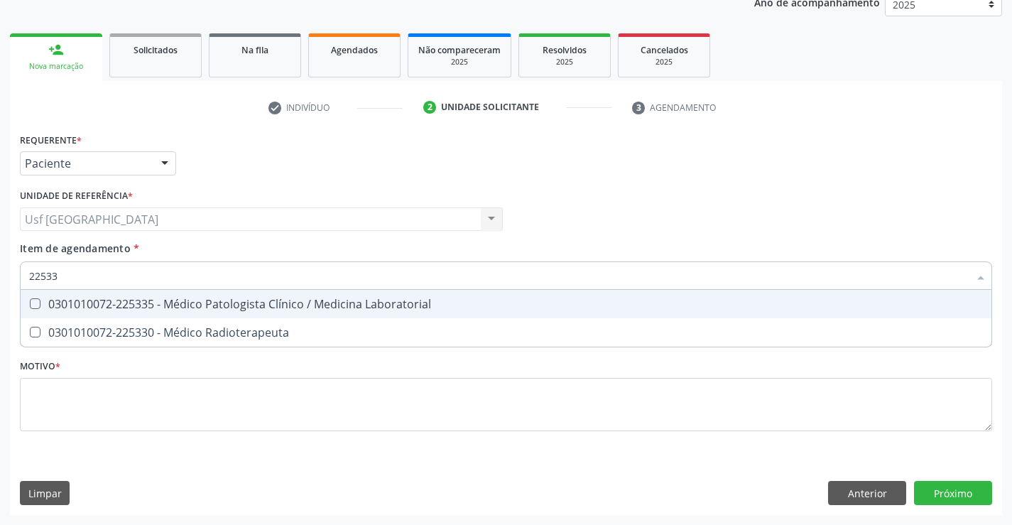
type input "225133"
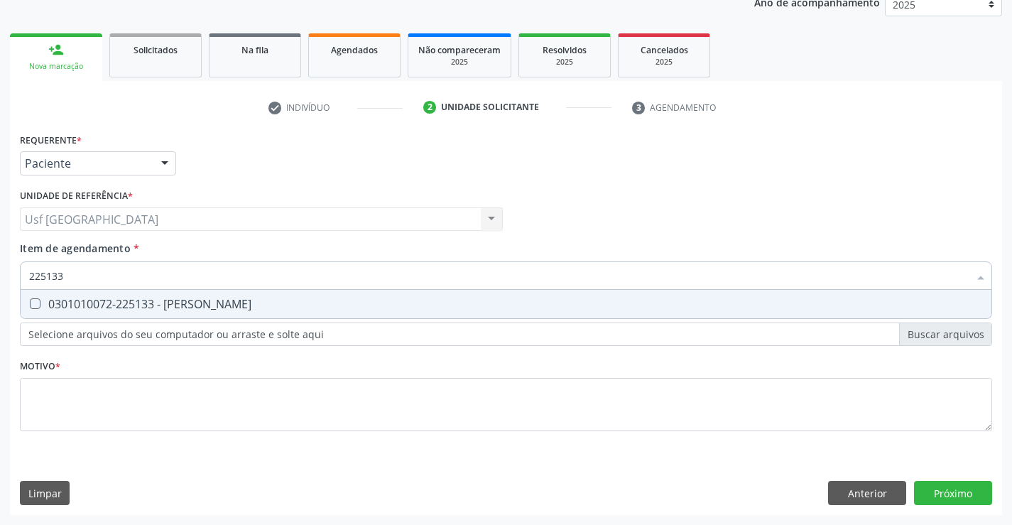
click at [133, 300] on div "0301010072-225133 - [PERSON_NAME]" at bounding box center [505, 303] width 953 height 11
checkbox Psiquiatra "true"
click at [87, 407] on div "Requerente * Paciente Profissional de Saúde Paciente Nenhum resultado encontrad…" at bounding box center [506, 290] width 972 height 322
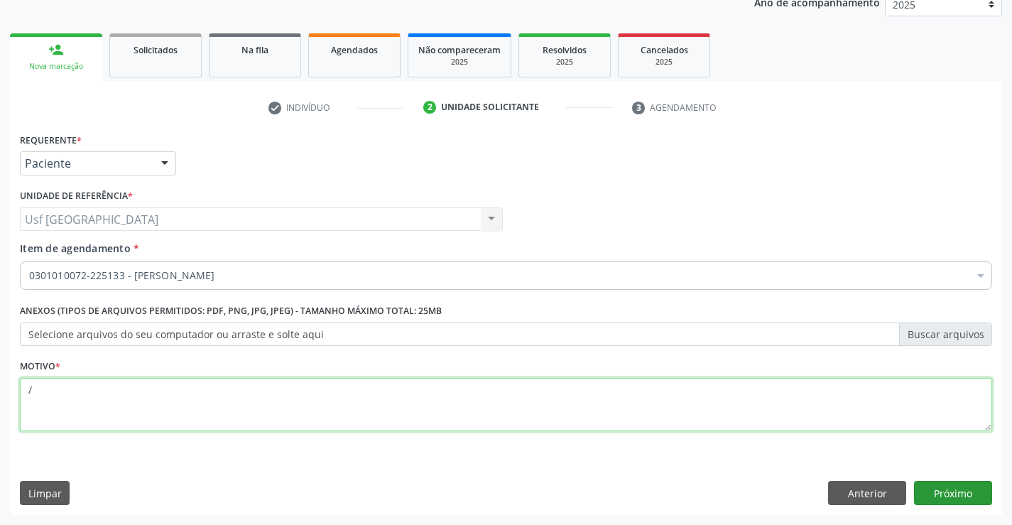
type textarea "/"
click at [955, 494] on button "Próximo" at bounding box center [953, 493] width 78 height 24
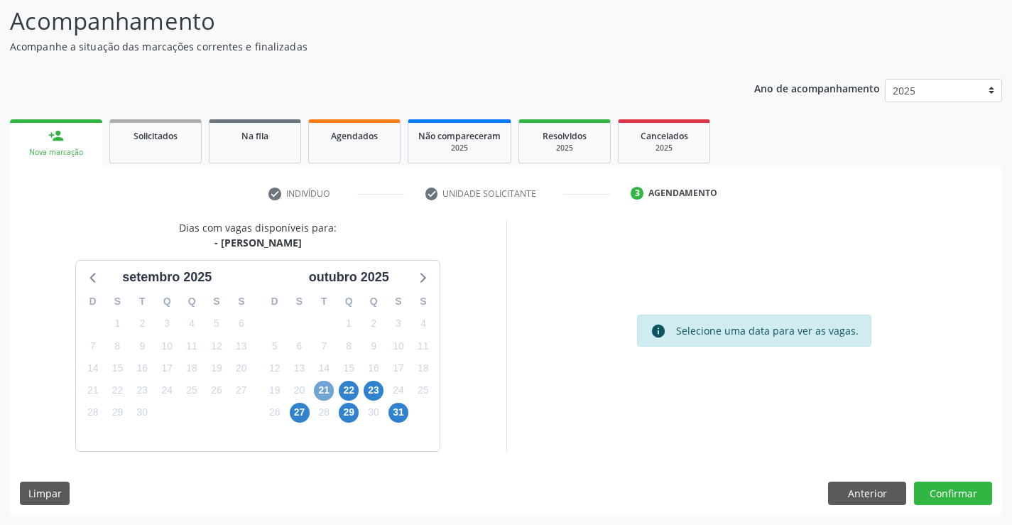
click at [316, 385] on span "21" at bounding box center [324, 391] width 20 height 20
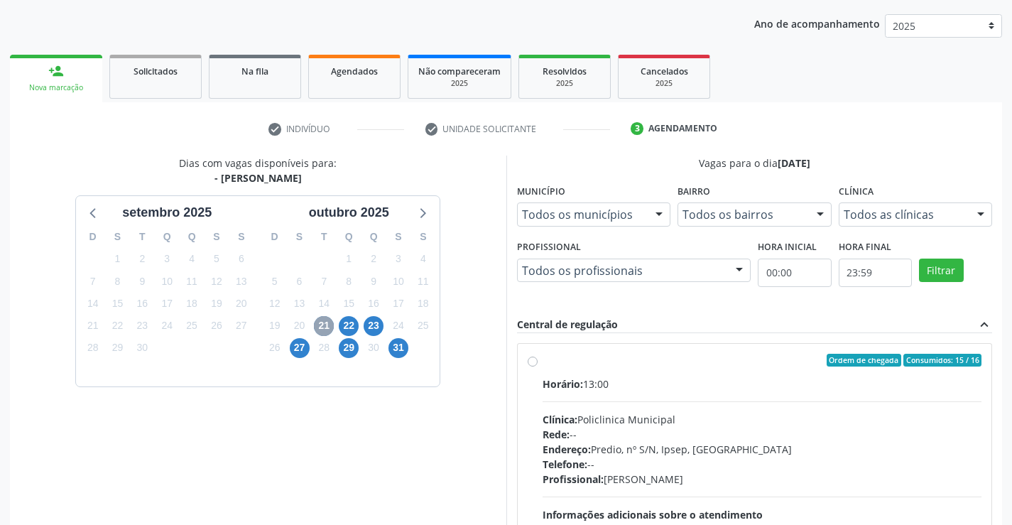
scroll to position [298, 0]
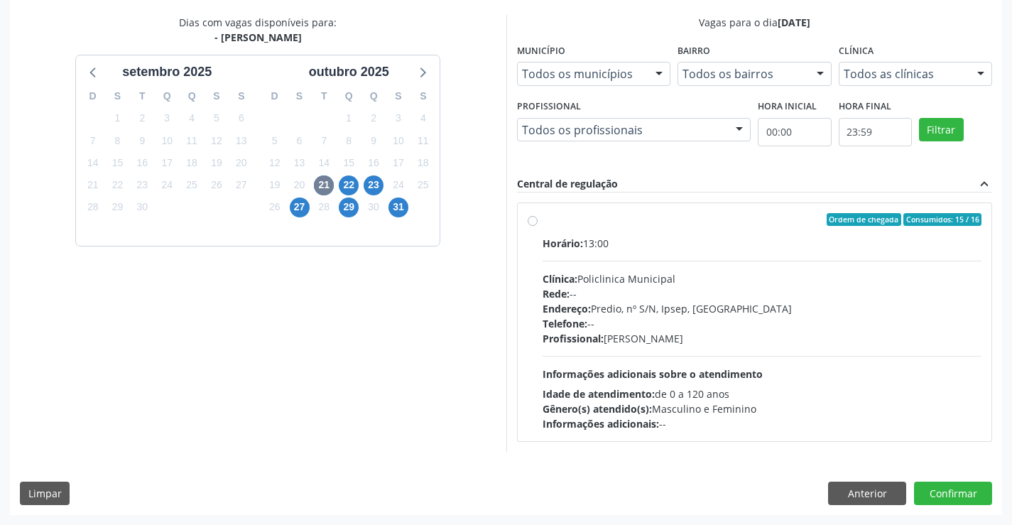
click at [542, 224] on label "Ordem de chegada Consumidos: 15 / 16 Horário: 13:00 Clínica: Policlinica Munici…" at bounding box center [761, 322] width 439 height 218
click at [532, 224] on input "Ordem de chegada Consumidos: 15 / 16 Horário: 13:00 Clínica: Policlinica Munici…" at bounding box center [532, 219] width 10 height 13
radio input "true"
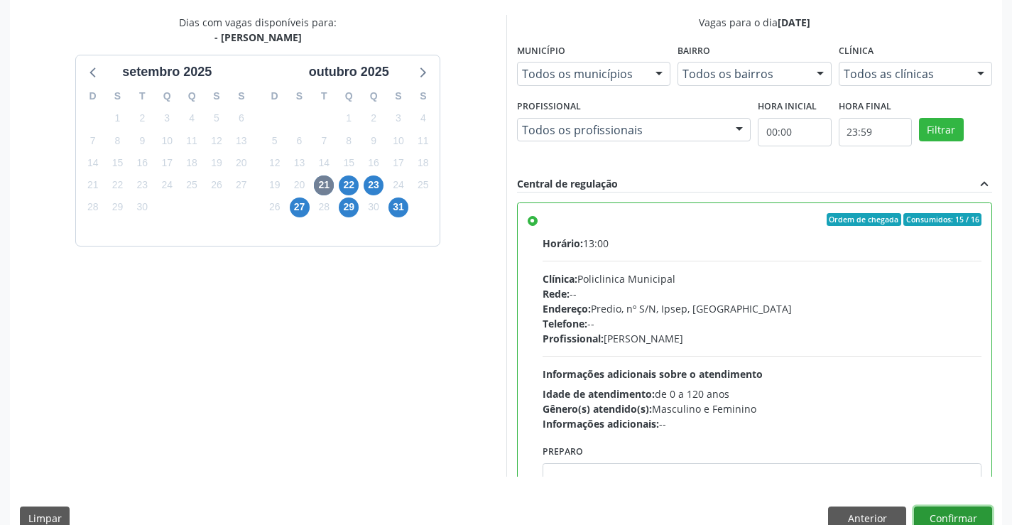
click at [935, 510] on button "Confirmar" at bounding box center [953, 518] width 78 height 24
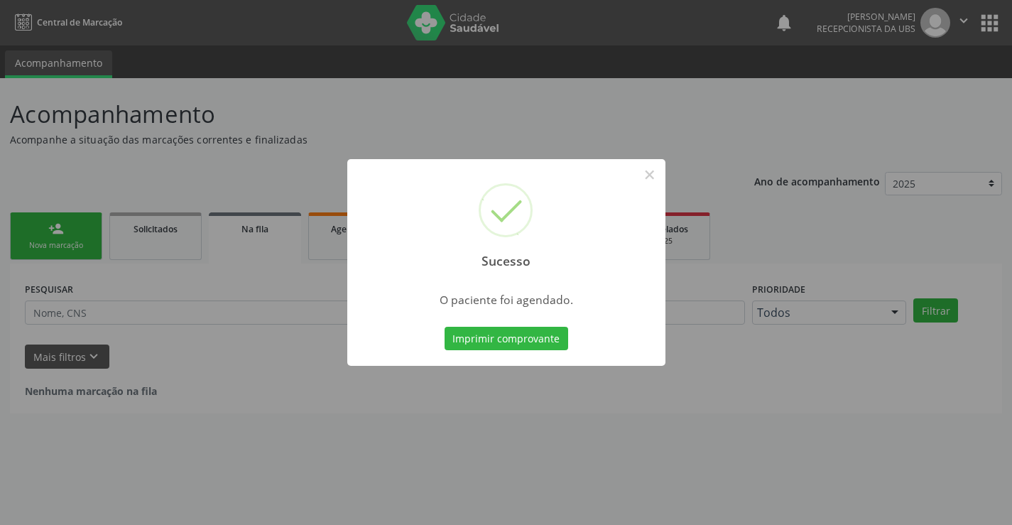
scroll to position [0, 0]
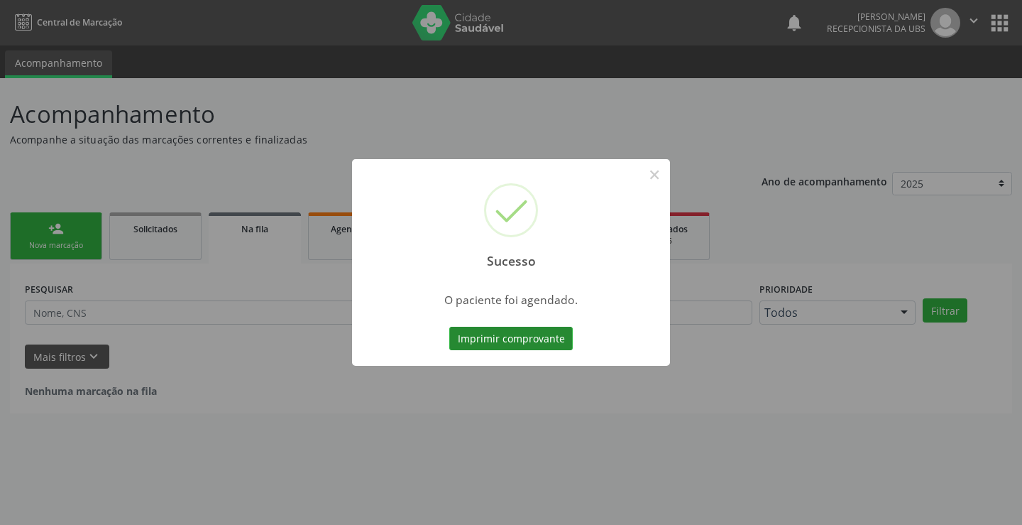
click at [544, 335] on button "Imprimir comprovante" at bounding box center [511, 339] width 124 height 24
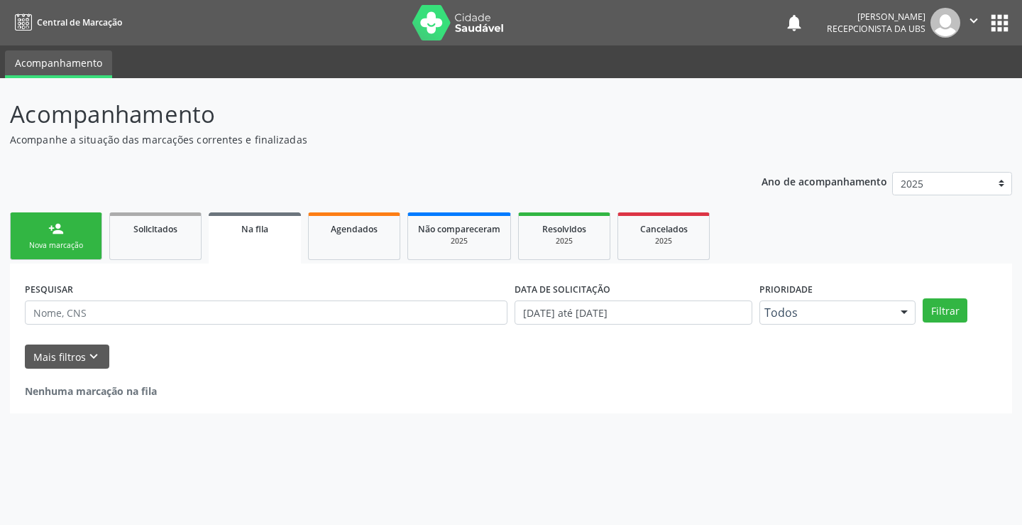
click at [87, 241] on div "Nova marcação" at bounding box center [56, 245] width 71 height 11
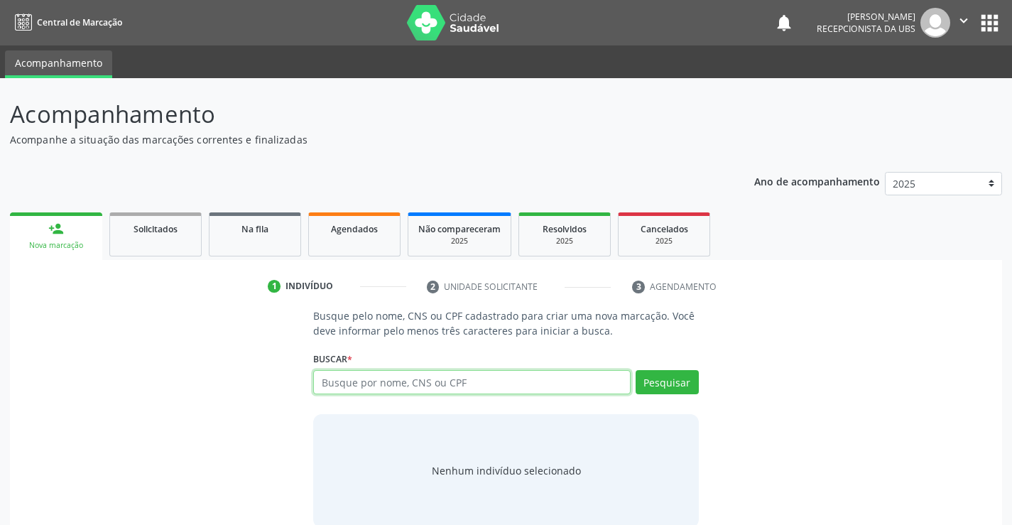
click at [515, 382] on input "text" at bounding box center [471, 382] width 317 height 24
type input "14195504465"
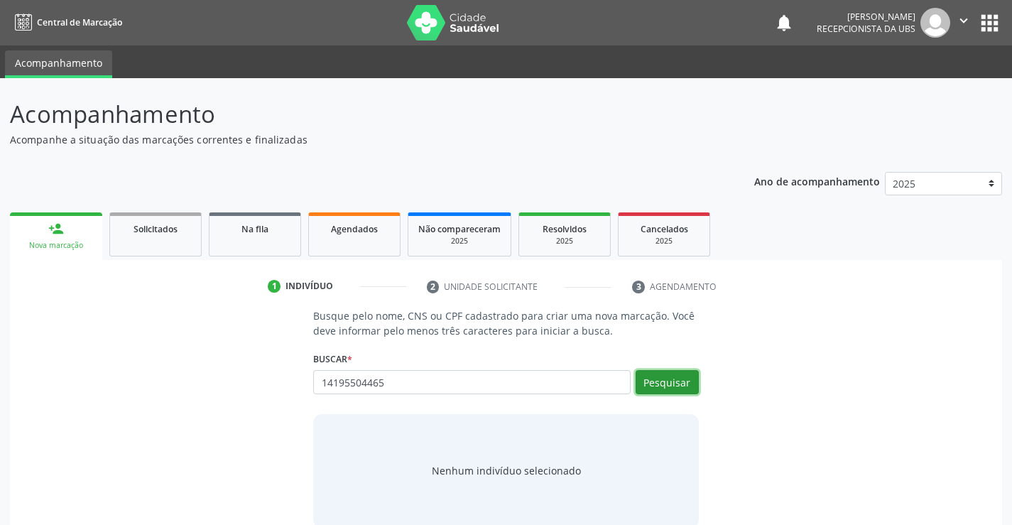
click at [687, 388] on button "Pesquisar" at bounding box center [666, 382] width 63 height 24
type input "14195504465"
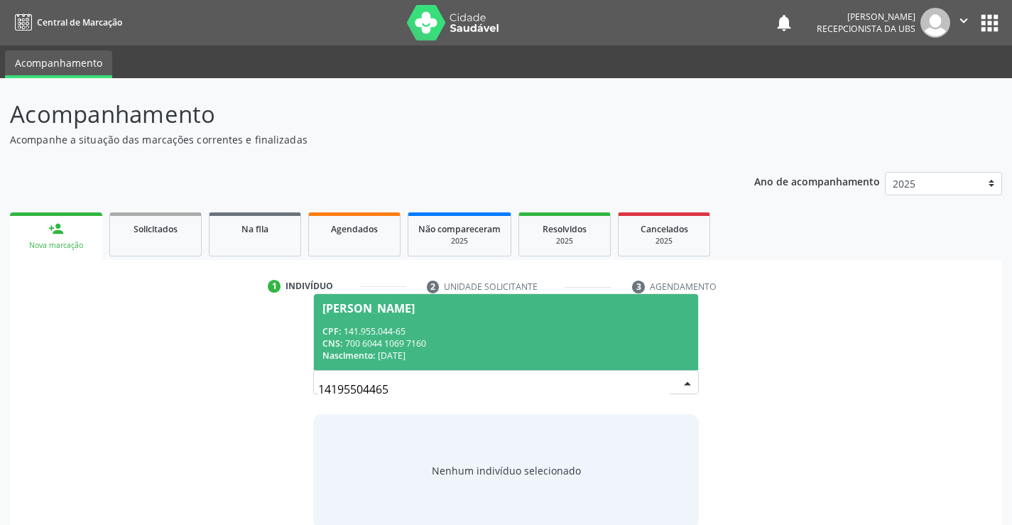
click at [415, 344] on div "CNS: 700 6044 1069 7160" at bounding box center [505, 343] width 366 height 12
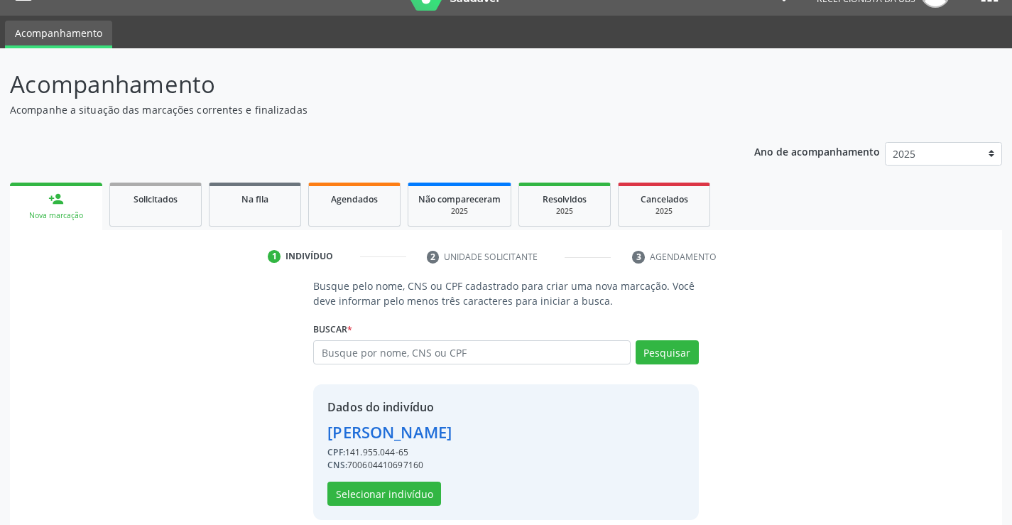
scroll to position [45, 0]
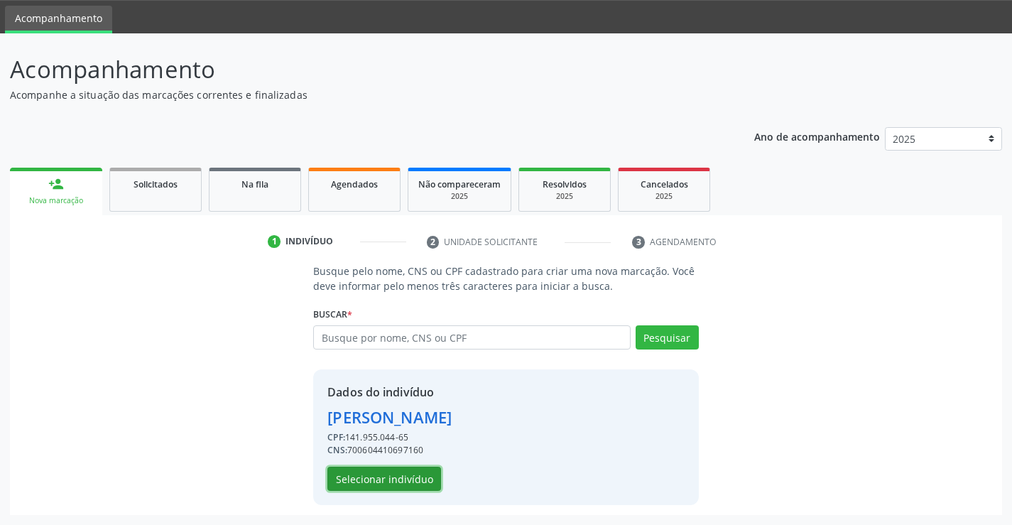
click at [409, 473] on button "Selecionar indivíduo" at bounding box center [384, 478] width 114 height 24
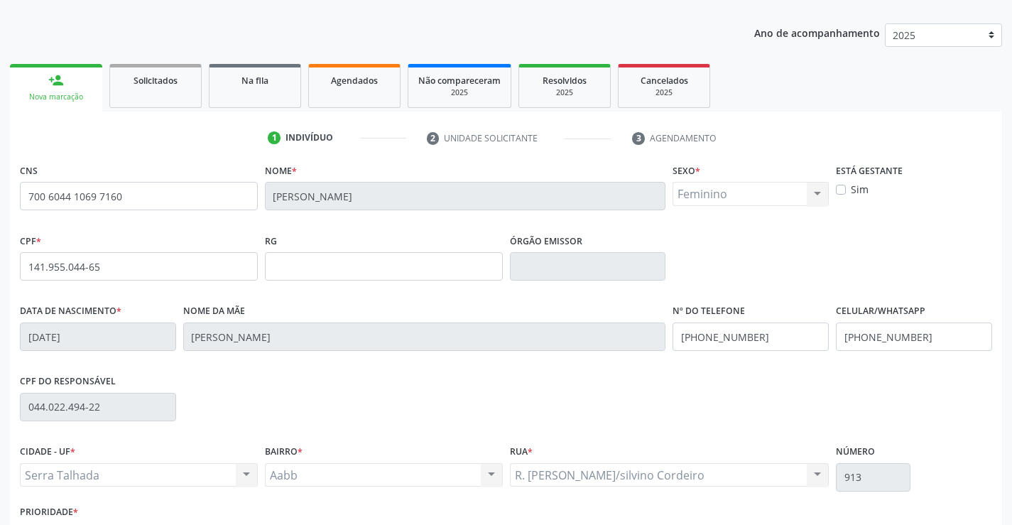
scroll to position [245, 0]
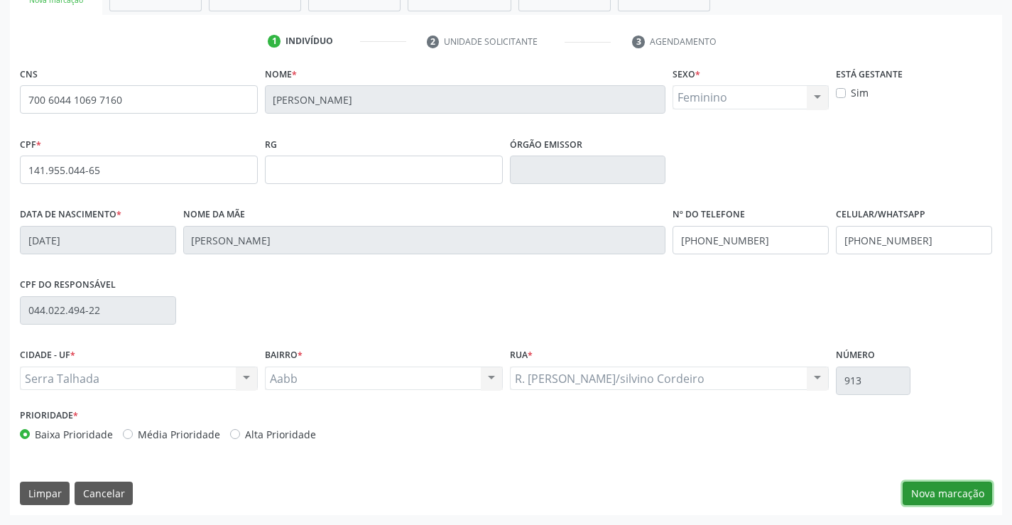
click at [934, 492] on button "Nova marcação" at bounding box center [946, 493] width 89 height 24
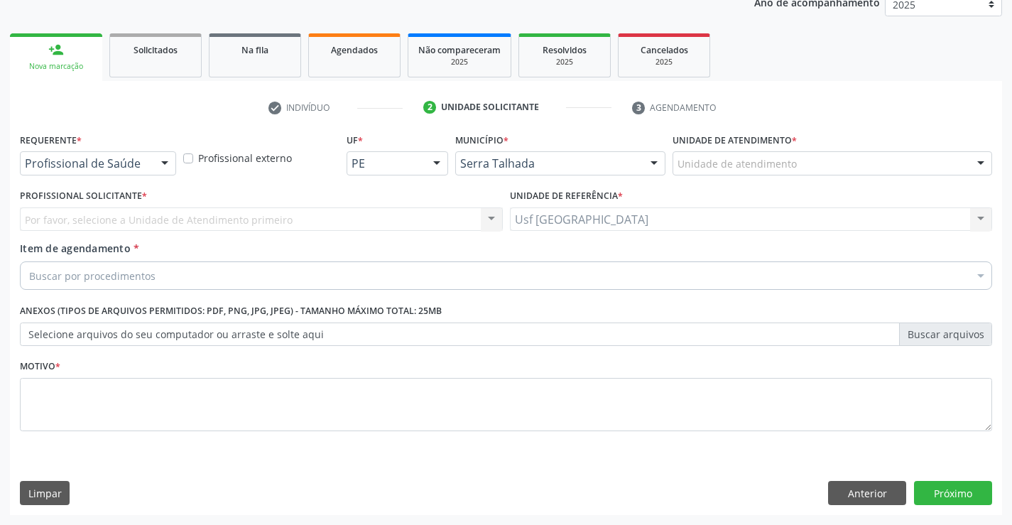
scroll to position [179, 0]
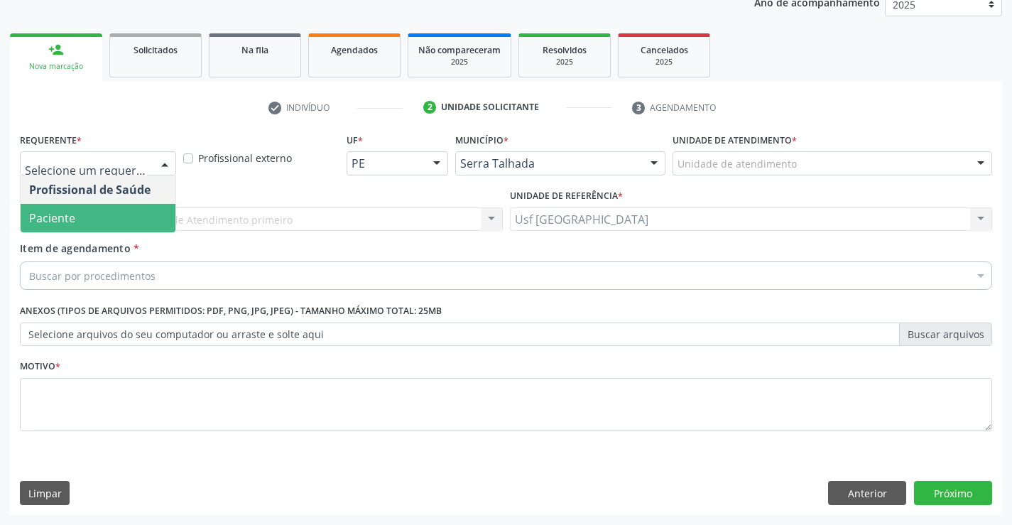
click at [50, 218] on span "Paciente" at bounding box center [52, 218] width 46 height 16
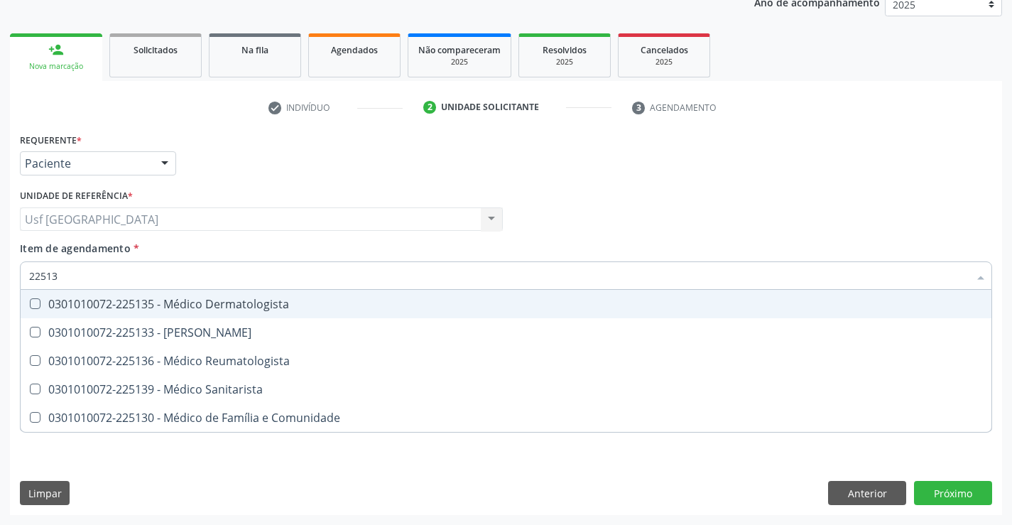
type input "225133"
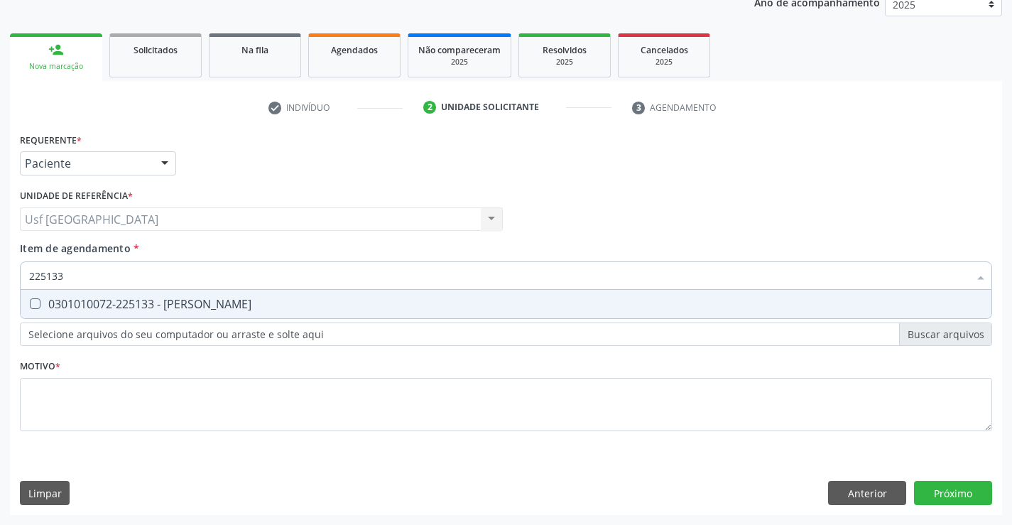
click at [177, 306] on div "0301010072-225133 - [PERSON_NAME]" at bounding box center [505, 303] width 953 height 11
checkbox Psiquiatra "true"
click at [132, 408] on div "Requerente * Paciente Profissional de Saúde Paciente Nenhum resultado encontrad…" at bounding box center [506, 290] width 972 height 322
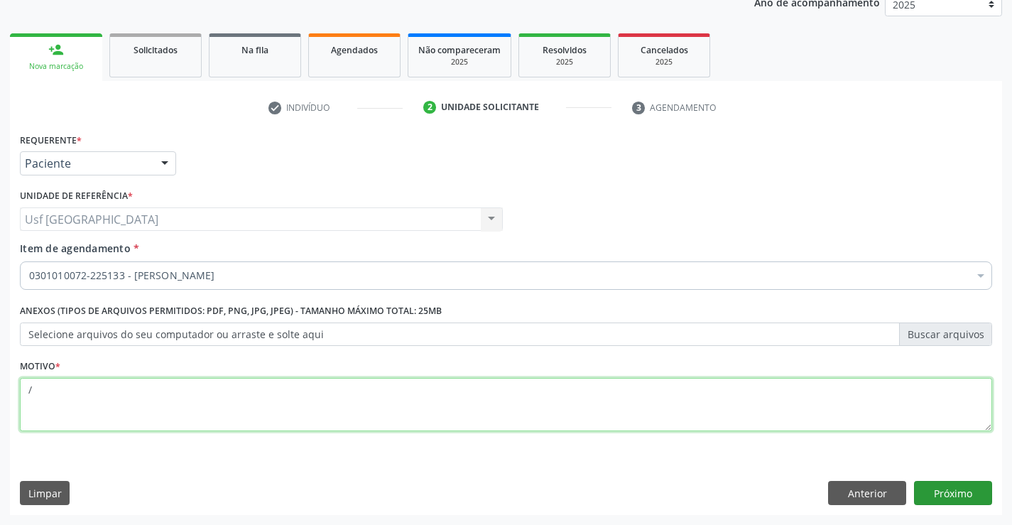
type textarea "/"
click at [981, 502] on button "Próximo" at bounding box center [953, 493] width 78 height 24
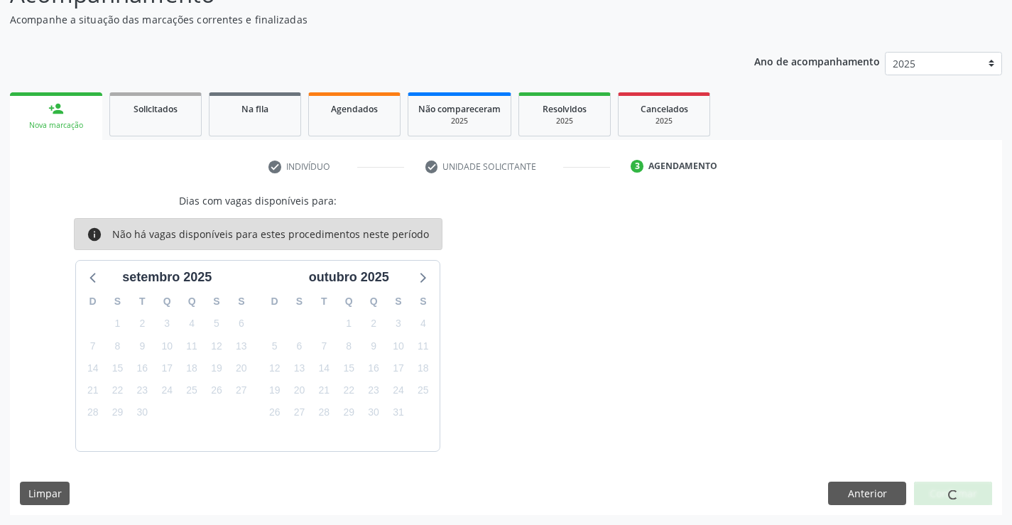
scroll to position [0, 0]
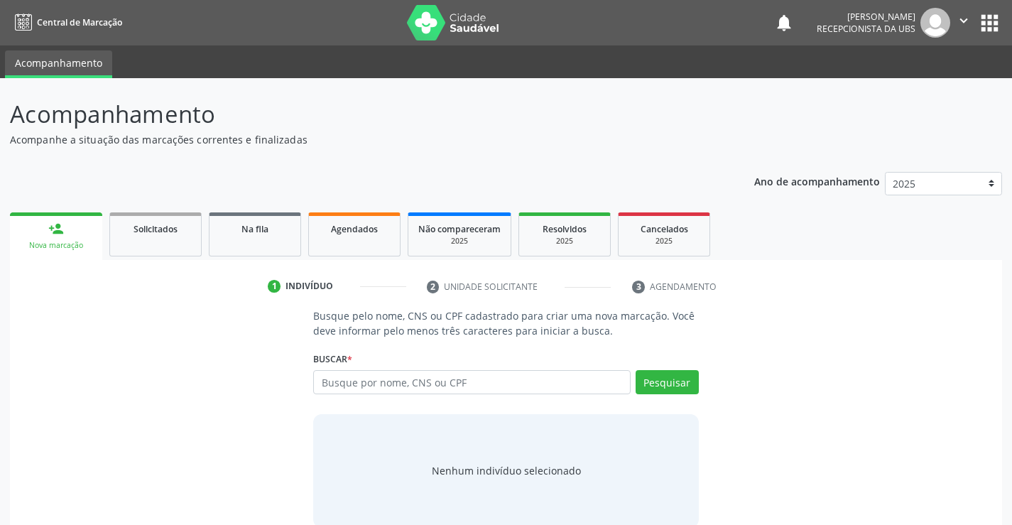
click at [460, 393] on input "text" at bounding box center [471, 382] width 317 height 24
type input "13706103435"
click at [661, 389] on button "Pesquisar" at bounding box center [666, 382] width 63 height 24
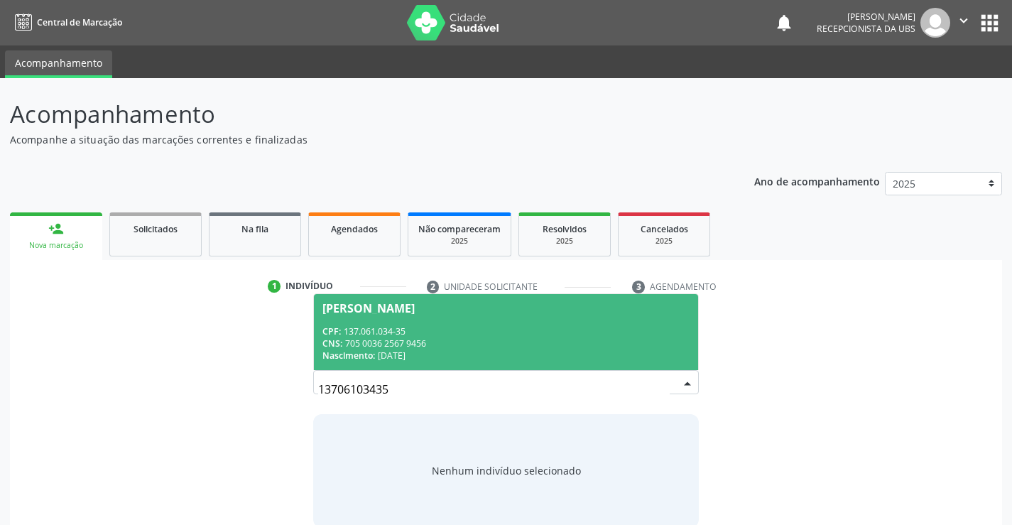
click at [347, 324] on span "[PERSON_NAME] CPF: 137.061.034-35 CNS: 705 0036 2567 9456 Nascimento: [DATE]" at bounding box center [505, 332] width 383 height 76
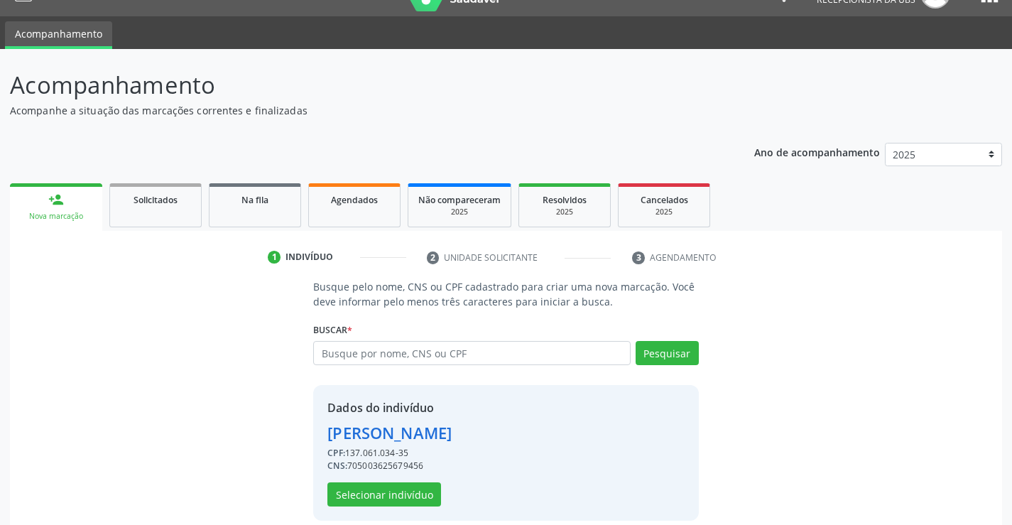
scroll to position [45, 0]
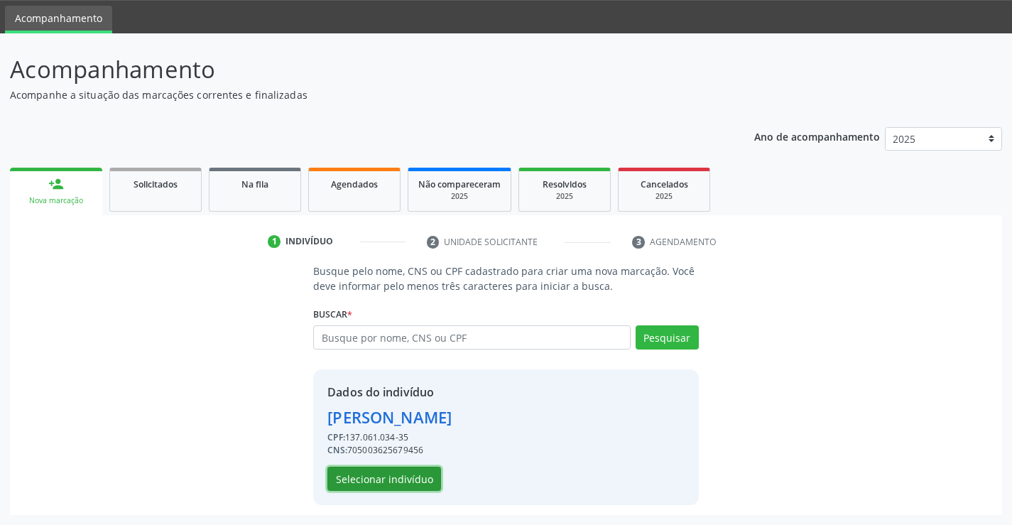
click at [417, 479] on button "Selecionar indivíduo" at bounding box center [384, 478] width 114 height 24
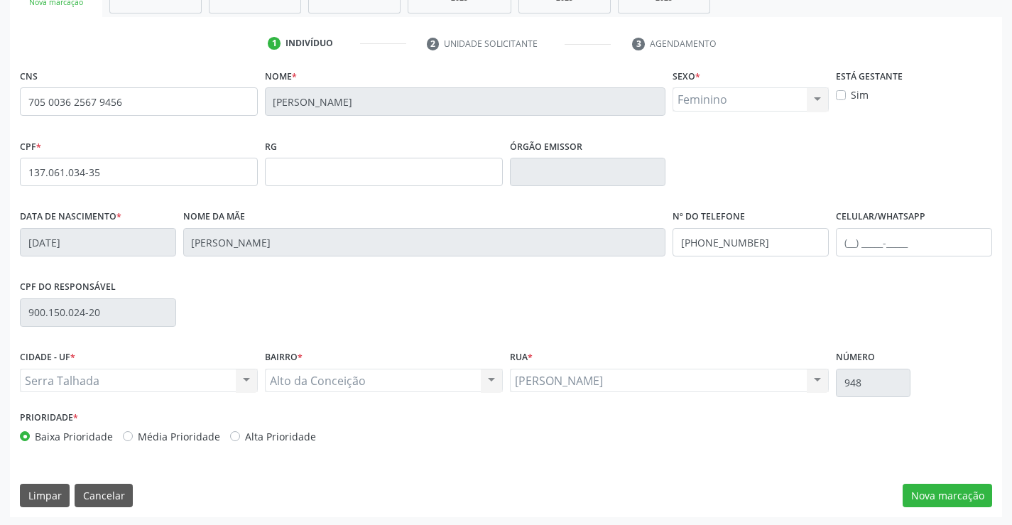
scroll to position [245, 0]
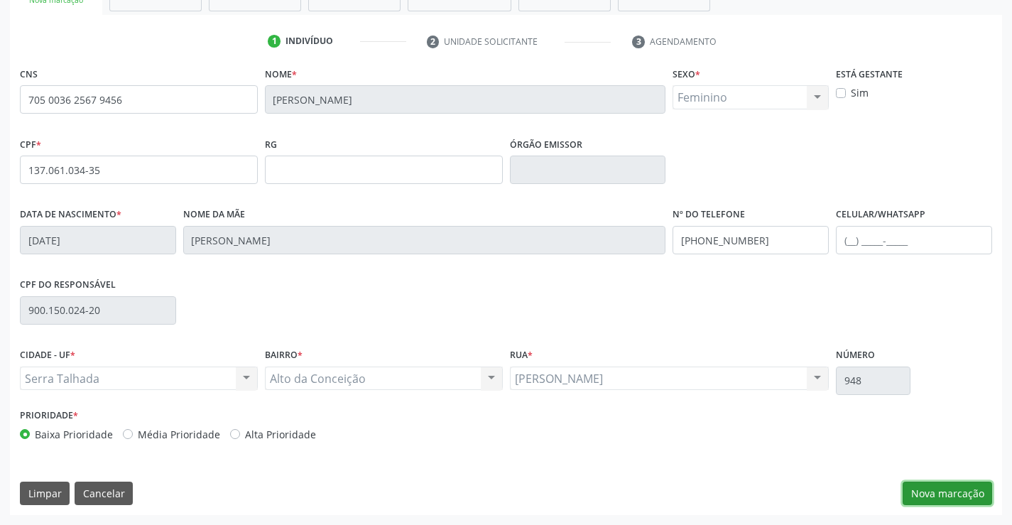
click at [911, 490] on button "Nova marcação" at bounding box center [946, 493] width 89 height 24
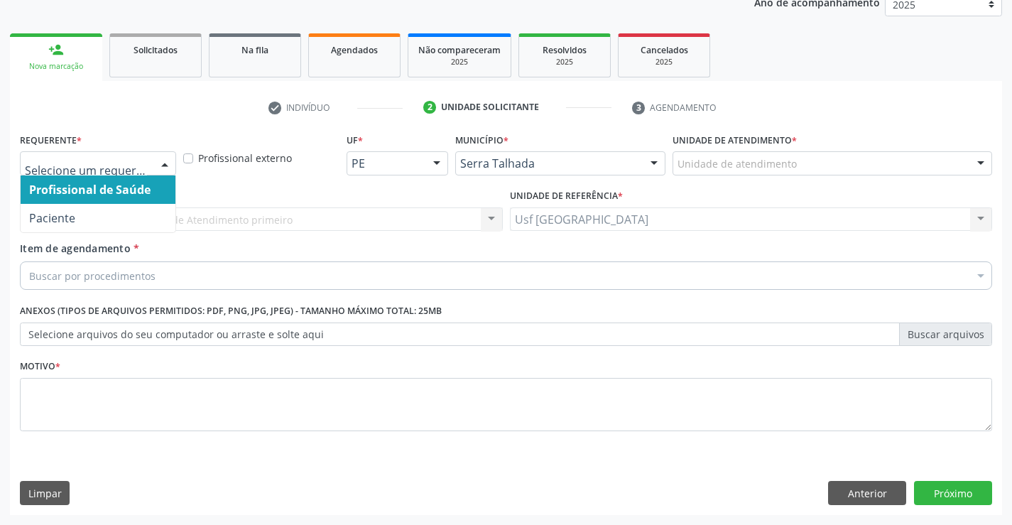
click at [163, 156] on div at bounding box center [164, 164] width 21 height 24
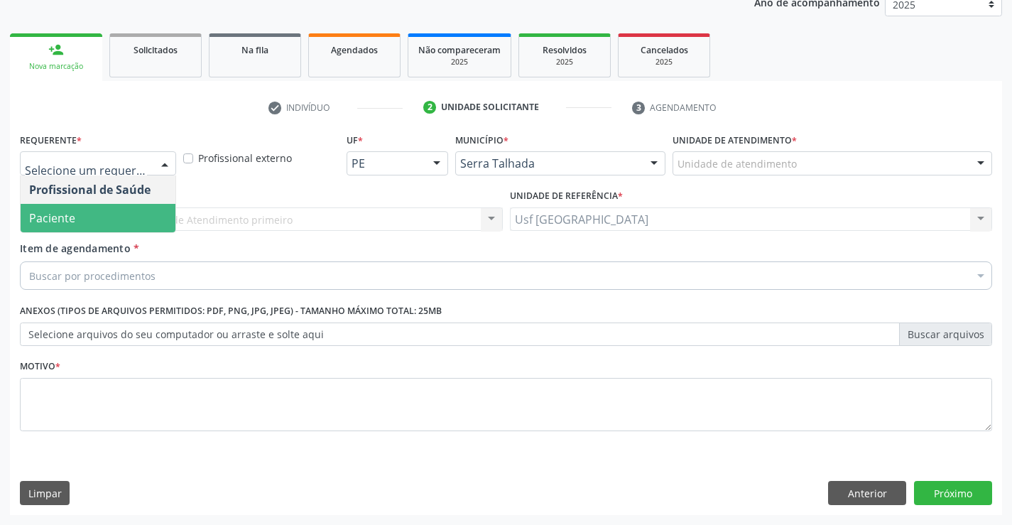
click at [87, 214] on span "Paciente" at bounding box center [98, 218] width 155 height 28
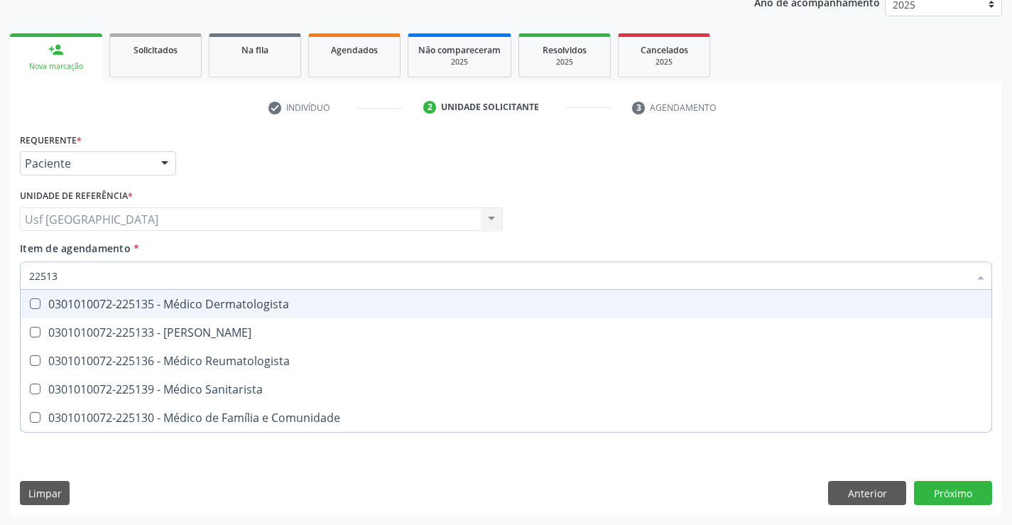
type input "225135"
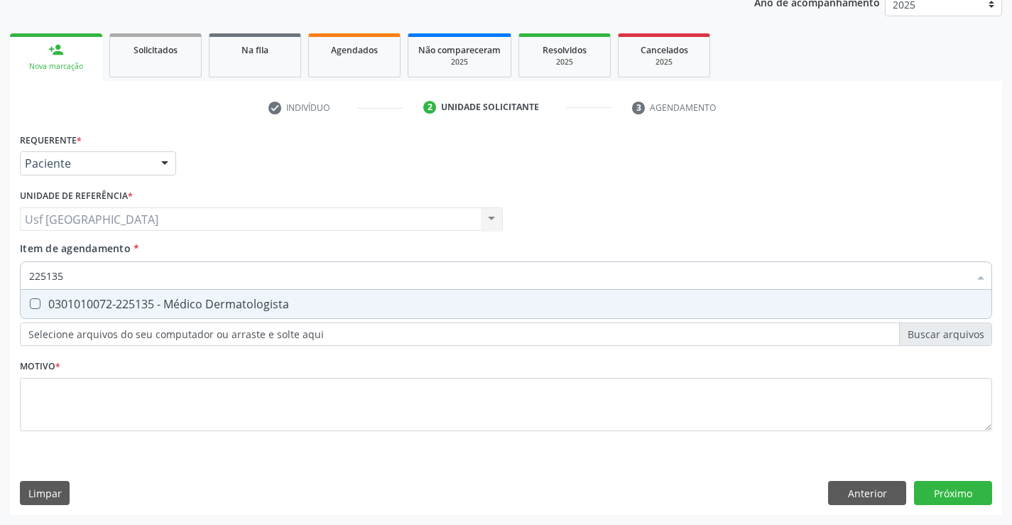
drag, startPoint x: 163, startPoint y: 305, endPoint x: 148, endPoint y: 410, distance: 105.4
click at [163, 306] on div "0301010072-225135 - Médico Dermatologista" at bounding box center [505, 303] width 953 height 11
checkbox Dermatologista "true"
click at [148, 415] on div "Requerente * Paciente Profissional de Saúde Paciente Nenhum resultado encontrad…" at bounding box center [506, 290] width 972 height 322
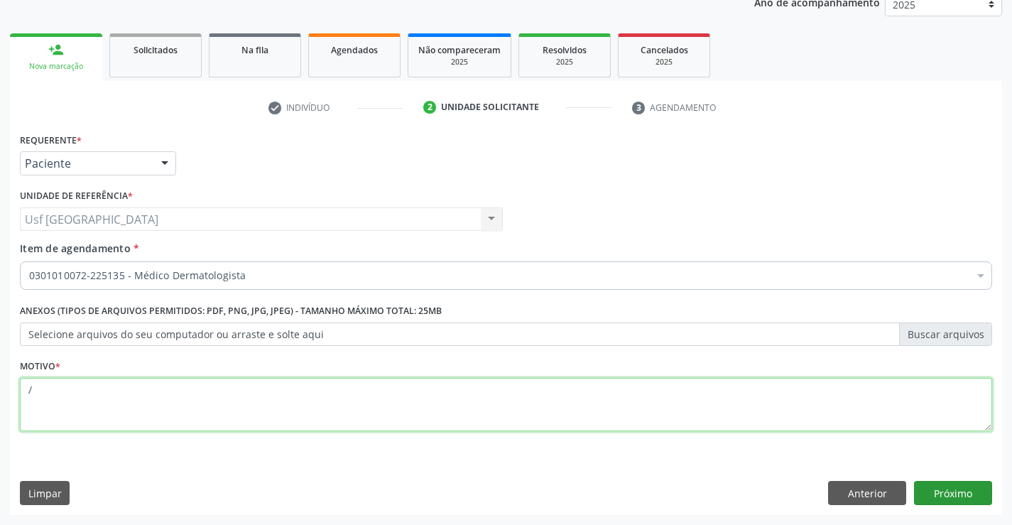
type textarea "/"
click at [943, 496] on button "Próximo" at bounding box center [953, 493] width 78 height 24
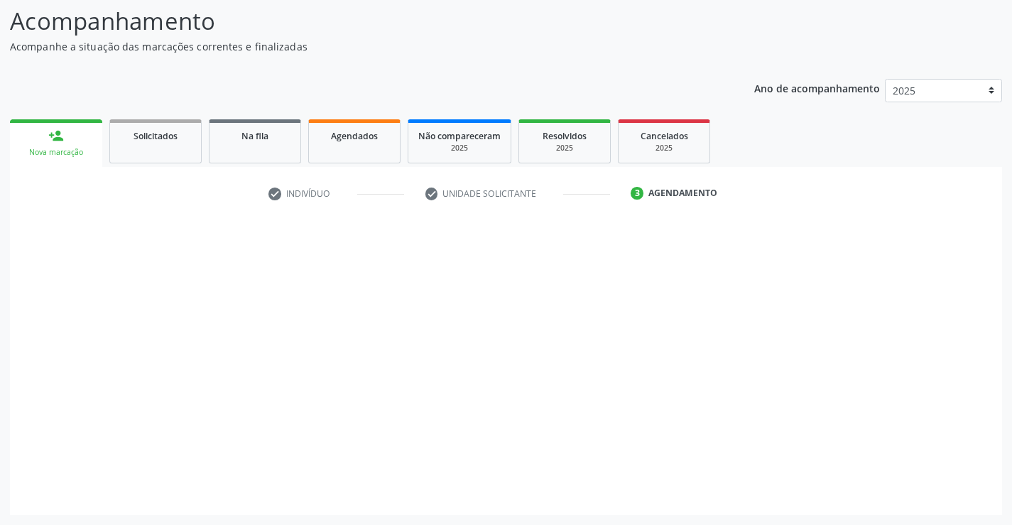
scroll to position [93, 0]
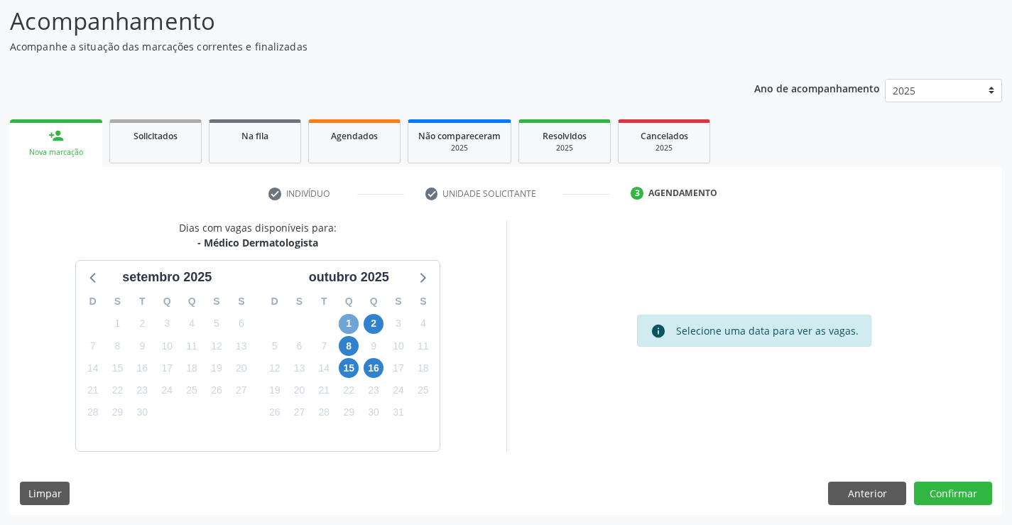
click at [343, 326] on span "1" at bounding box center [349, 324] width 20 height 20
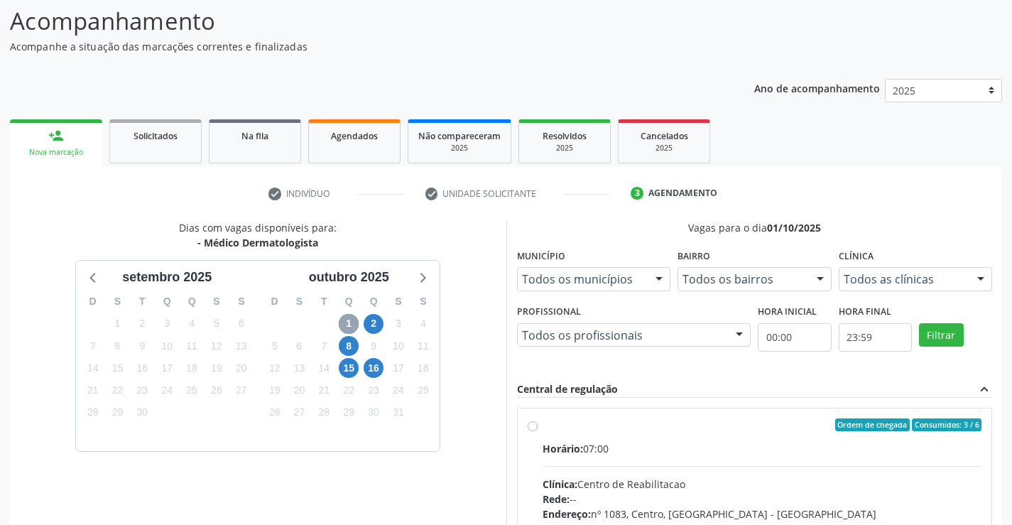
scroll to position [324, 0]
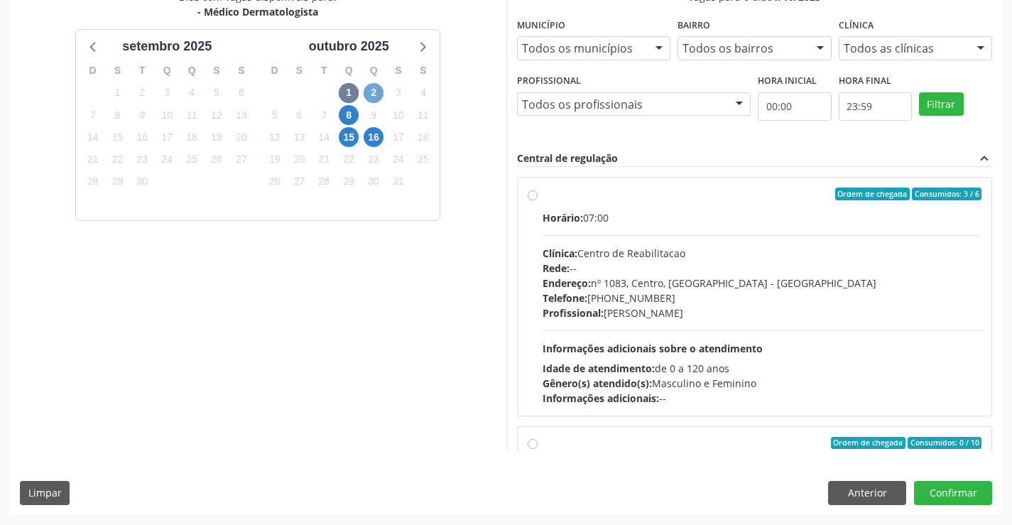
click at [373, 99] on span "2" at bounding box center [373, 93] width 20 height 20
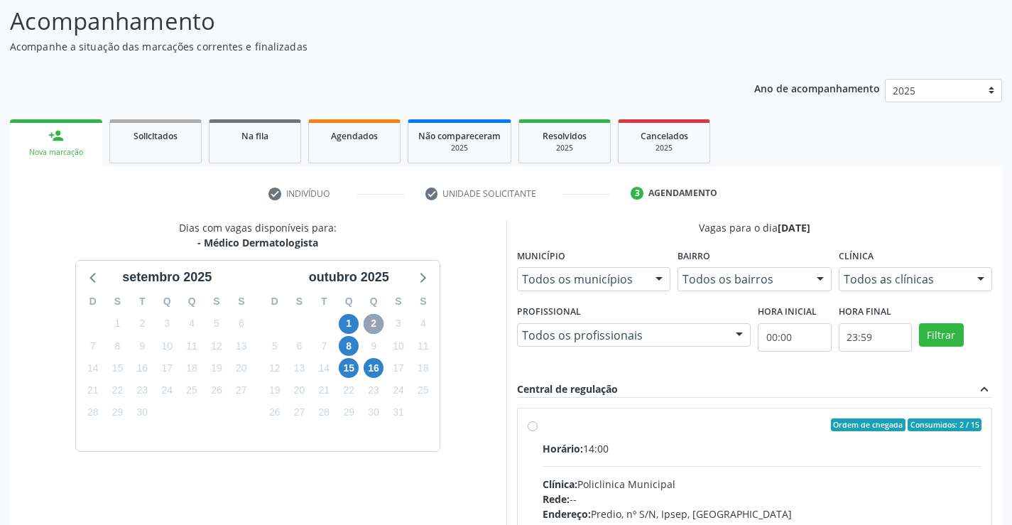
scroll to position [298, 0]
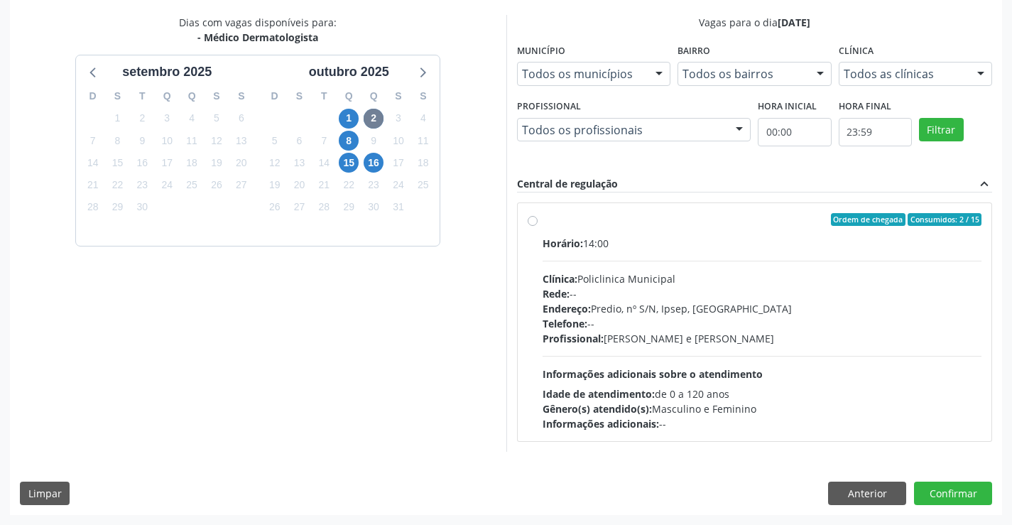
click at [542, 224] on label "Ordem de chegada Consumidos: 2 / 15 Horário: 14:00 Clínica: Policlinica Municip…" at bounding box center [761, 322] width 439 height 218
click at [535, 224] on input "Ordem de chegada Consumidos: 2 / 15 Horário: 14:00 Clínica: Policlinica Municip…" at bounding box center [532, 219] width 10 height 13
radio input "true"
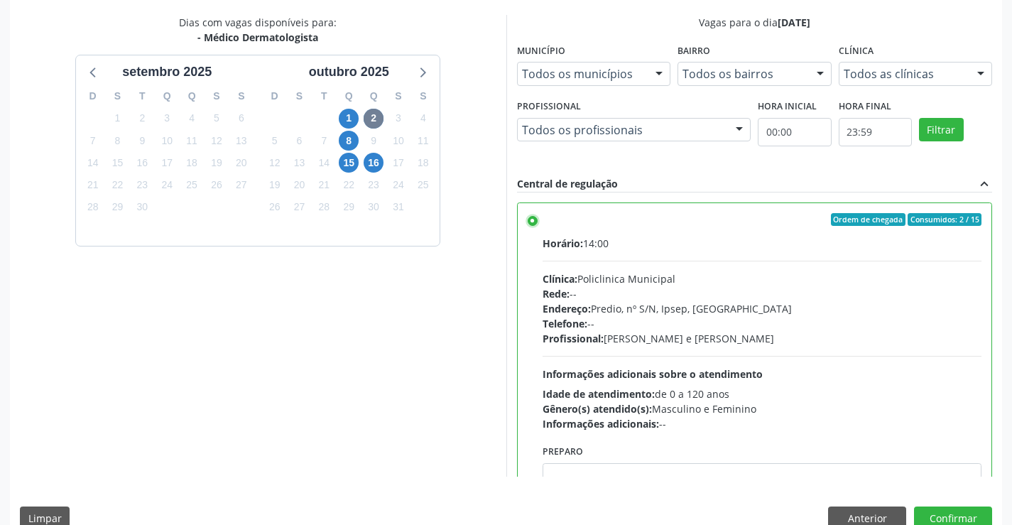
scroll to position [324, 0]
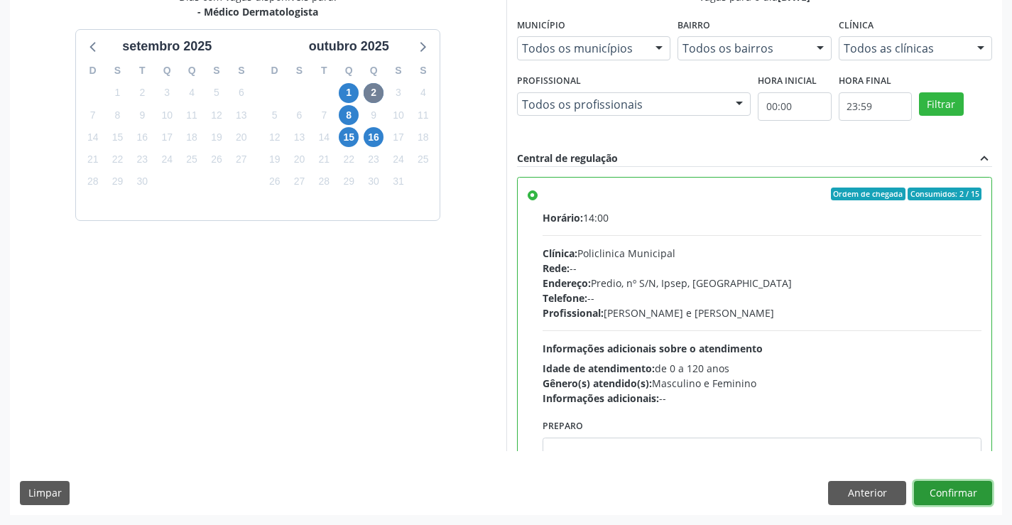
click at [953, 491] on button "Confirmar" at bounding box center [953, 493] width 78 height 24
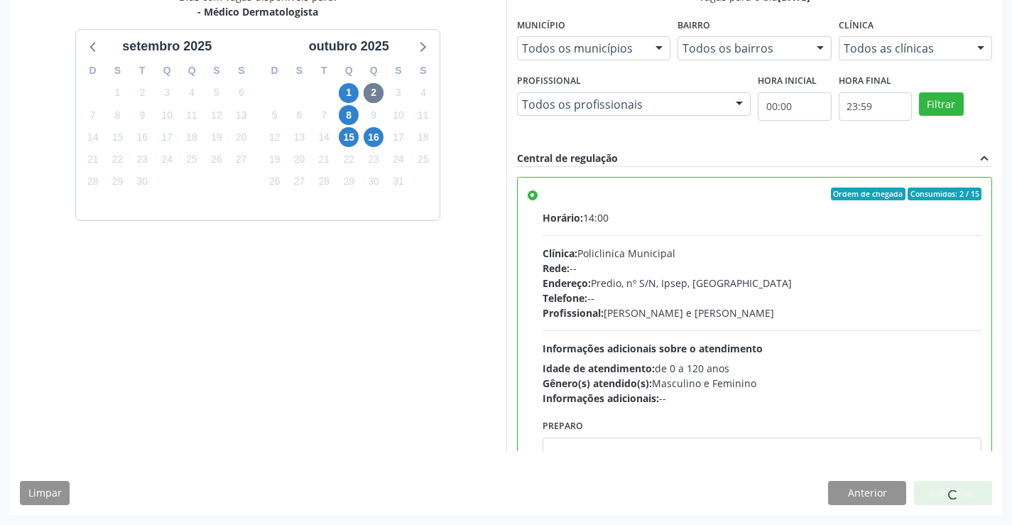
scroll to position [0, 0]
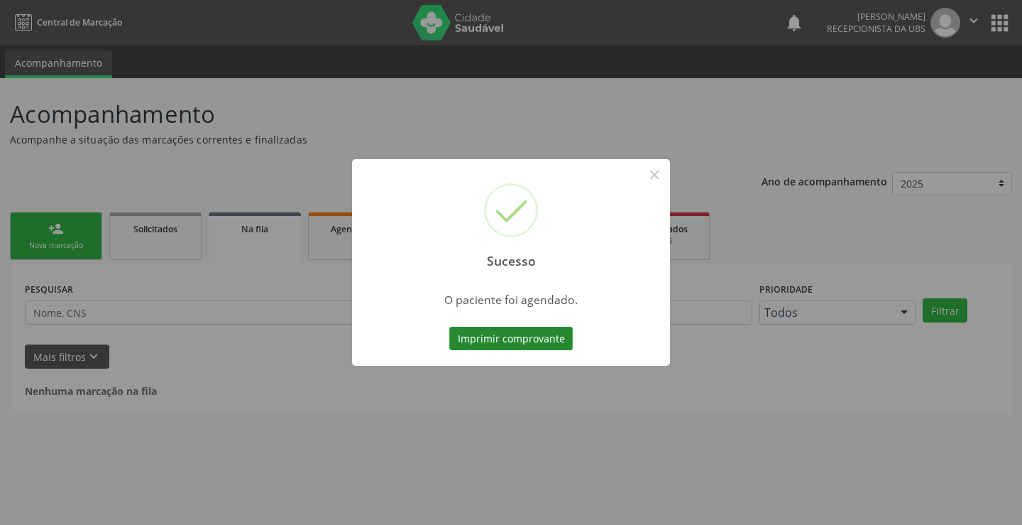
click at [523, 341] on button "Imprimir comprovante" at bounding box center [511, 339] width 124 height 24
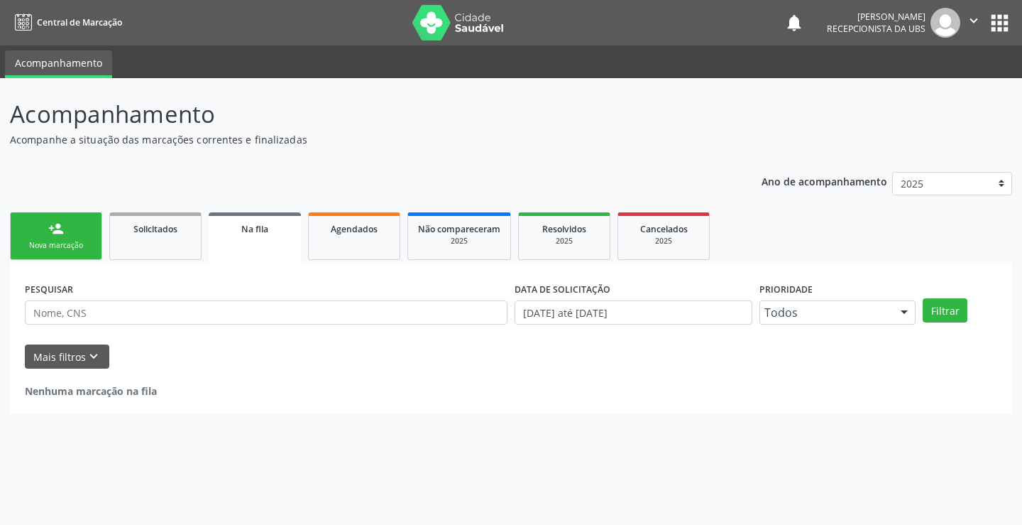
click at [70, 248] on div "Nova marcação" at bounding box center [56, 245] width 71 height 11
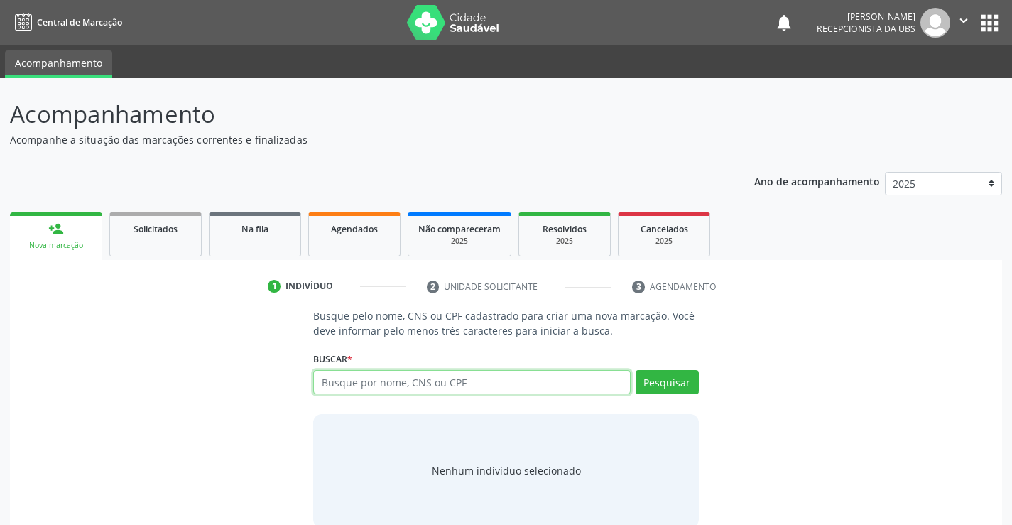
click at [393, 378] on input "text" at bounding box center [471, 382] width 317 height 24
type input "10663989418"
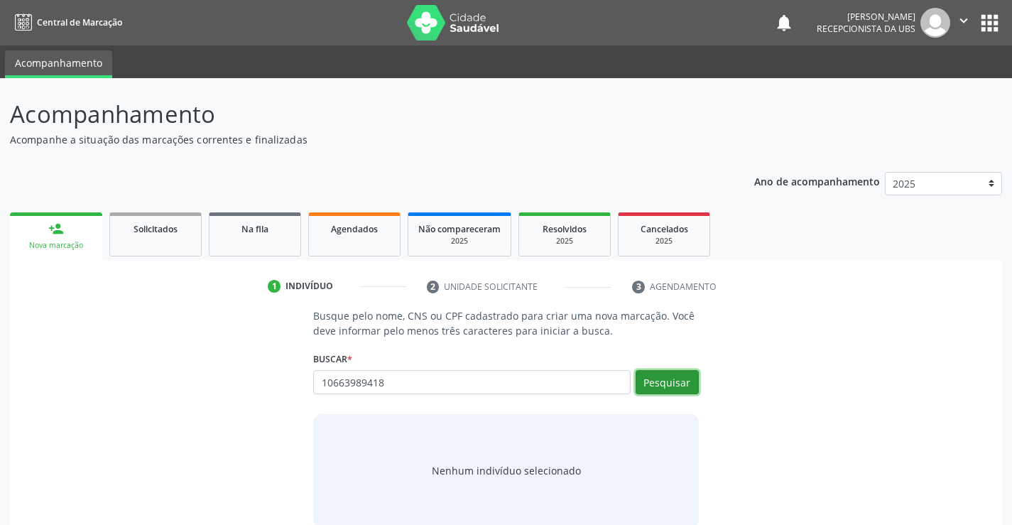
click at [672, 387] on button "Pesquisar" at bounding box center [666, 382] width 63 height 24
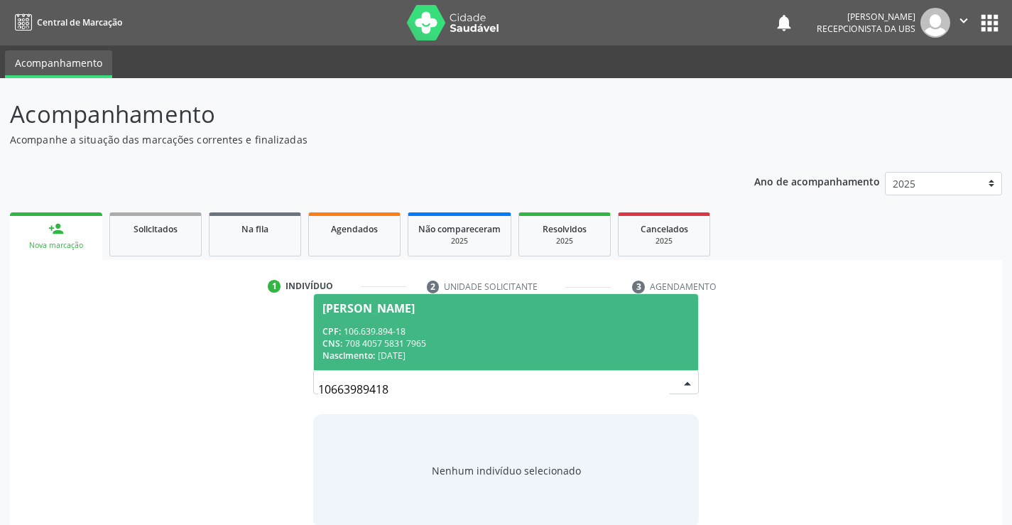
click at [366, 326] on div "CPF: 106.639.894-18" at bounding box center [505, 331] width 366 height 12
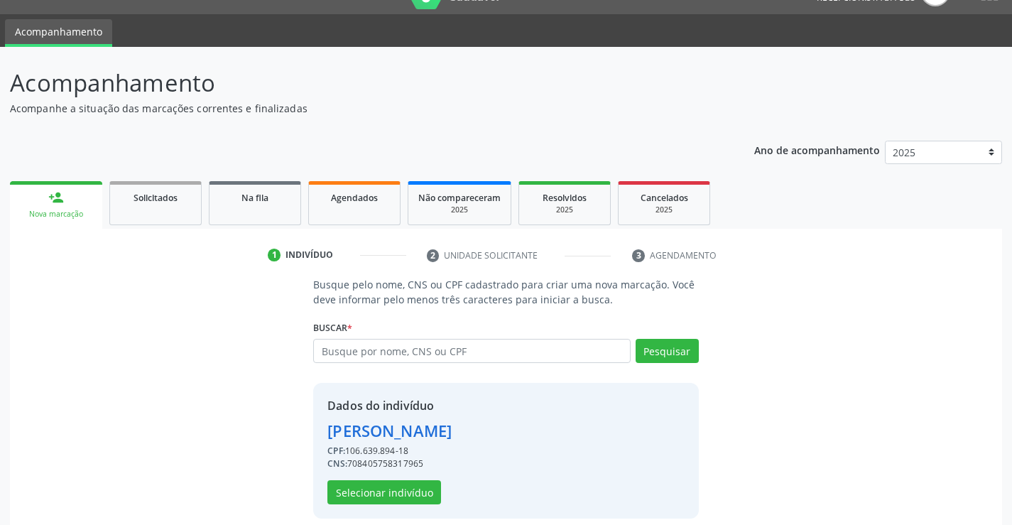
scroll to position [45, 0]
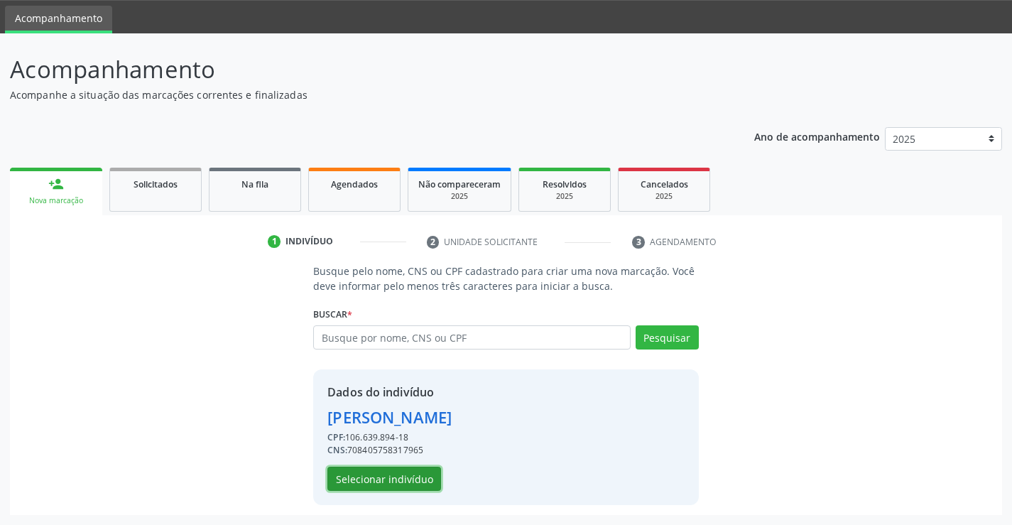
click at [417, 479] on button "Selecionar indivíduo" at bounding box center [384, 478] width 114 height 24
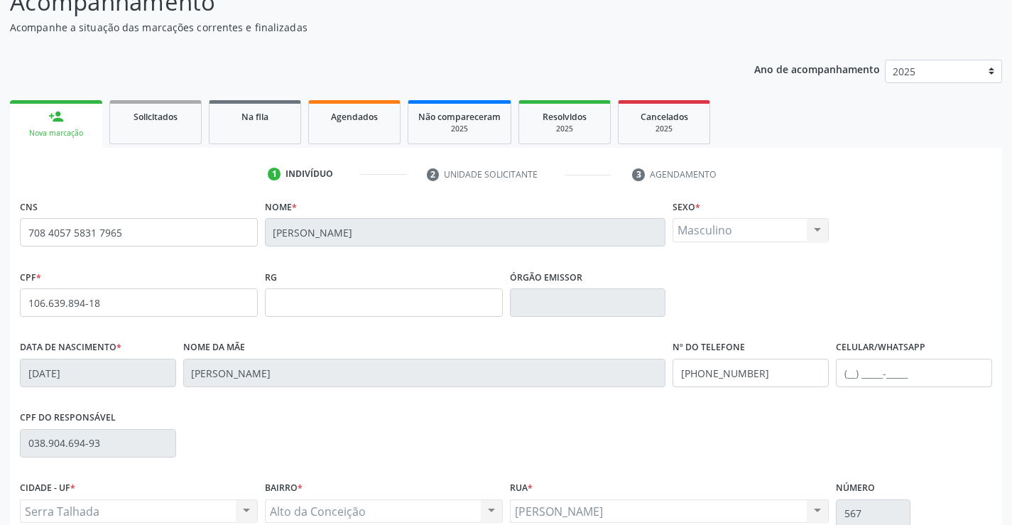
scroll to position [245, 0]
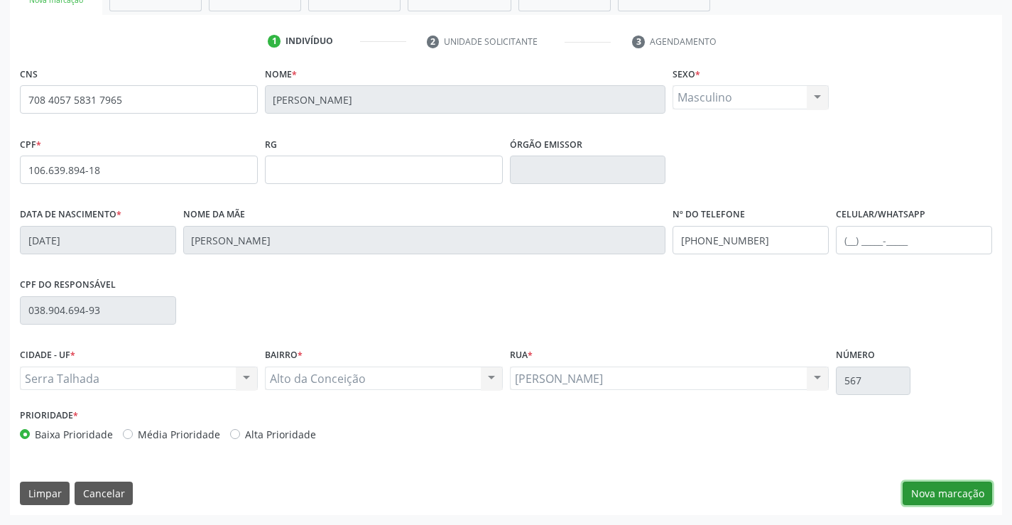
click at [933, 492] on button "Nova marcação" at bounding box center [946, 493] width 89 height 24
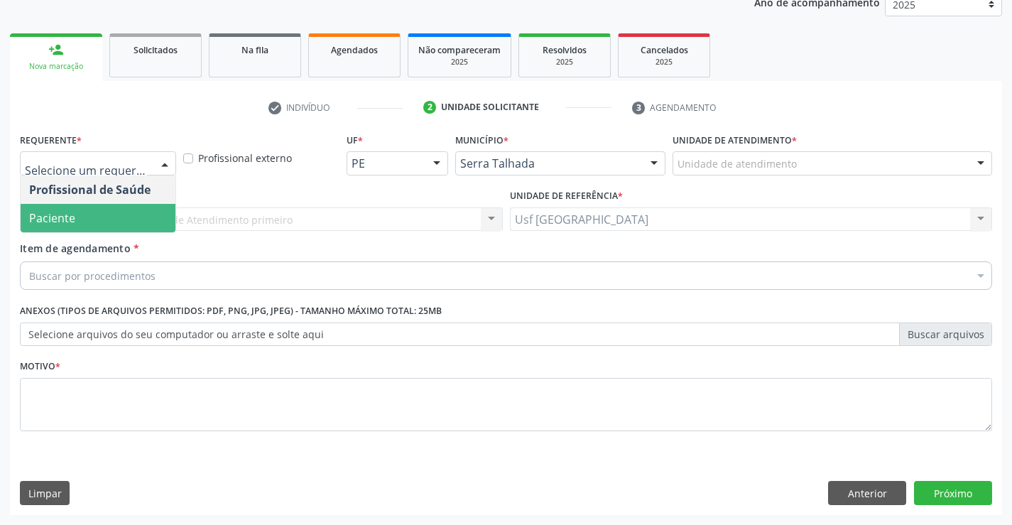
click at [79, 214] on span "Paciente" at bounding box center [98, 218] width 155 height 28
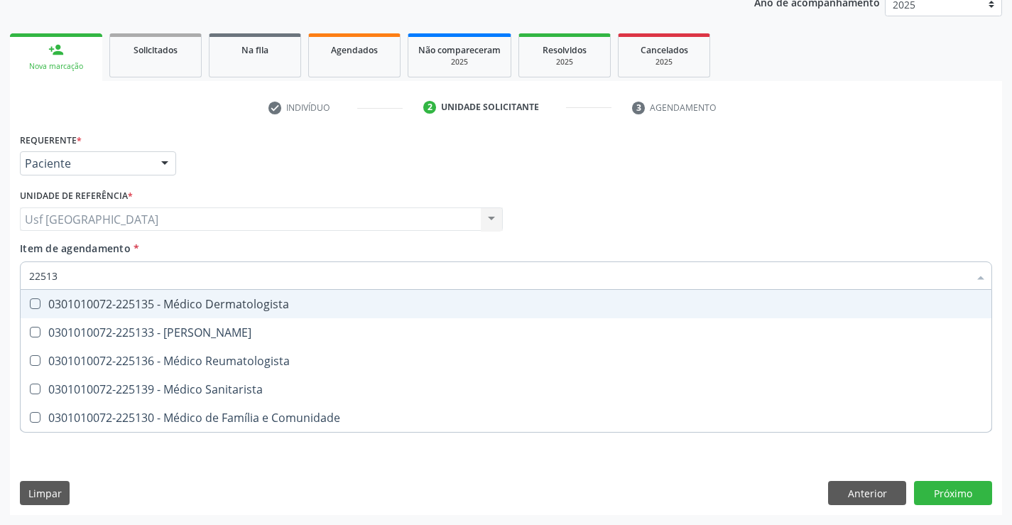
type input "225135"
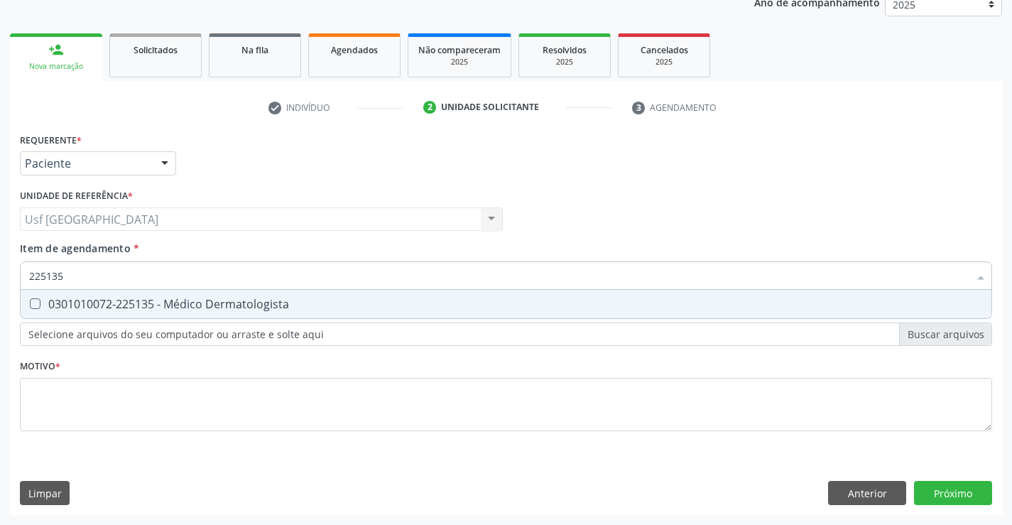
click at [199, 314] on span "0301010072-225135 - Médico Dermatologista" at bounding box center [506, 304] width 970 height 28
checkbox Dermatologista "true"
click at [62, 393] on div "Requerente * Paciente Profissional de Saúde Paciente Nenhum resultado encontrad…" at bounding box center [506, 290] width 972 height 322
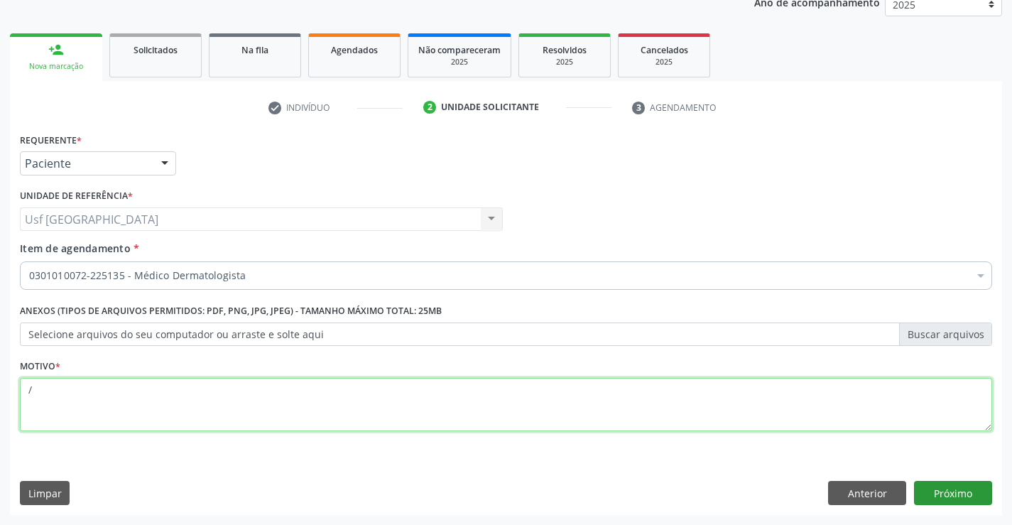
type textarea "/"
click at [966, 498] on button "Próximo" at bounding box center [953, 493] width 78 height 24
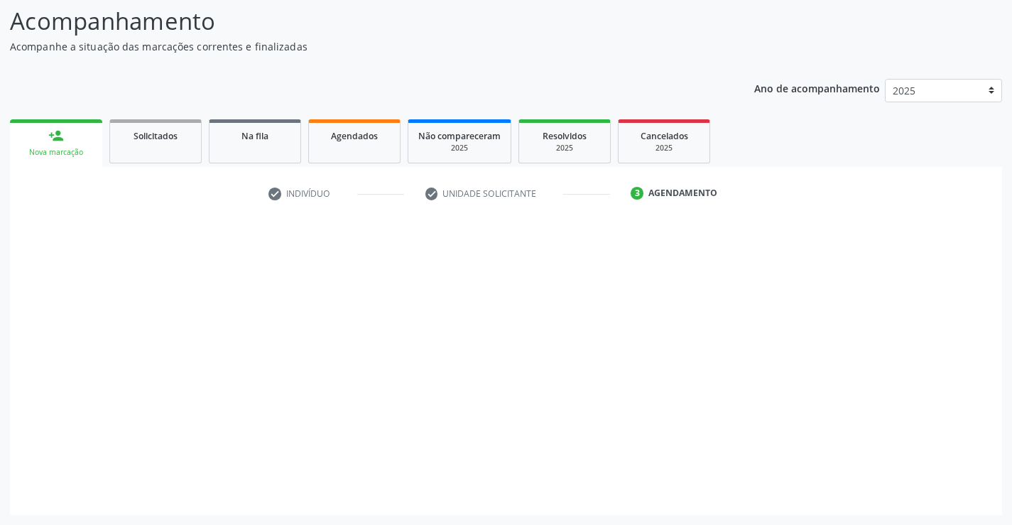
scroll to position [93, 0]
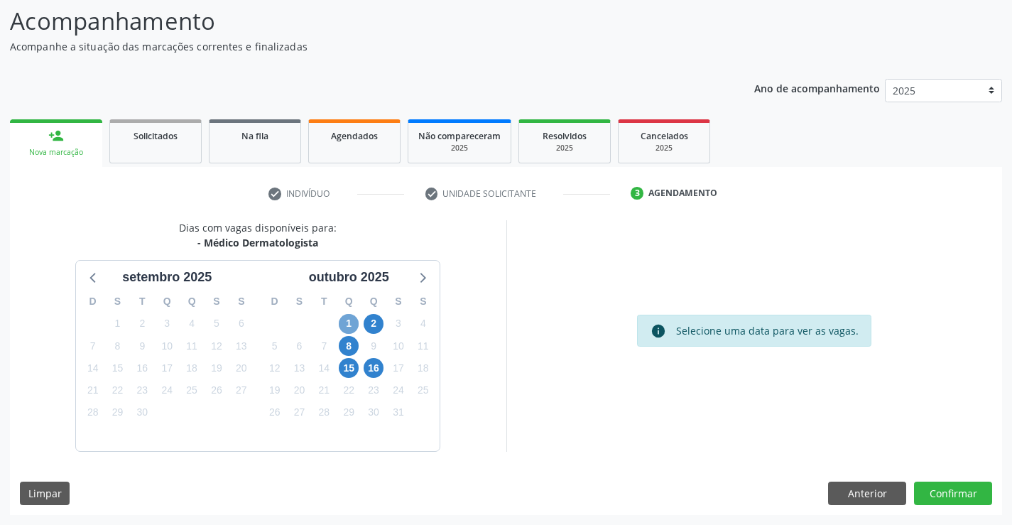
click at [353, 323] on span "1" at bounding box center [349, 324] width 20 height 20
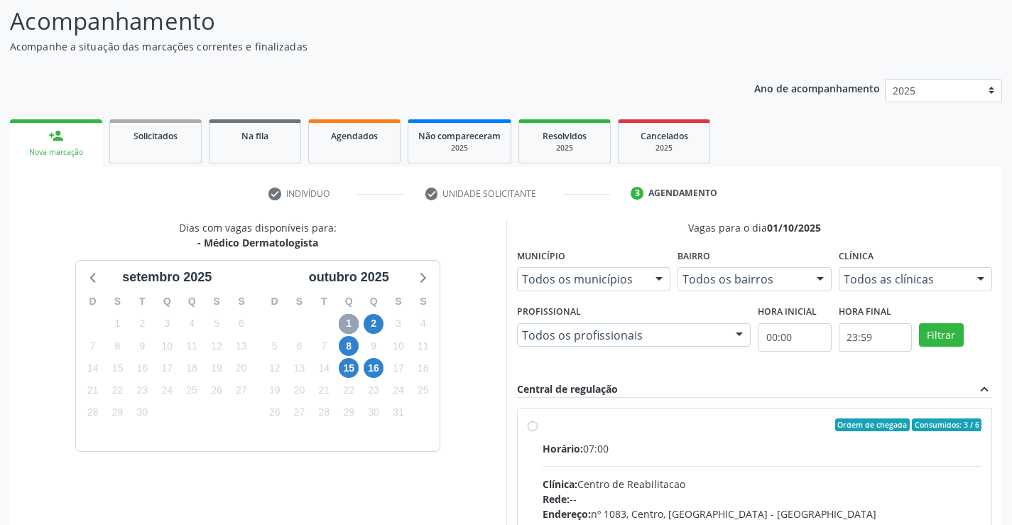
scroll to position [324, 0]
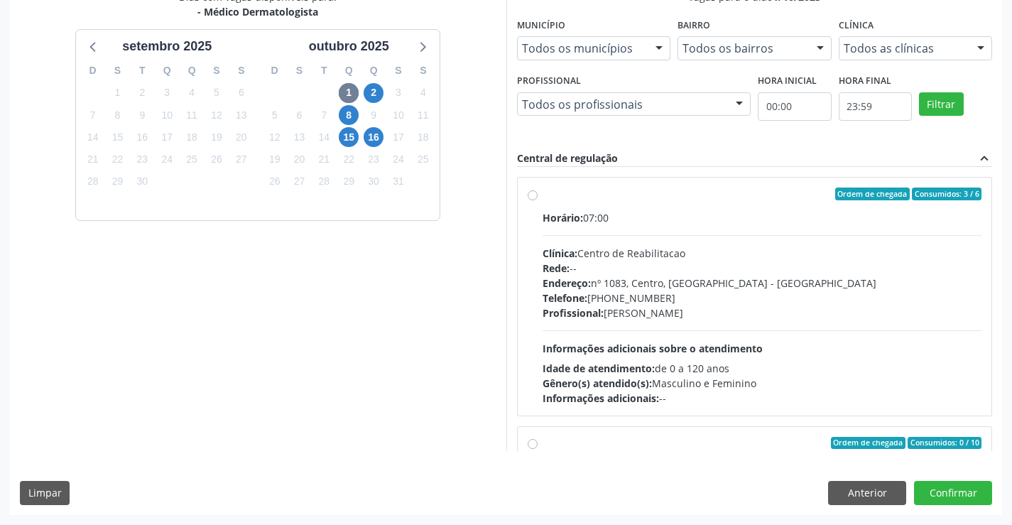
click at [542, 192] on label "Ordem de chegada Consumidos: 3 / 6 Horário: 07:00 Clínica: Centro de Reabilitac…" at bounding box center [761, 296] width 439 height 218
click at [535, 192] on input "Ordem de chegada Consumidos: 3 / 6 Horário: 07:00 Clínica: Centro de Reabilitac…" at bounding box center [532, 193] width 10 height 13
radio input "true"
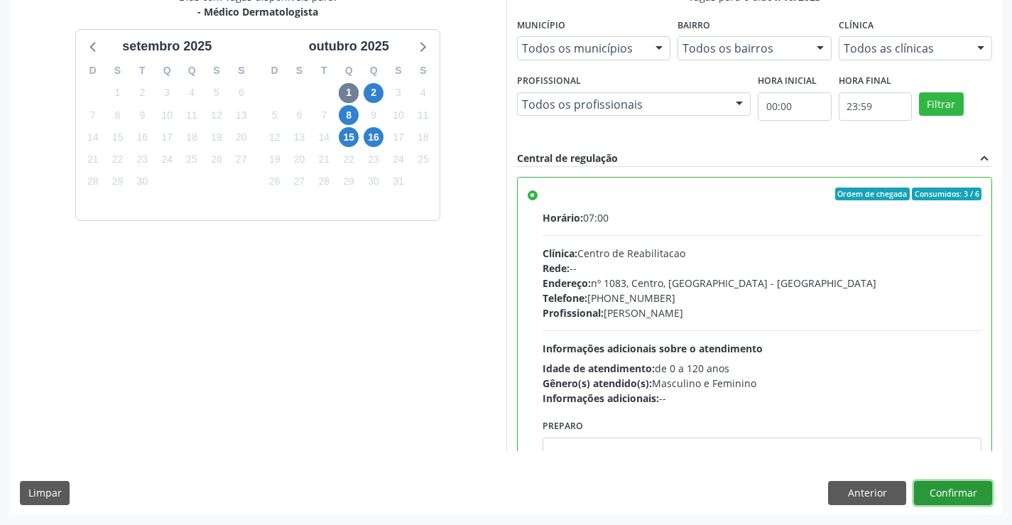
click at [944, 491] on button "Confirmar" at bounding box center [953, 493] width 78 height 24
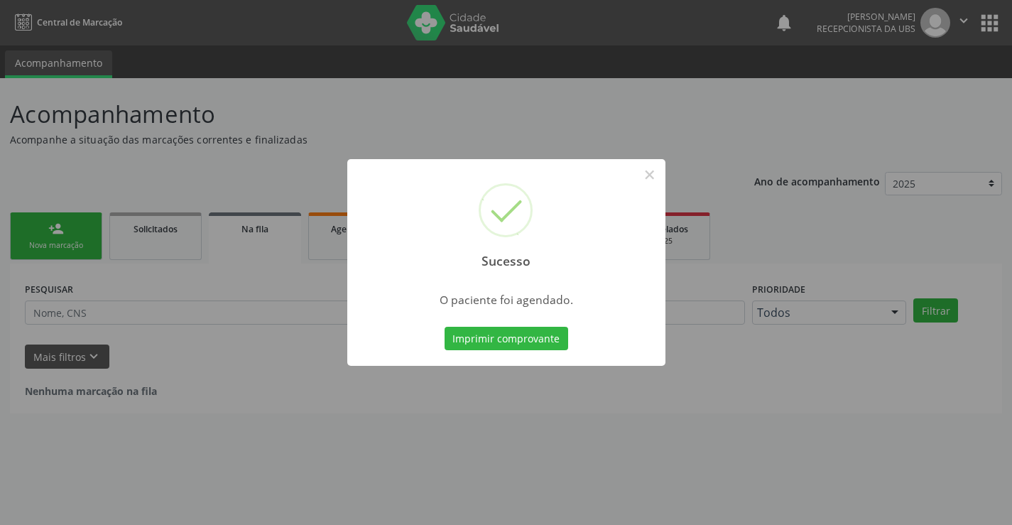
scroll to position [0, 0]
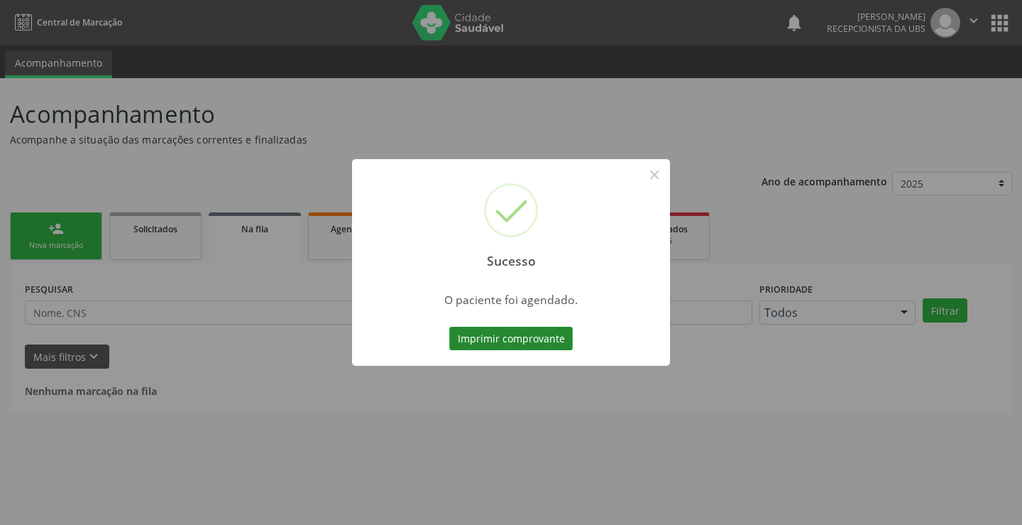
click at [531, 337] on button "Imprimir comprovante" at bounding box center [511, 339] width 124 height 24
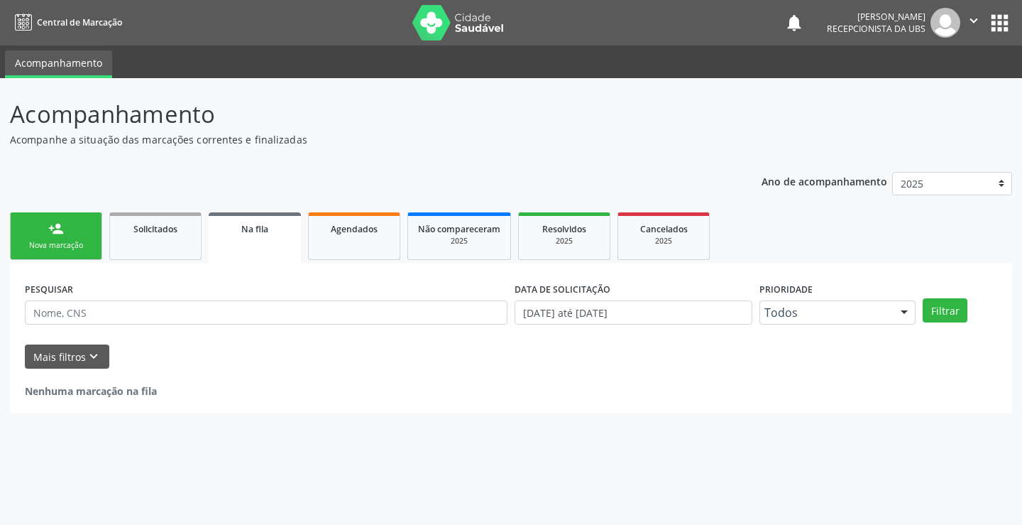
click at [56, 231] on div "person_add" at bounding box center [56, 229] width 16 height 16
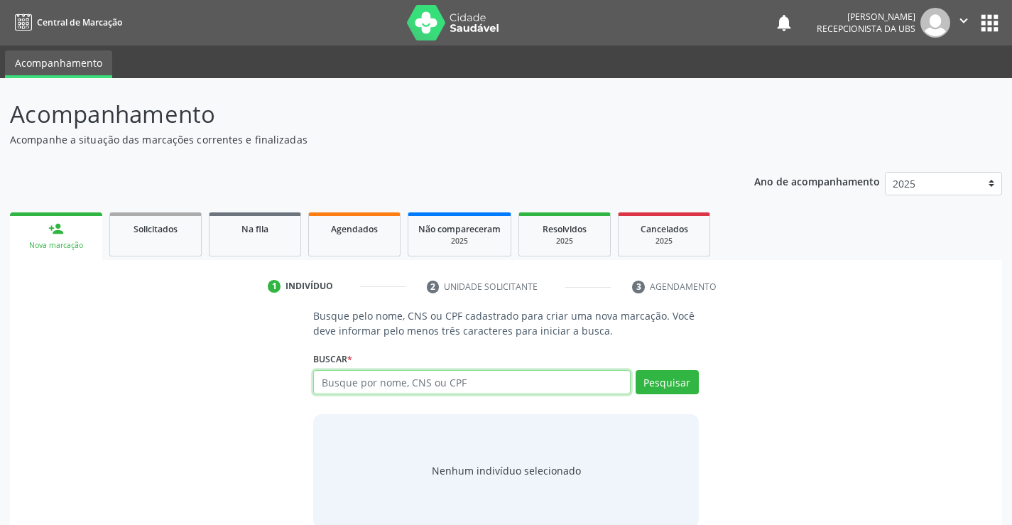
click at [386, 382] on input "text" at bounding box center [471, 382] width 317 height 24
type input "90155130404"
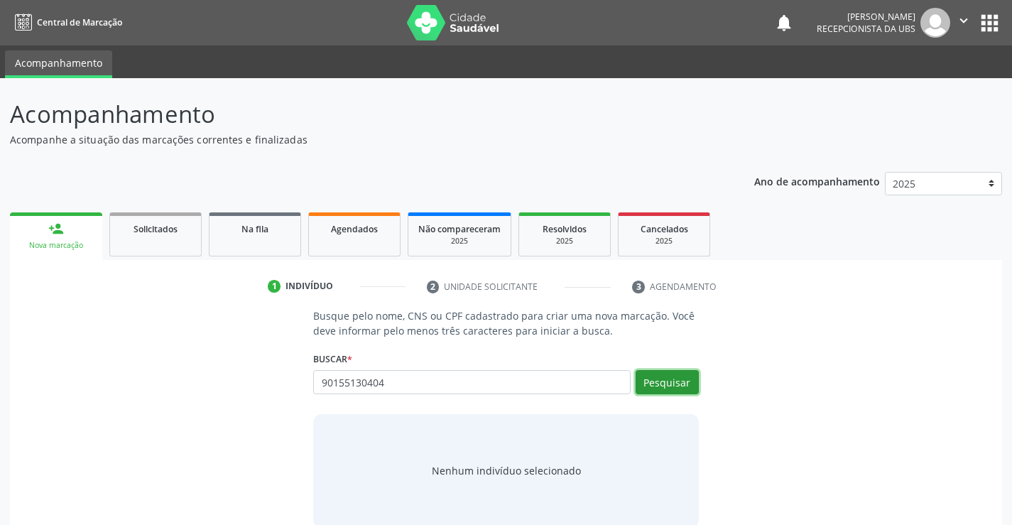
click at [666, 386] on button "Pesquisar" at bounding box center [666, 382] width 63 height 24
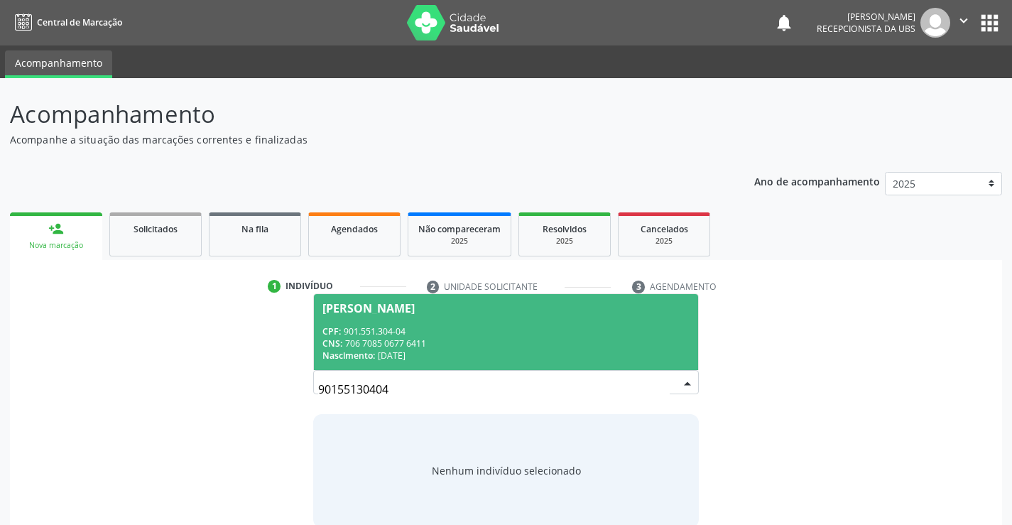
click at [403, 332] on div "CPF: 901.551.304-04" at bounding box center [505, 331] width 366 height 12
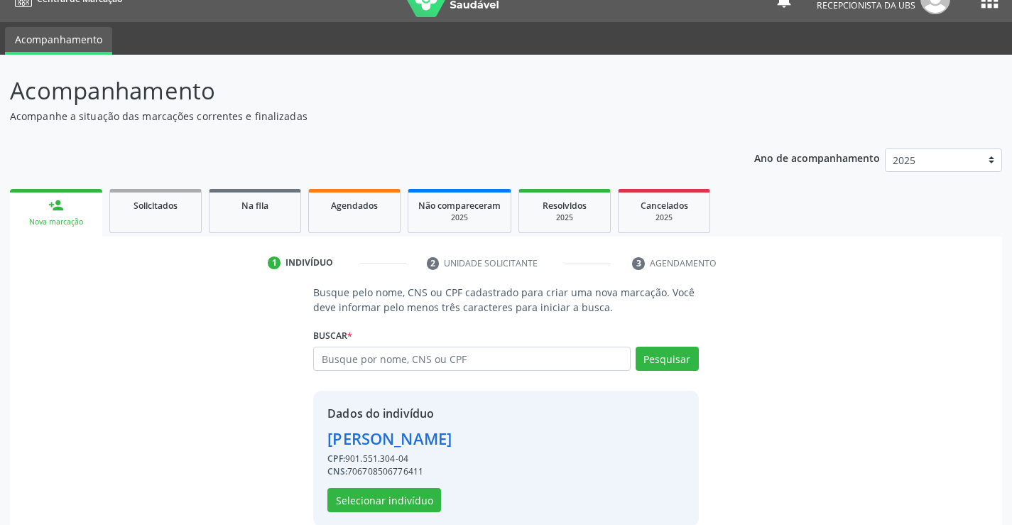
scroll to position [45, 0]
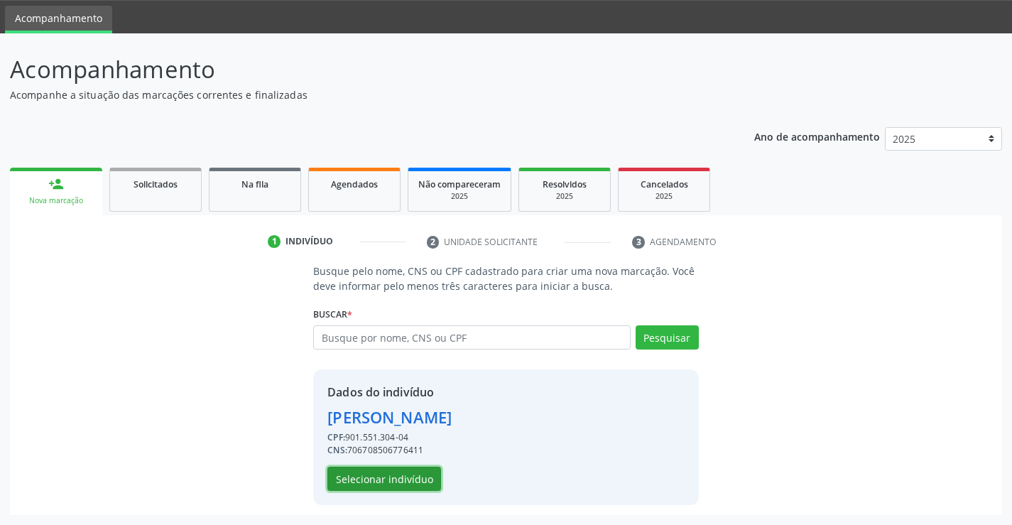
click at [388, 481] on button "Selecionar indivíduo" at bounding box center [384, 478] width 114 height 24
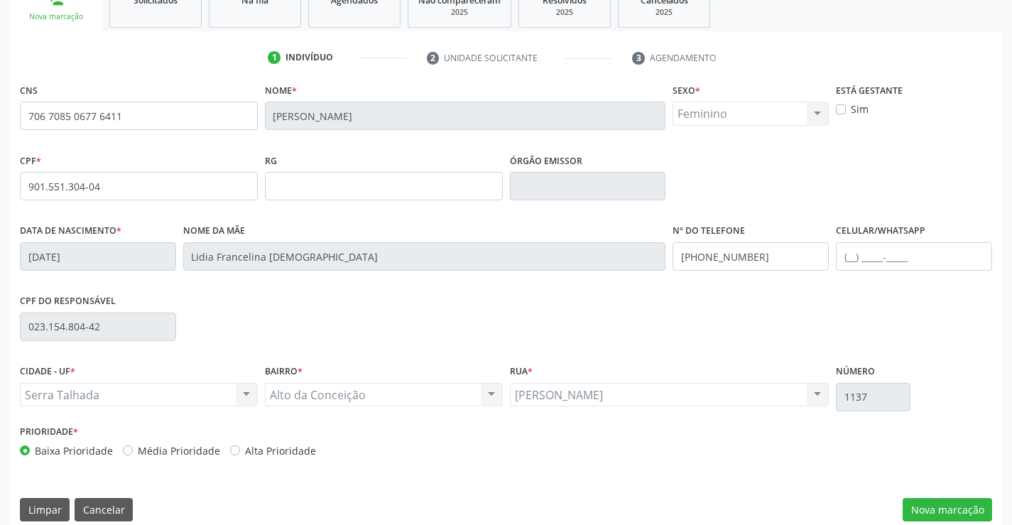
scroll to position [245, 0]
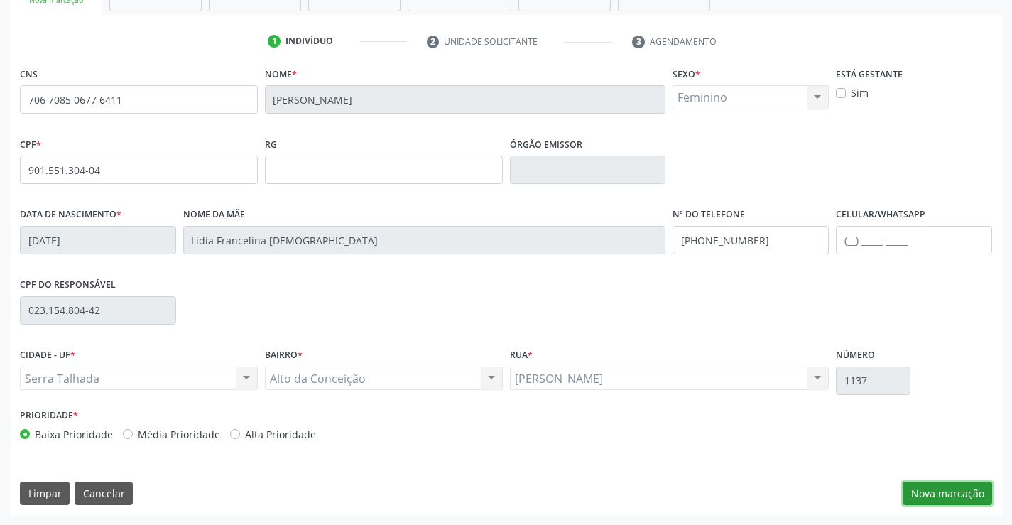
click at [941, 492] on button "Nova marcação" at bounding box center [946, 493] width 89 height 24
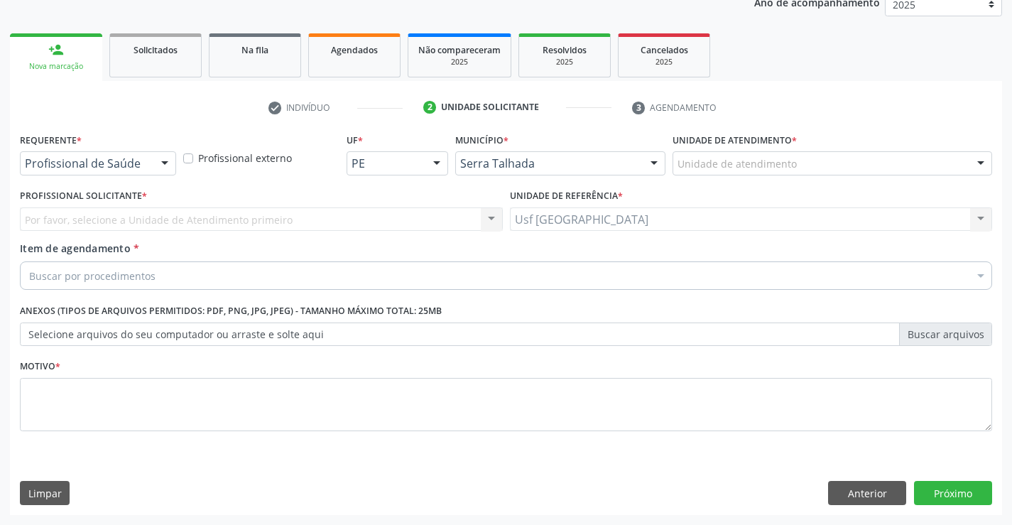
scroll to position [179, 0]
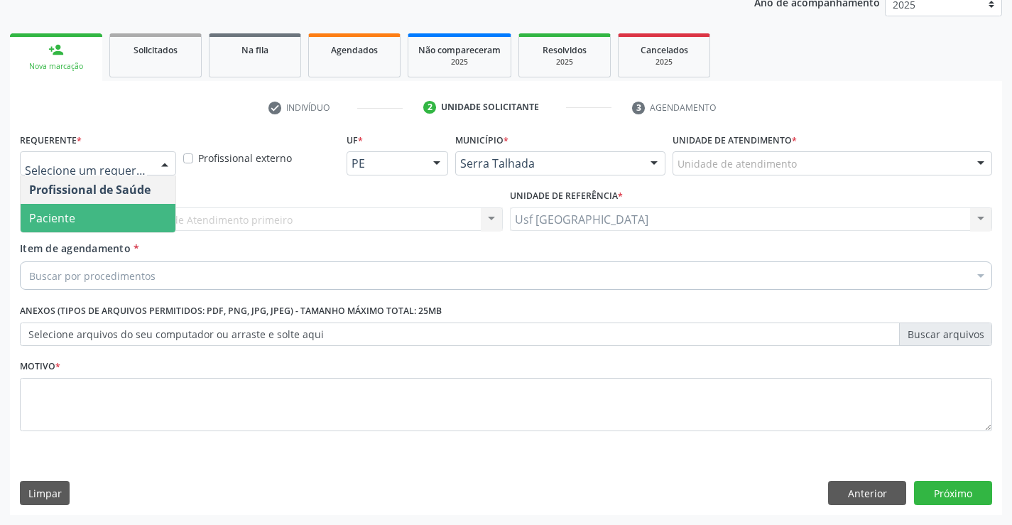
click at [90, 217] on span "Paciente" at bounding box center [98, 218] width 155 height 28
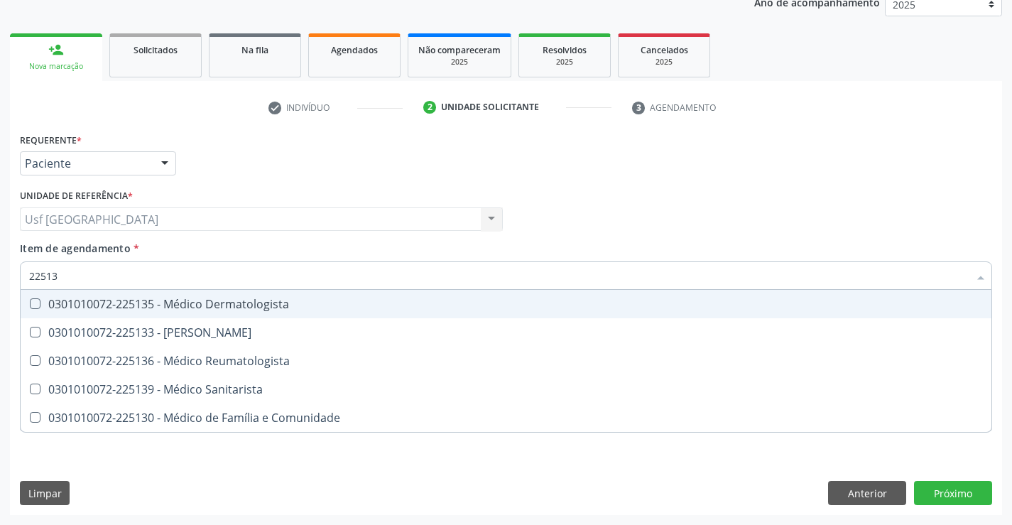
type input "225135"
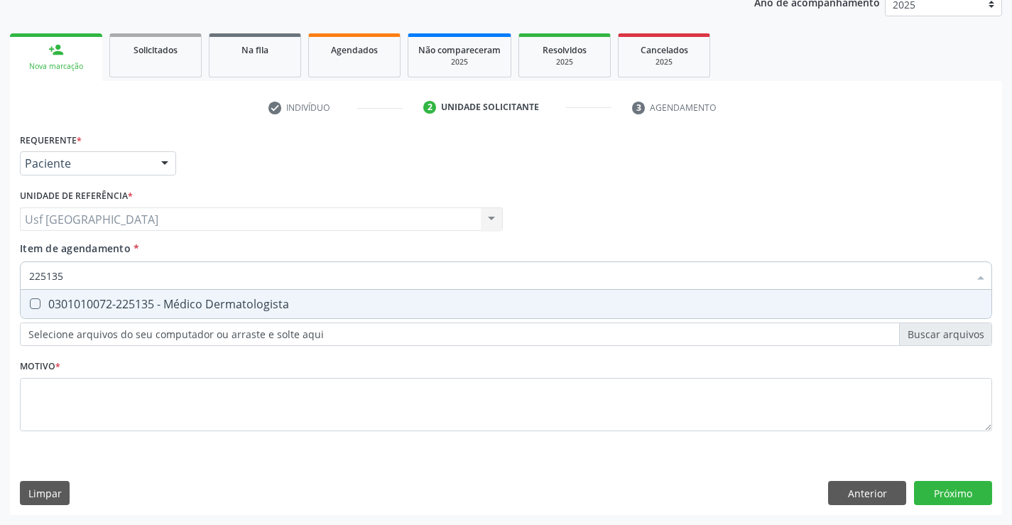
click at [162, 302] on div "0301010072-225135 - Médico Dermatologista" at bounding box center [505, 303] width 953 height 11
checkbox Dermatologista "true"
click at [137, 405] on div "Requerente * Paciente Profissional de Saúde Paciente Nenhum resultado encontrad…" at bounding box center [506, 290] width 972 height 322
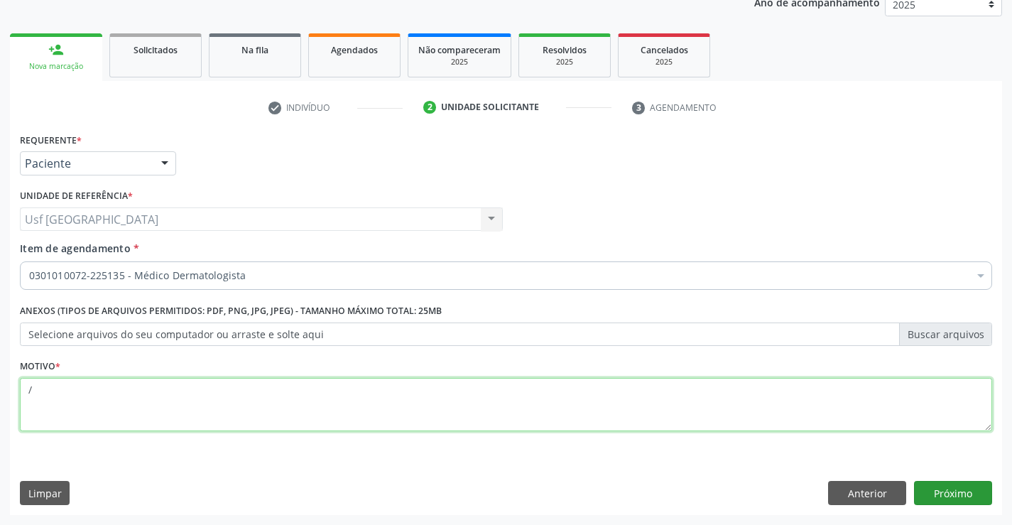
type textarea "/"
click at [951, 483] on button "Próximo" at bounding box center [953, 493] width 78 height 24
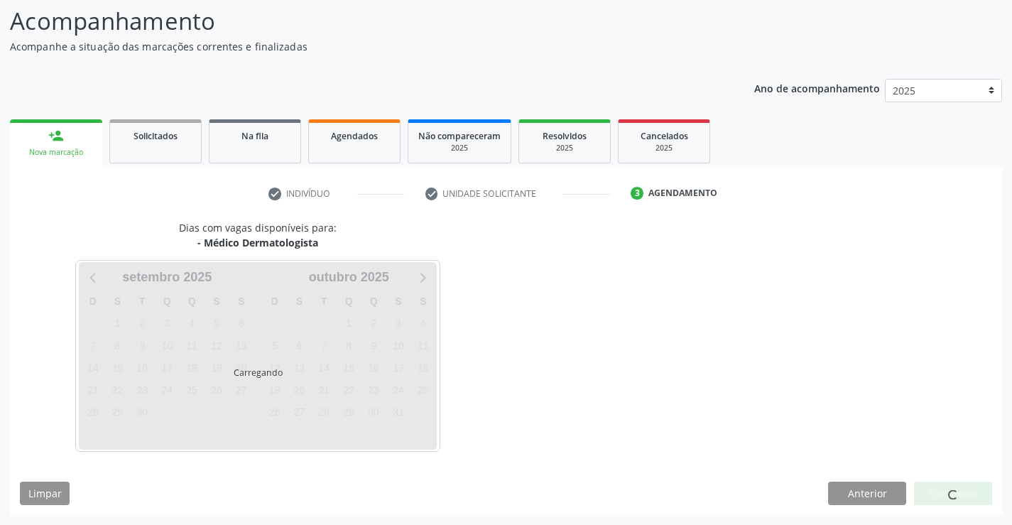
scroll to position [93, 0]
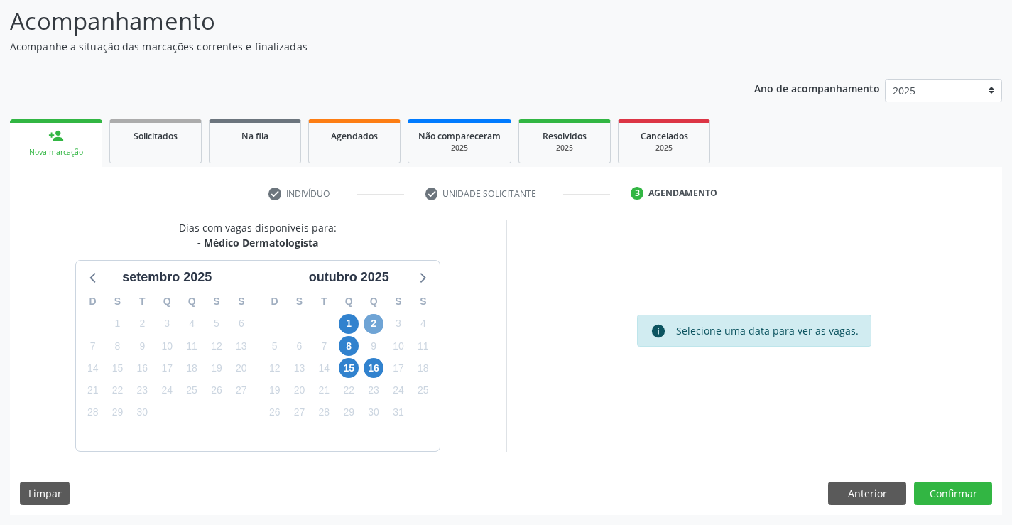
click at [376, 325] on span "2" at bounding box center [373, 324] width 20 height 20
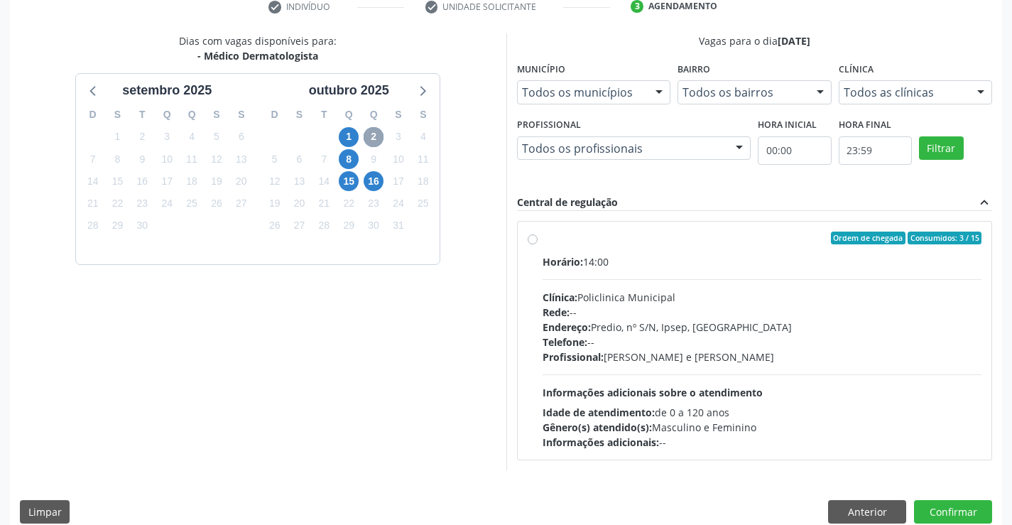
scroll to position [298, 0]
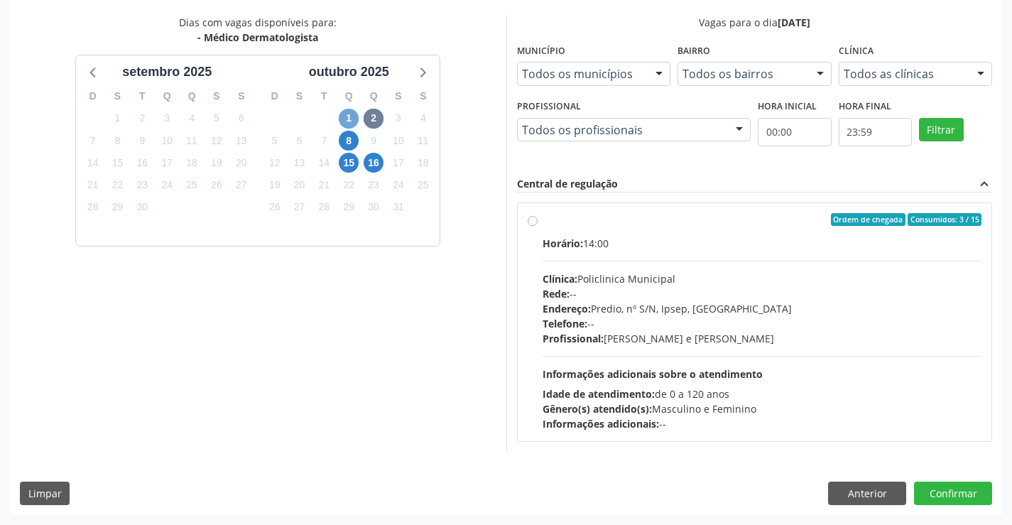
click at [354, 116] on span "1" at bounding box center [349, 119] width 20 height 20
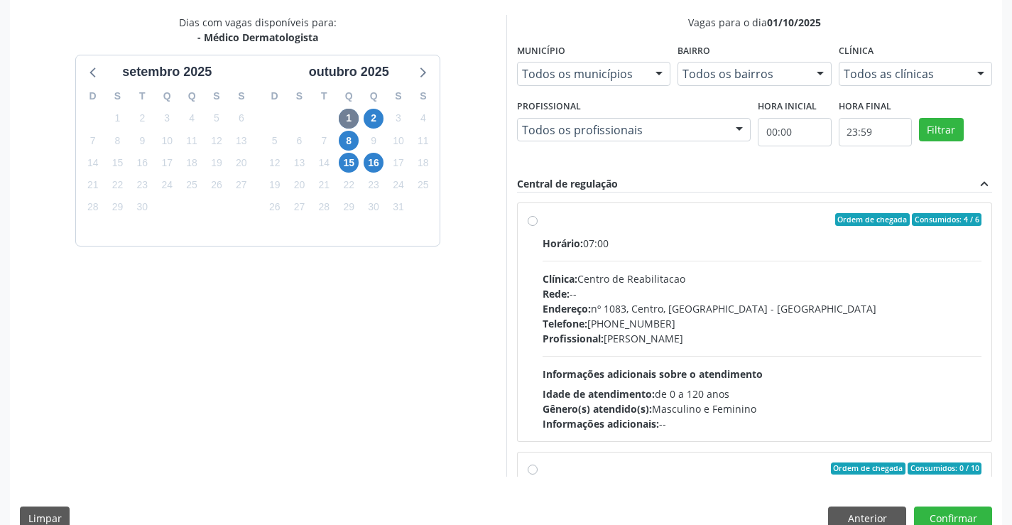
click at [537, 218] on div "Ordem de chegada Consumidos: 4 / 6 Horário: 07:00 Clínica: Centro de Reabilitac…" at bounding box center [754, 322] width 454 height 218
radio input "true"
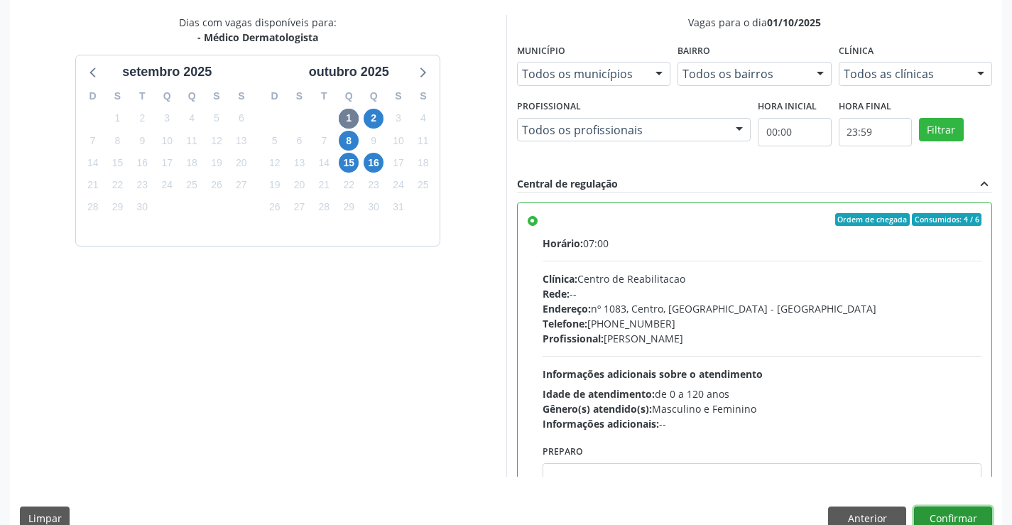
click at [939, 513] on button "Confirmar" at bounding box center [953, 518] width 78 height 24
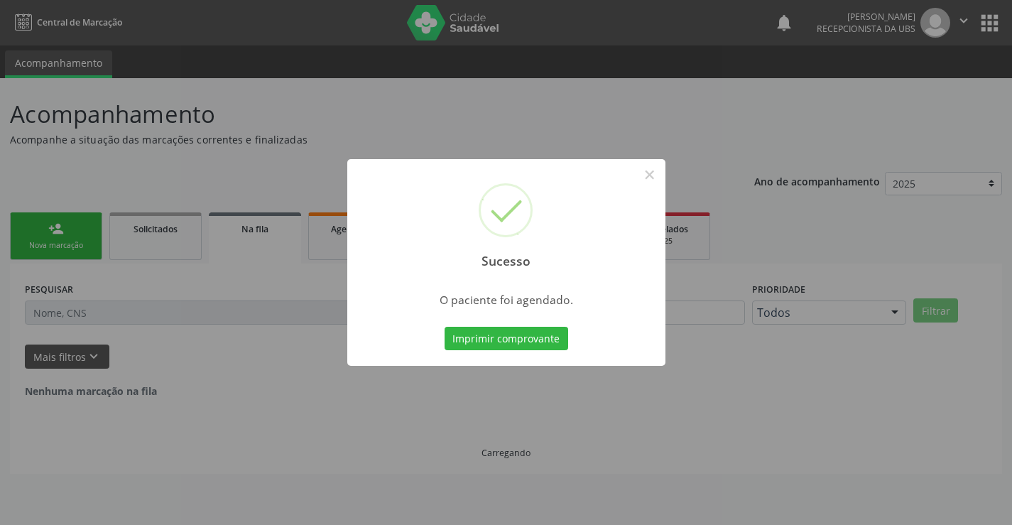
scroll to position [0, 0]
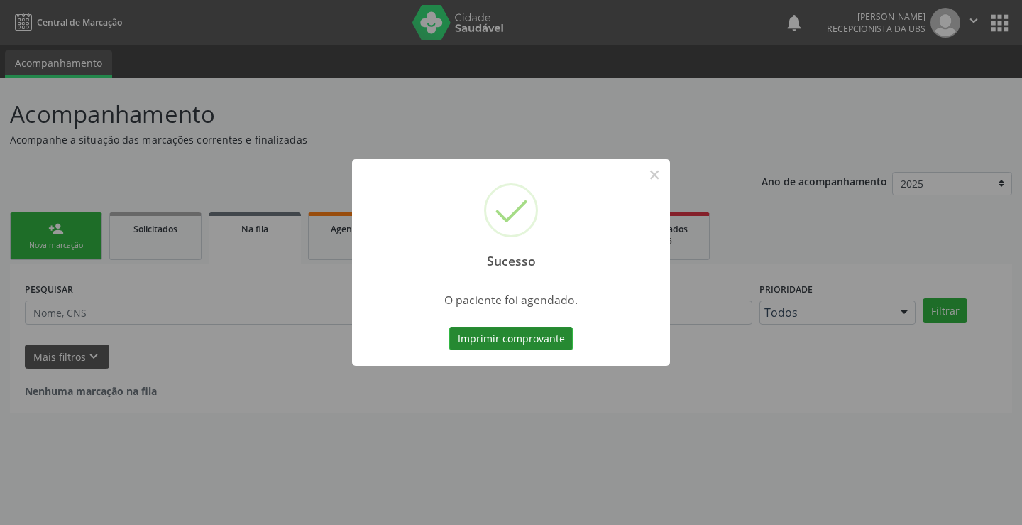
click at [544, 333] on button "Imprimir comprovante" at bounding box center [511, 339] width 124 height 24
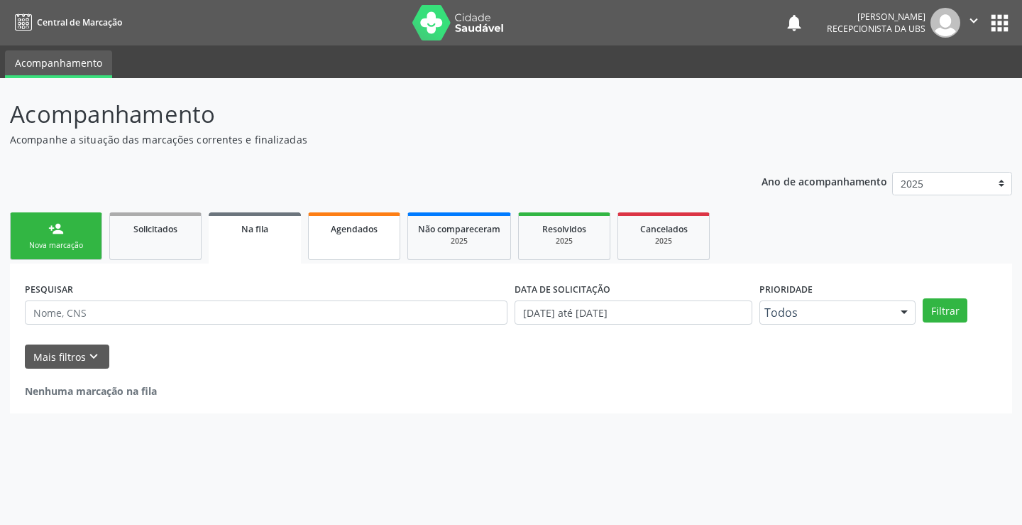
click at [363, 233] on span "Agendados" at bounding box center [354, 229] width 47 height 12
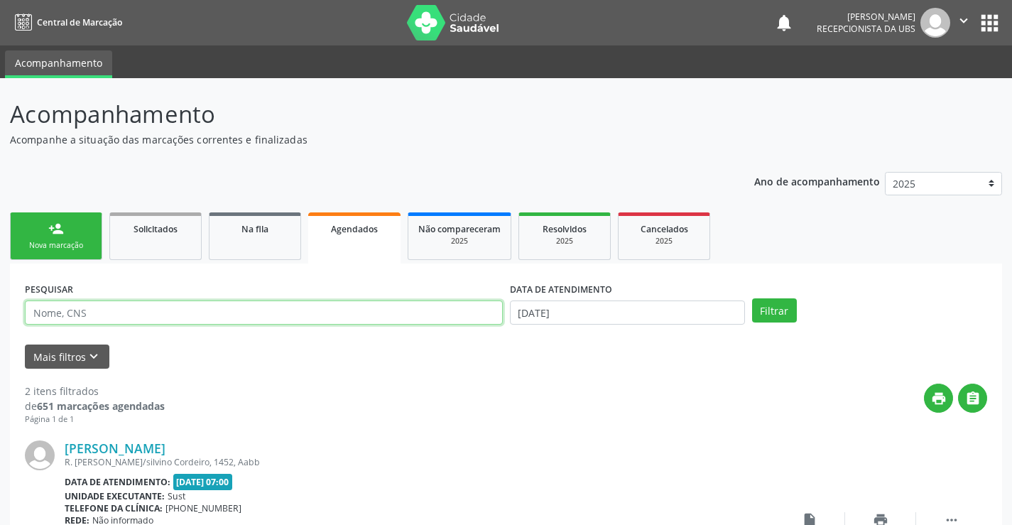
drag, startPoint x: 363, startPoint y: 233, endPoint x: 227, endPoint y: 318, distance: 160.1
click at [227, 318] on input "text" at bounding box center [264, 312] width 478 height 24
type input "13706103435"
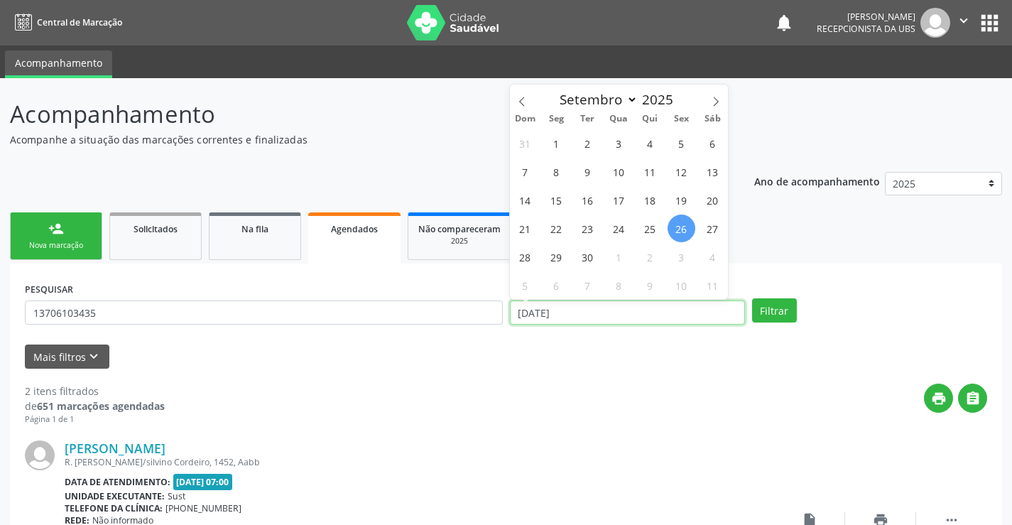
click at [531, 317] on input "26/09/2025" at bounding box center [627, 312] width 235 height 24
click at [715, 103] on icon at bounding box center [716, 102] width 10 height 10
select select "9"
click at [657, 145] on span "2" at bounding box center [650, 143] width 28 height 28
type input "02/10/2025"
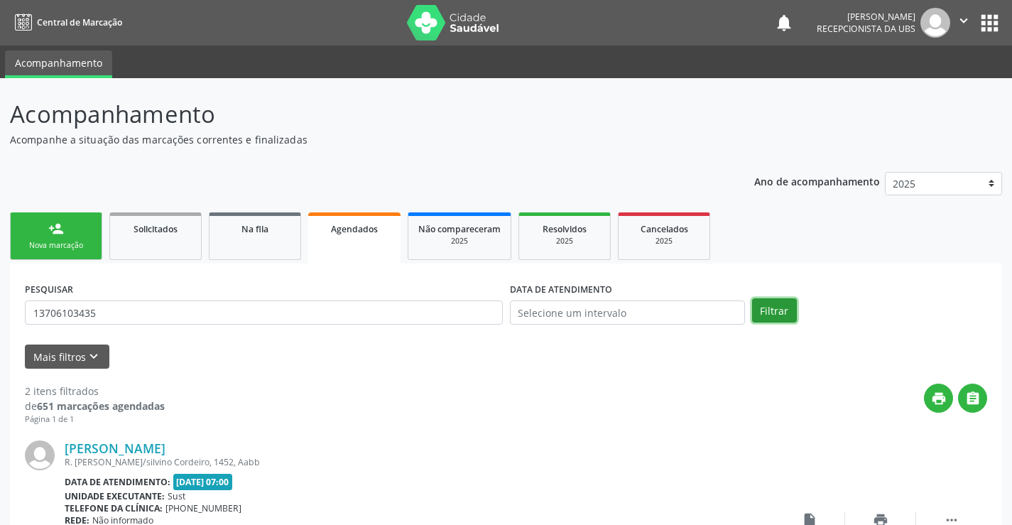
click at [766, 310] on button "Filtrar" at bounding box center [774, 310] width 45 height 24
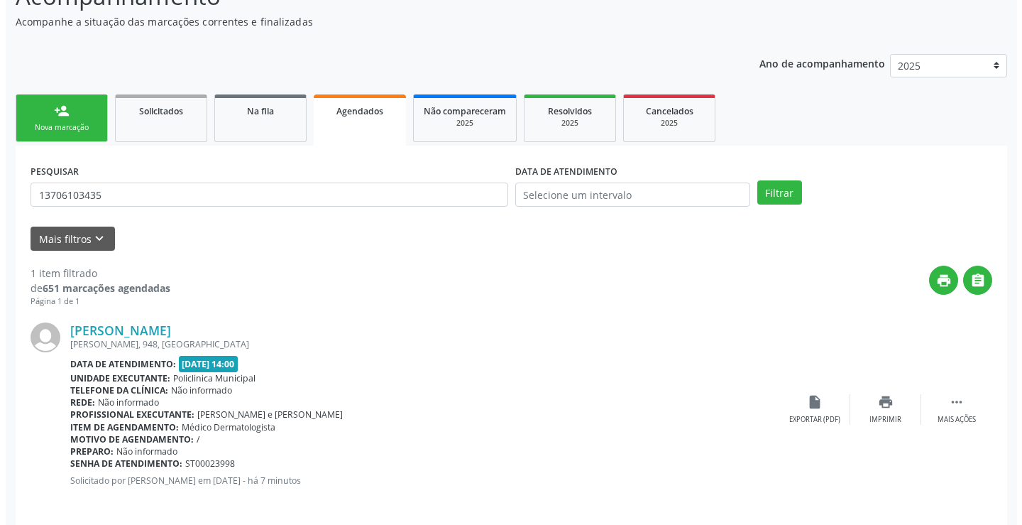
scroll to position [129, 0]
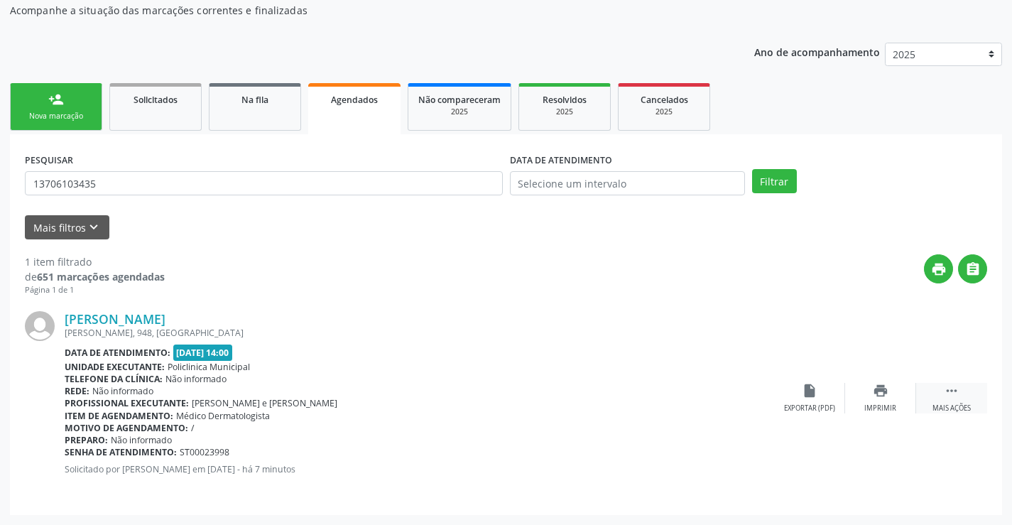
click at [956, 395] on icon "" at bounding box center [952, 391] width 16 height 16
click at [817, 400] on div "cancel Cancelar" at bounding box center [809, 398] width 71 height 31
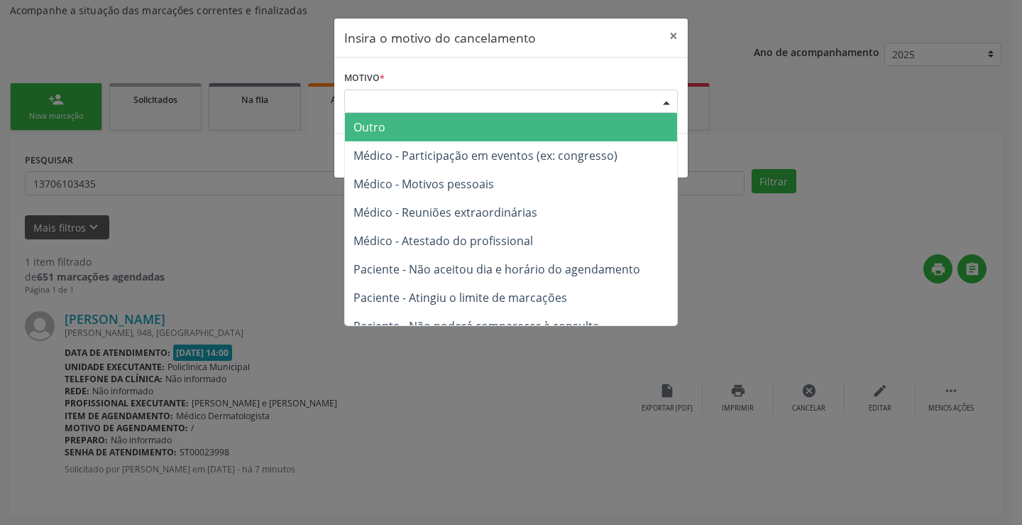
click at [530, 109] on div "Escolha o motivo" at bounding box center [511, 101] width 334 height 24
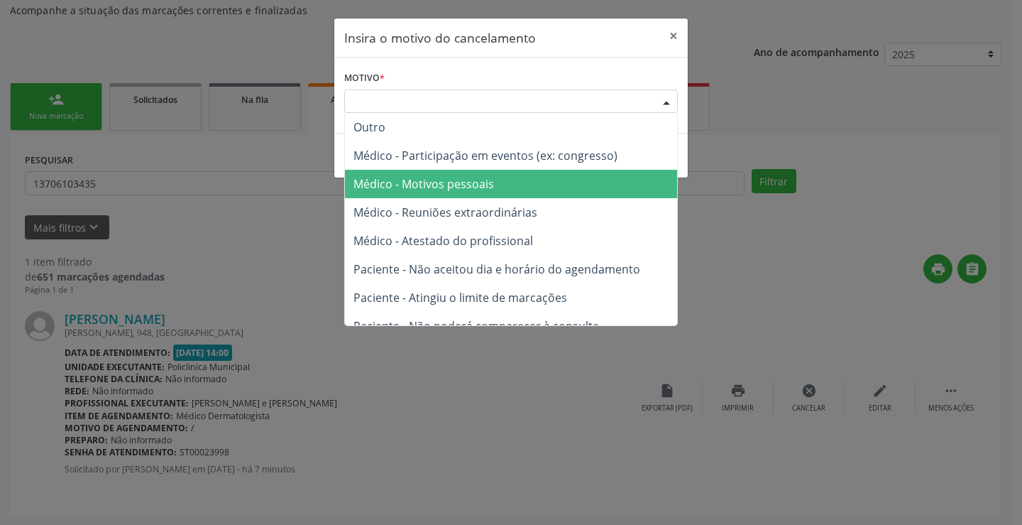
click at [427, 179] on span "Médico - Motivos pessoais" at bounding box center [424, 184] width 141 height 16
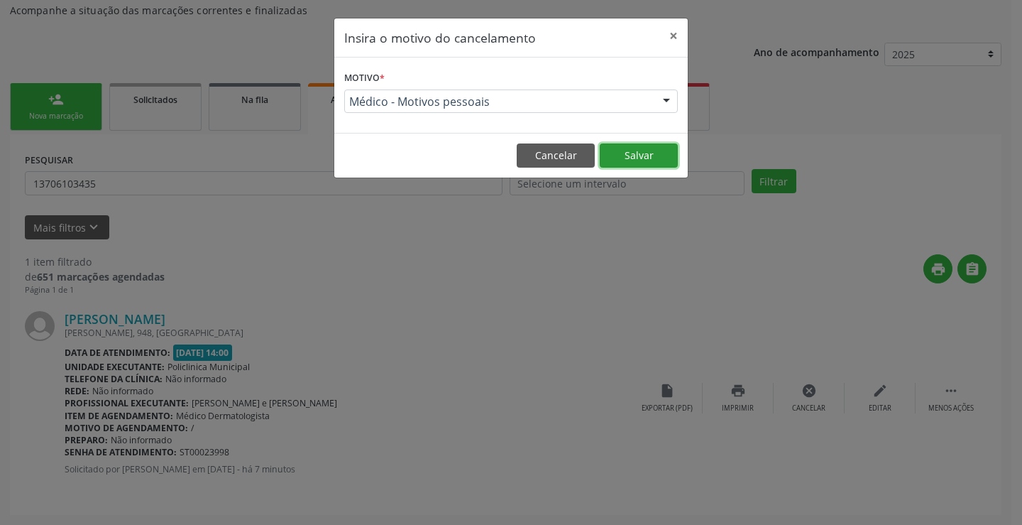
click at [633, 158] on button "Salvar" at bounding box center [639, 155] width 78 height 24
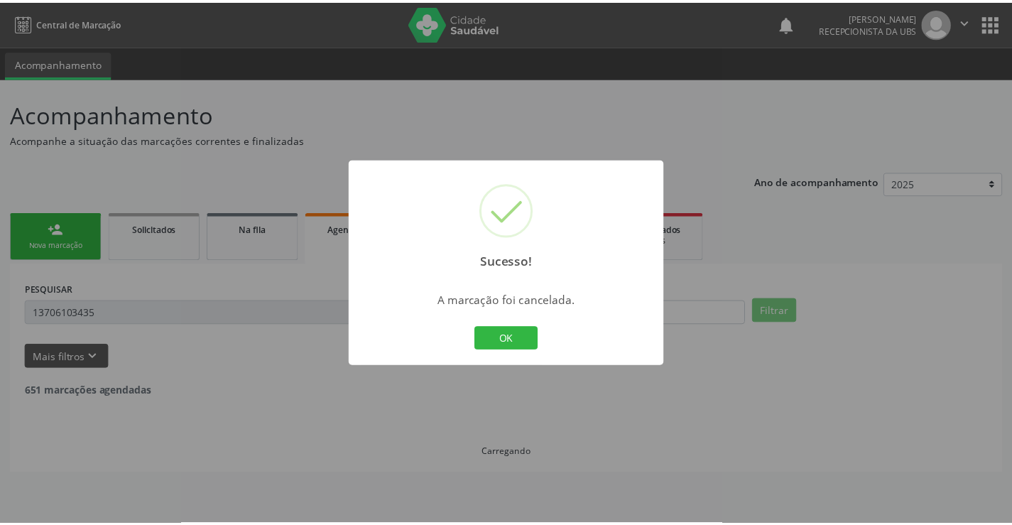
scroll to position [0, 0]
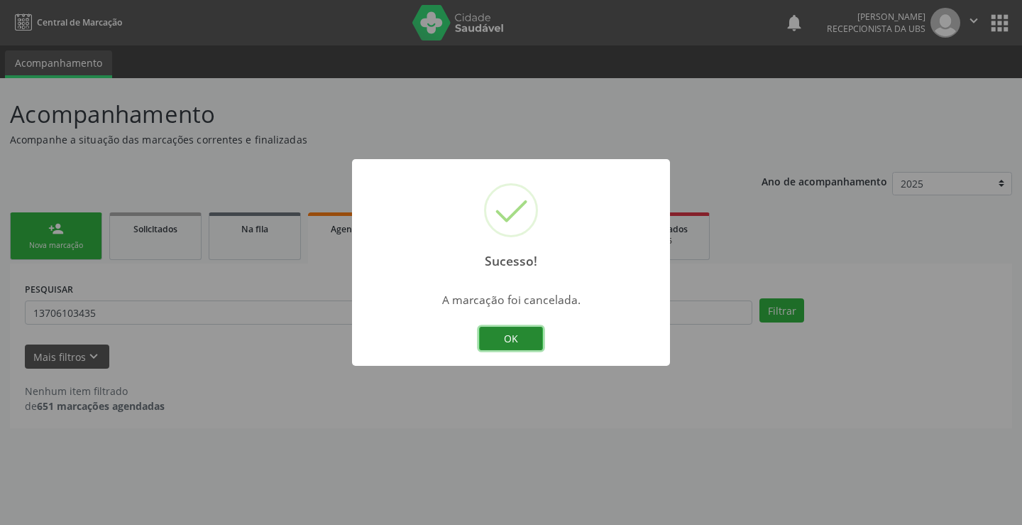
click at [516, 338] on button "OK" at bounding box center [511, 339] width 64 height 24
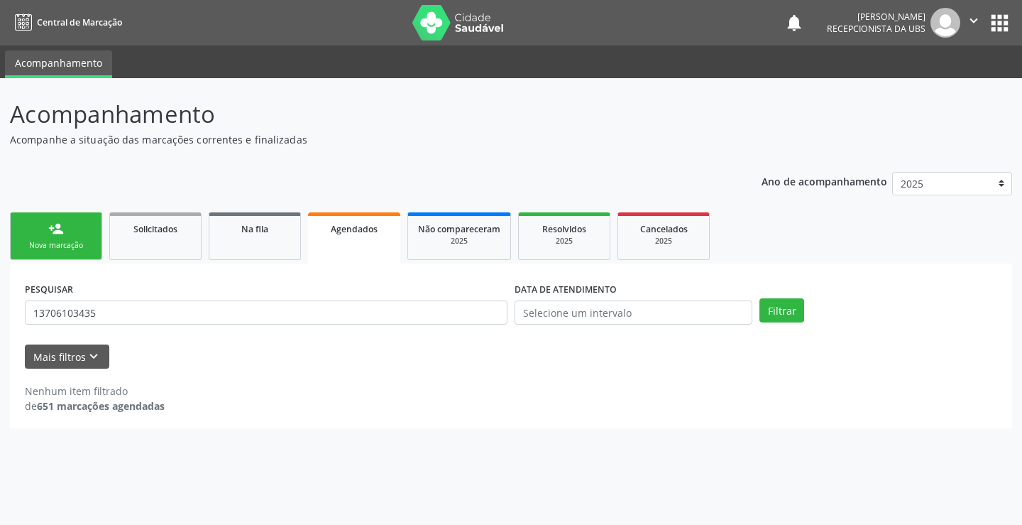
click at [56, 234] on div "person_add" at bounding box center [56, 229] width 16 height 16
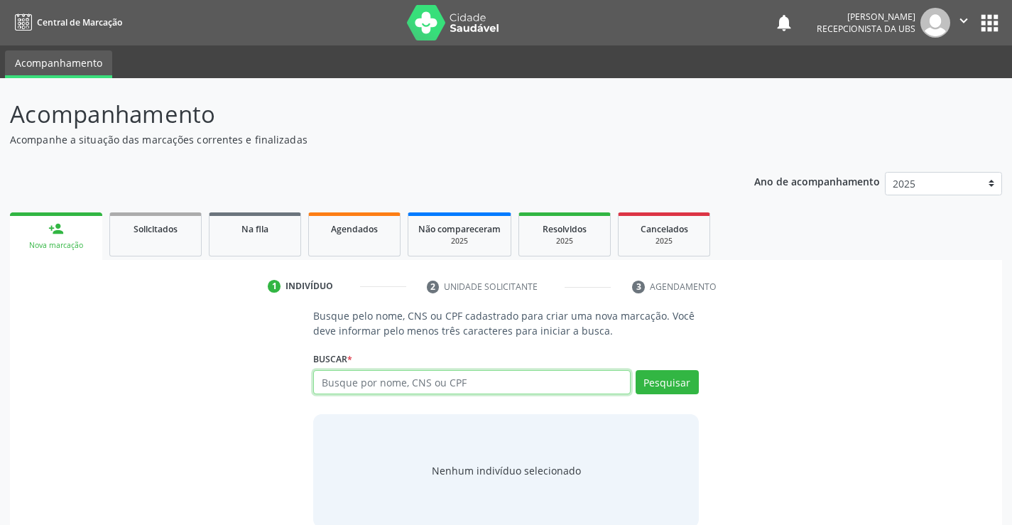
click at [468, 384] on input "text" at bounding box center [471, 382] width 317 height 24
type input "13961619450"
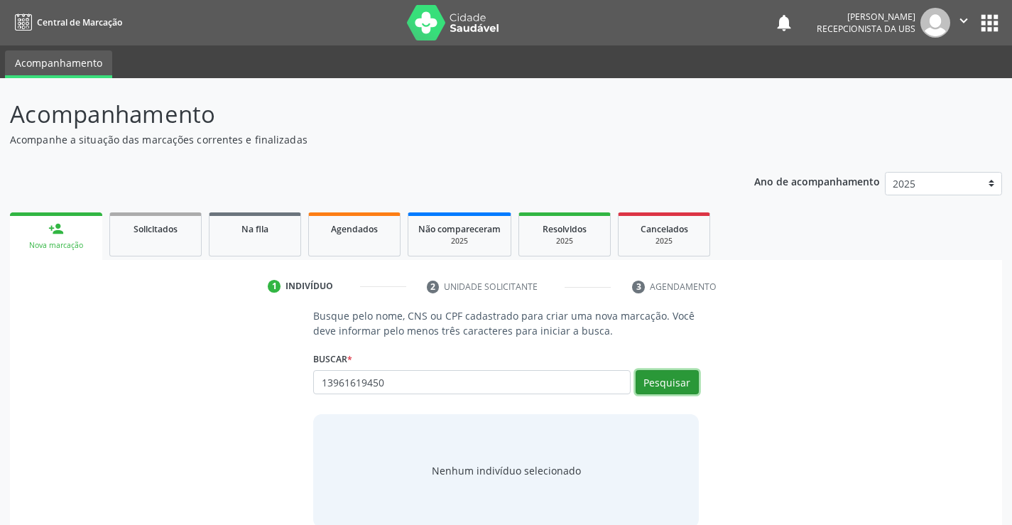
click at [672, 376] on button "Pesquisar" at bounding box center [666, 382] width 63 height 24
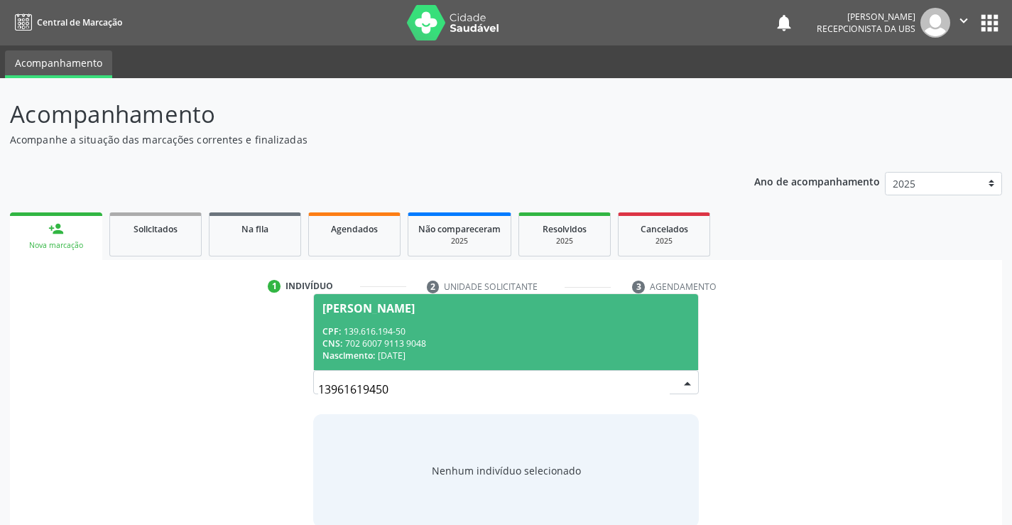
click at [361, 322] on span "Amanda Delmondes da Silva CPF: 139.616.194-50 CNS: 702 6007 9113 9048 Nasciment…" at bounding box center [505, 332] width 383 height 76
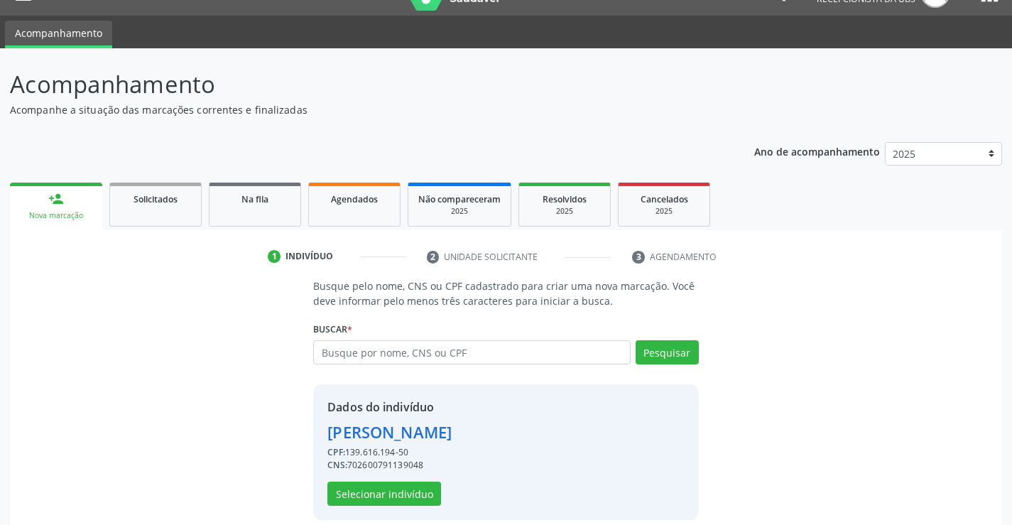
scroll to position [45, 0]
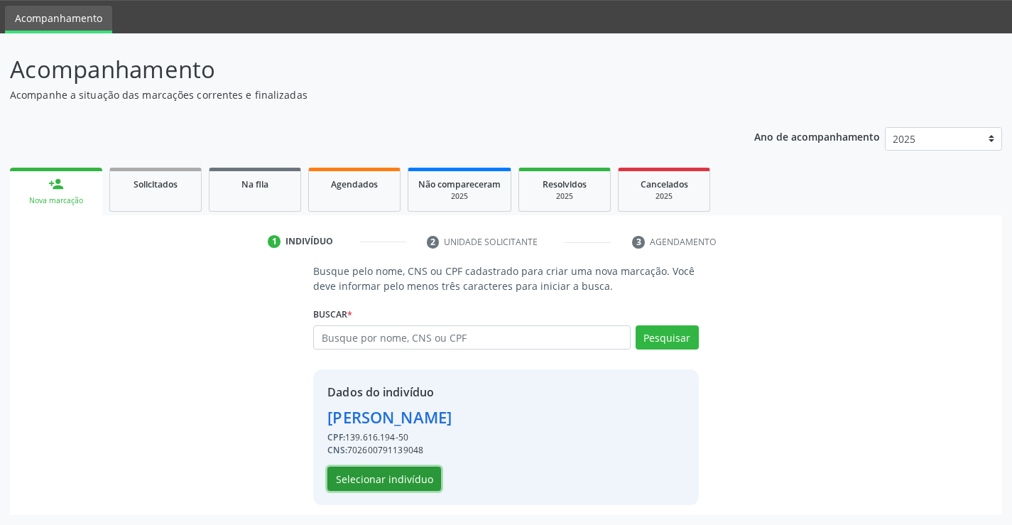
click at [413, 484] on button "Selecionar indivíduo" at bounding box center [384, 478] width 114 height 24
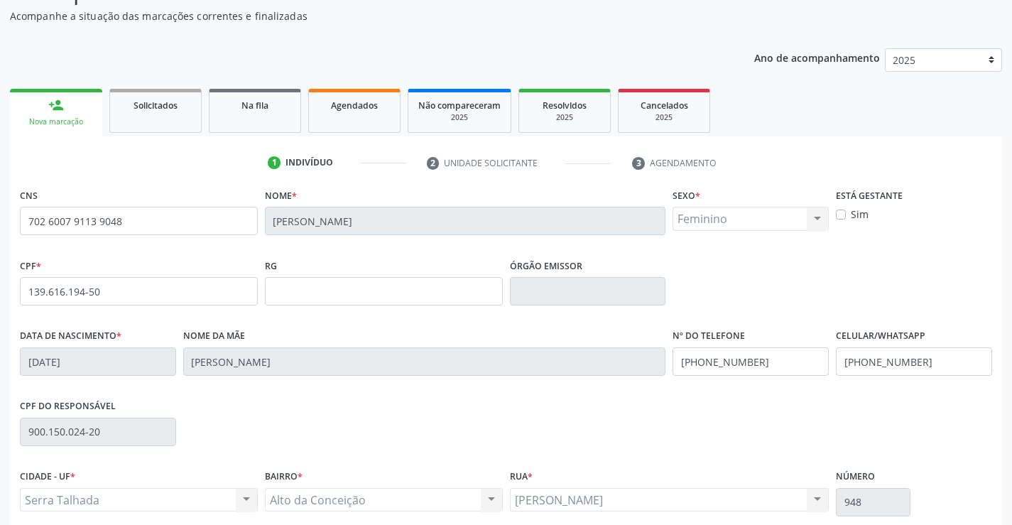
scroll to position [245, 0]
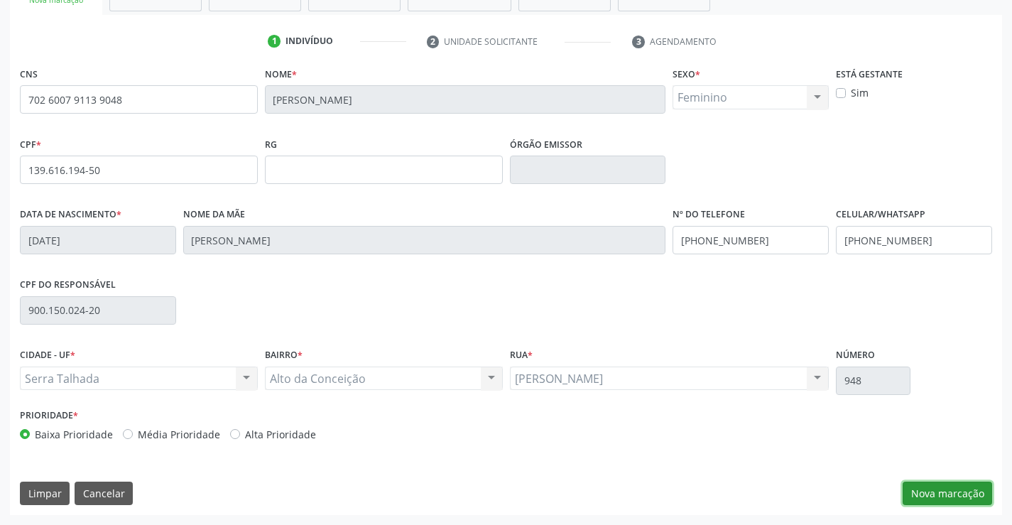
click at [914, 496] on button "Nova marcação" at bounding box center [946, 493] width 89 height 24
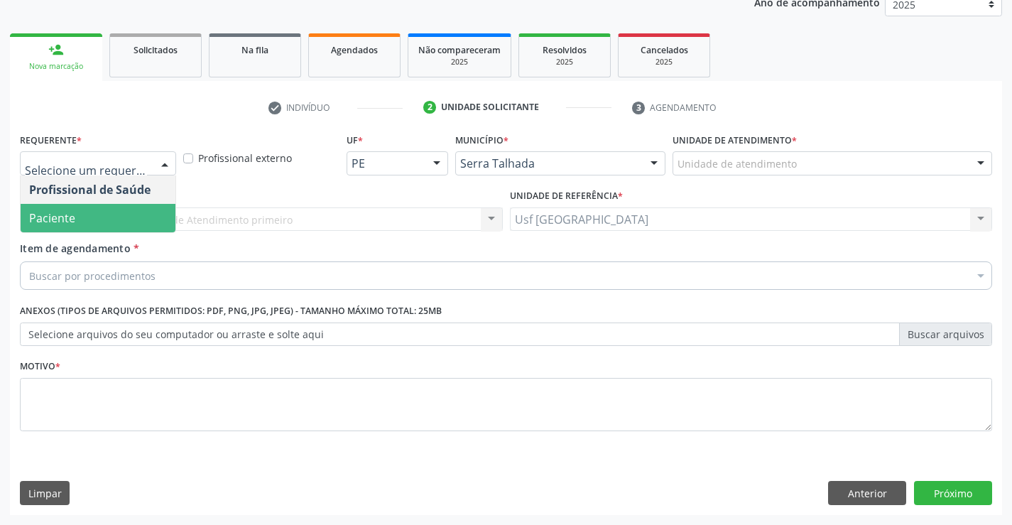
click at [56, 222] on span "Paciente" at bounding box center [52, 218] width 46 height 16
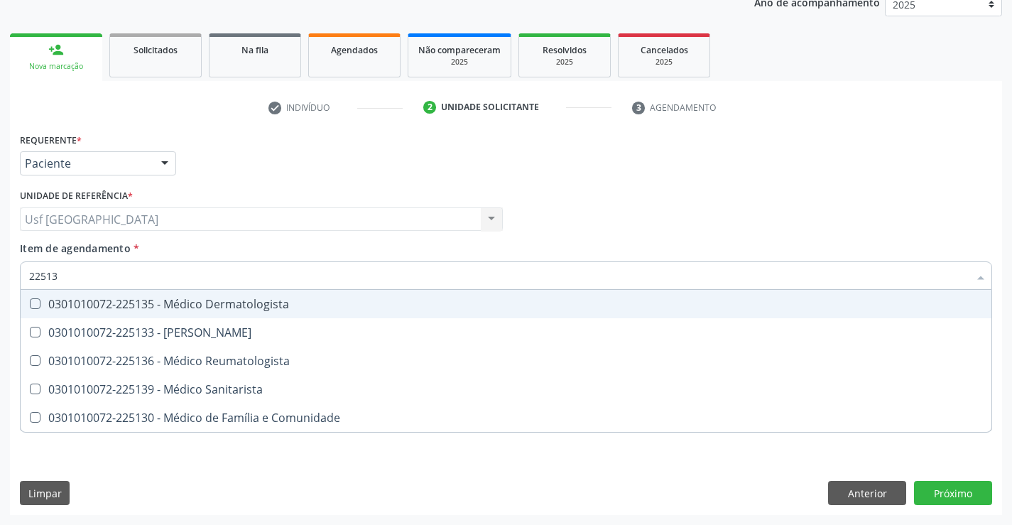
type input "225135"
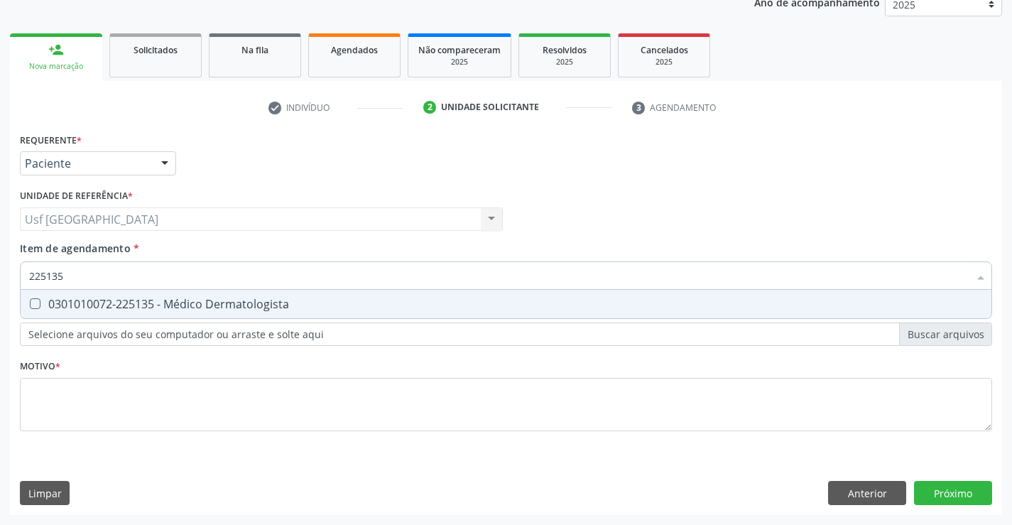
click at [125, 307] on div "0301010072-225135 - Médico Dermatologista" at bounding box center [505, 303] width 953 height 11
checkbox Dermatologista "true"
click at [109, 415] on div "Requerente * Paciente Profissional de Saúde Paciente Nenhum resultado encontrad…" at bounding box center [506, 290] width 972 height 322
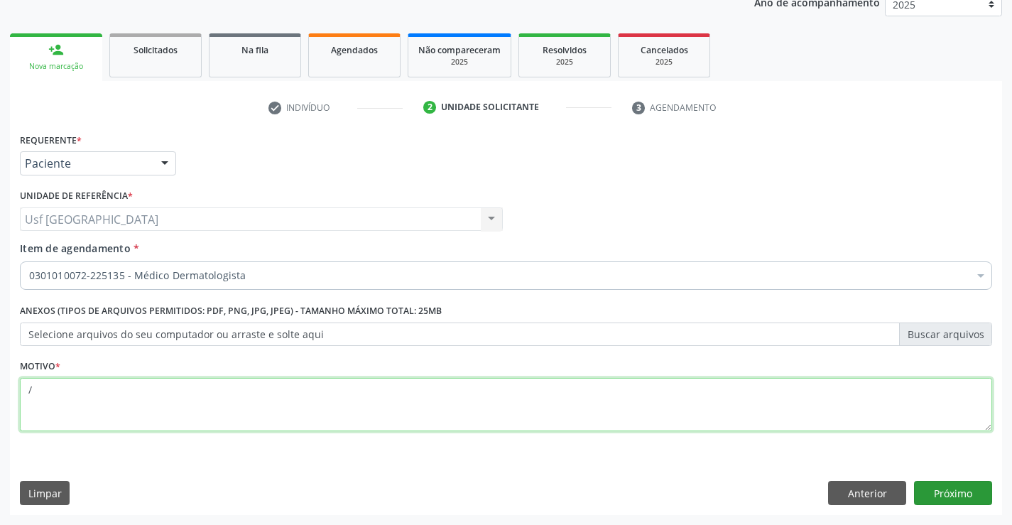
type textarea "/"
click at [980, 492] on button "Próximo" at bounding box center [953, 493] width 78 height 24
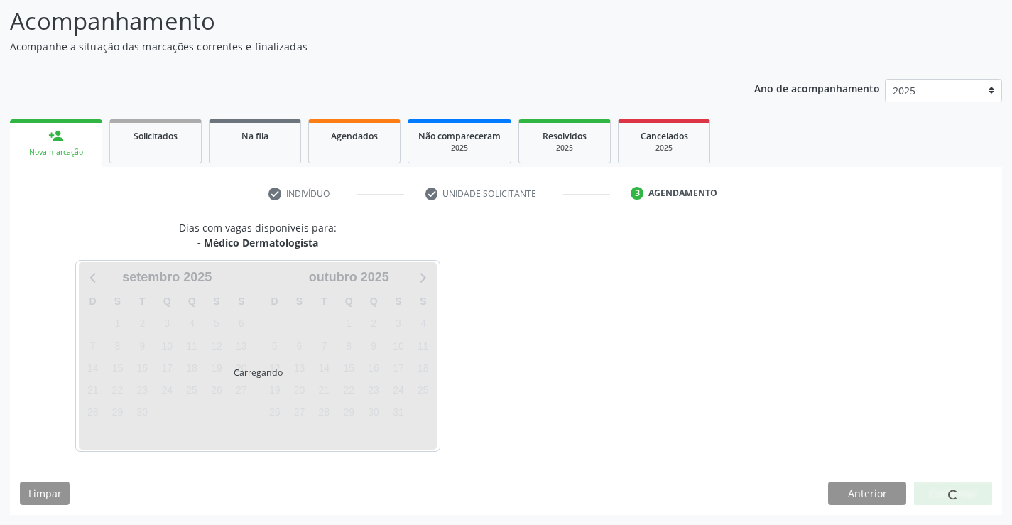
scroll to position [93, 0]
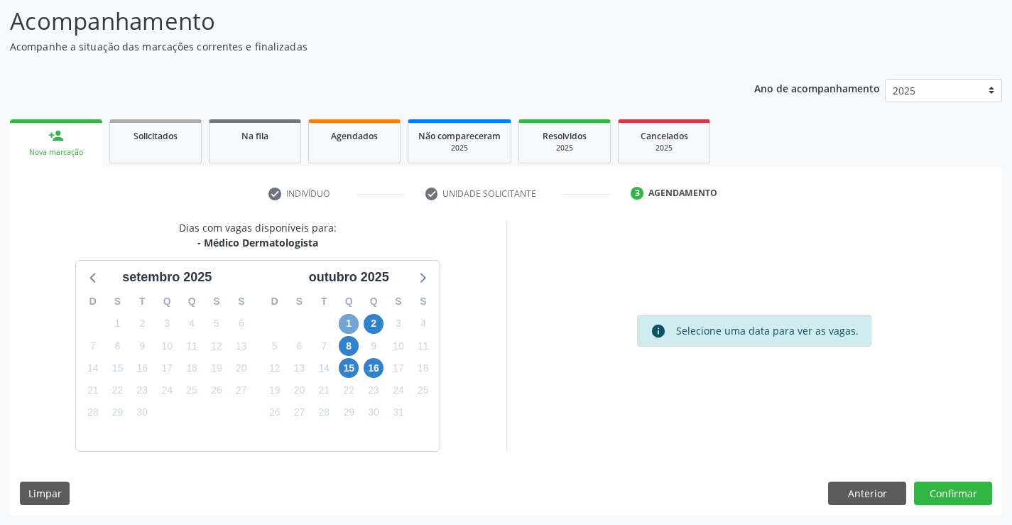
click at [349, 325] on span "1" at bounding box center [349, 324] width 20 height 20
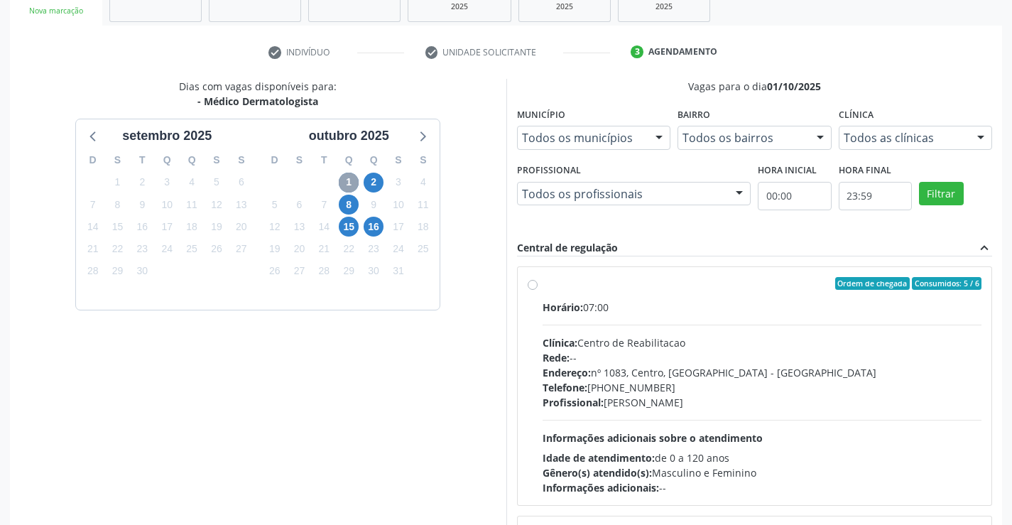
scroll to position [235, 0]
click at [542, 280] on label "Ordem de chegada Consumidos: 5 / 6 Horário: 07:00 Clínica: Centro de Reabilitac…" at bounding box center [761, 385] width 439 height 218
click at [527, 280] on input "Ordem de chegada Consumidos: 5 / 6 Horário: 07:00 Clínica: Centro de Reabilitac…" at bounding box center [532, 282] width 10 height 13
radio input "true"
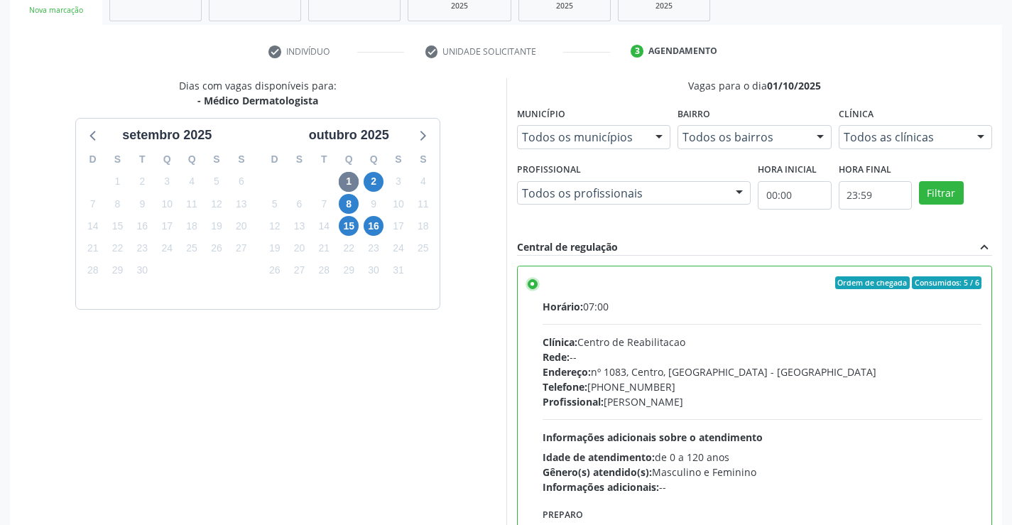
scroll to position [324, 0]
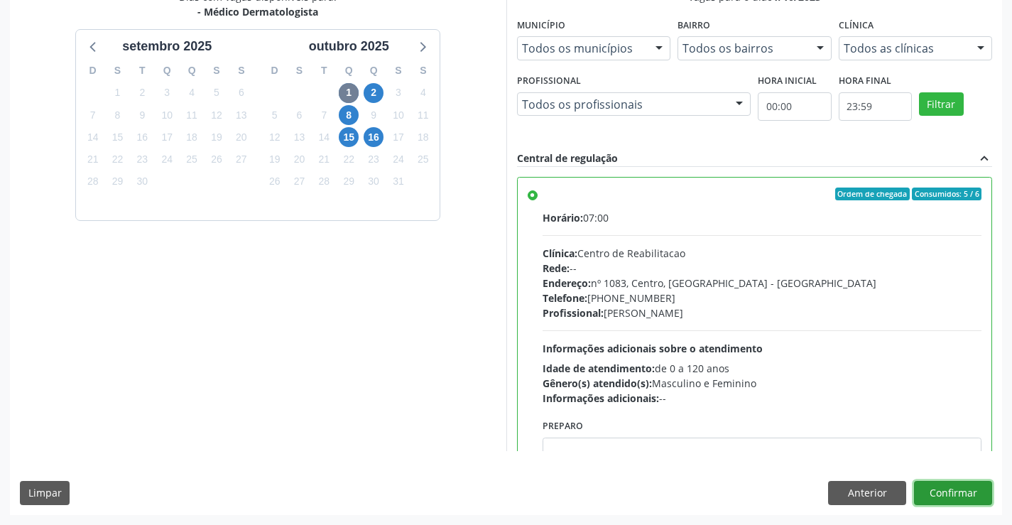
click at [981, 496] on button "Confirmar" at bounding box center [953, 493] width 78 height 24
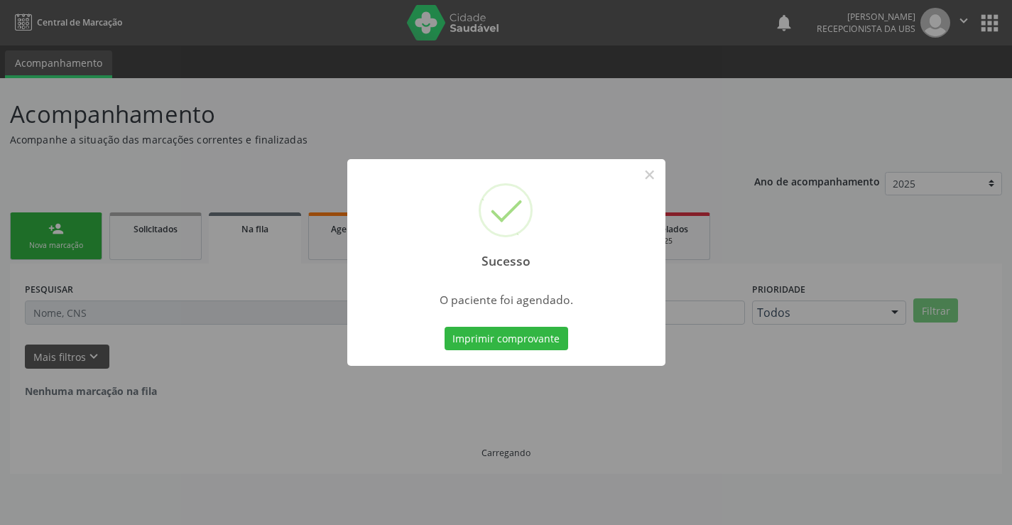
scroll to position [0, 0]
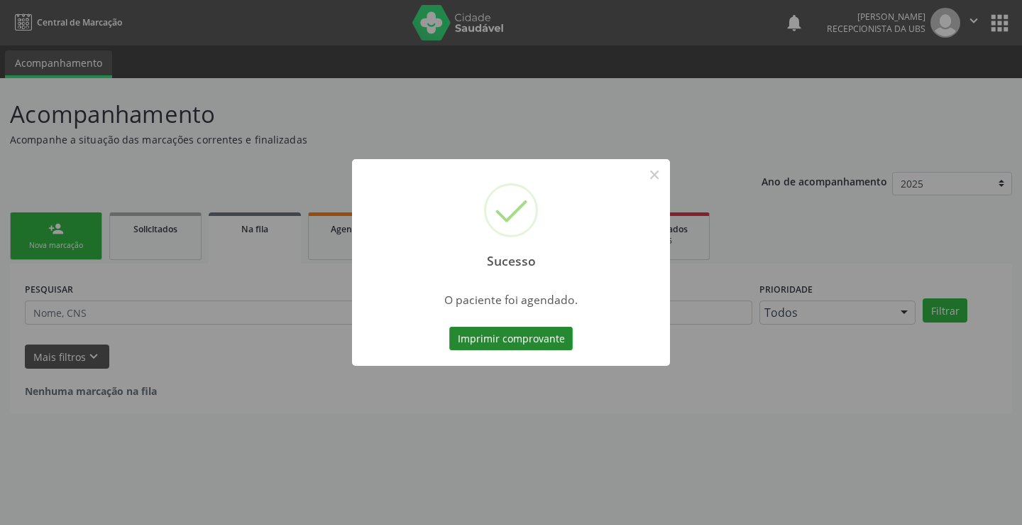
click at [532, 331] on button "Imprimir comprovante" at bounding box center [511, 339] width 124 height 24
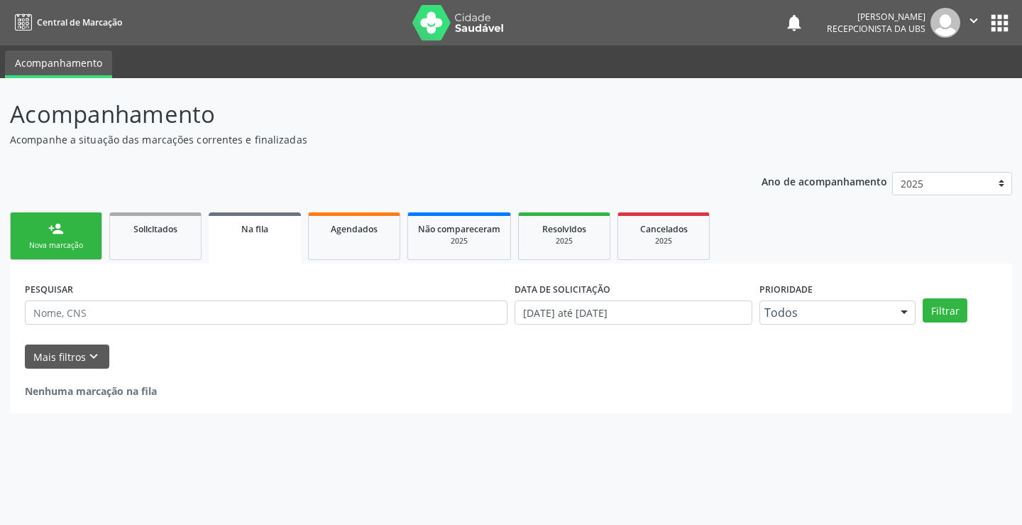
click at [76, 249] on div "Nova marcação" at bounding box center [56, 245] width 71 height 11
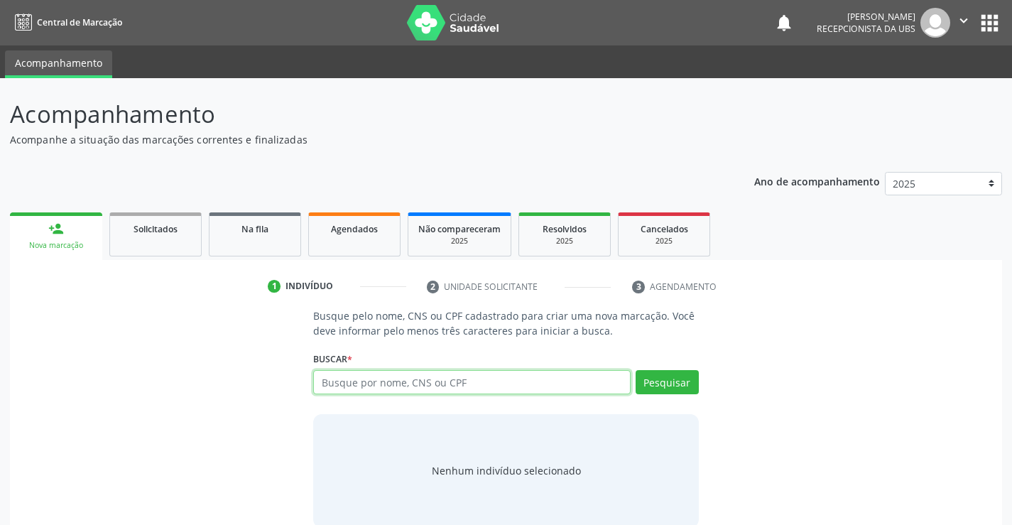
click at [502, 386] on input "text" at bounding box center [471, 382] width 317 height 24
type input "00051890470"
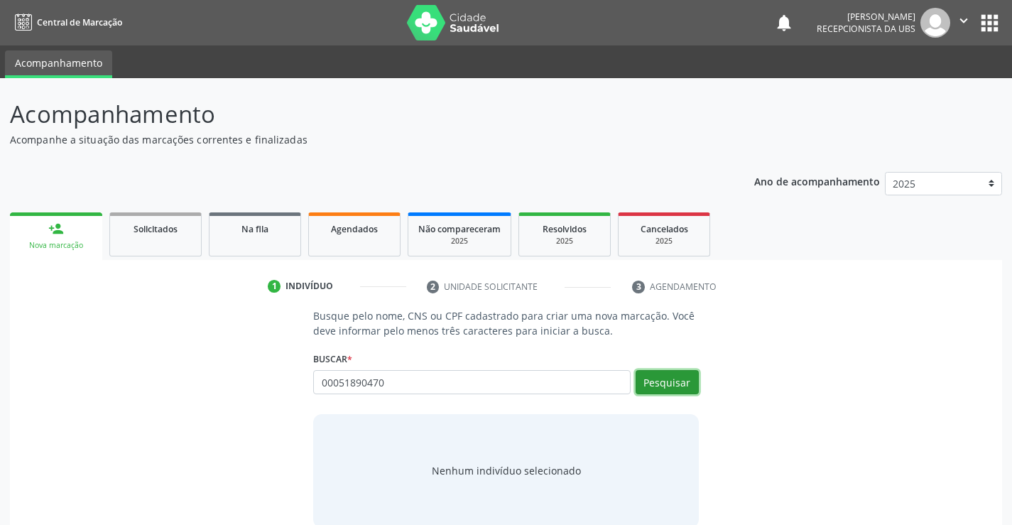
click at [660, 388] on button "Pesquisar" at bounding box center [666, 382] width 63 height 24
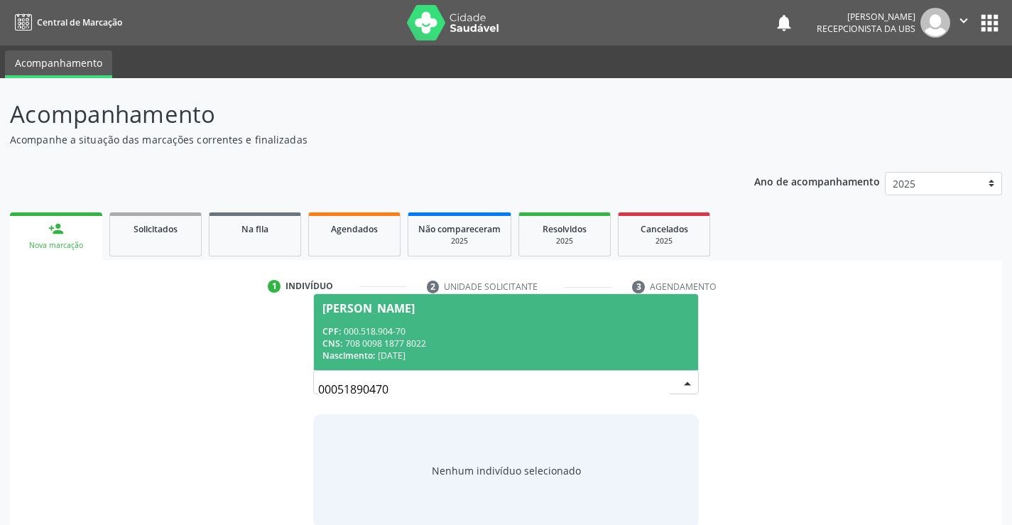
click at [384, 345] on div "CNS: 708 0098 1877 8022" at bounding box center [505, 343] width 366 height 12
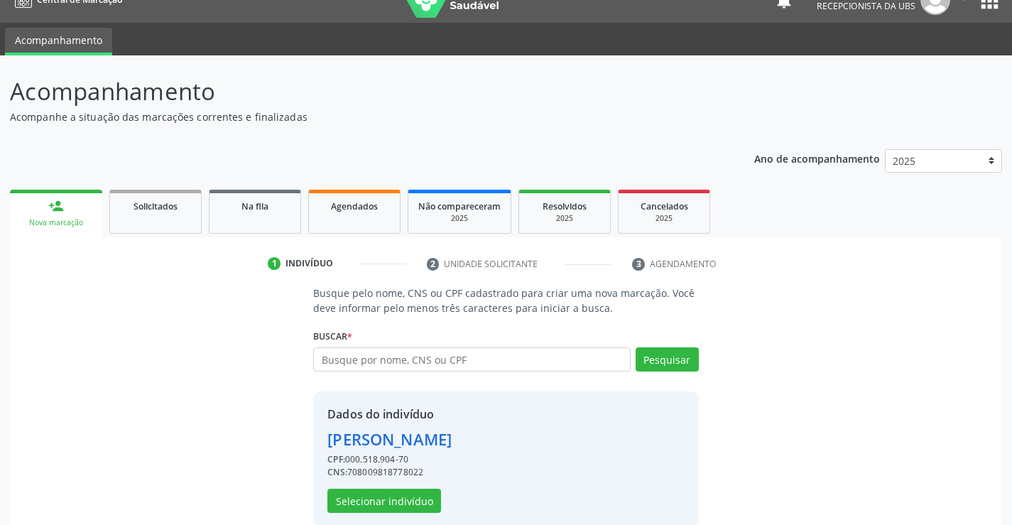
scroll to position [45, 0]
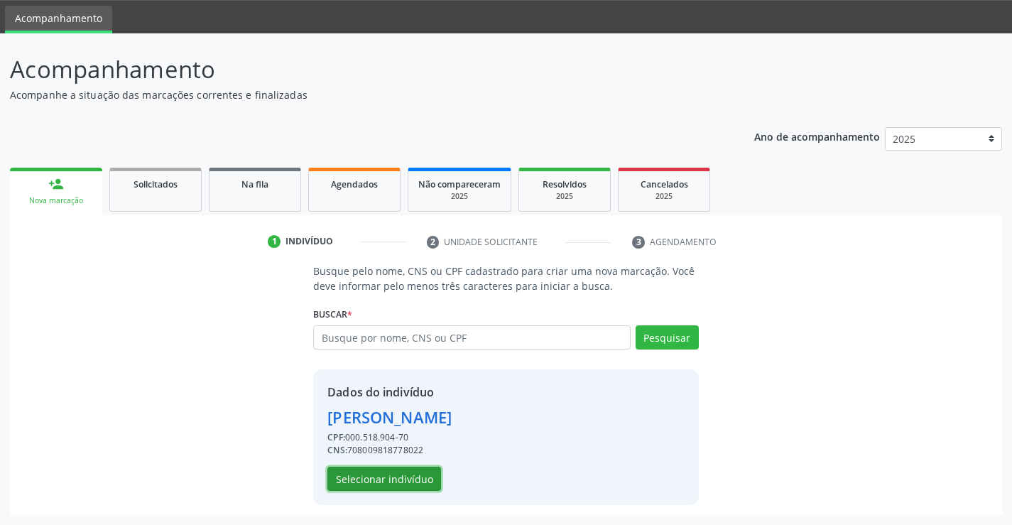
click at [414, 481] on button "Selecionar indivíduo" at bounding box center [384, 478] width 114 height 24
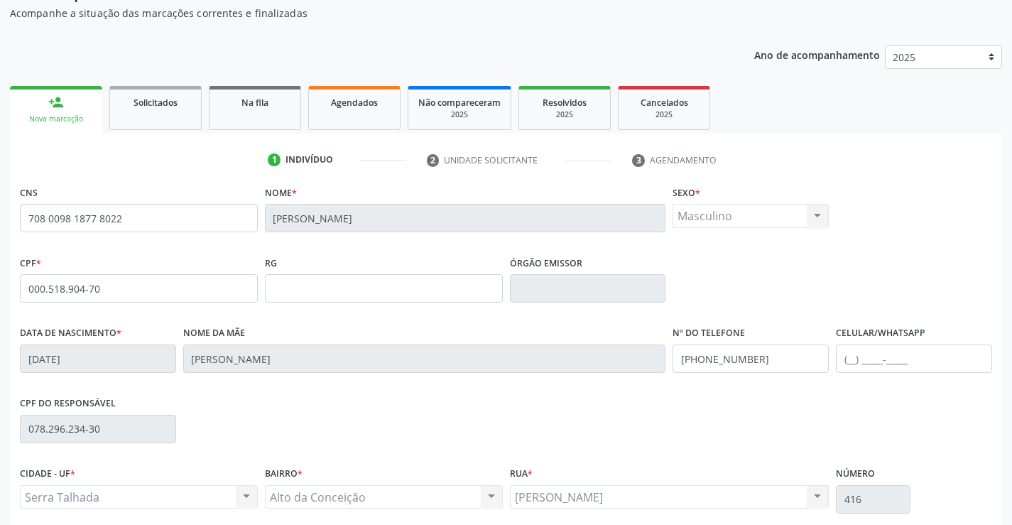
scroll to position [245, 0]
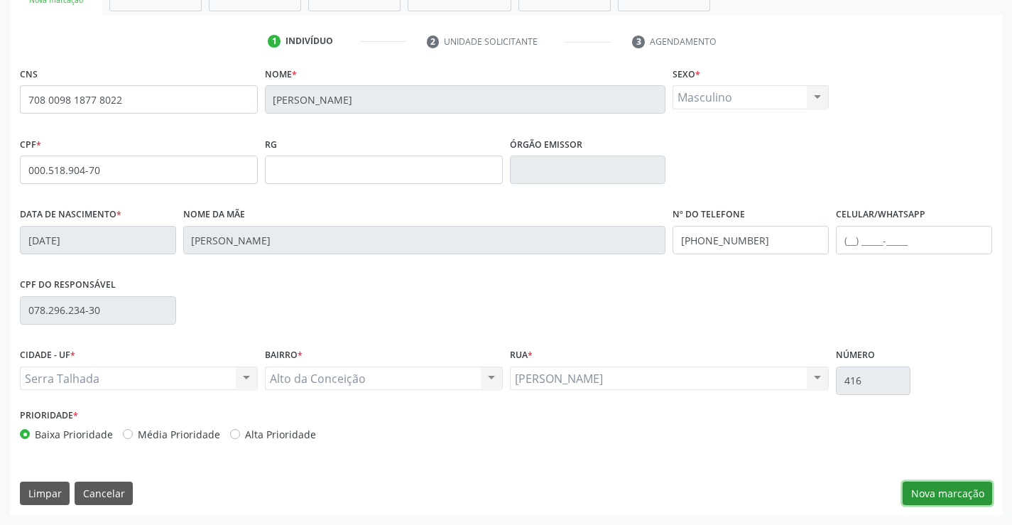
click at [980, 488] on button "Nova marcação" at bounding box center [946, 493] width 89 height 24
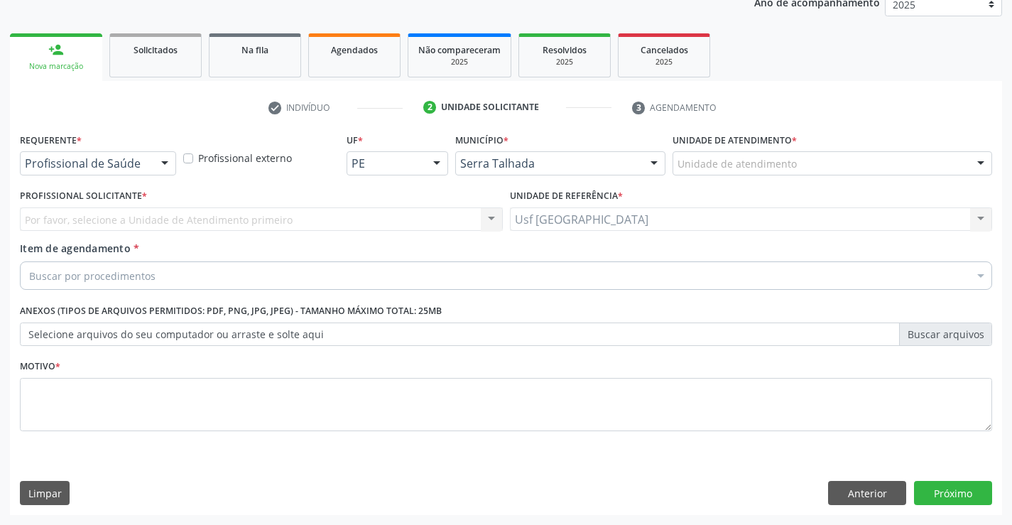
scroll to position [179, 0]
click at [160, 168] on div at bounding box center [164, 164] width 21 height 24
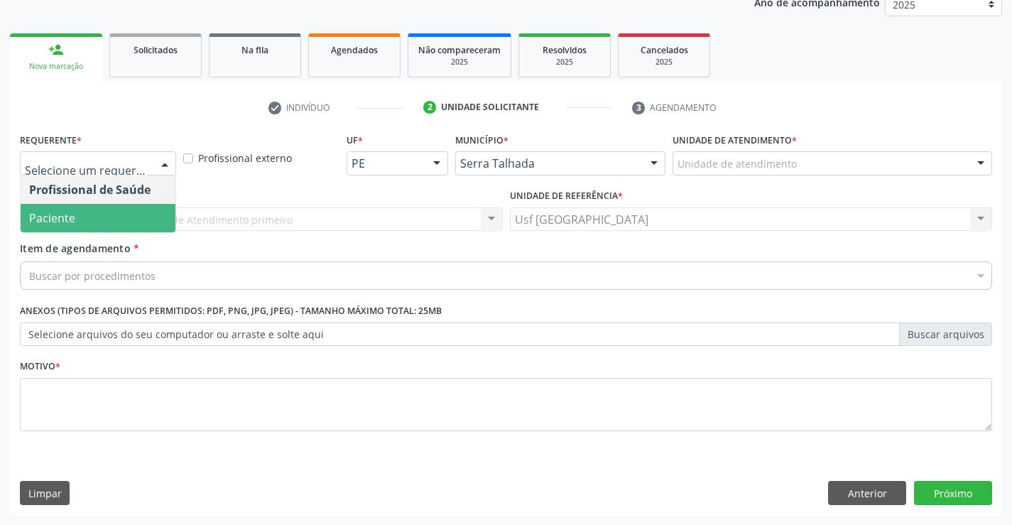
click at [107, 210] on span "Paciente" at bounding box center [98, 218] width 155 height 28
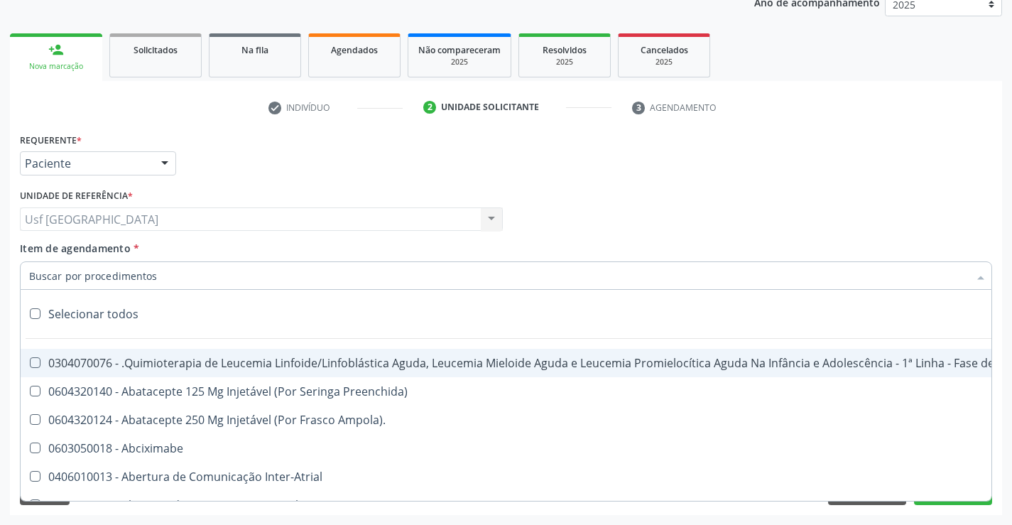
type input "/"
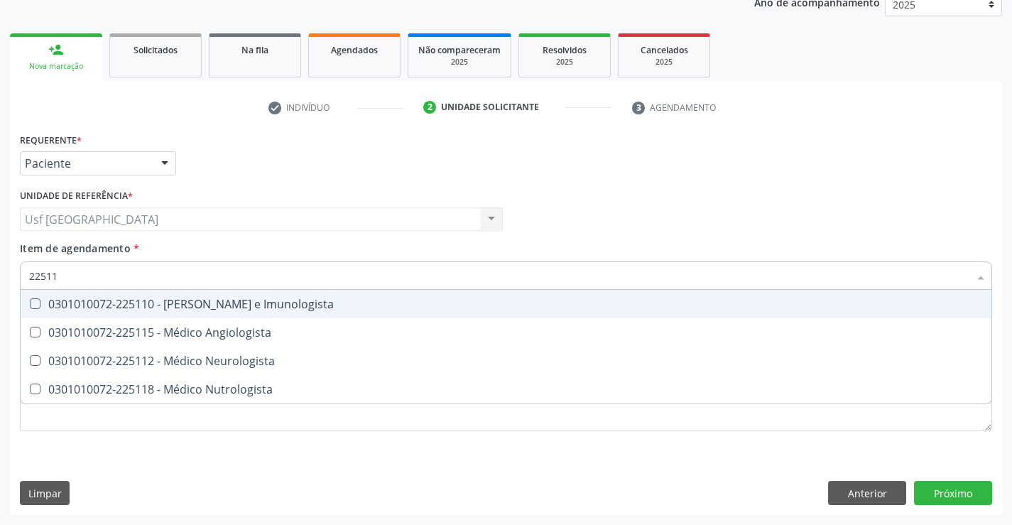
type input "225112"
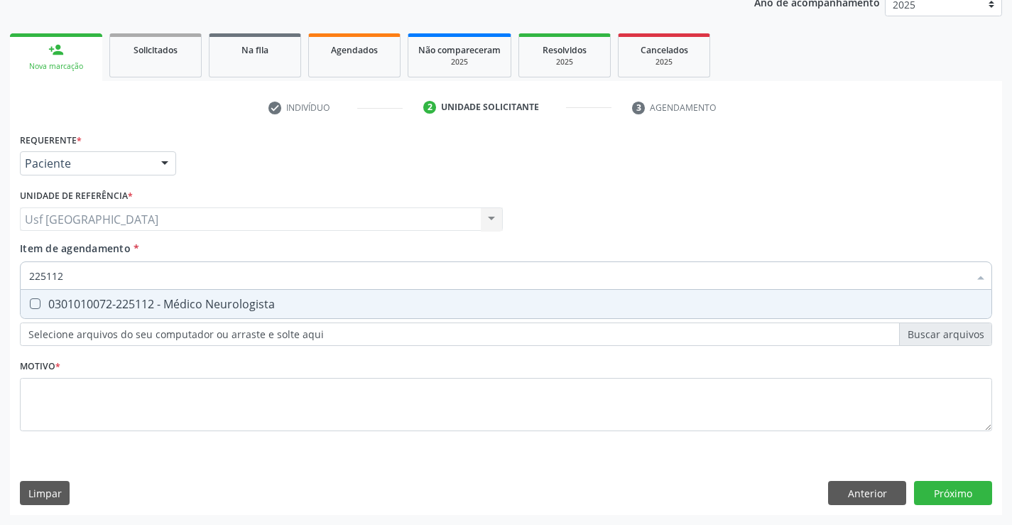
click at [180, 309] on div "0301010072-225112 - Médico Neurologista" at bounding box center [505, 303] width 953 height 11
checkbox Neurologista "true"
click at [127, 417] on div "Requerente * Paciente Profissional de Saúde Paciente Nenhum resultado encontrad…" at bounding box center [506, 290] width 972 height 322
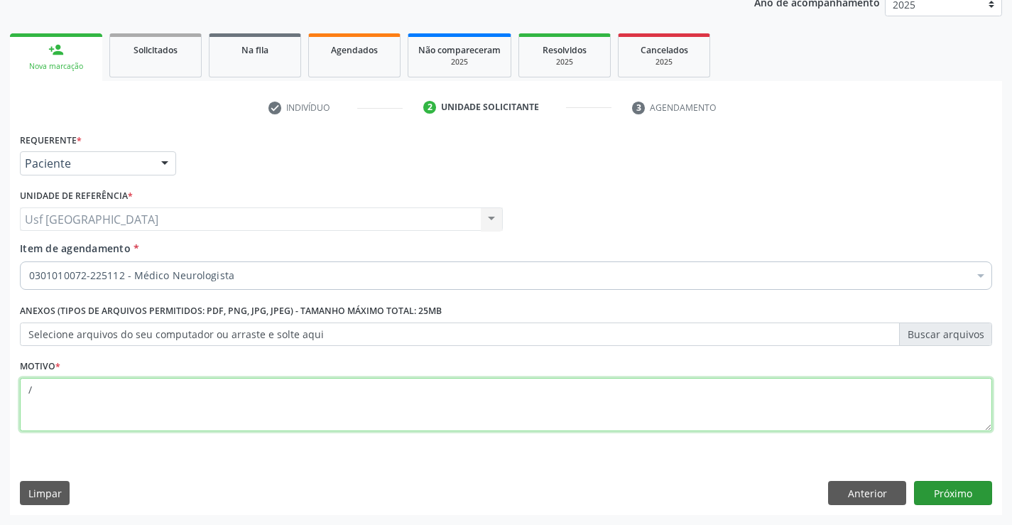
type textarea "/"
click at [966, 486] on button "Próximo" at bounding box center [953, 493] width 78 height 24
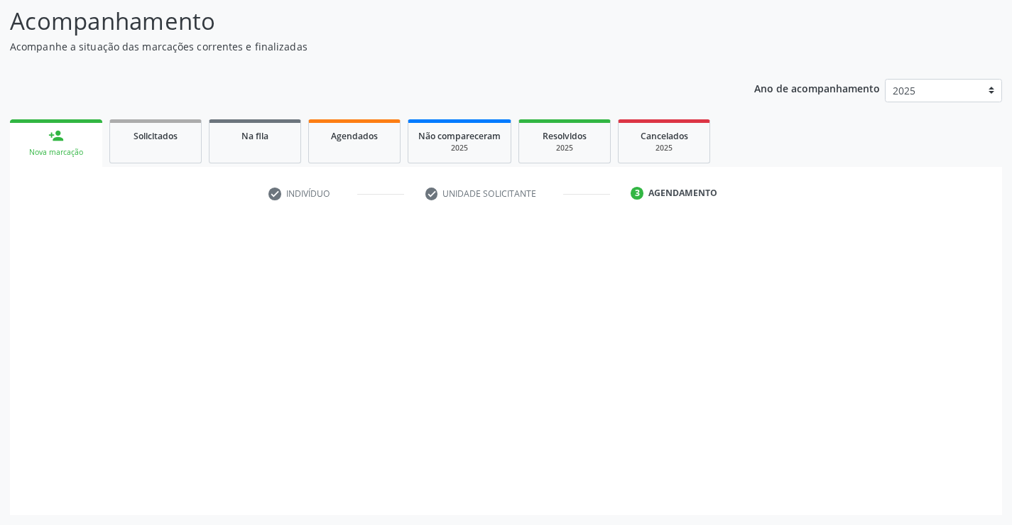
scroll to position [93, 0]
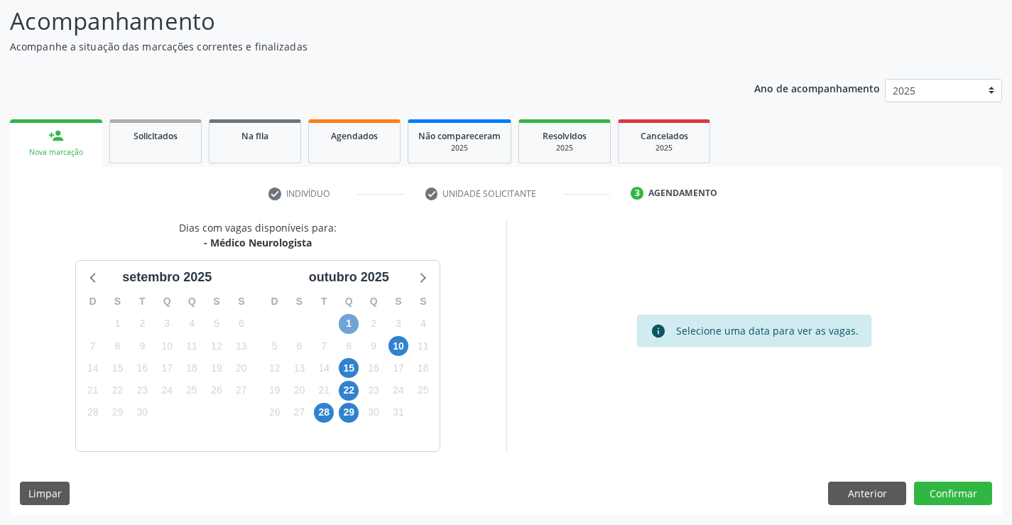
click at [344, 323] on span "1" at bounding box center [349, 324] width 20 height 20
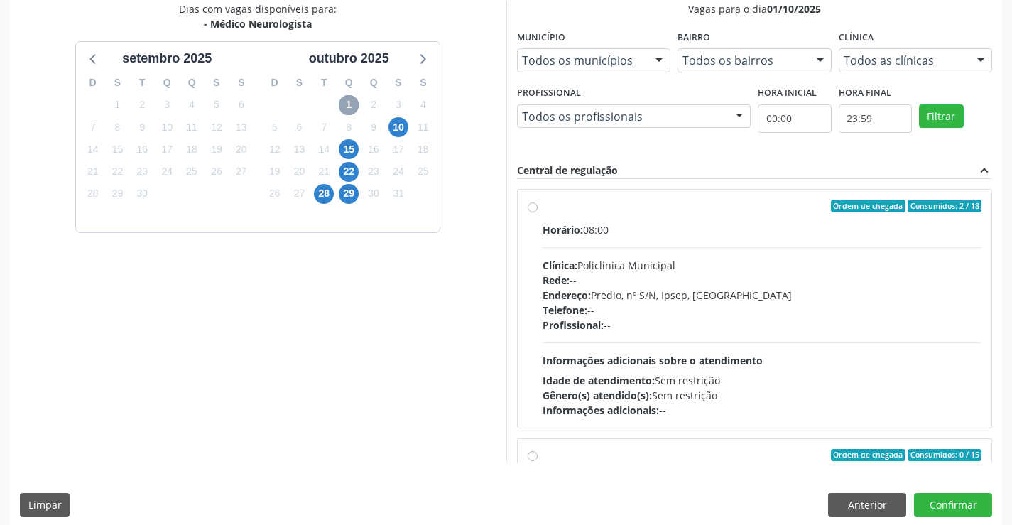
scroll to position [317, 0]
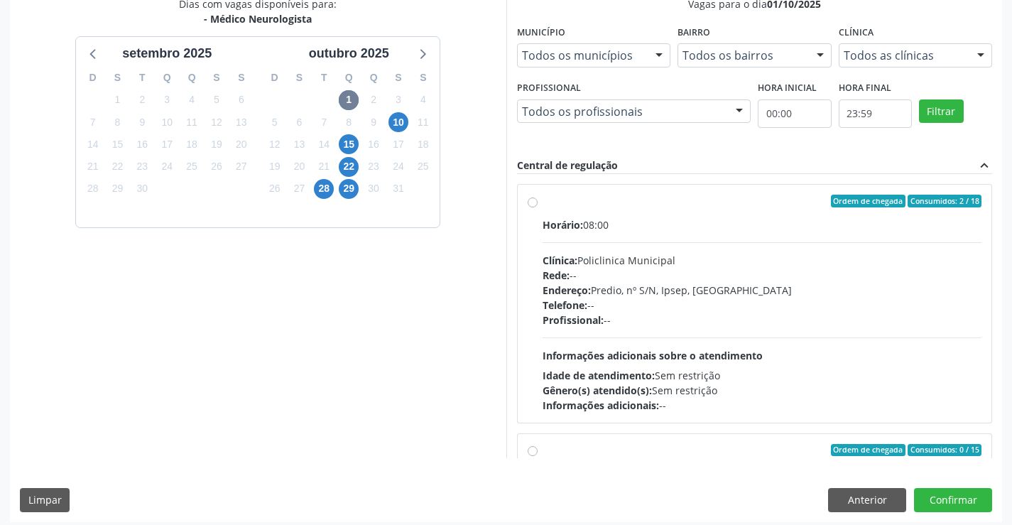
click at [542, 207] on label "Ordem de chegada Consumidos: 2 / 18 Horário: 08:00 Clínica: Policlinica Municip…" at bounding box center [761, 304] width 439 height 218
click at [536, 207] on input "Ordem de chegada Consumidos: 2 / 18 Horário: 08:00 Clínica: Policlinica Municip…" at bounding box center [532, 201] width 10 height 13
radio input "true"
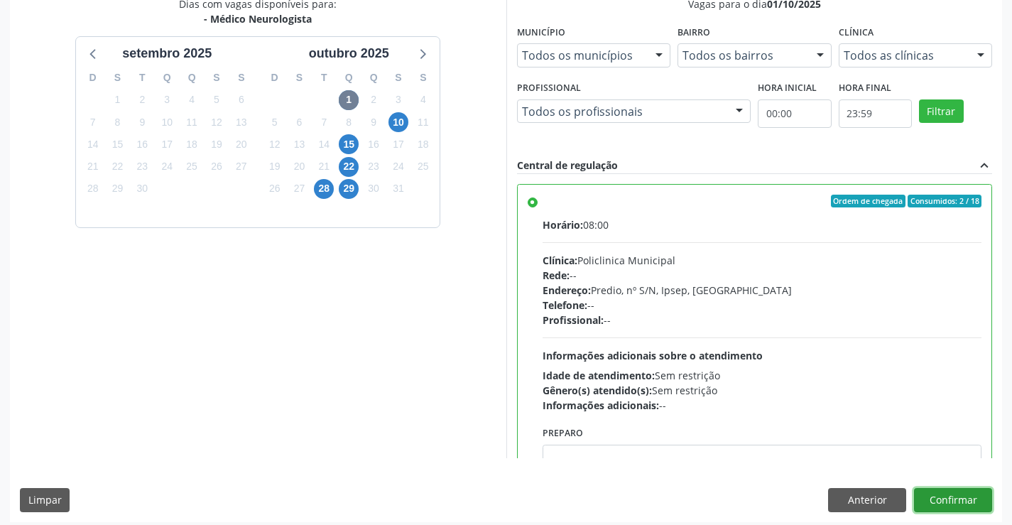
click at [961, 505] on button "Confirmar" at bounding box center [953, 500] width 78 height 24
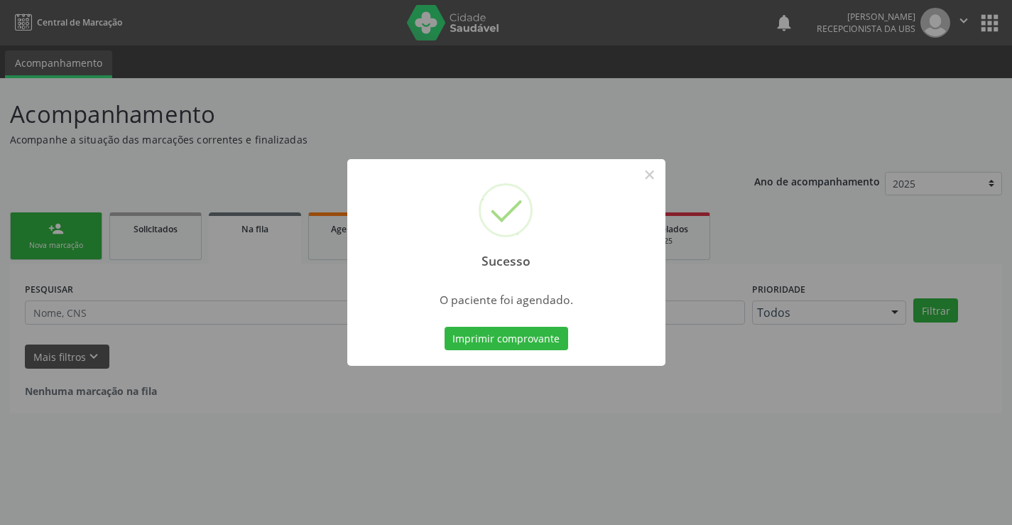
scroll to position [0, 0]
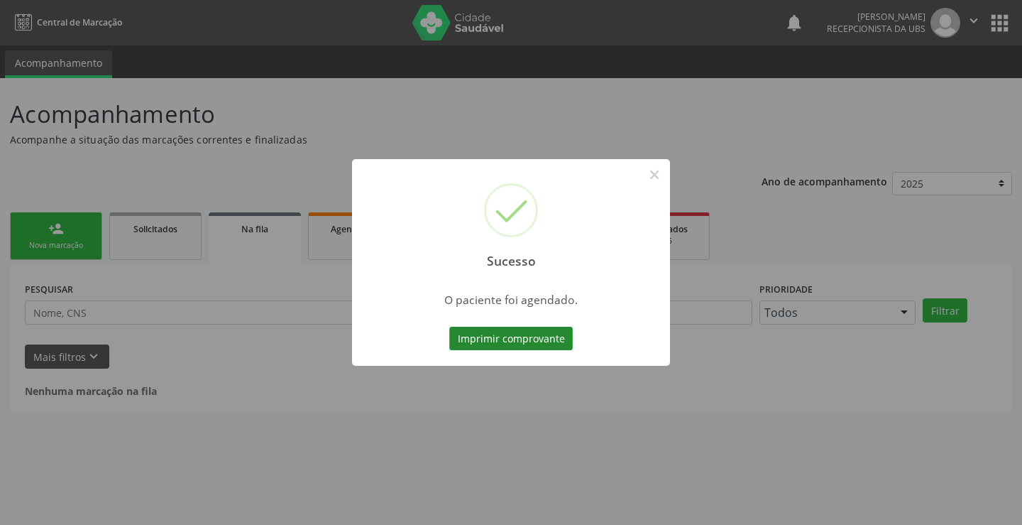
click at [535, 341] on button "Imprimir comprovante" at bounding box center [511, 339] width 124 height 24
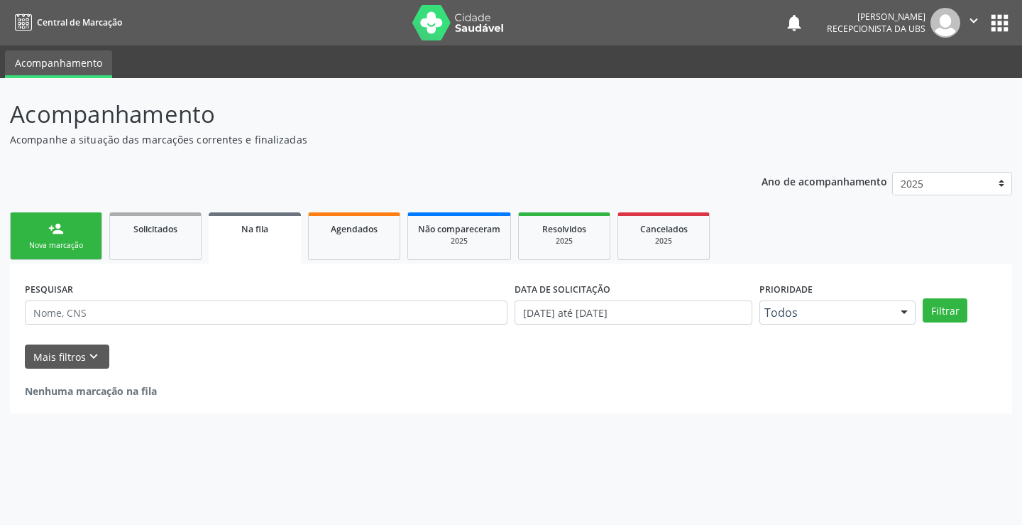
click at [82, 233] on link "person_add Nova marcação" at bounding box center [56, 236] width 92 height 48
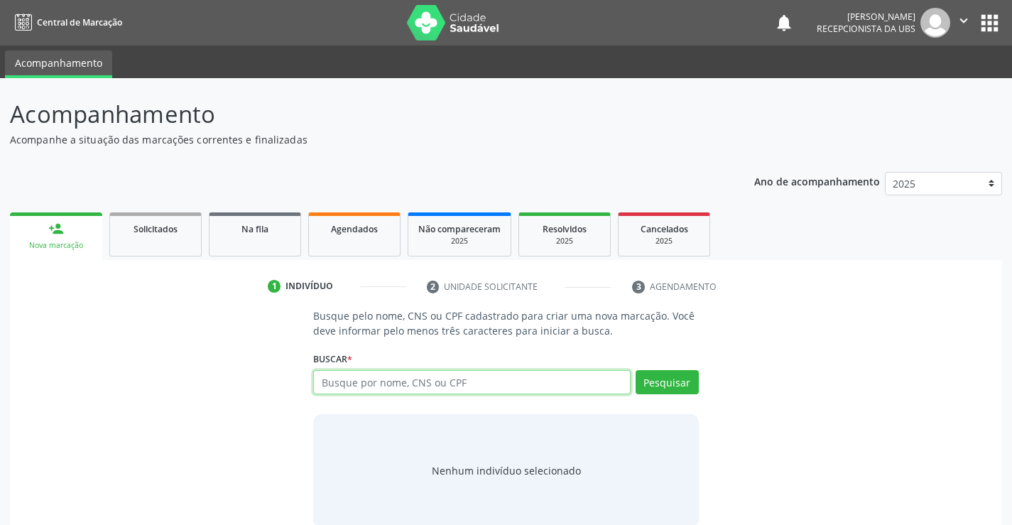
click at [355, 388] on input "text" at bounding box center [471, 382] width 317 height 24
click at [587, 388] on input "text" at bounding box center [471, 382] width 317 height 24
type input "09759651408"
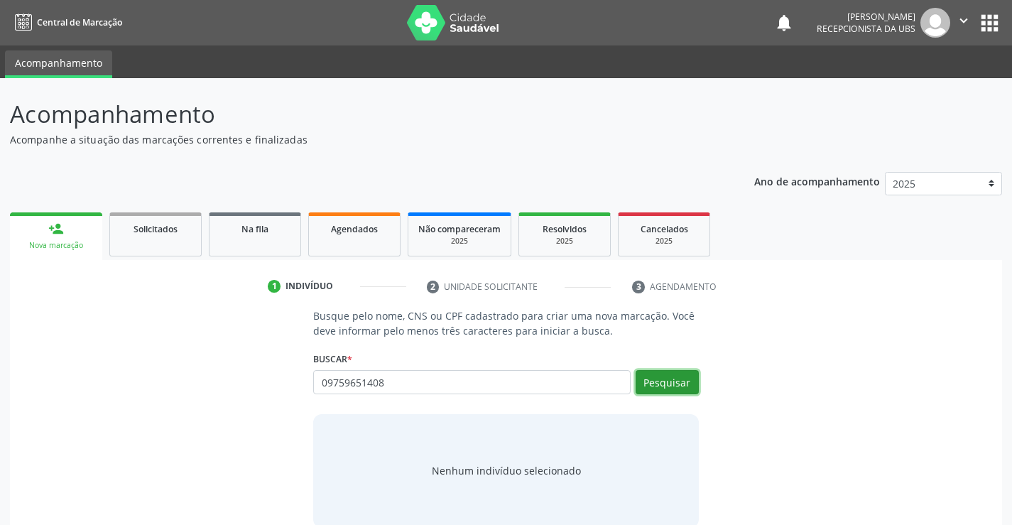
click at [672, 382] on button "Pesquisar" at bounding box center [666, 382] width 63 height 24
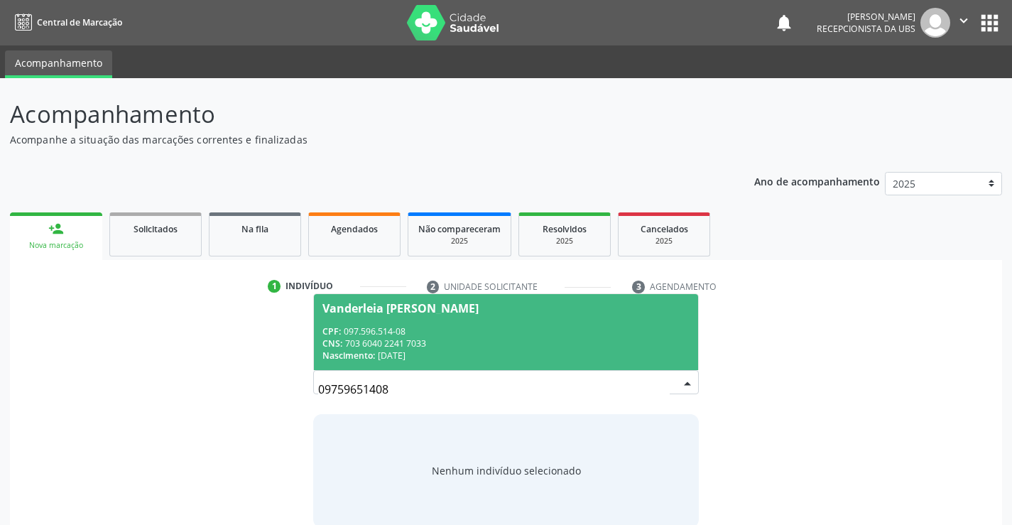
click at [365, 334] on div "CPF: 097.596.514-08" at bounding box center [505, 331] width 366 height 12
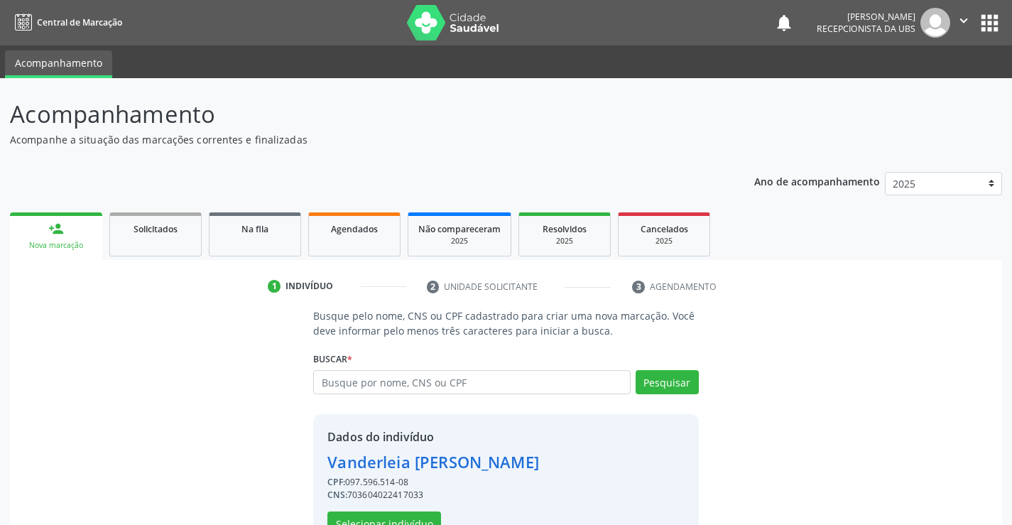
scroll to position [45, 0]
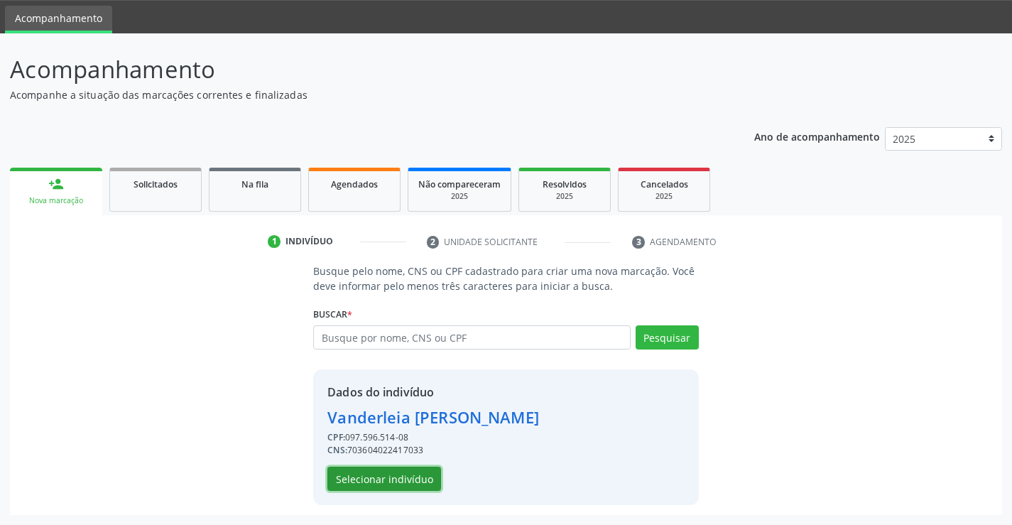
click at [398, 470] on button "Selecionar indivíduo" at bounding box center [384, 478] width 114 height 24
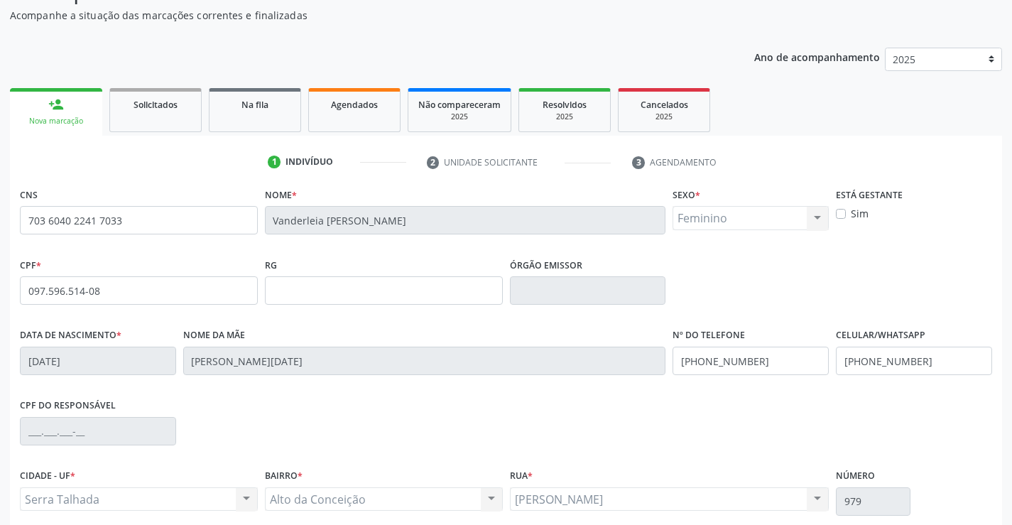
scroll to position [245, 0]
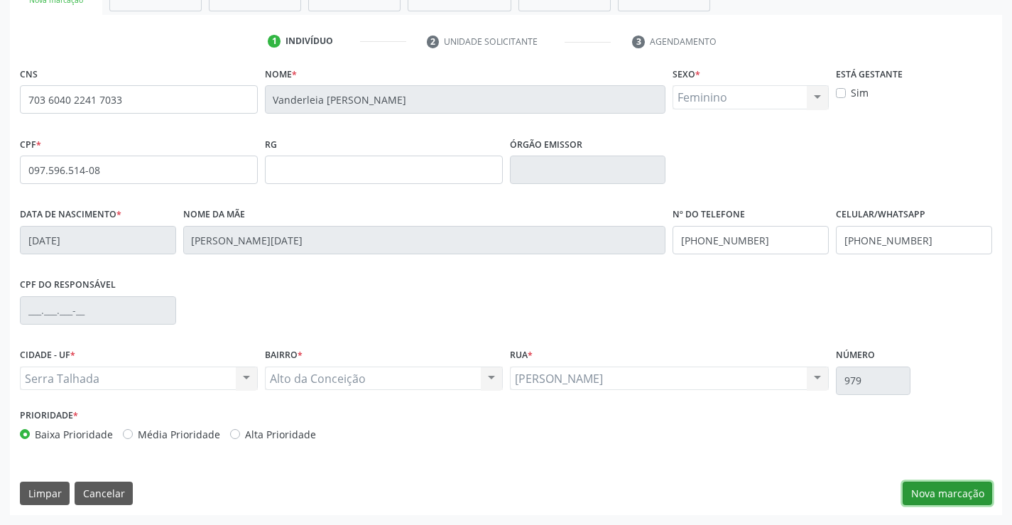
click at [936, 483] on button "Nova marcação" at bounding box center [946, 493] width 89 height 24
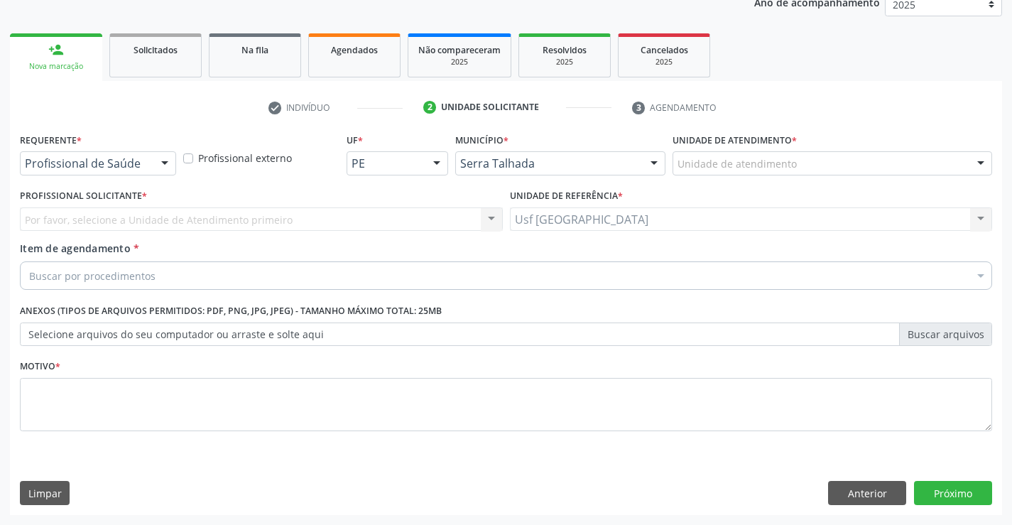
scroll to position [179, 0]
click at [148, 162] on div "Profissional de Saúde" at bounding box center [98, 163] width 156 height 24
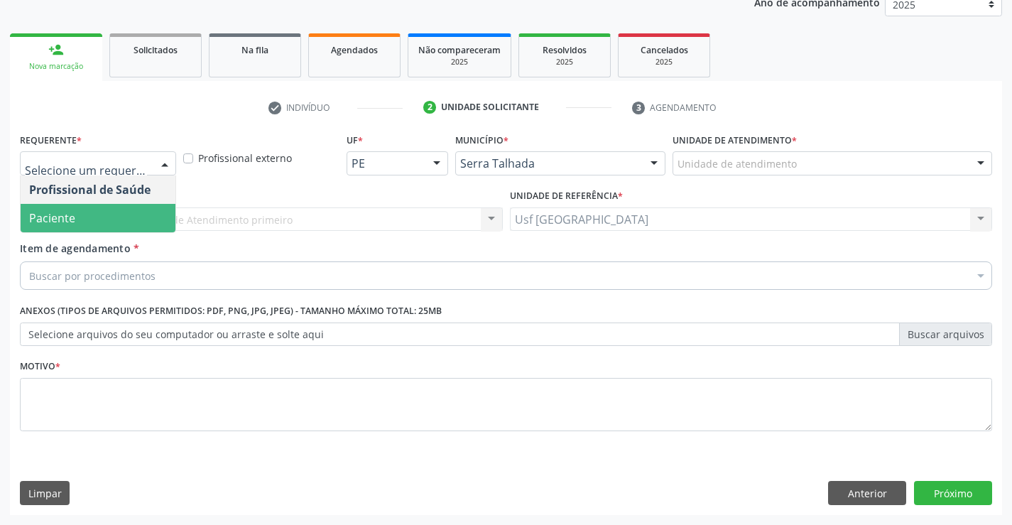
click at [117, 217] on span "Paciente" at bounding box center [98, 218] width 155 height 28
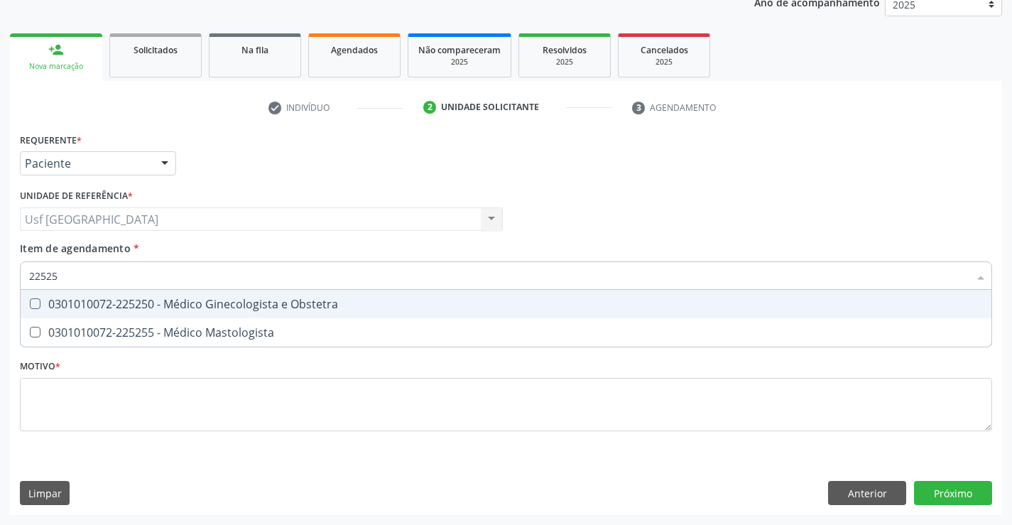
type input "225250"
click at [143, 300] on div "0301010072-225250 - Médico Ginecologista e Obstetra" at bounding box center [505, 303] width 953 height 11
checkbox Obstetra "true"
click at [92, 402] on div "Requerente * Paciente Profissional de Saúde Paciente Nenhum resultado encontrad…" at bounding box center [506, 290] width 972 height 322
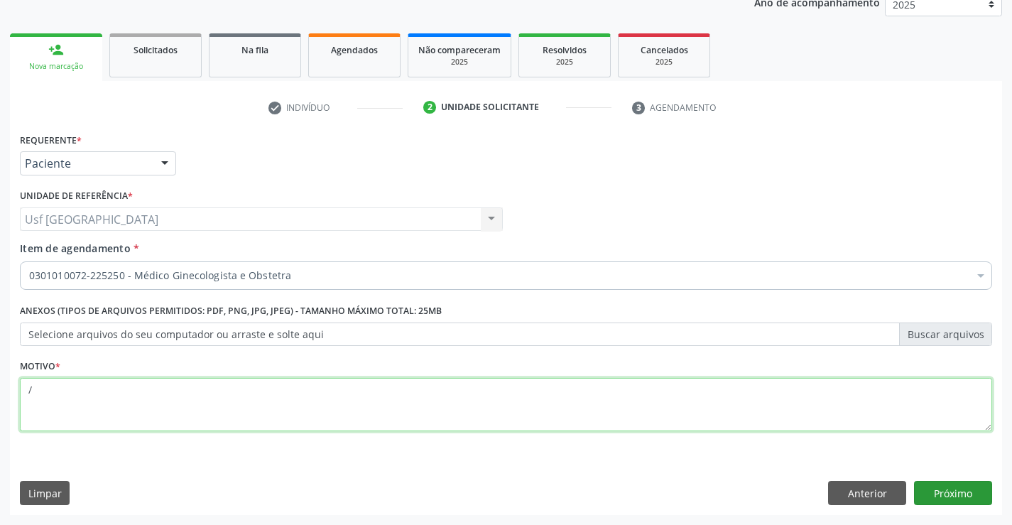
type textarea "/"
click at [960, 494] on button "Próximo" at bounding box center [953, 493] width 78 height 24
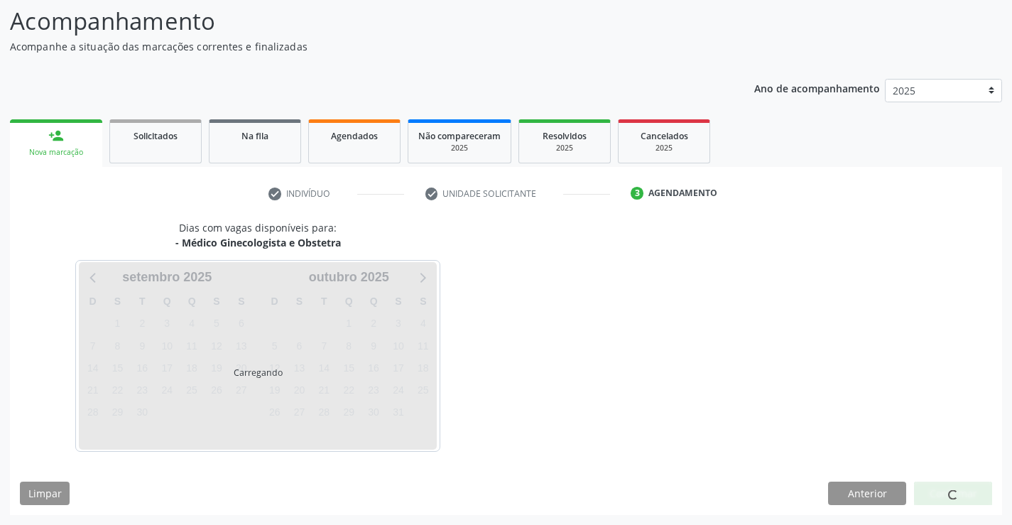
scroll to position [93, 0]
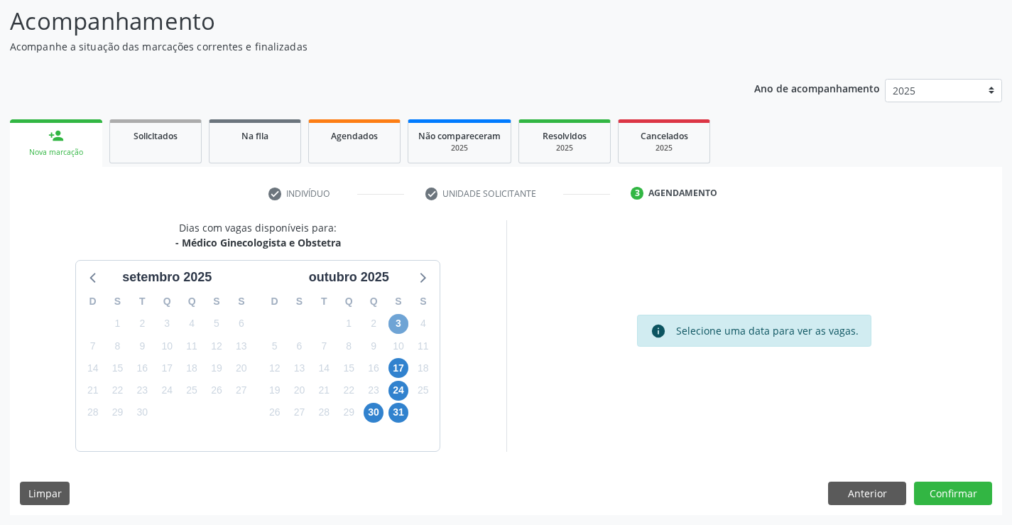
click at [395, 322] on span "3" at bounding box center [398, 324] width 20 height 20
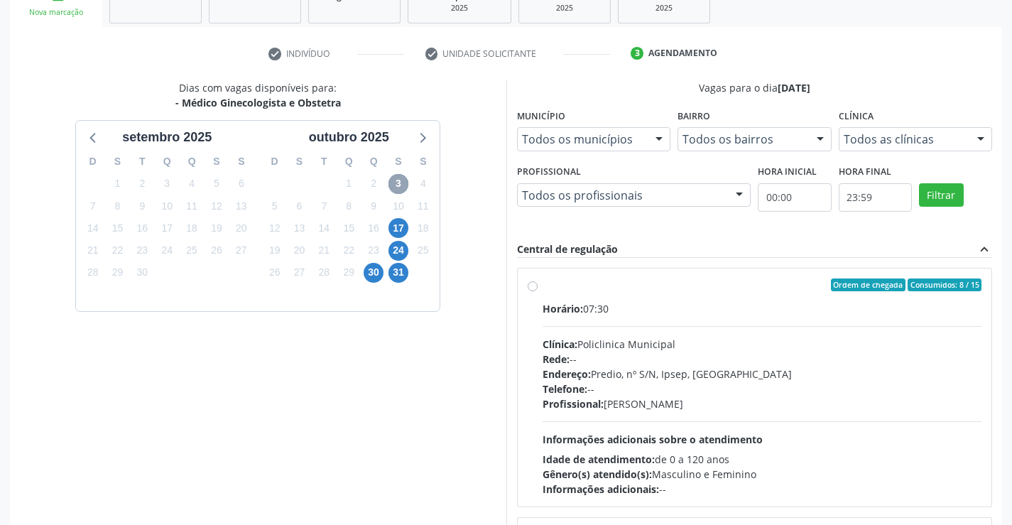
scroll to position [235, 0]
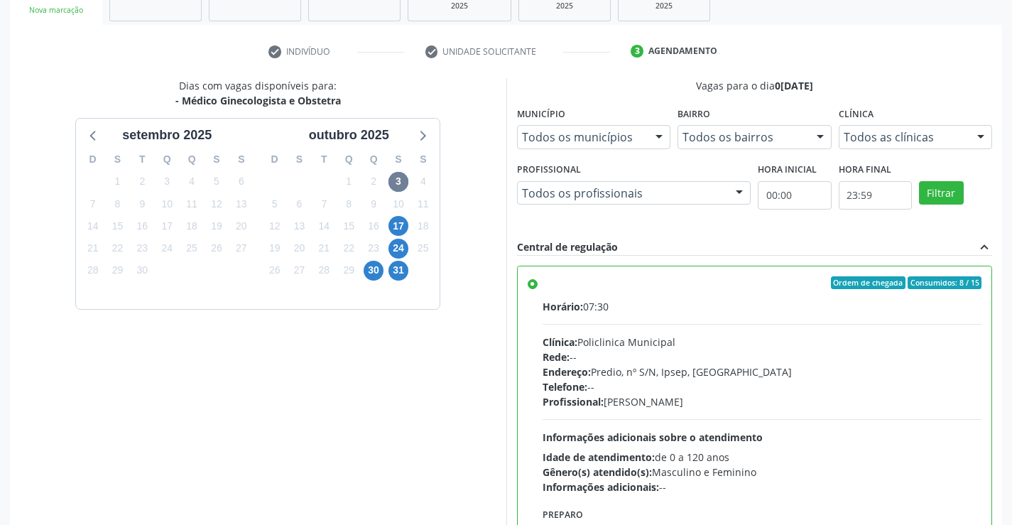
scroll to position [324, 0]
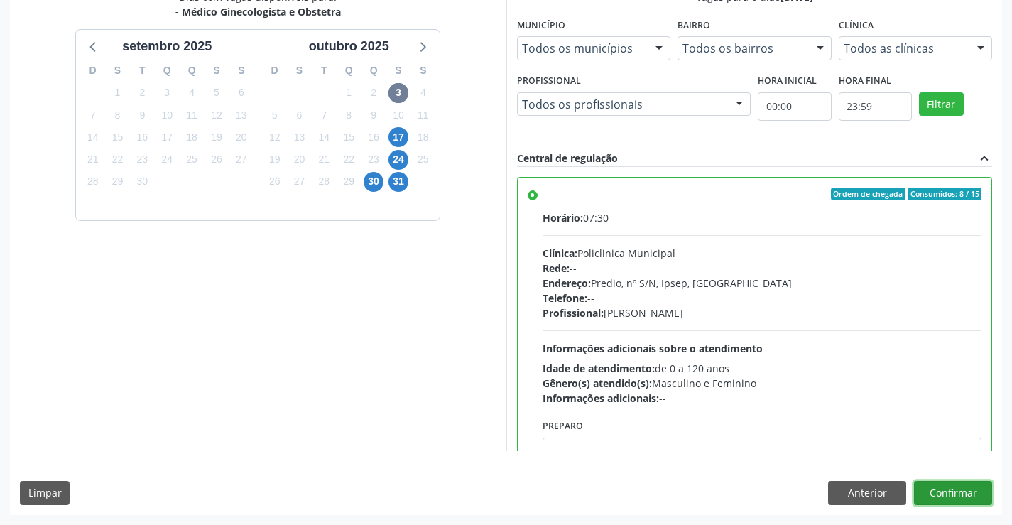
click at [972, 493] on button "Confirmar" at bounding box center [953, 493] width 78 height 24
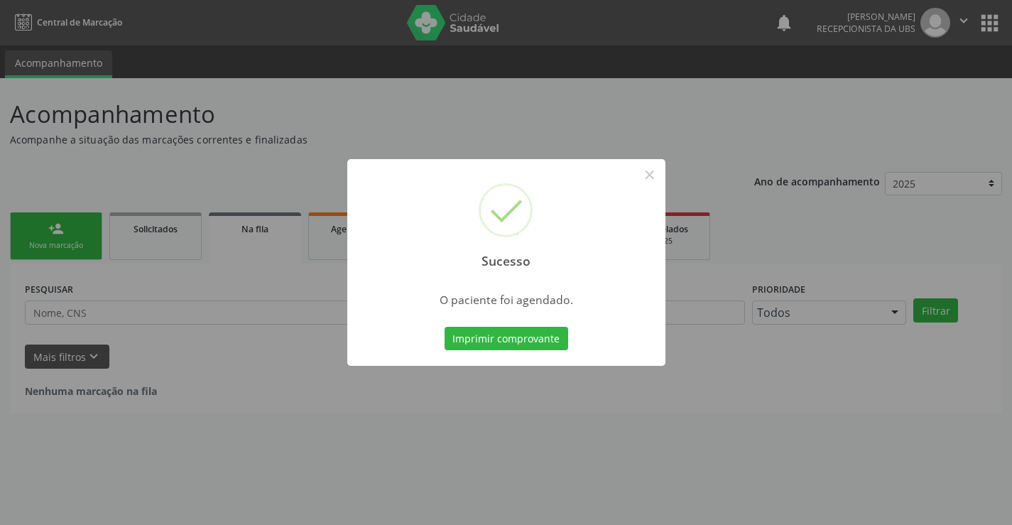
scroll to position [0, 0]
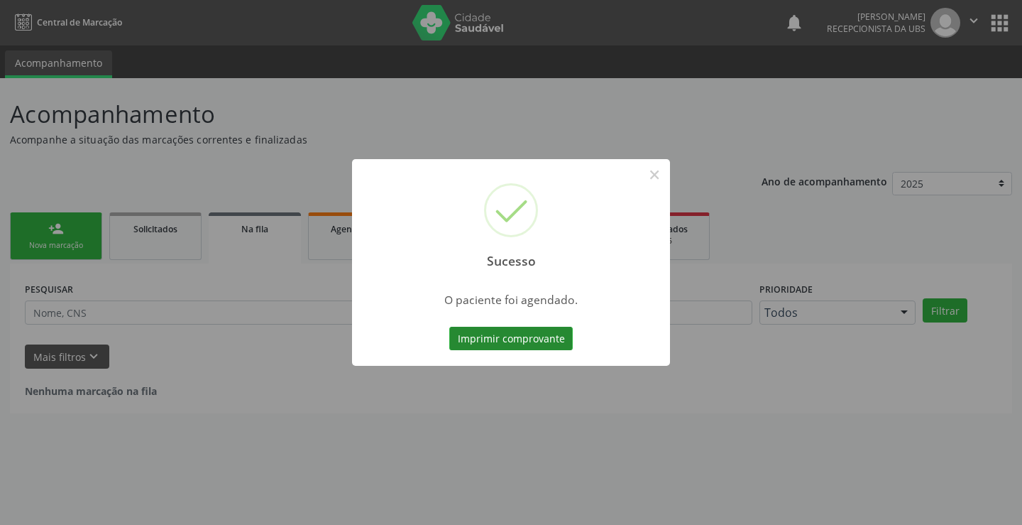
click at [540, 332] on button "Imprimir comprovante" at bounding box center [511, 339] width 124 height 24
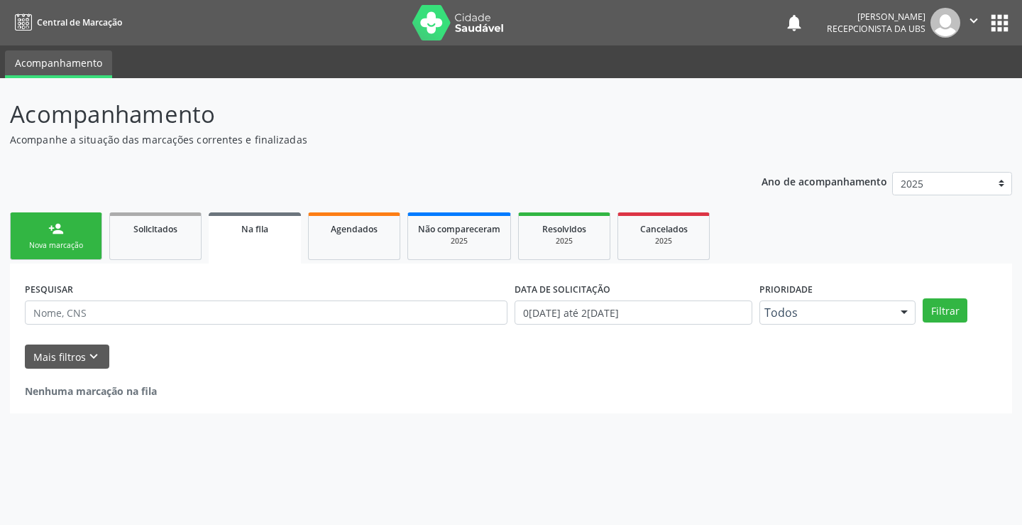
click at [72, 229] on link "person_add Nova marcação" at bounding box center [56, 236] width 92 height 48
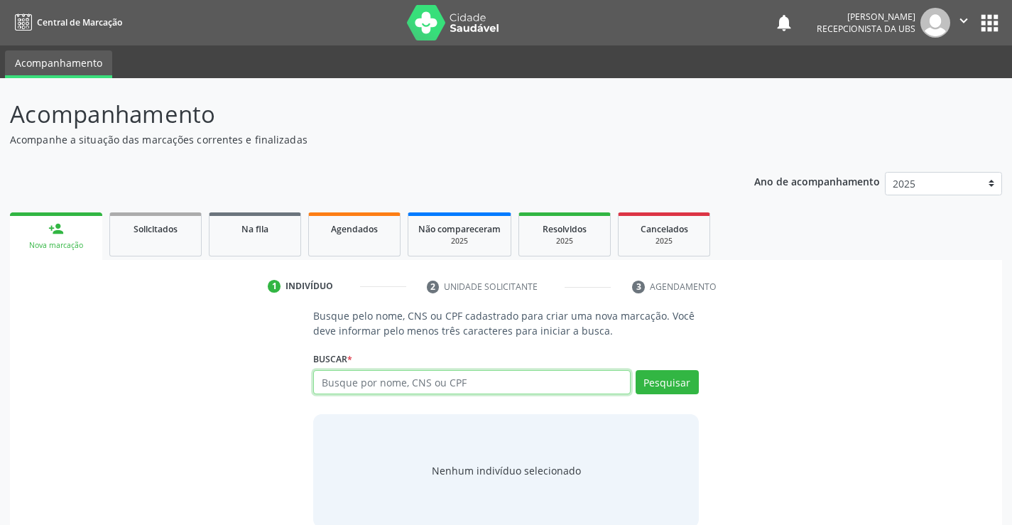
click at [527, 384] on input "text" at bounding box center [471, 382] width 317 height 24
click at [439, 379] on input "text" at bounding box center [471, 382] width 317 height 24
type input "13048667423"
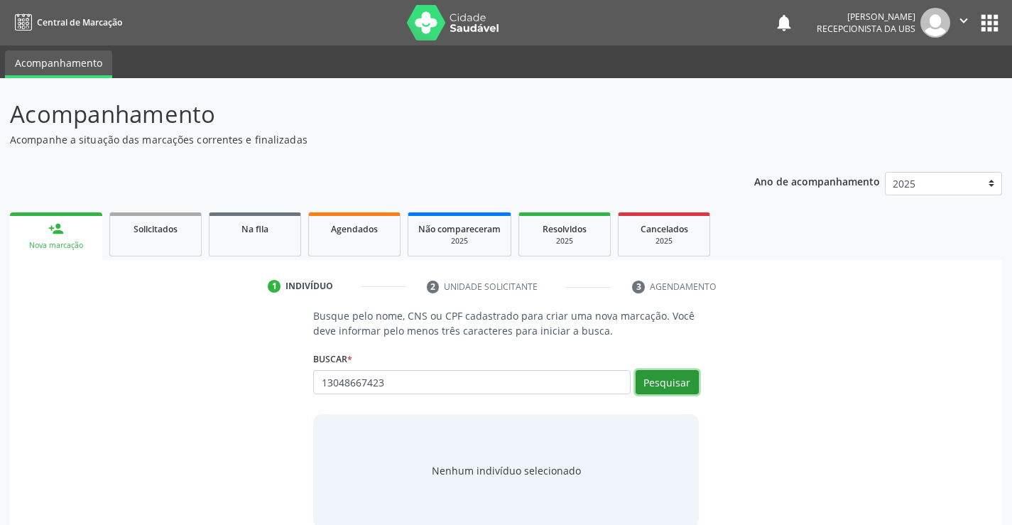
click at [676, 381] on button "Pesquisar" at bounding box center [666, 382] width 63 height 24
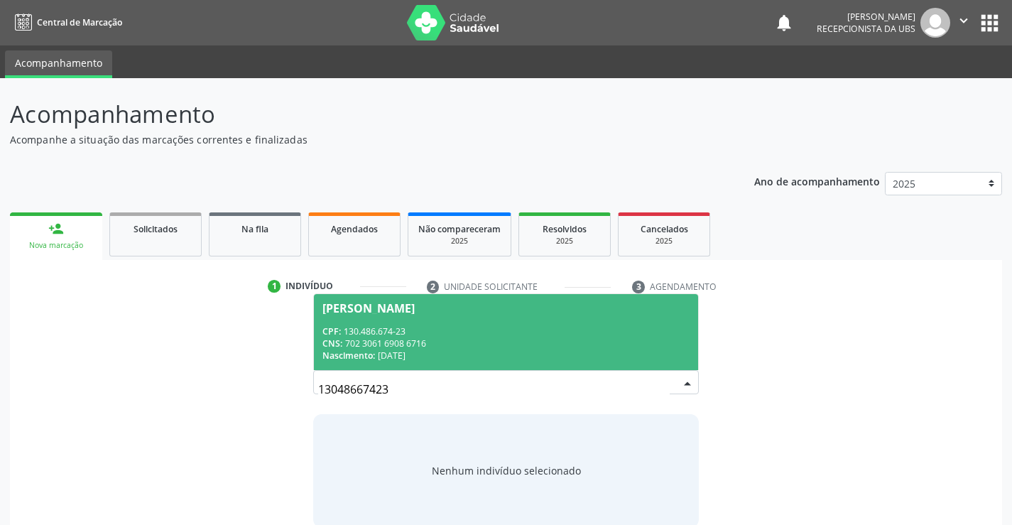
click at [415, 313] on div "[PERSON_NAME]" at bounding box center [368, 307] width 92 height 11
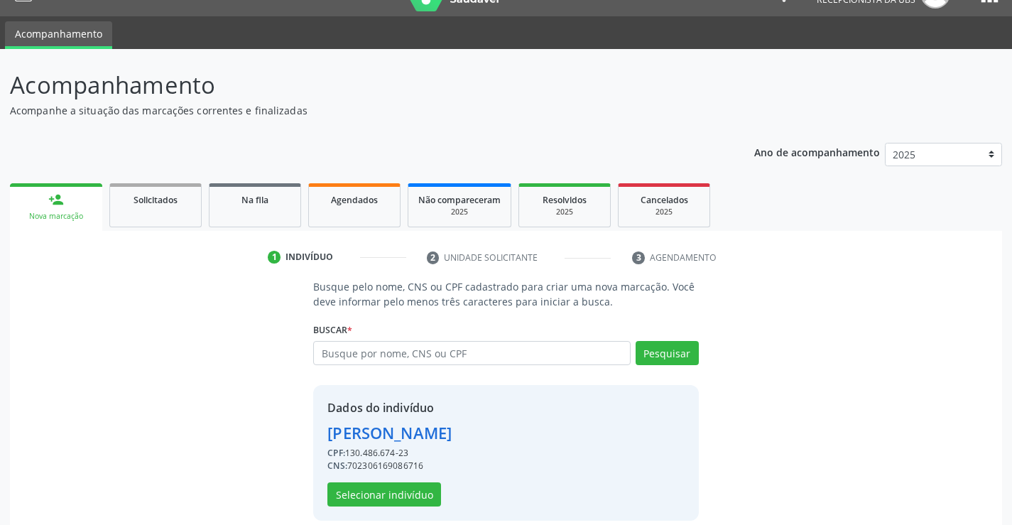
scroll to position [45, 0]
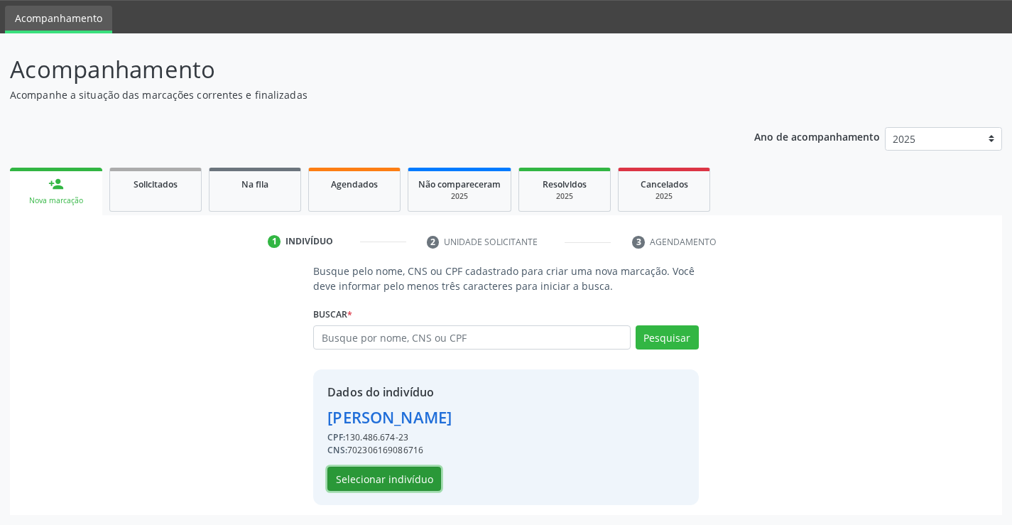
click at [422, 482] on button "Selecionar indivíduo" at bounding box center [384, 478] width 114 height 24
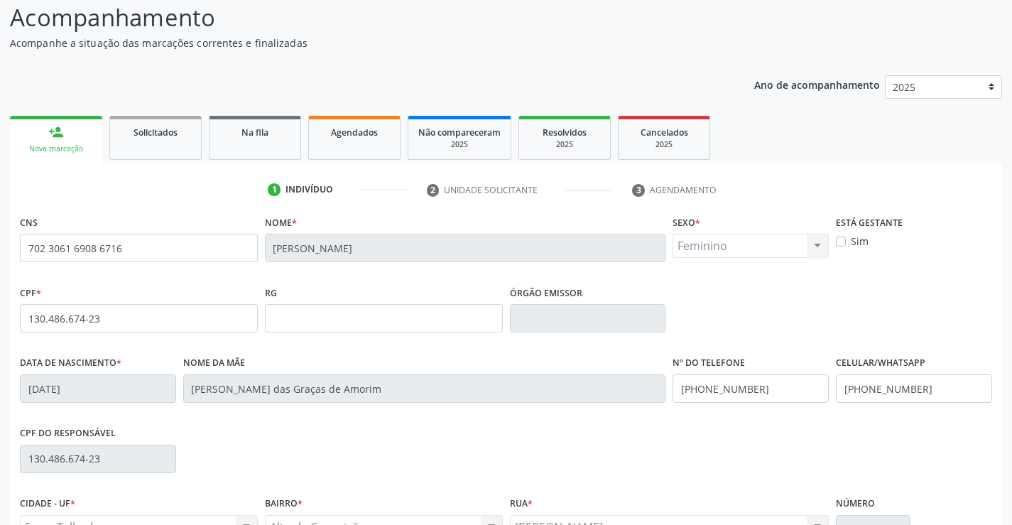
scroll to position [245, 0]
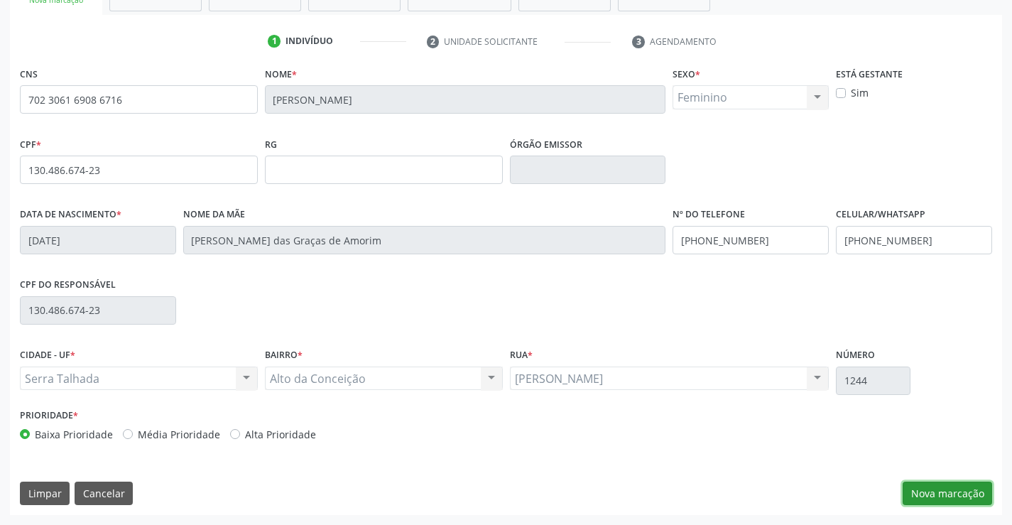
click at [951, 486] on button "Nova marcação" at bounding box center [946, 493] width 89 height 24
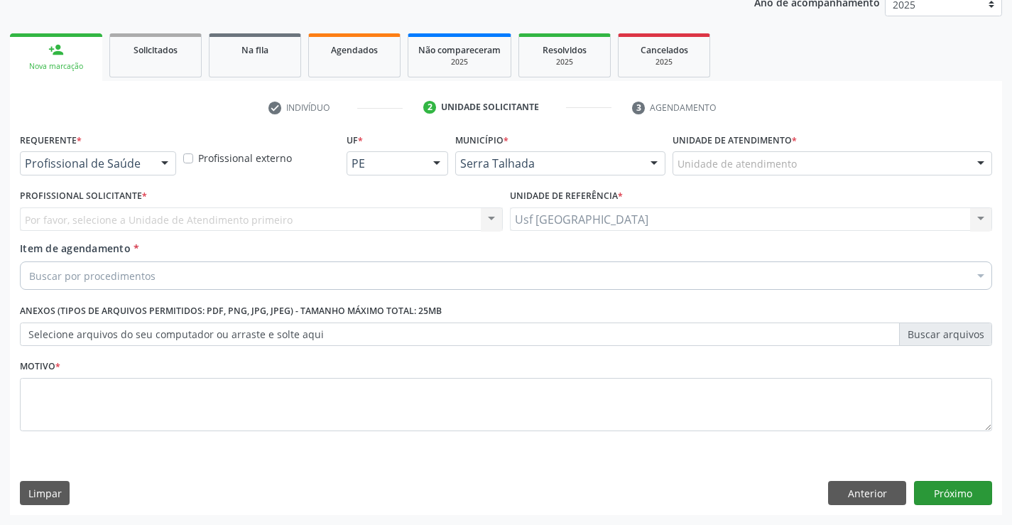
scroll to position [179, 0]
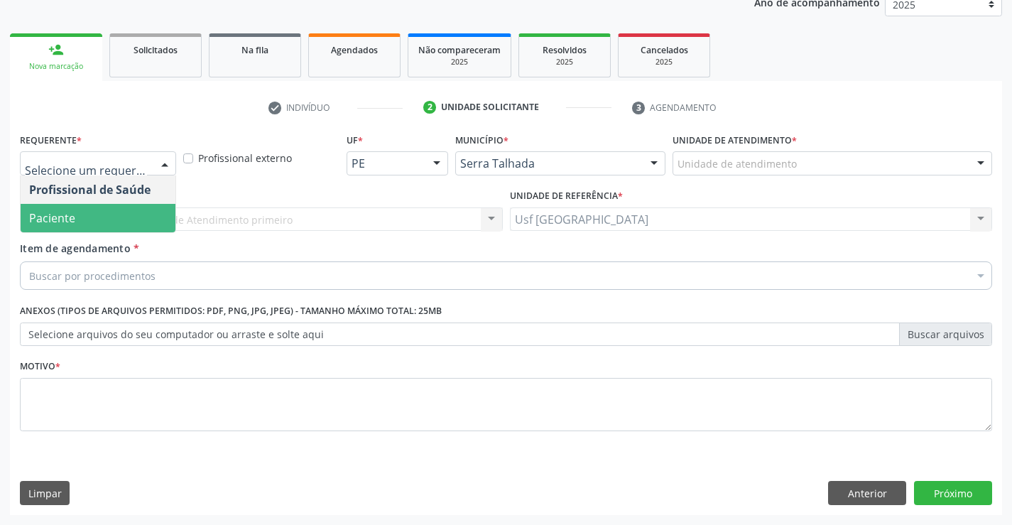
click at [85, 215] on span "Paciente" at bounding box center [98, 218] width 155 height 28
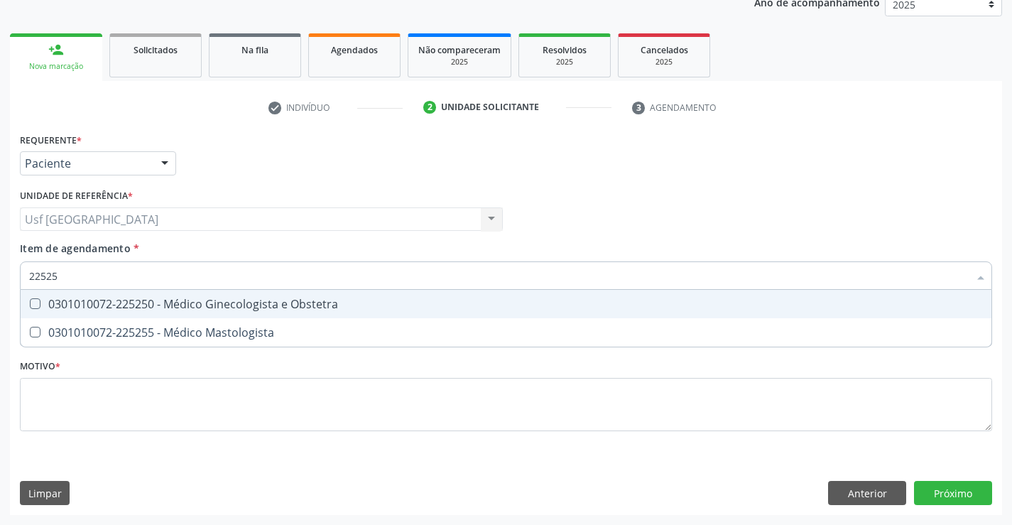
type input "225250"
click at [205, 306] on div "0301010072-225250 - Médico Ginecologista e Obstetra" at bounding box center [505, 303] width 953 height 11
checkbox Obstetra "true"
click at [200, 405] on div "Requerente * Paciente Profissional de Saúde Paciente Nenhum resultado encontrad…" at bounding box center [506, 290] width 972 height 322
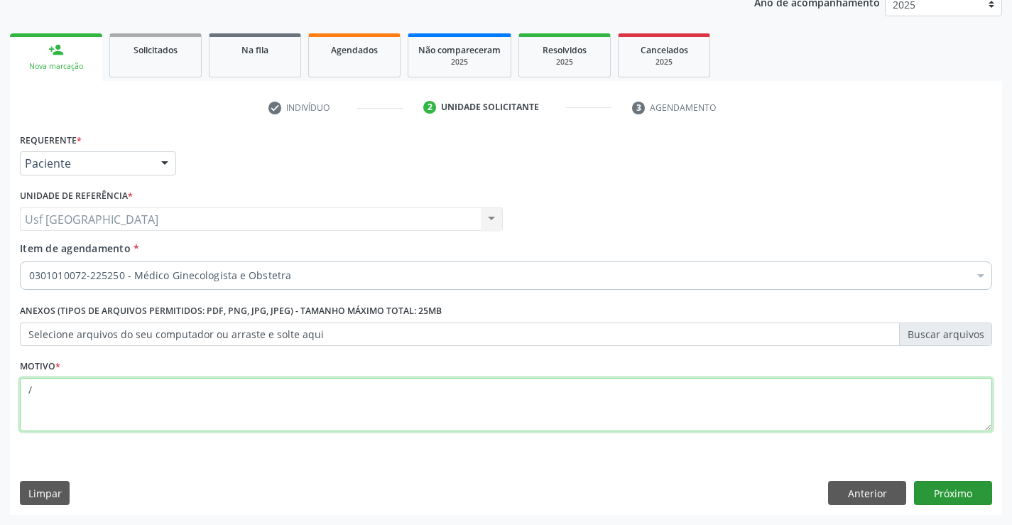
type textarea "/"
click at [960, 501] on button "Próximo" at bounding box center [953, 493] width 78 height 24
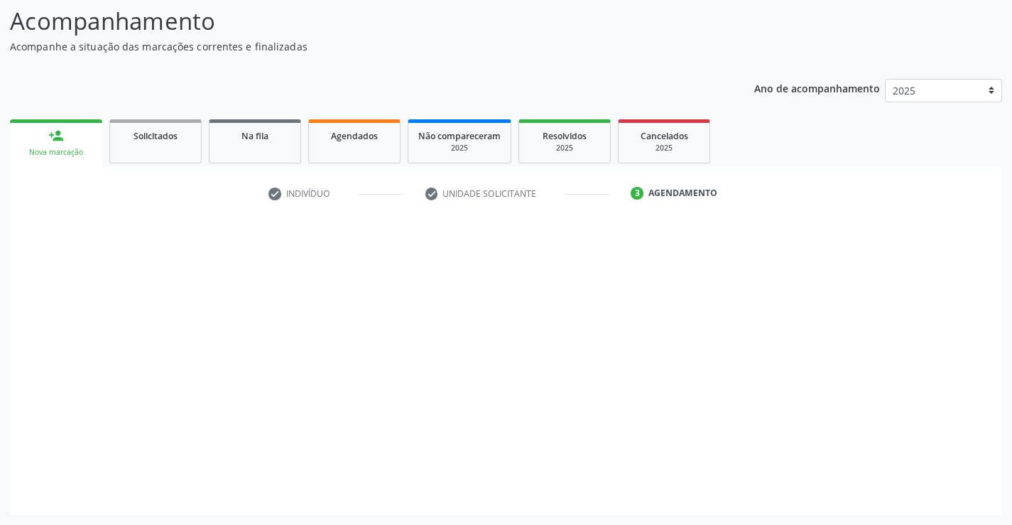
scroll to position [93, 0]
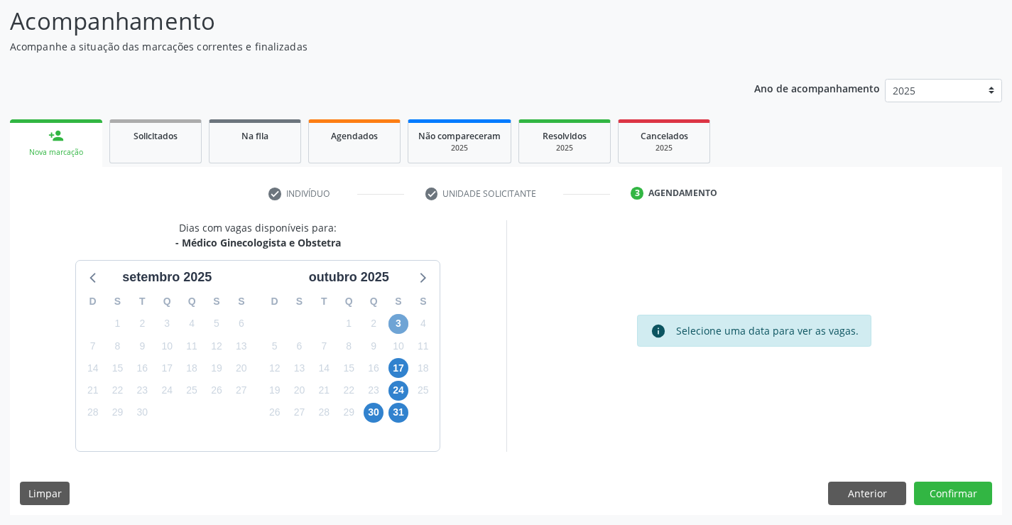
click at [400, 329] on span "3" at bounding box center [398, 324] width 20 height 20
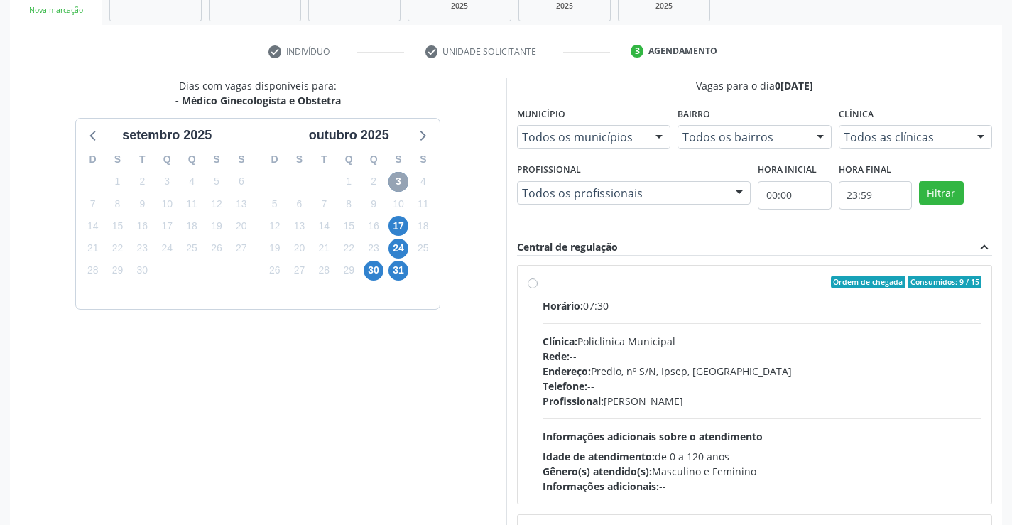
scroll to position [0, 0]
click at [542, 283] on label "Ordem de chegada Consumidos: 9 / 15 Horário: 07:30 Clínica: Policlinica Municip…" at bounding box center [761, 385] width 439 height 218
click at [537, 283] on input "Ordem de chegada Consumidos: 9 / 15 Horário: 07:30 Clínica: Policlinica Municip…" at bounding box center [532, 282] width 10 height 13
radio input "true"
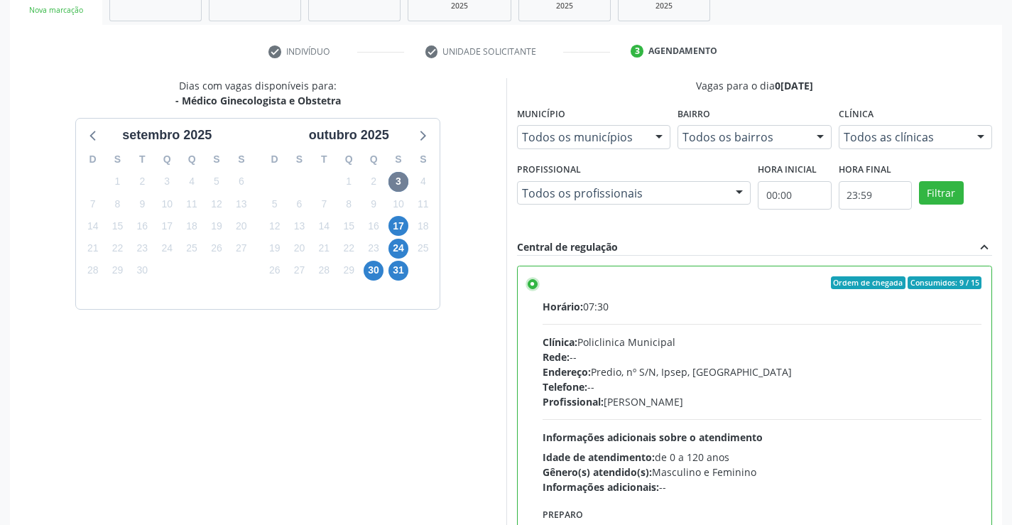
scroll to position [324, 0]
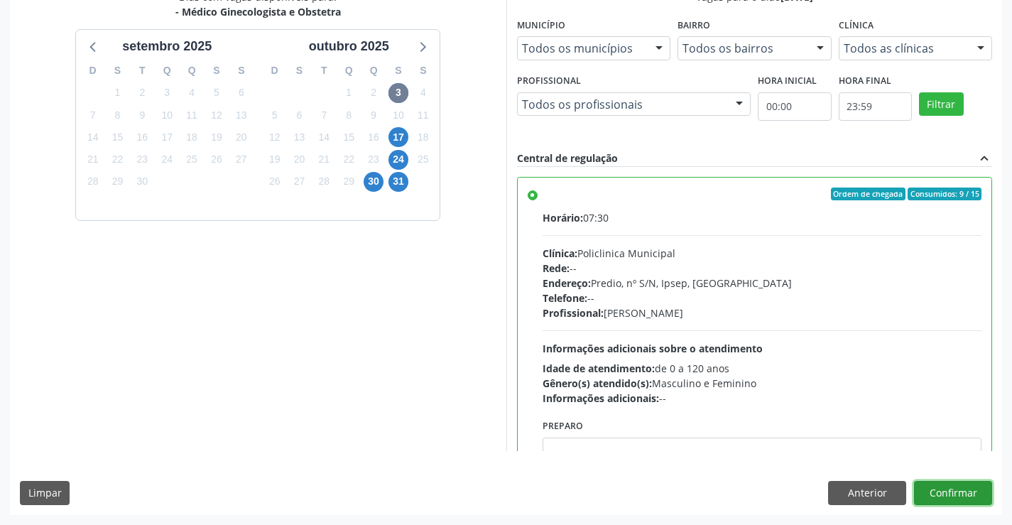
click at [929, 491] on button "Confirmar" at bounding box center [953, 493] width 78 height 24
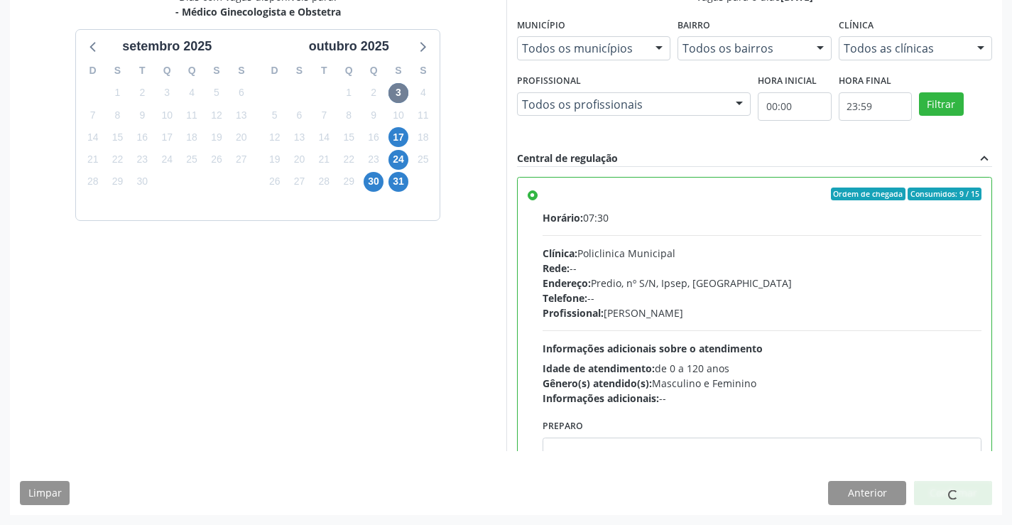
scroll to position [0, 0]
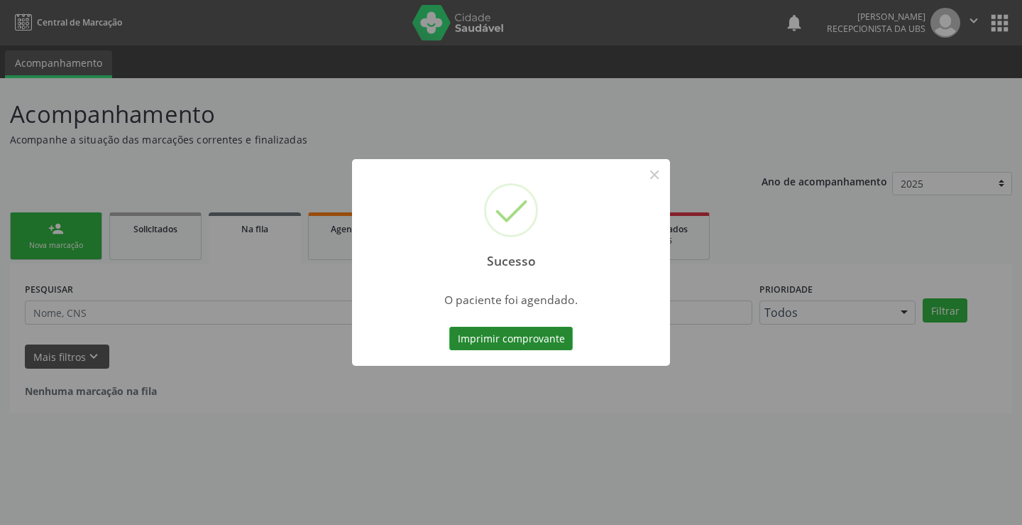
click at [545, 341] on button "Imprimir comprovante" at bounding box center [511, 339] width 124 height 24
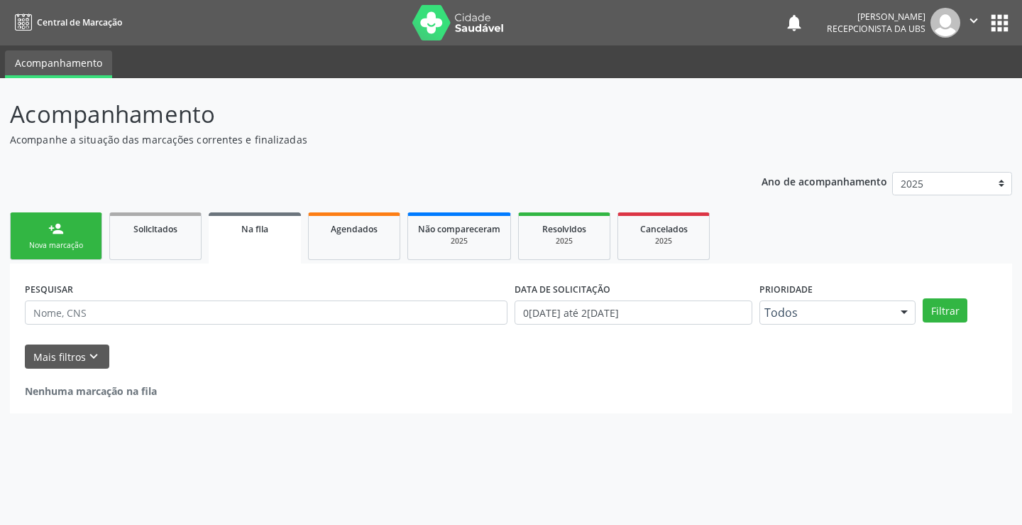
click at [69, 238] on link "person_add Nova marcação" at bounding box center [56, 236] width 92 height 48
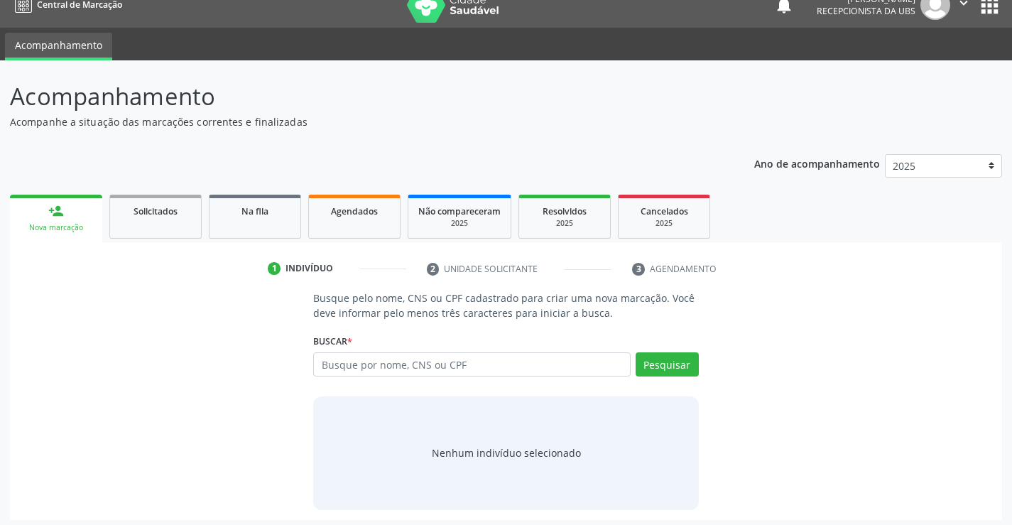
scroll to position [23, 0]
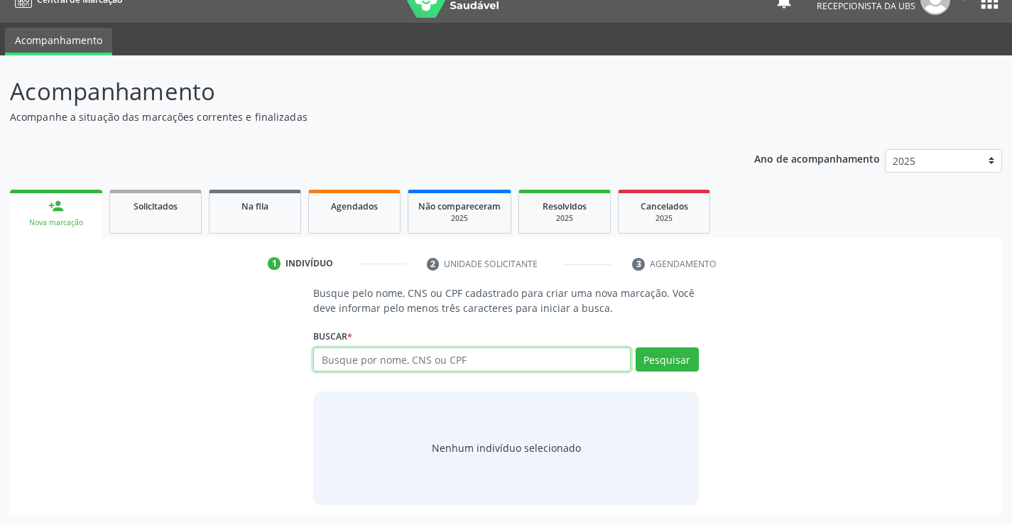
click at [598, 360] on input "text" at bounding box center [471, 359] width 317 height 24
type input "98528653404"
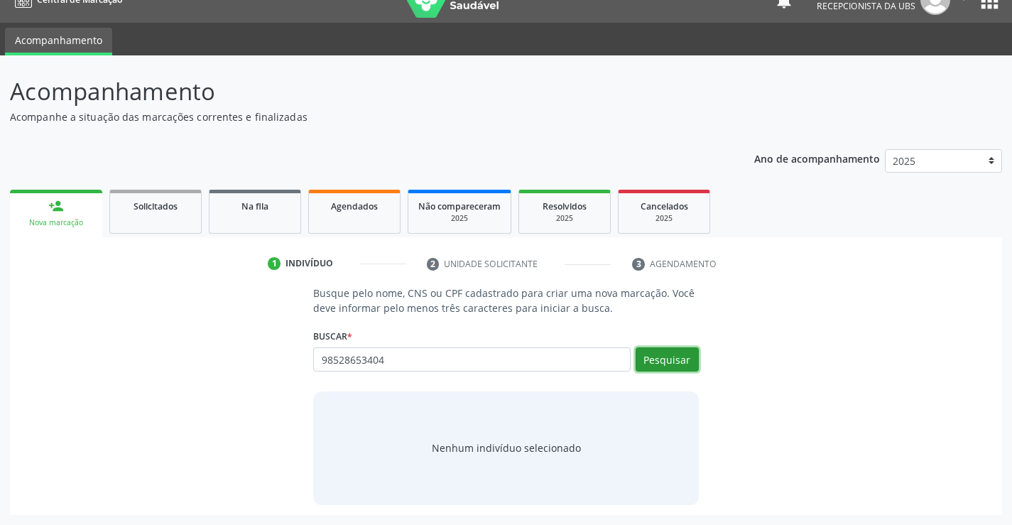
click at [671, 356] on button "Pesquisar" at bounding box center [666, 359] width 63 height 24
type input "98528653404"
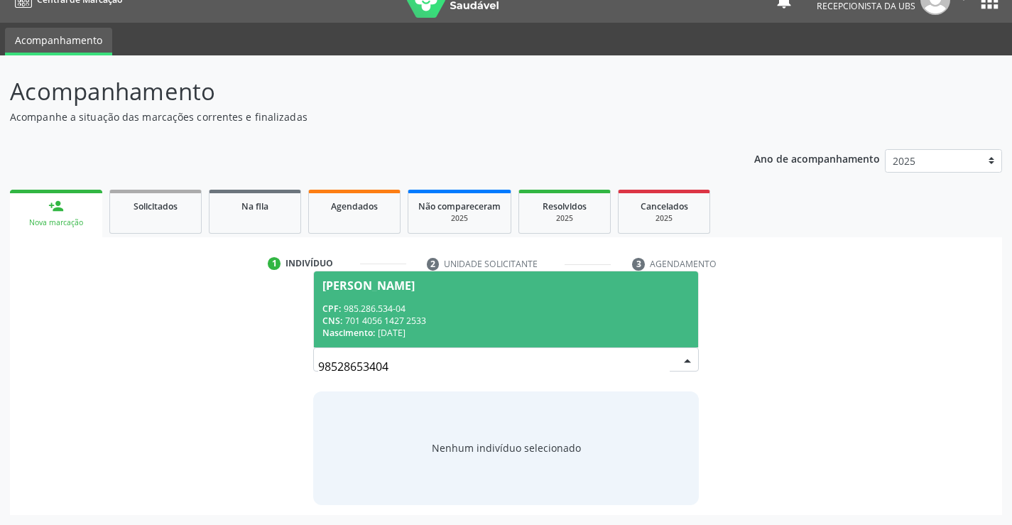
click at [408, 304] on div "CPF: 985.286.534-04" at bounding box center [505, 308] width 366 height 12
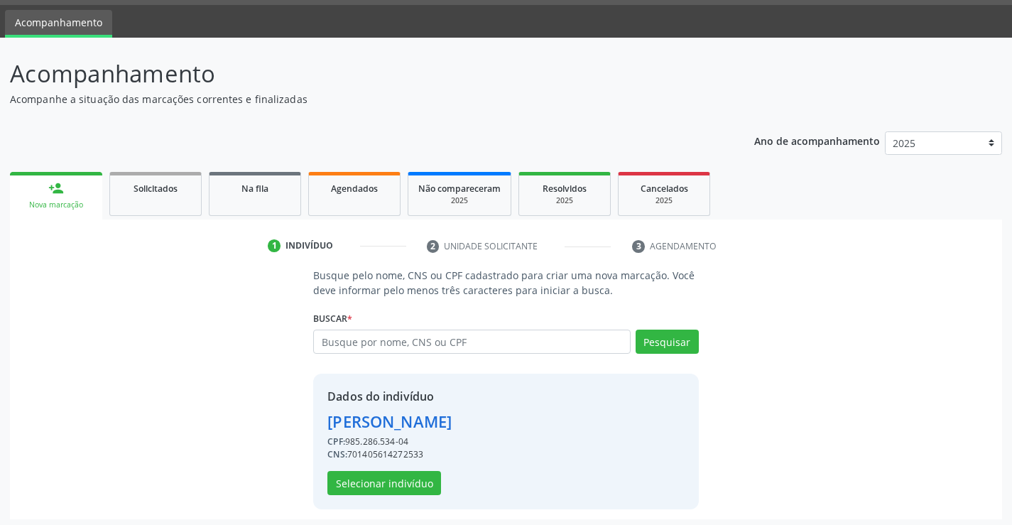
scroll to position [45, 0]
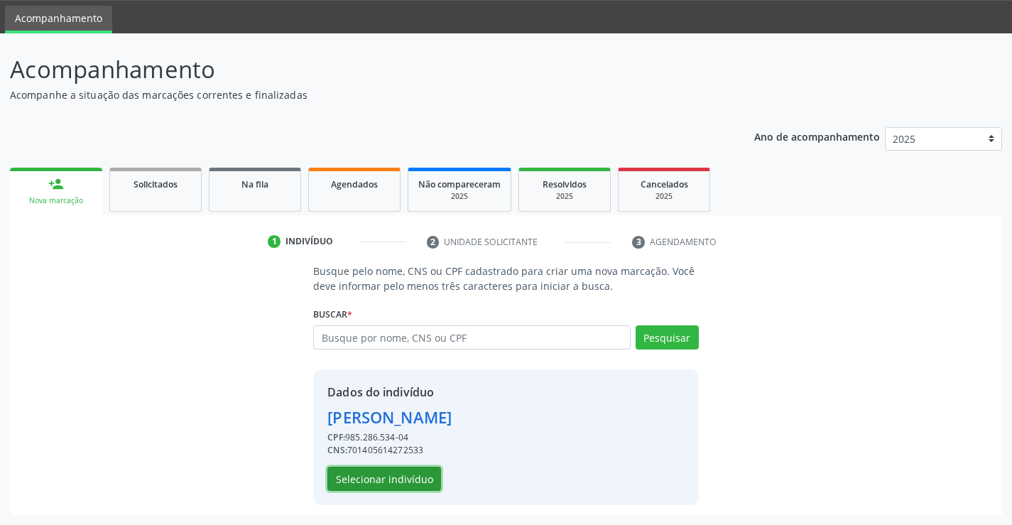
click at [395, 469] on button "Selecionar indivíduo" at bounding box center [384, 478] width 114 height 24
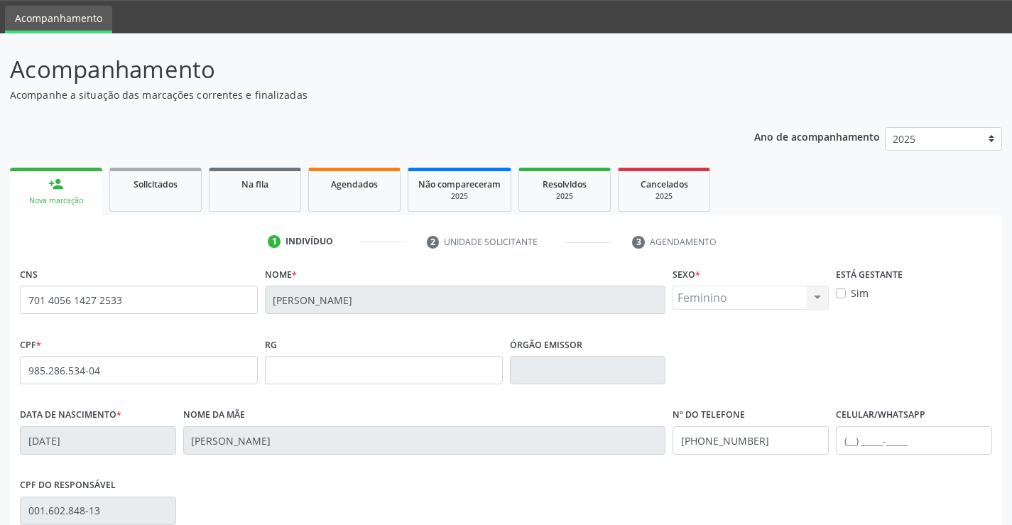
scroll to position [245, 0]
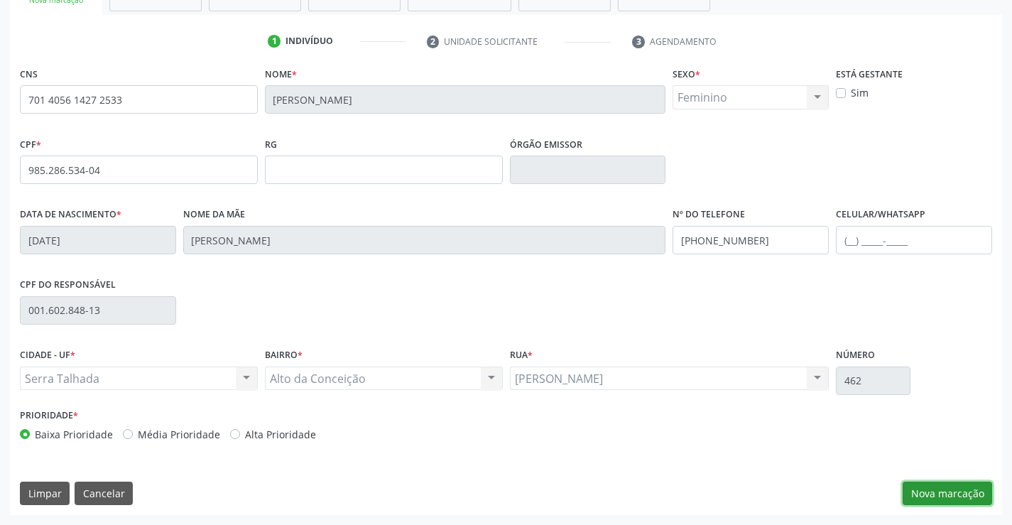
click at [968, 502] on button "Nova marcação" at bounding box center [946, 493] width 89 height 24
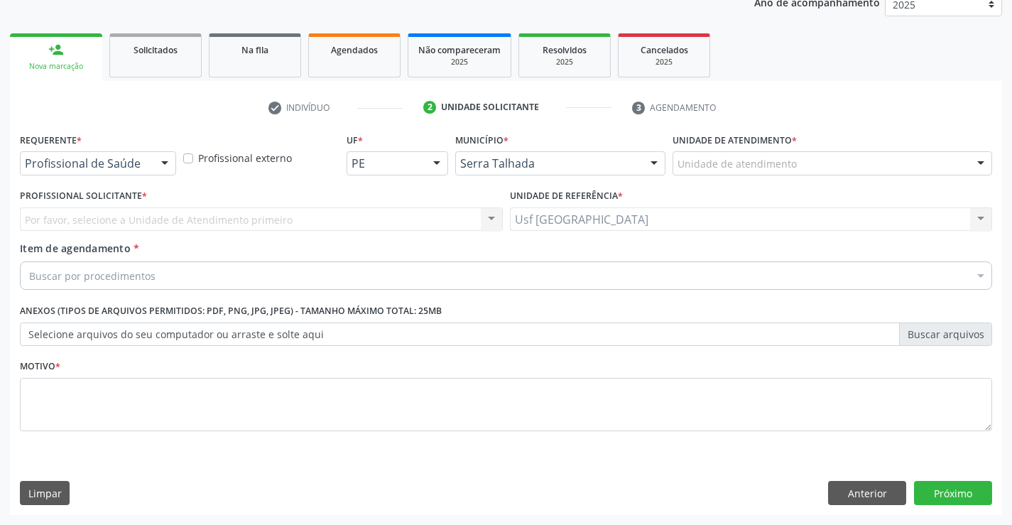
scroll to position [179, 0]
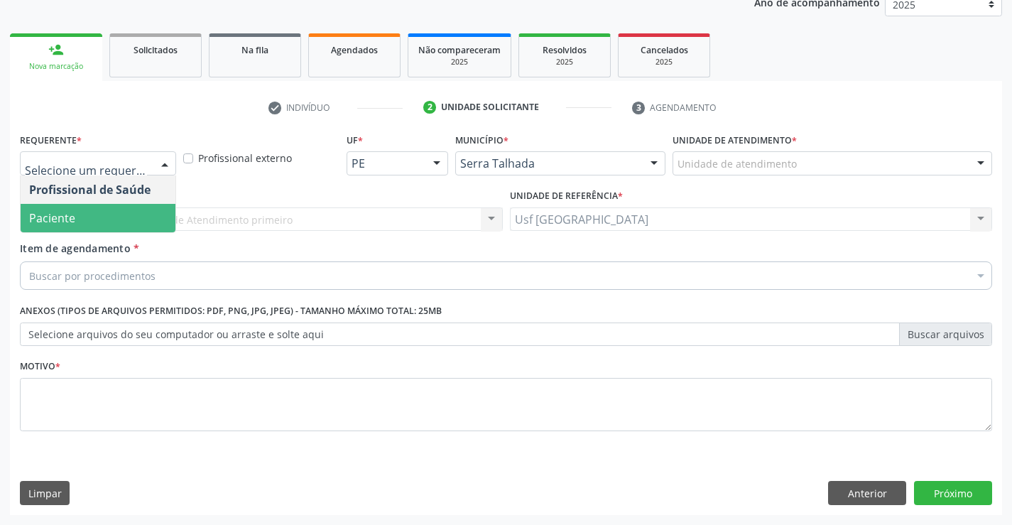
click at [98, 207] on span "Paciente" at bounding box center [98, 218] width 155 height 28
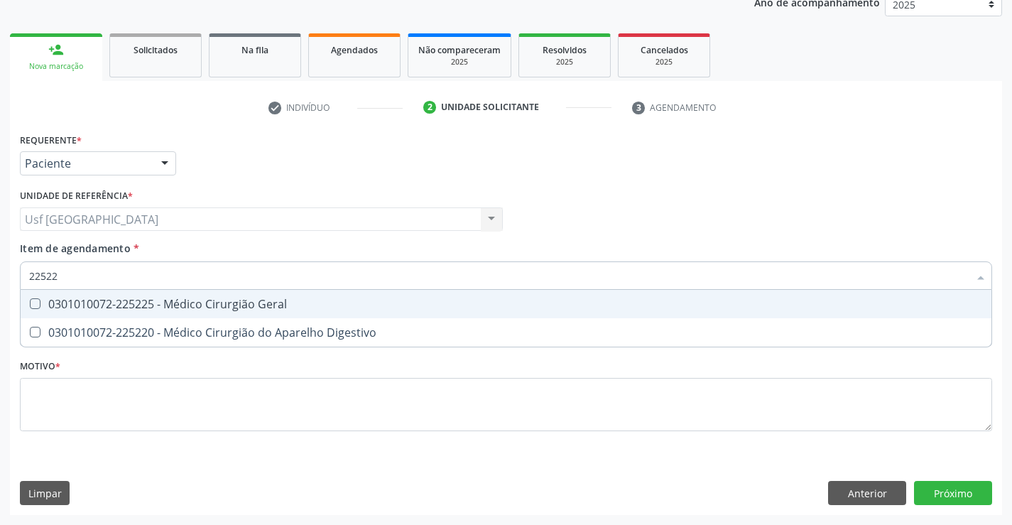
type input "225225"
drag, startPoint x: 216, startPoint y: 305, endPoint x: 200, endPoint y: 338, distance: 36.2
click at [216, 310] on div "0301010072-225225 - Médico Cirurgião Geral" at bounding box center [505, 303] width 953 height 11
checkbox Geral "true"
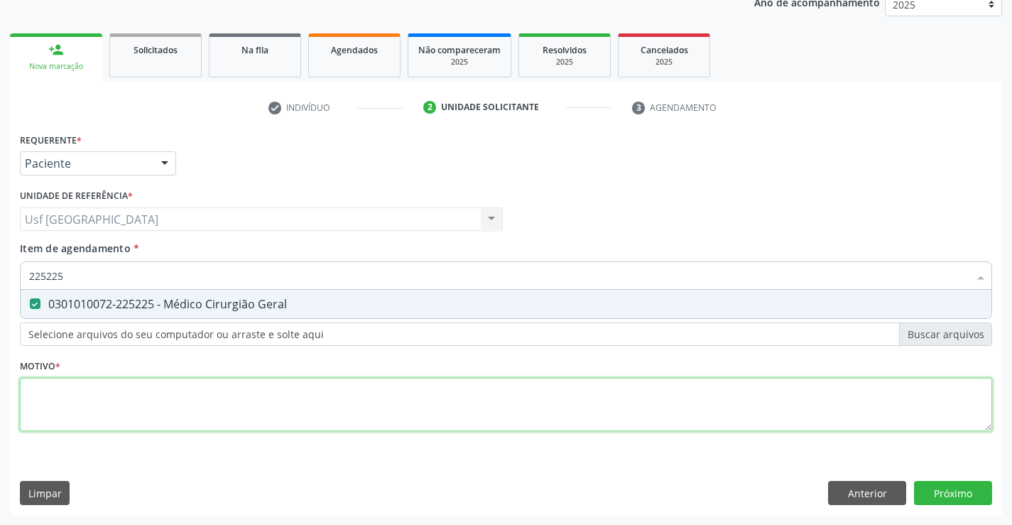
click at [158, 393] on div "Requerente * Paciente Profissional de Saúde Paciente Nenhum resultado encontrad…" at bounding box center [506, 290] width 972 height 322
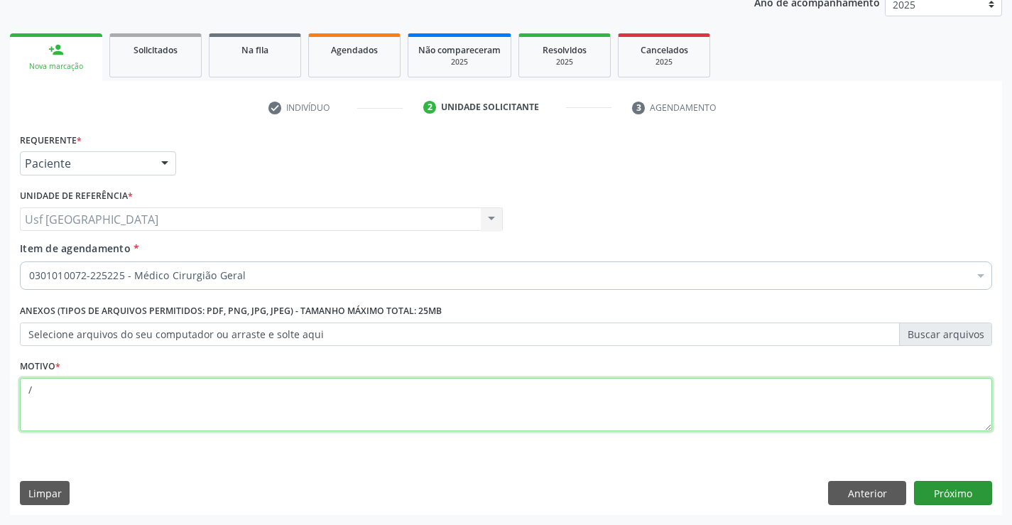
type textarea "/"
click at [954, 496] on button "Próximo" at bounding box center [953, 493] width 78 height 24
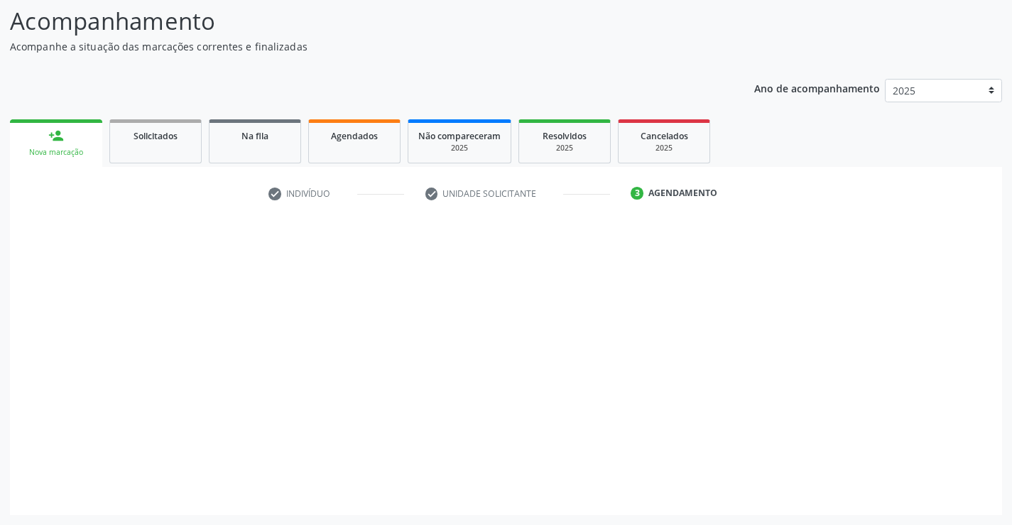
scroll to position [93, 0]
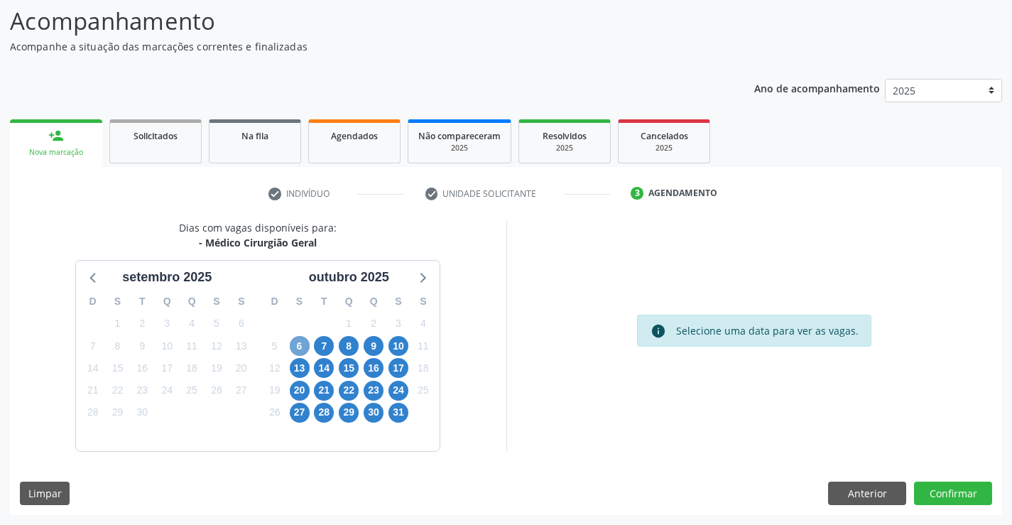
click at [291, 341] on span "6" at bounding box center [300, 346] width 20 height 20
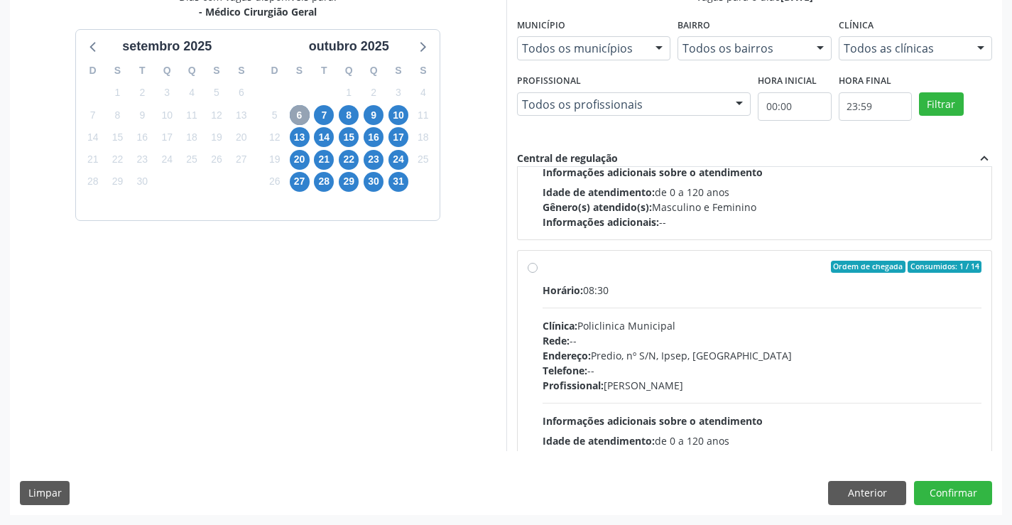
scroll to position [213, 0]
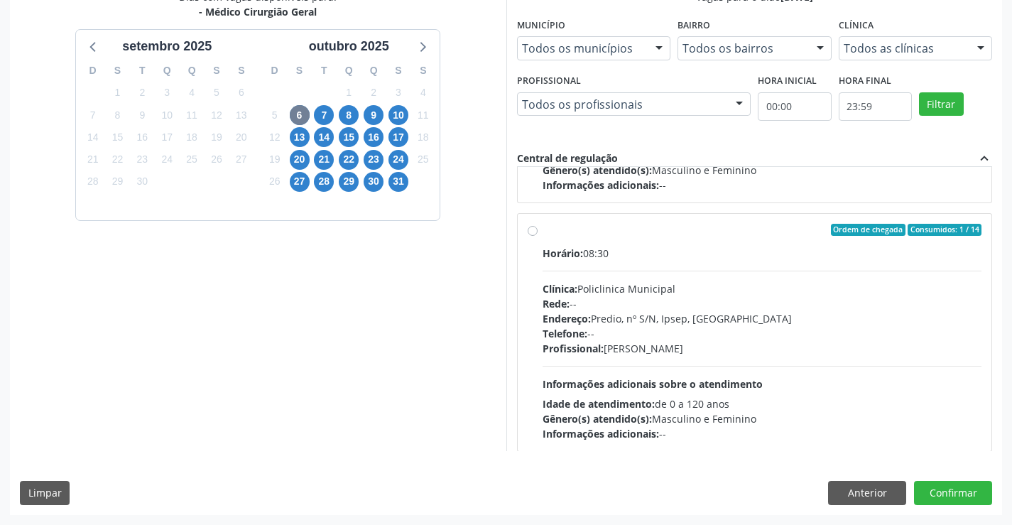
click at [542, 230] on label "Ordem de chegada Consumidos: 1 / 14 Horário: 08:30 Clínica: Policlinica Municip…" at bounding box center [761, 333] width 439 height 218
click at [533, 230] on input "Ordem de chegada Consumidos: 1 / 14 Horário: 08:30 Clínica: Policlinica Municip…" at bounding box center [532, 230] width 10 height 13
radio input "true"
click at [971, 493] on button "Confirmar" at bounding box center [953, 493] width 78 height 24
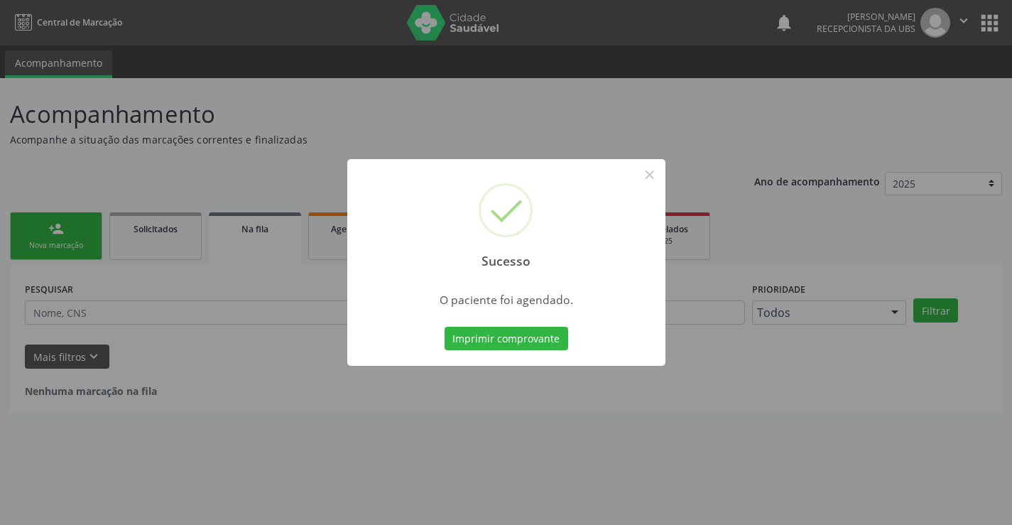
scroll to position [0, 0]
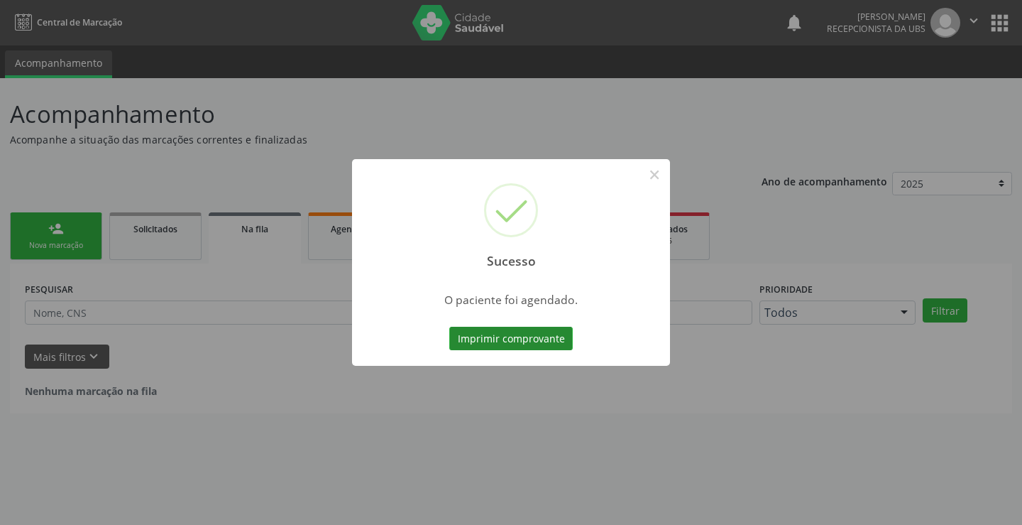
click at [515, 334] on button "Imprimir comprovante" at bounding box center [511, 339] width 124 height 24
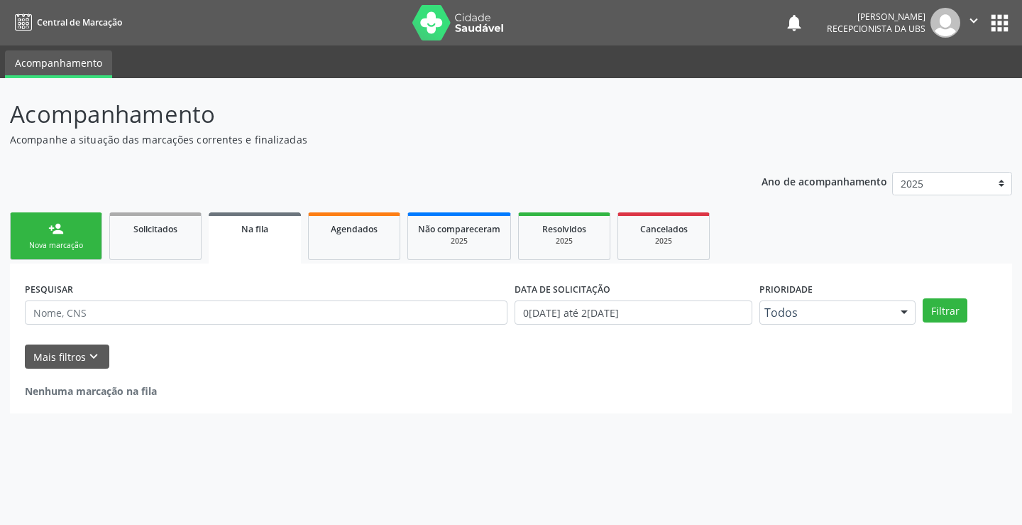
click at [79, 227] on link "person_add Nova marcação" at bounding box center [56, 236] width 92 height 48
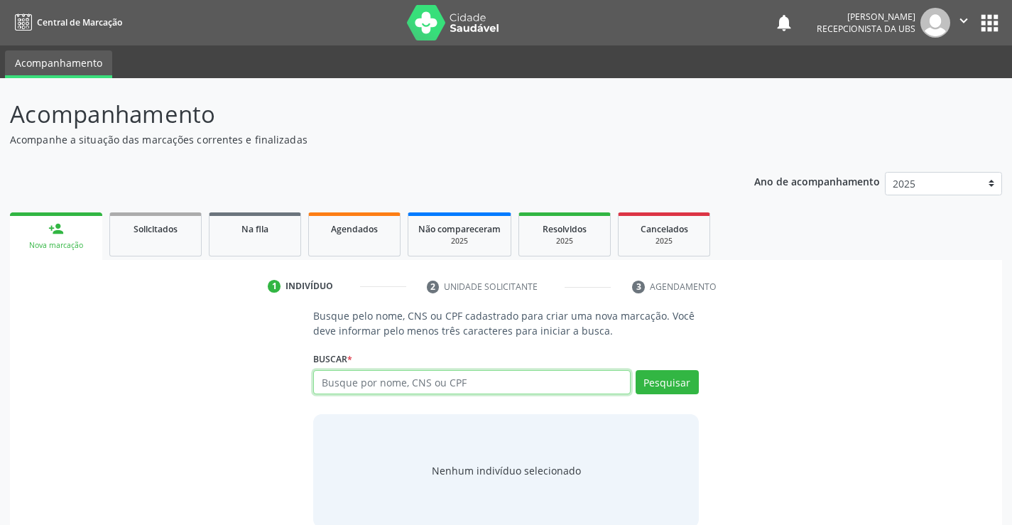
click at [573, 382] on input "text" at bounding box center [471, 382] width 317 height 24
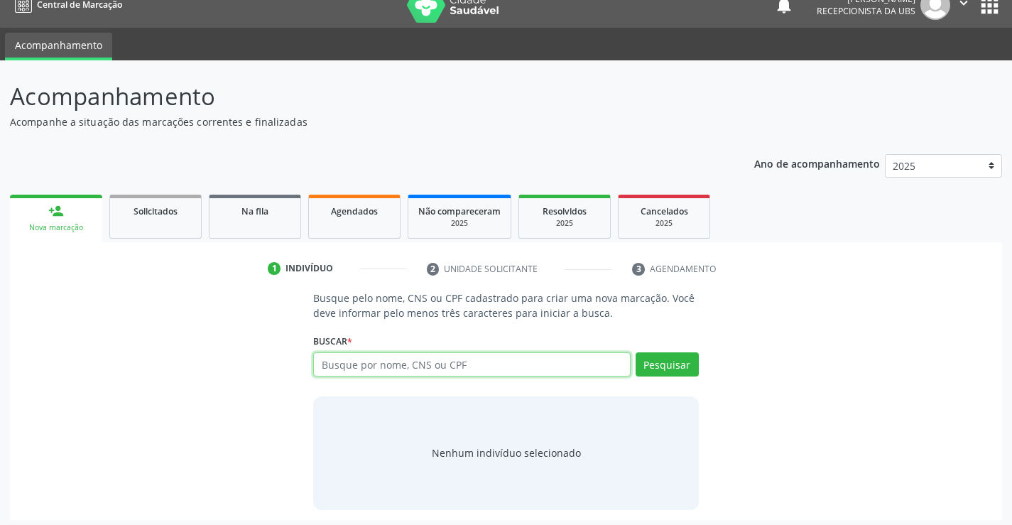
scroll to position [23, 0]
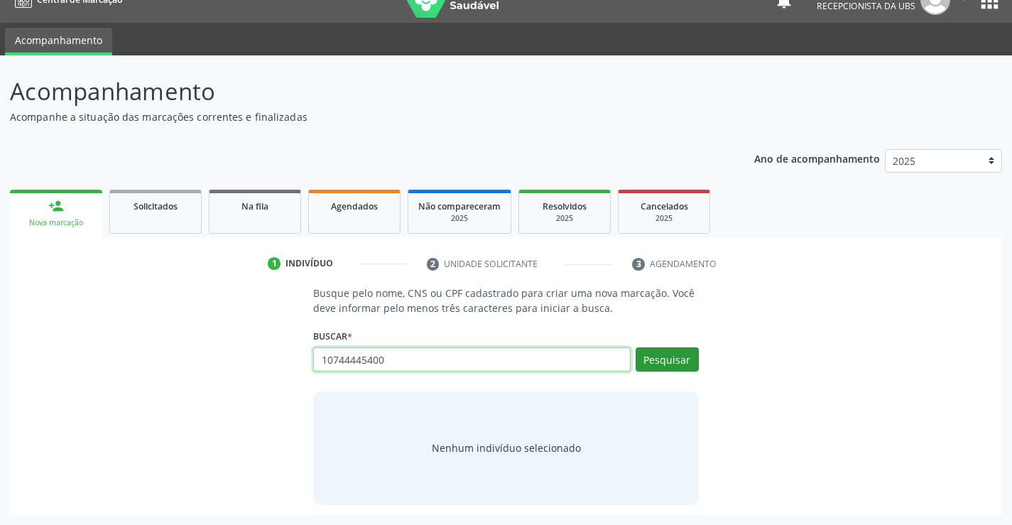
type input "10744445400"
click at [659, 361] on button "Pesquisar" at bounding box center [666, 359] width 63 height 24
type input "10744445400"
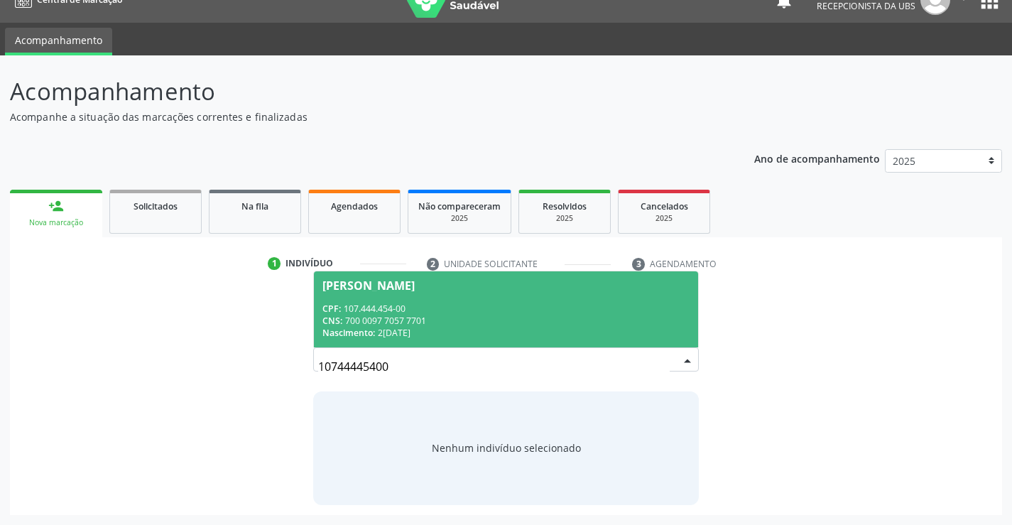
click at [479, 295] on span "Cibely Ferreira de Oliveira CPF: 107.444.454-00 CNS: 700 0097 7057 7701 Nascime…" at bounding box center [505, 309] width 383 height 76
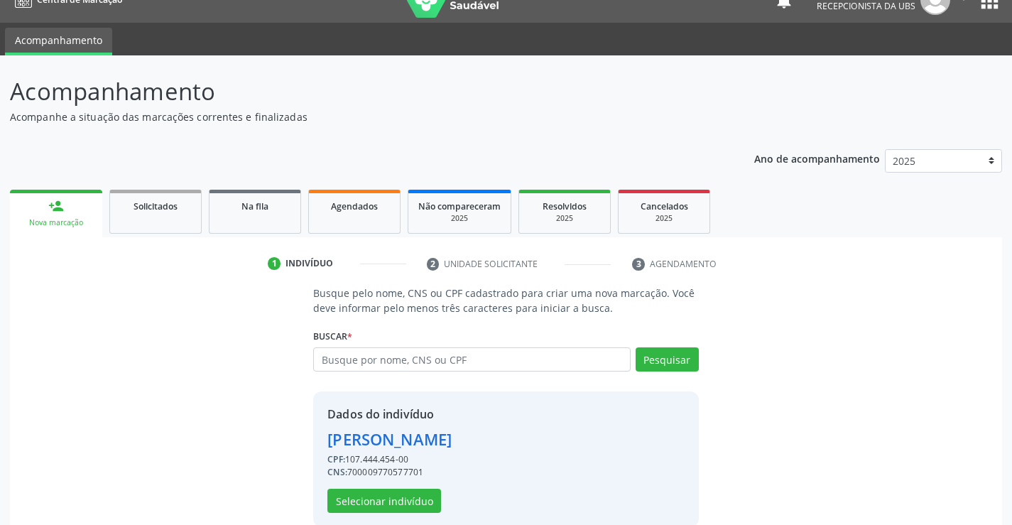
scroll to position [45, 0]
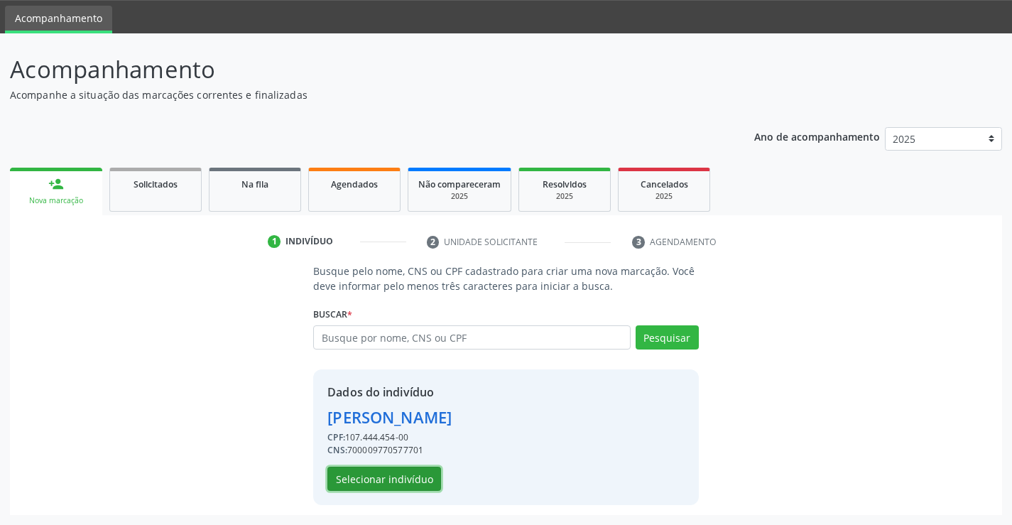
click at [378, 474] on button "Selecionar indivíduo" at bounding box center [384, 478] width 114 height 24
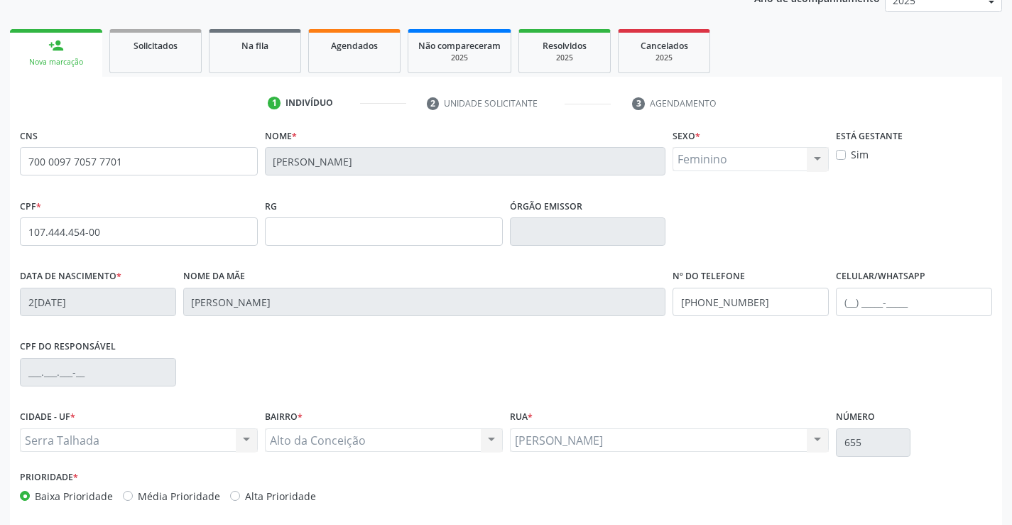
scroll to position [245, 0]
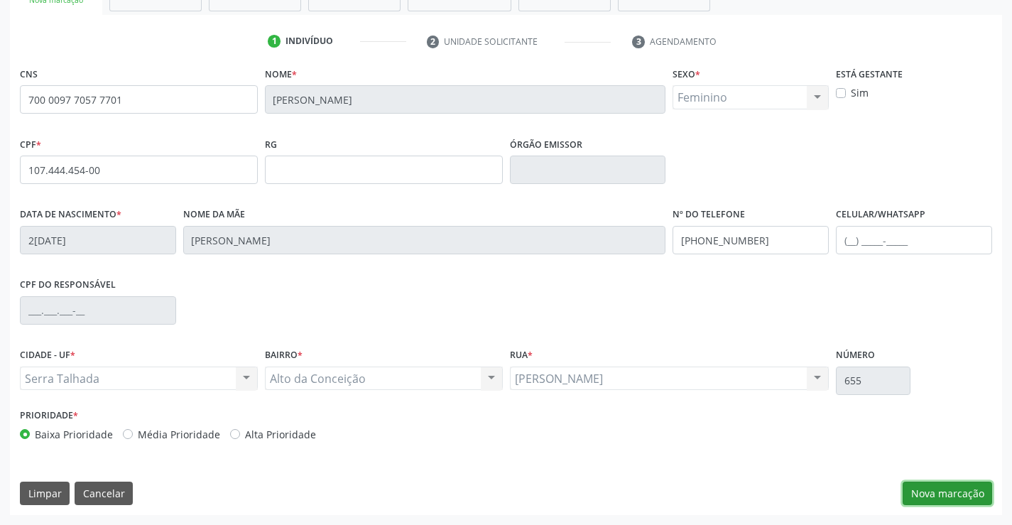
click at [965, 488] on button "Nova marcação" at bounding box center [946, 493] width 89 height 24
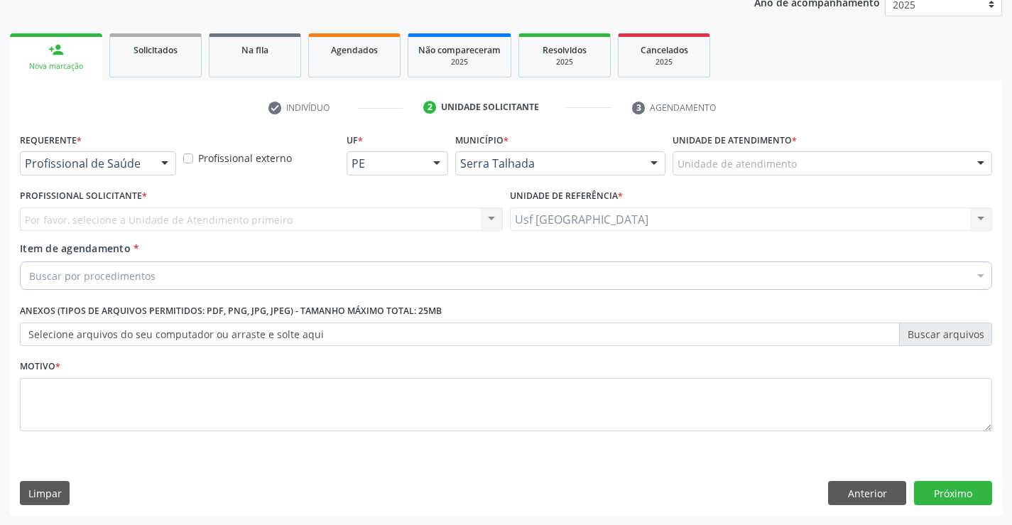
scroll to position [179, 0]
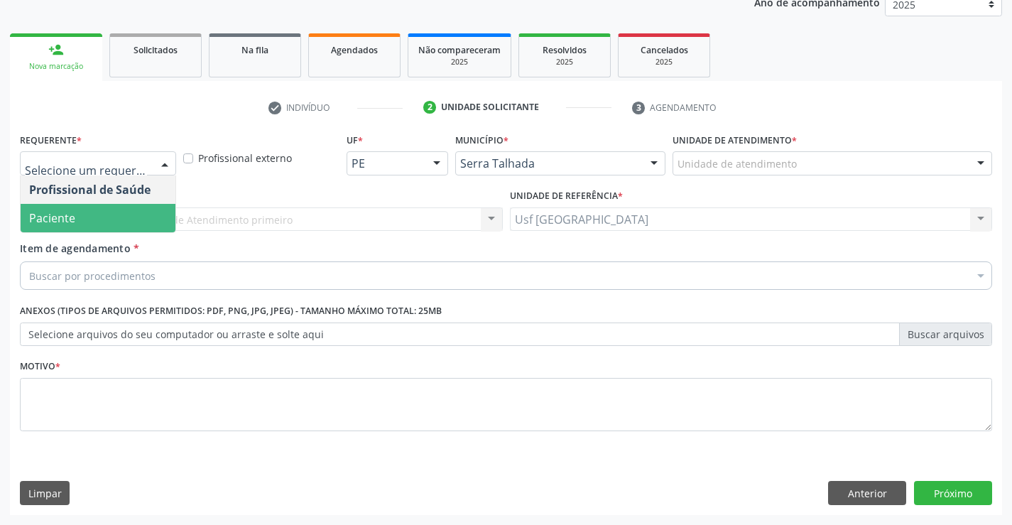
click at [84, 214] on span "Paciente" at bounding box center [98, 218] width 155 height 28
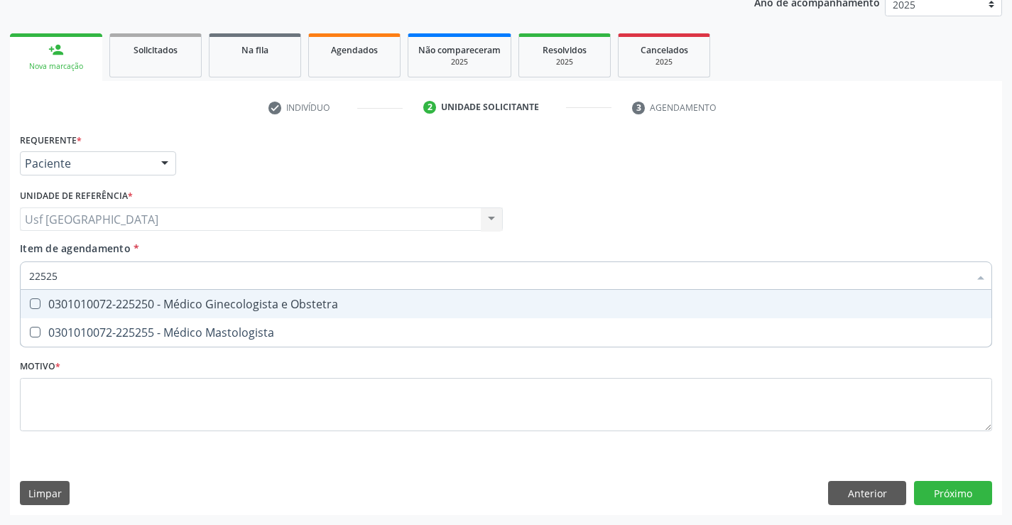
type input "225250"
click at [104, 301] on div "0301010072-225250 - Médico Ginecologista e Obstetra" at bounding box center [505, 303] width 953 height 11
checkbox Obstetra "true"
click at [96, 397] on div "Requerente * Paciente Profissional de Saúde Paciente Nenhum resultado encontrad…" at bounding box center [506, 290] width 972 height 322
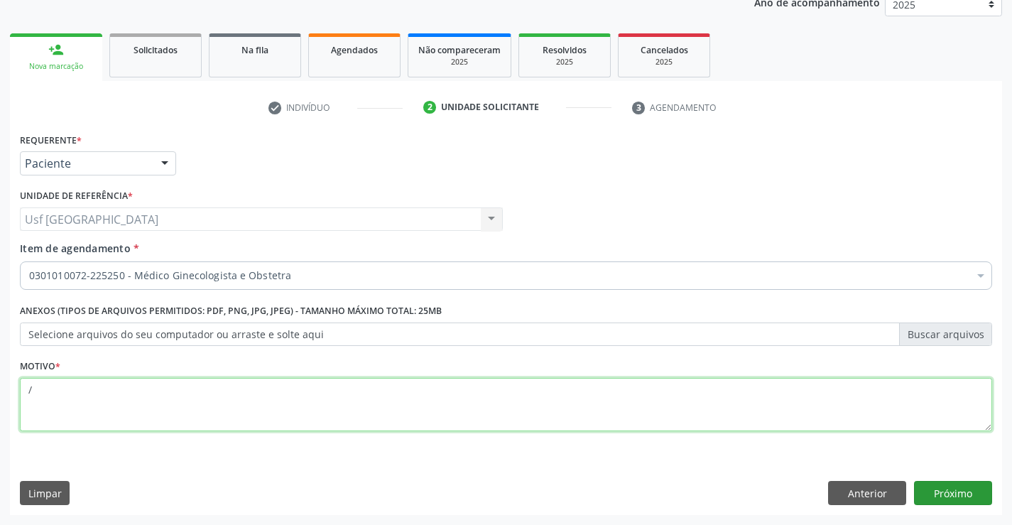
type textarea "/"
click at [988, 497] on button "Próximo" at bounding box center [953, 493] width 78 height 24
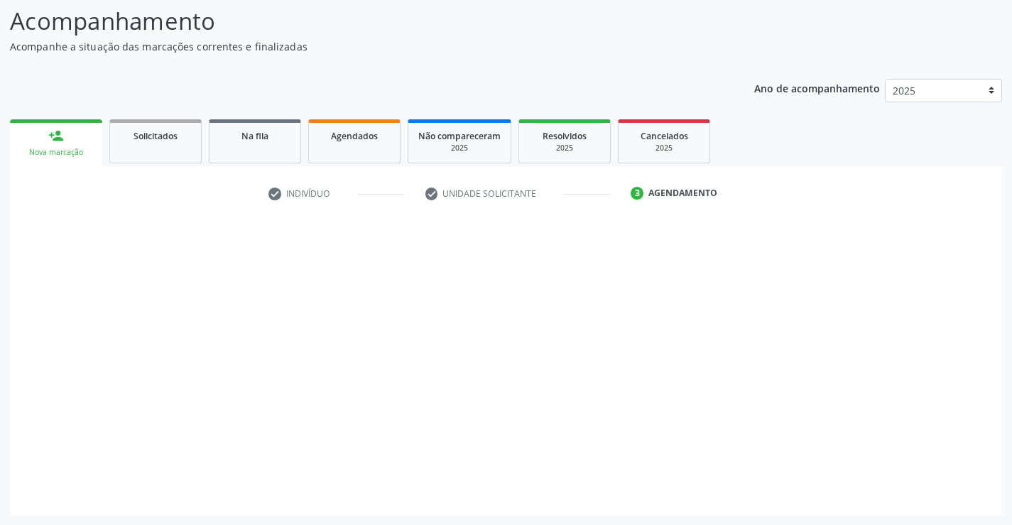
scroll to position [93, 0]
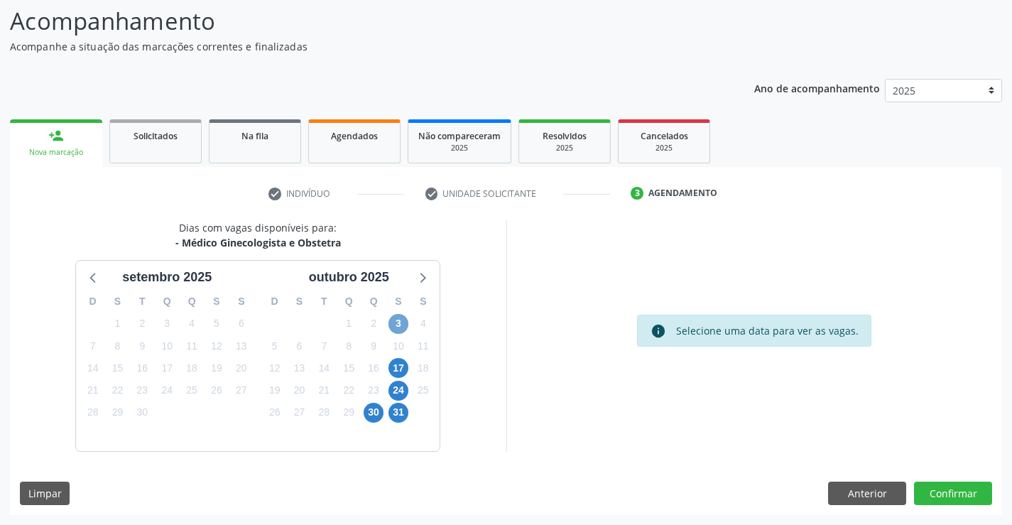
click at [393, 319] on span "3" at bounding box center [398, 324] width 20 height 20
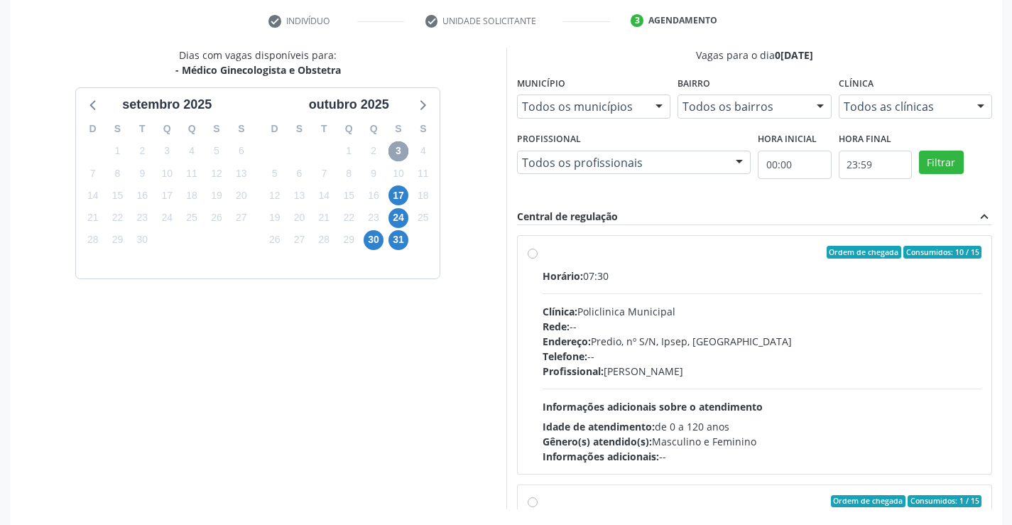
scroll to position [324, 0]
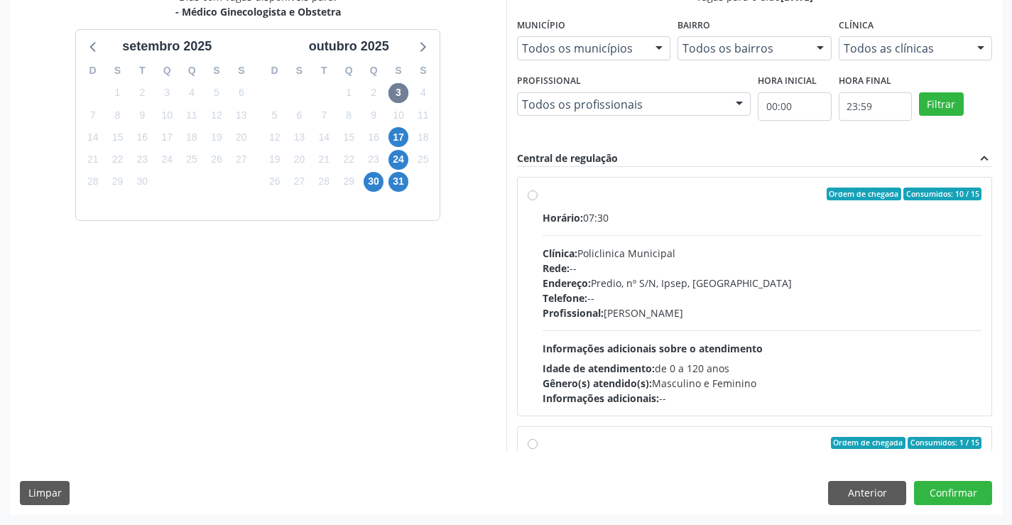
click at [542, 192] on label "Ordem de chegada Consumidos: 10 / 15 Horário: 07:30 Clínica: Policlinica Munici…" at bounding box center [761, 296] width 439 height 218
click at [530, 192] on input "Ordem de chegada Consumidos: 10 / 15 Horário: 07:30 Clínica: Policlinica Munici…" at bounding box center [532, 193] width 10 height 13
radio input "true"
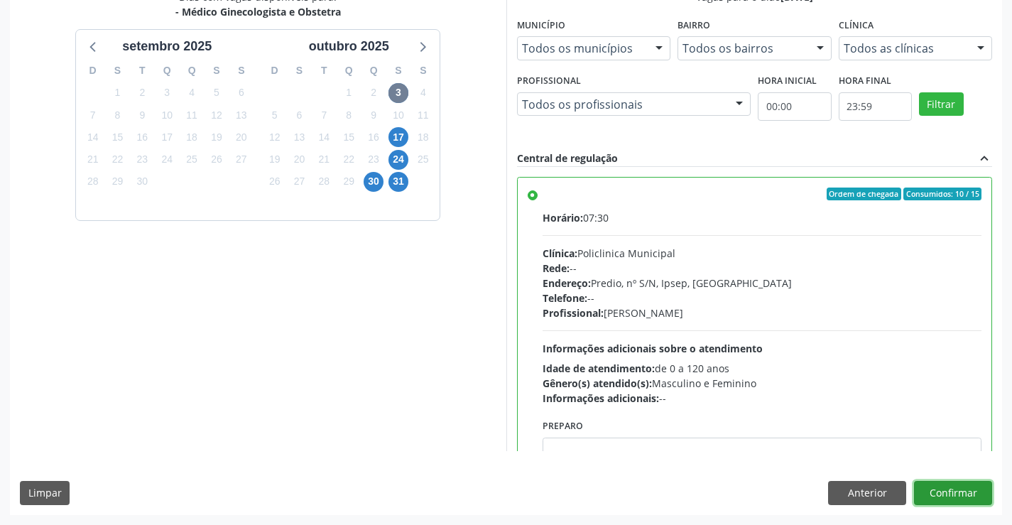
click at [949, 493] on button "Confirmar" at bounding box center [953, 493] width 78 height 24
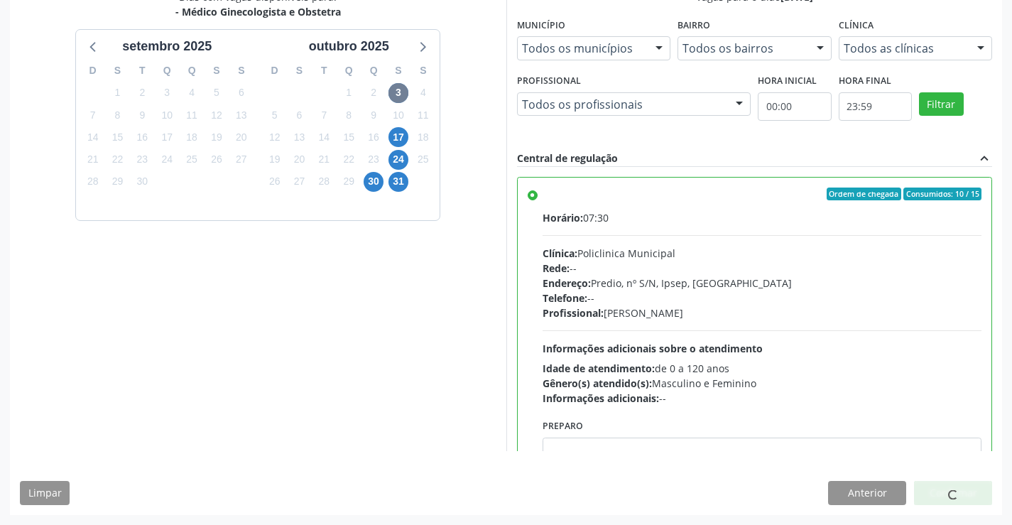
scroll to position [0, 0]
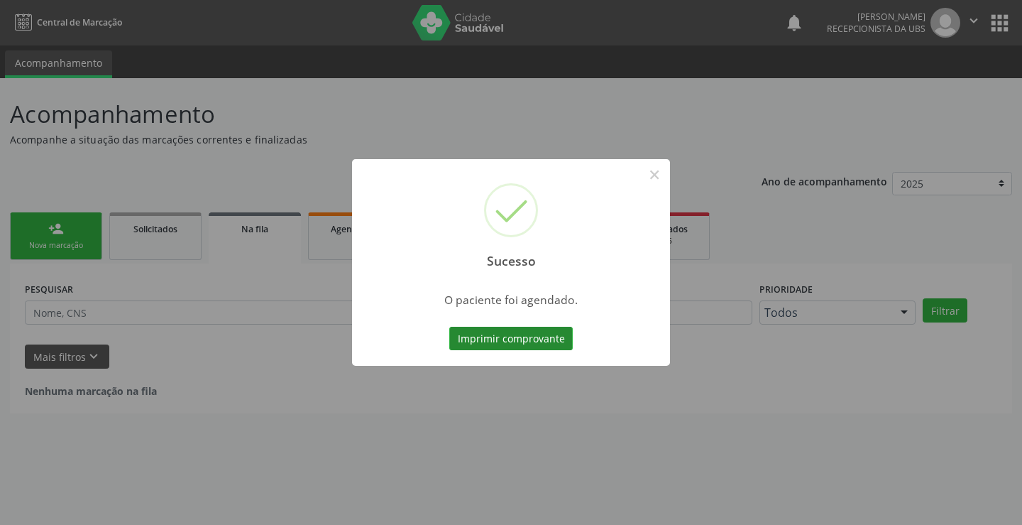
click at [544, 330] on button "Imprimir comprovante" at bounding box center [511, 339] width 124 height 24
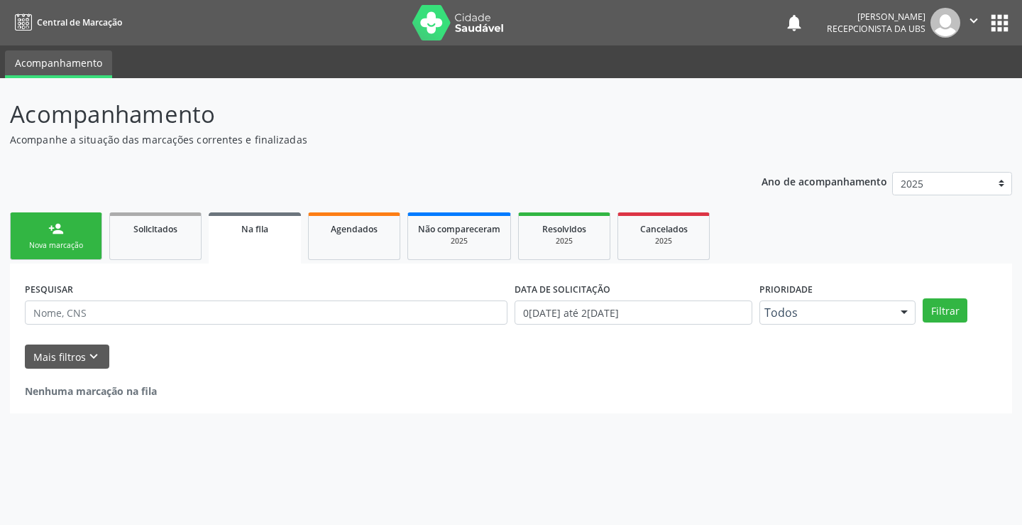
click at [58, 250] on div "Nova marcação" at bounding box center [56, 245] width 71 height 11
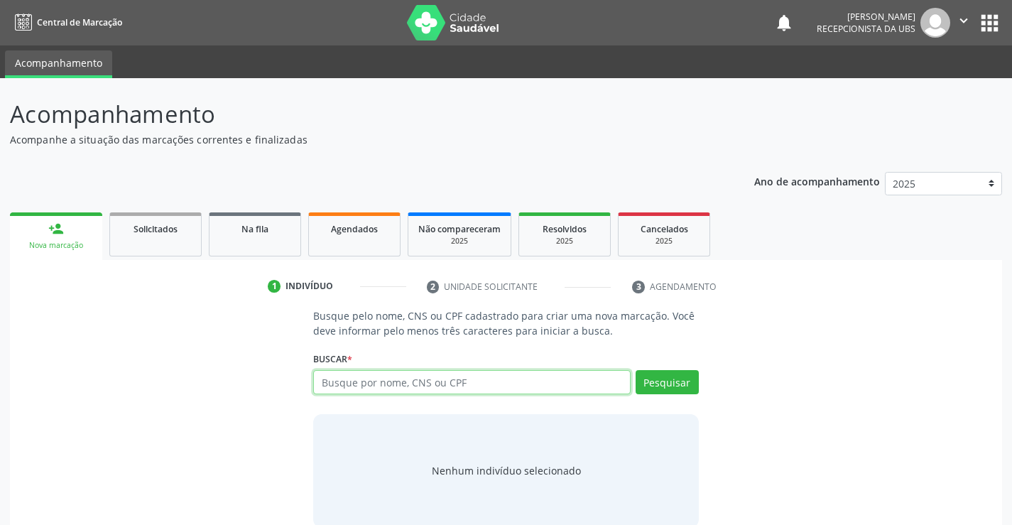
drag, startPoint x: 537, startPoint y: 382, endPoint x: 535, endPoint y: 403, distance: 20.6
click at [537, 382] on input "text" at bounding box center [471, 382] width 317 height 24
type input "02913277454"
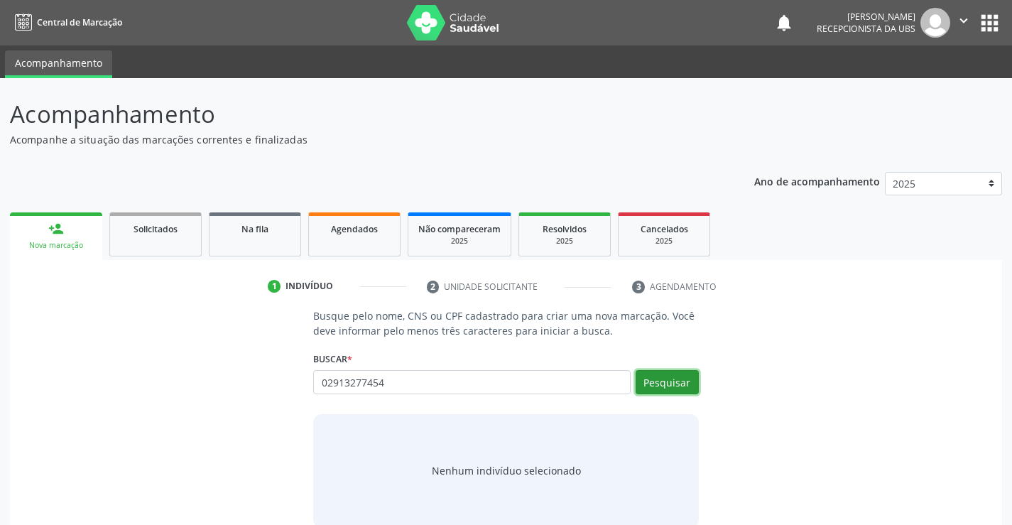
click at [684, 390] on button "Pesquisar" at bounding box center [666, 382] width 63 height 24
type input "02913277454"
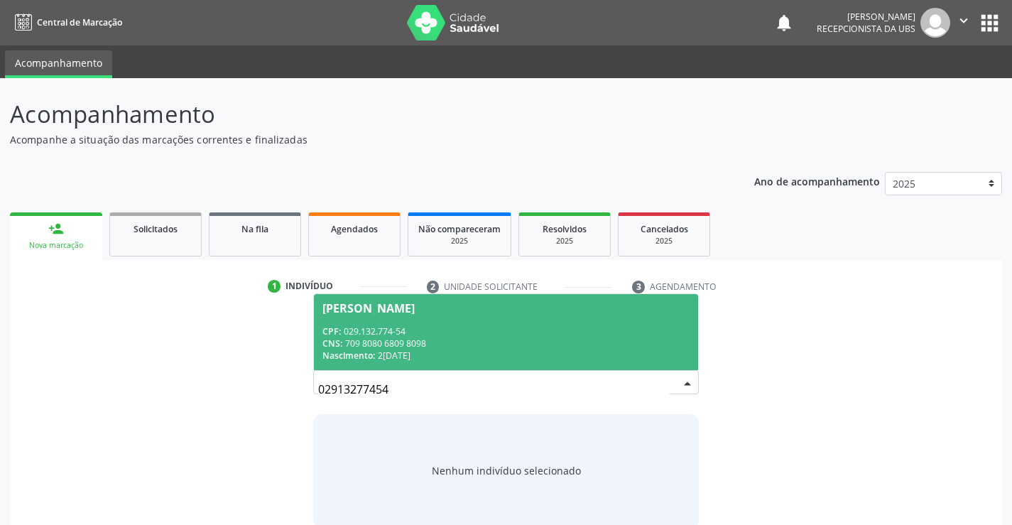
click at [371, 314] on span "Maria da Paz de Sa Santos CPF: 029.132.774-54 CNS: 709 8080 6809 8098 Nasciment…" at bounding box center [505, 332] width 383 height 76
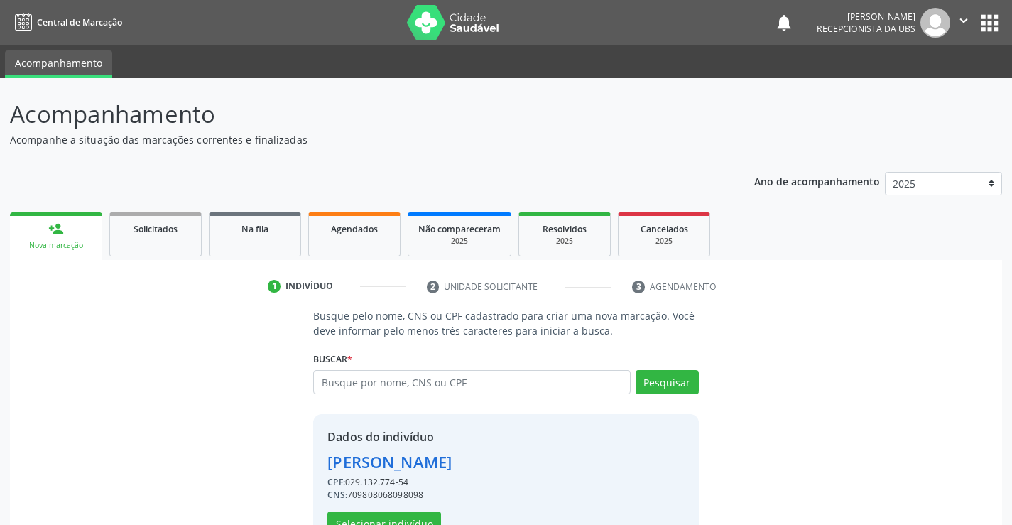
scroll to position [45, 0]
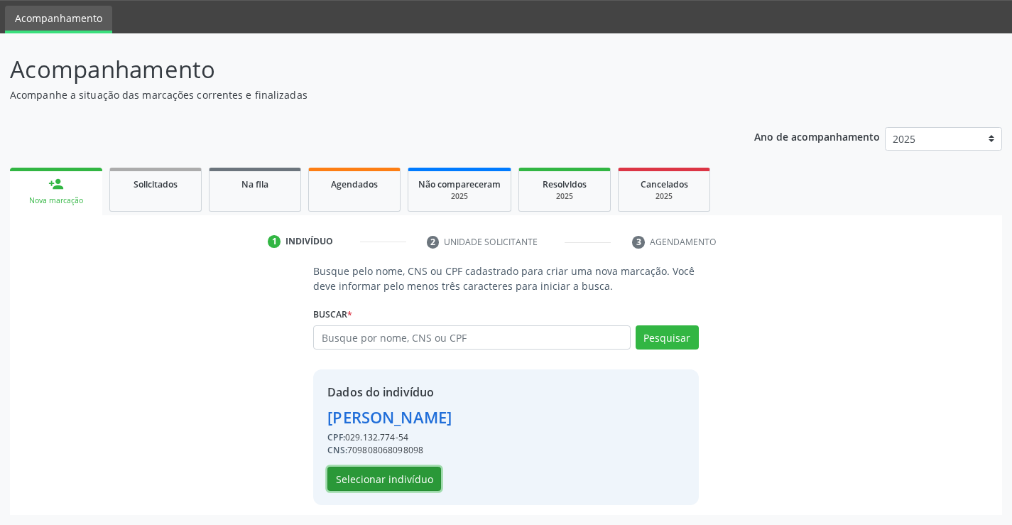
click at [394, 478] on button "Selecionar indivíduo" at bounding box center [384, 478] width 114 height 24
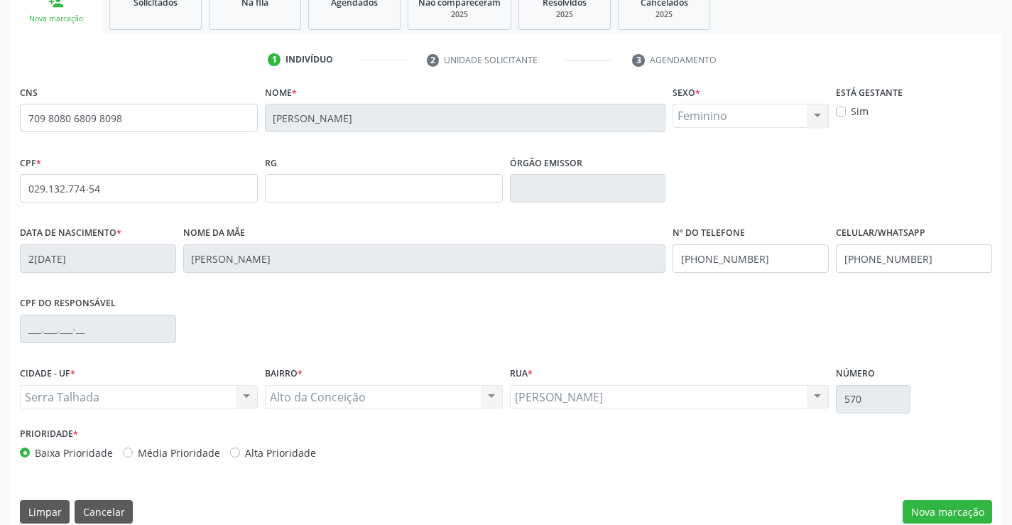
scroll to position [245, 0]
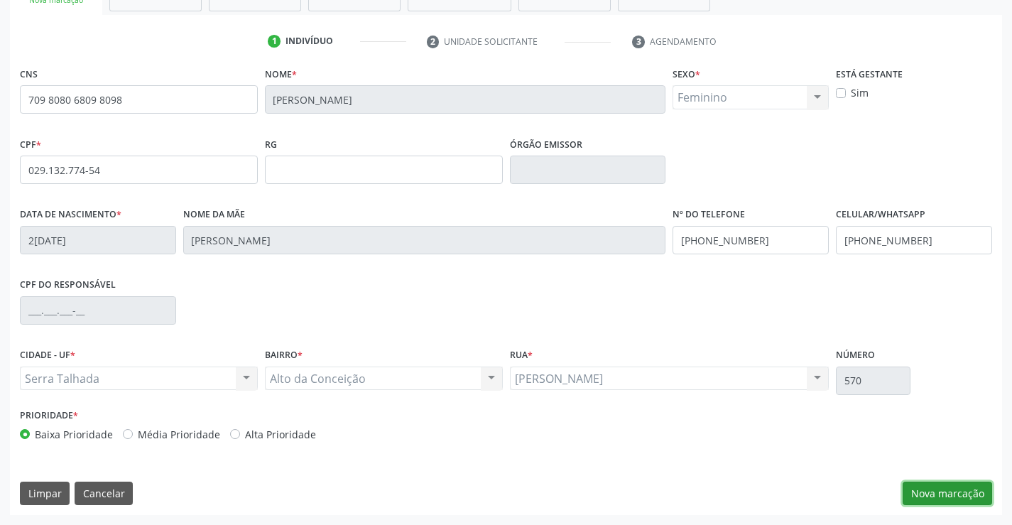
click at [927, 493] on button "Nova marcação" at bounding box center [946, 493] width 89 height 24
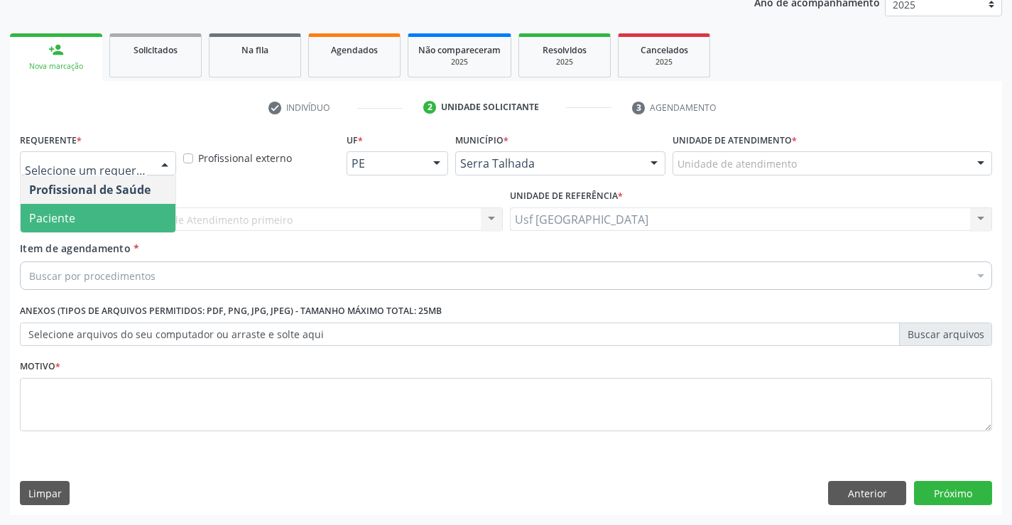
click at [87, 218] on span "Paciente" at bounding box center [98, 218] width 155 height 28
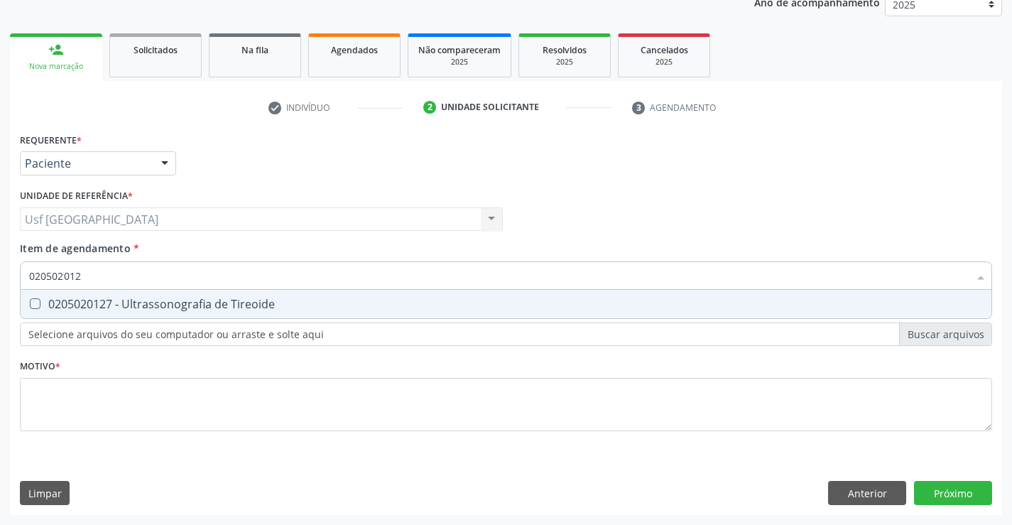
type input "0205020127"
click at [151, 298] on div "0205020127 - Ultrassonografia de Tireoide" at bounding box center [505, 303] width 953 height 11
checkbox Tireoide "true"
click at [121, 400] on div "Requerente * Paciente Profissional de Saúde Paciente Nenhum resultado encontrad…" at bounding box center [506, 290] width 972 height 322
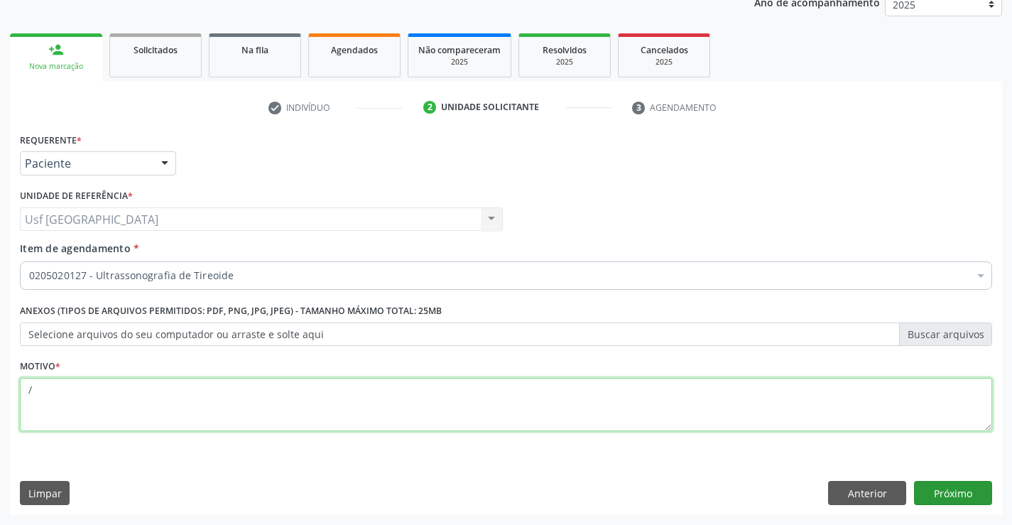
type textarea "/"
click at [961, 492] on button "Próximo" at bounding box center [953, 493] width 78 height 24
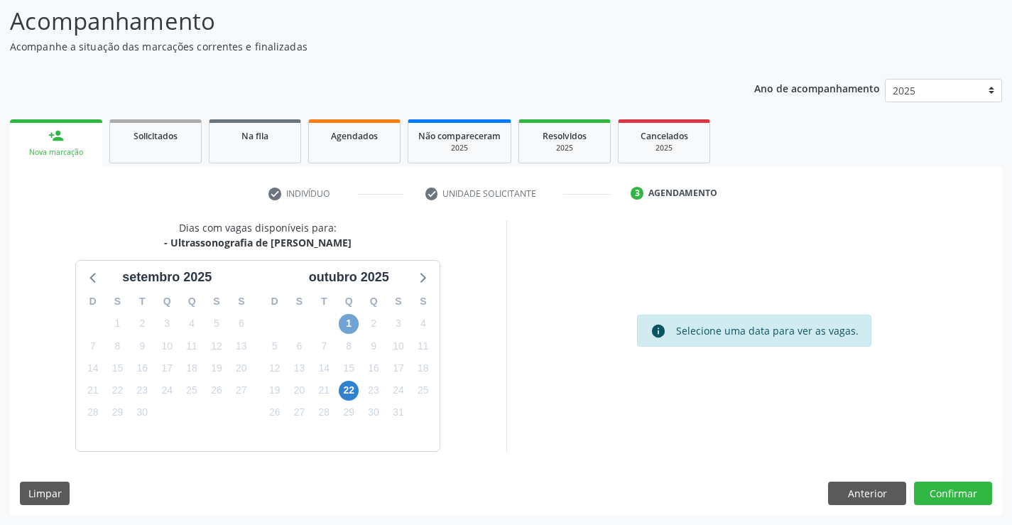
click at [349, 326] on span "1" at bounding box center [349, 324] width 20 height 20
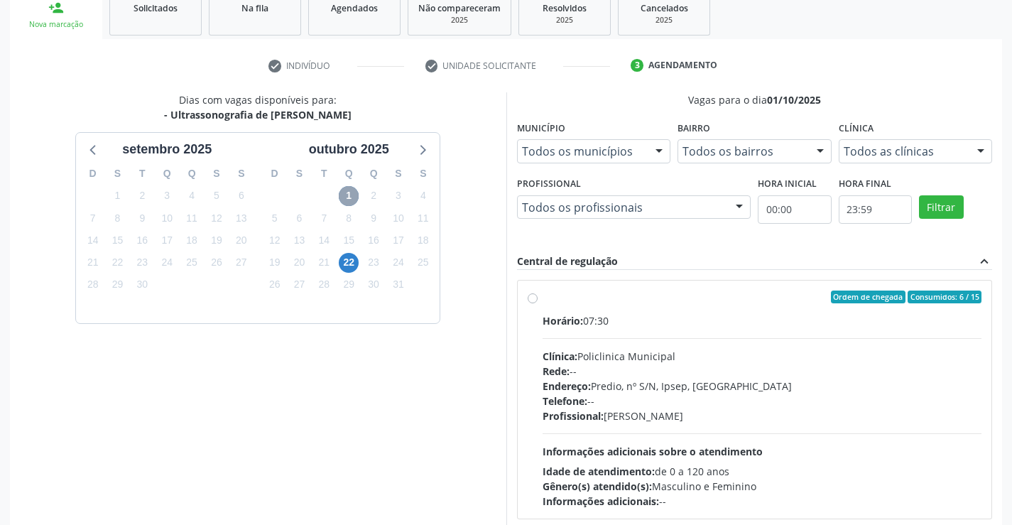
scroll to position [235, 0]
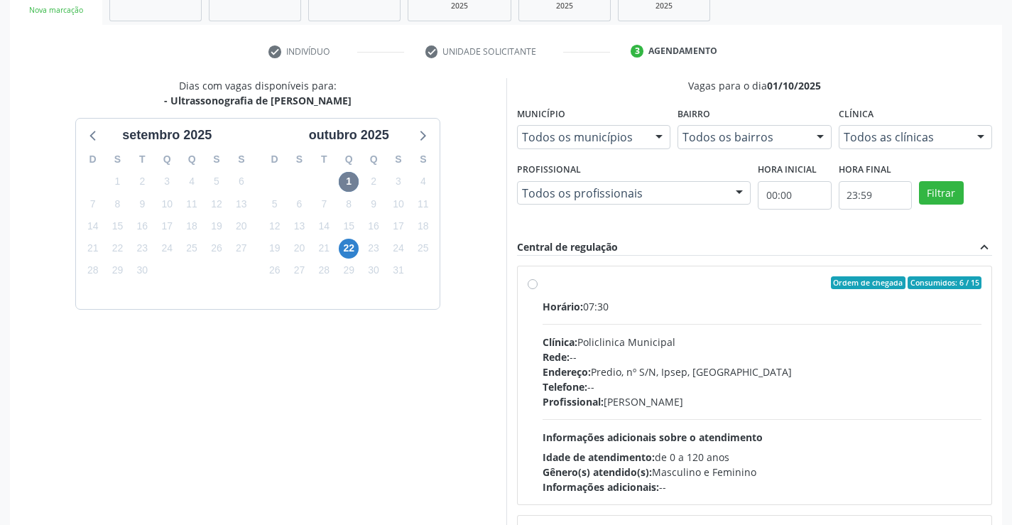
click at [542, 282] on label "Ordem de chegada Consumidos: 6 / 15 Horário: 07:30 Clínica: Policlinica Municip…" at bounding box center [761, 385] width 439 height 218
click at [529, 282] on input "Ordem de chegada Consumidos: 6 / 15 Horário: 07:30 Clínica: Policlinica Municip…" at bounding box center [532, 282] width 10 height 13
radio input "true"
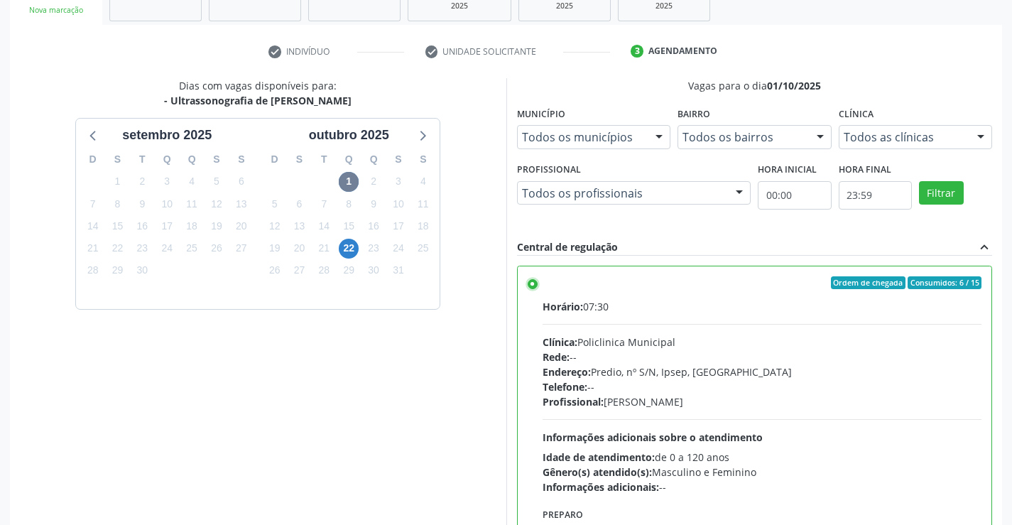
scroll to position [324, 0]
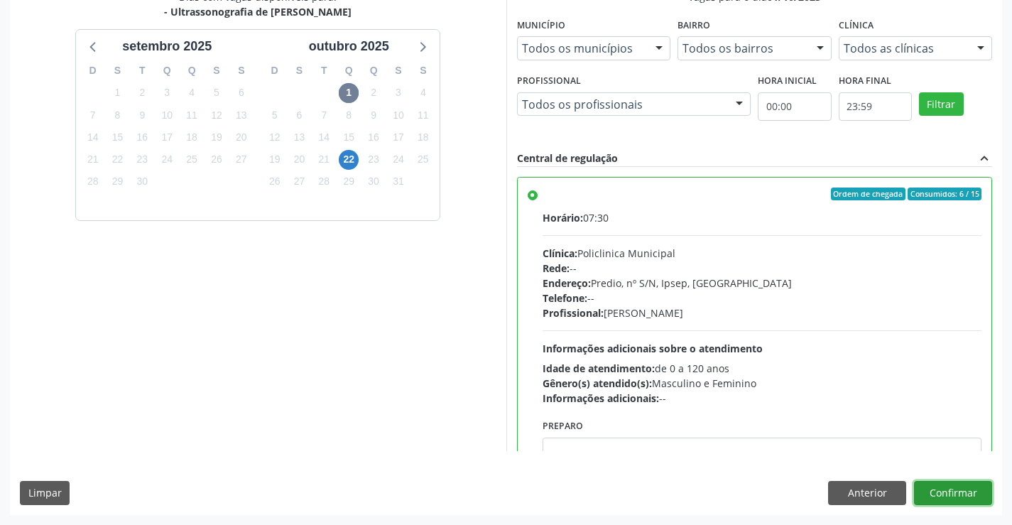
click at [951, 500] on button "Confirmar" at bounding box center [953, 493] width 78 height 24
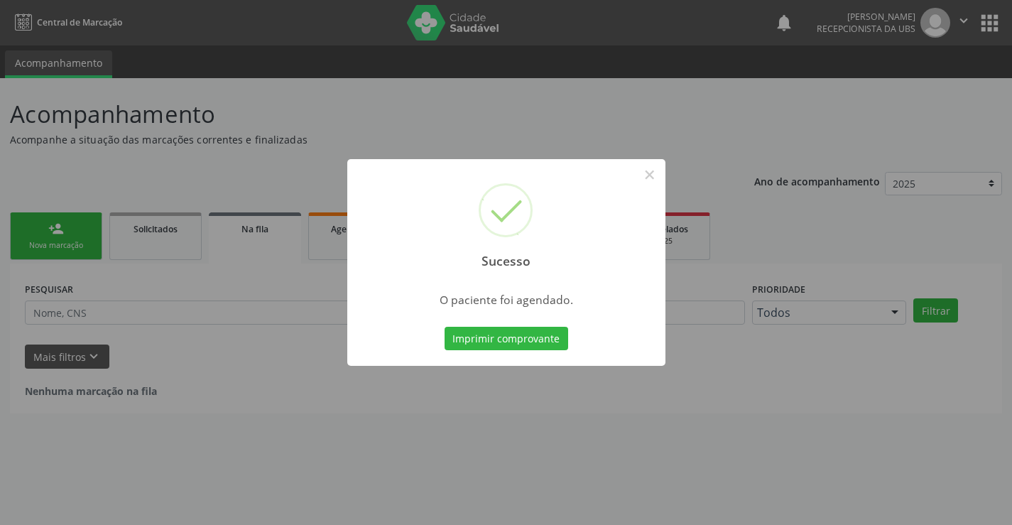
scroll to position [0, 0]
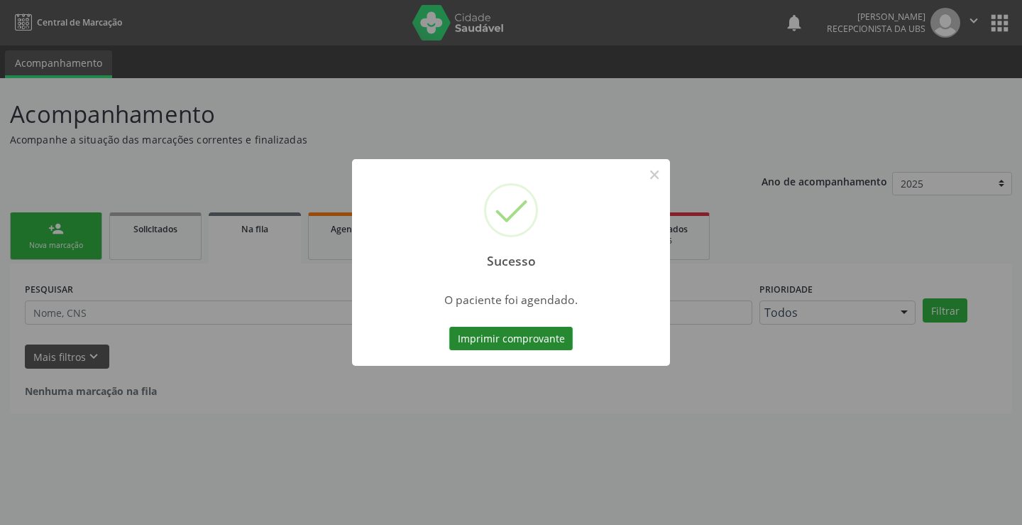
click at [537, 344] on button "Imprimir comprovante" at bounding box center [511, 339] width 124 height 24
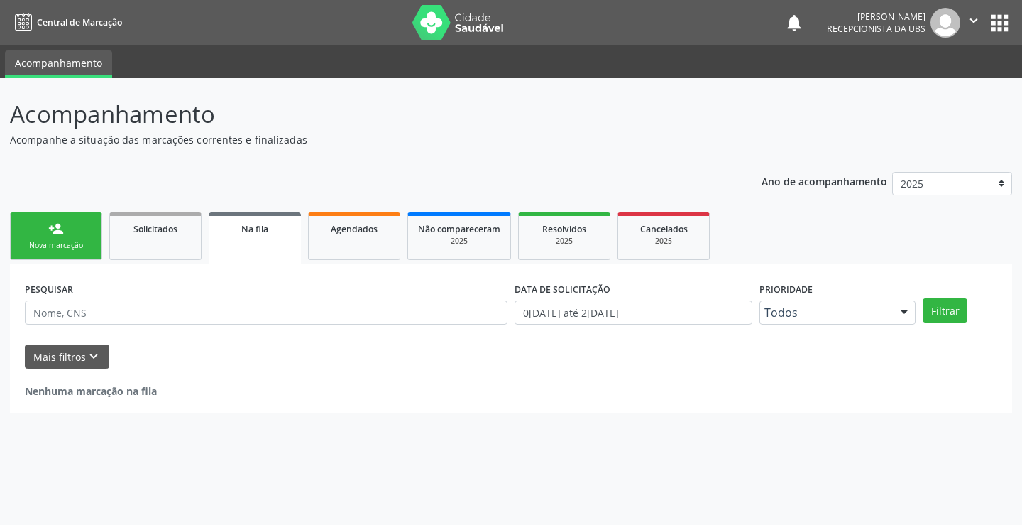
click at [82, 226] on link "person_add Nova marcação" at bounding box center [56, 236] width 92 height 48
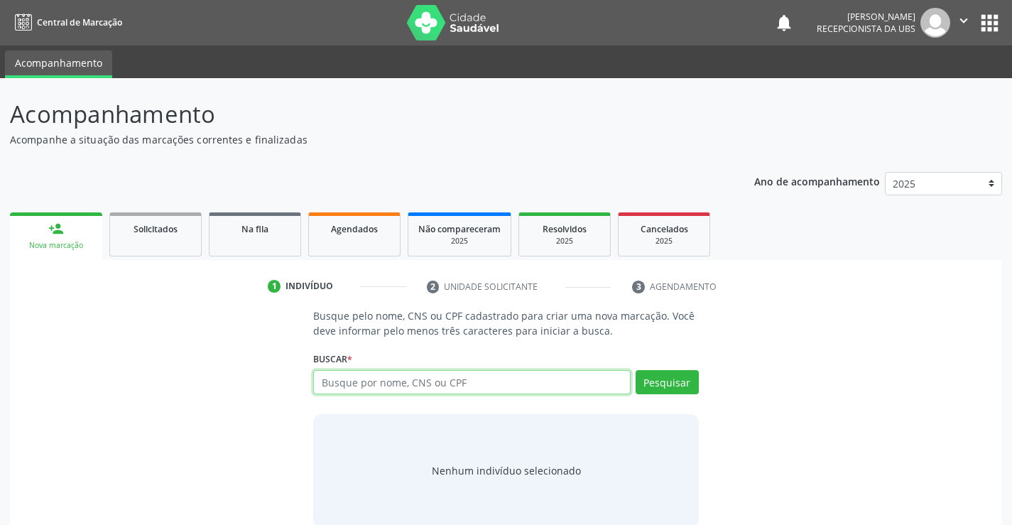
click at [422, 383] on input "text" at bounding box center [471, 382] width 317 height 24
type input "02201768412"
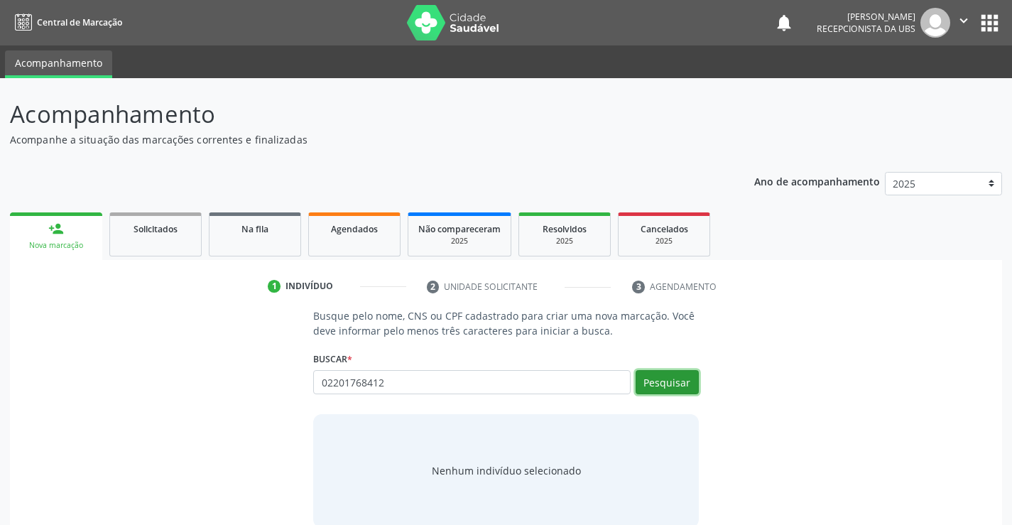
click at [655, 386] on button "Pesquisar" at bounding box center [666, 382] width 63 height 24
type input "02201768412"
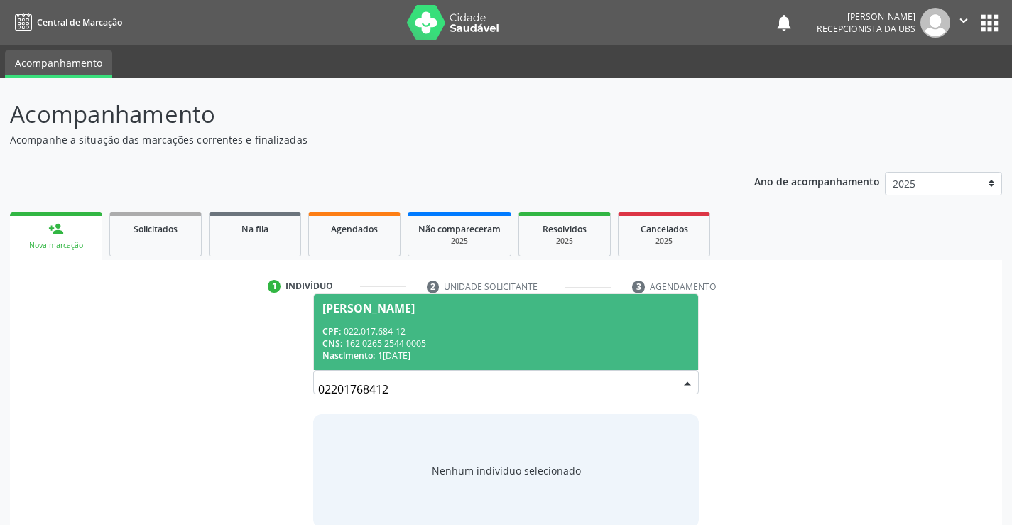
click at [405, 339] on div "CNS: 162 0265 2544 0005" at bounding box center [505, 343] width 366 height 12
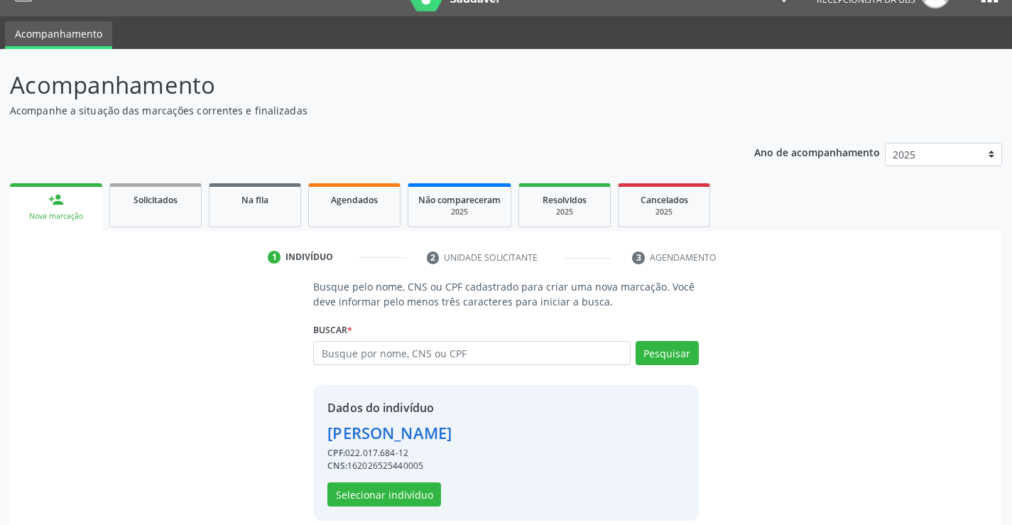
scroll to position [45, 0]
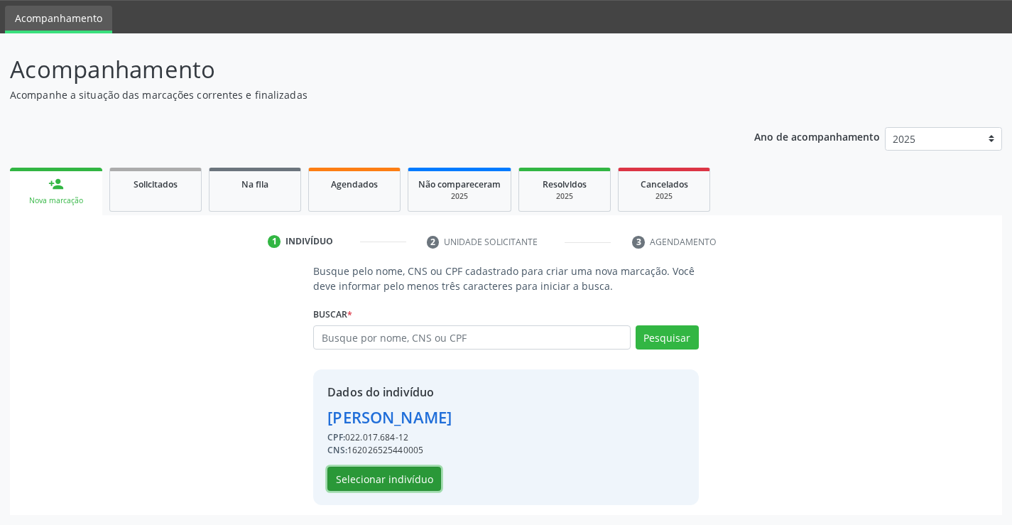
click at [410, 471] on button "Selecionar indivíduo" at bounding box center [384, 478] width 114 height 24
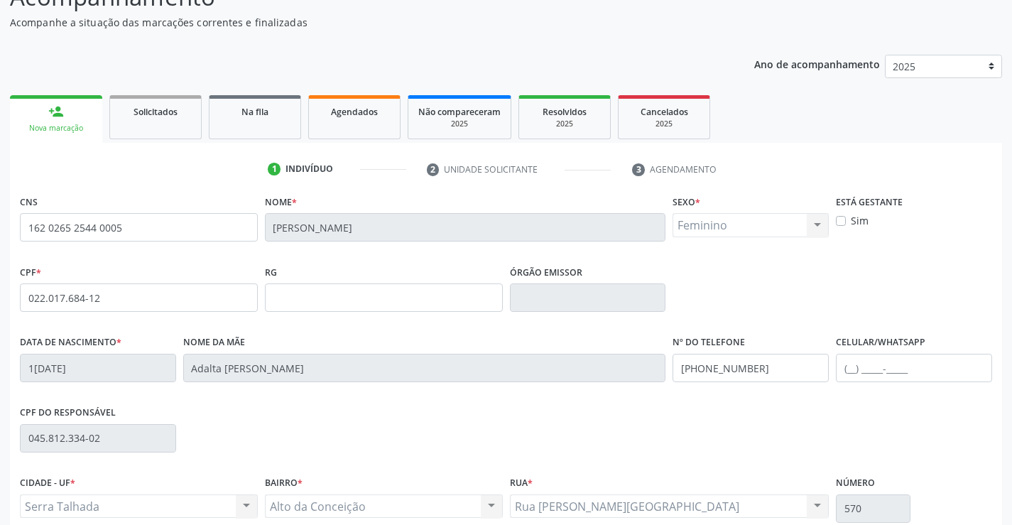
scroll to position [245, 0]
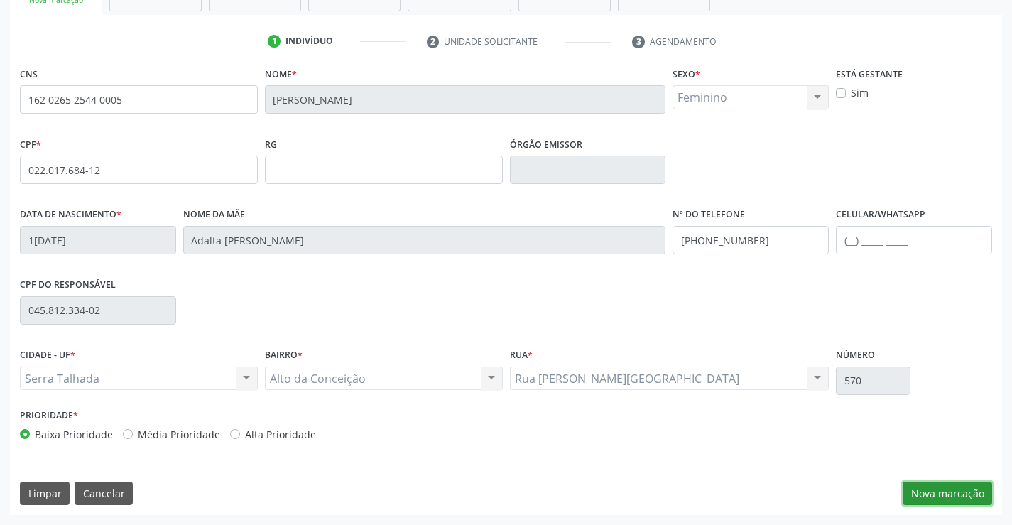
click at [953, 483] on button "Nova marcação" at bounding box center [946, 493] width 89 height 24
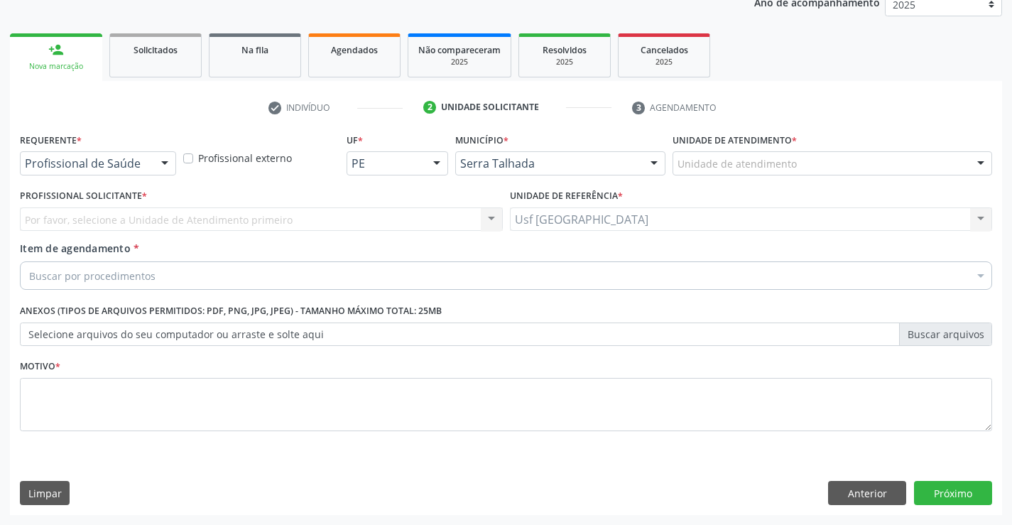
scroll to position [179, 0]
click at [165, 169] on div at bounding box center [164, 164] width 21 height 24
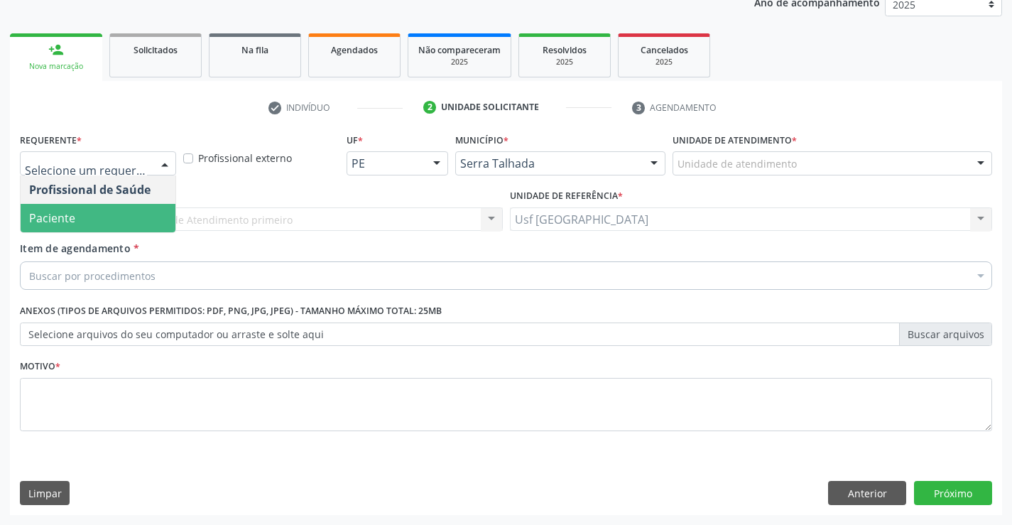
click at [106, 222] on span "Paciente" at bounding box center [98, 218] width 155 height 28
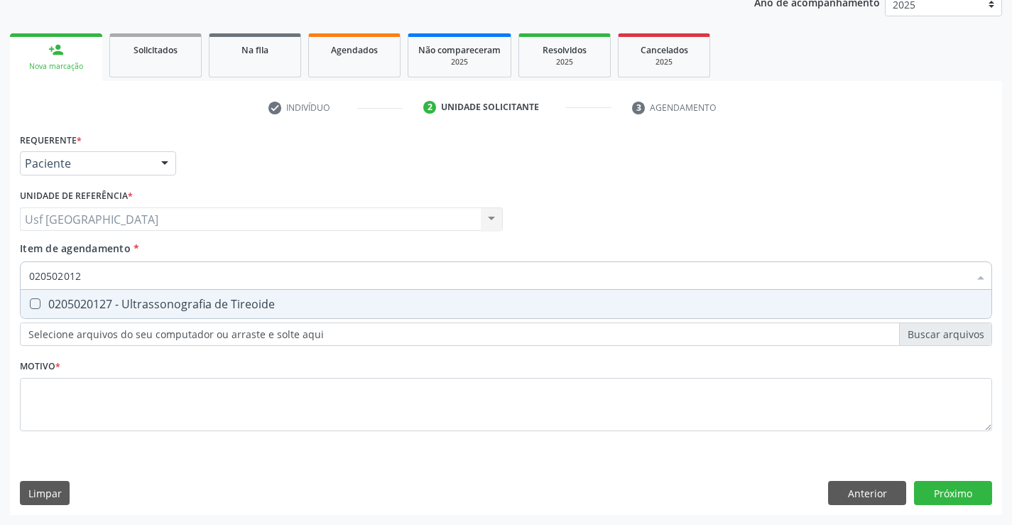
type input "0205020127"
click at [126, 298] on div "0205020127 - Ultrassonografia de Tireoide" at bounding box center [505, 303] width 953 height 11
checkbox Tireoide "true"
click at [114, 417] on div "Requerente * Paciente Profissional de Saúde Paciente Nenhum resultado encontrad…" at bounding box center [506, 290] width 972 height 322
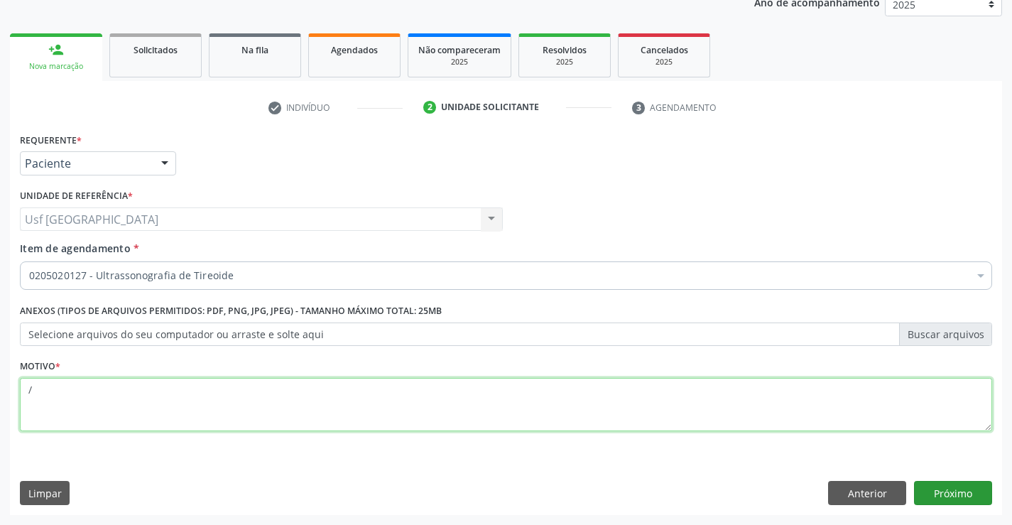
type textarea "/"
click at [962, 493] on button "Próximo" at bounding box center [953, 493] width 78 height 24
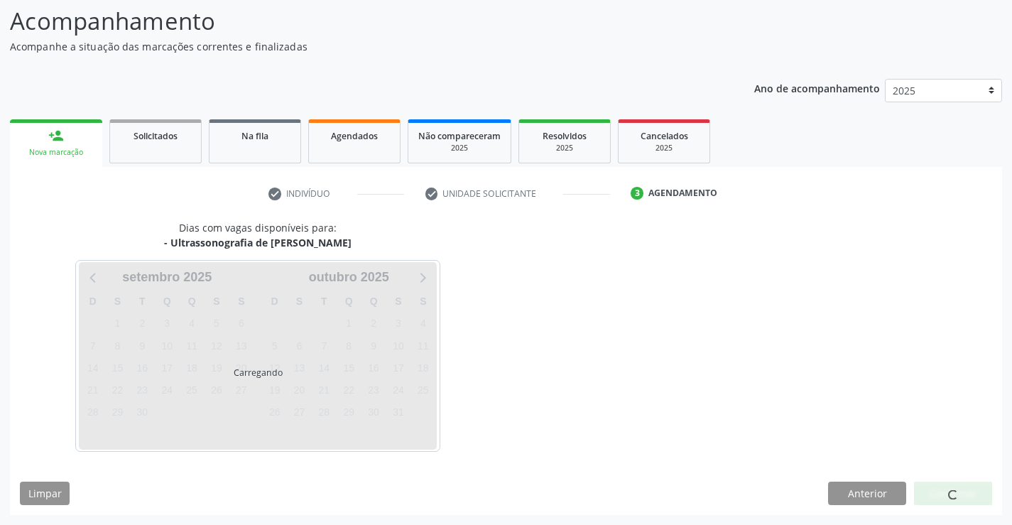
scroll to position [93, 0]
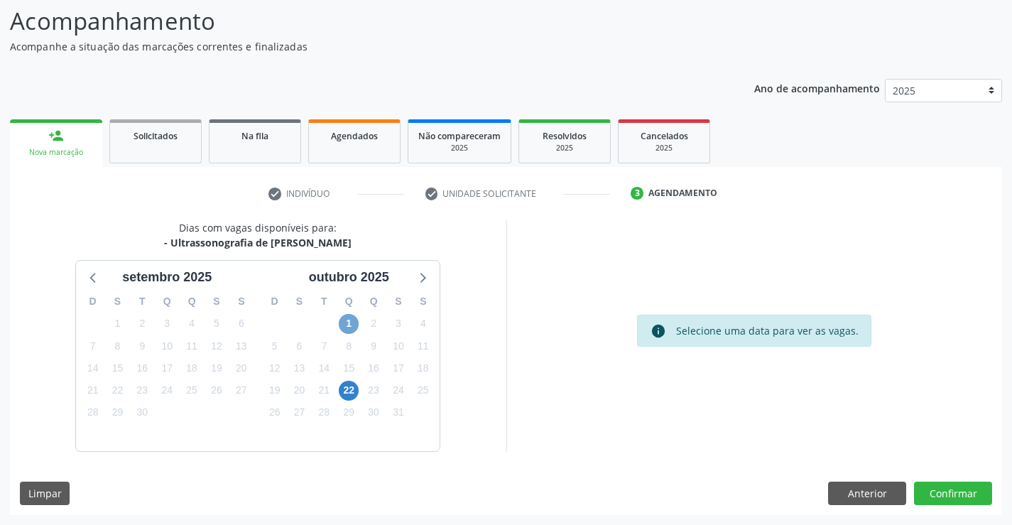
click at [356, 325] on span "1" at bounding box center [349, 324] width 20 height 20
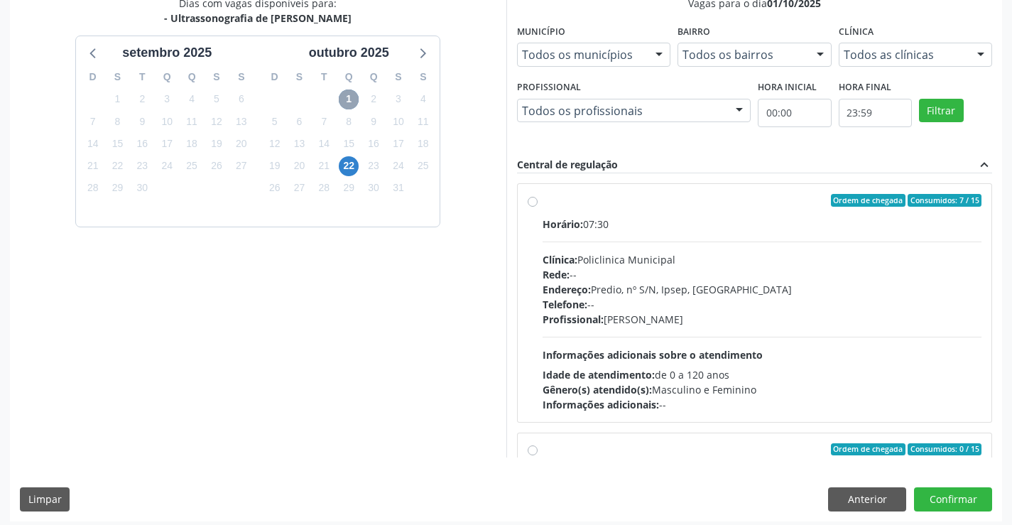
scroll to position [322, 0]
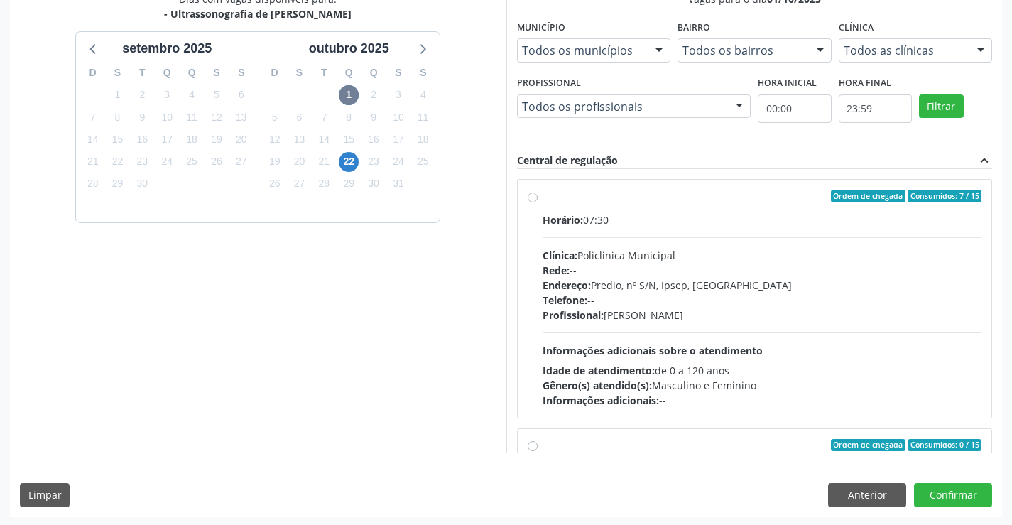
click at [542, 195] on label "Ordem de chegada Consumidos: 7 / 15 Horário: 07:30 Clínica: Policlinica Municip…" at bounding box center [761, 299] width 439 height 218
click at [533, 195] on input "Ordem de chegada Consumidos: 7 / 15 Horário: 07:30 Clínica: Policlinica Municip…" at bounding box center [532, 196] width 10 height 13
radio input "true"
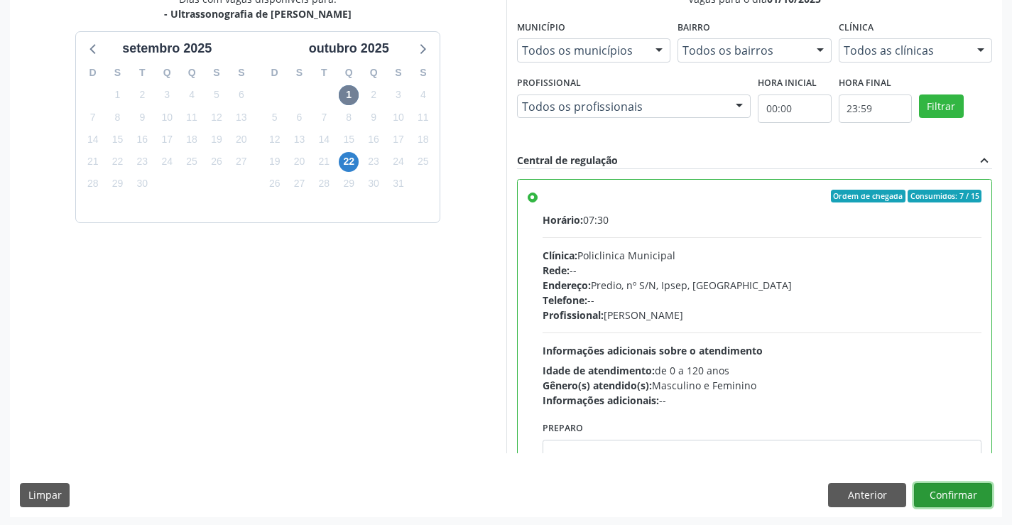
click at [937, 488] on button "Confirmar" at bounding box center [953, 495] width 78 height 24
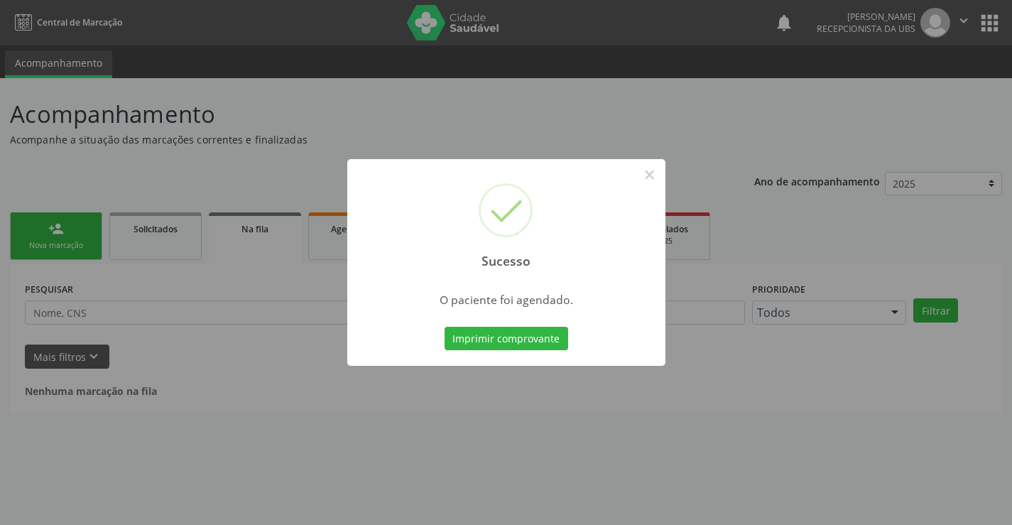
scroll to position [0, 0]
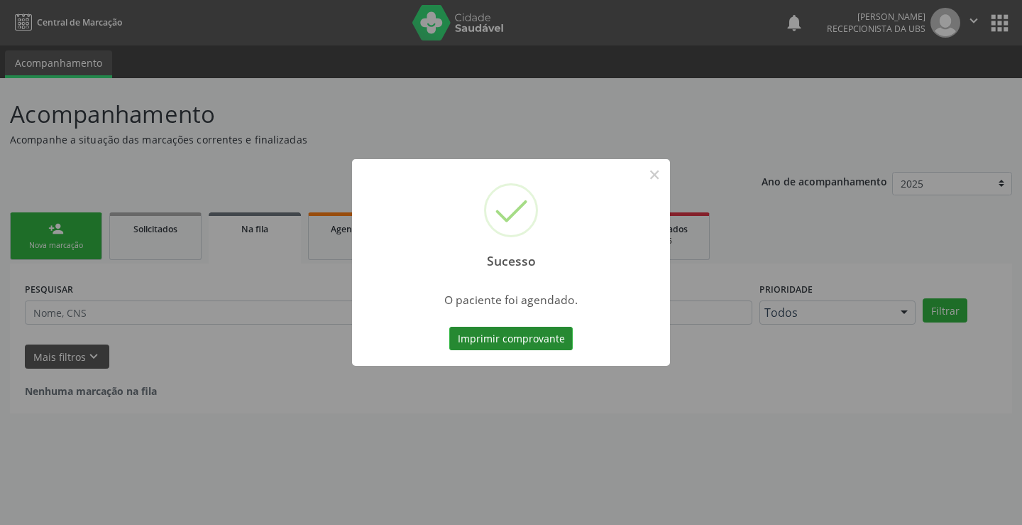
click at [556, 329] on button "Imprimir comprovante" at bounding box center [511, 339] width 124 height 24
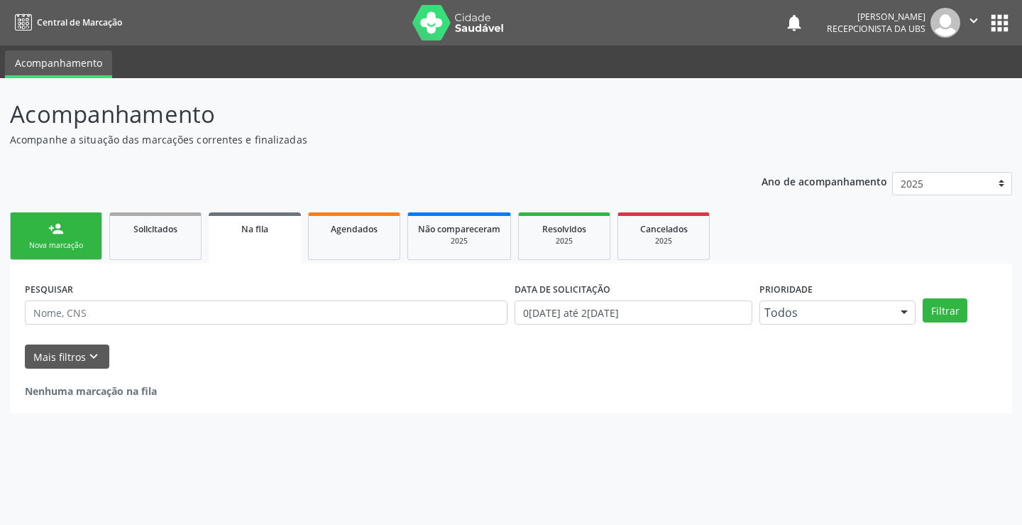
click at [62, 236] on div "person_add" at bounding box center [56, 229] width 16 height 16
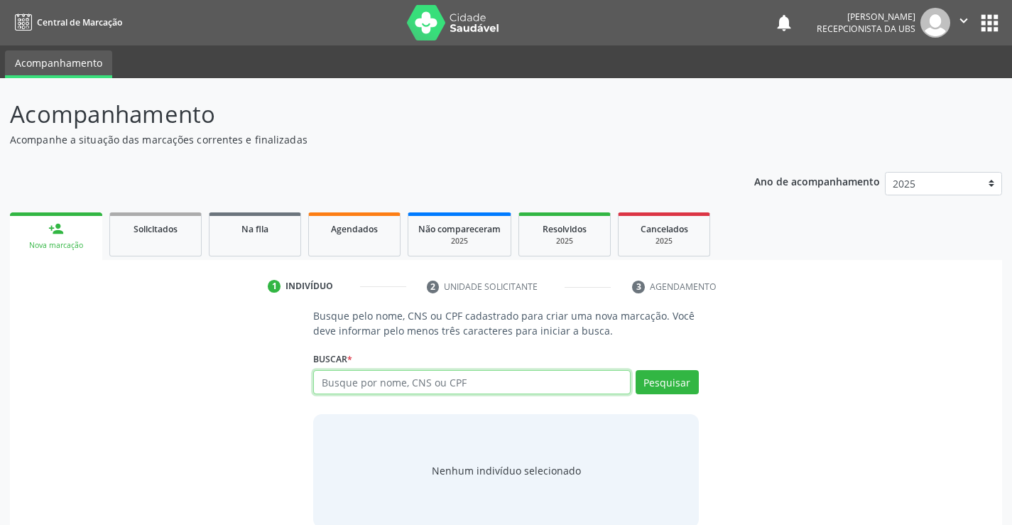
click at [408, 385] on input "text" at bounding box center [471, 382] width 317 height 24
type input "25071569442"
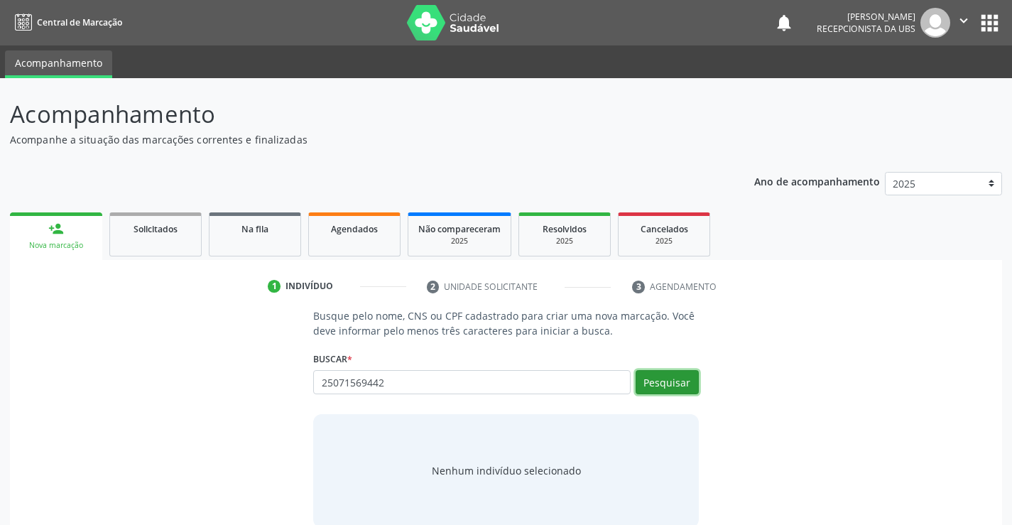
click at [657, 376] on button "Pesquisar" at bounding box center [666, 382] width 63 height 24
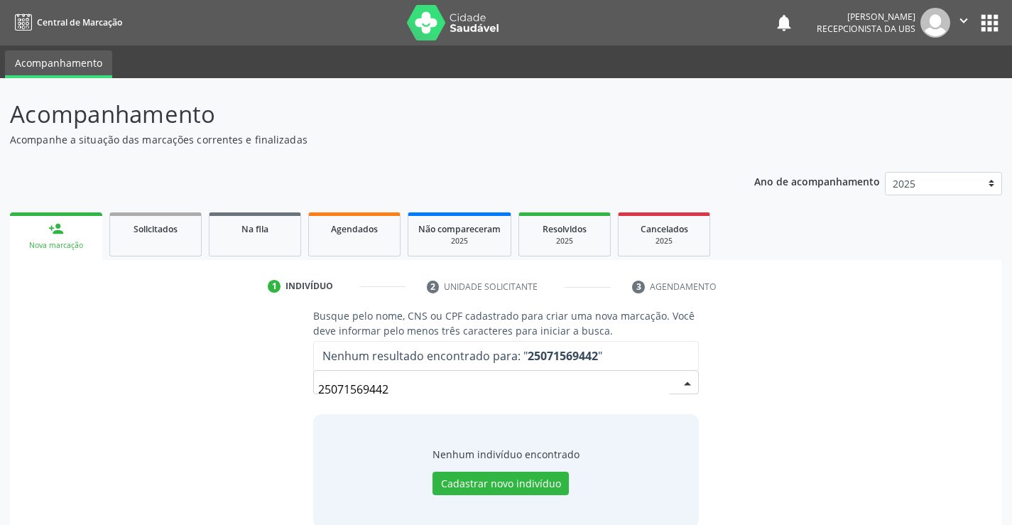
scroll to position [23, 0]
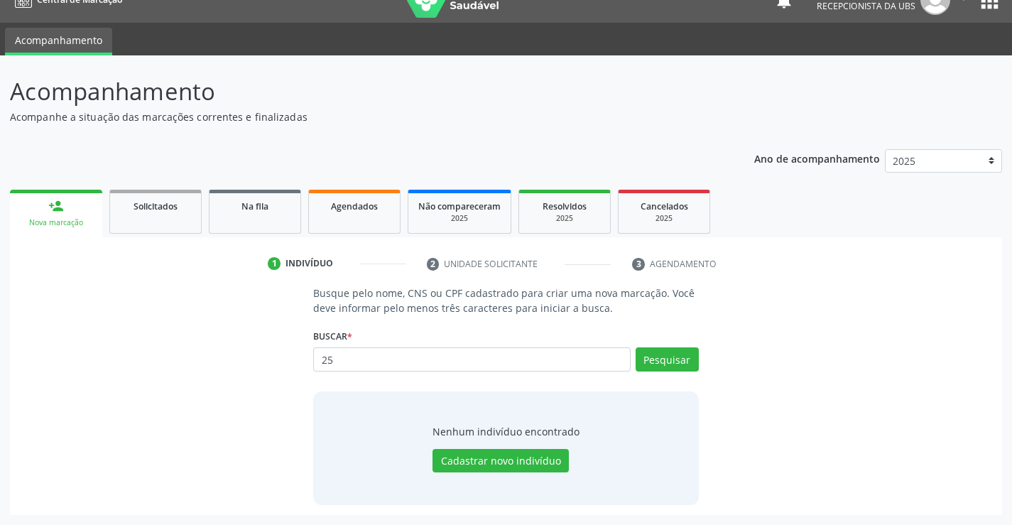
type input "2"
type input "702606257984349"
click at [669, 366] on button "Pesquisar" at bounding box center [666, 359] width 63 height 24
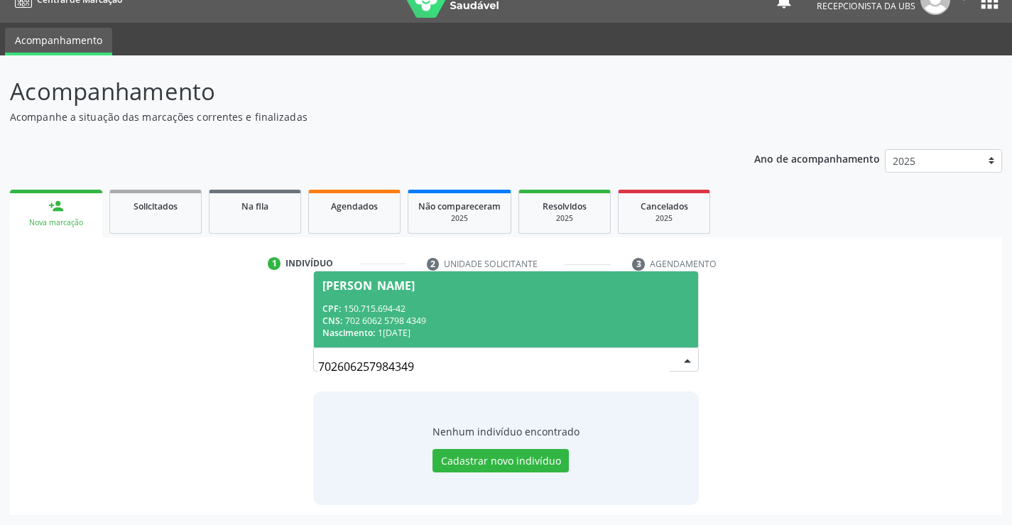
click at [405, 290] on div "[PERSON_NAME]" at bounding box center [368, 285] width 92 height 11
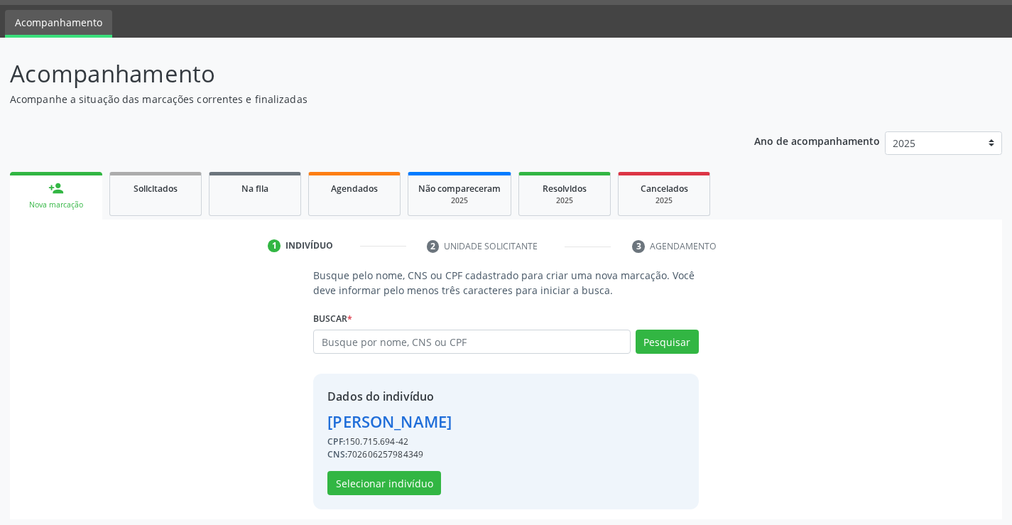
scroll to position [45, 0]
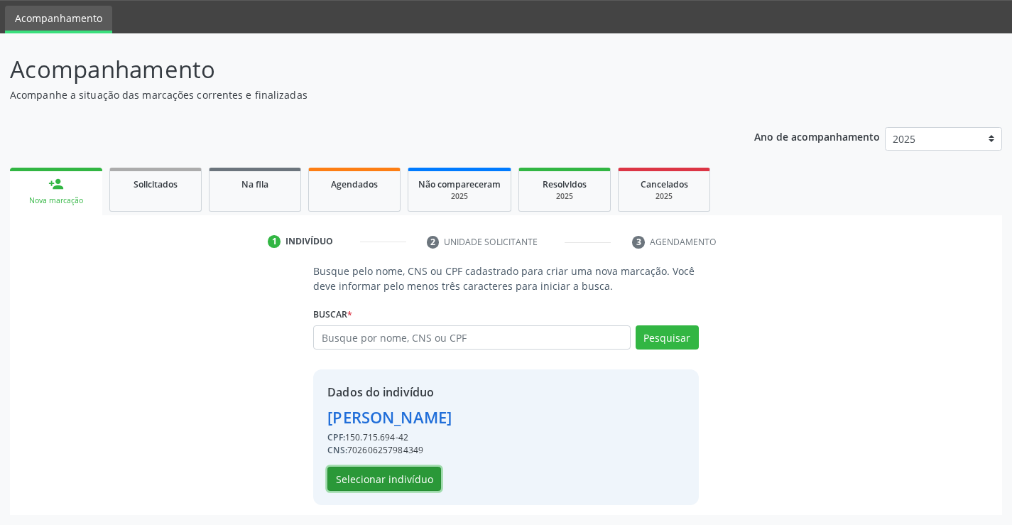
click at [344, 473] on button "Selecionar indivíduo" at bounding box center [384, 478] width 114 height 24
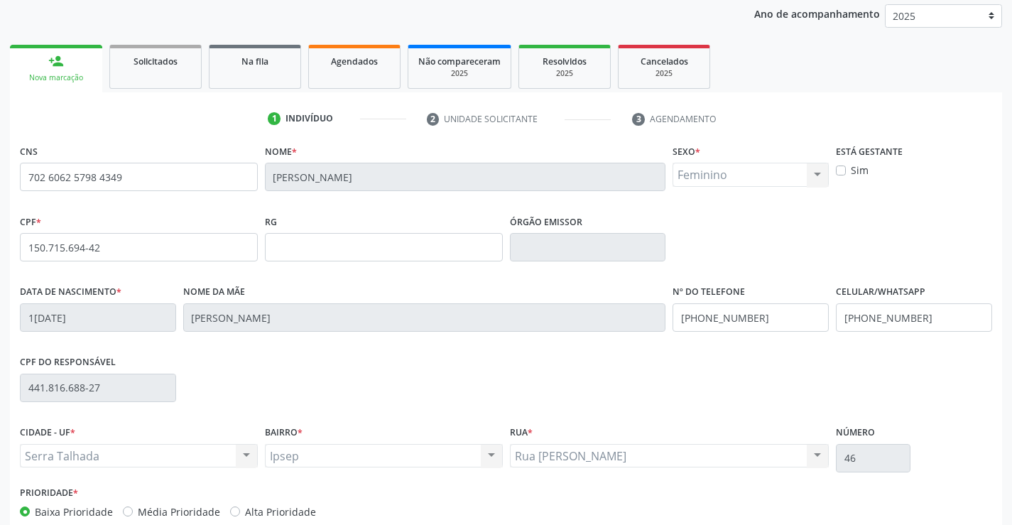
scroll to position [245, 0]
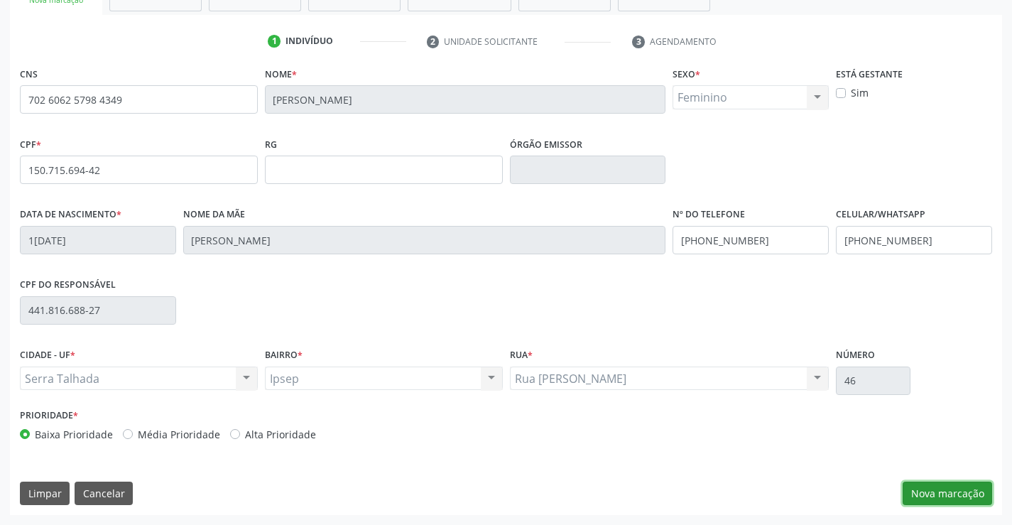
click at [931, 493] on button "Nova marcação" at bounding box center [946, 493] width 89 height 24
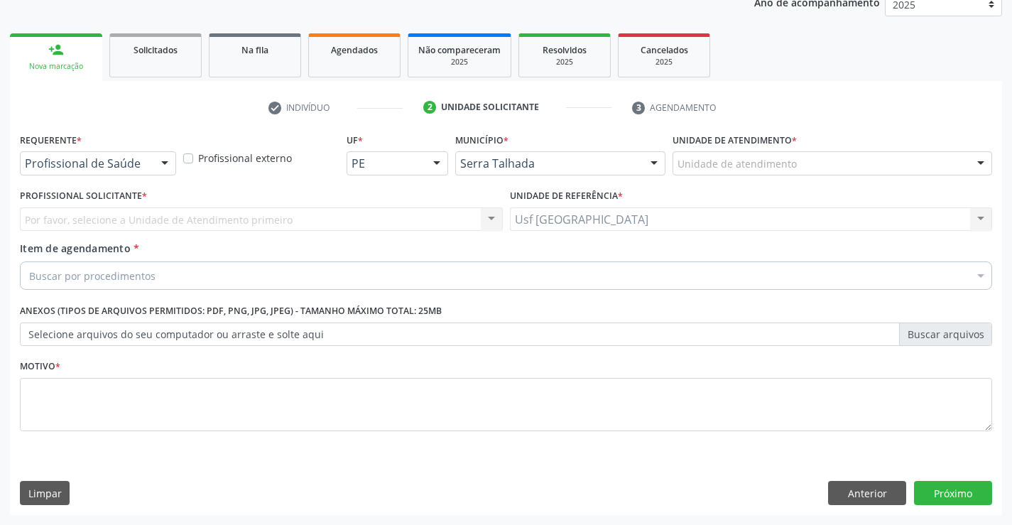
scroll to position [179, 0]
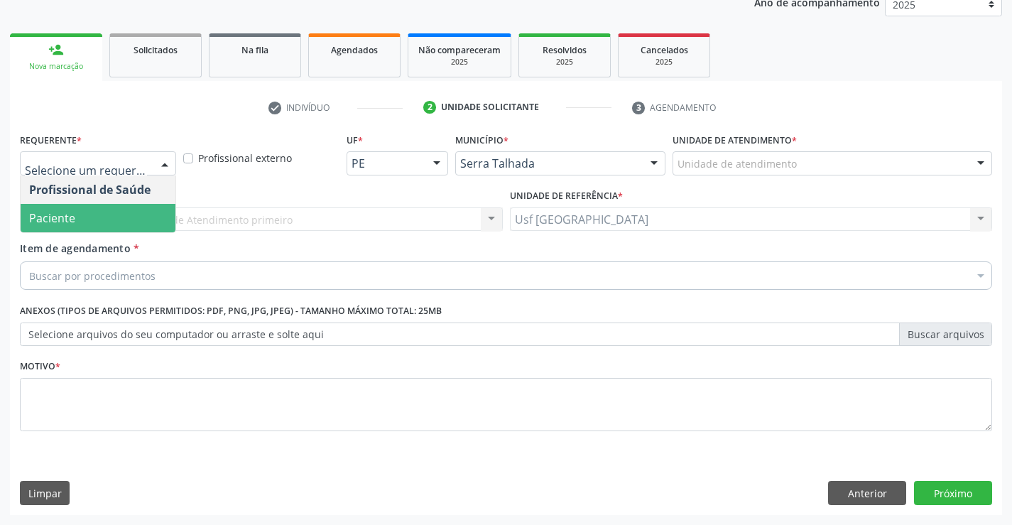
click at [97, 215] on span "Paciente" at bounding box center [98, 218] width 155 height 28
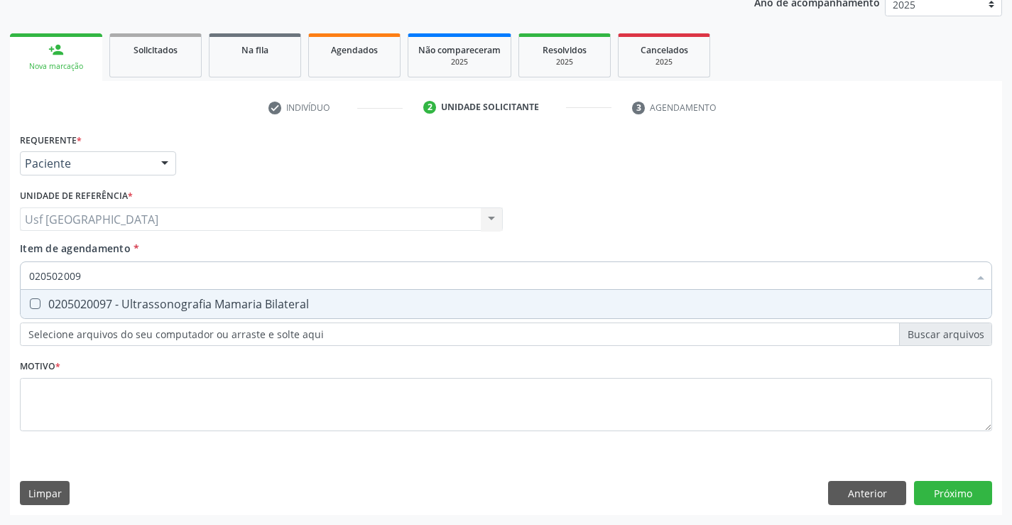
type input "0205020097"
click at [34, 310] on div "0205020097 - Ultrassonografia Mamaria Bilateral" at bounding box center [505, 303] width 953 height 11
checkbox Bilateral "true"
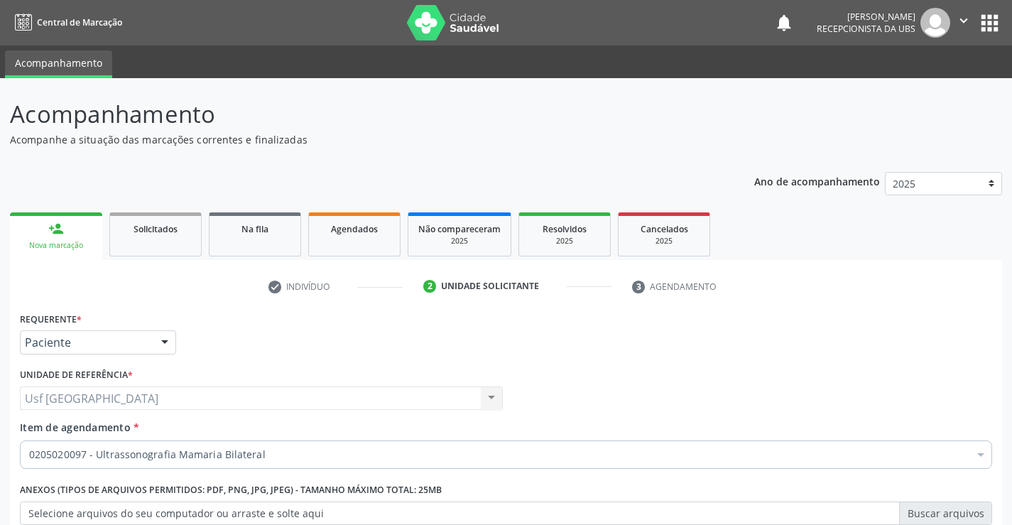
scroll to position [179, 0]
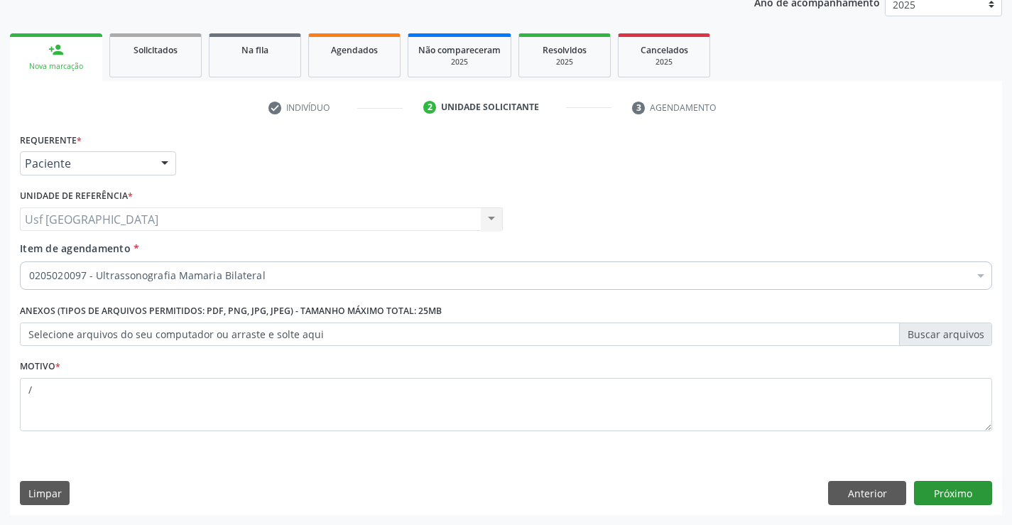
type textarea "/"
click at [941, 497] on button "Próximo" at bounding box center [953, 493] width 78 height 24
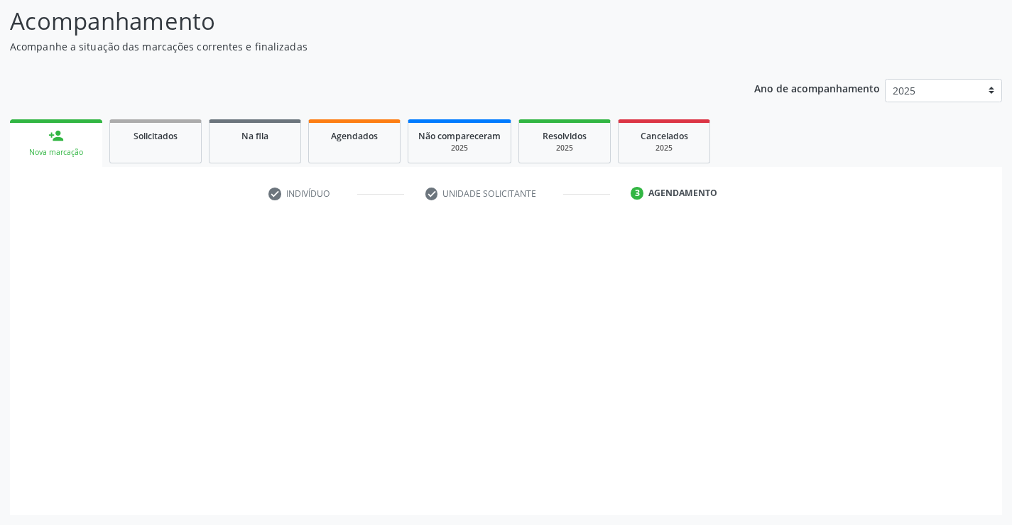
scroll to position [93, 0]
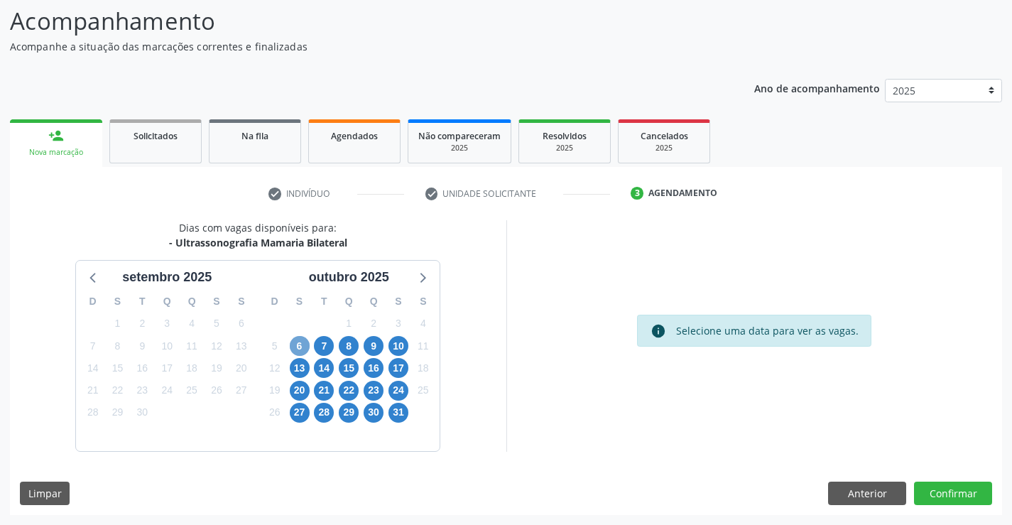
click at [302, 350] on span "6" at bounding box center [300, 346] width 20 height 20
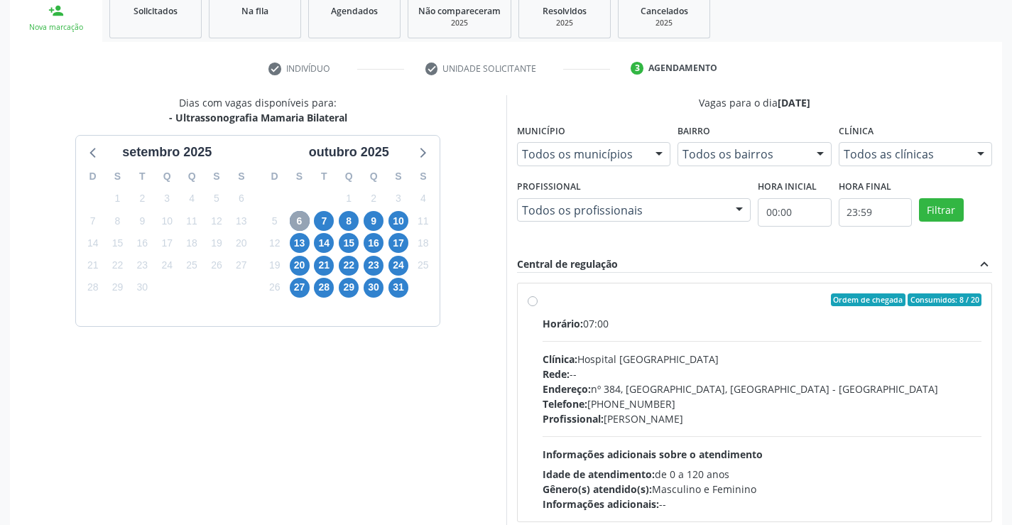
scroll to position [298, 0]
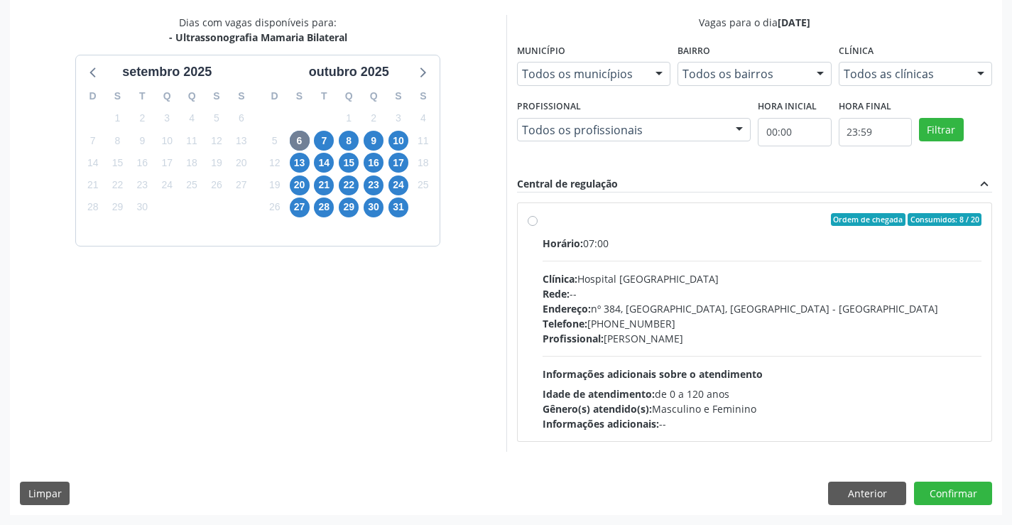
click at [542, 221] on label "Ordem de chegada Consumidos: 8 / 20 Horário: 07:00 Clínica: Hospital [GEOGRAPHI…" at bounding box center [761, 322] width 439 height 218
click at [534, 221] on input "Ordem de chegada Consumidos: 8 / 20 Horário: 07:00 Clínica: Hospital [GEOGRAPHI…" at bounding box center [532, 219] width 10 height 13
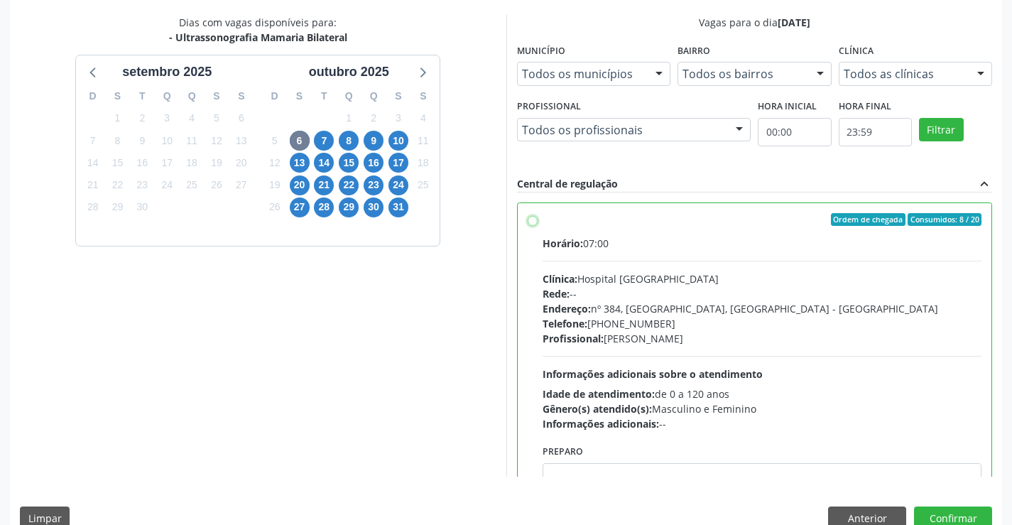
radio input "true"
click at [940, 511] on button "Confirmar" at bounding box center [953, 518] width 78 height 24
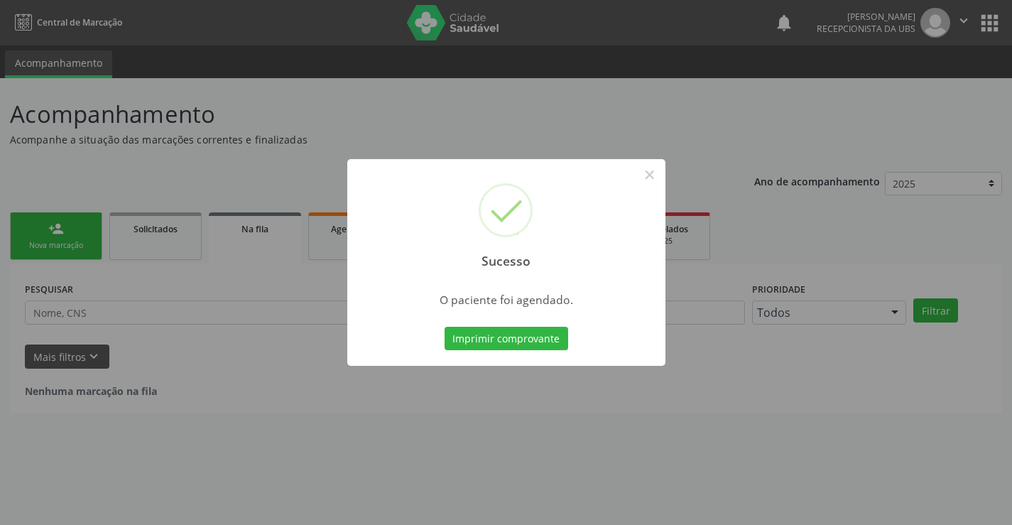
scroll to position [0, 0]
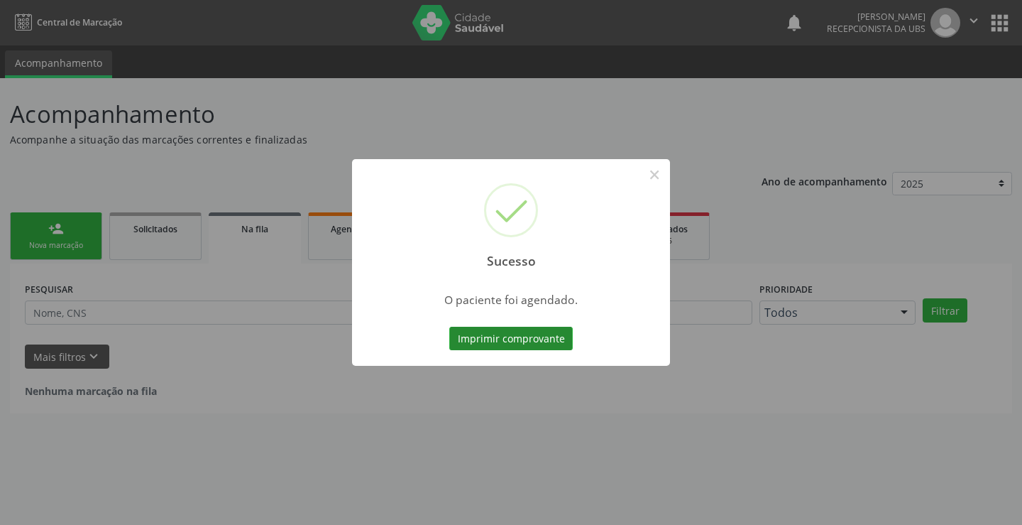
click at [526, 341] on button "Imprimir comprovante" at bounding box center [511, 339] width 124 height 24
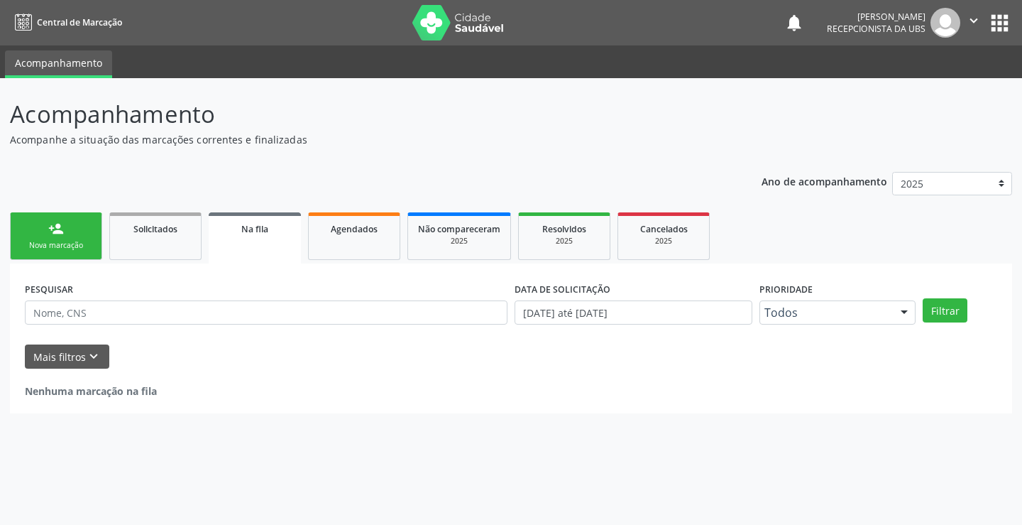
click at [53, 229] on div "person_add" at bounding box center [56, 229] width 16 height 16
